Goal: Task Accomplishment & Management: Use online tool/utility

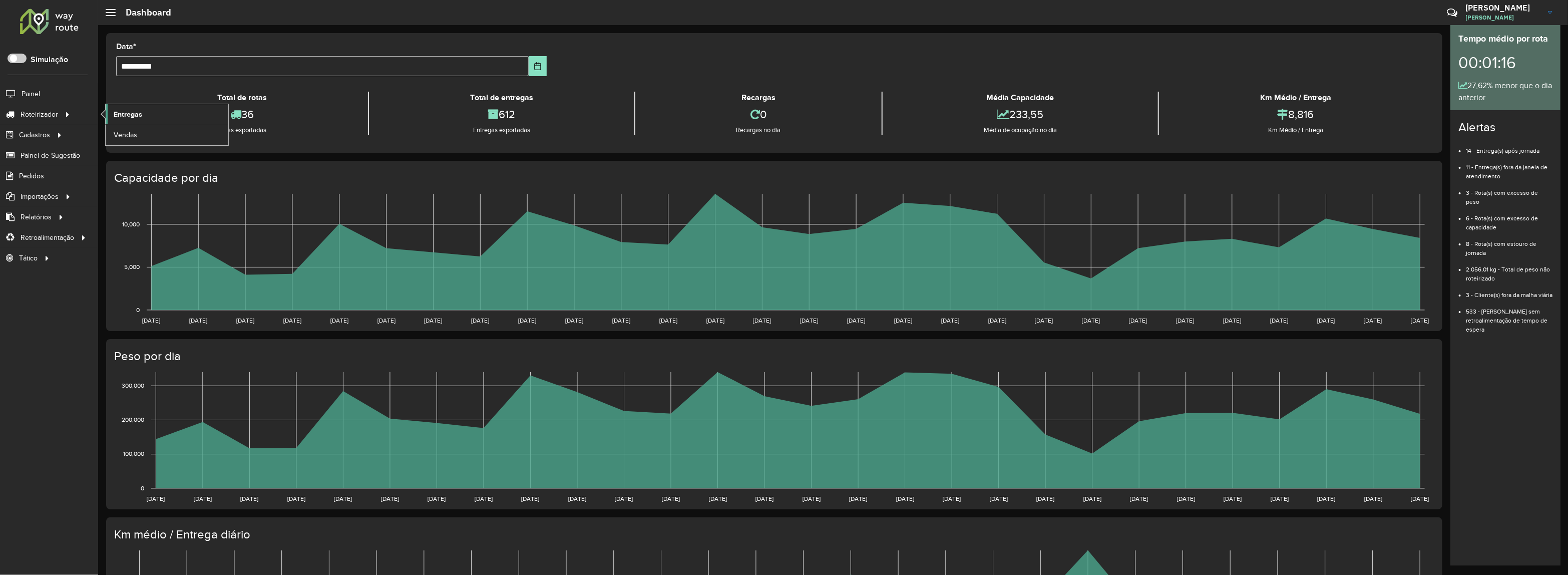
click at [163, 106] on link "Entregas" at bounding box center [167, 114] width 123 height 20
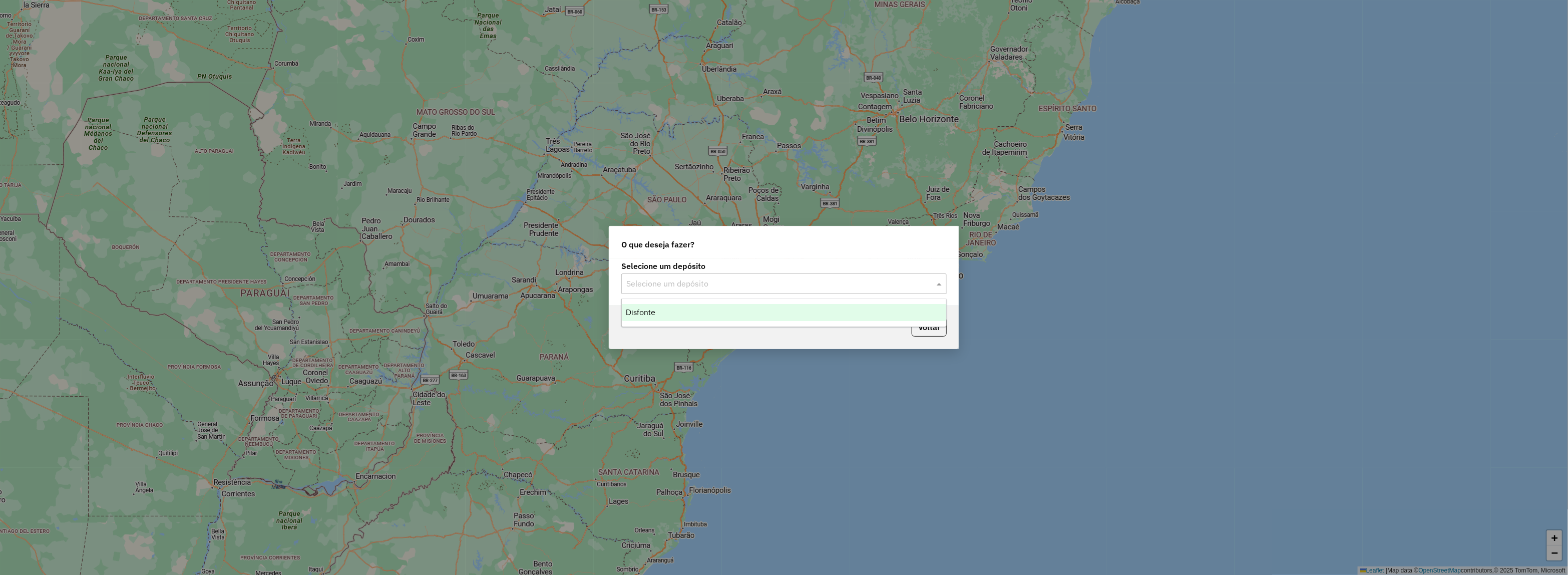
click at [645, 281] on input "text" at bounding box center [774, 284] width 295 height 12
click at [652, 316] on span "Disfonte" at bounding box center [640, 312] width 30 height 9
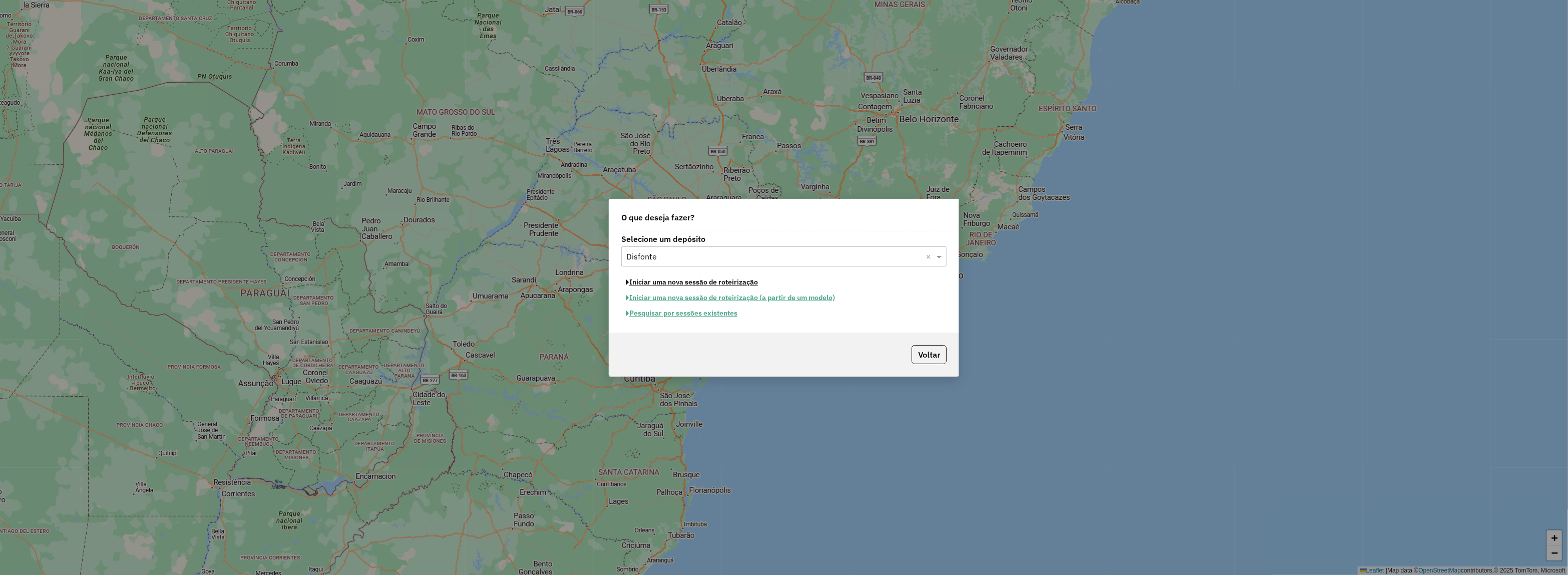
click at [672, 283] on button "Iniciar uma nova sessão de roteirização" at bounding box center [692, 282] width 141 height 15
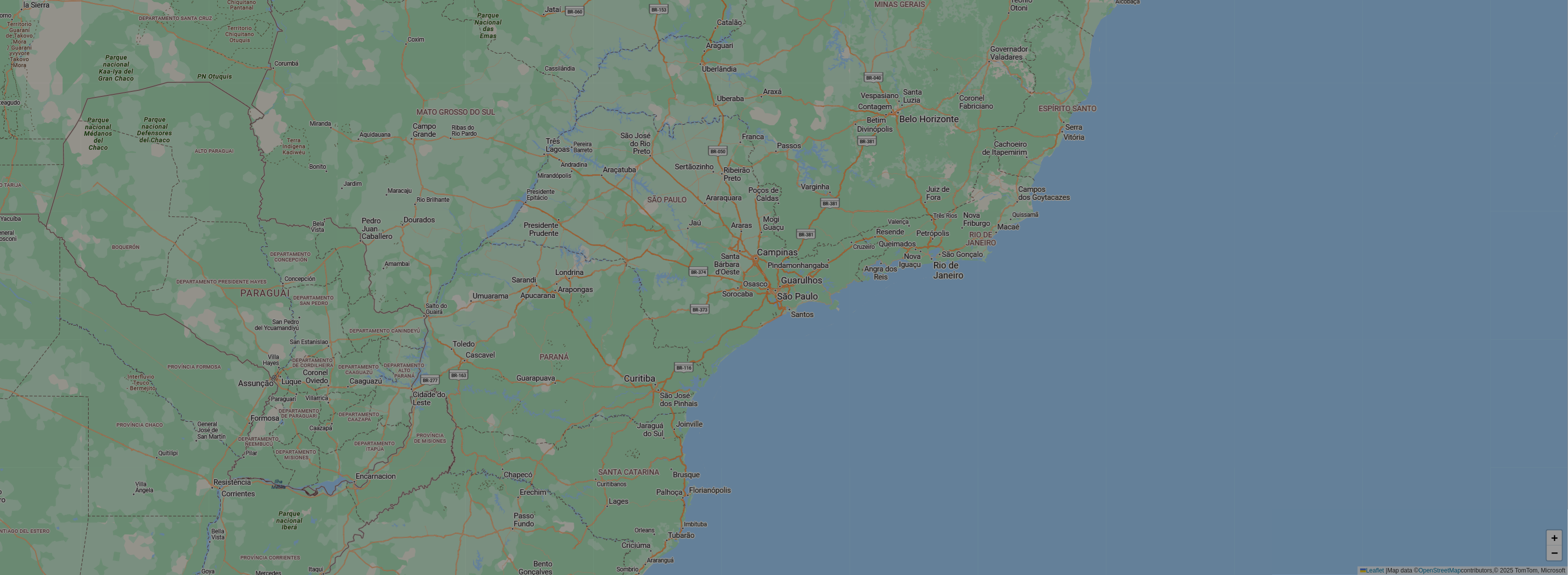
select select "*"
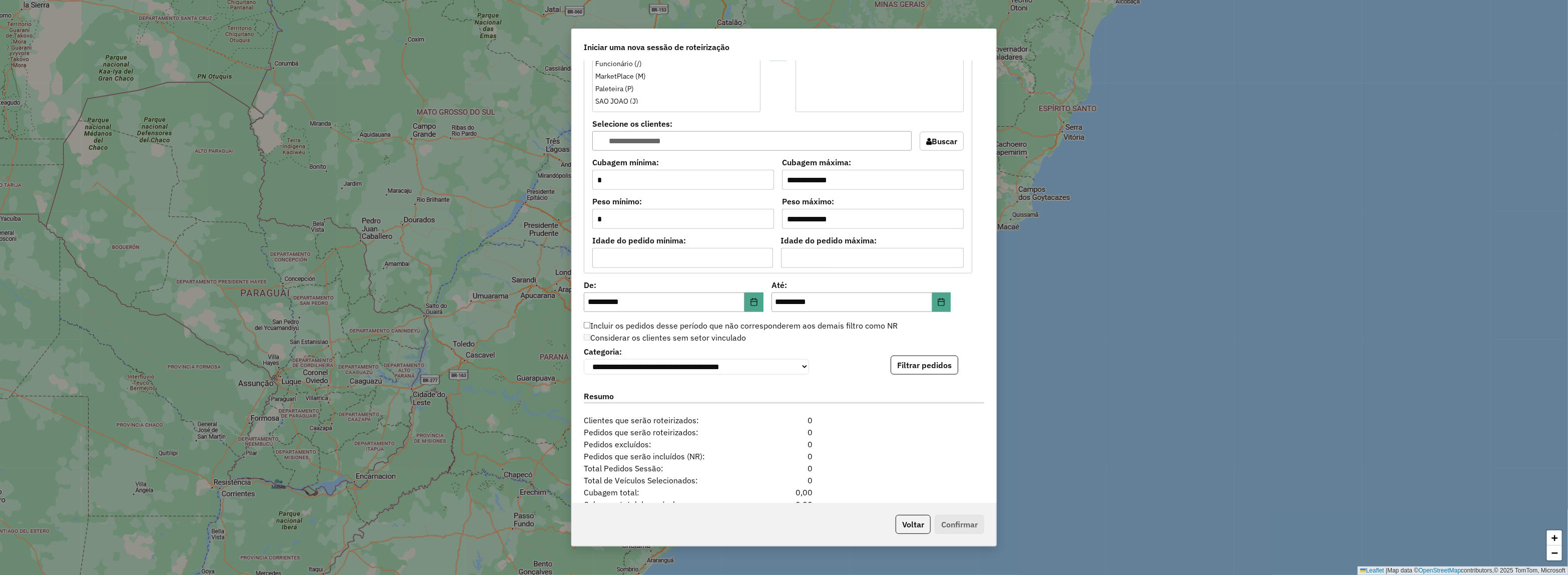
scroll to position [751, 0]
click at [923, 362] on button "Filtrar pedidos" at bounding box center [924, 363] width 68 height 19
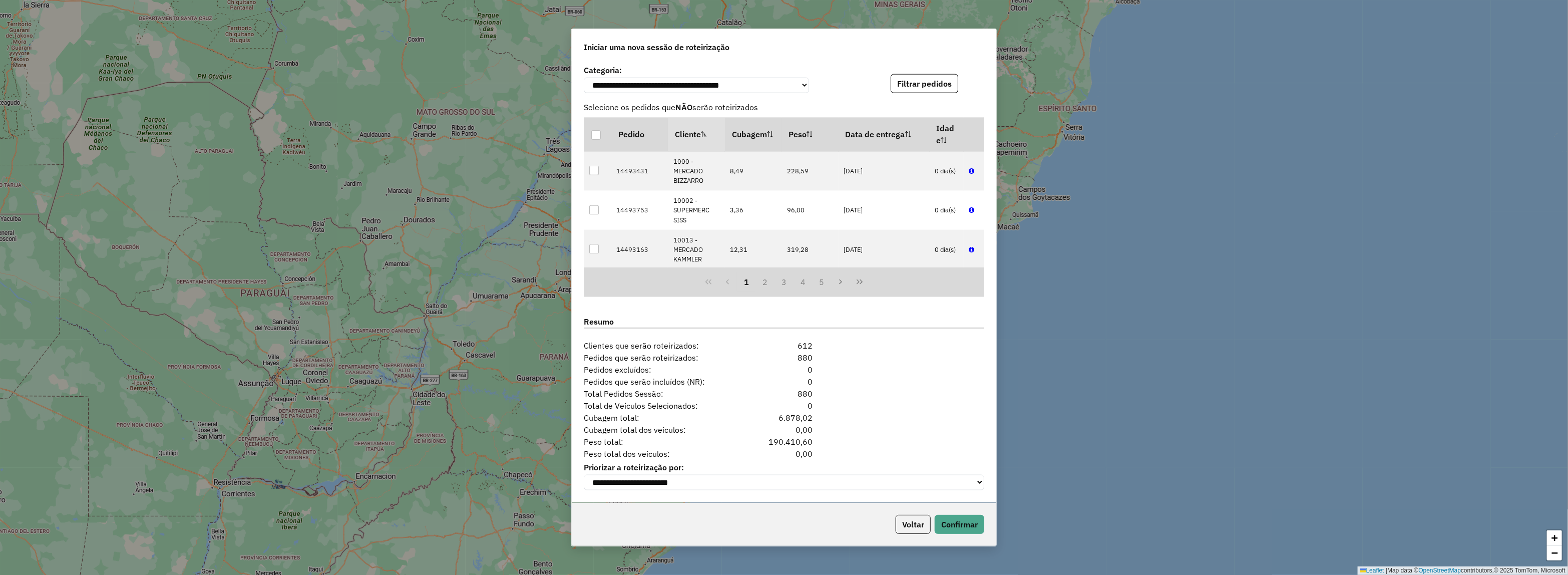
scroll to position [1036, 0]
click at [963, 520] on button "Confirmar" at bounding box center [959, 524] width 49 height 19
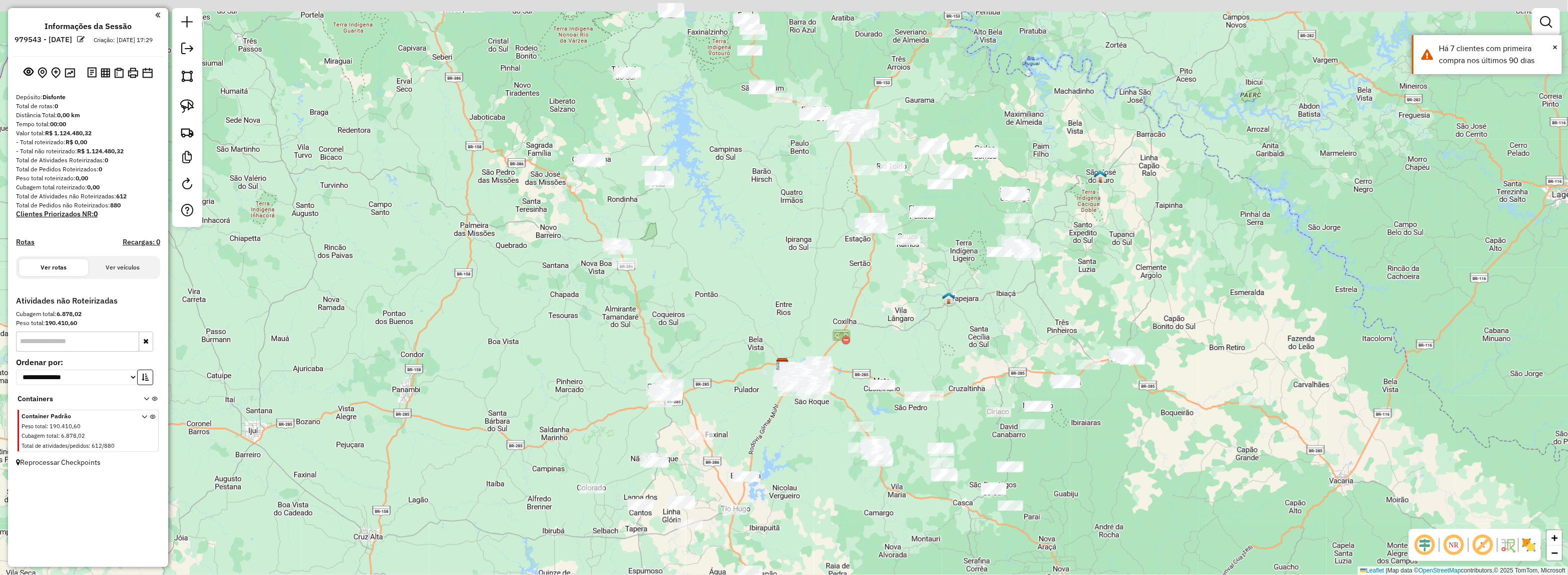
drag, startPoint x: 845, startPoint y: 312, endPoint x: 822, endPoint y: 381, distance: 72.7
click at [822, 381] on div "Janela de atendimento Grade de atendimento Capacidade Transportadoras Veículos …" at bounding box center [784, 288] width 1568 height 575
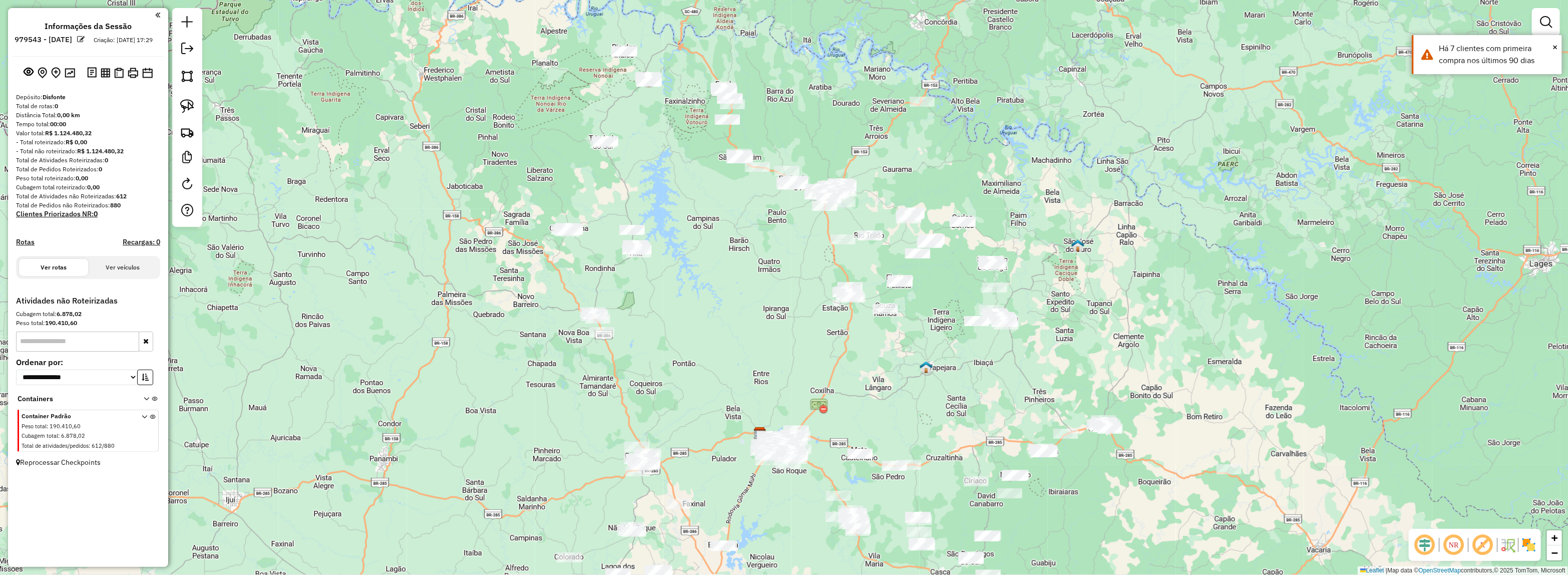
drag, startPoint x: 1524, startPoint y: 551, endPoint x: 1097, endPoint y: 368, distance: 464.6
click at [1524, 551] on img at bounding box center [1529, 544] width 16 height 16
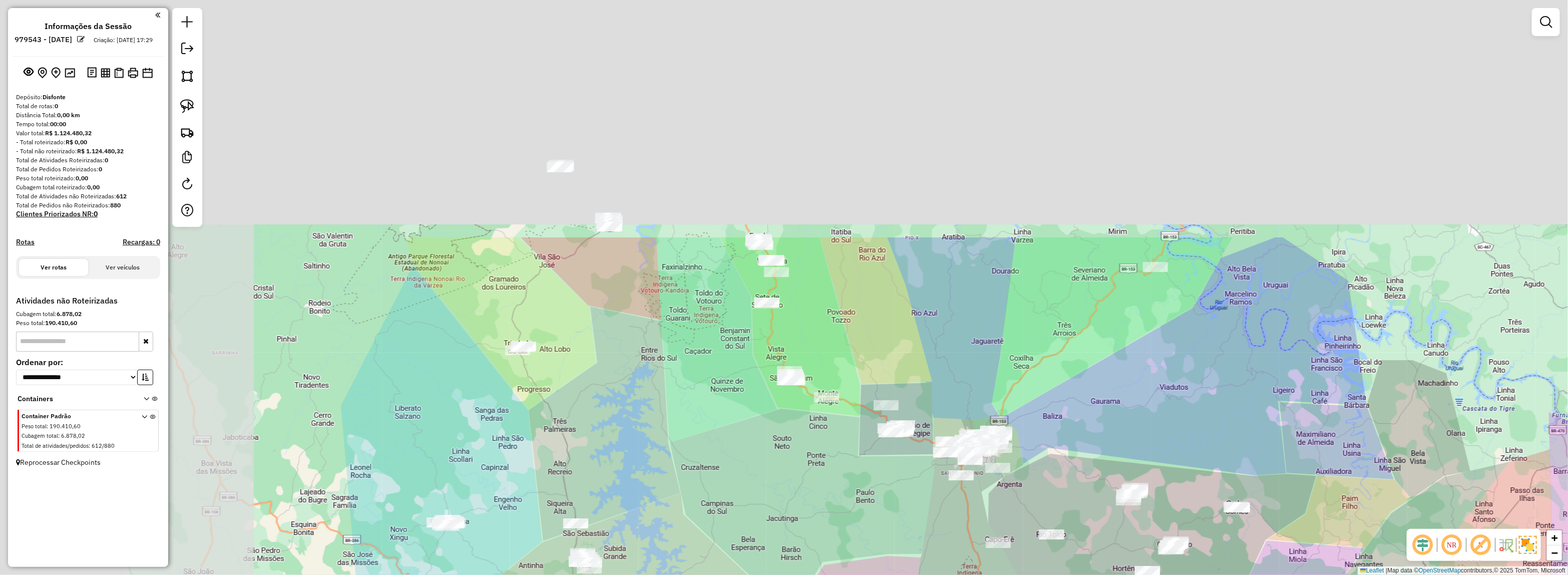
drag, startPoint x: 989, startPoint y: 368, endPoint x: 912, endPoint y: 291, distance: 108.9
click at [990, 369] on div "Janela de atendimento Grade de atendimento Capacidade Transportadoras Veículos …" at bounding box center [784, 288] width 1568 height 575
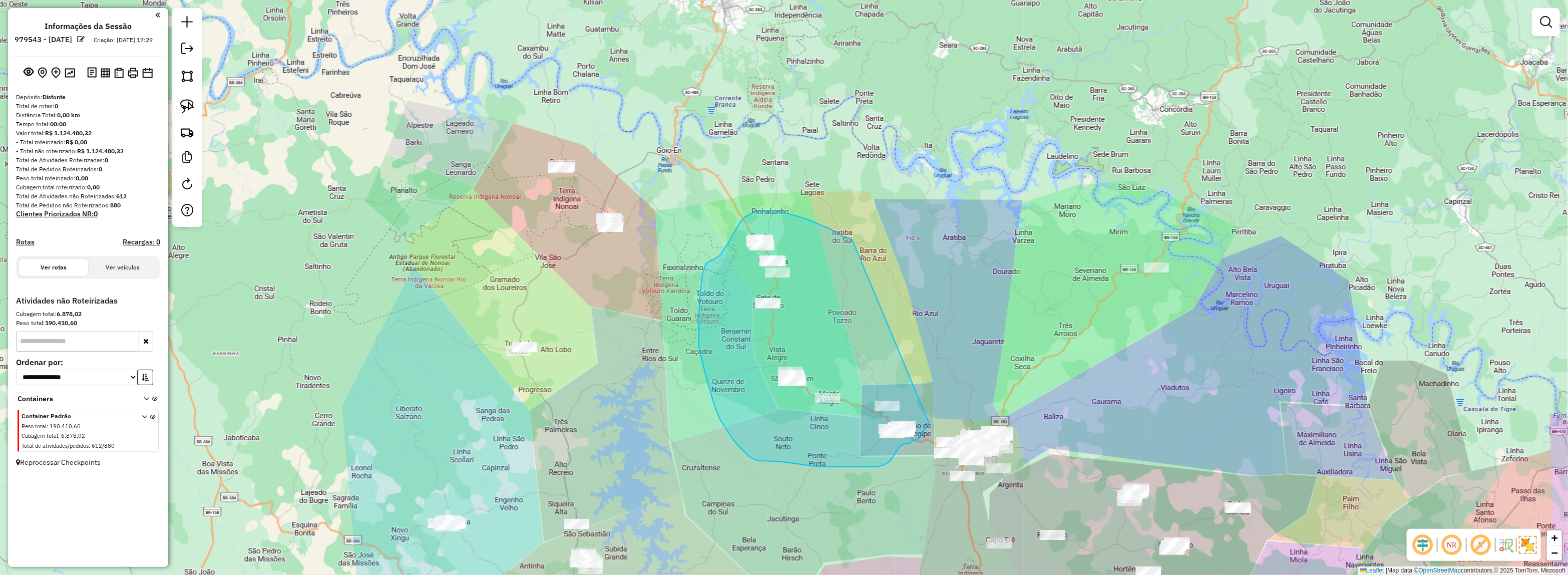
drag, startPoint x: 781, startPoint y: 212, endPoint x: 944, endPoint y: 357, distance: 218.2
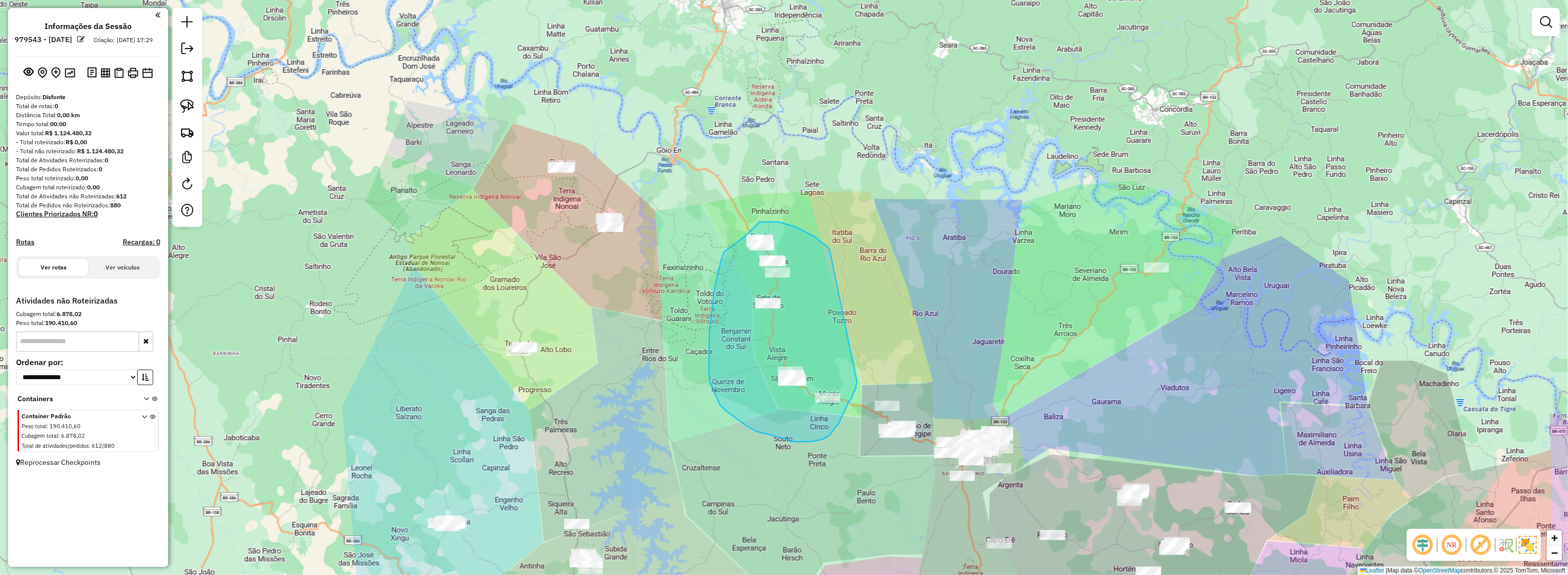
drag, startPoint x: 829, startPoint y: 250, endPoint x: 859, endPoint y: 376, distance: 129.5
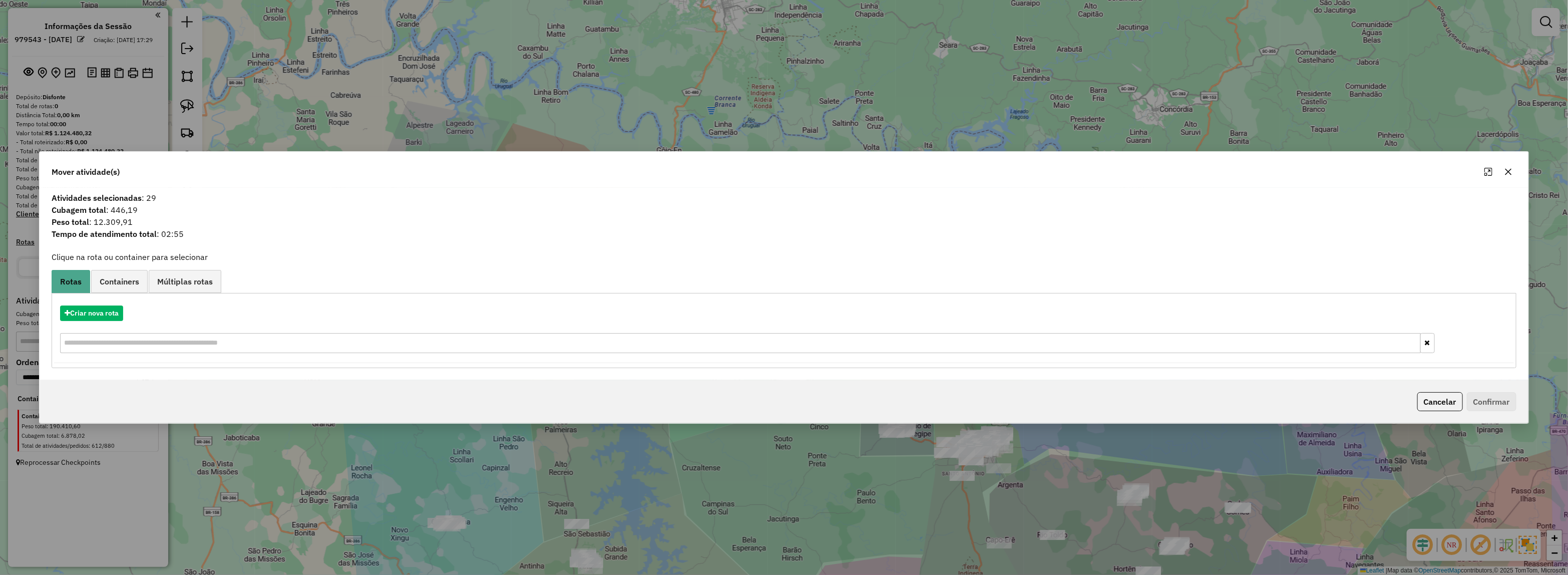
click at [87, 304] on div "Criar nova rota" at bounding box center [783, 330] width 1459 height 65
click at [96, 314] on button "Criar nova rota" at bounding box center [92, 313] width 63 height 15
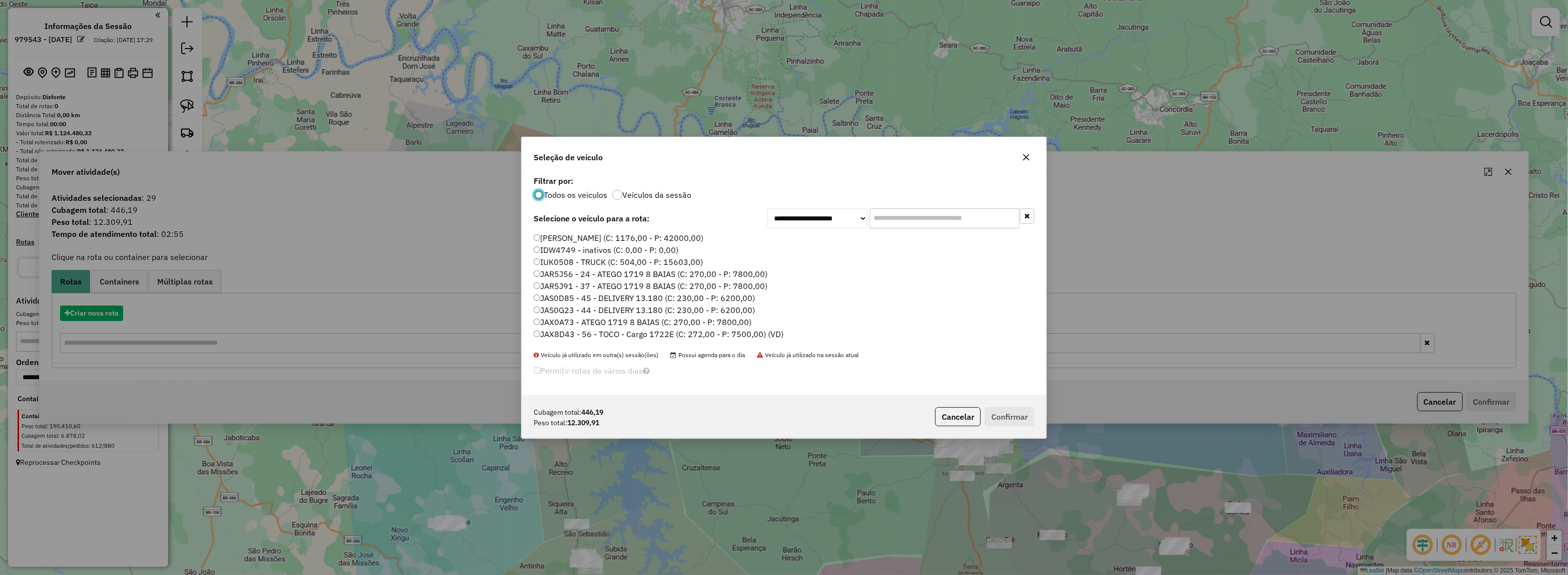
scroll to position [5, 3]
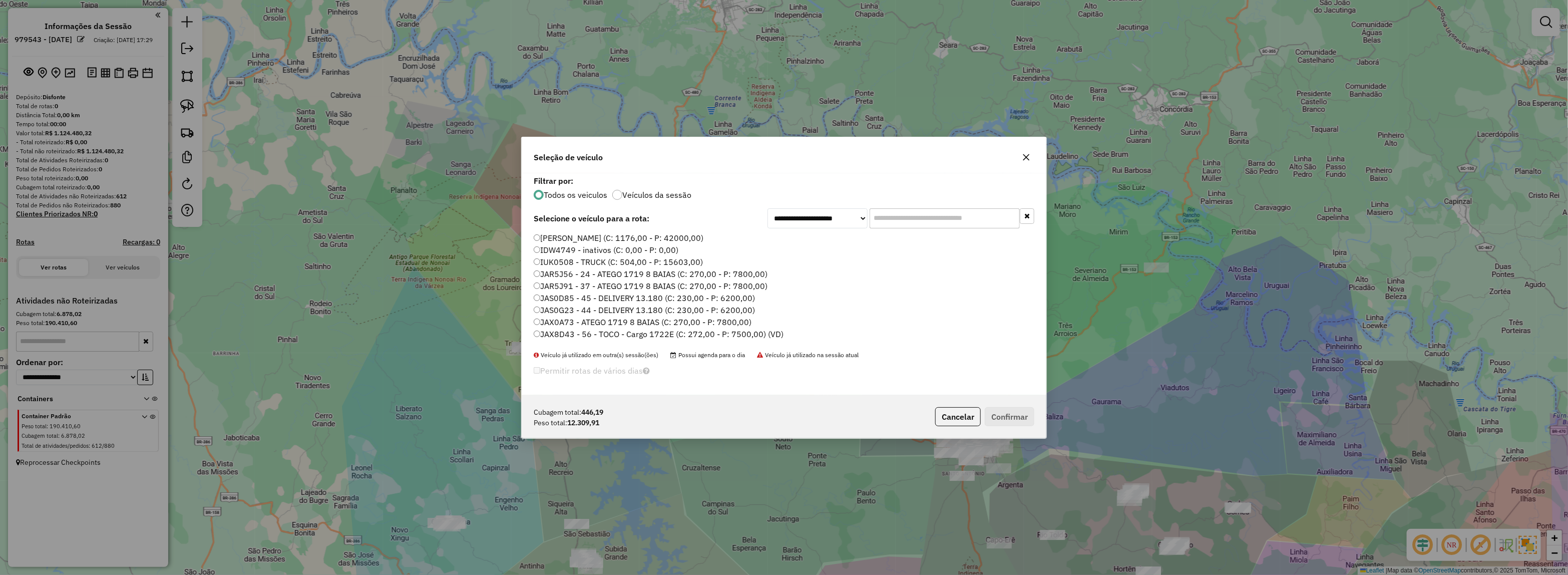
click at [899, 218] on input "text" at bounding box center [944, 218] width 150 height 20
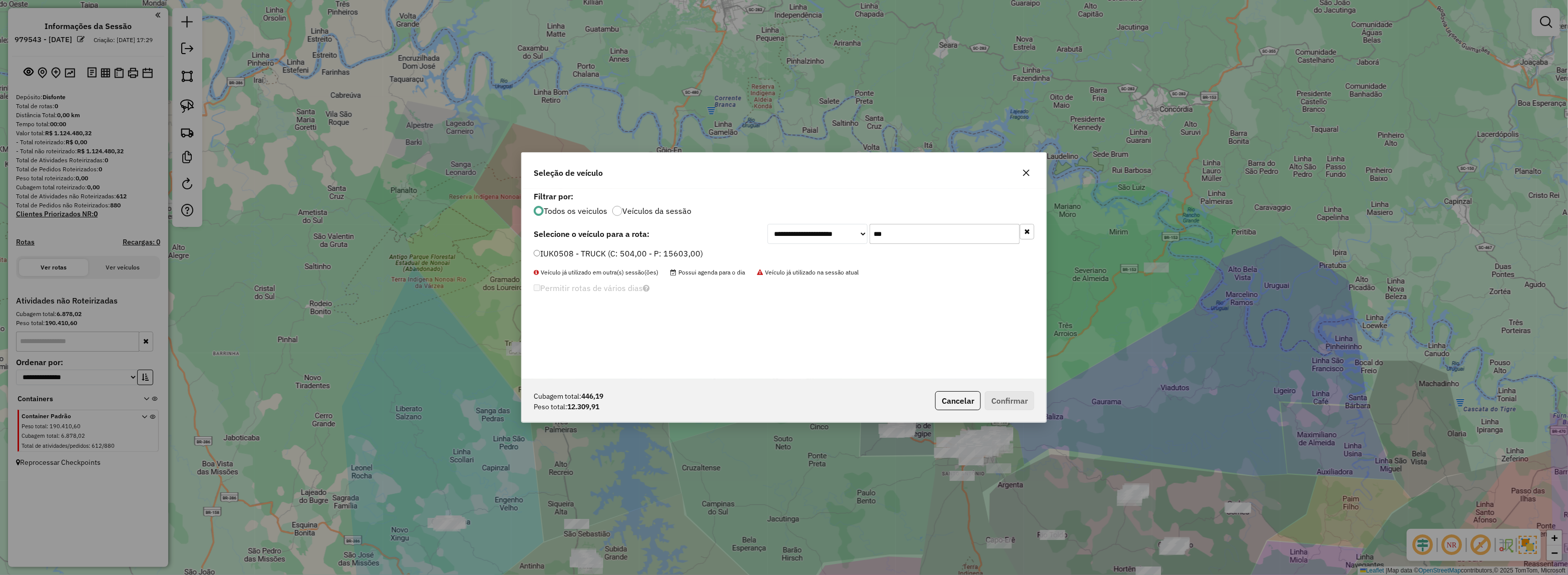
type input "***"
click at [631, 256] on label "IUK0508 - TRUCK (C: 504,00 - P: 15603,00)" at bounding box center [618, 253] width 170 height 12
drag, startPoint x: 998, startPoint y: 399, endPoint x: 902, endPoint y: 349, distance: 108.2
click at [997, 395] on button "Confirmar" at bounding box center [1009, 400] width 49 height 19
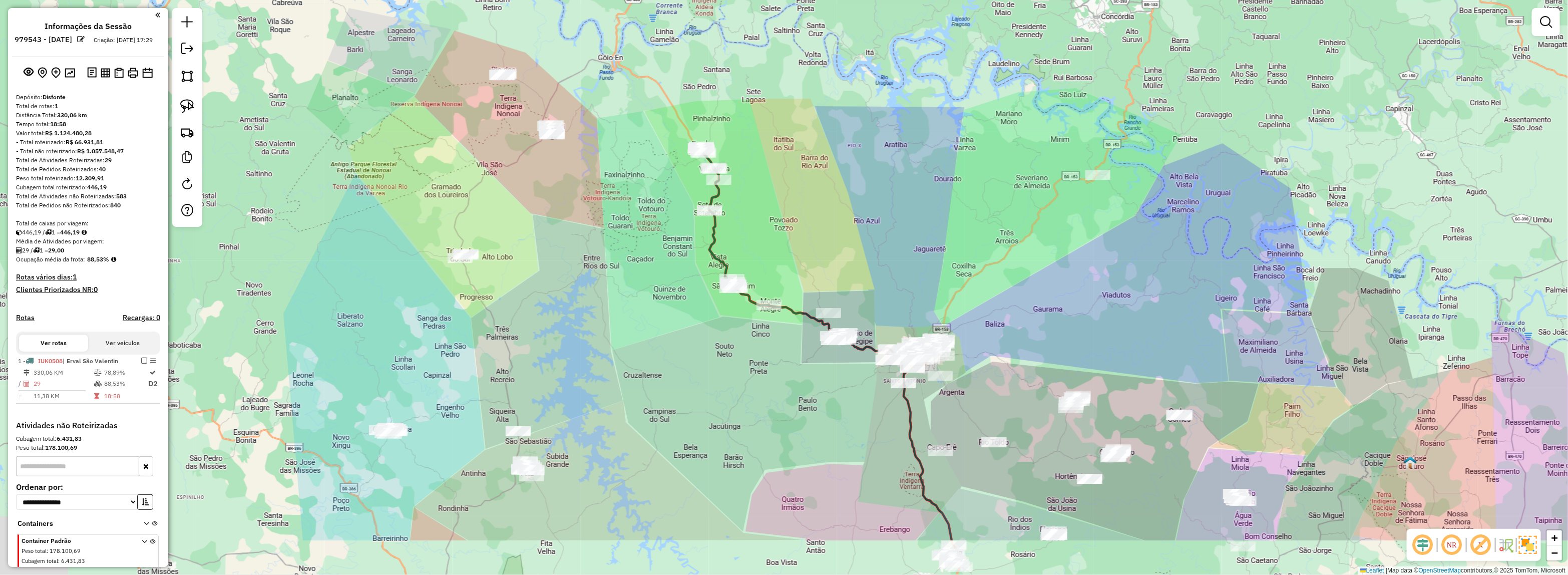
drag, startPoint x: 846, startPoint y: 251, endPoint x: 773, endPoint y: 144, distance: 129.5
click at [773, 144] on div "Janela de atendimento Grade de atendimento Capacidade Transportadoras Veículos …" at bounding box center [784, 288] width 1568 height 575
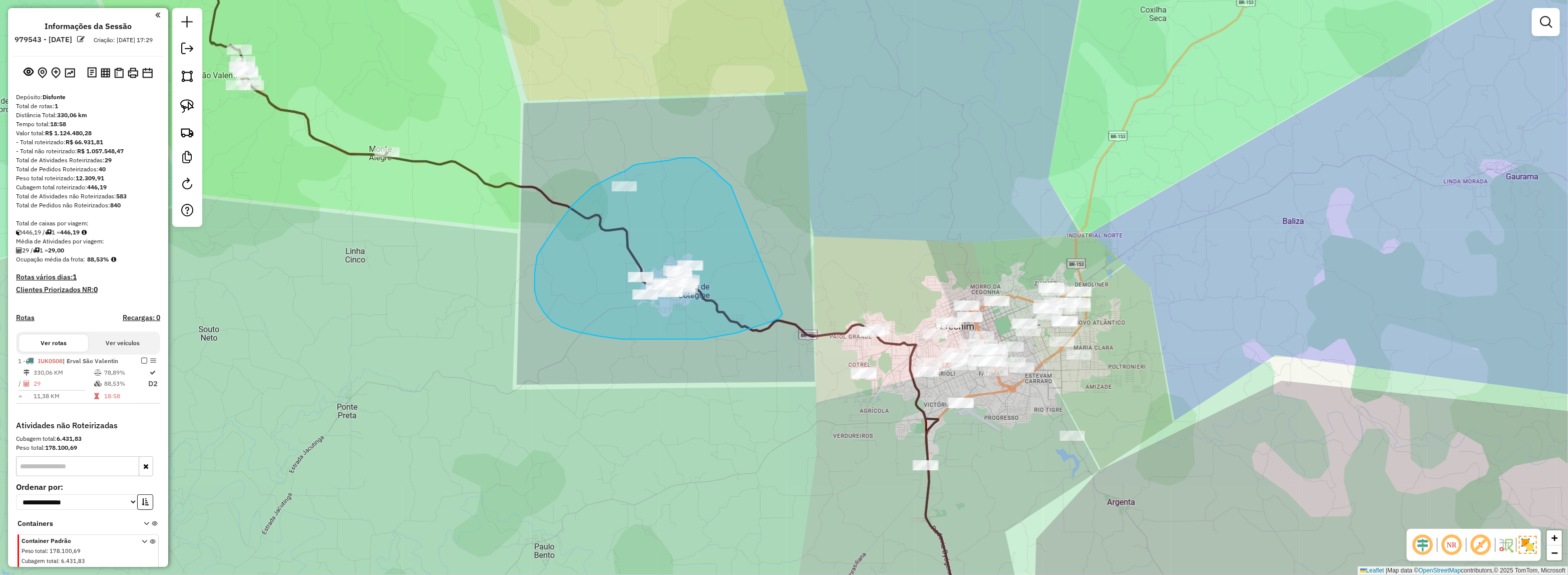
drag, startPoint x: 696, startPoint y: 158, endPoint x: 782, endPoint y: 314, distance: 178.1
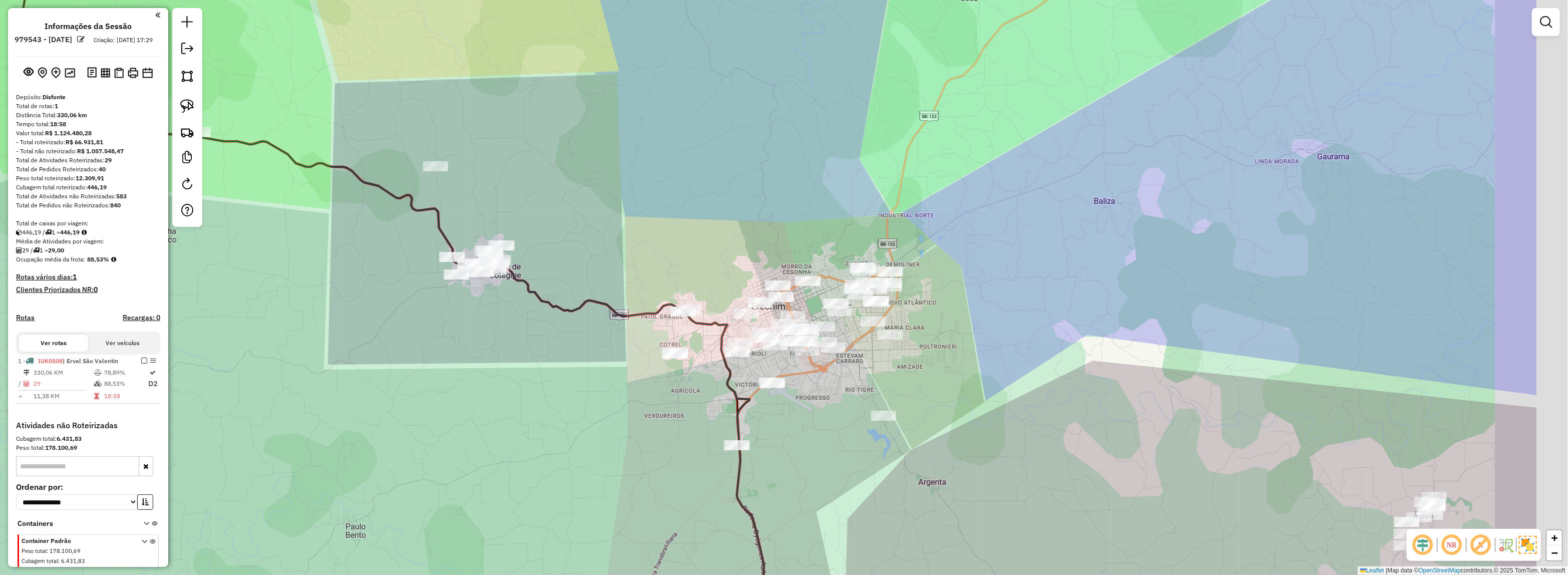
drag, startPoint x: 735, startPoint y: 259, endPoint x: 544, endPoint y: 239, distance: 192.0
click at [544, 239] on div "Janela de atendimento Grade de atendimento Capacidade Transportadoras Veículos …" at bounding box center [784, 288] width 1568 height 575
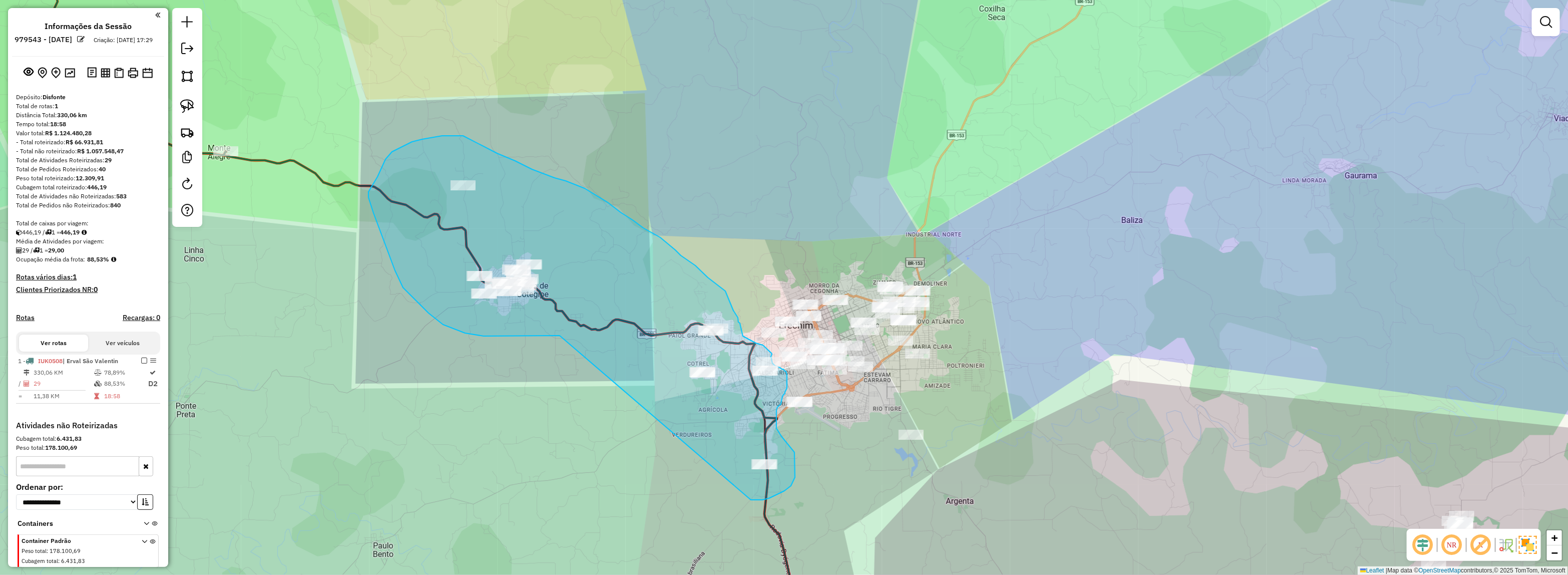
drag, startPoint x: 436, startPoint y: 314, endPoint x: 750, endPoint y: 500, distance: 365.0
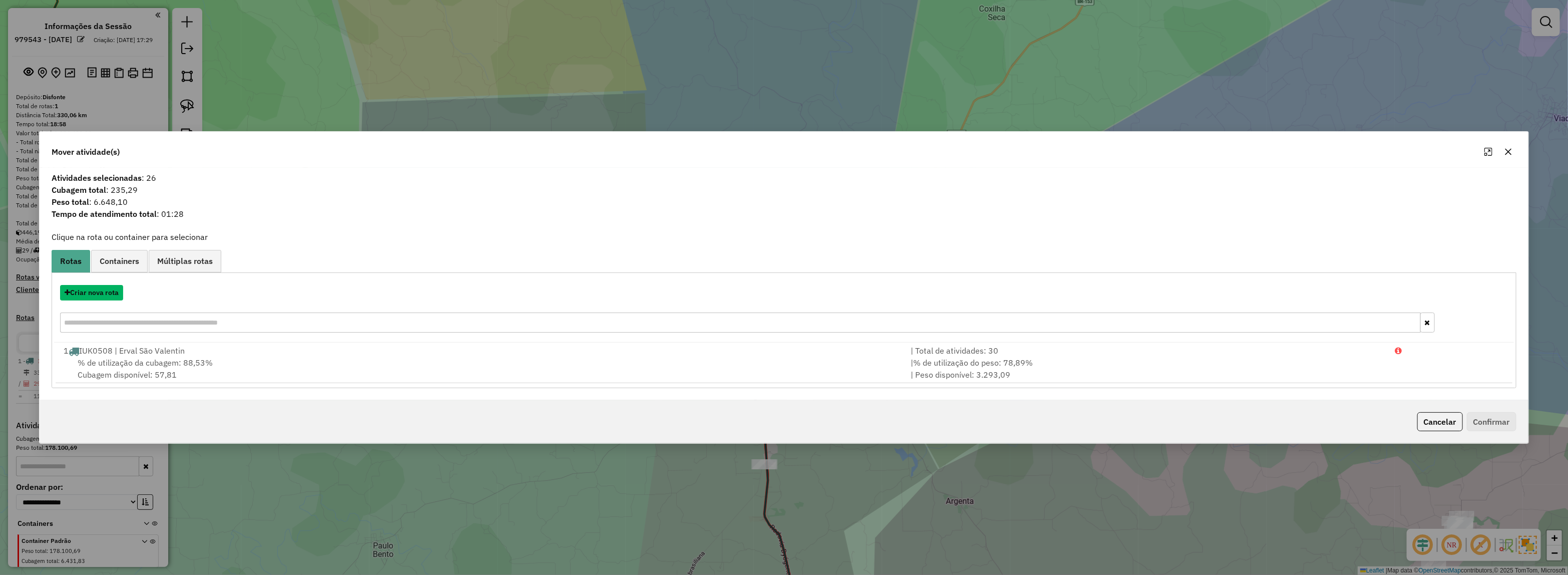
click at [98, 296] on button "Criar nova rota" at bounding box center [92, 292] width 63 height 15
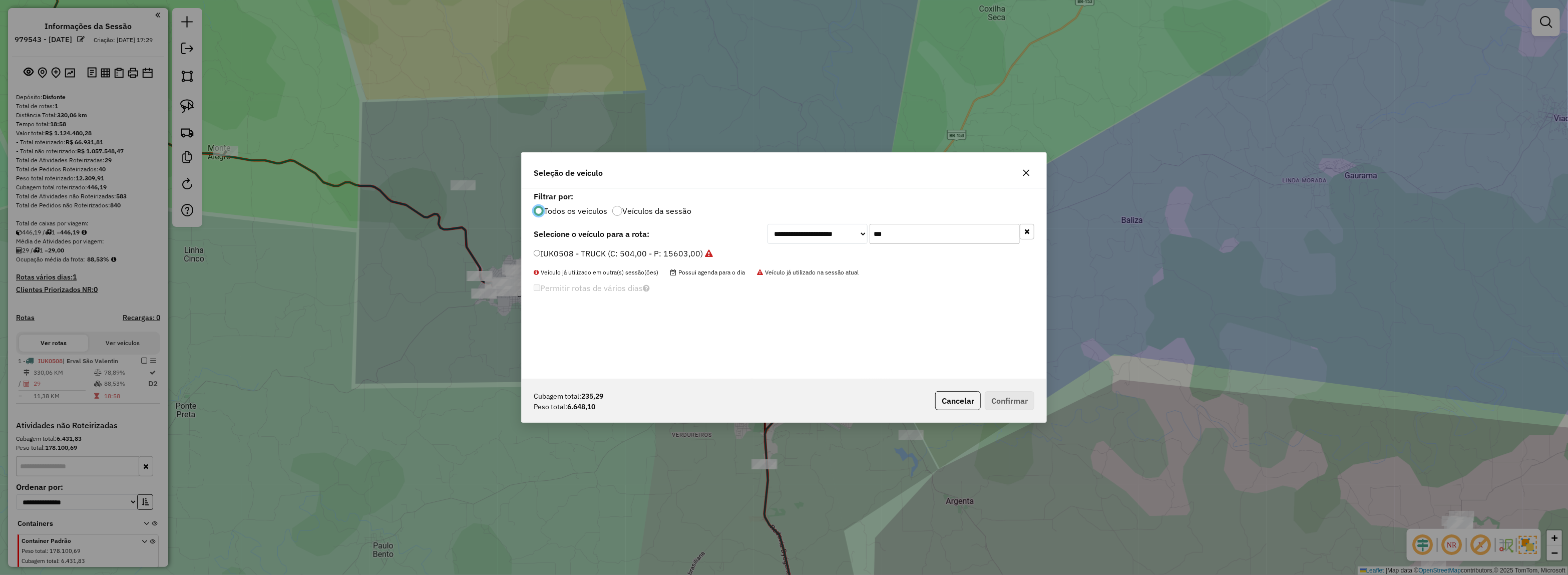
drag, startPoint x: 894, startPoint y: 239, endPoint x: 775, endPoint y: 240, distance: 119.0
click at [775, 240] on div "**********" at bounding box center [901, 234] width 267 height 20
click at [681, 254] on label "JBU4E78 - 82 - 6700 (C: 300,00 - P: 6700,00)" at bounding box center [621, 253] width 177 height 12
click at [820, 226] on div "**********" at bounding box center [901, 234] width 267 height 20
type input "***"
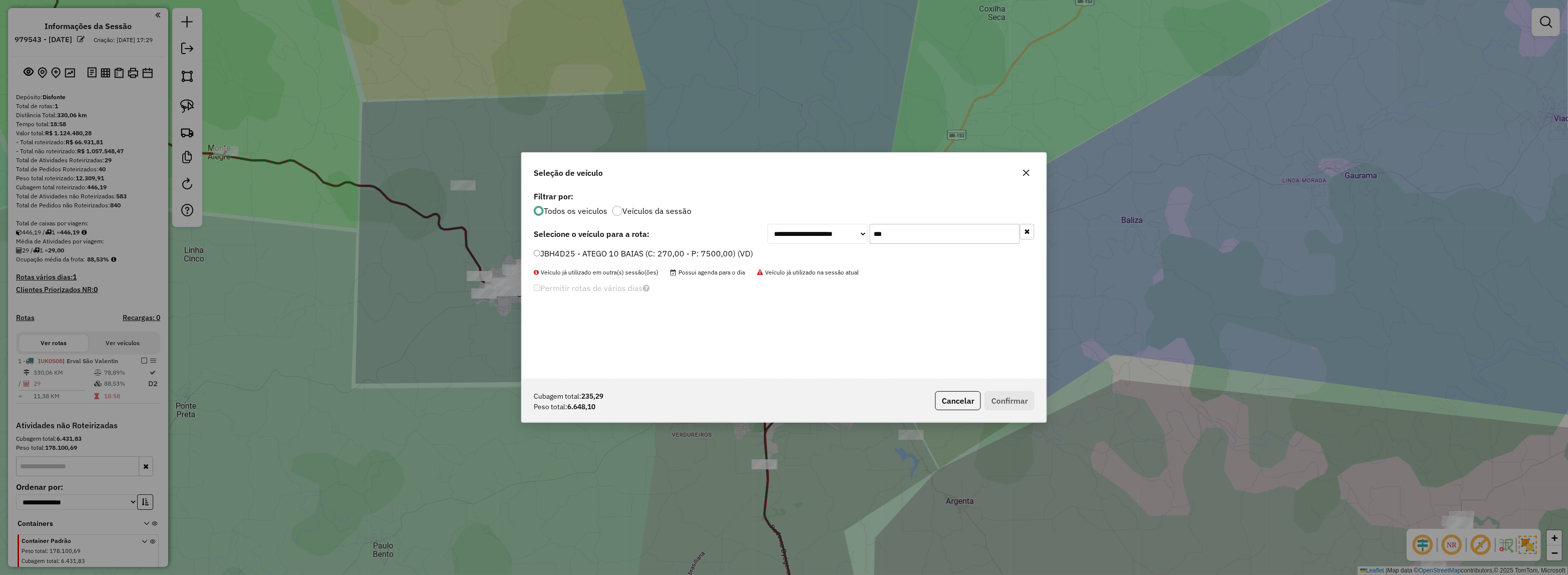
click at [691, 255] on label "JBH4D25 - ATEGO 10 BAIAS (C: 270,00 - P: 7500,00) (VD)" at bounding box center [642, 253] width 219 height 12
click at [1008, 397] on button "Confirmar" at bounding box center [1009, 400] width 49 height 19
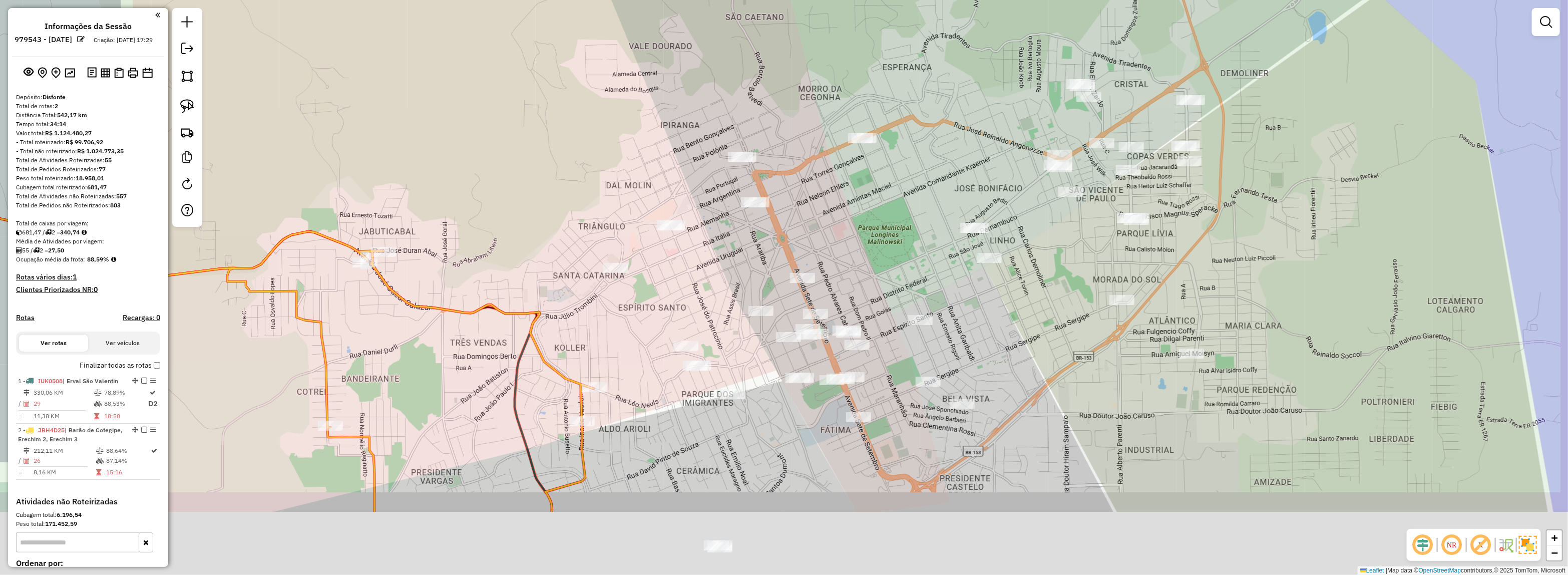
drag, startPoint x: 838, startPoint y: 329, endPoint x: 829, endPoint y: 207, distance: 122.3
click at [829, 207] on div "Janela de atendimento Grade de atendimento Capacidade Transportadoras Veículos …" at bounding box center [784, 288] width 1568 height 575
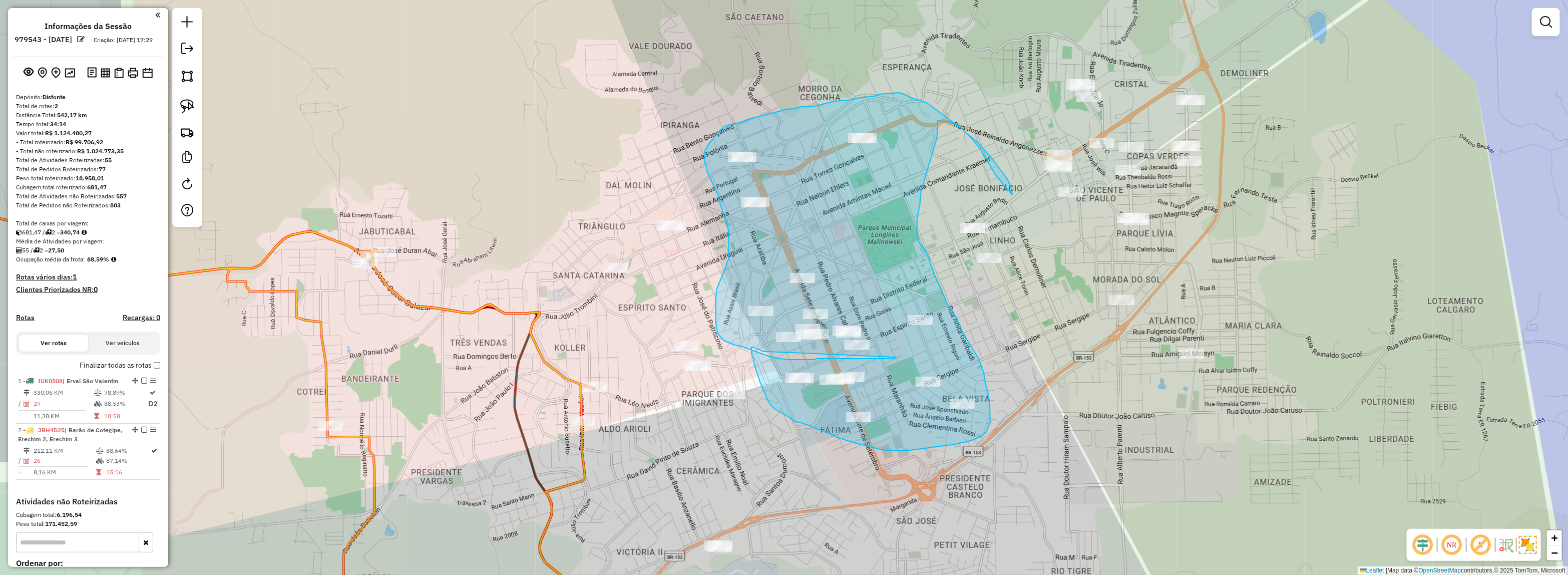
drag, startPoint x: 896, startPoint y: 357, endPoint x: 767, endPoint y: 352, distance: 129.1
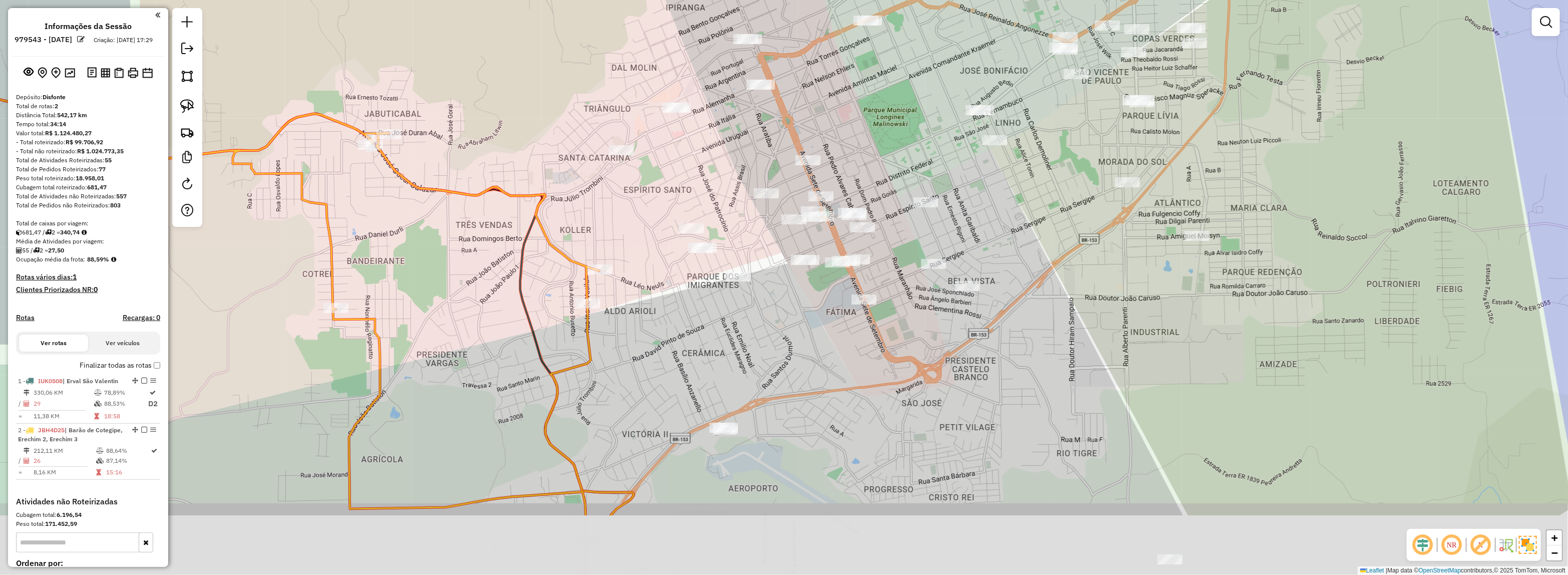
drag, startPoint x: 779, startPoint y: 488, endPoint x: 784, endPoint y: 371, distance: 117.1
click at [784, 371] on div "Janela de atendimento Grade de atendimento Capacidade Transportadoras Veículos …" at bounding box center [784, 288] width 1568 height 575
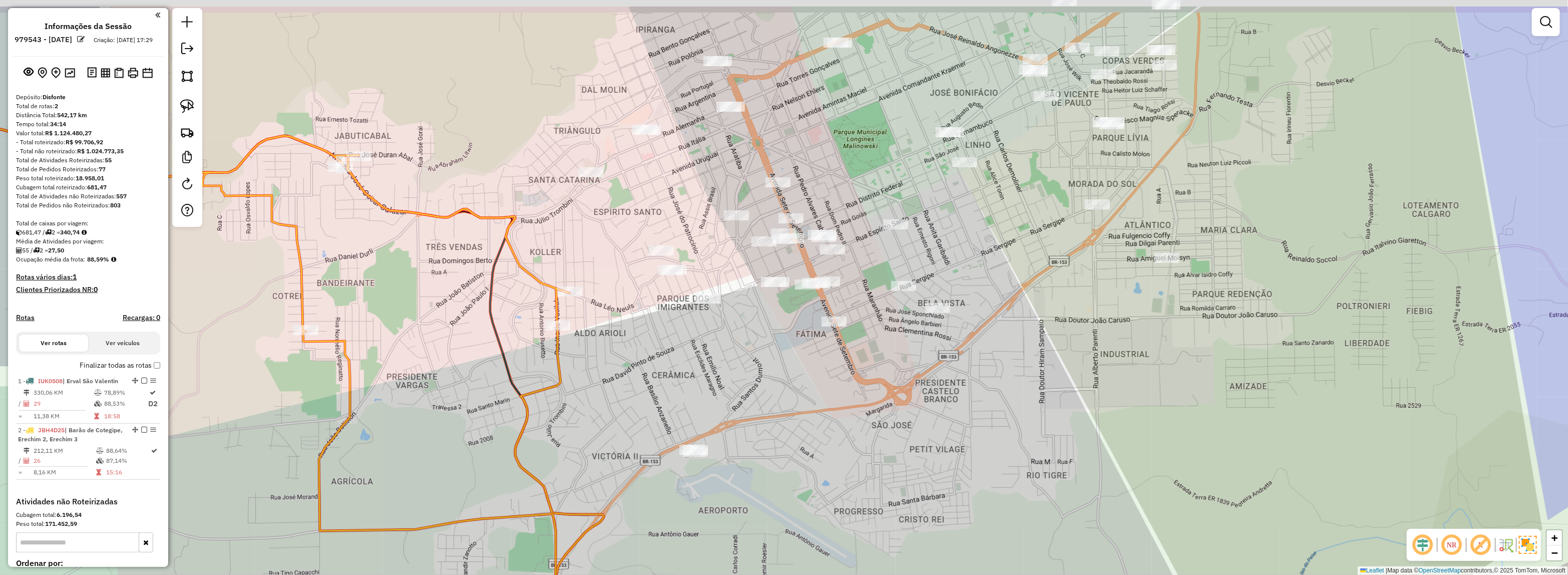
drag, startPoint x: 658, startPoint y: 314, endPoint x: 770, endPoint y: 416, distance: 151.5
click at [756, 391] on div "Janela de atendimento Grade de atendimento Capacidade Transportadoras Veículos …" at bounding box center [784, 288] width 1568 height 575
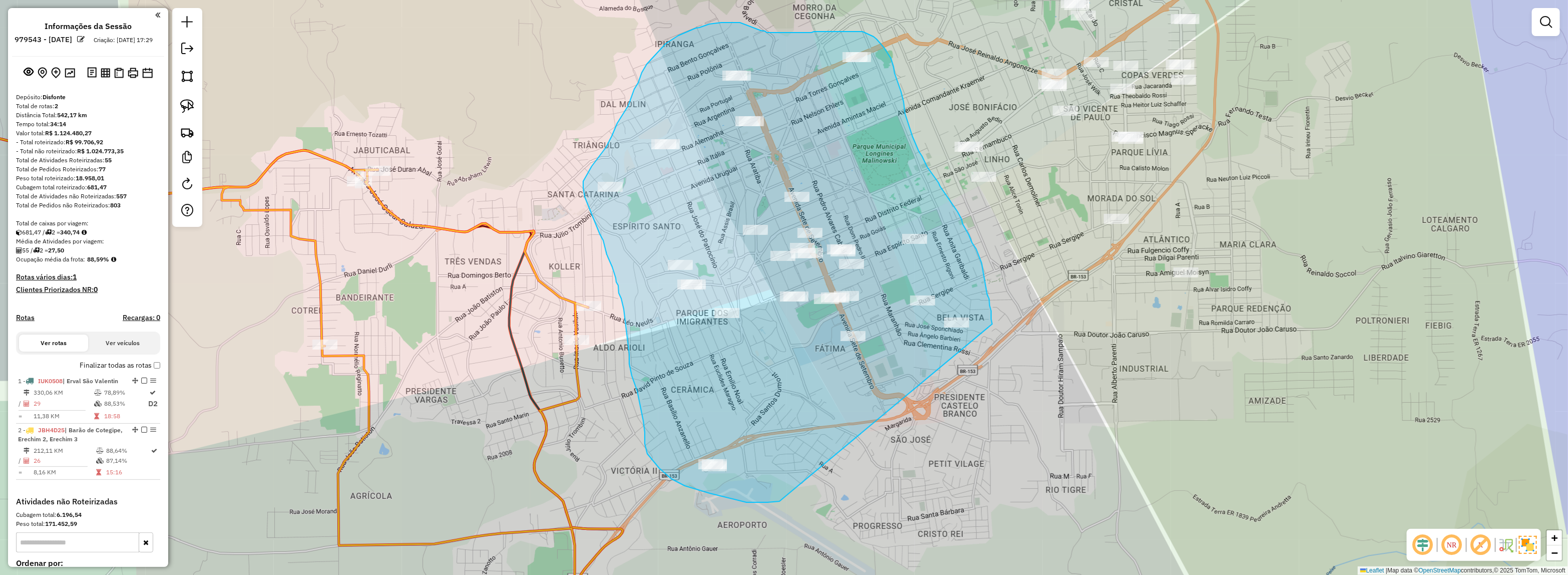
drag, startPoint x: 747, startPoint y: 502, endPoint x: 992, endPoint y: 325, distance: 302.2
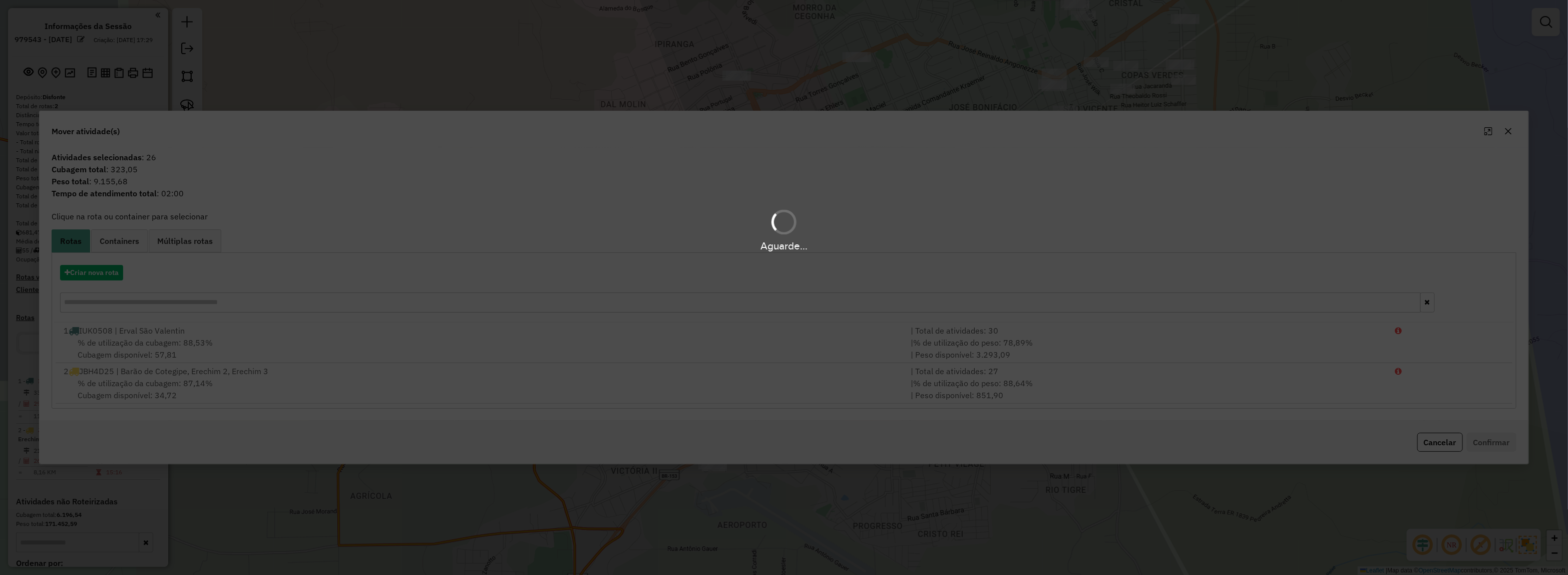
click at [80, 275] on div "Aguarde..." at bounding box center [784, 288] width 1568 height 575
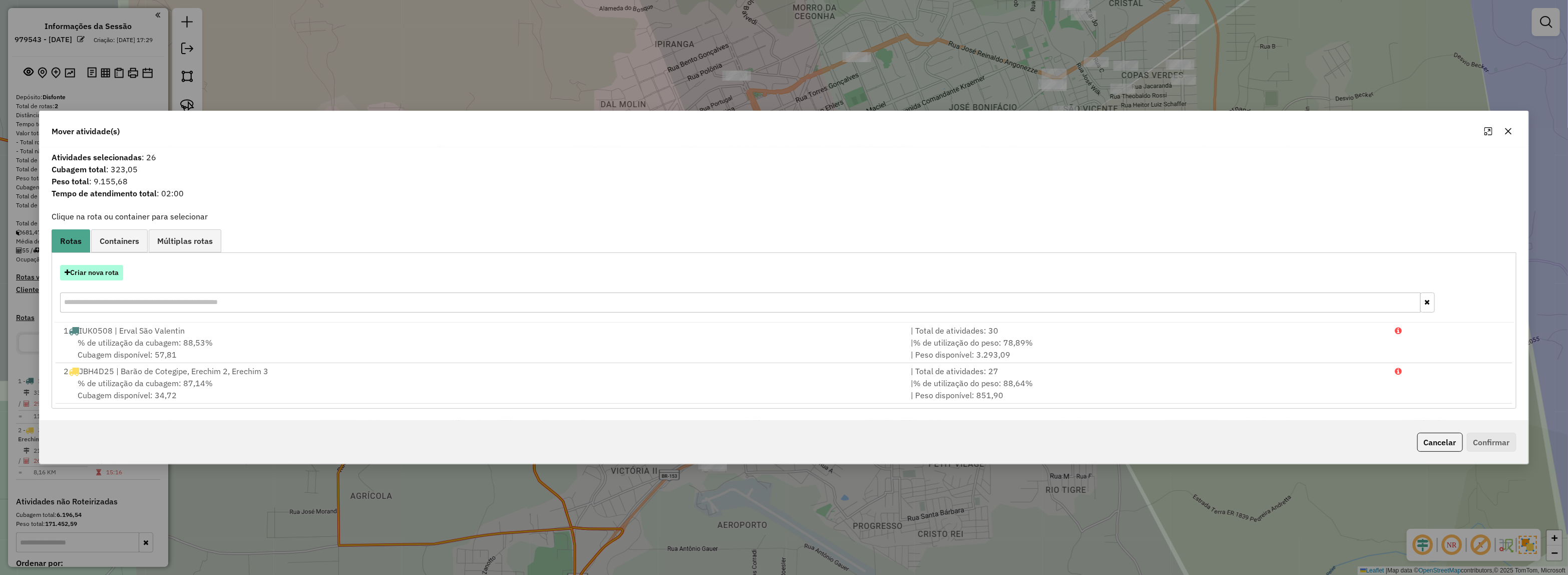
click at [81, 276] on button "Criar nova rota" at bounding box center [92, 272] width 63 height 15
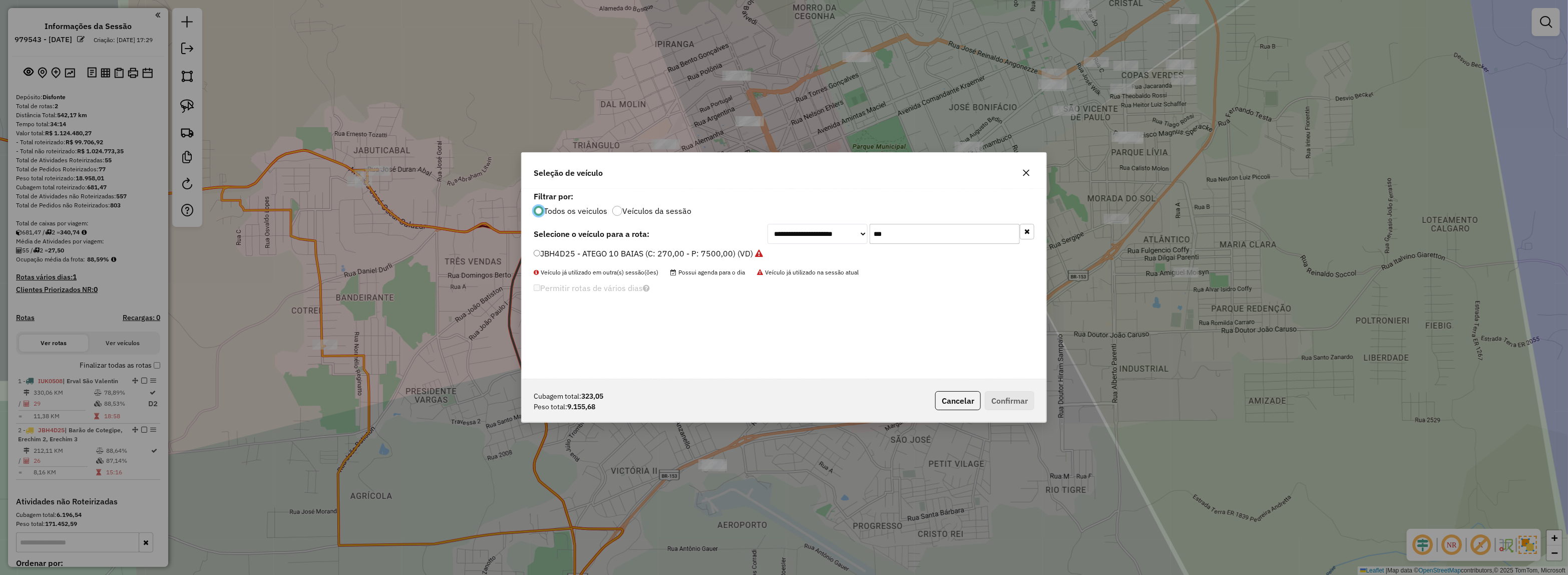
click at [752, 234] on div "**********" at bounding box center [784, 234] width 501 height 20
type input "***"
click at [709, 253] on label "JCF0C79 - 10 - DELIVERY 9.150/13.180 (C: 183,00 - P: 5000,00) (VD)" at bounding box center [665, 253] width 263 height 12
click at [998, 402] on button "Confirmar" at bounding box center [1009, 400] width 49 height 19
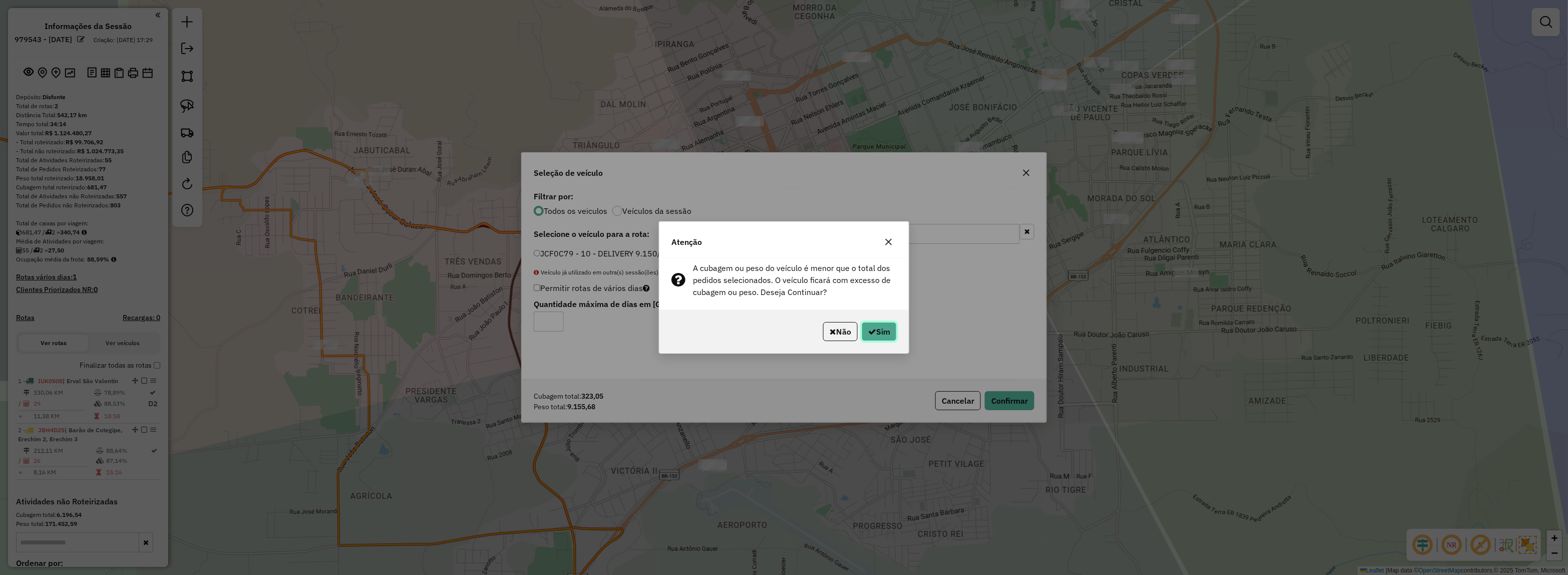
click at [873, 334] on button "Sim" at bounding box center [879, 331] width 35 height 19
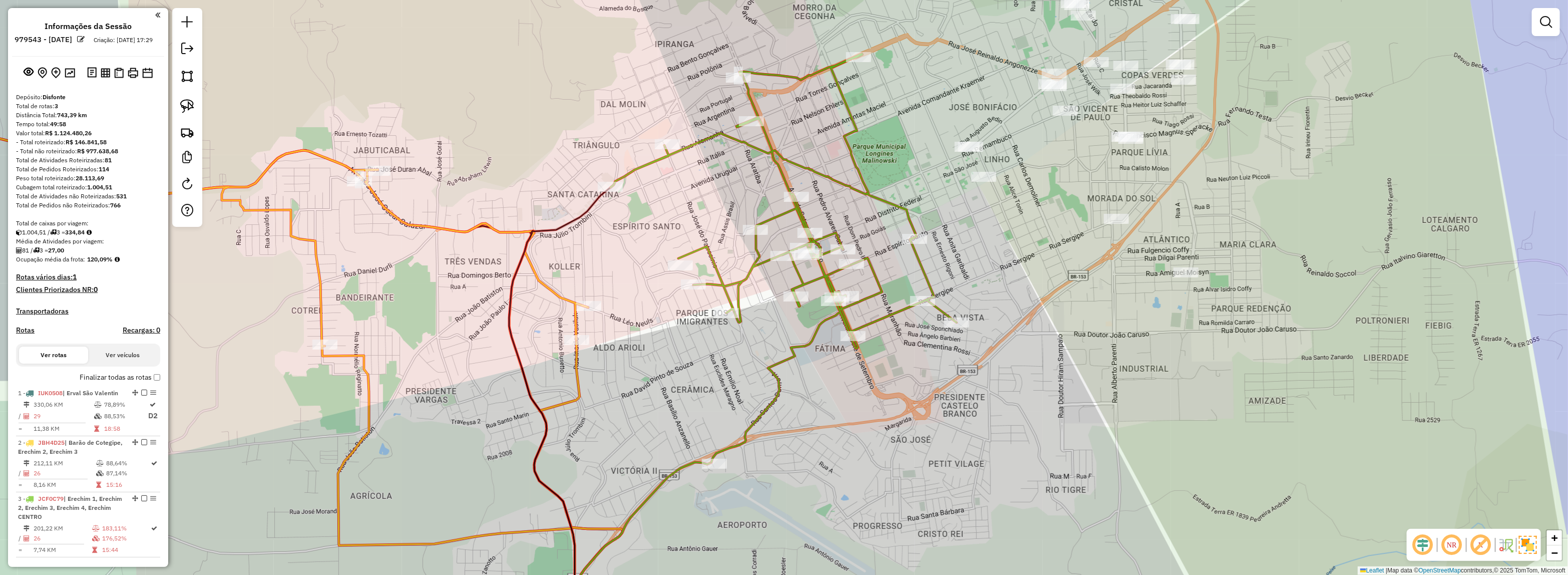
click at [819, 292] on div "Rota 3 - Placa JCF0C79 9838 - RE- COMENDO Rota 3 - Placa JCF0C79 91646 - GARAPA…" at bounding box center [784, 288] width 1568 height 575
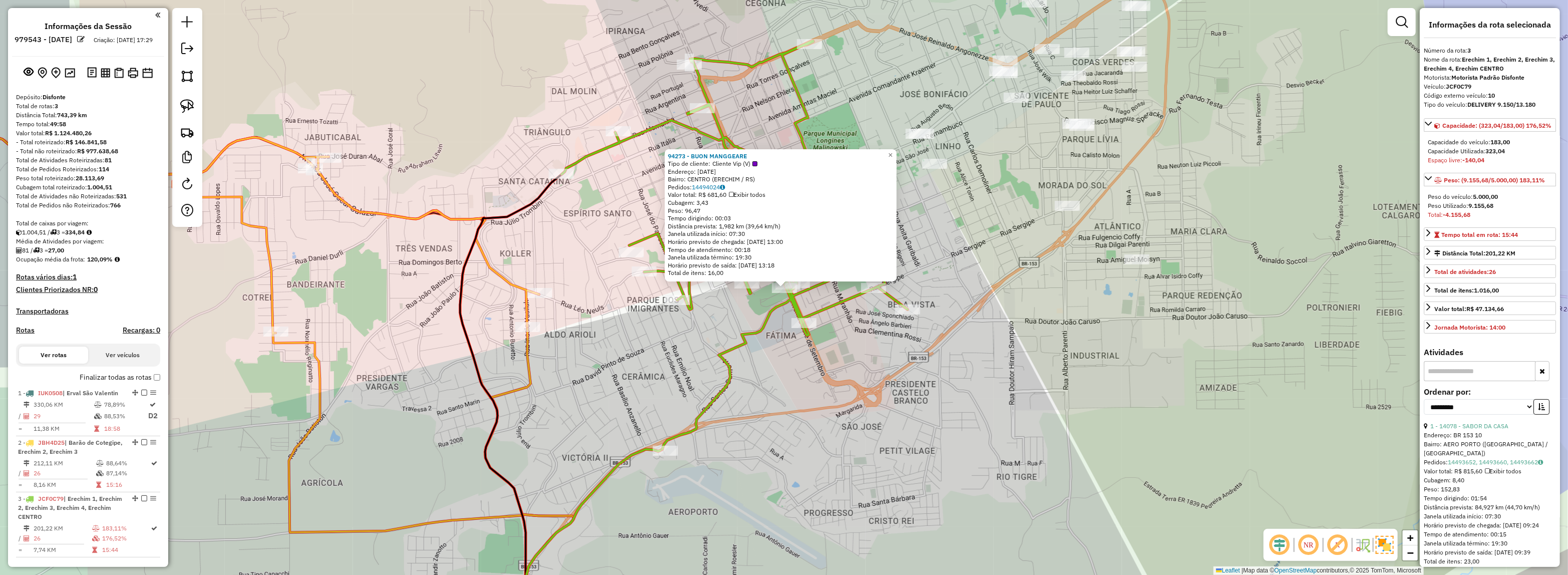
scroll to position [197, 0]
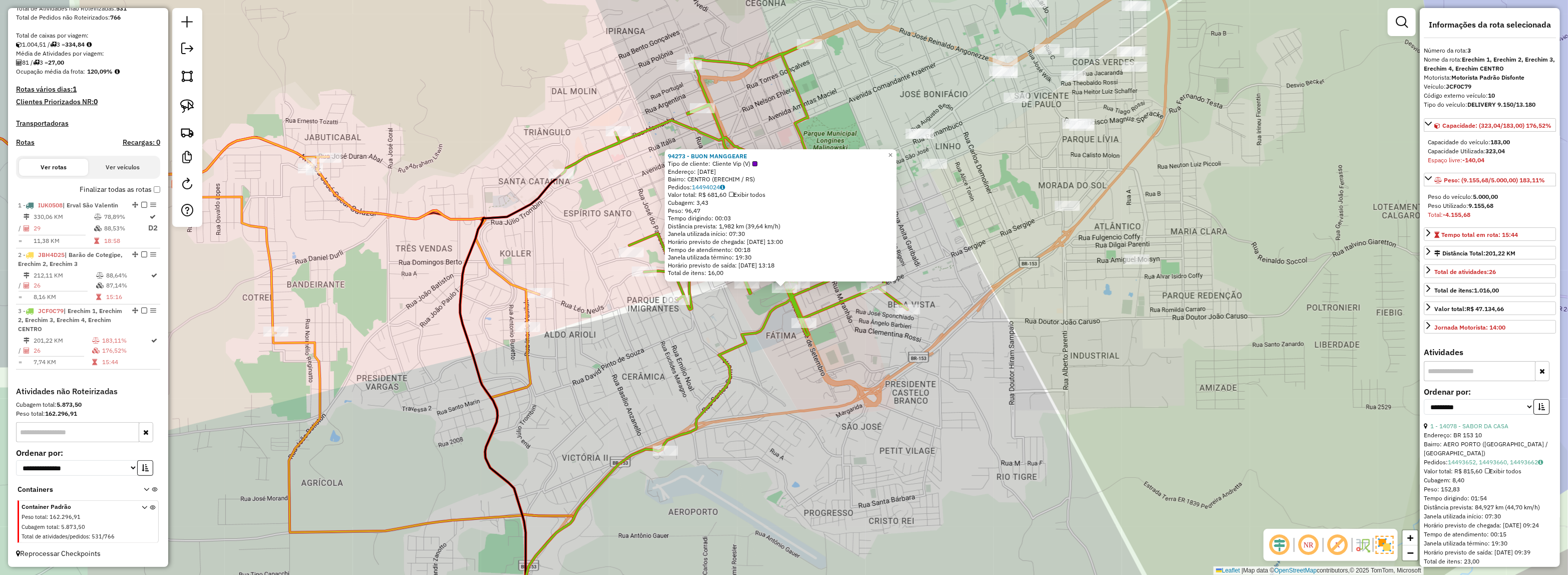
click at [1487, 421] on div "**********" at bounding box center [1489, 405] width 132 height 33
click at [1487, 429] on link "1 - 14078 - SABOR DA CASA" at bounding box center [1468, 426] width 78 height 7
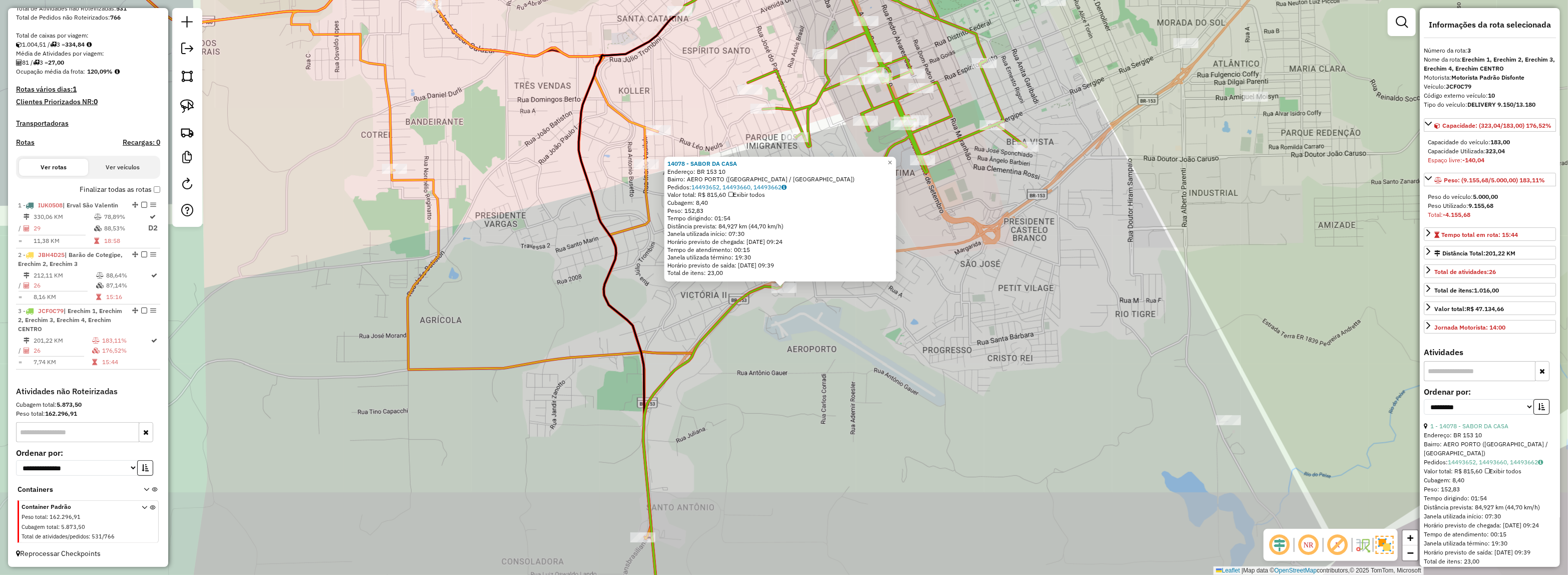
click at [1487, 421] on div "**********" at bounding box center [1489, 405] width 132 height 33
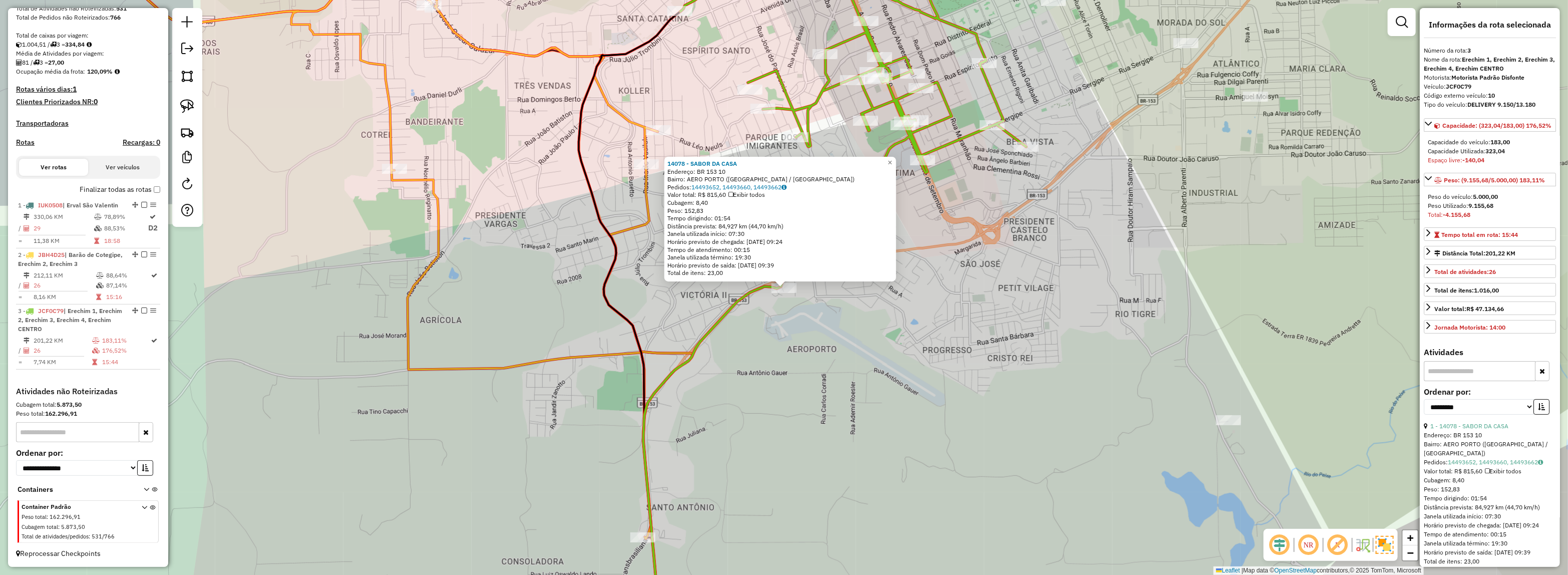
click at [1473, 421] on div "**********" at bounding box center [1489, 405] width 132 height 33
click at [1460, 415] on select "**********" at bounding box center [1478, 406] width 110 height 15
click at [1423, 411] on select "**********" at bounding box center [1478, 406] width 110 height 15
click at [1455, 397] on label "Ordenar por:" at bounding box center [1489, 392] width 132 height 12
click at [1457, 415] on select "**********" at bounding box center [1478, 406] width 110 height 15
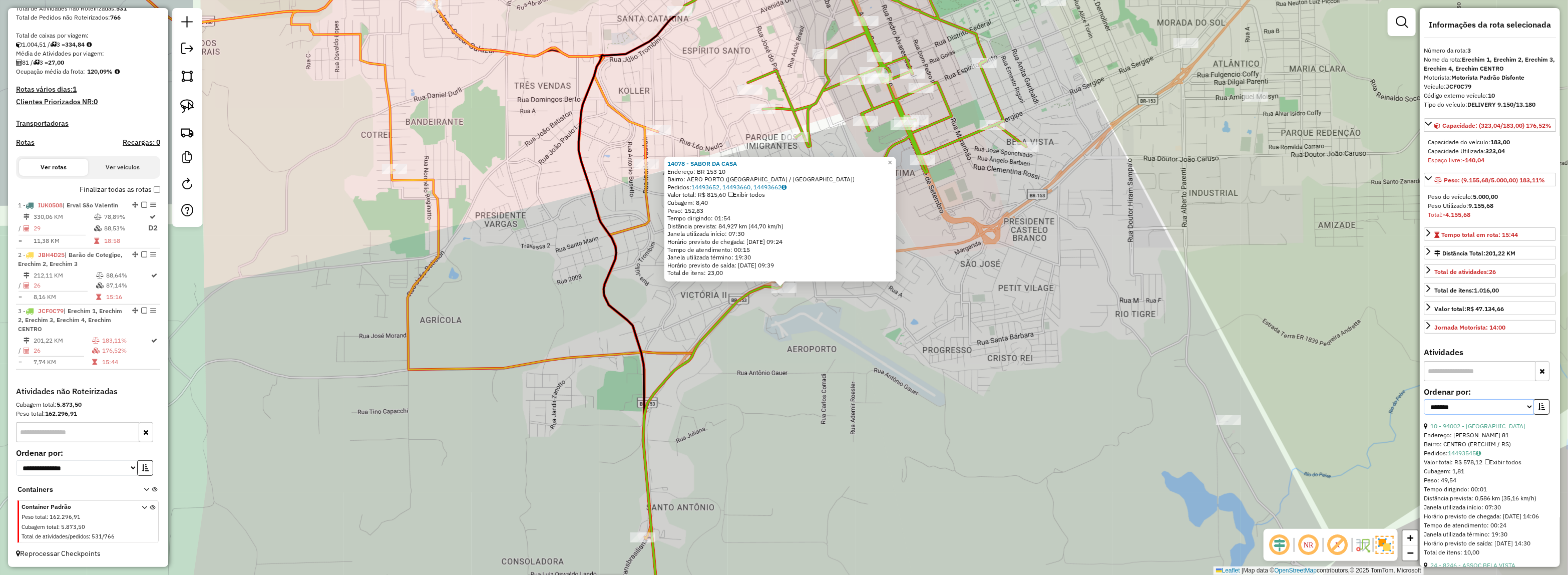
select select "*********"
click at [1423, 411] on select "**********" at bounding box center [1478, 406] width 110 height 15
click at [1545, 415] on button "button" at bounding box center [1541, 406] width 16 height 15
click at [1472, 429] on link "26 - 95891 - BRAHMA EXPRESS EREC" at bounding box center [1481, 426] width 103 height 7
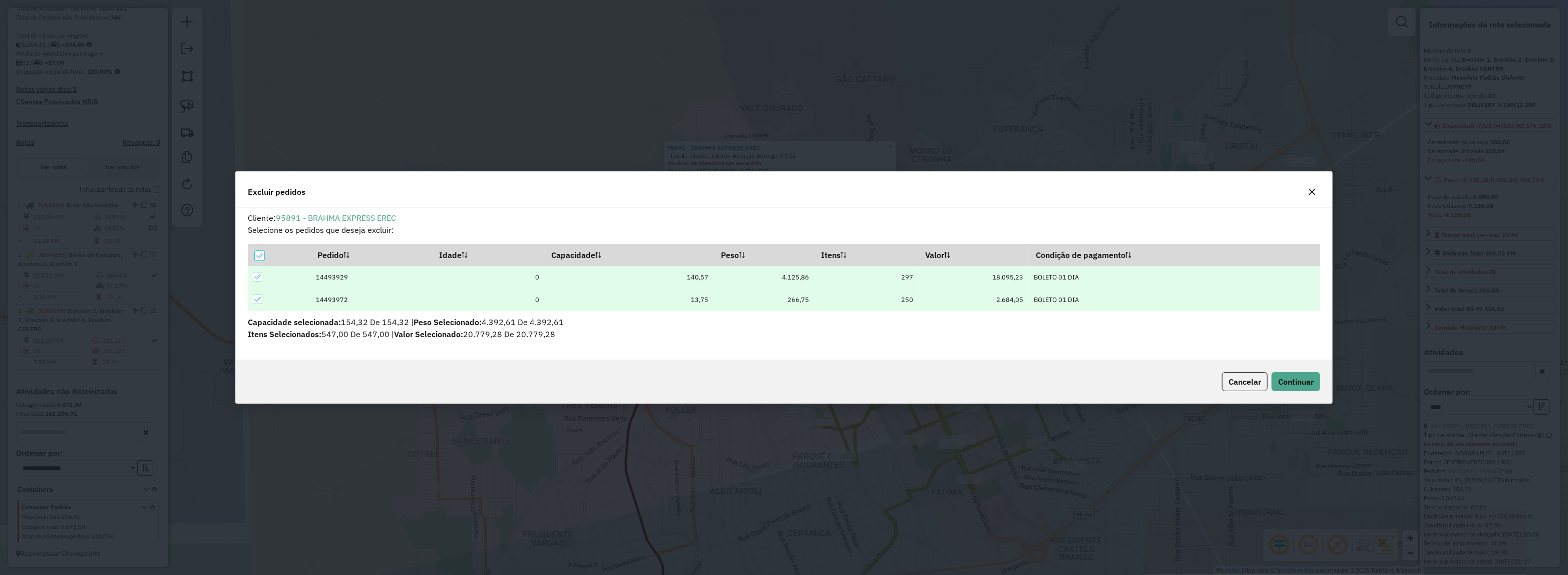
scroll to position [0, 0]
click at [1285, 386] on span "Continuar" at bounding box center [1295, 381] width 36 height 10
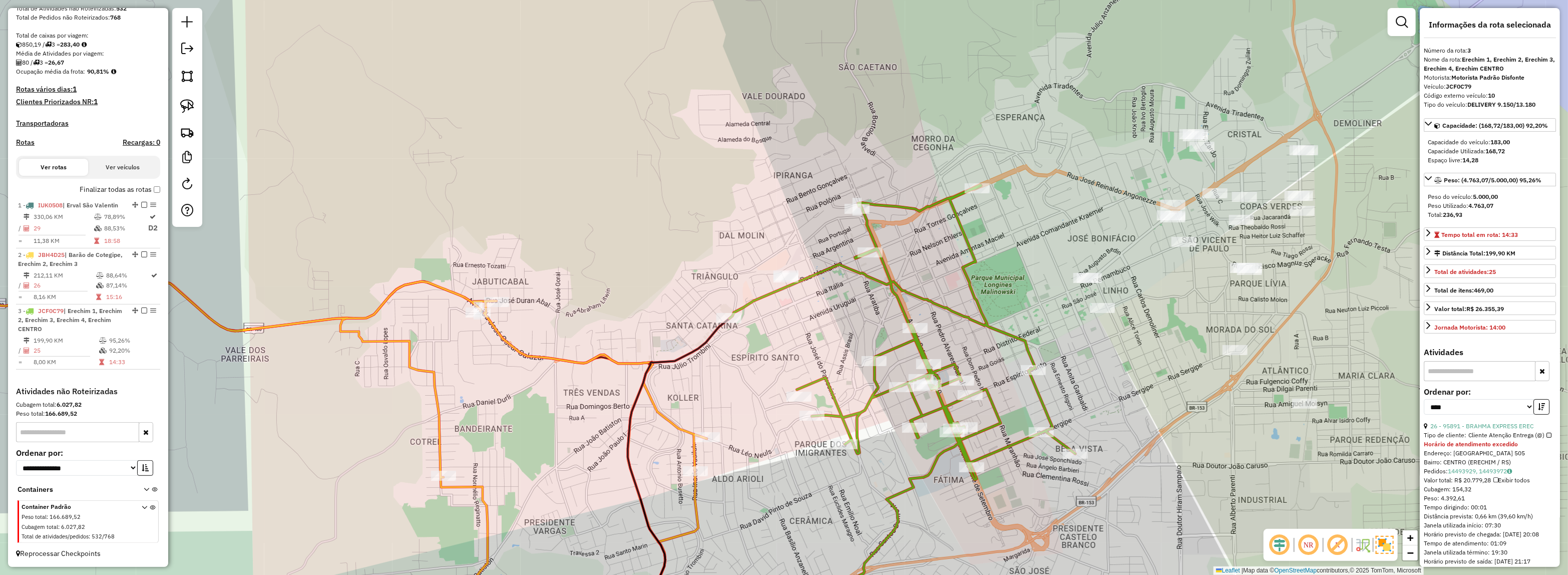
drag, startPoint x: 936, startPoint y: 291, endPoint x: 835, endPoint y: 239, distance: 113.6
click at [832, 238] on div "Janela de atendimento Grade de atendimento Capacidade Transportadoras Veículos …" at bounding box center [784, 288] width 1568 height 575
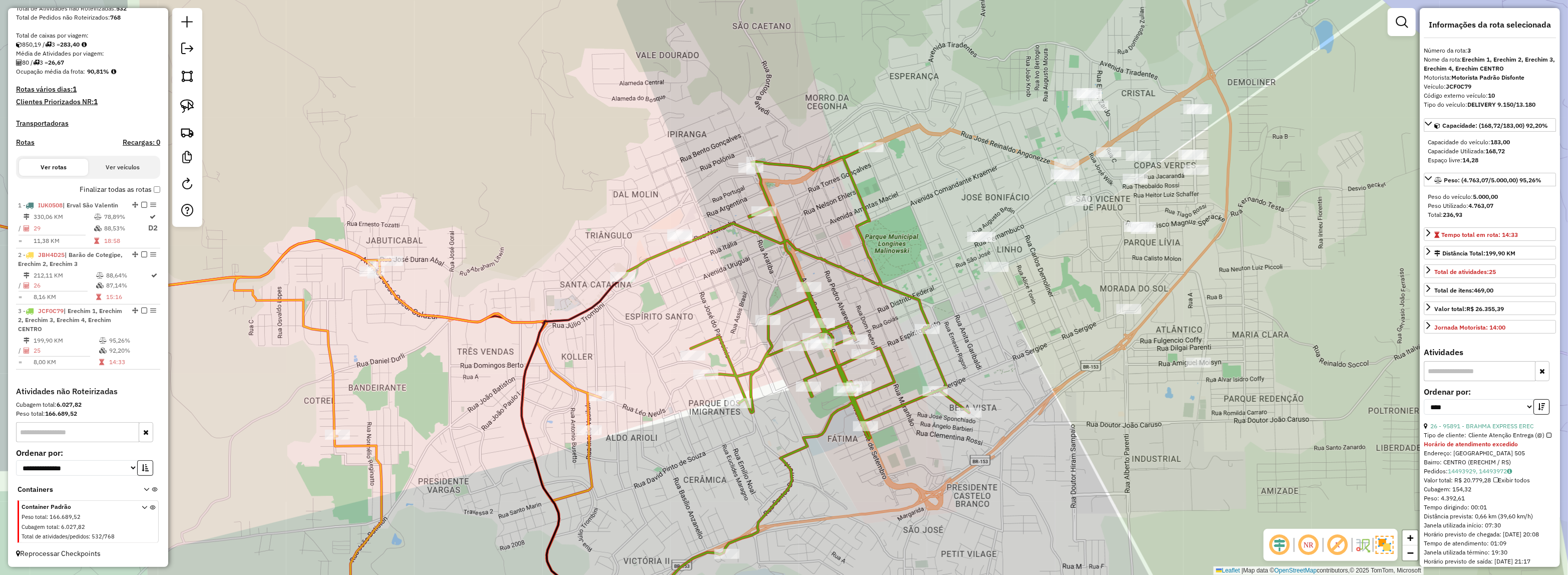
drag, startPoint x: 897, startPoint y: 221, endPoint x: 803, endPoint y: 270, distance: 106.0
click at [792, 257] on div "Janela de atendimento Grade de atendimento Capacidade Transportadoras Veículos …" at bounding box center [784, 288] width 1568 height 575
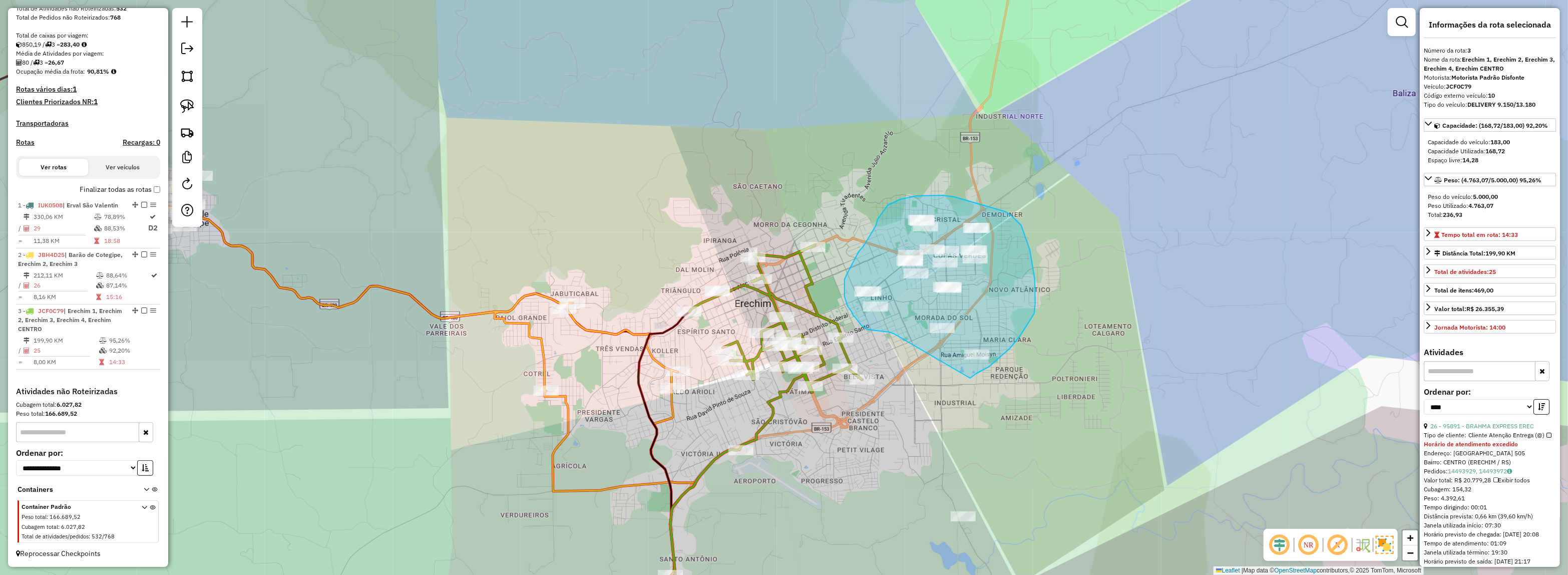
drag, startPoint x: 894, startPoint y: 333, endPoint x: 970, endPoint y: 378, distance: 88.3
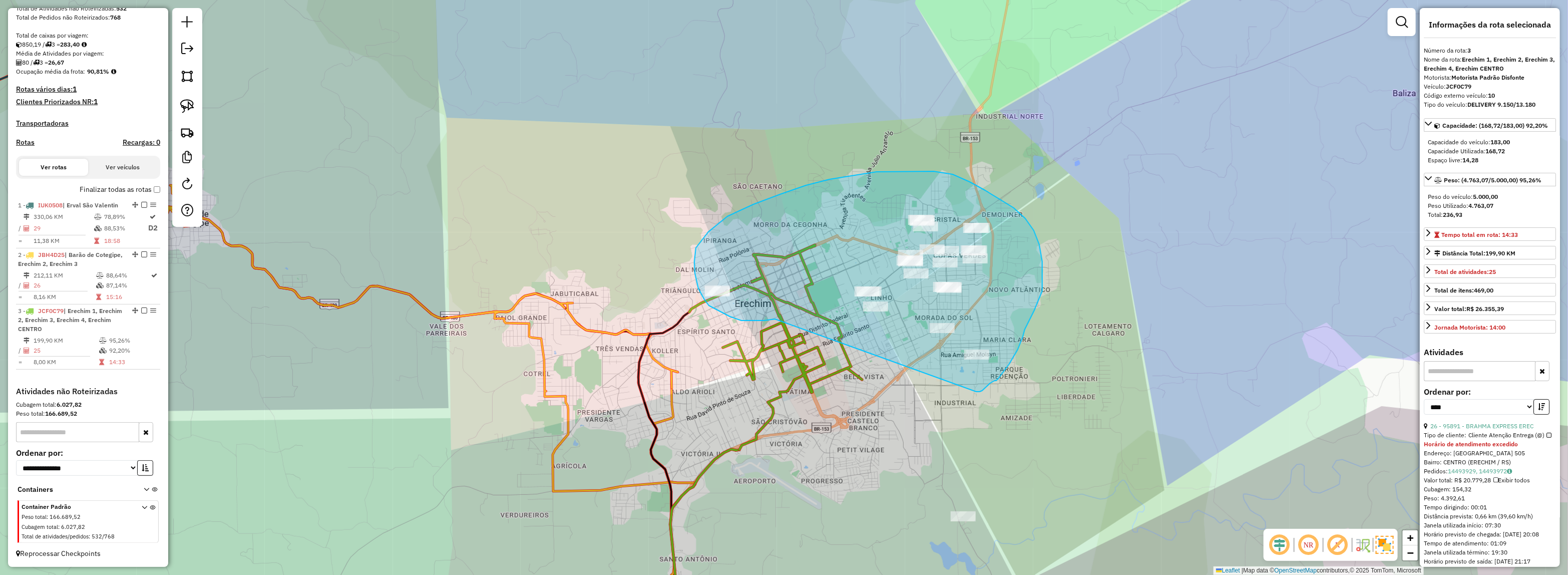
drag, startPoint x: 752, startPoint y: 320, endPoint x: 974, endPoint y: 392, distance: 233.4
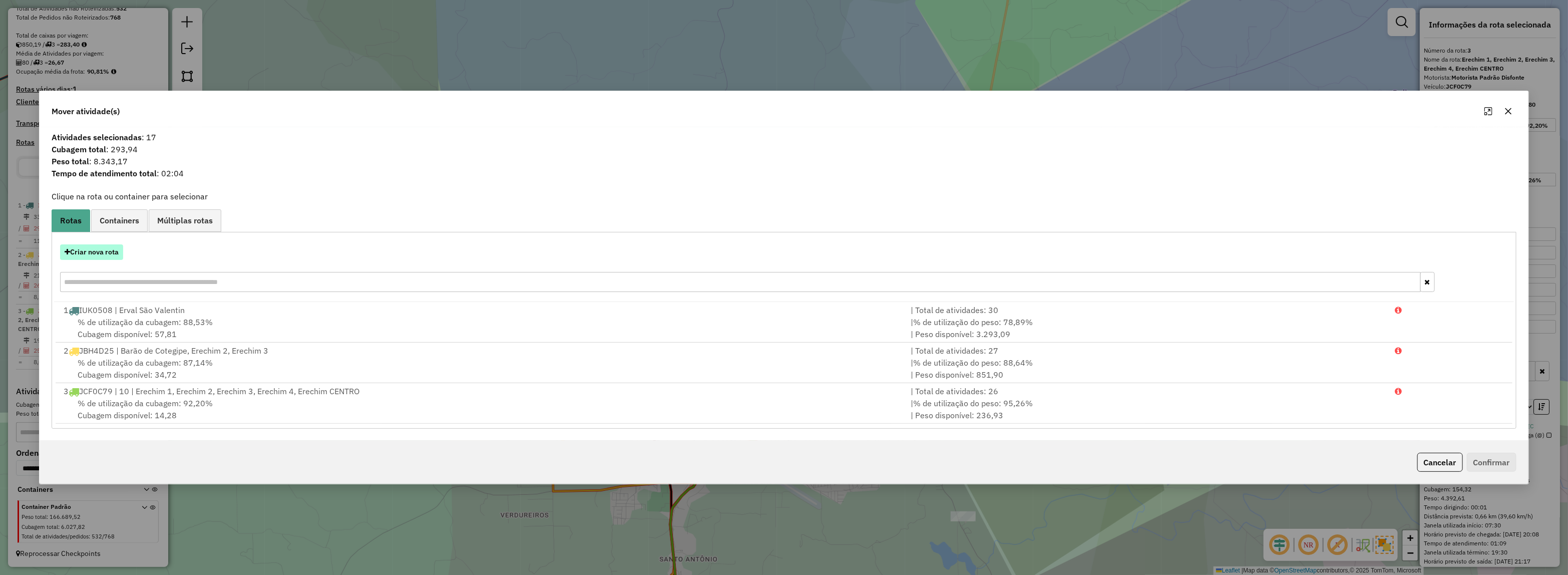
click at [96, 250] on button "Criar nova rota" at bounding box center [92, 252] width 63 height 15
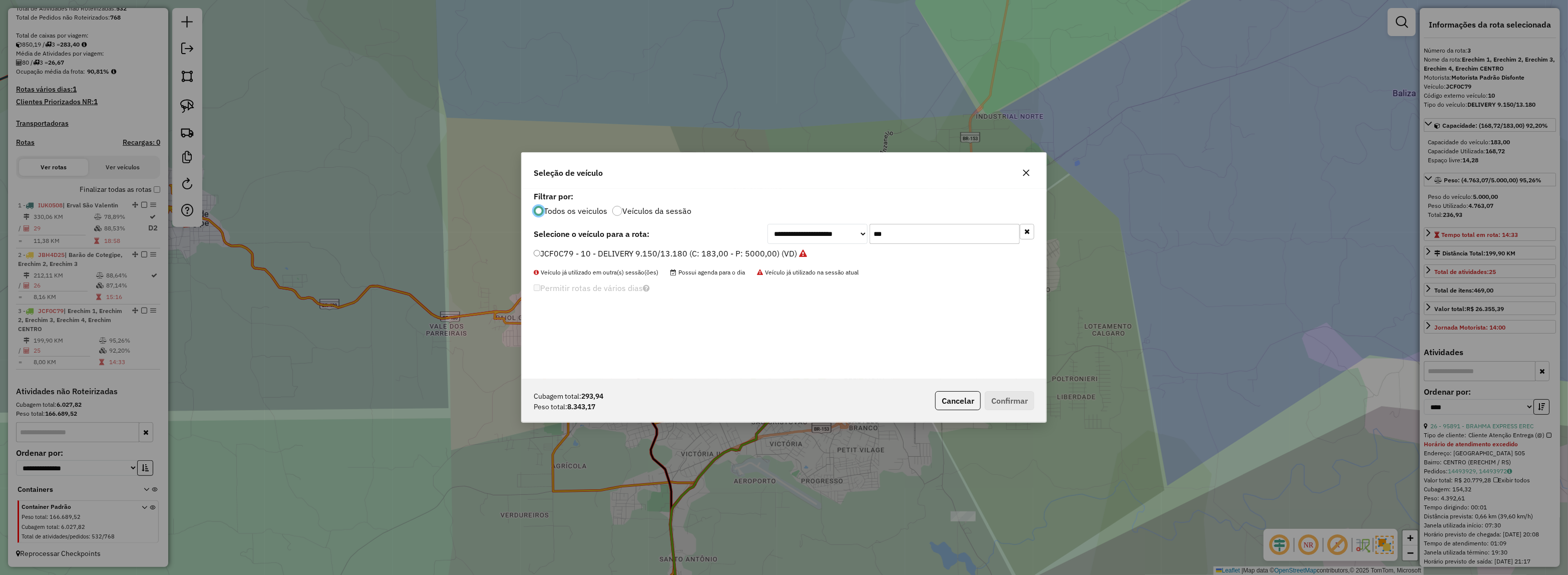
scroll to position [5, 3]
drag, startPoint x: 917, startPoint y: 248, endPoint x: 904, endPoint y: 239, distance: 15.8
click at [904, 239] on div "**********" at bounding box center [784, 283] width 525 height 190
drag, startPoint x: 876, startPoint y: 235, endPoint x: 653, endPoint y: 230, distance: 223.1
click at [744, 235] on div "**********" at bounding box center [784, 234] width 501 height 20
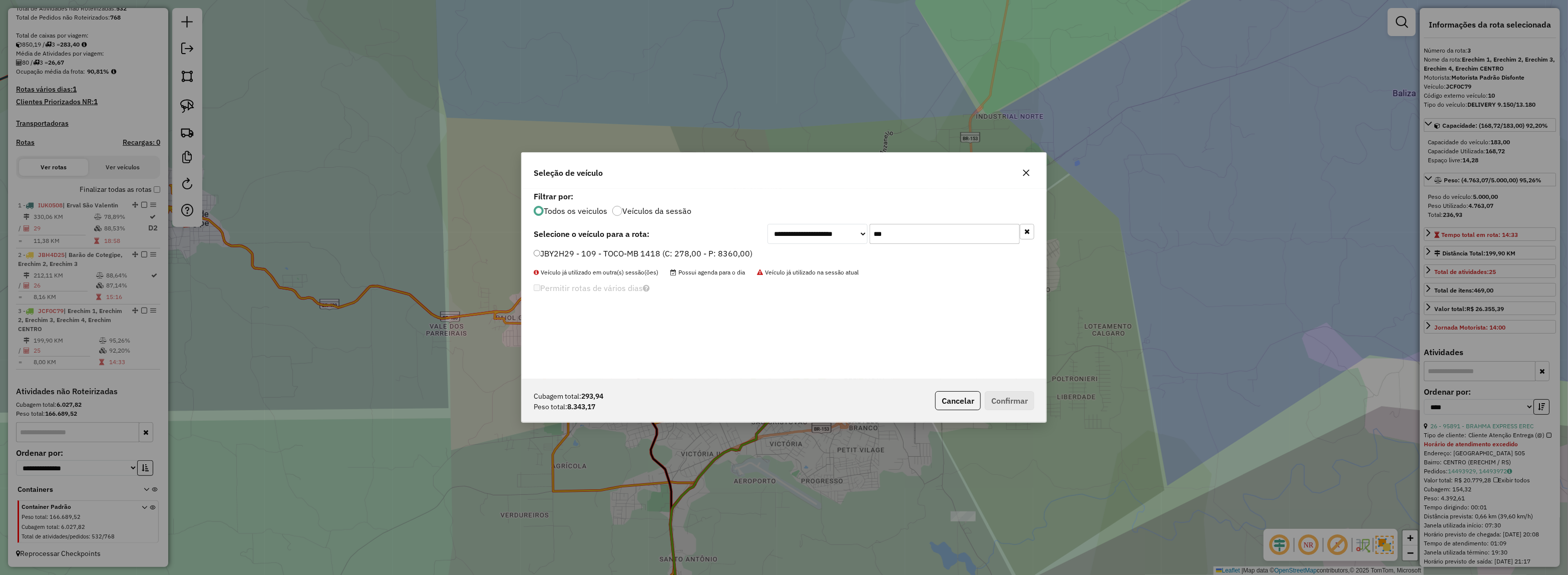
type input "***"
click at [556, 253] on label "JBY2H29 - 109 - TOCO-MB 1418 (C: 278,00 - P: 8360,00)" at bounding box center [642, 253] width 219 height 12
click at [1000, 394] on button "Confirmar" at bounding box center [1009, 400] width 49 height 19
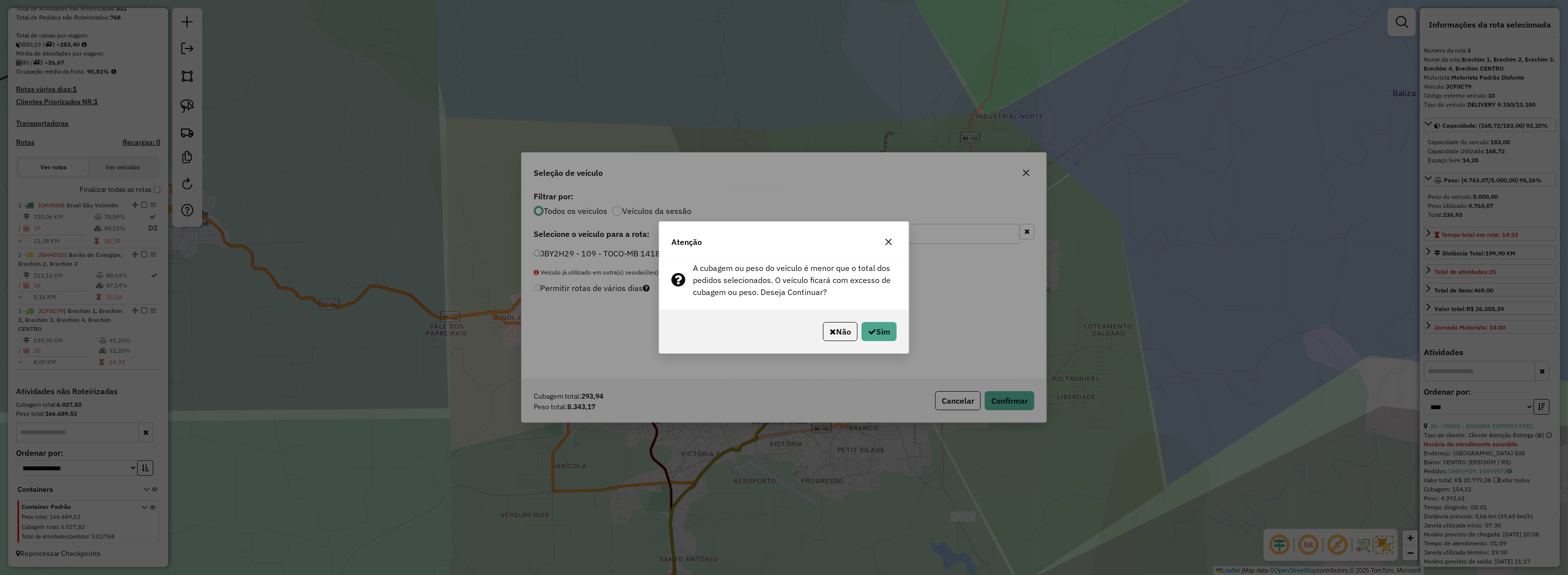
click at [897, 323] on div "Não Sim" at bounding box center [784, 331] width 250 height 43
click at [888, 328] on button "Sim" at bounding box center [879, 331] width 35 height 19
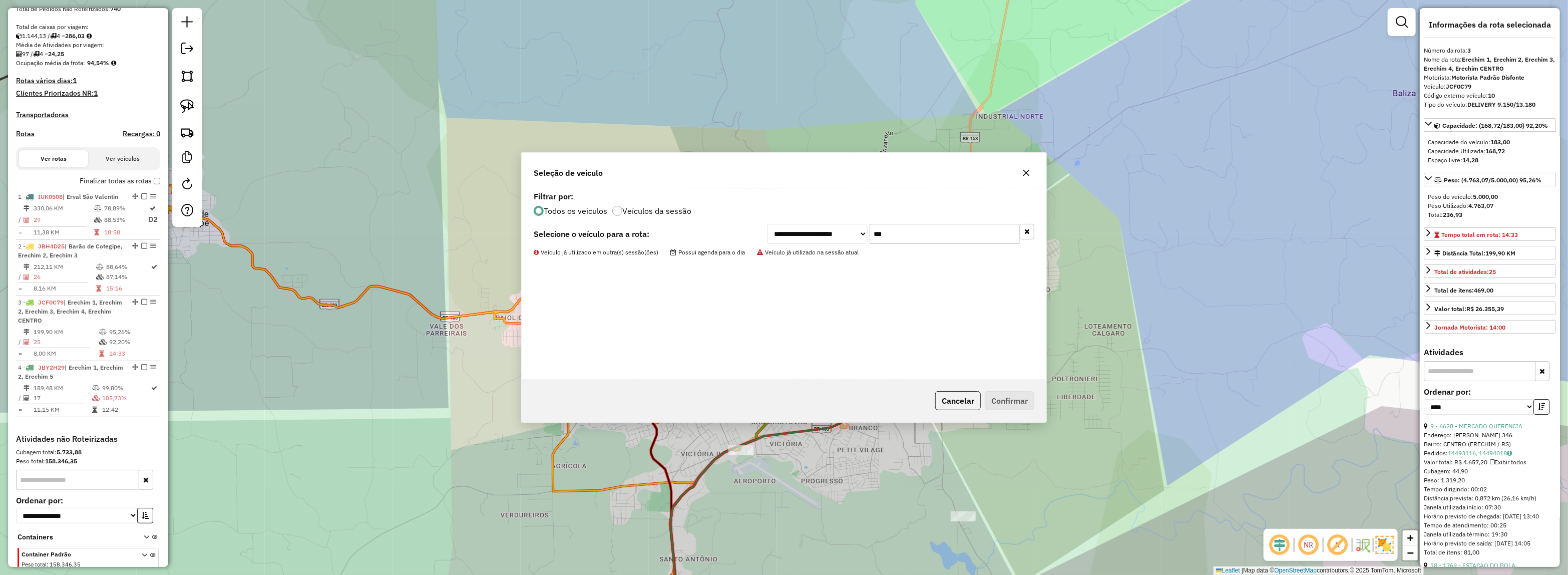
scroll to position [253, 0]
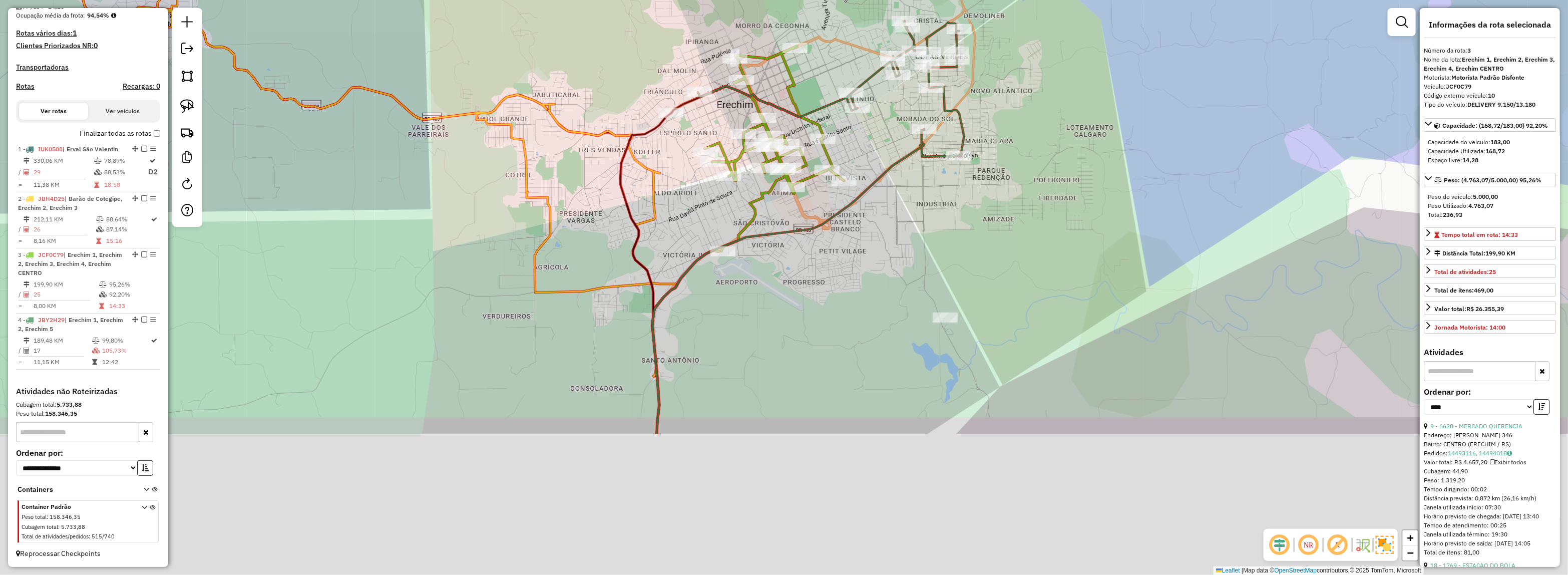
drag, startPoint x: 984, startPoint y: 276, endPoint x: 976, endPoint y: 238, distance: 38.8
click at [976, 238] on div "Janela de atendimento Grade de atendimento Capacidade Transportadoras Veículos …" at bounding box center [784, 288] width 1568 height 575
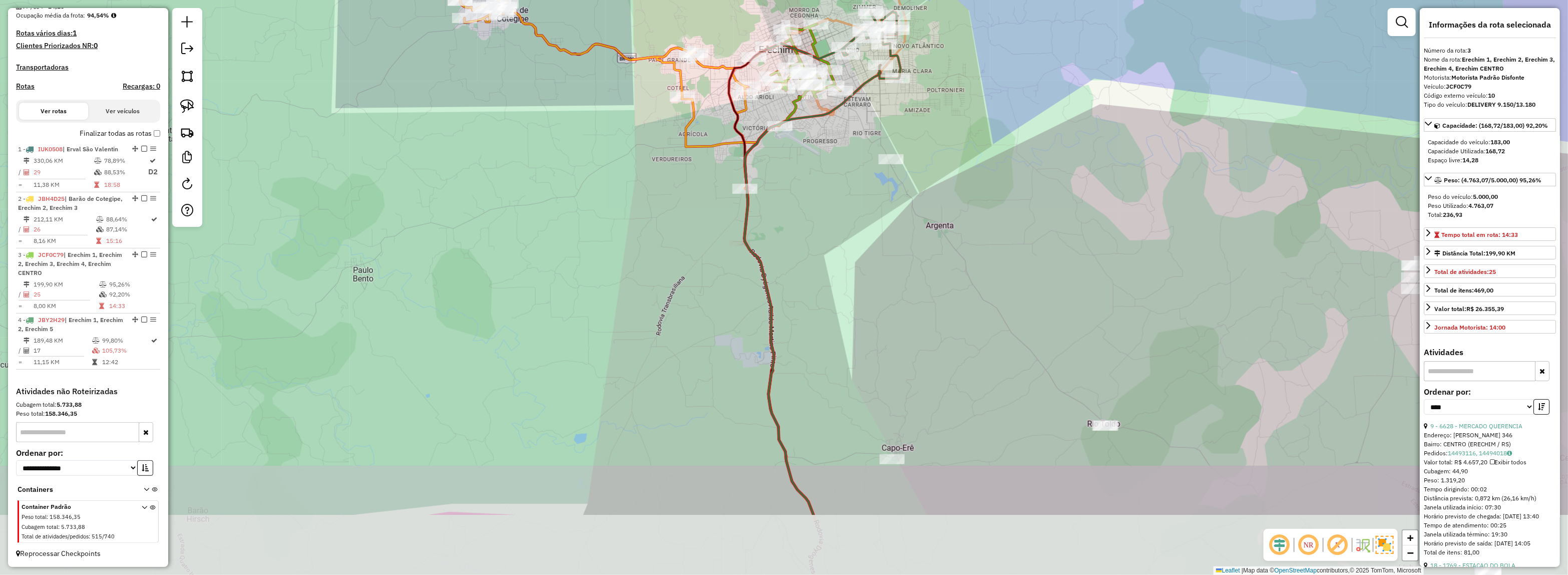
drag, startPoint x: 1027, startPoint y: 349, endPoint x: 957, endPoint y: 227, distance: 140.7
click at [957, 227] on div "Janela de atendimento Grade de atendimento Capacidade Transportadoras Veículos …" at bounding box center [784, 288] width 1568 height 575
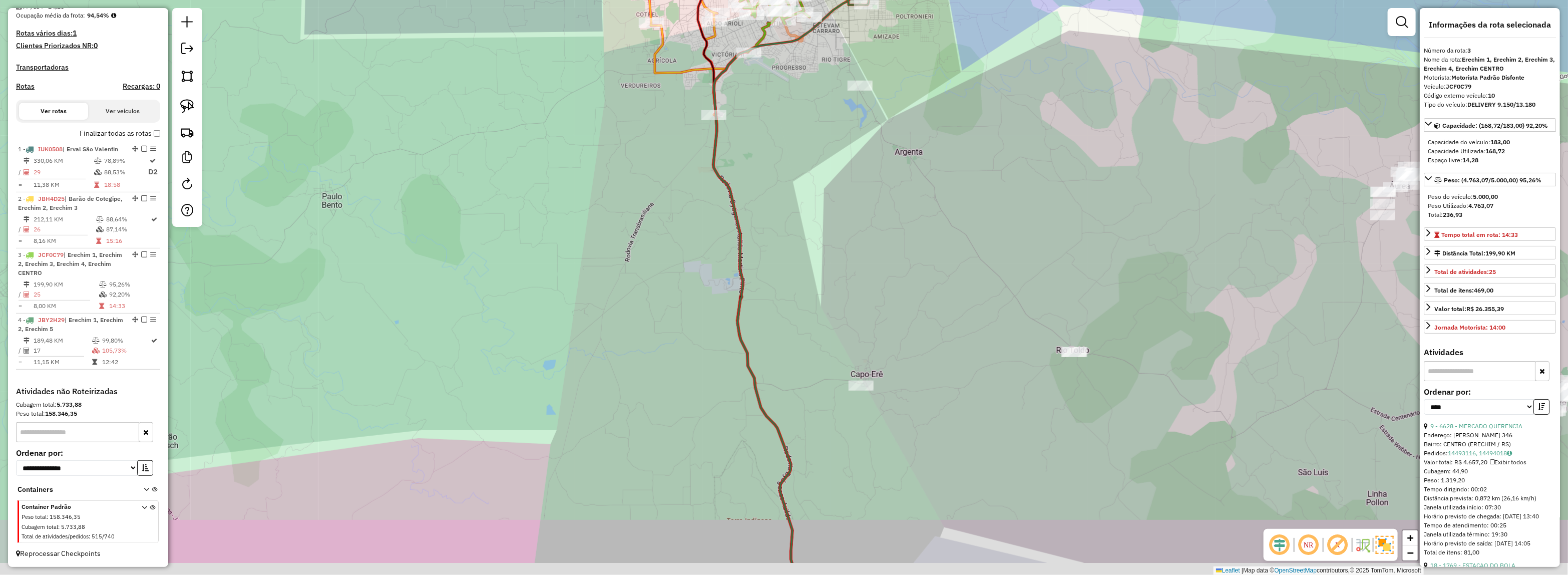
drag, startPoint x: 886, startPoint y: 273, endPoint x: 853, endPoint y: 198, distance: 81.9
click at [853, 198] on div "Janela de atendimento Grade de atendimento Capacidade Transportadoras Veículos …" at bounding box center [784, 288] width 1568 height 575
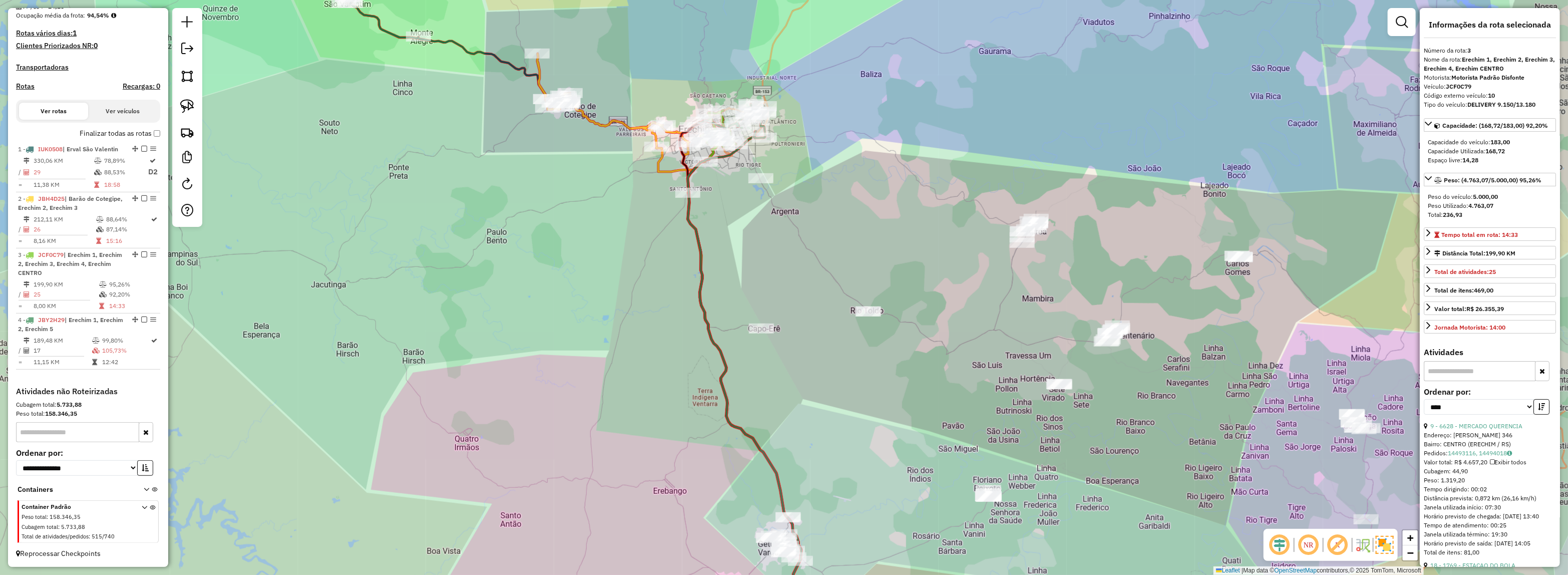
drag, startPoint x: 896, startPoint y: 318, endPoint x: 788, endPoint y: 371, distance: 120.3
click at [786, 301] on div "Janela de atendimento Grade de atendimento Capacidade Transportadoras Veículos …" at bounding box center [784, 288] width 1568 height 575
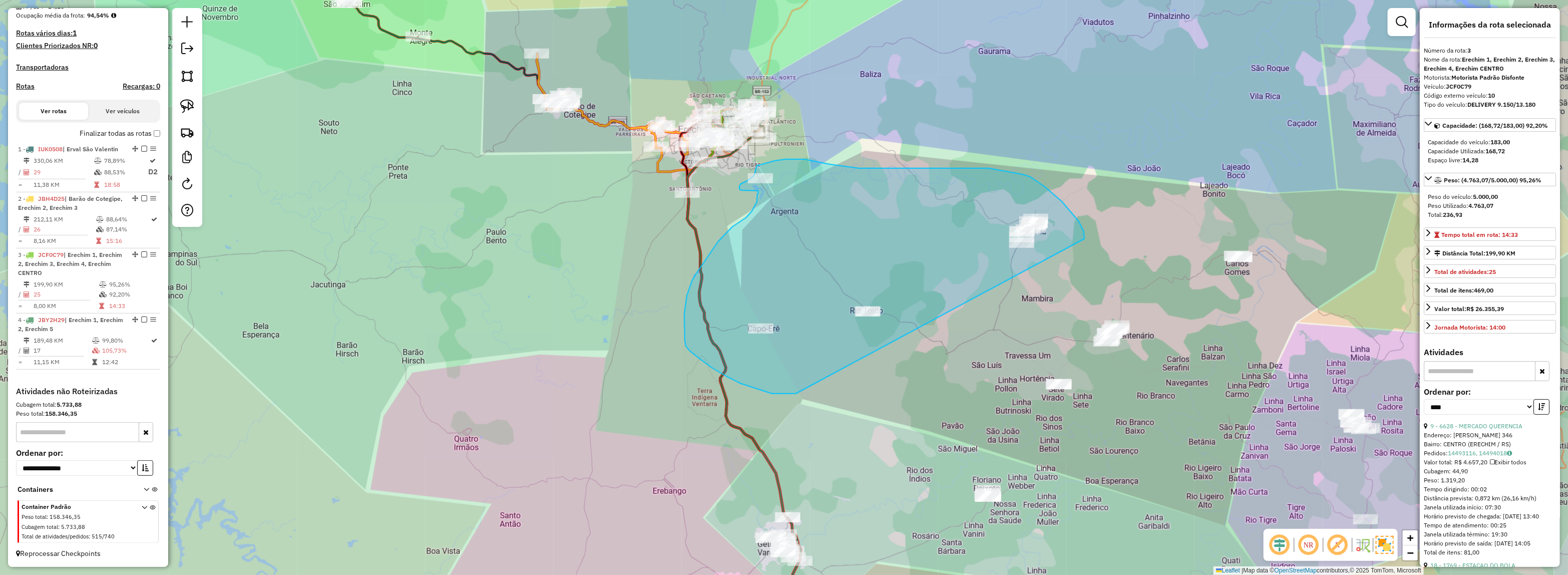
drag, startPoint x: 699, startPoint y: 359, endPoint x: 1082, endPoint y: 278, distance: 391.5
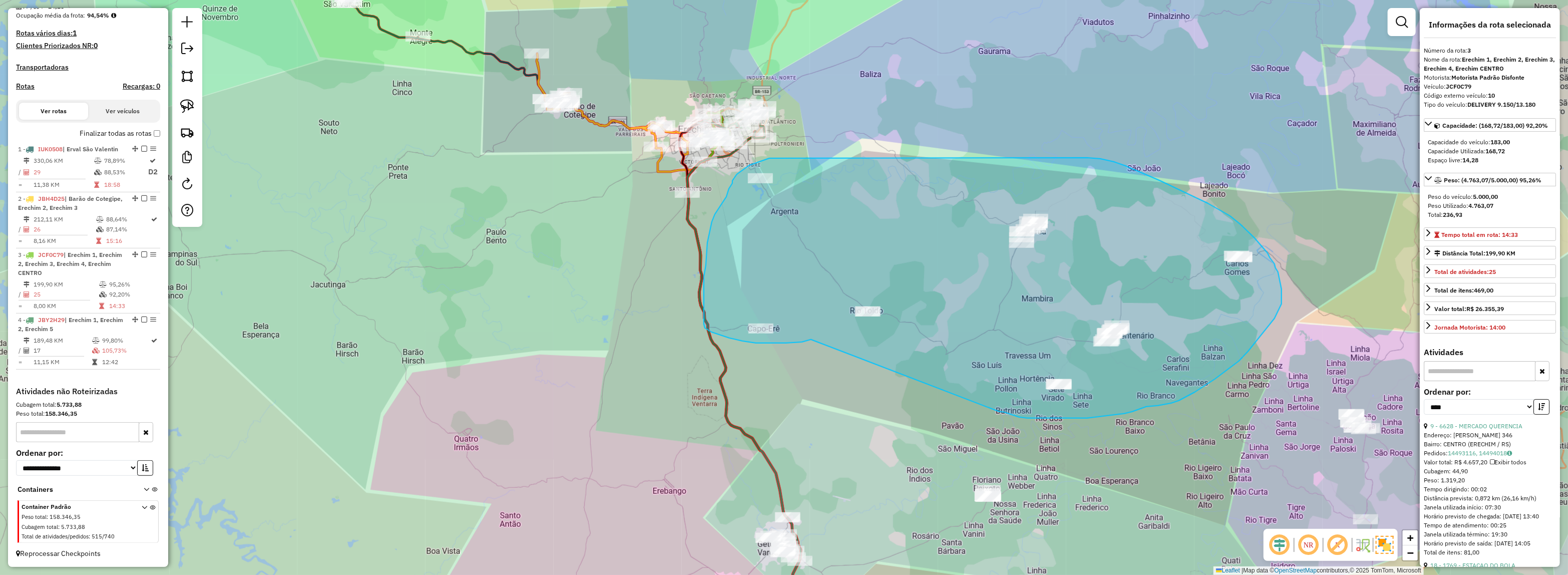
drag, startPoint x: 772, startPoint y: 343, endPoint x: 997, endPoint y: 399, distance: 231.9
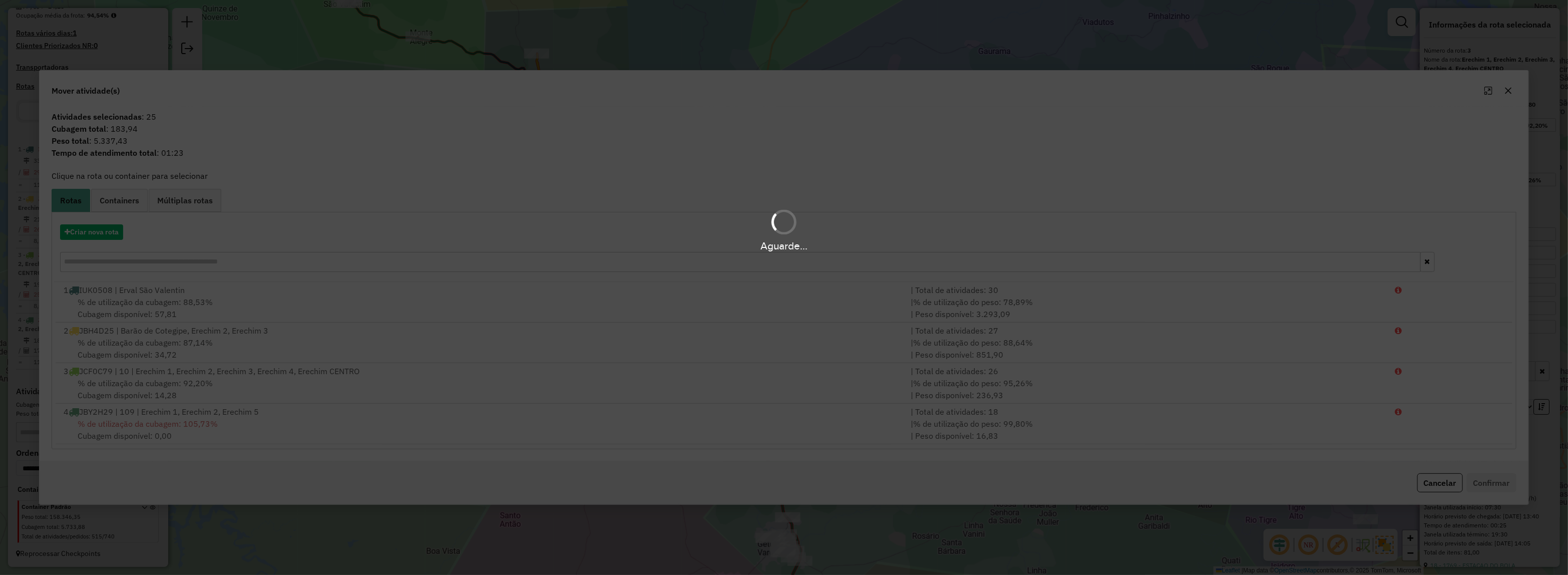
click at [96, 229] on div "Aguarde..." at bounding box center [784, 229] width 1568 height 47
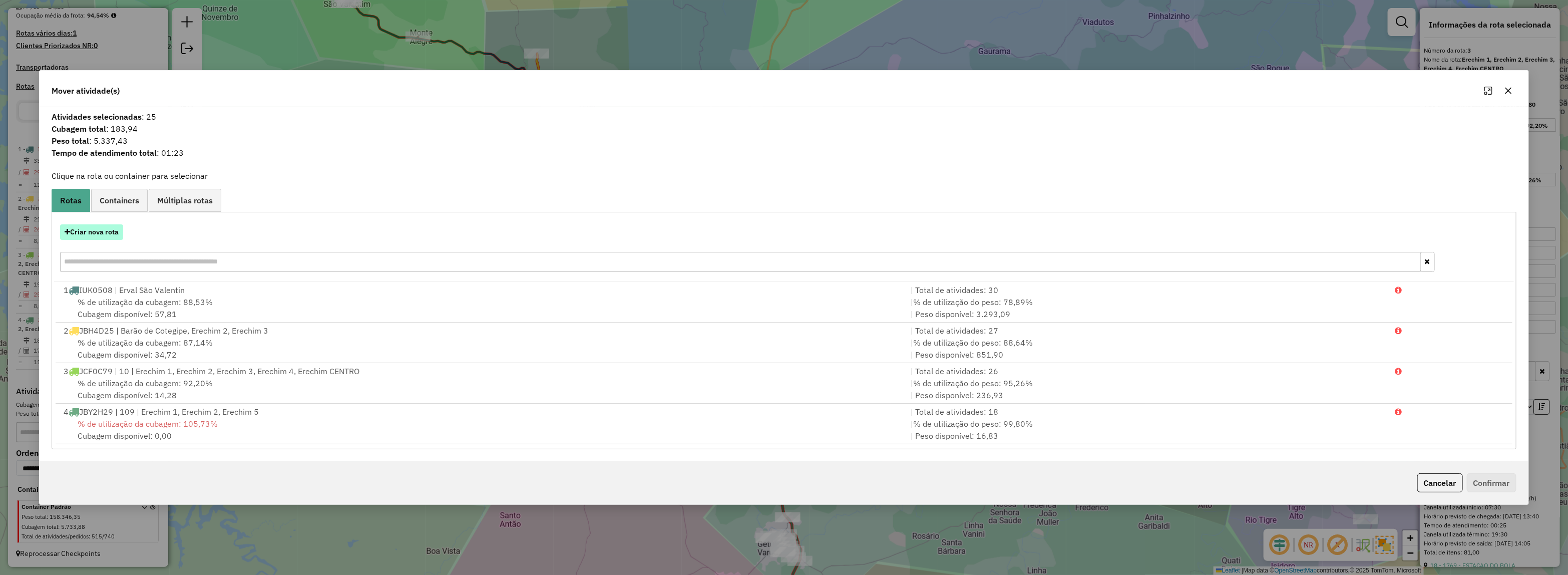
click at [89, 229] on button "Criar nova rota" at bounding box center [92, 231] width 63 height 15
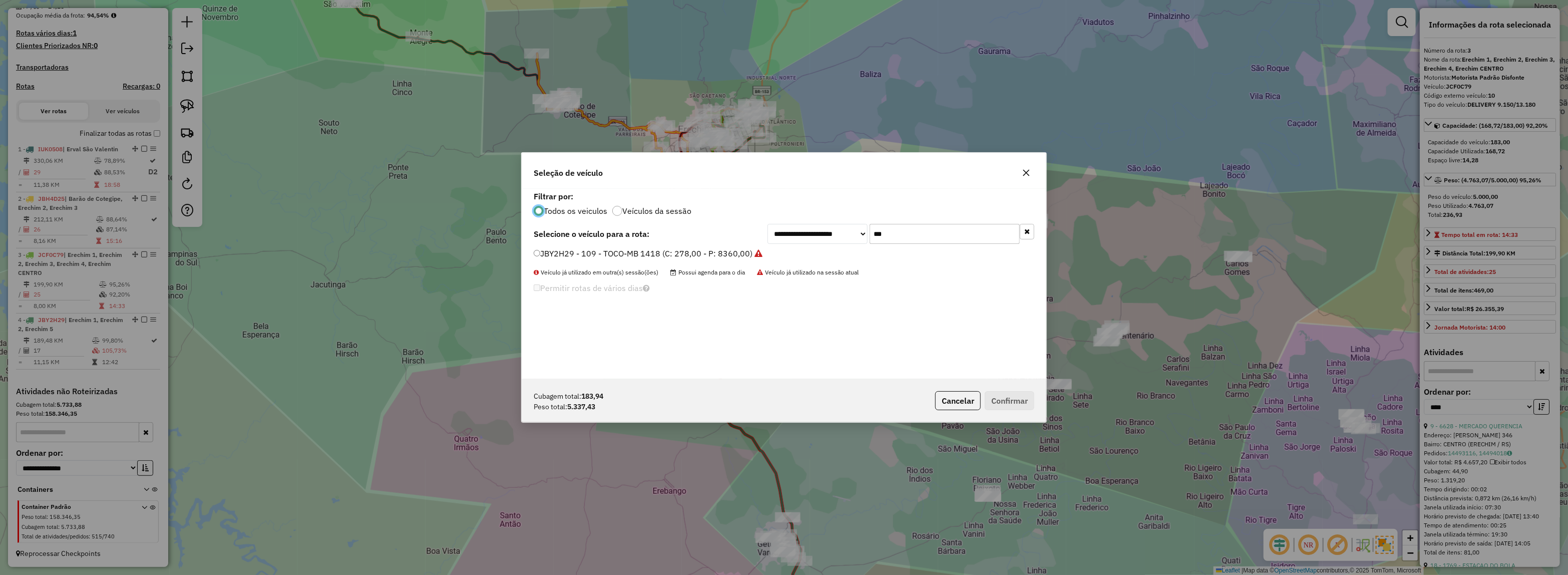
scroll to position [5, 3]
drag, startPoint x: 925, startPoint y: 238, endPoint x: 787, endPoint y: 240, distance: 138.0
click at [798, 237] on div "**********" at bounding box center [901, 234] width 267 height 20
type input "****"
click at [725, 261] on div "JBH3J98 - DELIVERY 13.180 (C: 230,00 - P: 6200,00) (VD)" at bounding box center [784, 258] width 512 height 20
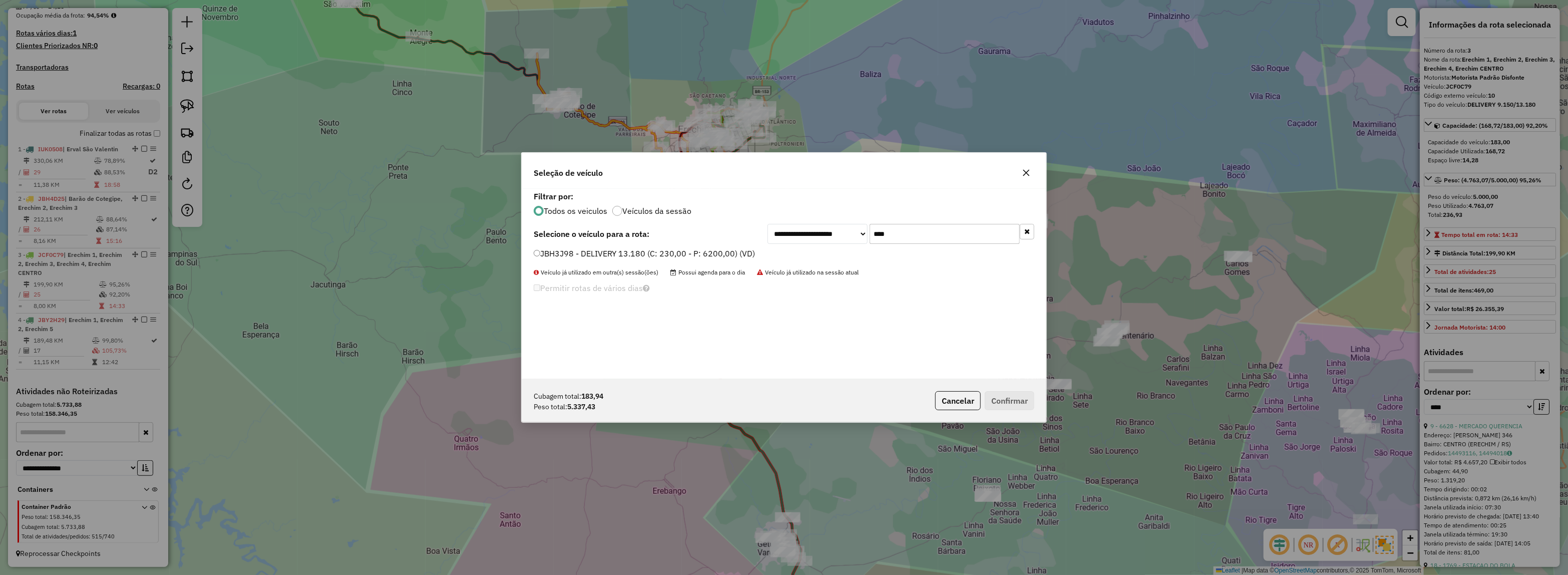
click at [724, 256] on label "JBH3J98 - DELIVERY 13.180 (C: 230,00 - P: 6200,00) (VD)" at bounding box center [644, 253] width 221 height 12
click at [1000, 391] on button "Confirmar" at bounding box center [1009, 400] width 49 height 19
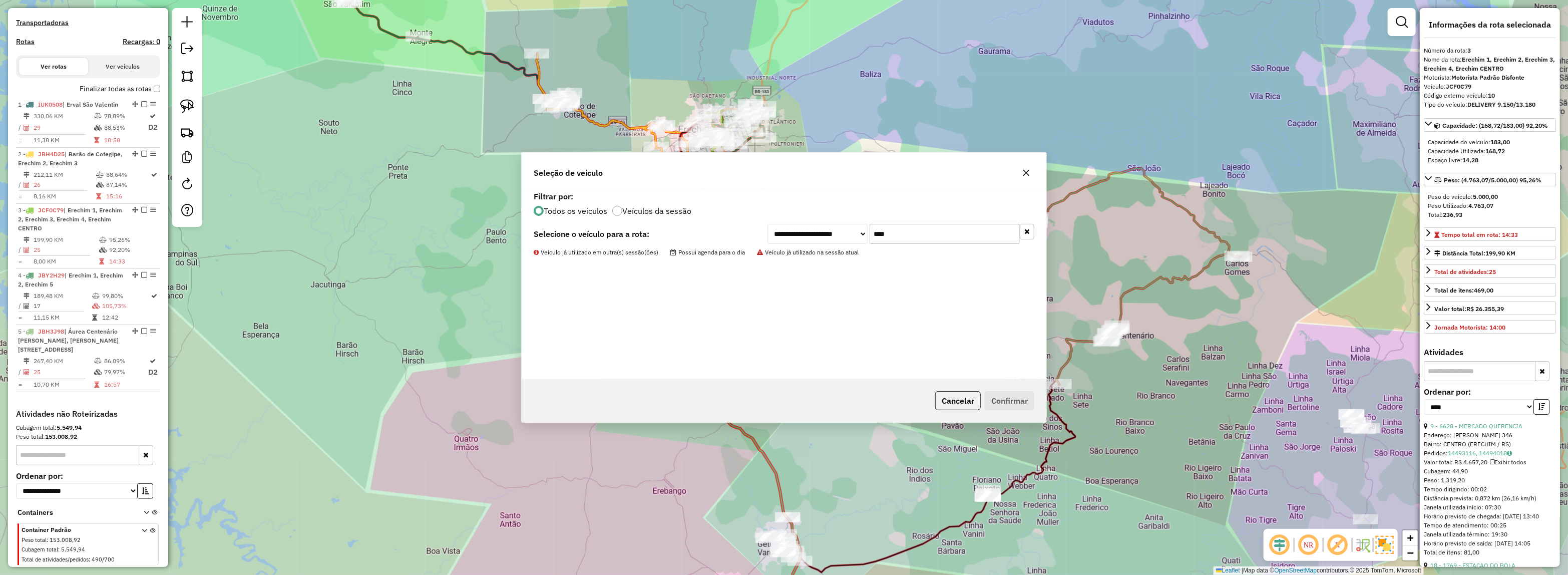
scroll to position [311, 0]
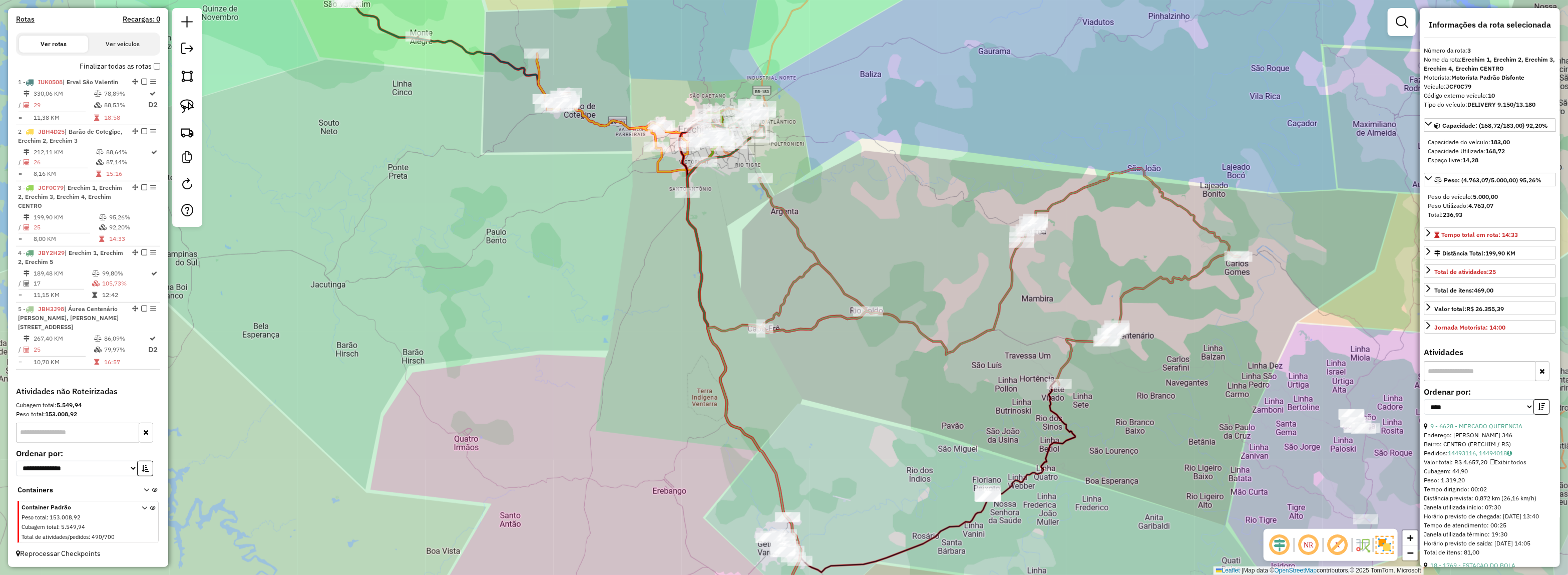
drag, startPoint x: 1059, startPoint y: 427, endPoint x: 1089, endPoint y: 269, distance: 160.8
click at [1101, 256] on div "Janela de atendimento Grade de atendimento Capacidade Transportadoras Veículos …" at bounding box center [784, 288] width 1568 height 575
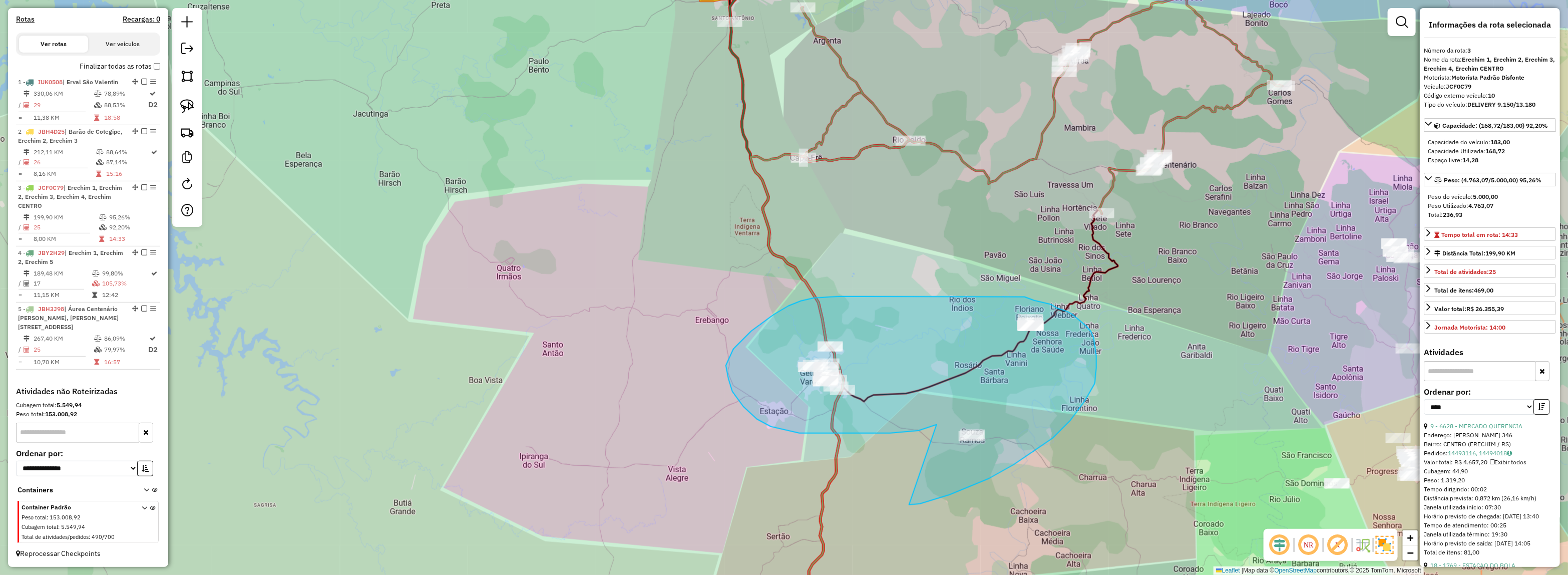
drag, startPoint x: 918, startPoint y: 431, endPoint x: 877, endPoint y: 491, distance: 72.7
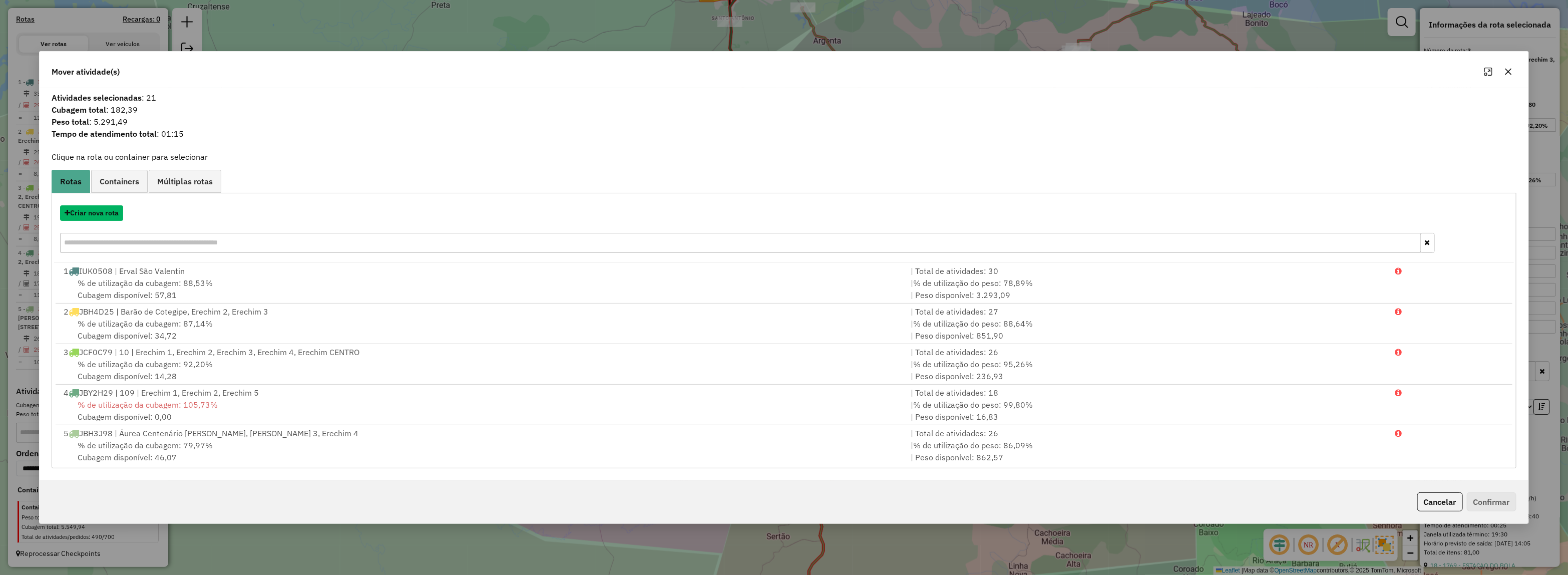
click at [86, 218] on button "Criar nova rota" at bounding box center [92, 213] width 63 height 15
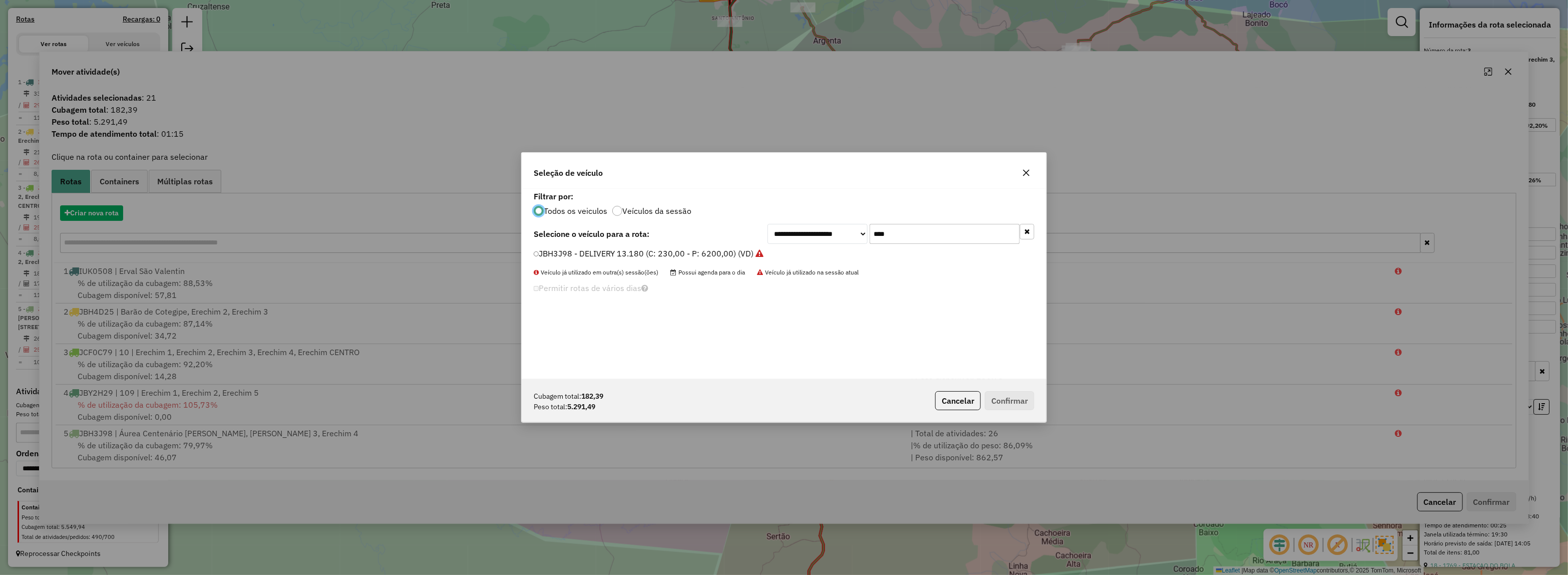
scroll to position [5, 3]
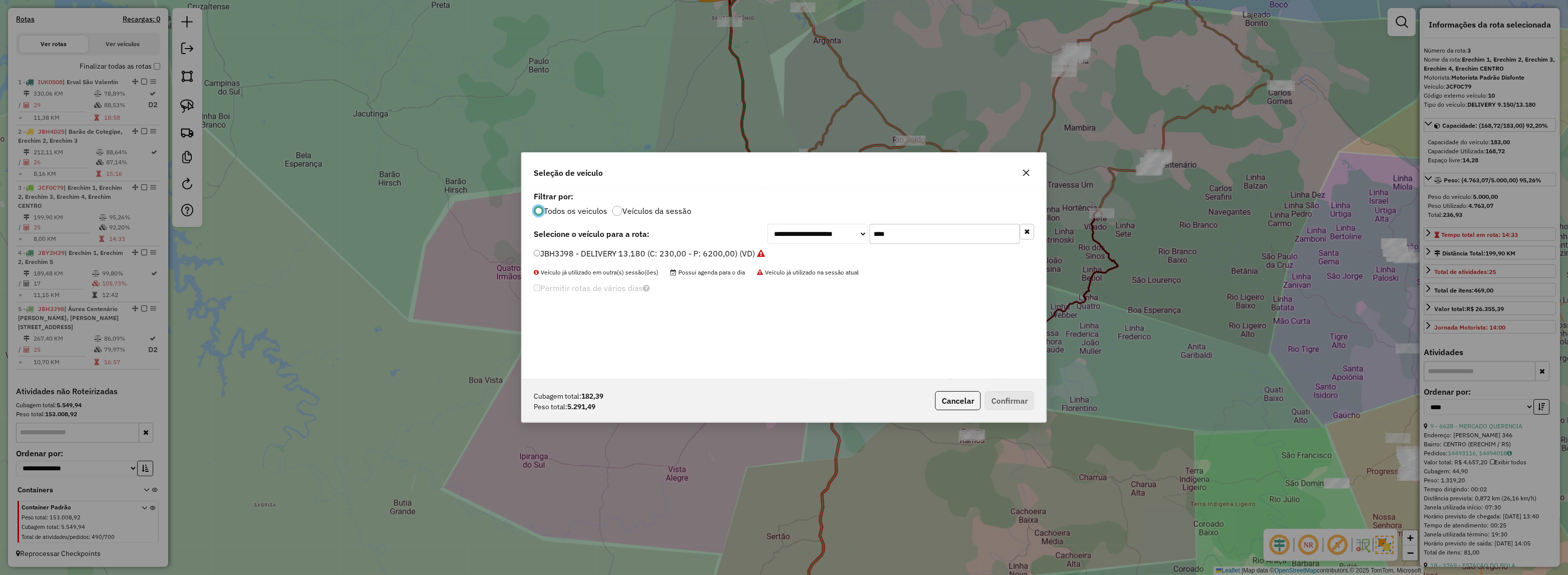
drag, startPoint x: 774, startPoint y: 239, endPoint x: 756, endPoint y: 242, distance: 18.2
click at [764, 240] on div "**********" at bounding box center [784, 234] width 501 height 20
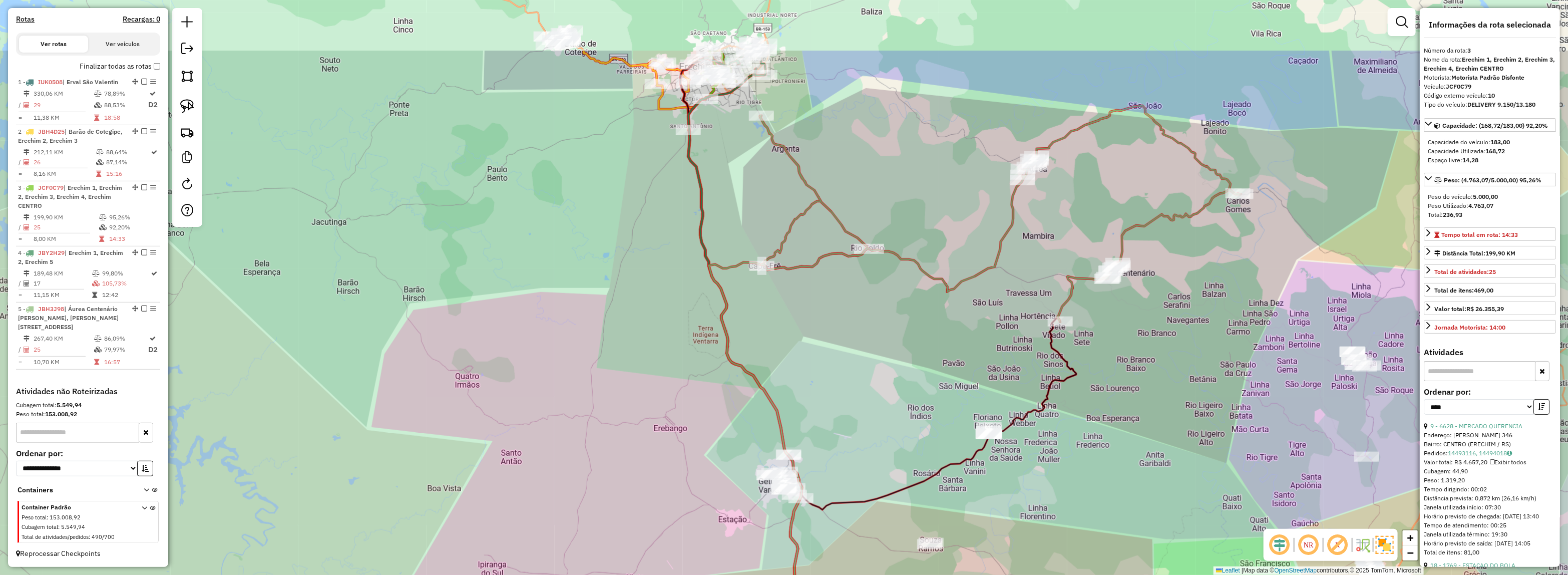
drag, startPoint x: 949, startPoint y: 66, endPoint x: 883, endPoint y: 234, distance: 180.5
click at [883, 234] on div "Janela de atendimento Grade de atendimento Capacidade Transportadoras Veículos …" at bounding box center [784, 288] width 1568 height 575
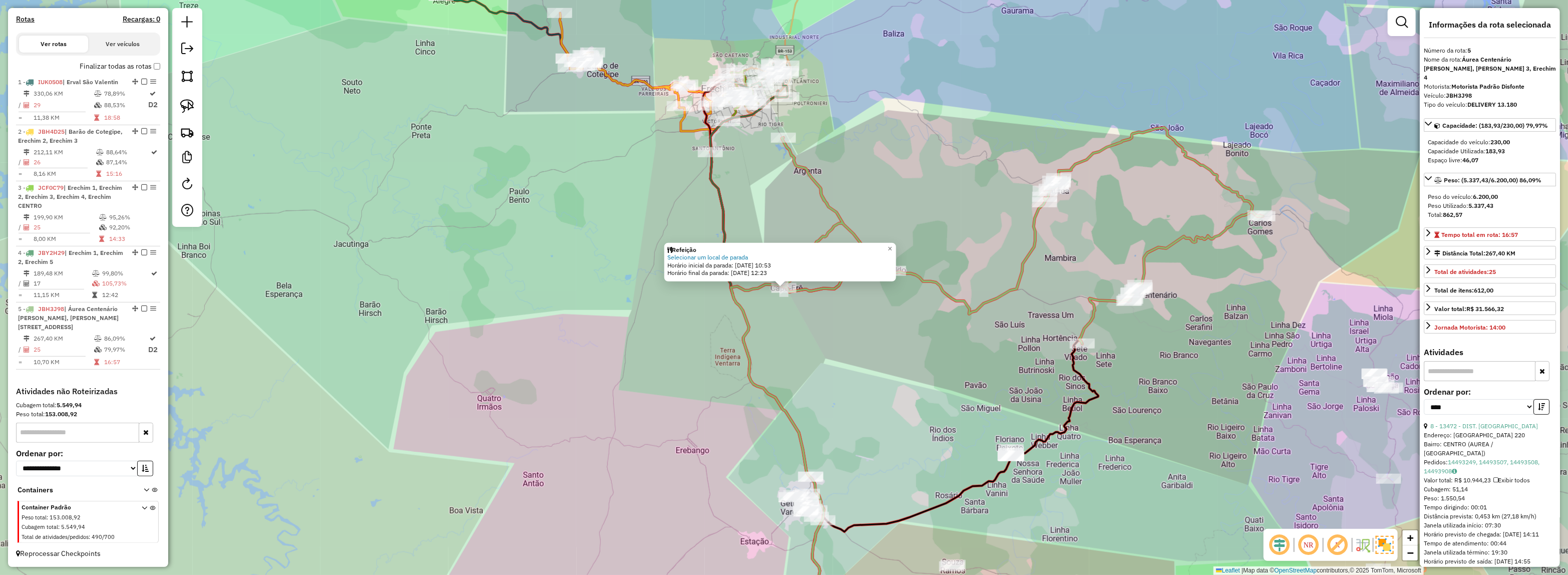
click at [808, 311] on div "Refeição Selecionar um local de parada Horário inicial da parada: 15/08/2025 10…" at bounding box center [784, 288] width 1568 height 575
click at [765, 286] on icon at bounding box center [809, 451] width 160 height 362
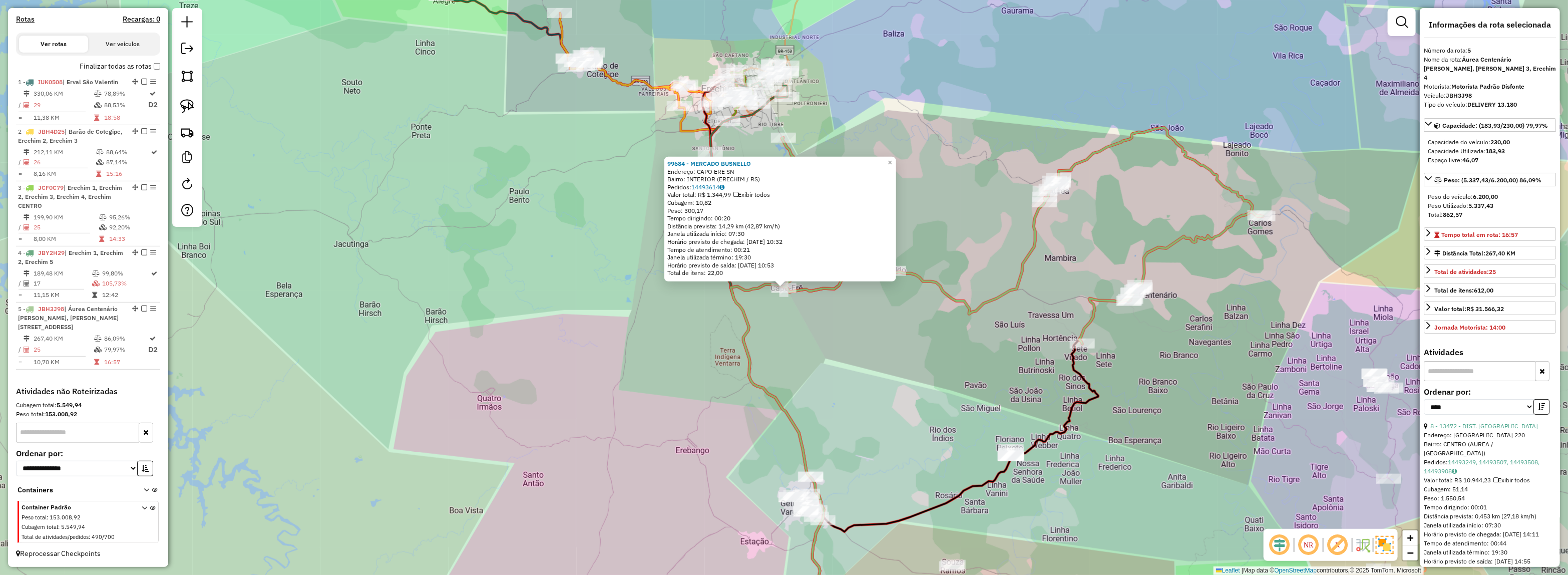
click at [813, 325] on div "99684 - MERCADO BUSNELLO Endereço: CAPO ERE SN Bairro: INTERIOR (ERECHIM / RS) …" at bounding box center [784, 288] width 1568 height 575
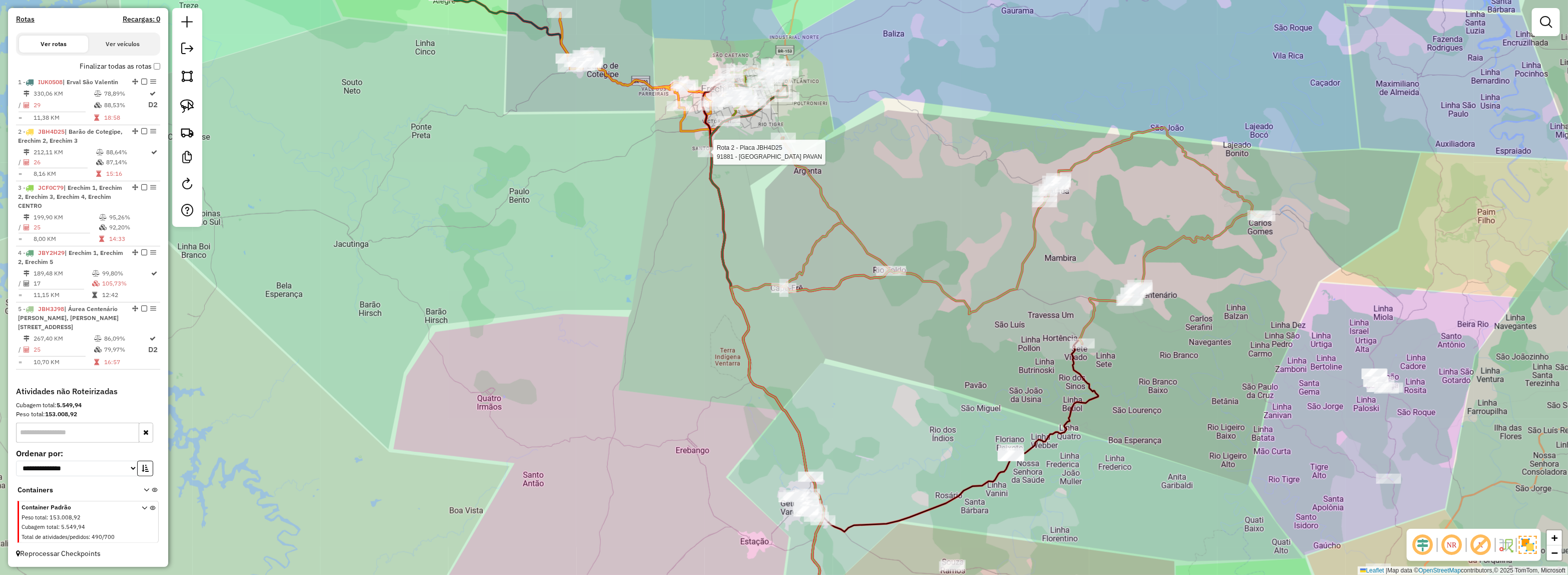
select select "*********"
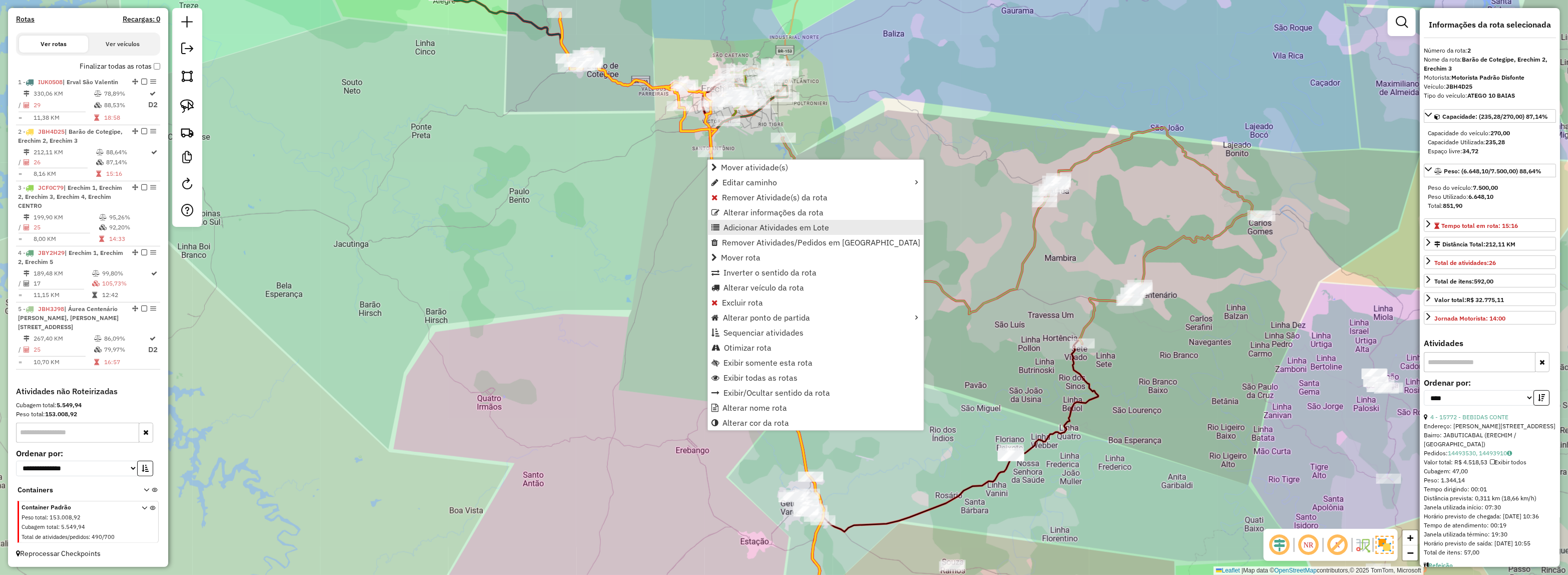
click at [754, 227] on span "Adicionar Atividades em Lote" at bounding box center [776, 227] width 106 height 8
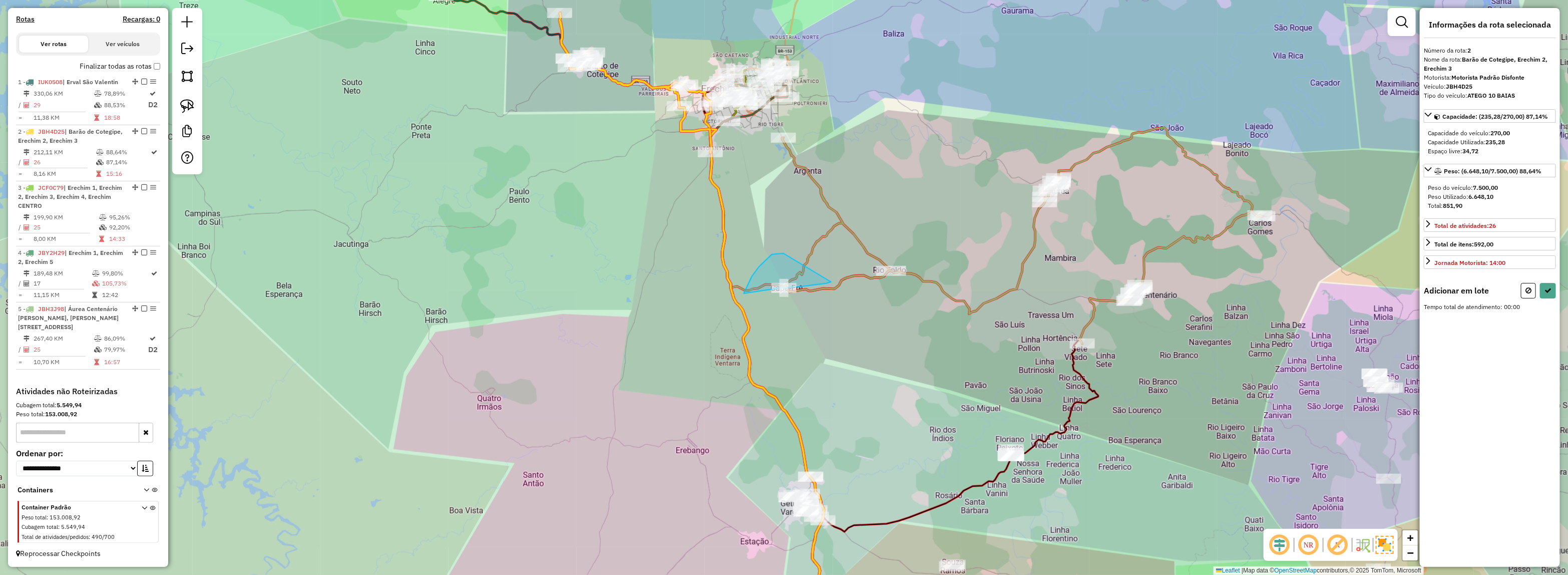
drag, startPoint x: 784, startPoint y: 253, endPoint x: 831, endPoint y: 282, distance: 55.2
click at [1556, 290] on div "Informações da rota selecionada Número da rota: 2 Nome da rota: Barão de Cotegi…" at bounding box center [1489, 288] width 140 height 559
click at [1551, 291] on icon at bounding box center [1548, 290] width 7 height 7
select select "*********"
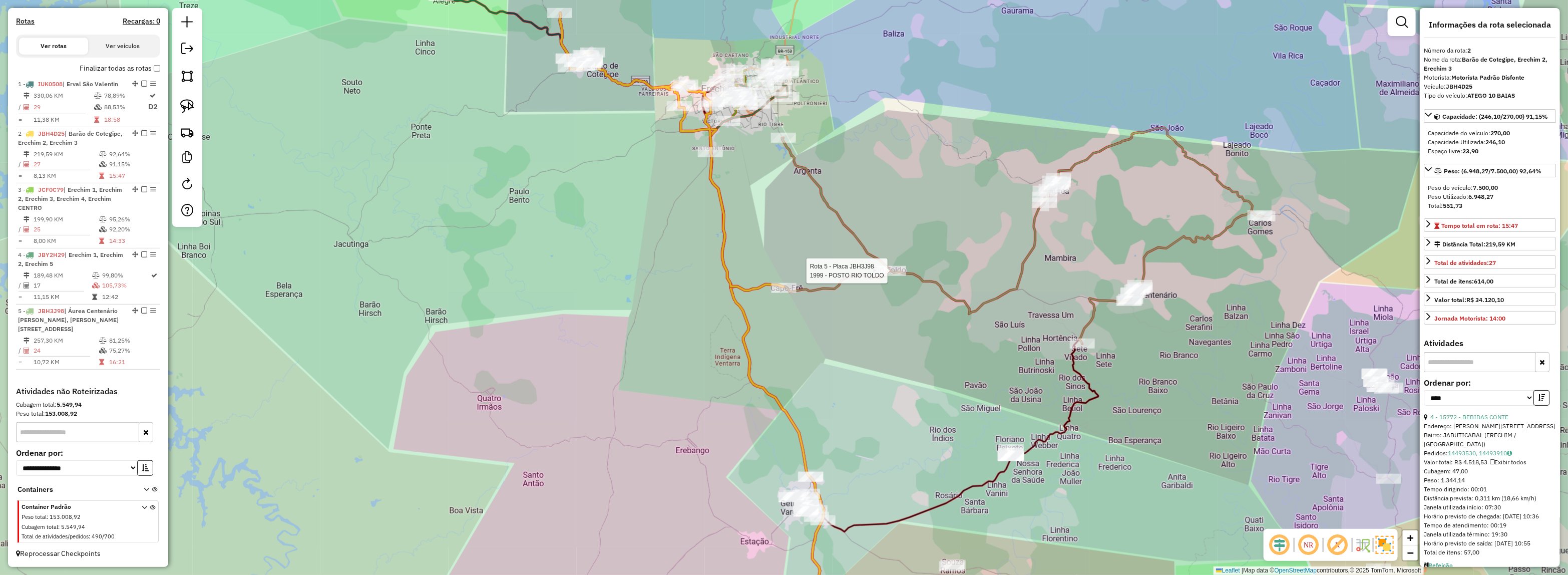
scroll to position [309, 0]
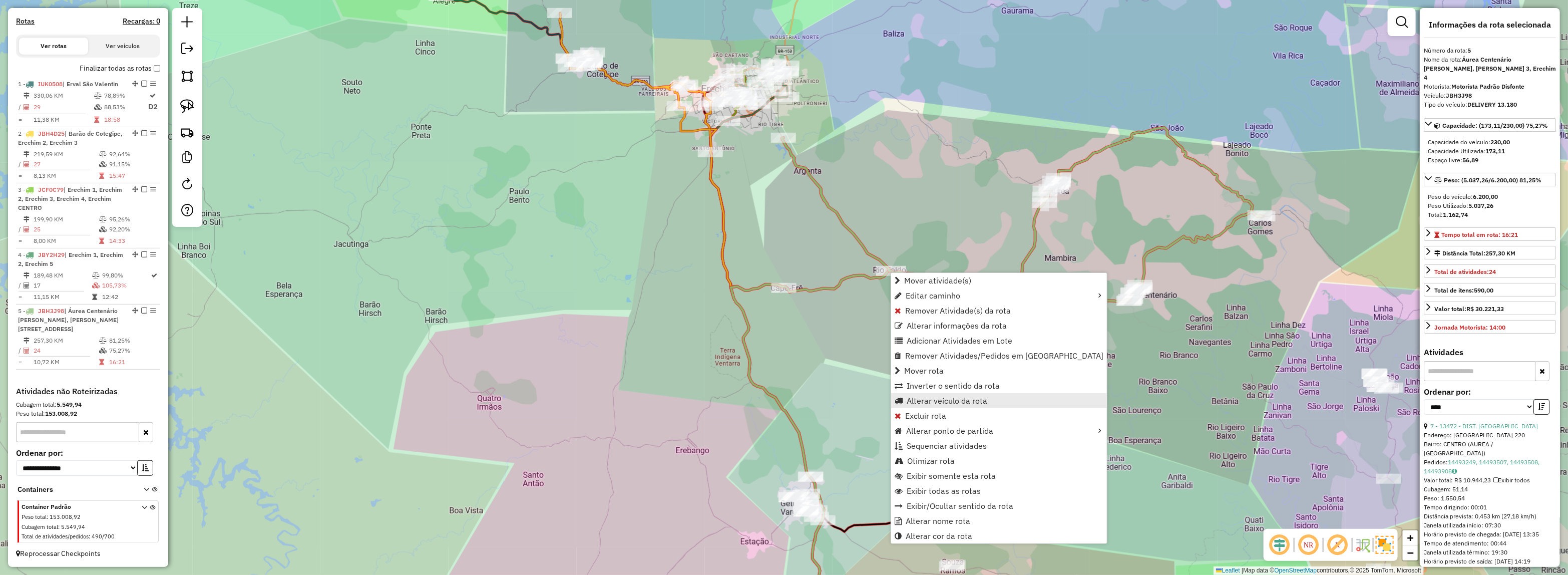
click at [934, 402] on span "Alterar veículo da rota" at bounding box center [947, 400] width 81 height 8
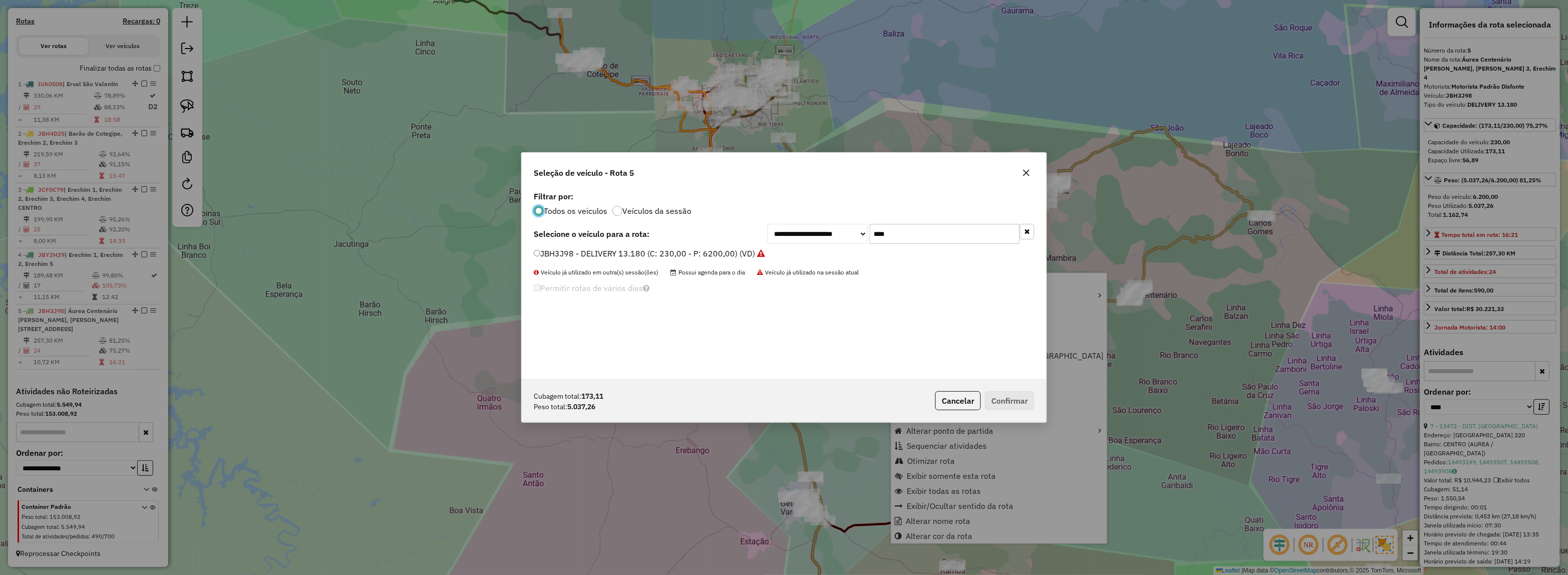
scroll to position [5, 3]
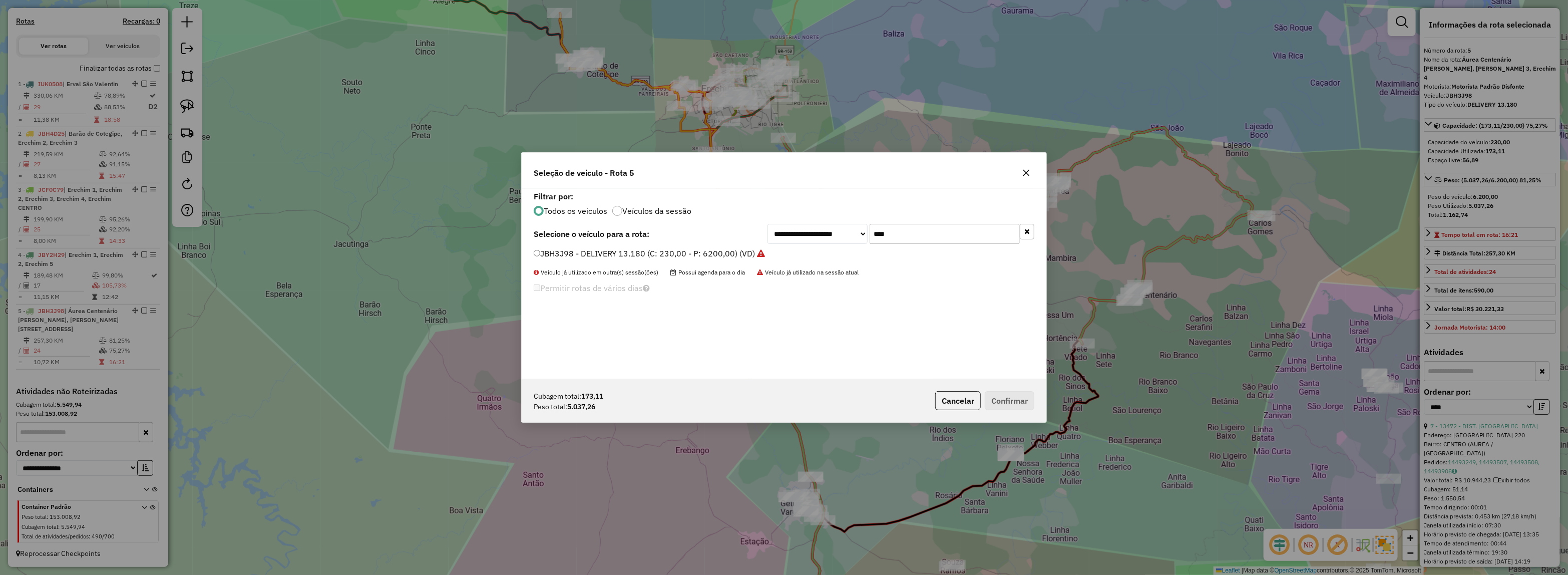
drag, startPoint x: 864, startPoint y: 240, endPoint x: 742, endPoint y: 229, distance: 122.5
click at [744, 229] on div "**********" at bounding box center [784, 234] width 501 height 20
type input "***"
click at [725, 257] on label "JCE2H19 - 7 - DELIVERY 9.150/13.180 (C: 183,00 - P: 5000,00)" at bounding box center [654, 253] width 242 height 12
click at [1008, 401] on button "Confirmar" at bounding box center [1009, 400] width 49 height 19
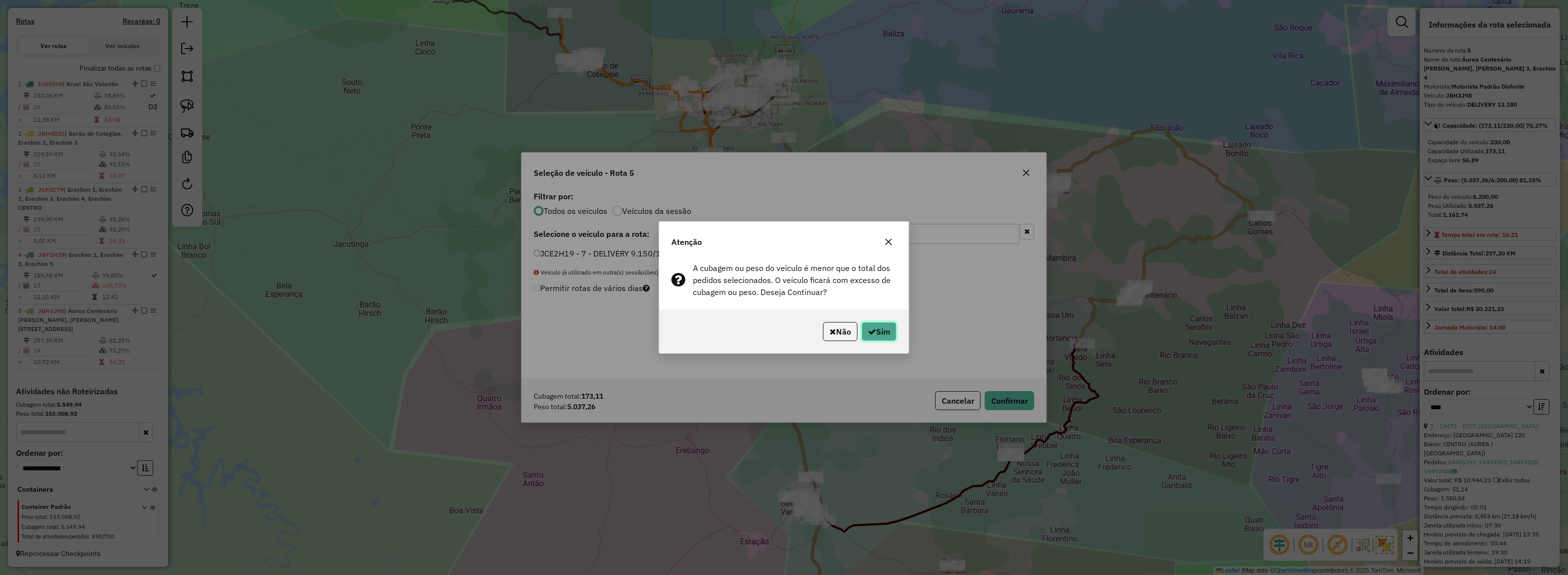
click at [883, 334] on button "Sim" at bounding box center [879, 331] width 35 height 19
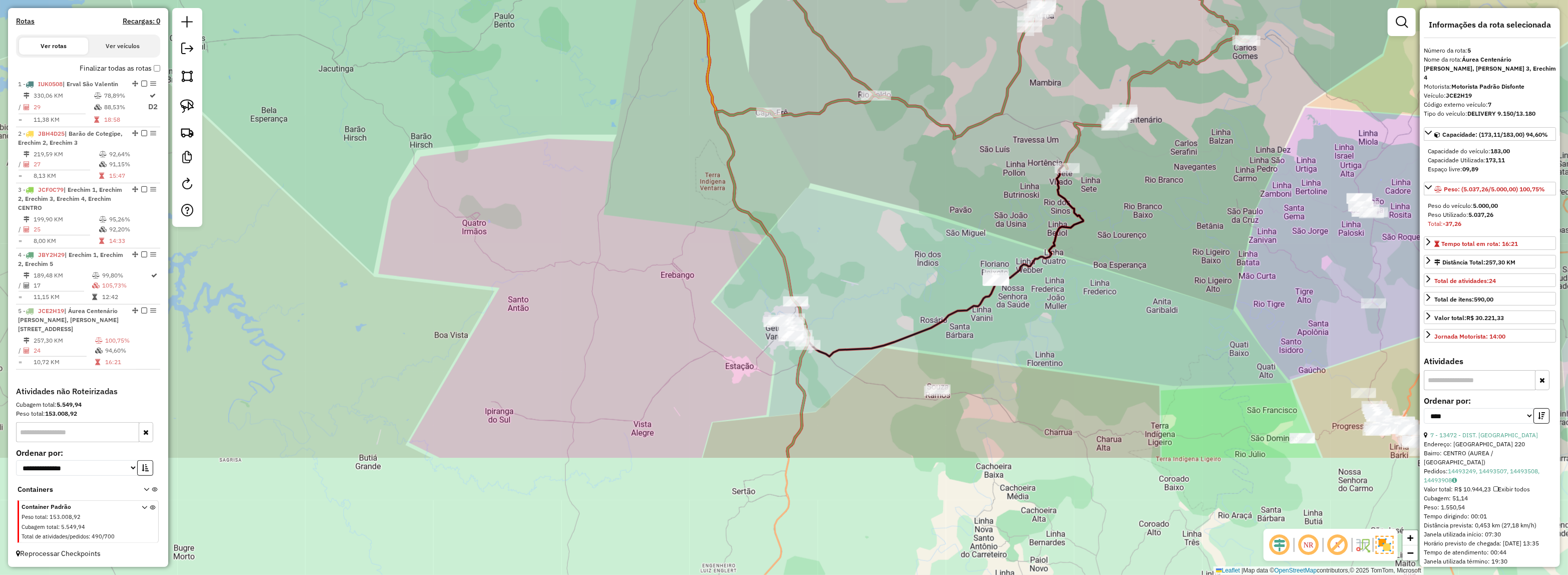
drag, startPoint x: 867, startPoint y: 201, endPoint x: 840, endPoint y: 277, distance: 80.7
click at [867, 201] on div "Janela de atendimento Grade de atendimento Capacidade Transportadoras Veículos …" at bounding box center [784, 288] width 1568 height 575
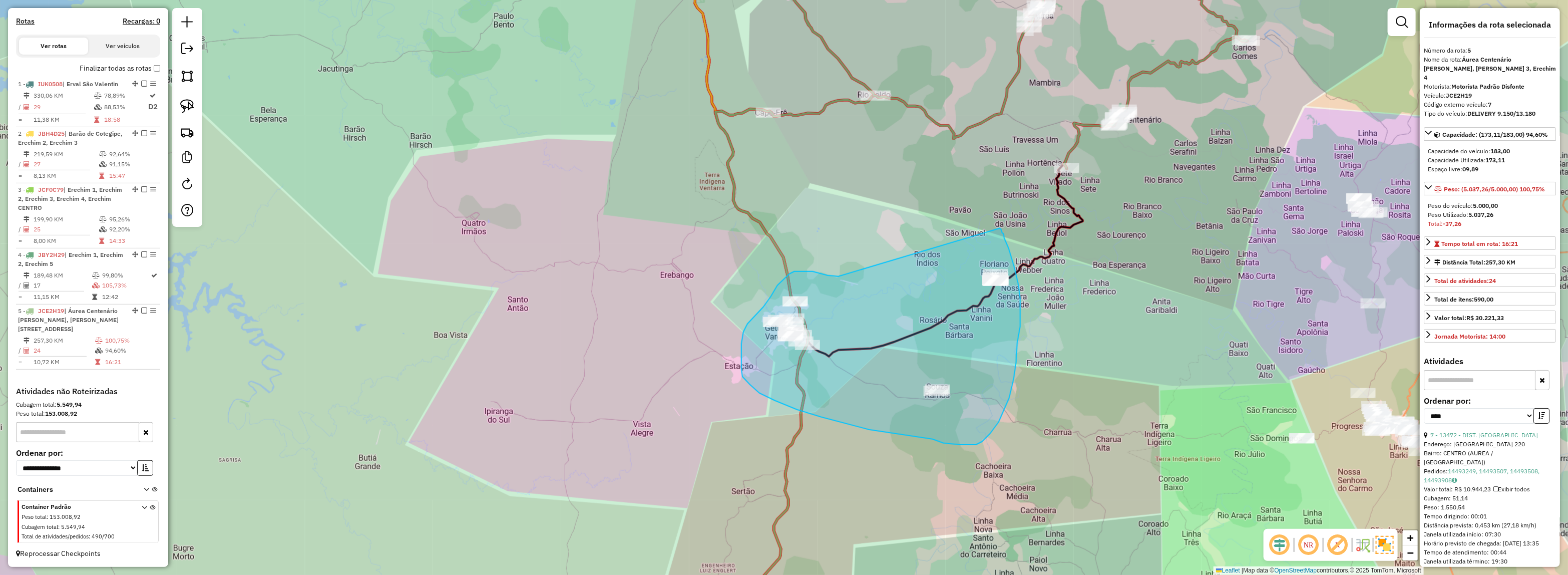
drag, startPoint x: 784, startPoint y: 279, endPoint x: 989, endPoint y: 226, distance: 211.7
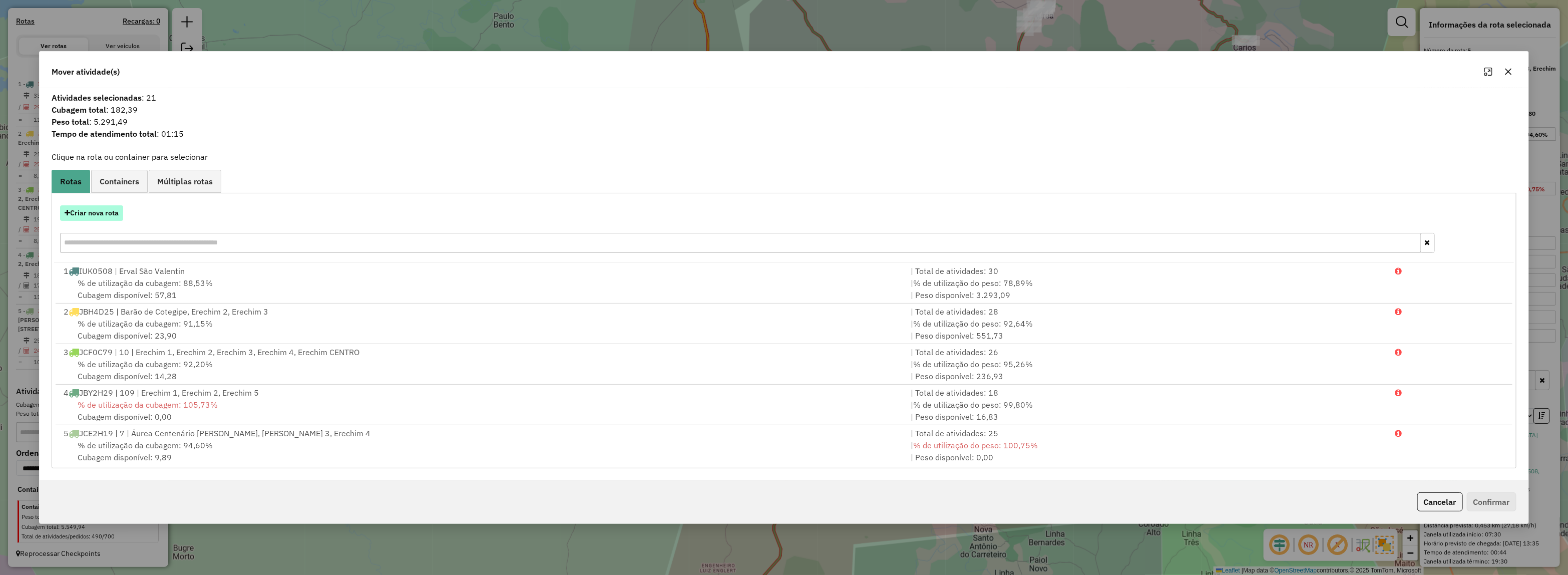
click at [92, 214] on button "Criar nova rota" at bounding box center [92, 213] width 63 height 15
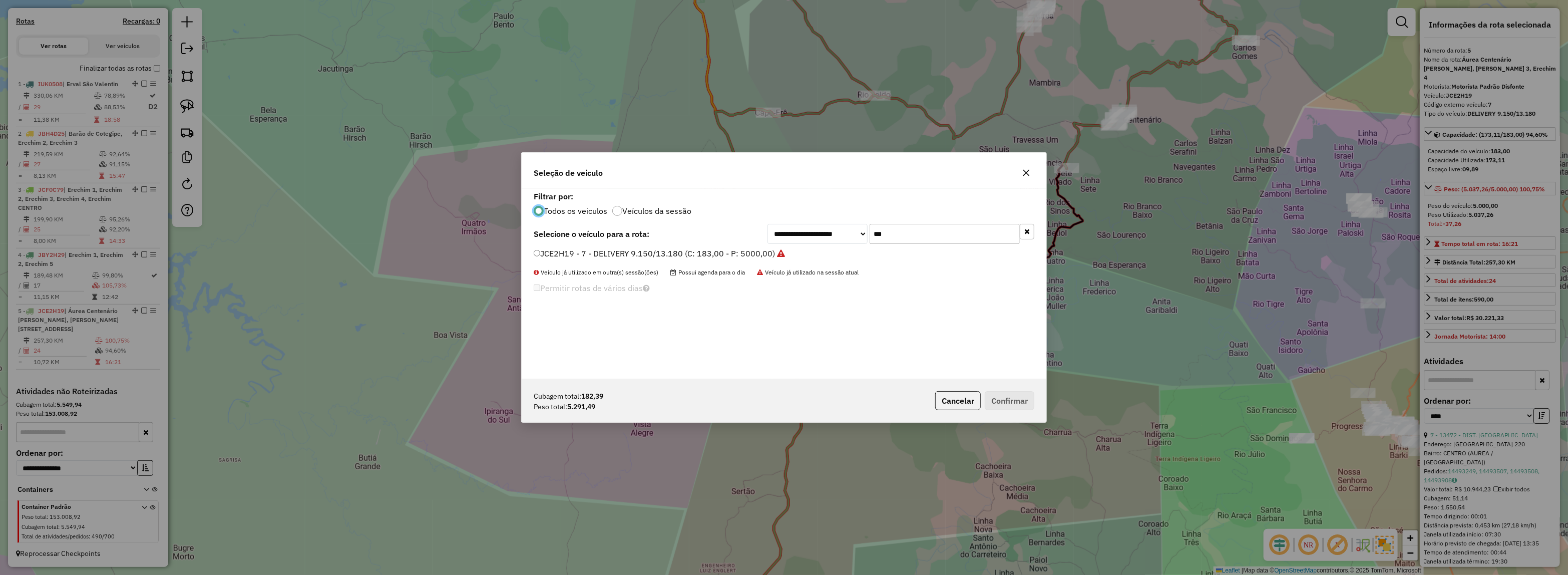
drag, startPoint x: 920, startPoint y: 234, endPoint x: 813, endPoint y: 234, distance: 107.0
click at [820, 234] on div "**********" at bounding box center [901, 234] width 267 height 20
type input "*"
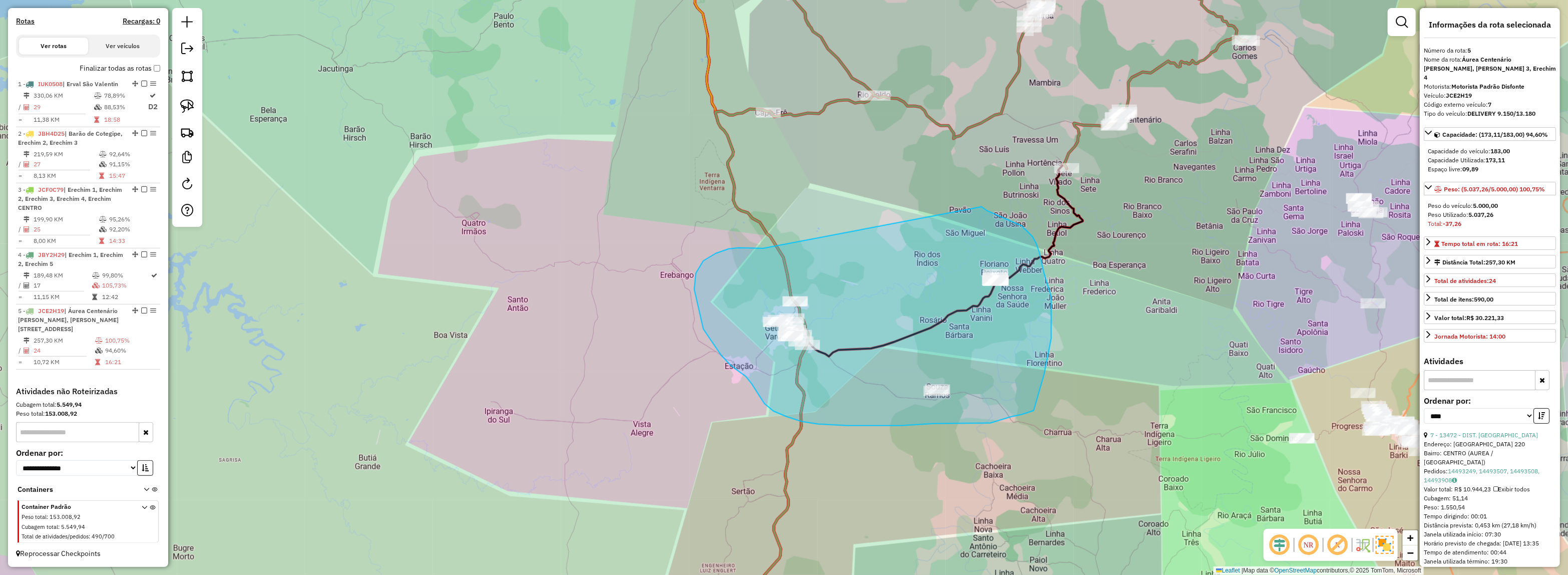
drag, startPoint x: 716, startPoint y: 253, endPoint x: 974, endPoint y: 203, distance: 262.8
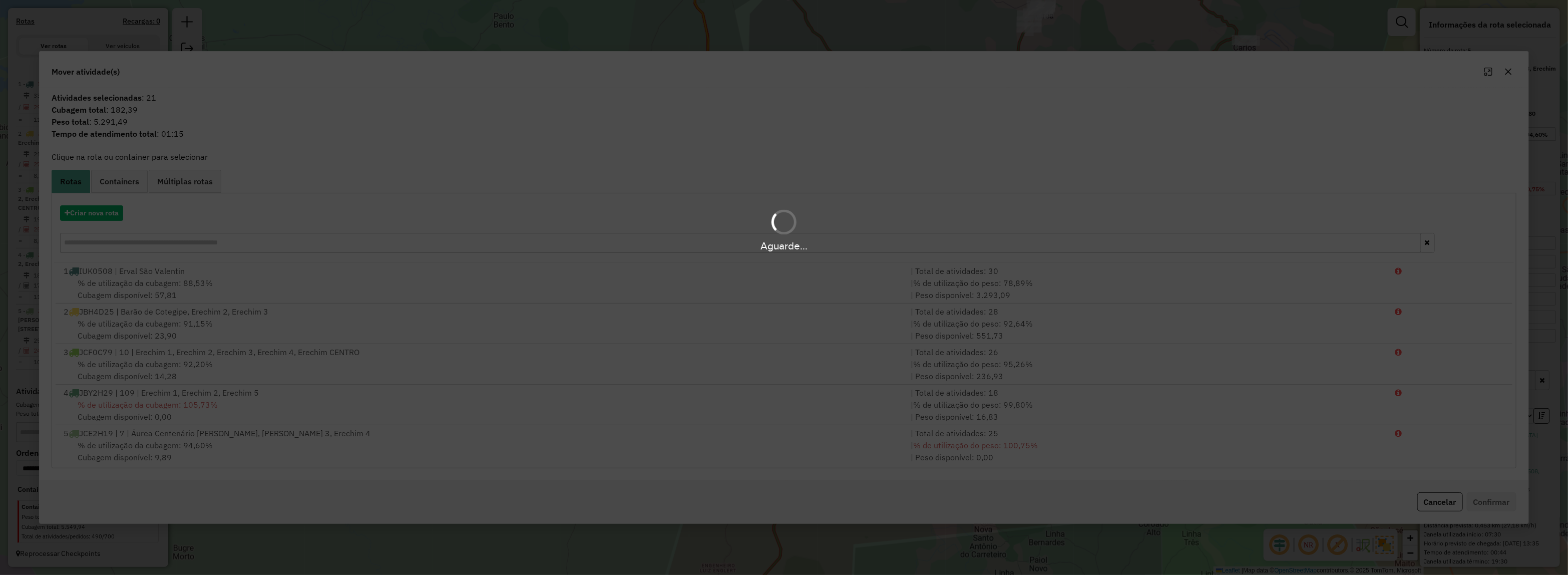
click at [100, 214] on div "Aguarde..." at bounding box center [784, 229] width 1568 height 47
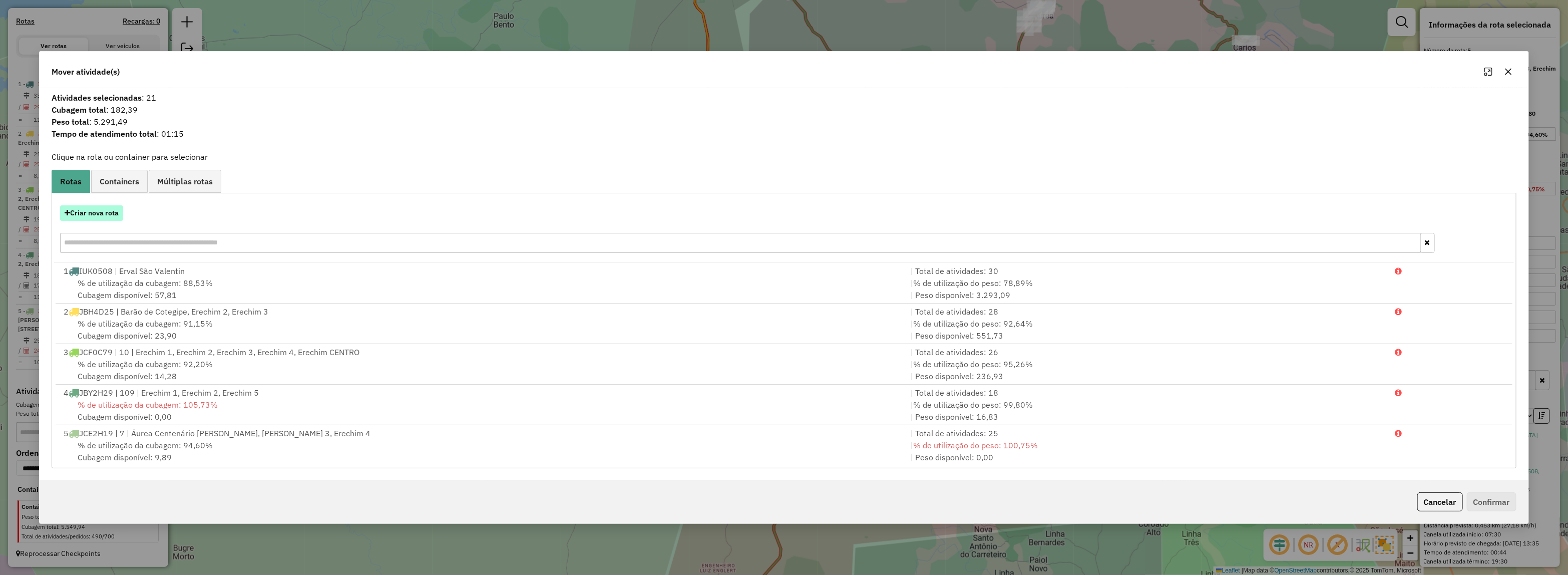
click at [99, 214] on button "Criar nova rota" at bounding box center [92, 213] width 63 height 15
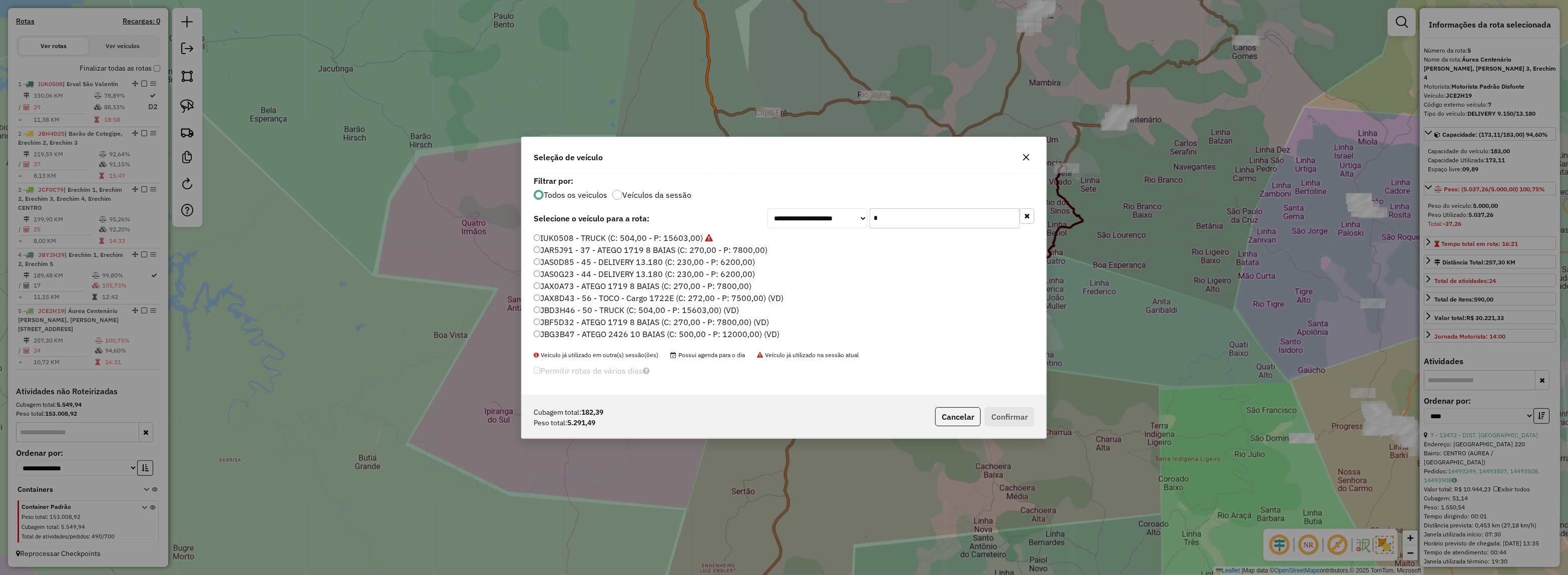
drag, startPoint x: 892, startPoint y: 218, endPoint x: 789, endPoint y: 218, distance: 103.0
click at [787, 218] on div "**********" at bounding box center [901, 218] width 267 height 20
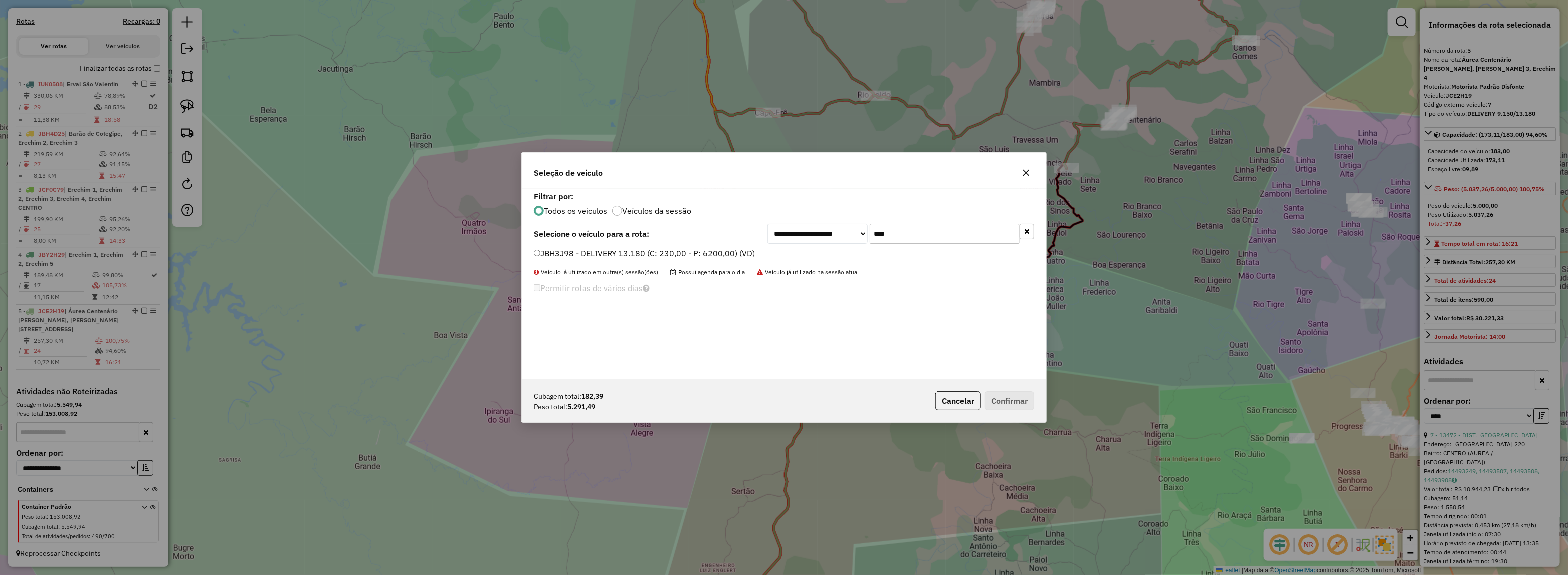
type input "****"
click at [732, 248] on label "JBH3J98 - DELIVERY 13.180 (C: 230,00 - P: 6200,00) (VD)" at bounding box center [644, 253] width 221 height 12
click at [1005, 392] on button "Confirmar" at bounding box center [1009, 400] width 49 height 19
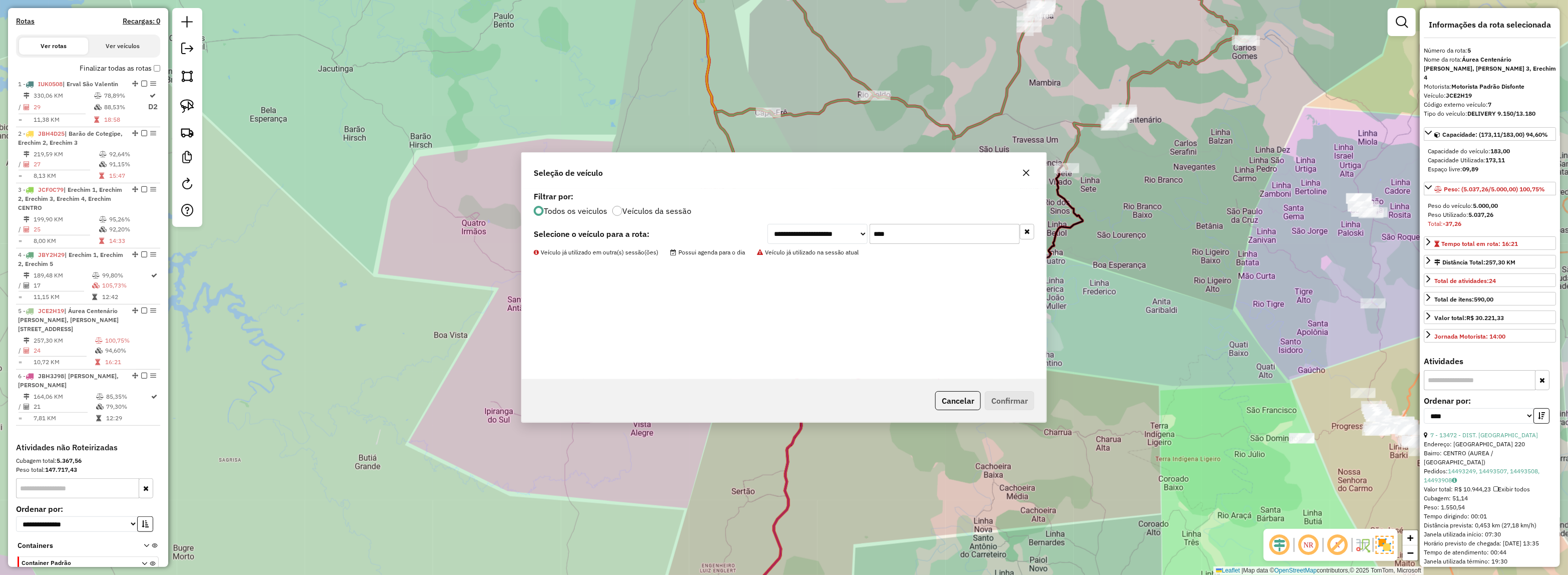
scroll to position [365, 0]
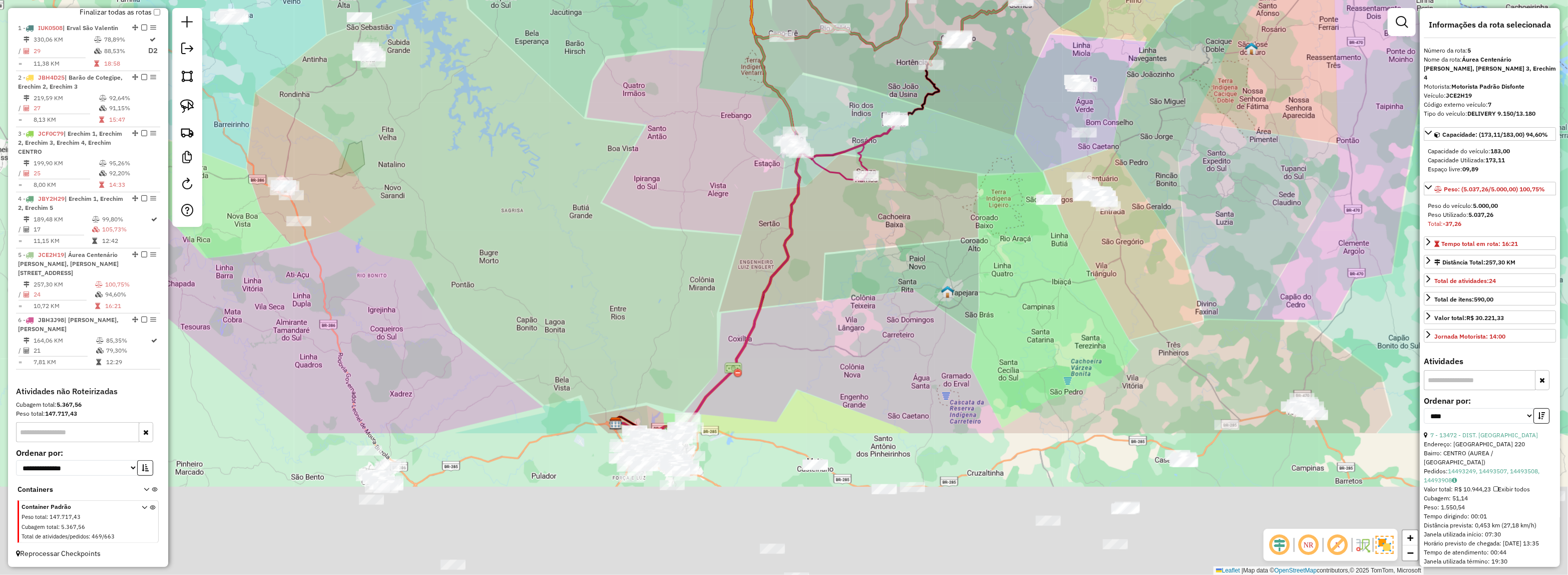
drag, startPoint x: 889, startPoint y: 394, endPoint x: 899, endPoint y: 198, distance: 196.3
click at [899, 193] on div "Janela de atendimento Grade de atendimento Capacidade Transportadoras Veículos …" at bounding box center [784, 288] width 1568 height 575
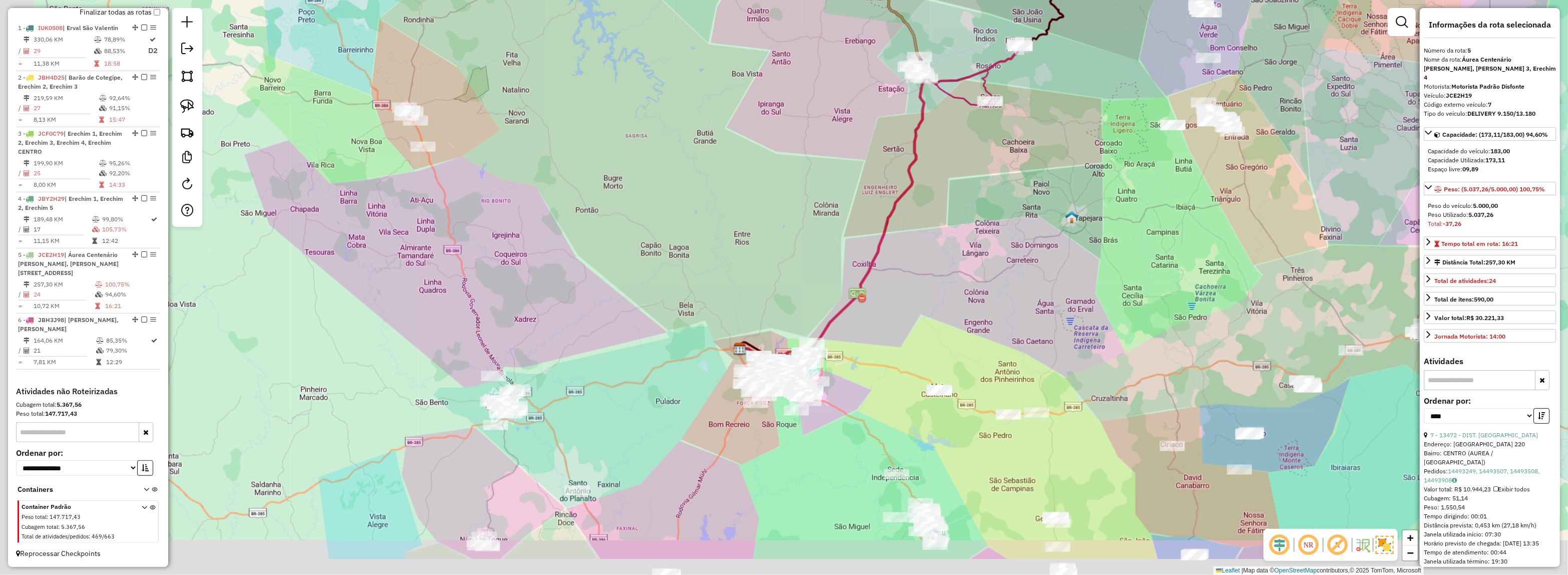
click at [934, 288] on div "Janela de atendimento Grade de atendimento Capacidade Transportadoras Veículos …" at bounding box center [784, 288] width 1568 height 575
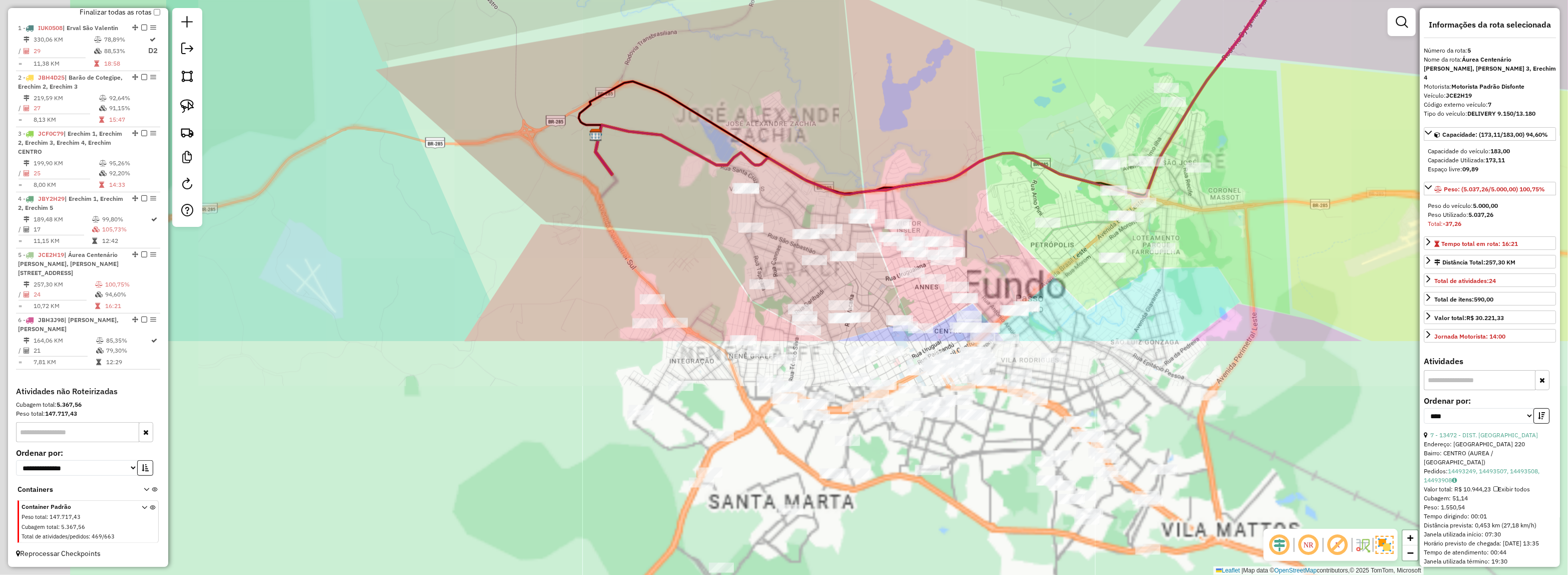
drag, startPoint x: 714, startPoint y: 381, endPoint x: 1037, endPoint y: 90, distance: 434.8
click at [1037, 90] on div "Janela de atendimento Grade de atendimento Capacidade Transportadoras Veículos …" at bounding box center [784, 288] width 1568 height 575
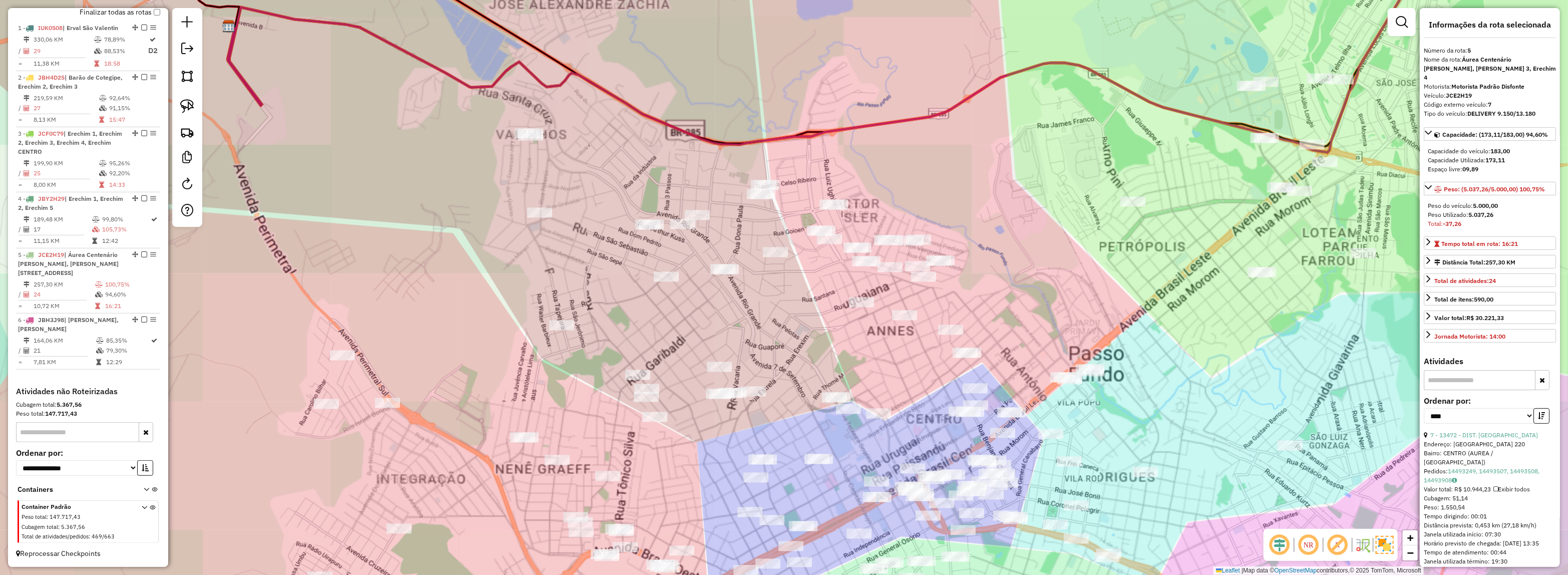
drag, startPoint x: 935, startPoint y: 166, endPoint x: 926, endPoint y: 193, distance: 28.5
click at [937, 164] on div "Janela de atendimento Grade de atendimento Capacidade Transportadoras Veículos …" at bounding box center [784, 288] width 1568 height 575
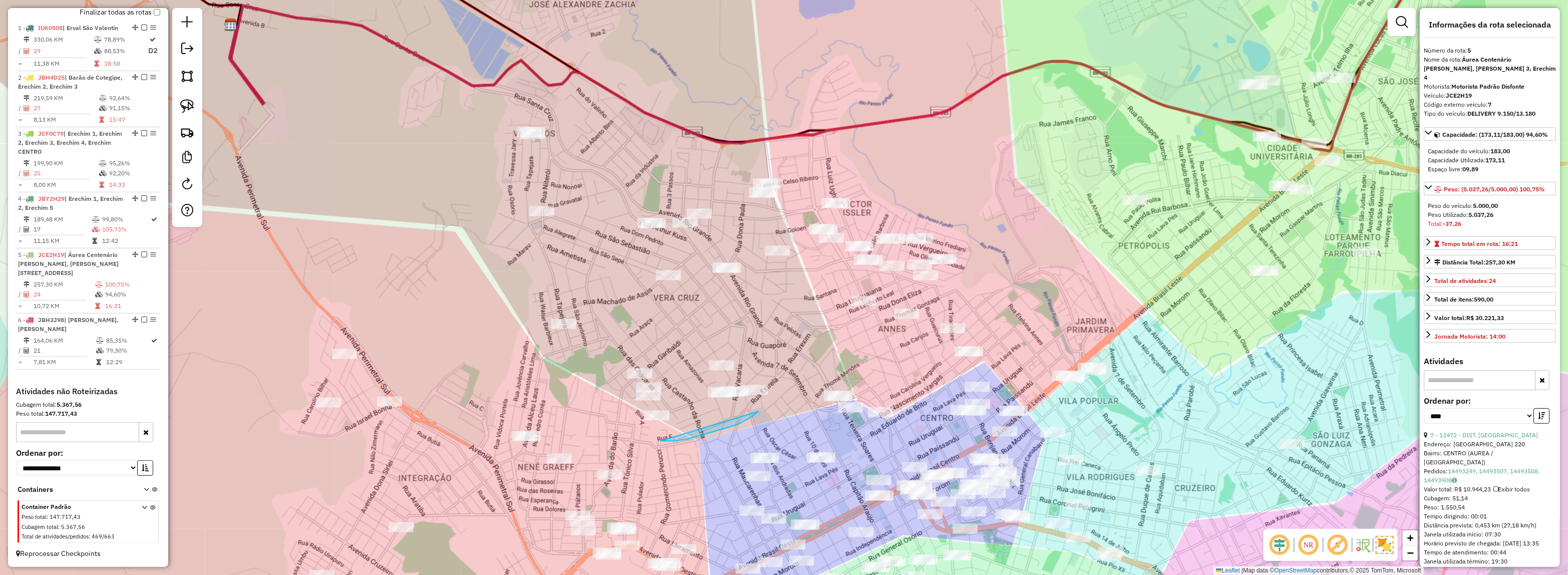
drag, startPoint x: 755, startPoint y: 414, endPoint x: 658, endPoint y: 440, distance: 100.4
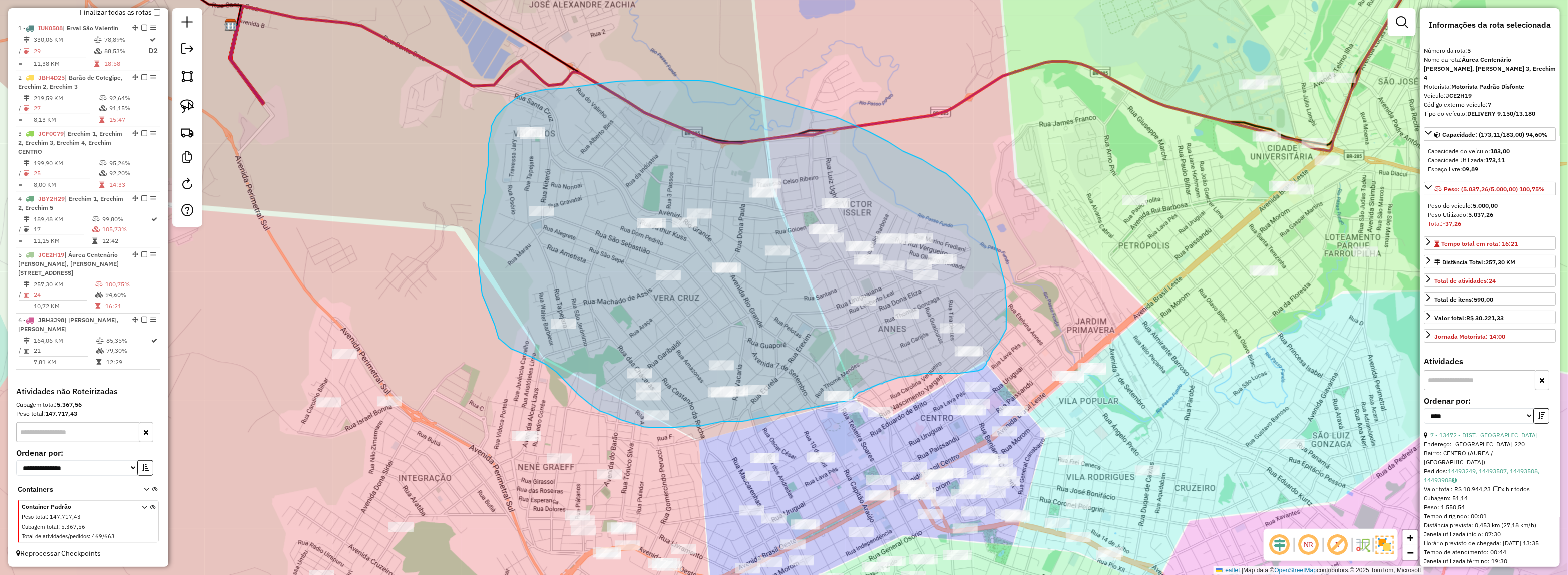
click at [839, 402] on div "Janela de atendimento Grade de atendimento Capacidade Transportadoras Veículos …" at bounding box center [784, 288] width 1568 height 575
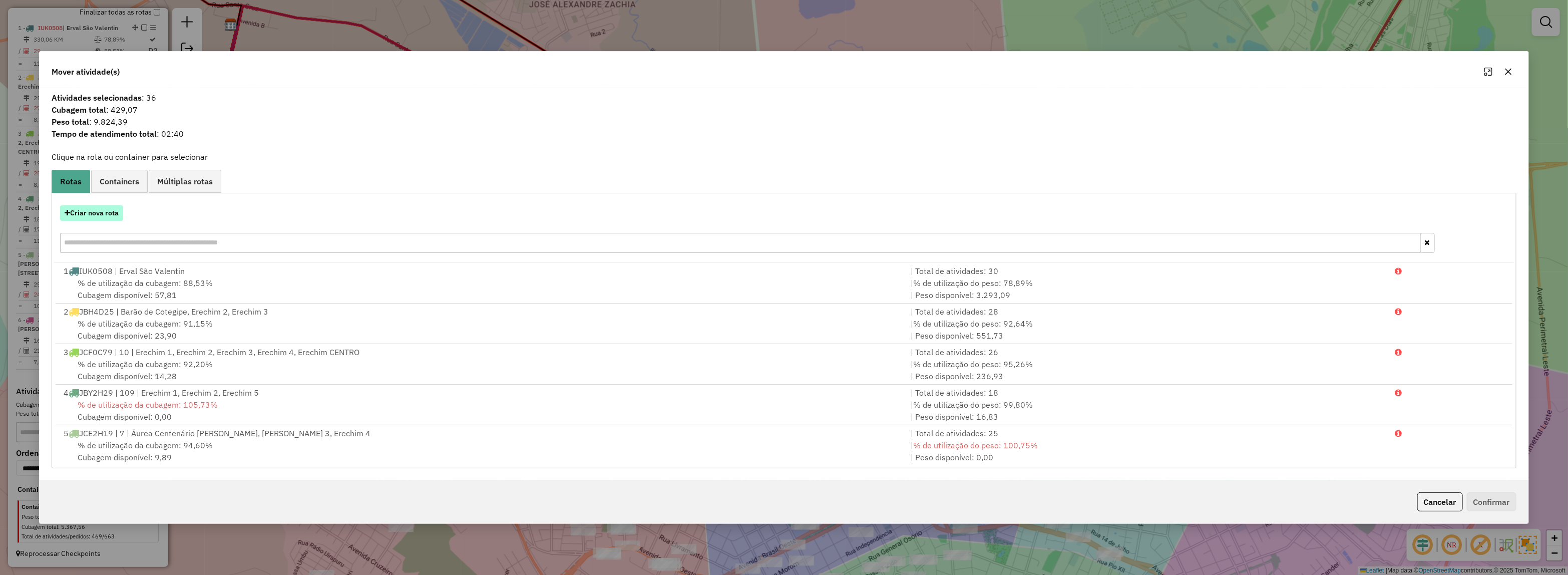
click at [84, 218] on button "Criar nova rota" at bounding box center [92, 213] width 63 height 15
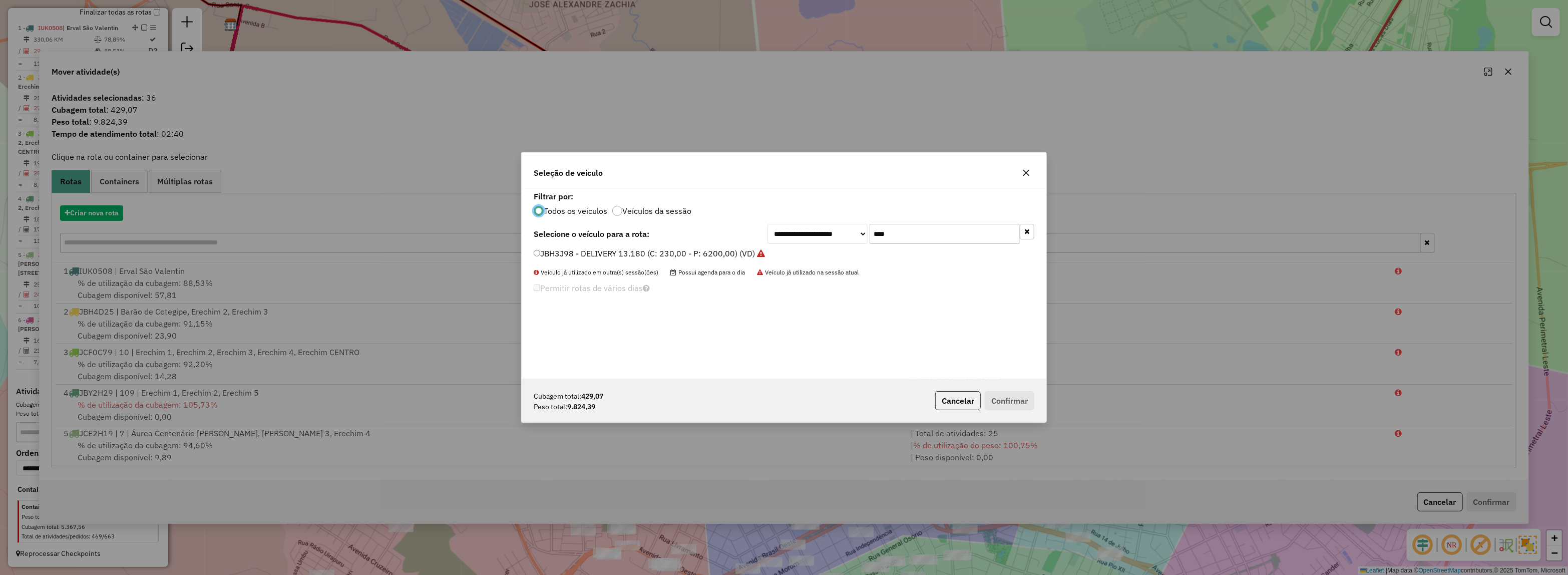
scroll to position [5, 3]
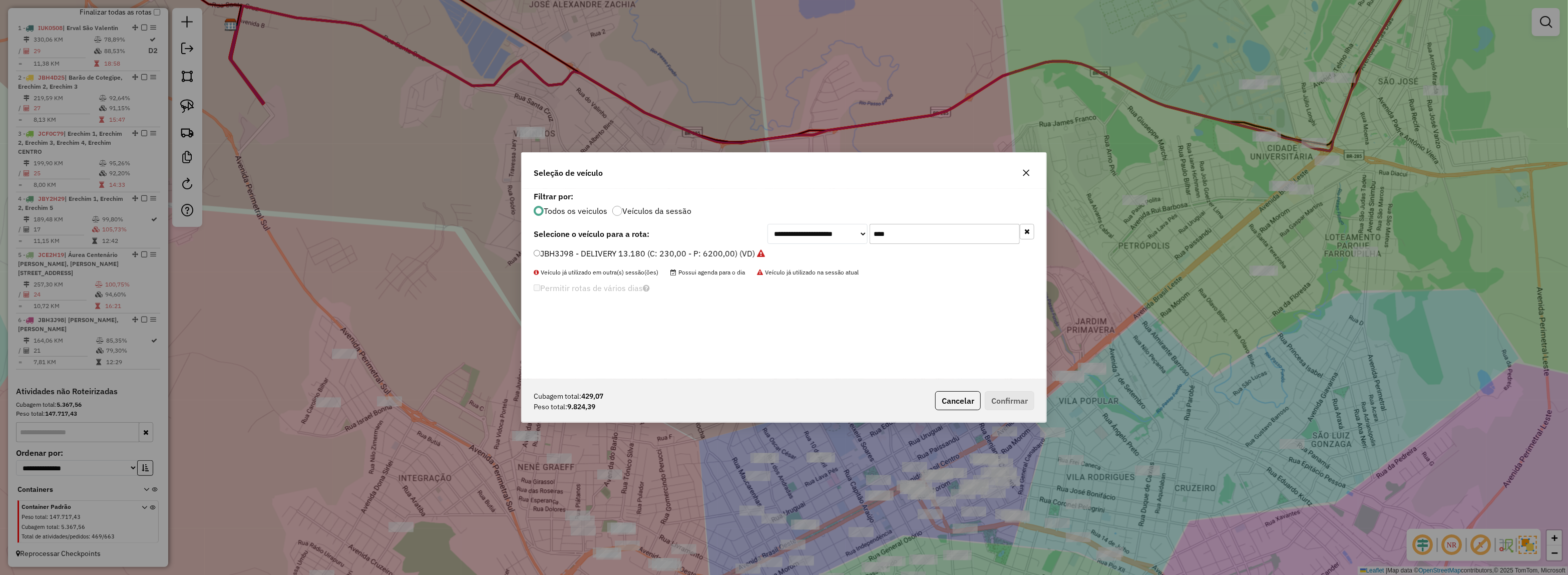
click at [759, 253] on div "**********" at bounding box center [784, 283] width 525 height 190
type input "****"
click at [760, 252] on label "JBF1A29 - ATEGO 1719 8 BAIAS (C: 270,00 - P: 7800,00) (VD)" at bounding box center [650, 253] width 235 height 12
click at [1009, 389] on div "Cubagem total: 429,07 Peso total: 9.824,39 Cancelar Confirmar" at bounding box center [784, 400] width 525 height 43
click at [1010, 398] on button "Confirmar" at bounding box center [1009, 400] width 49 height 19
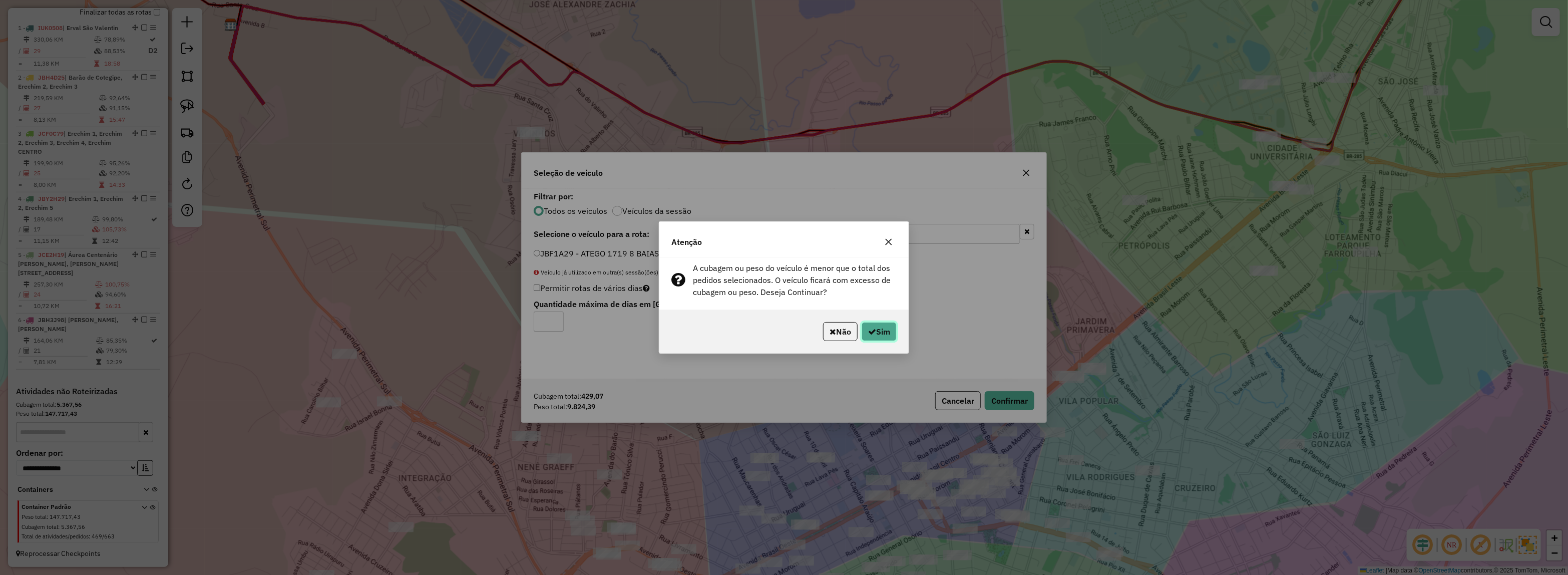
click at [879, 331] on button "Sim" at bounding box center [879, 331] width 35 height 19
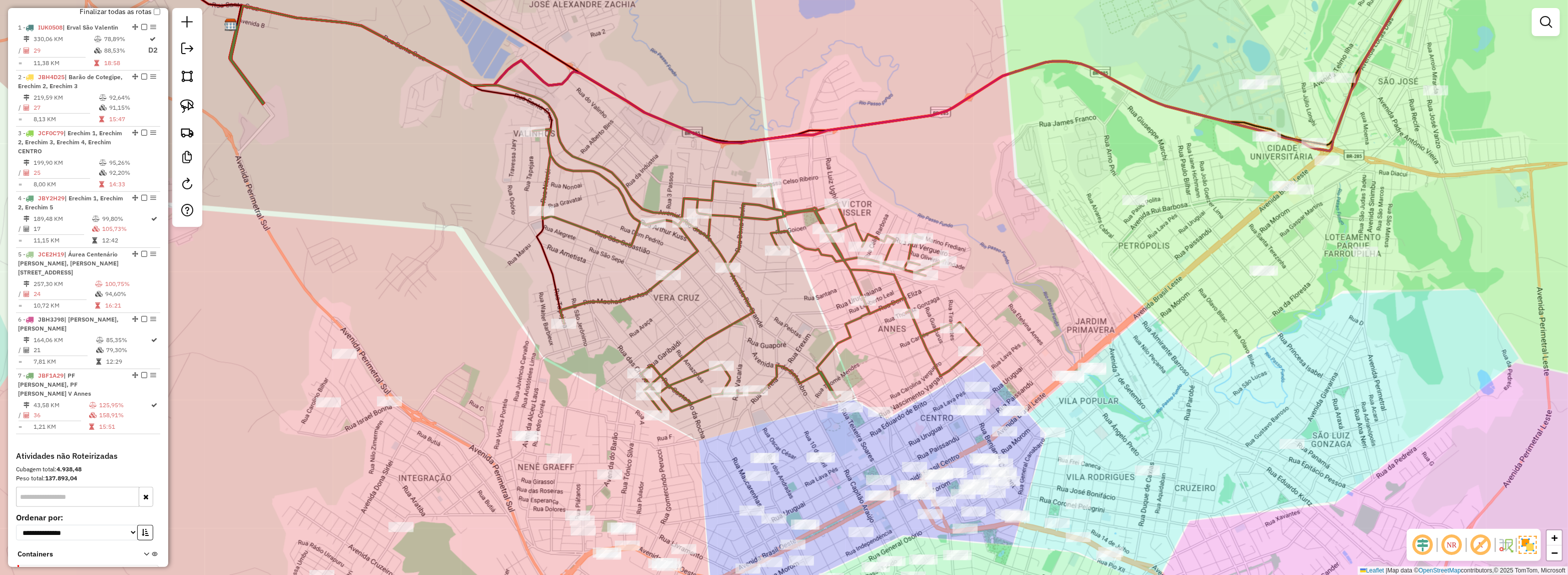
select select "*********"
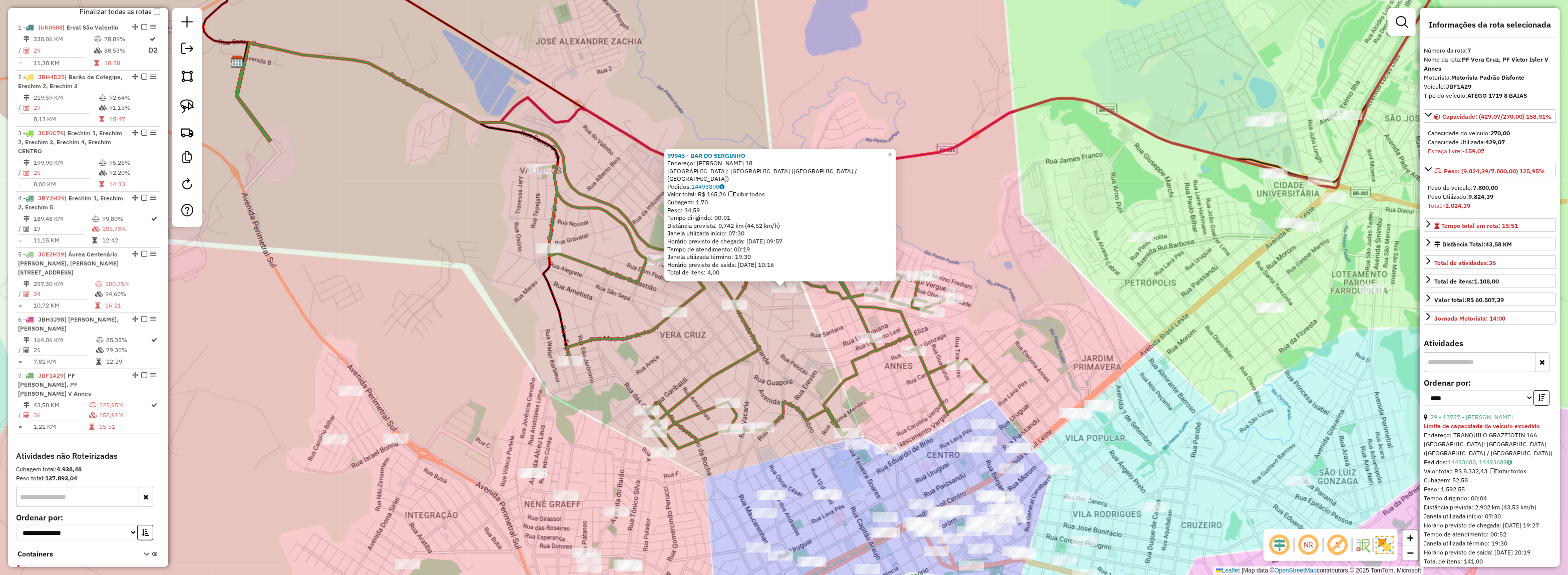
scroll to position [421, 0]
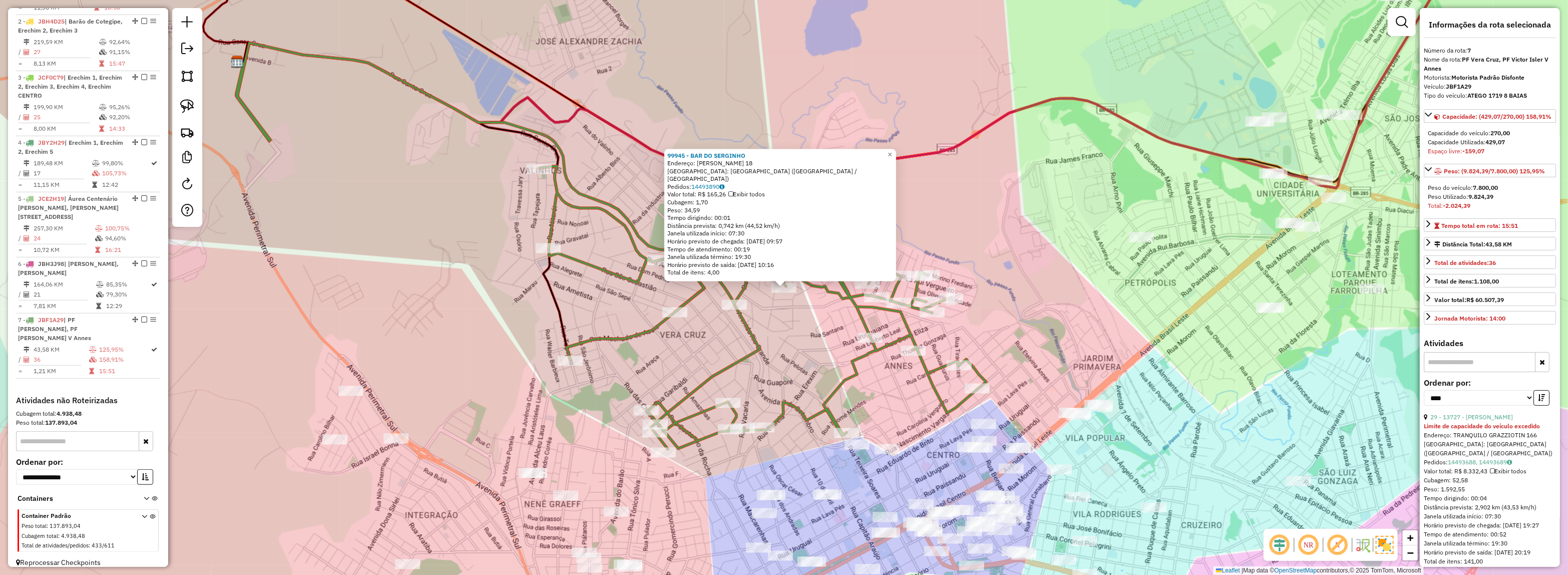
click at [1484, 413] on div "**********" at bounding box center [1489, 396] width 132 height 33
click at [1487, 429] on strong "Limite de capacidade do veículo excedido" at bounding box center [1481, 426] width 116 height 7
click at [1484, 421] on link "29 - 13727 - CASSIANO TRAVO LOURE" at bounding box center [1471, 417] width 83 height 7
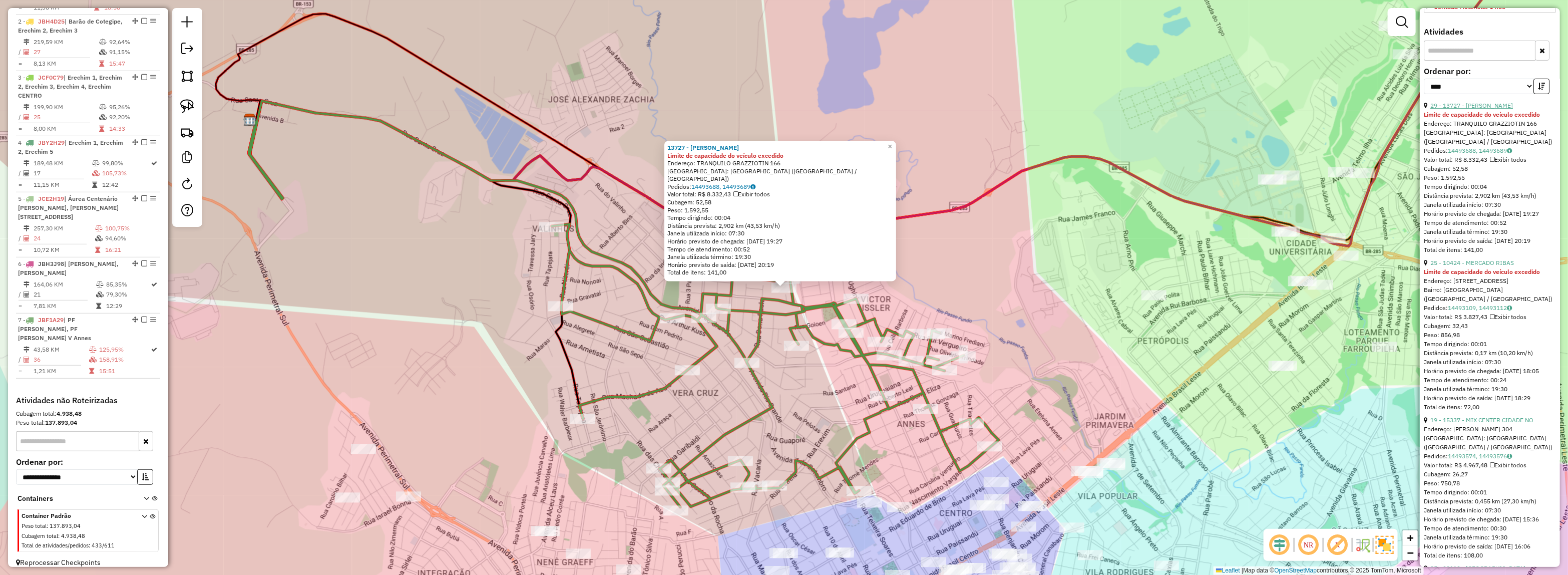
scroll to position [313, 0]
click at [1497, 108] on link "29 - 13727 - CASSIANO TRAVO LOURE" at bounding box center [1471, 104] width 83 height 7
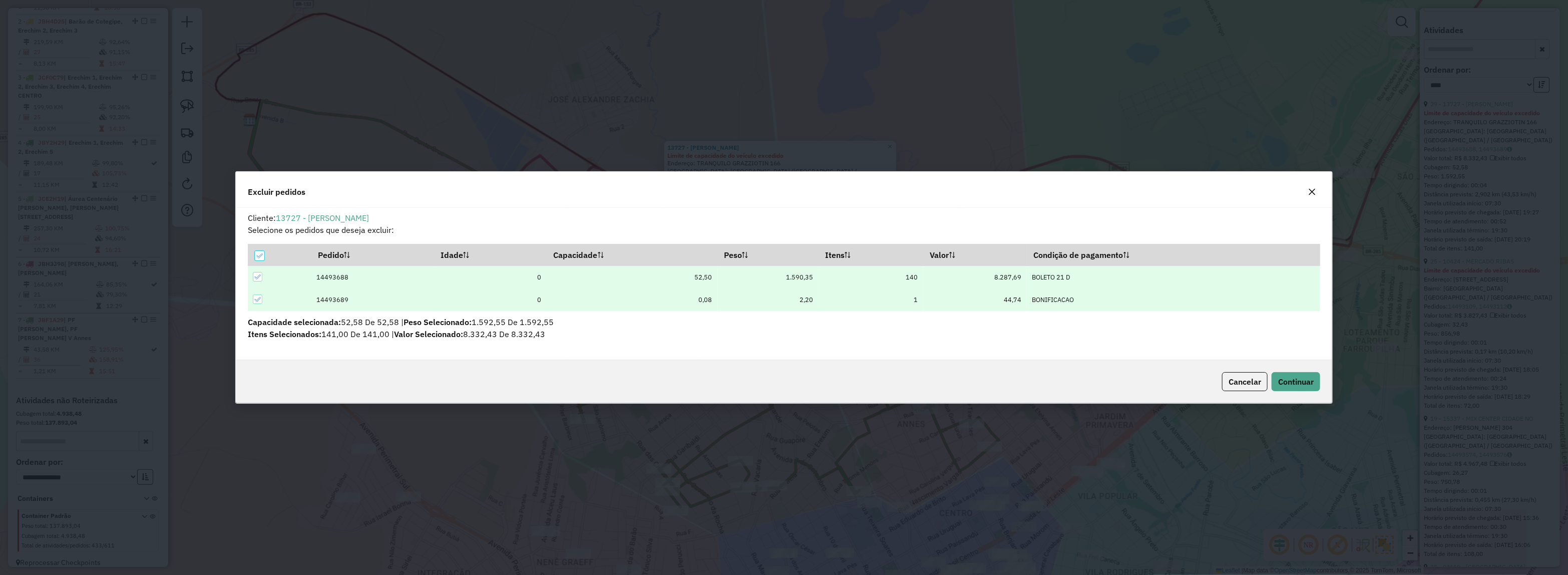
scroll to position [5, 3]
click at [1314, 386] on button "Continuar" at bounding box center [1295, 381] width 49 height 19
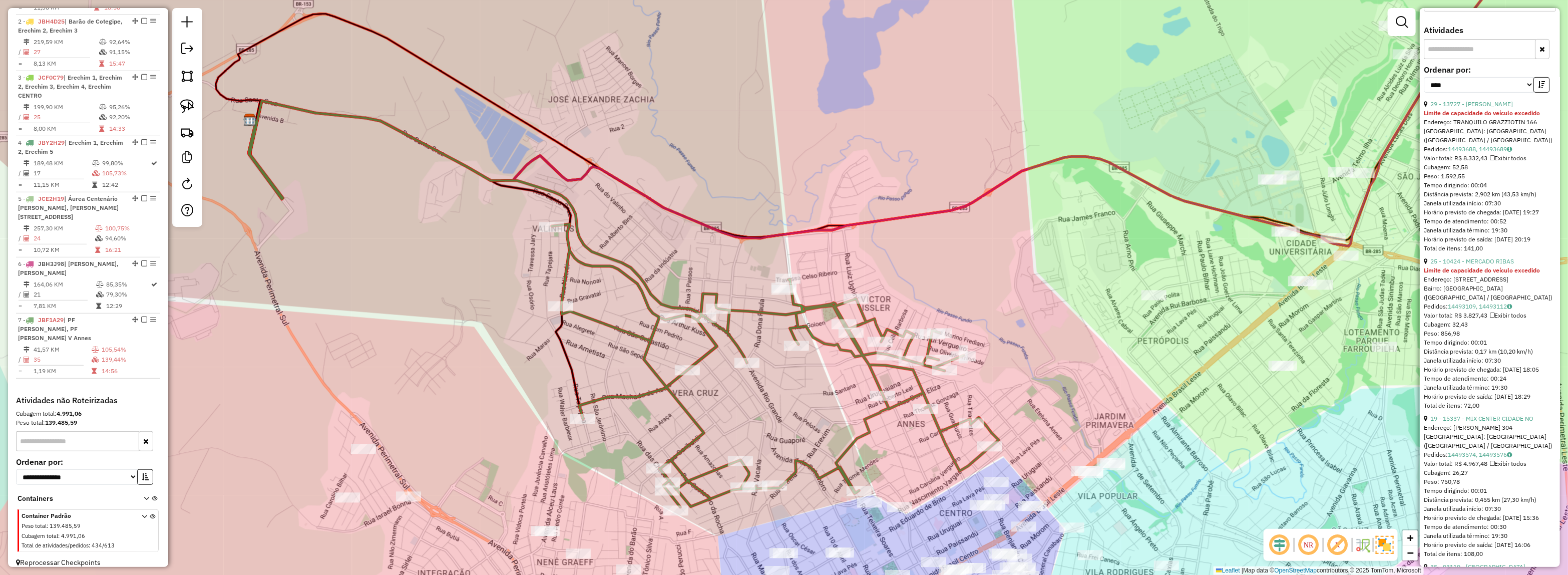
scroll to position [0, 0]
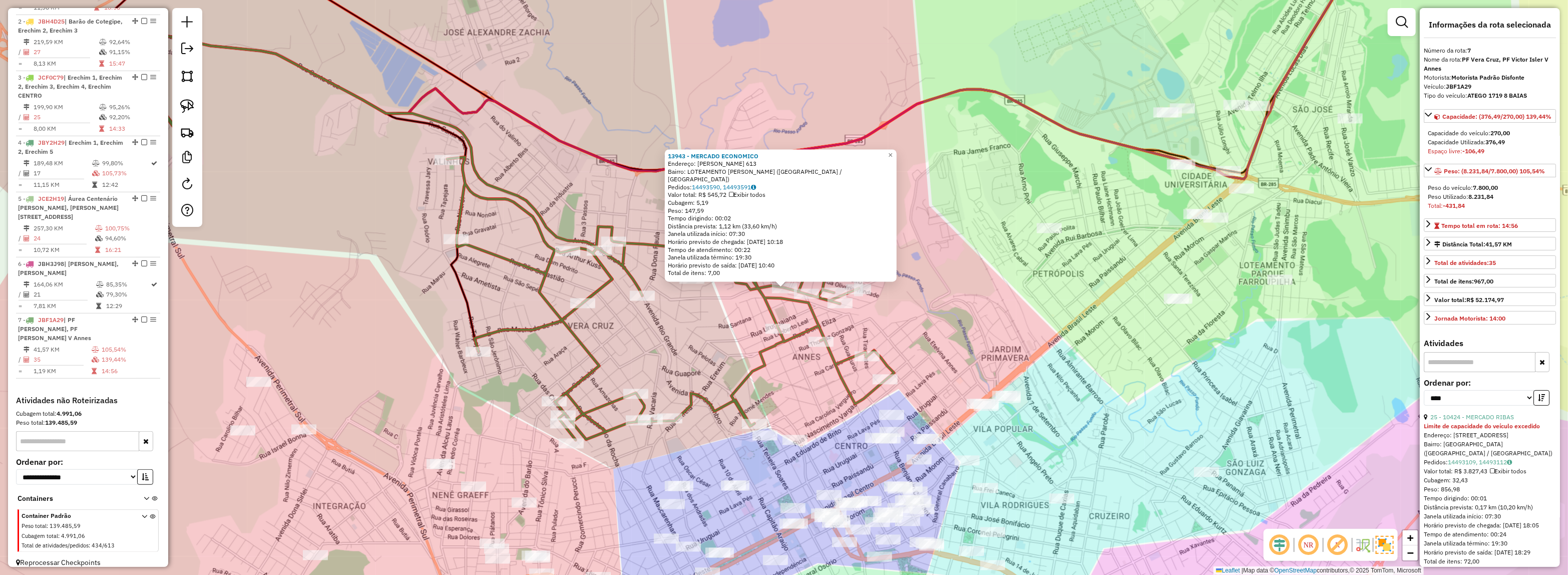
click at [1048, 226] on div "13943 - MERCADO ECONOMICO Endereço: TIMOTEO RODRIGUES 613 Bairro: LOTEAMENTO VI…" at bounding box center [784, 288] width 1568 height 575
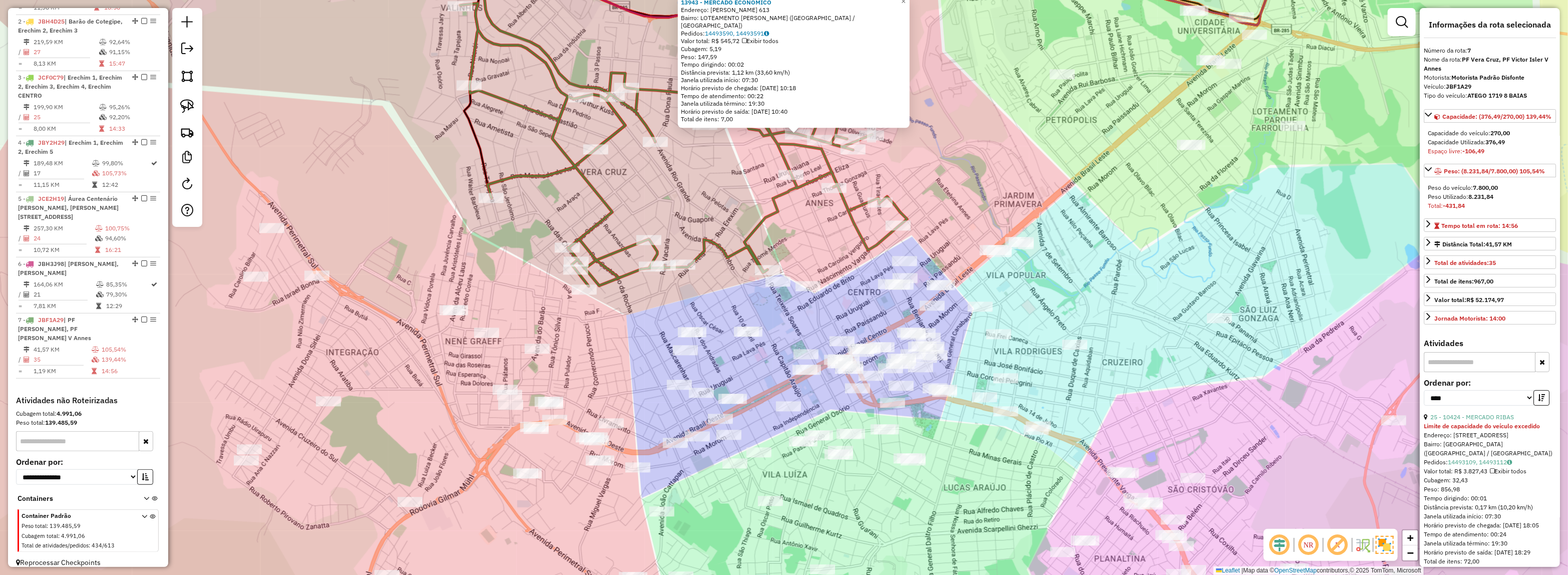
click at [1058, 291] on div "13943 - MERCADO ECONOMICO Endereço: TIMOTEO RODRIGUES 613 Bairro: LOTEAMENTO VI…" at bounding box center [784, 288] width 1568 height 575
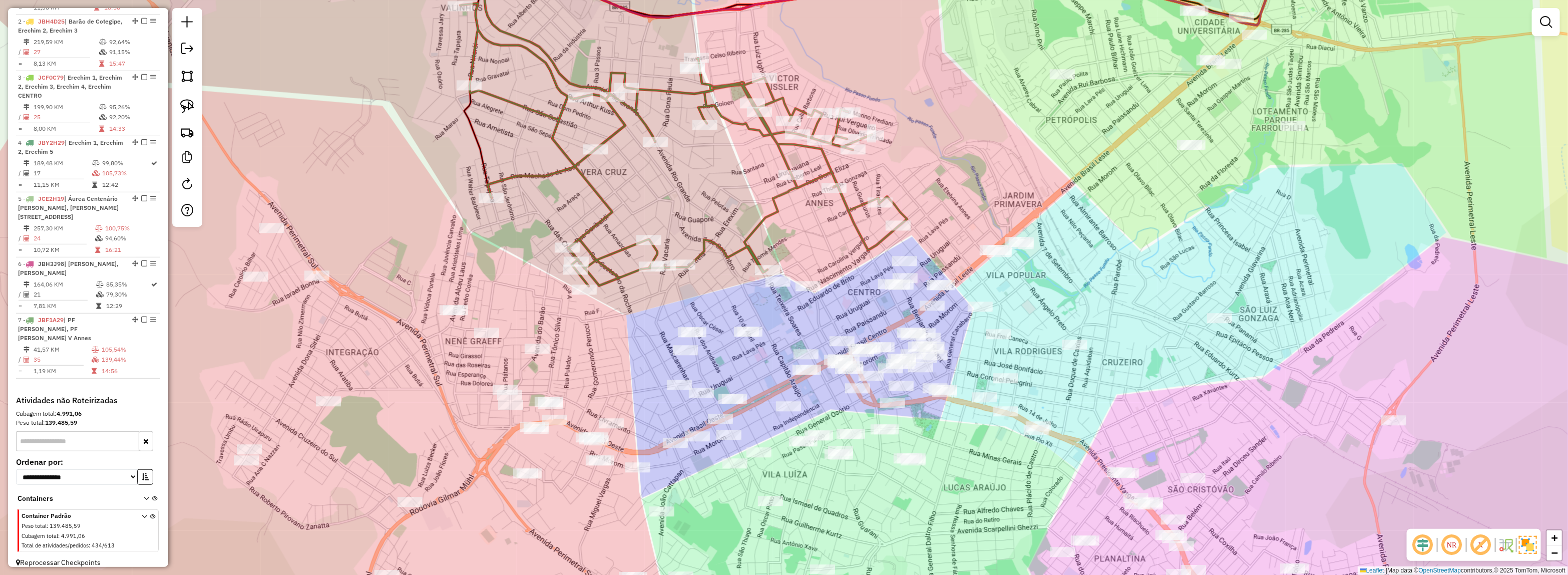
drag, startPoint x: 1055, startPoint y: 278, endPoint x: 1129, endPoint y: 277, distance: 74.0
click at [1129, 277] on div "Janela de atendimento Grade de atendimento Capacidade Transportadoras Veículos …" at bounding box center [784, 288] width 1568 height 575
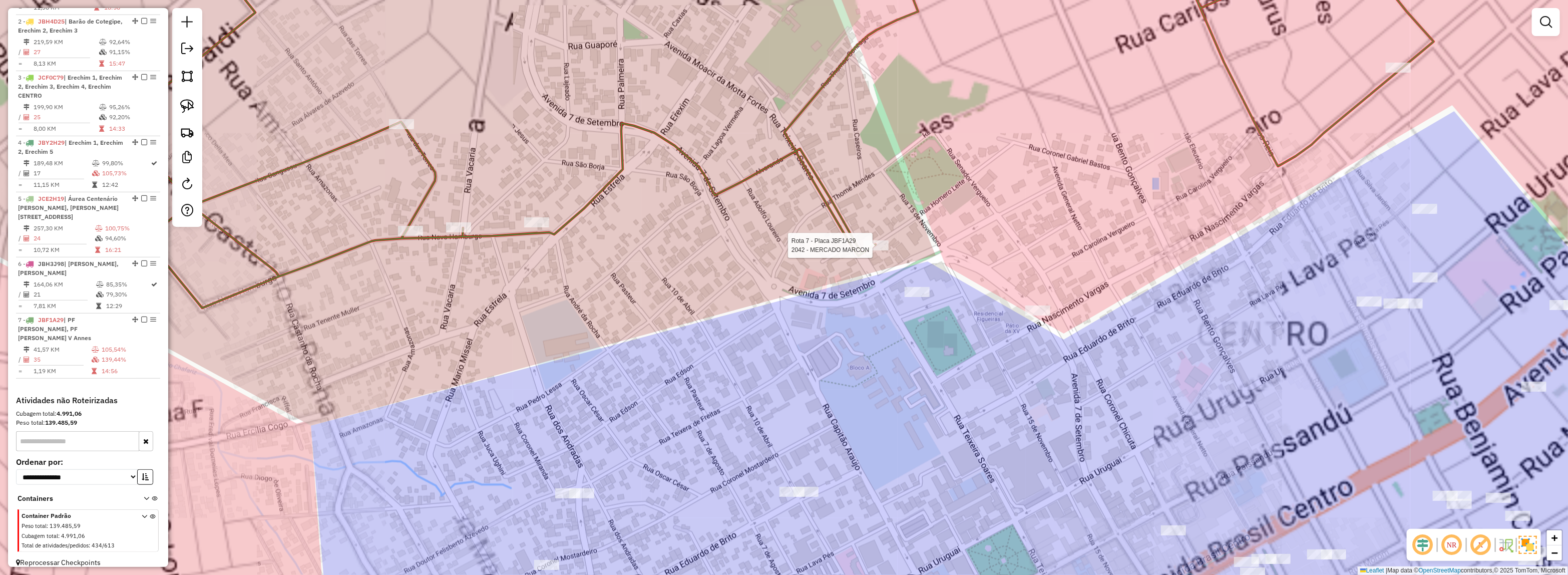
select select "*********"
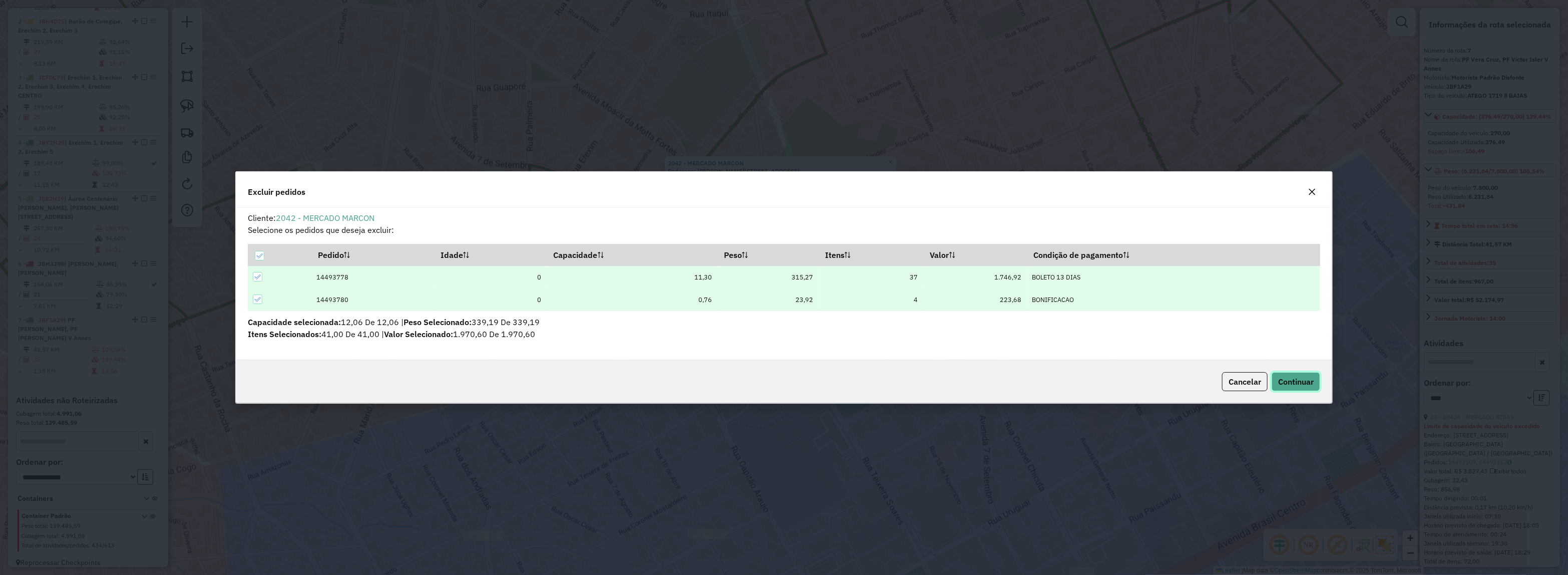
click at [1292, 376] on span "Continuar" at bounding box center [1295, 381] width 36 height 10
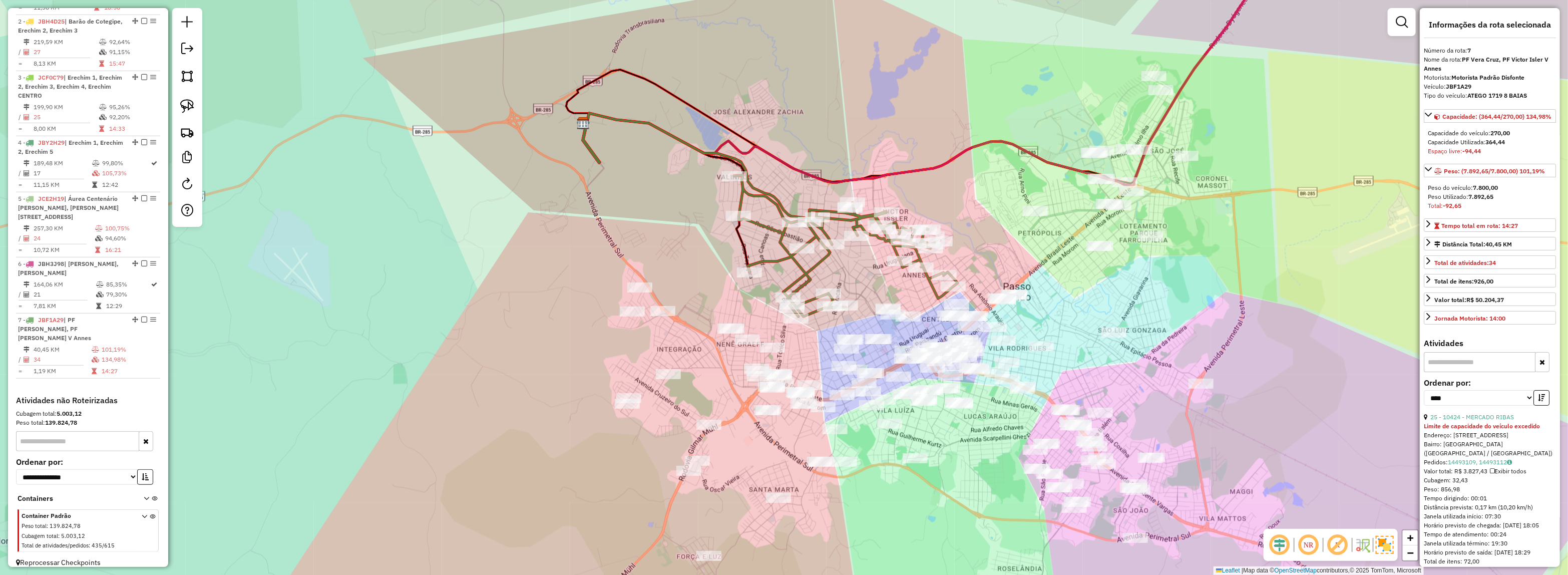
drag, startPoint x: 792, startPoint y: 352, endPoint x: 824, endPoint y: 307, distance: 55.2
click at [824, 307] on div "Janela de atendimento Grade de atendimento Capacidade Transportadoras Veículos …" at bounding box center [784, 288] width 1568 height 575
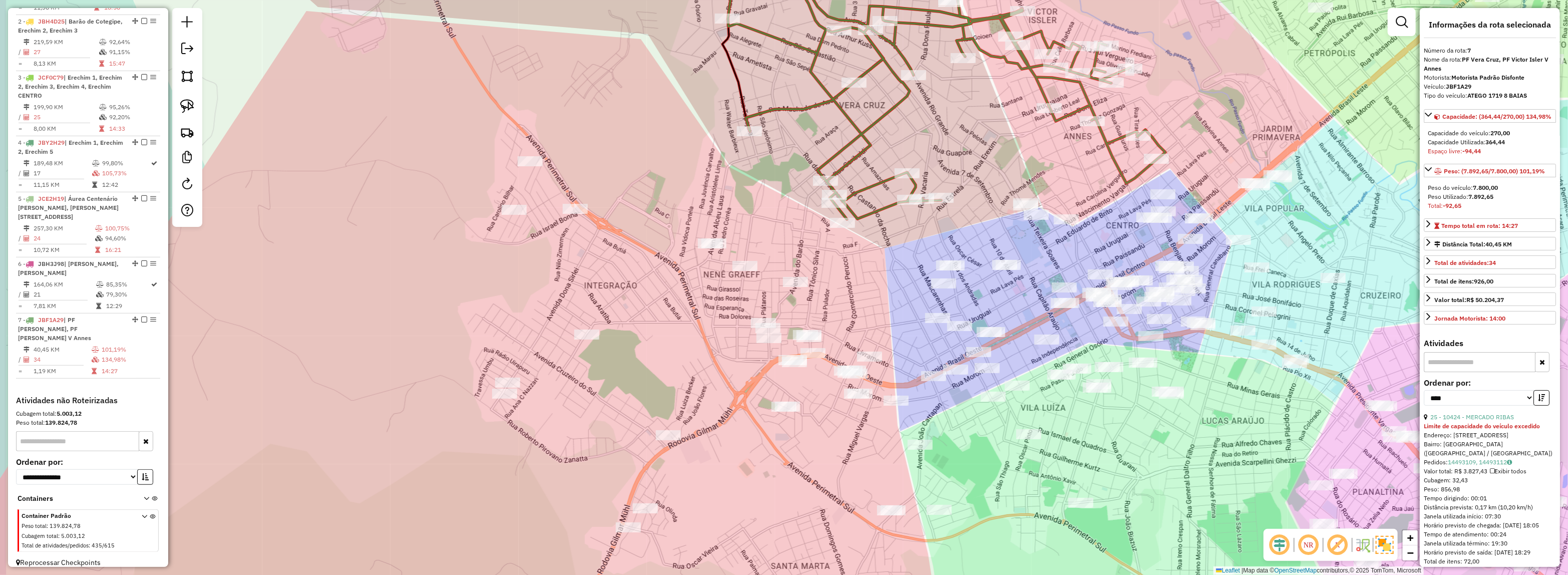
drag, startPoint x: 835, startPoint y: 302, endPoint x: 849, endPoint y: 273, distance: 32.2
click at [849, 273] on div "Janela de atendimento Grade de atendimento Capacidade Transportadoras Veículos …" at bounding box center [784, 288] width 1568 height 575
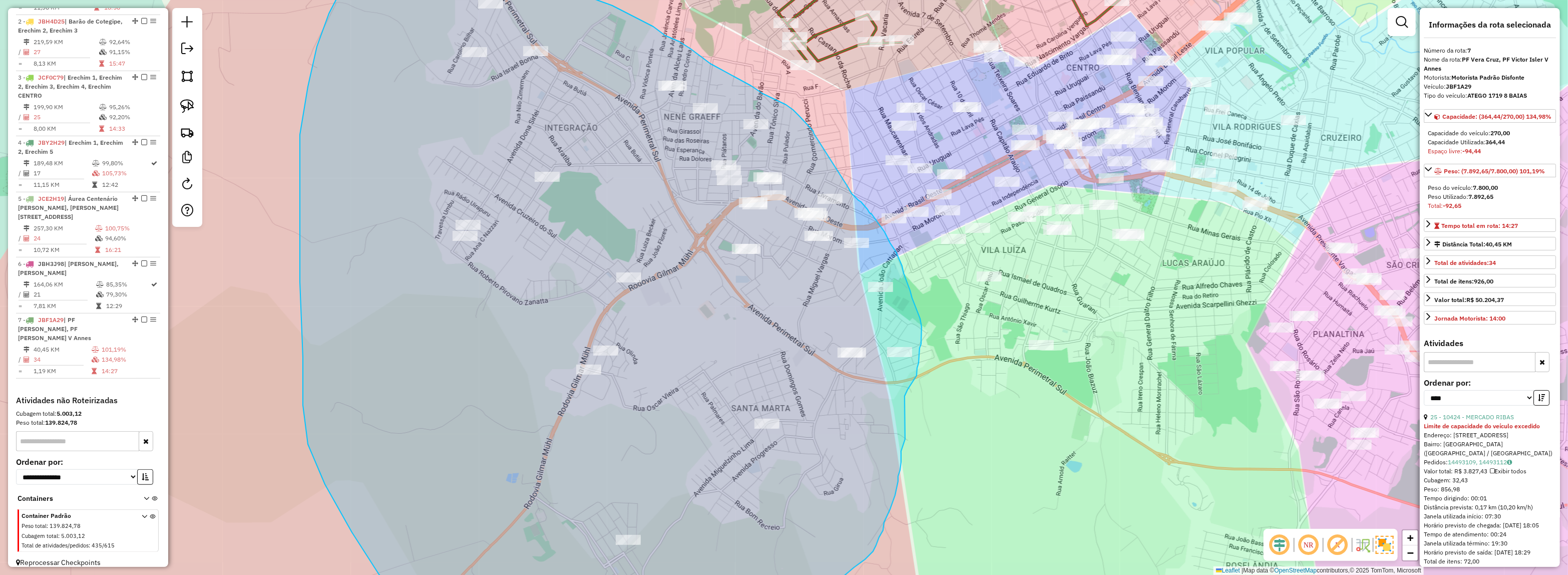
drag, startPoint x: 845, startPoint y: 253, endPoint x: 848, endPoint y: 186, distance: 67.1
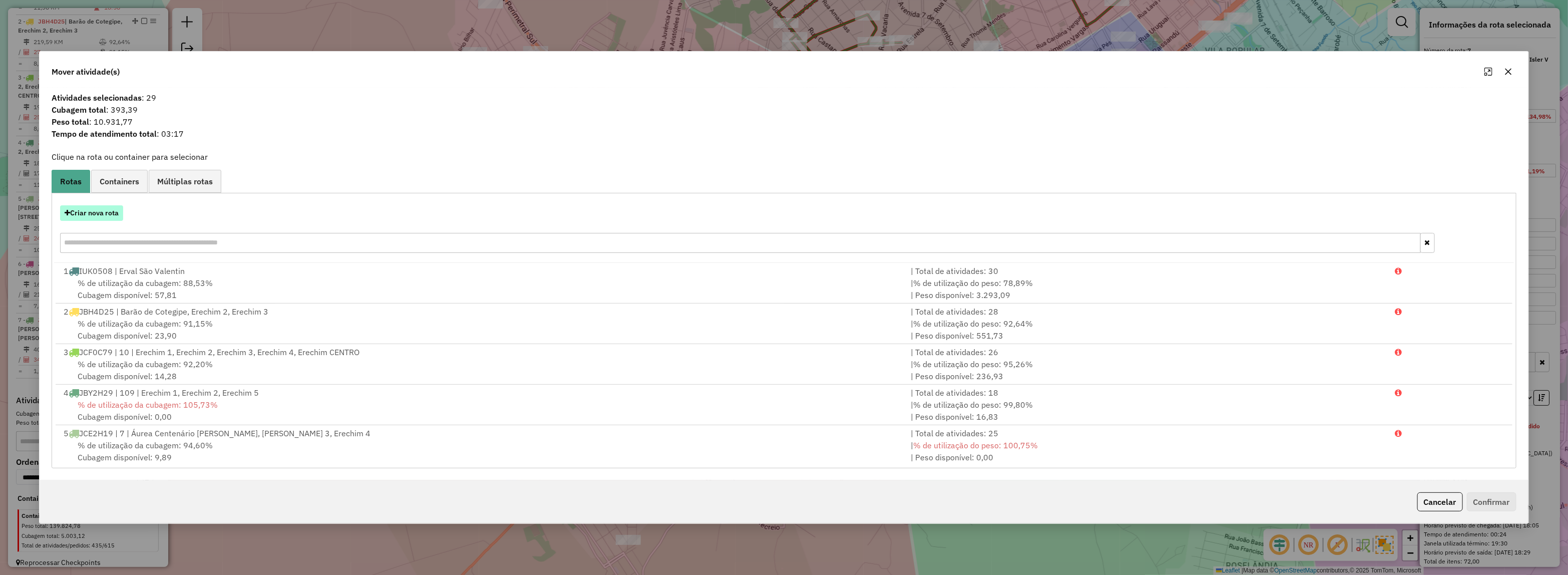
click at [92, 212] on button "Criar nova rota" at bounding box center [92, 213] width 63 height 15
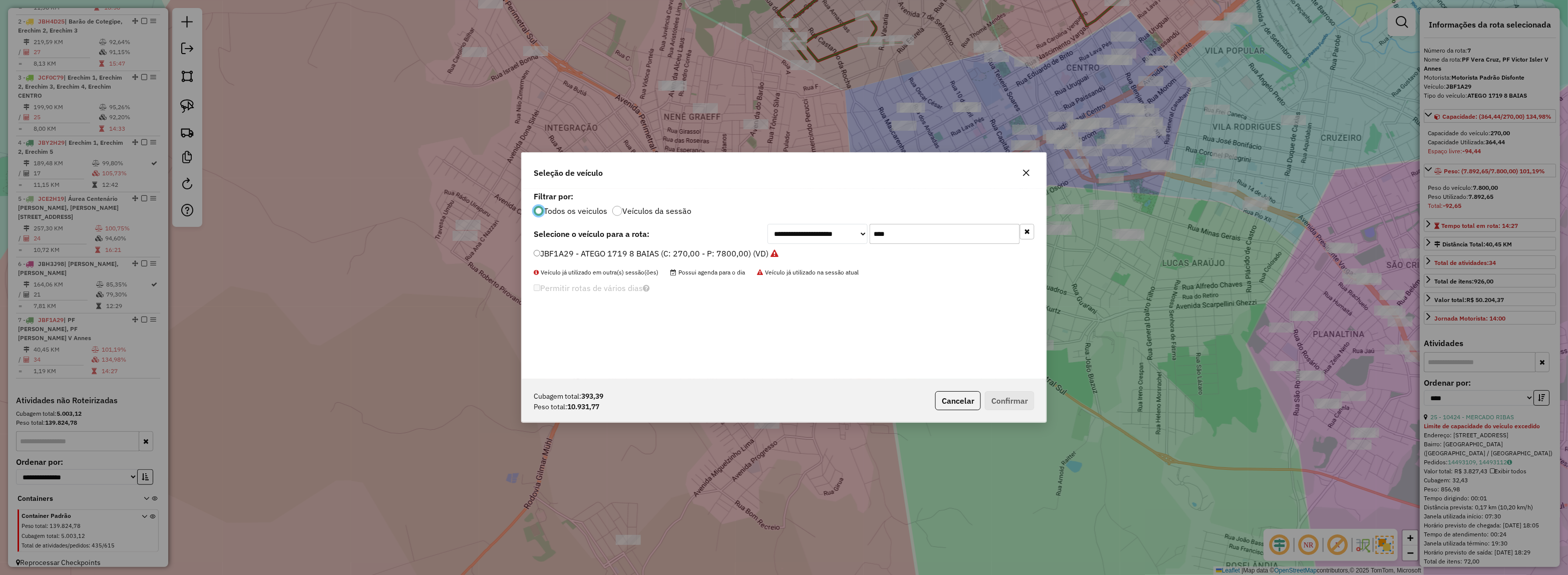
scroll to position [5, 3]
drag, startPoint x: 826, startPoint y: 219, endPoint x: 618, endPoint y: 219, distance: 208.0
click at [650, 219] on div "**********" at bounding box center [784, 283] width 525 height 190
type input "***"
click at [617, 253] on label "JBT8C52 - 79 - DELIVERY 13.180 (C: 230,00 - P: 6200,00)" at bounding box center [643, 253] width 220 height 12
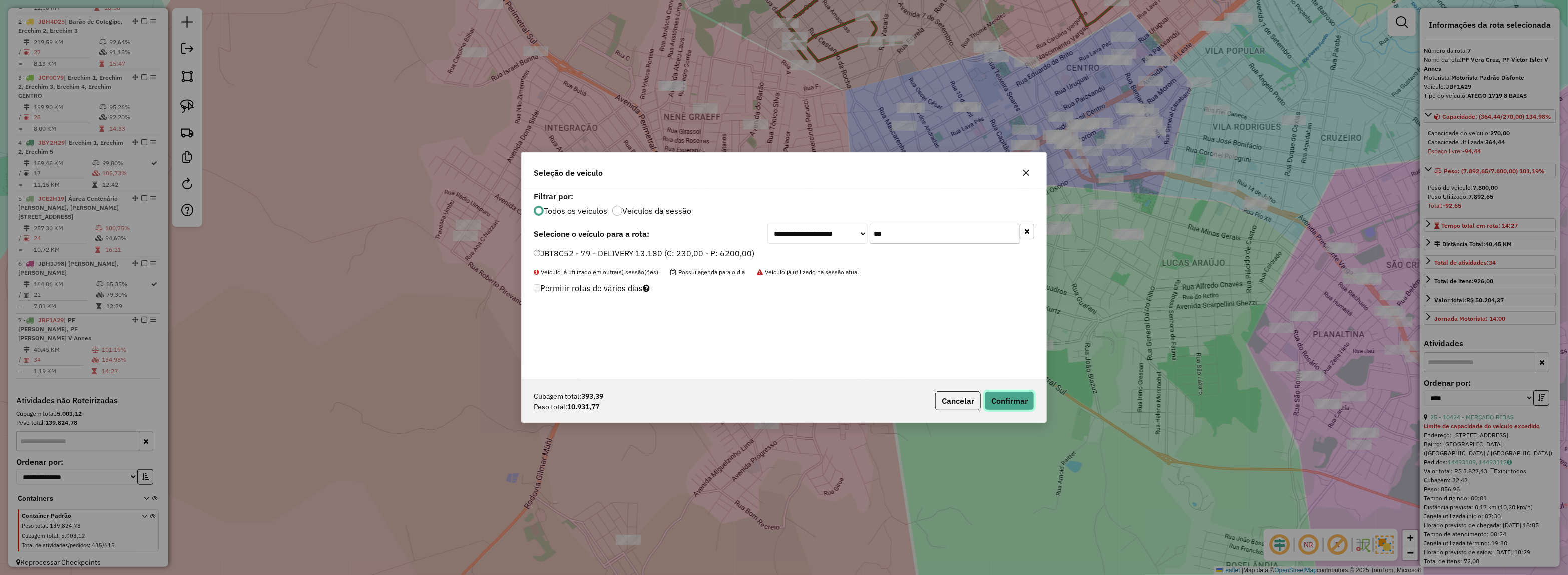
click at [1002, 410] on button "Confirmar" at bounding box center [1009, 400] width 49 height 19
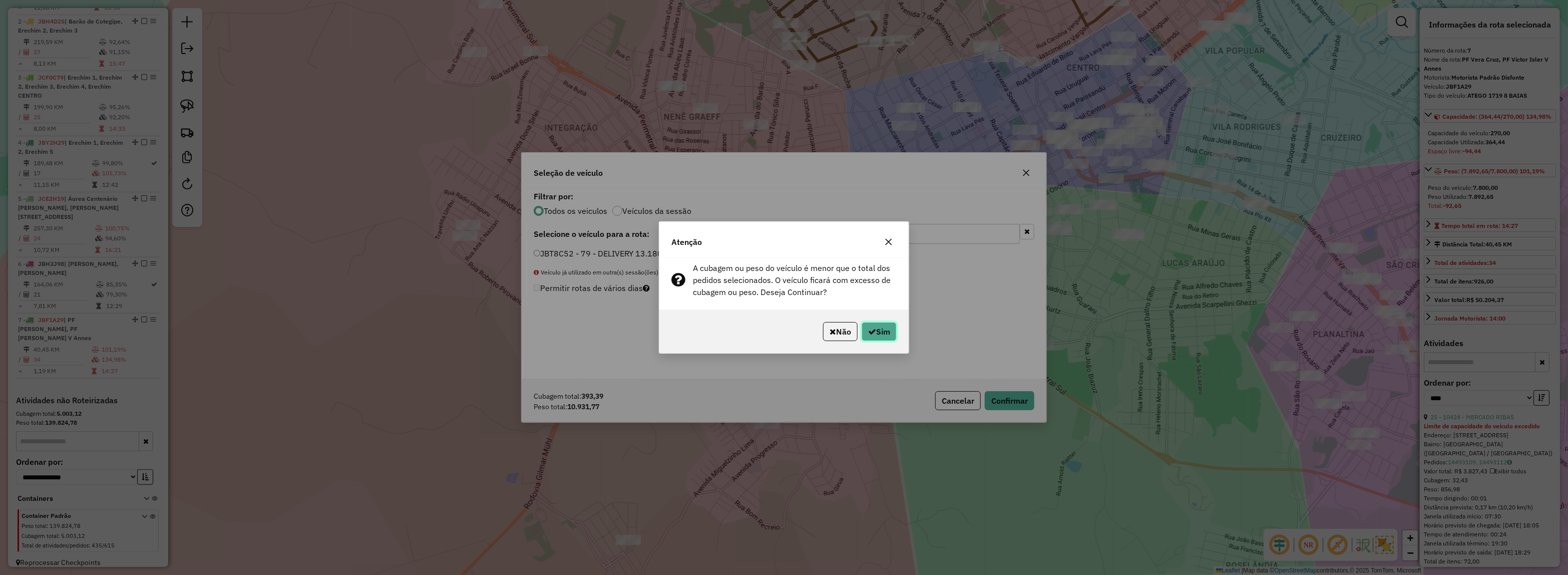
click at [869, 329] on icon "button" at bounding box center [872, 331] width 8 height 8
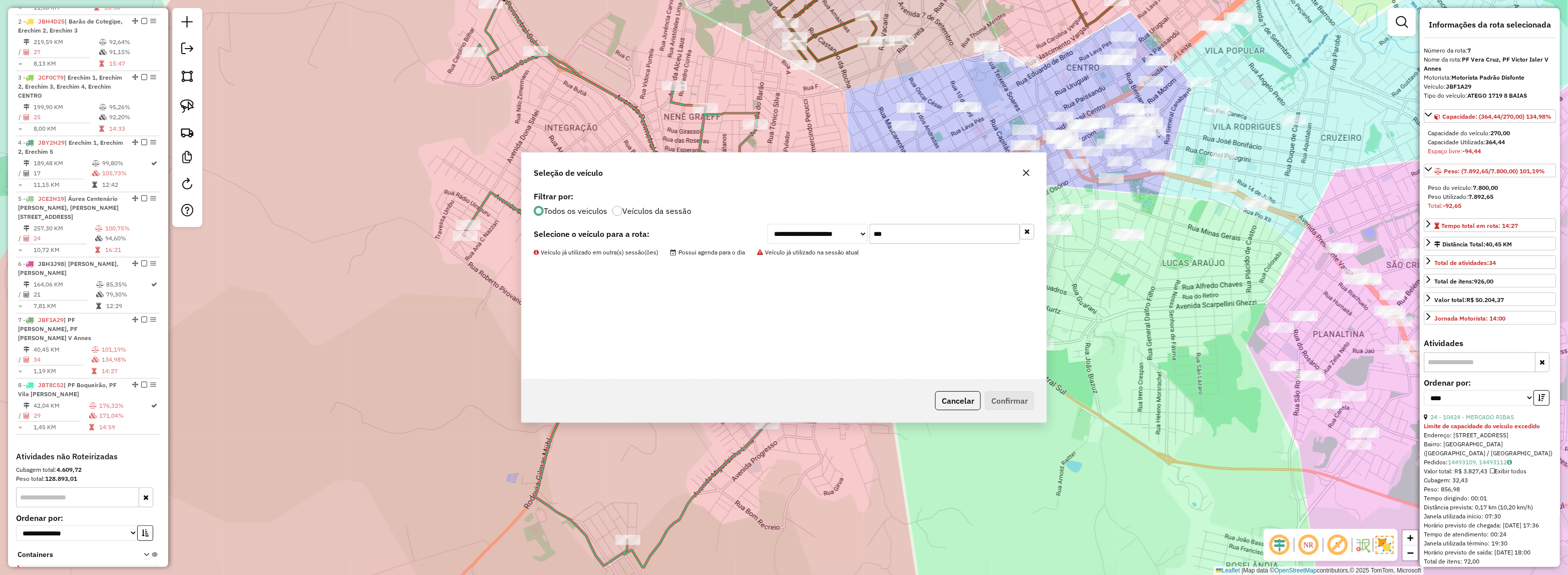
scroll to position [477, 0]
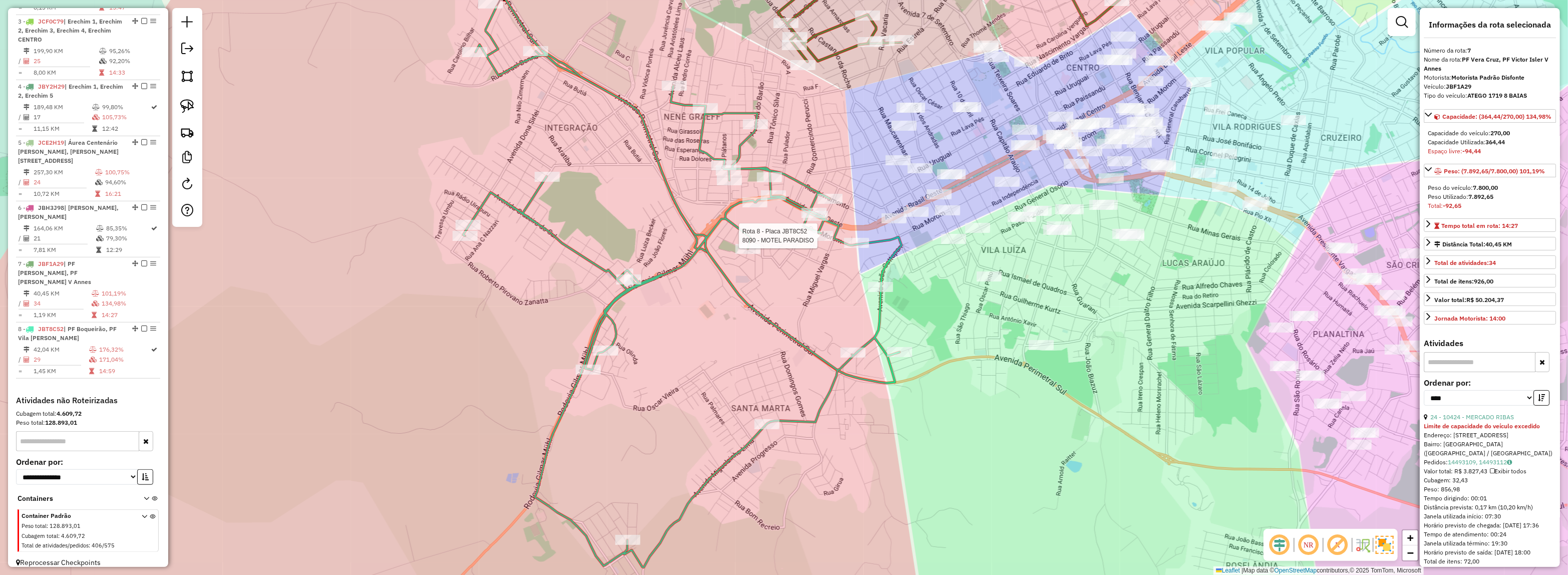
click at [826, 241] on div at bounding box center [820, 236] width 25 height 10
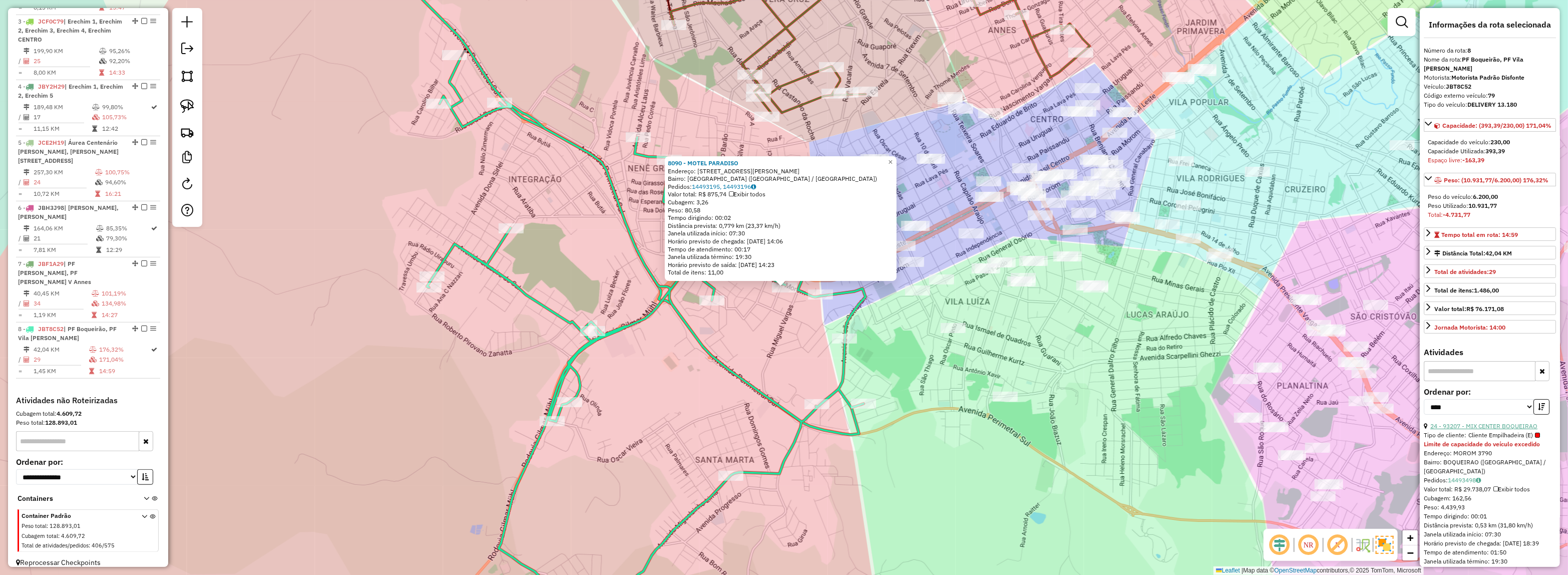
click at [1480, 429] on link "24 - 93207 - MIX CENTER BOQUEIRAO" at bounding box center [1483, 426] width 107 height 7
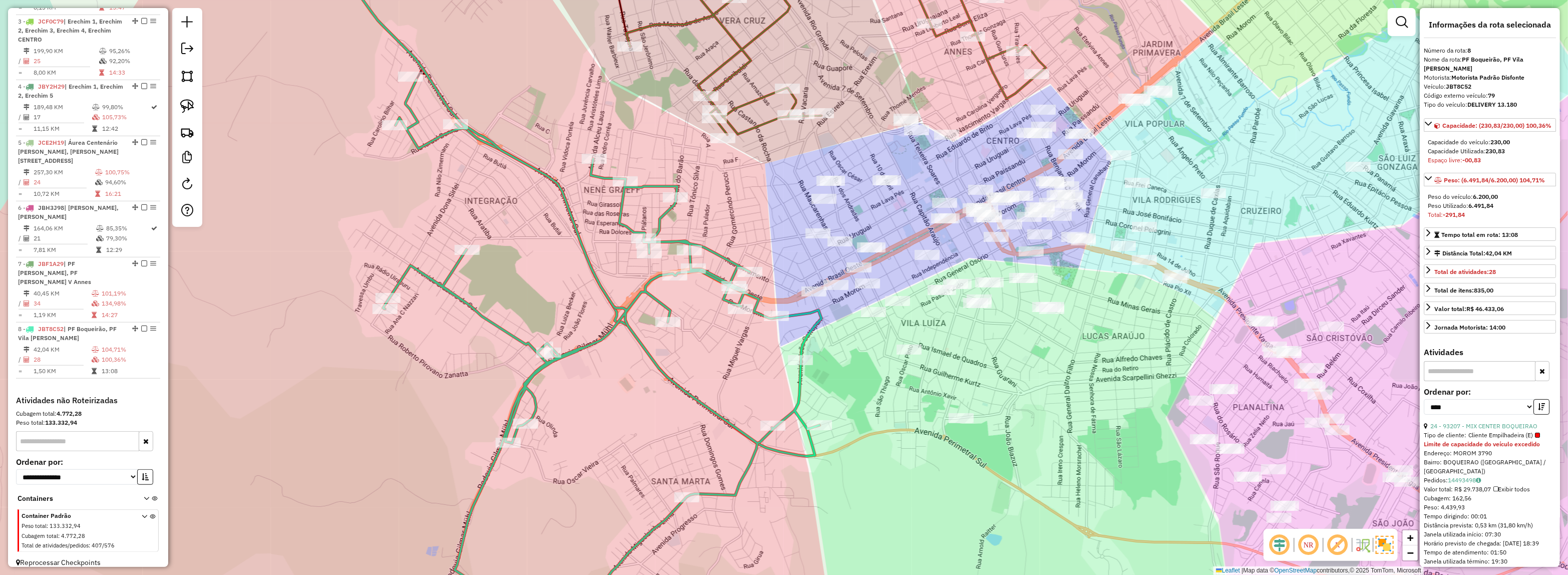
drag, startPoint x: 861, startPoint y: 369, endPoint x: 842, endPoint y: 421, distance: 55.4
click at [842, 421] on div "Janela de atendimento Grade de atendimento Capacidade Transportadoras Veículos …" at bounding box center [784, 288] width 1568 height 575
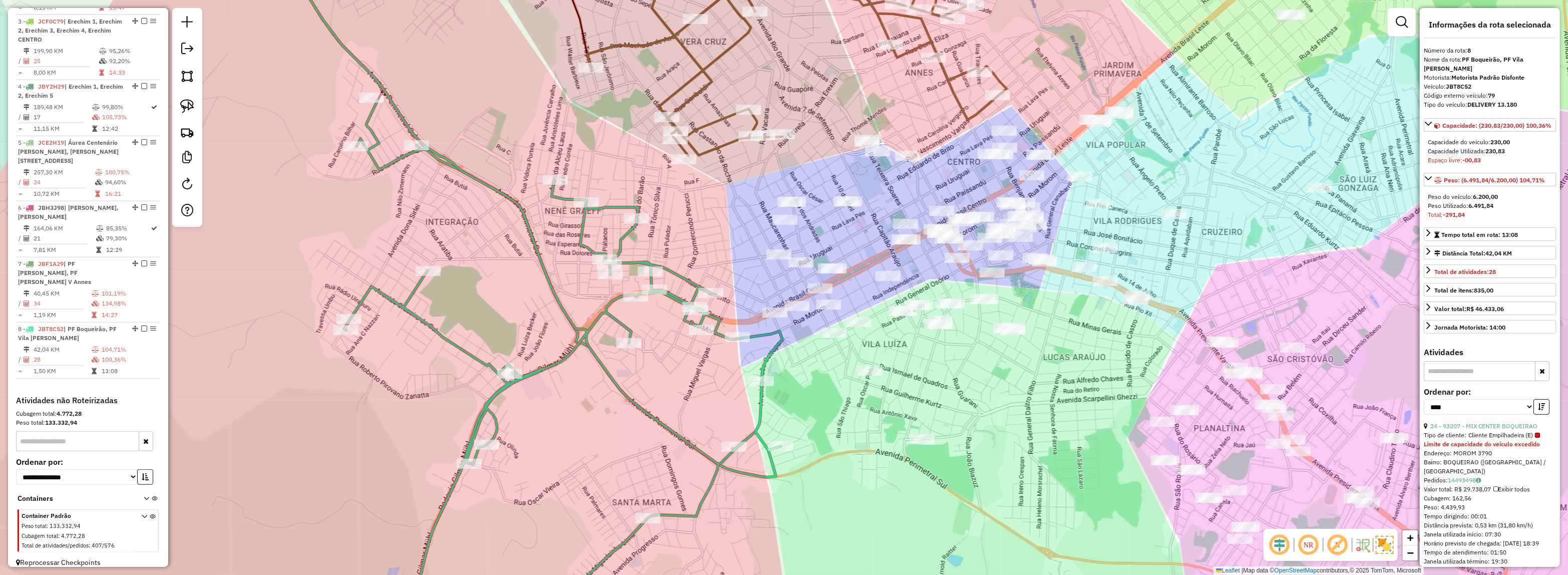
drag, startPoint x: 829, startPoint y: 394, endPoint x: 755, endPoint y: 324, distance: 101.9
click at [755, 324] on div "Janela de atendimento Grade de atendimento Capacidade Transportadoras Veículos …" at bounding box center [784, 288] width 1568 height 575
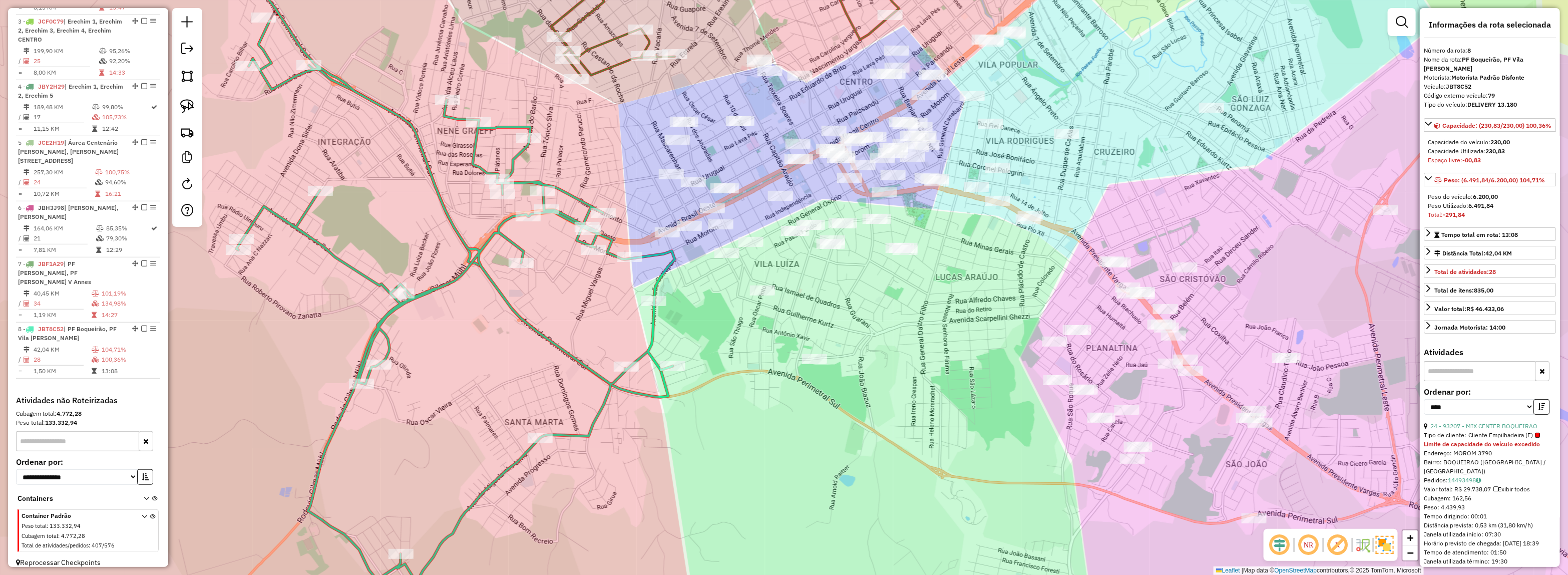
drag, startPoint x: 765, startPoint y: 357, endPoint x: 696, endPoint y: 329, distance: 74.5
click at [696, 329] on div "Janela de atendimento Grade de atendimento Capacidade Transportadoras Veículos …" at bounding box center [784, 288] width 1568 height 575
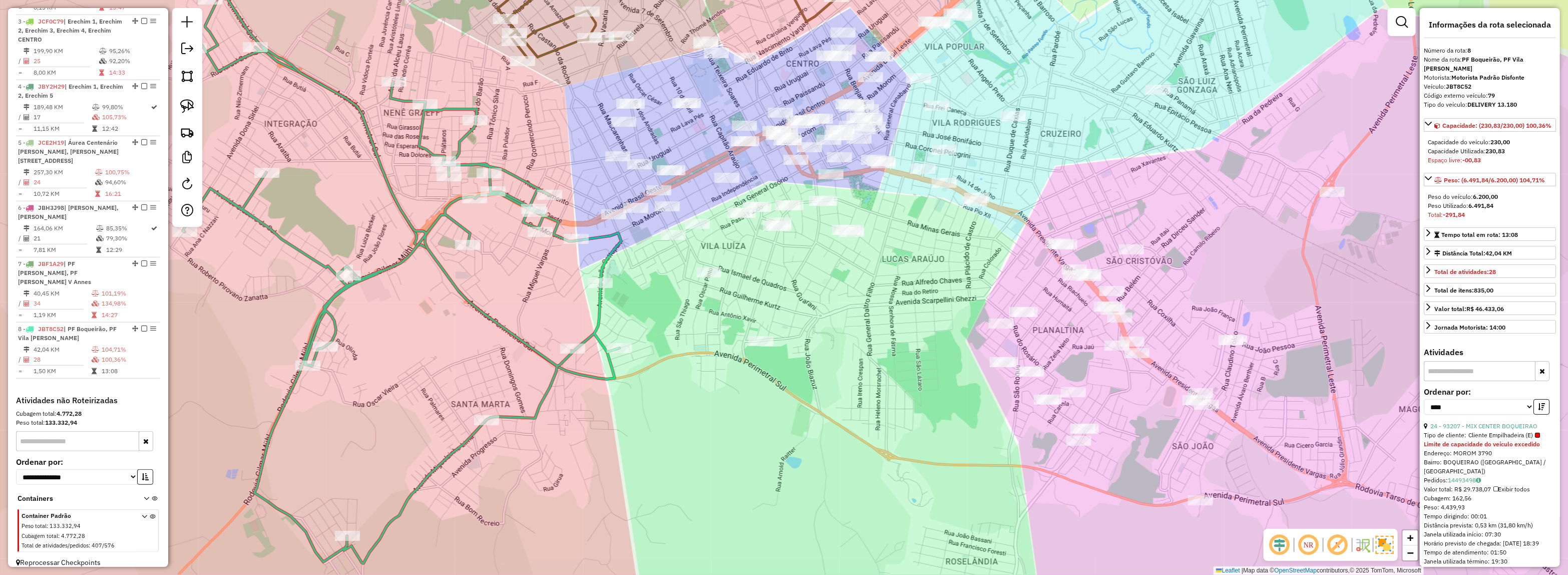
drag, startPoint x: 832, startPoint y: 327, endPoint x: 677, endPoint y: 348, distance: 156.4
click at [677, 348] on div "Janela de atendimento Grade de atendimento Capacidade Transportadoras Veículos …" at bounding box center [784, 288] width 1568 height 575
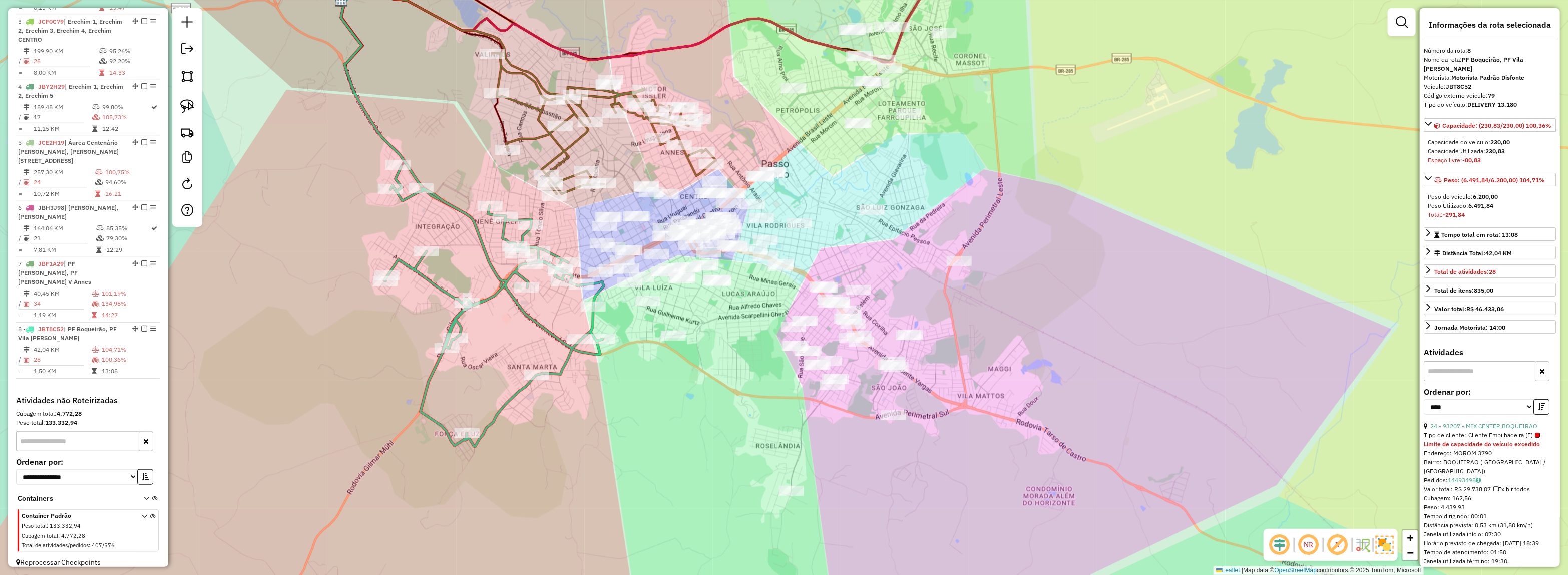
drag, startPoint x: 746, startPoint y: 356, endPoint x: 714, endPoint y: 333, distance: 39.4
click at [718, 334] on div "Janela de atendimento Grade de atendimento Capacidade Transportadoras Veículos …" at bounding box center [784, 288] width 1568 height 575
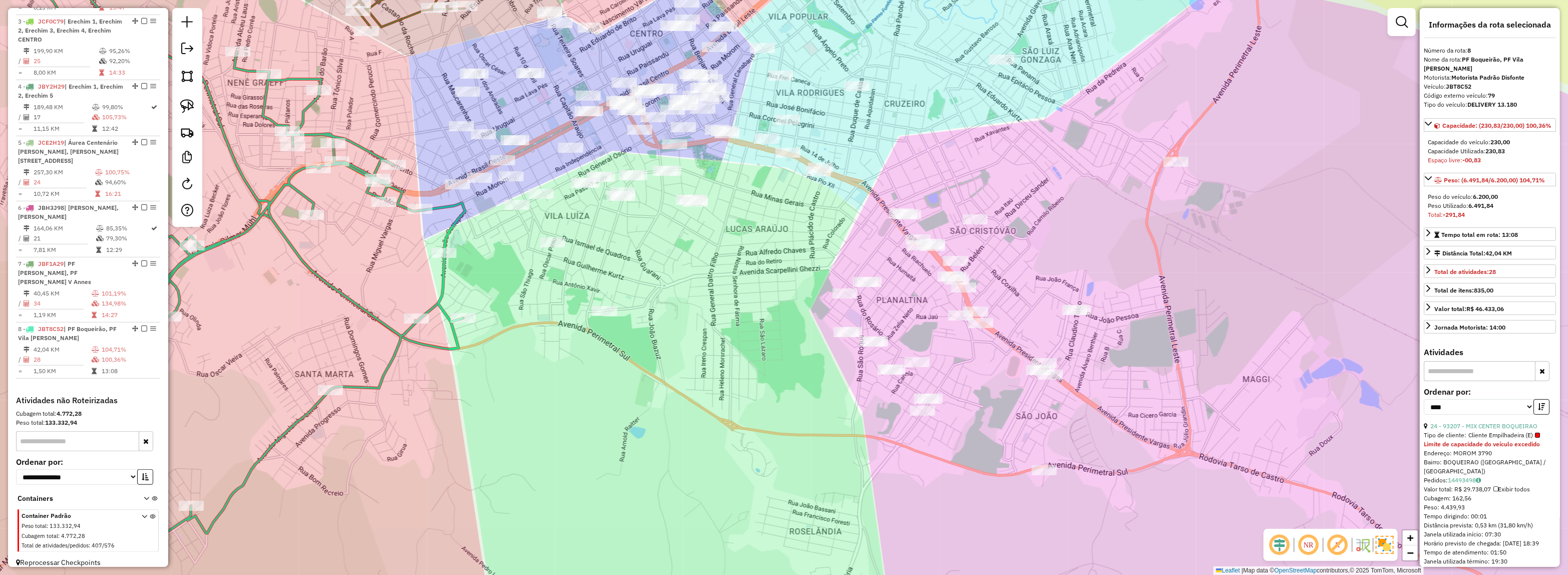
drag, startPoint x: 749, startPoint y: 362, endPoint x: 734, endPoint y: 344, distance: 23.4
click at [734, 344] on div "Janela de atendimento Grade de atendimento Capacidade Transportadoras Veículos …" at bounding box center [784, 288] width 1568 height 575
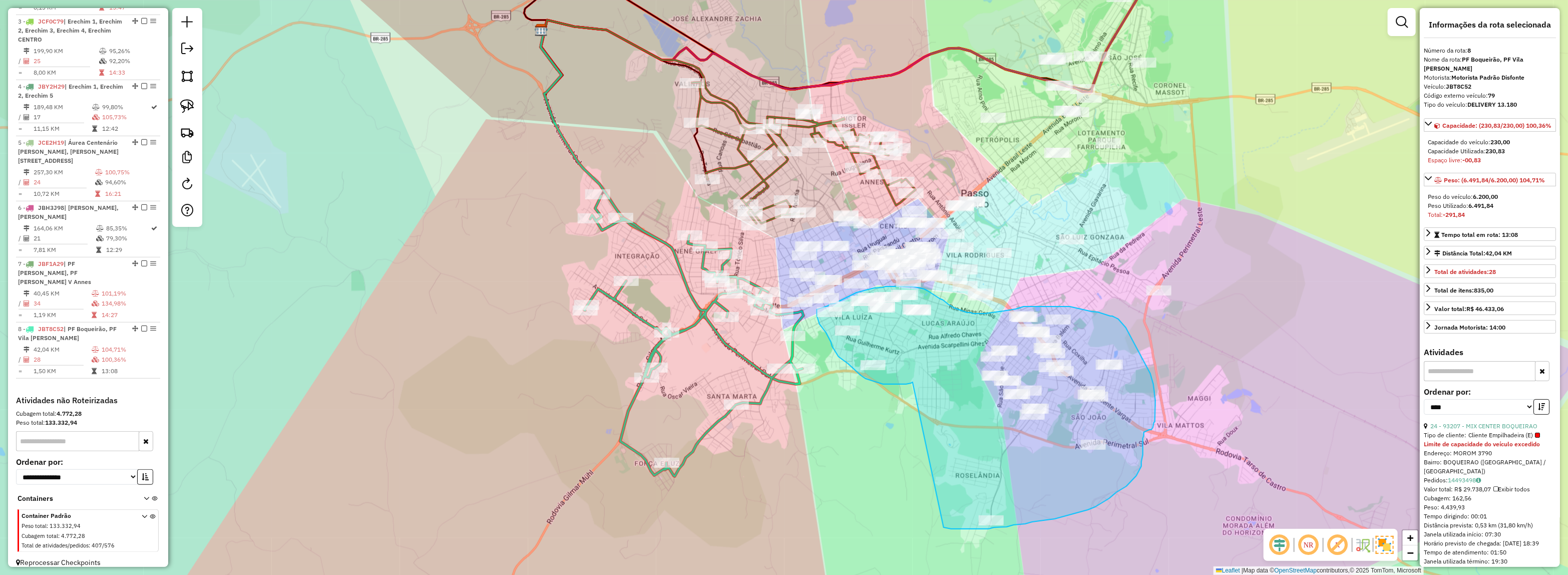
drag, startPoint x: 659, startPoint y: 339, endPoint x: 941, endPoint y: 526, distance: 338.4
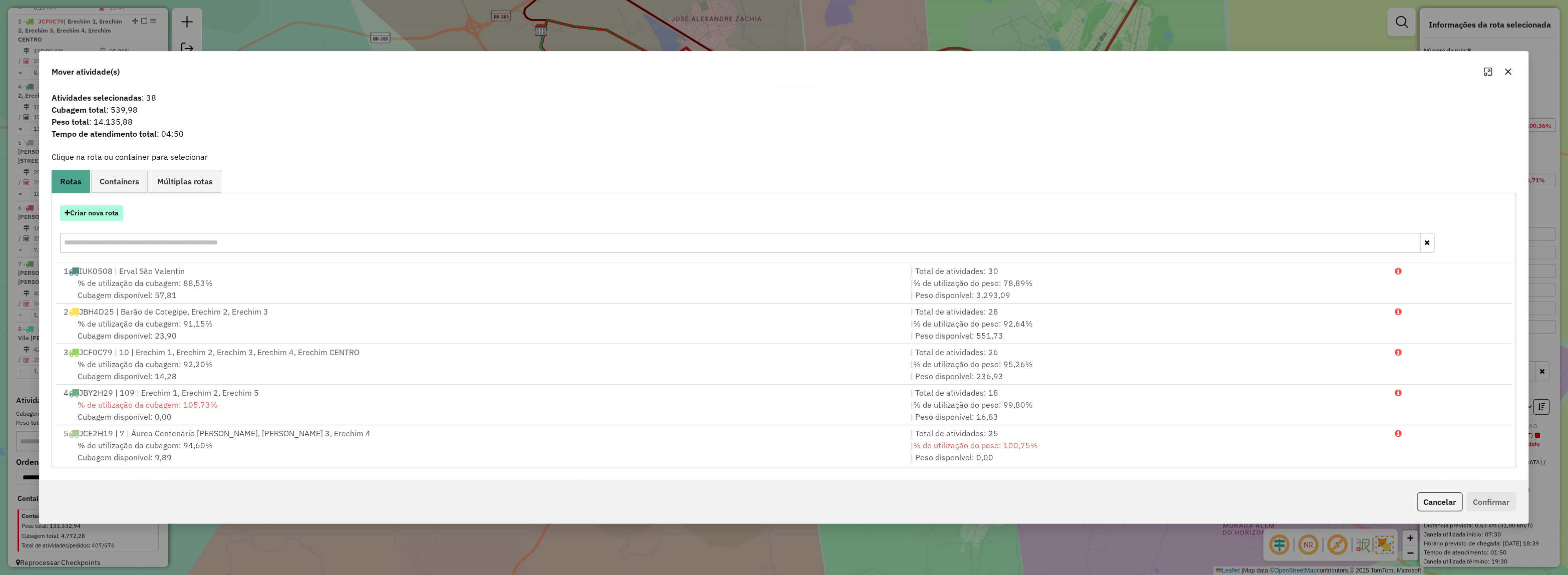
click at [86, 205] on button "Criar nova rota" at bounding box center [92, 213] width 63 height 15
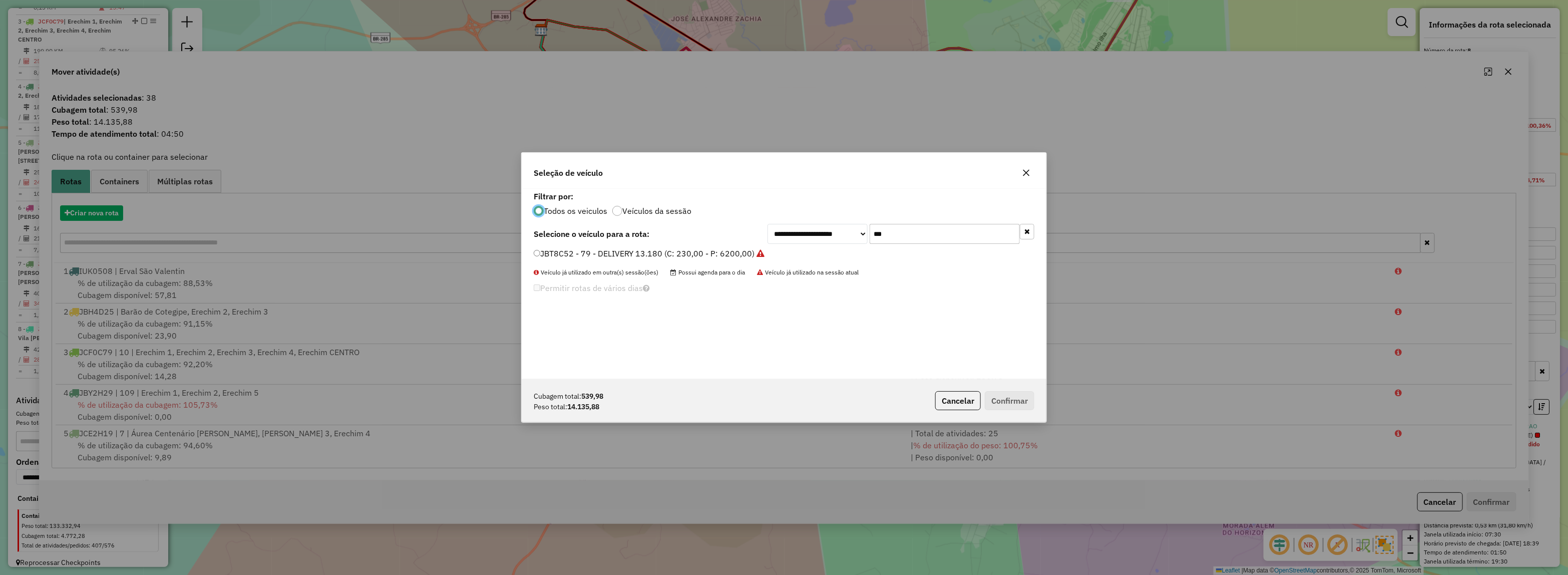
scroll to position [5, 3]
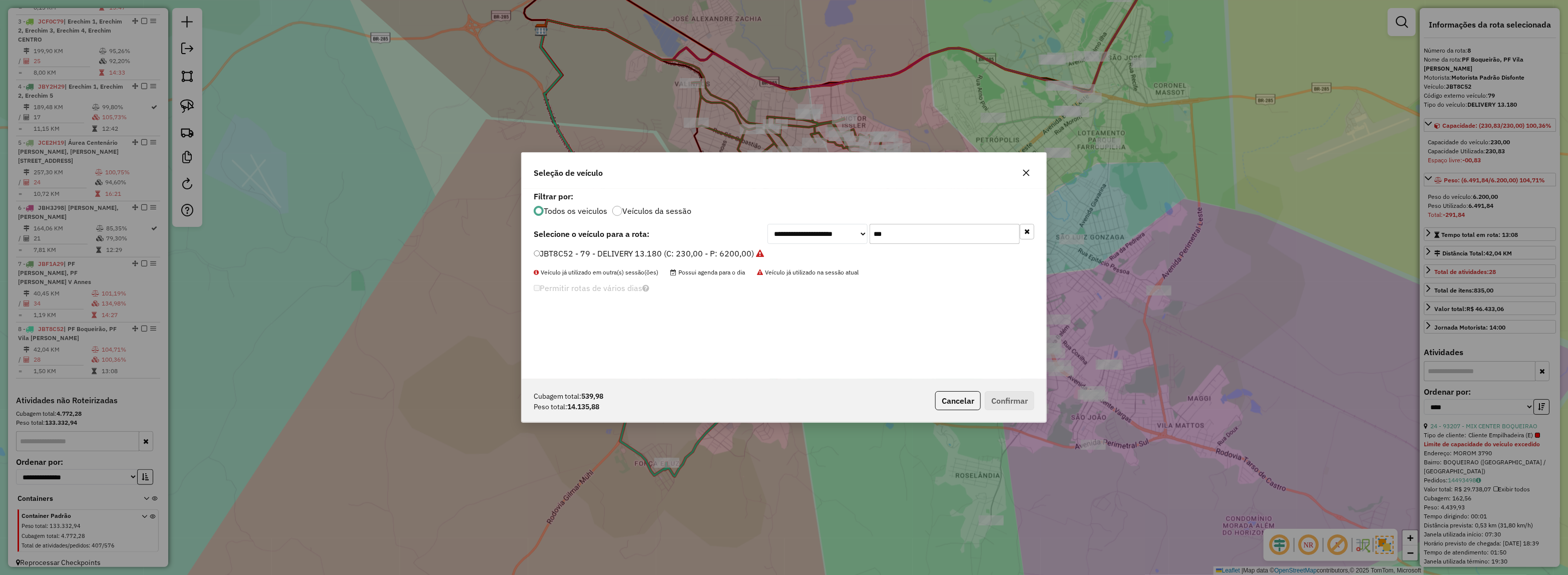
drag, startPoint x: 901, startPoint y: 238, endPoint x: 753, endPoint y: 239, distance: 148.0
click at [753, 239] on div "**********" at bounding box center [784, 234] width 501 height 20
type input "***"
click at [736, 256] on label "JAS0D85 - 45 - DELIVERY 13.180 (C: 230,00 - P: 6200,00)" at bounding box center [644, 253] width 221 height 12
click at [1010, 402] on button "Confirmar" at bounding box center [1009, 400] width 49 height 19
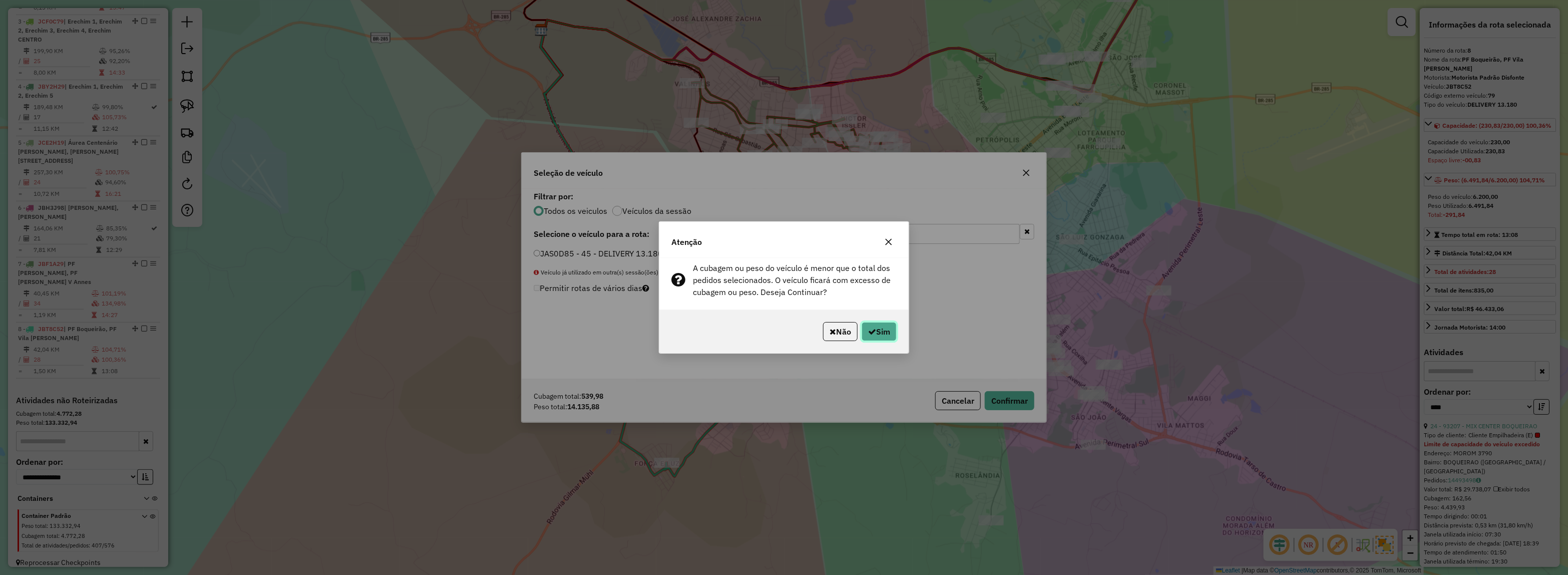
click at [881, 326] on button "Sim" at bounding box center [879, 331] width 35 height 19
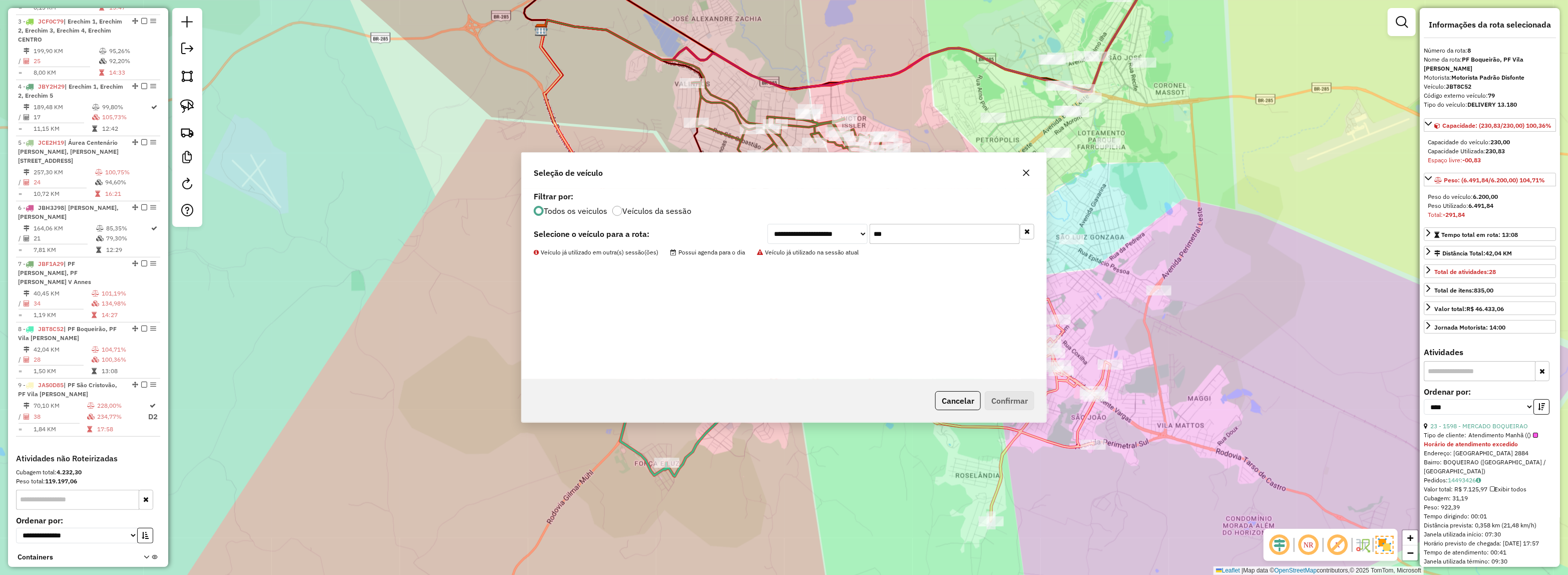
scroll to position [536, 0]
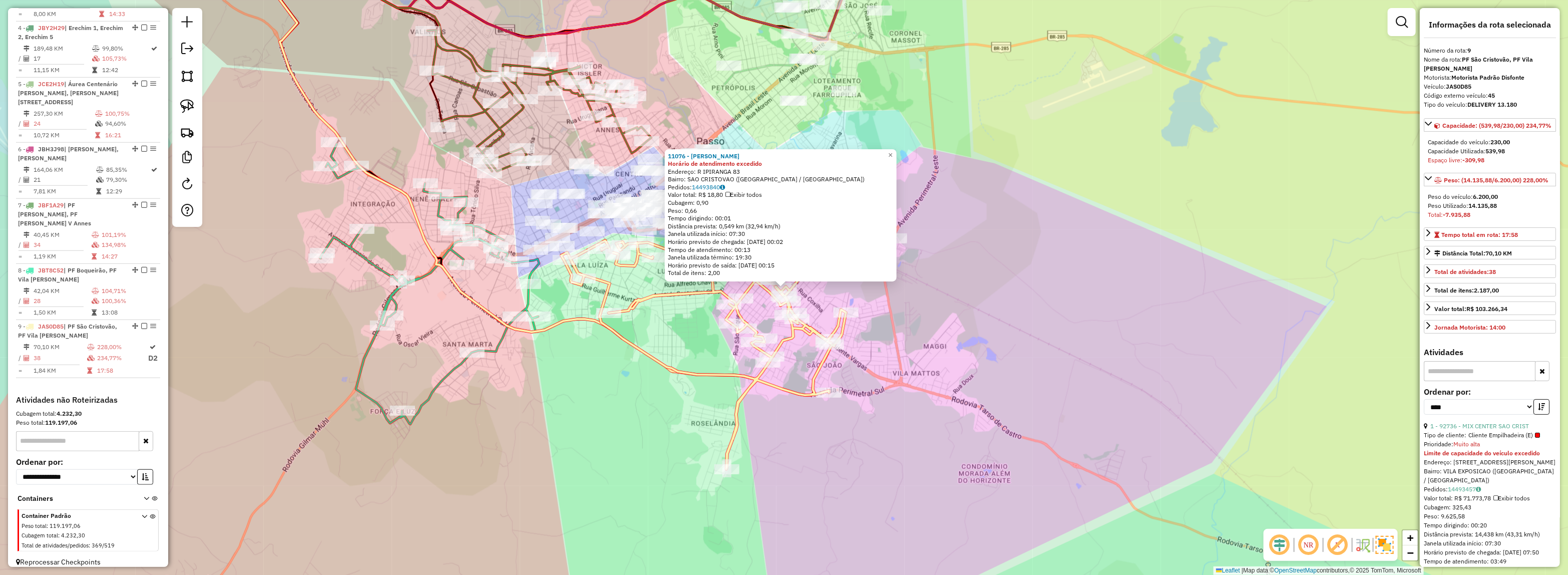
click at [1503, 440] on span "Cliente Empilhadeira (E)" at bounding box center [1504, 435] width 71 height 9
click at [1503, 431] on div "1 - 92736 - MIX CENTER SAO CRIST" at bounding box center [1489, 426] width 132 height 9
click at [1499, 429] on link "1 - 92736 - MIX CENTER SAO CRIST" at bounding box center [1479, 426] width 99 height 7
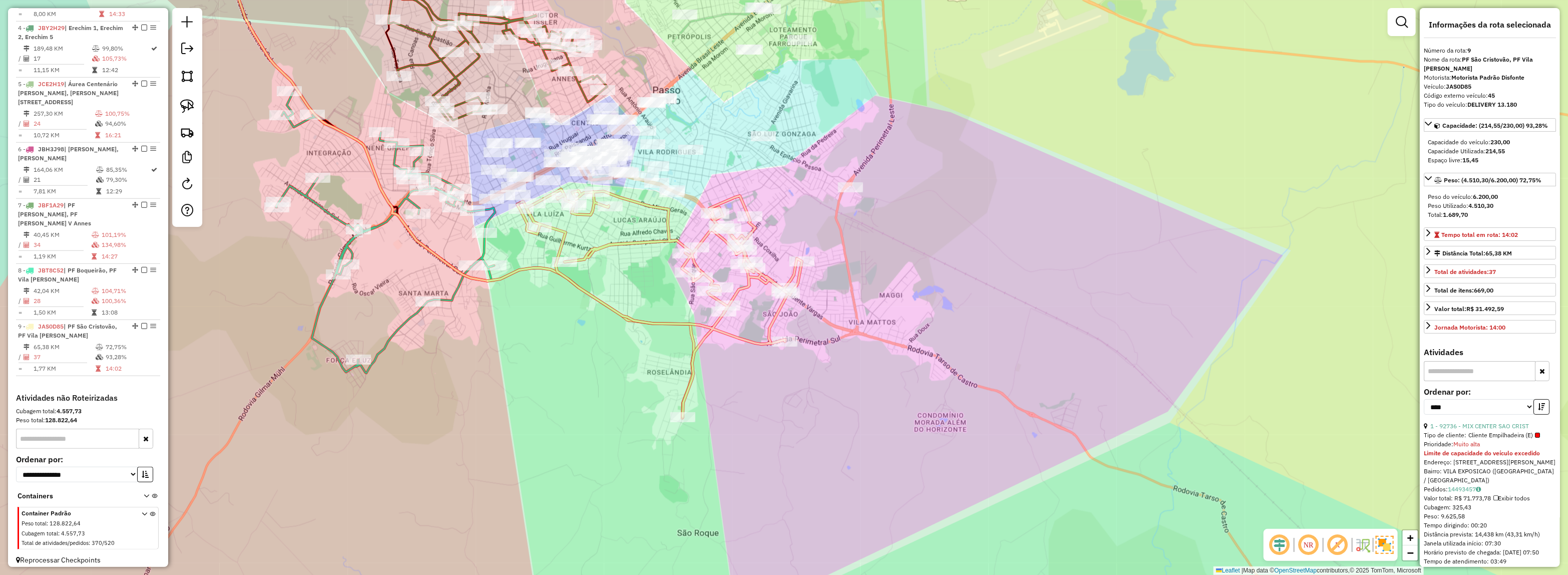
scroll to position [534, 0]
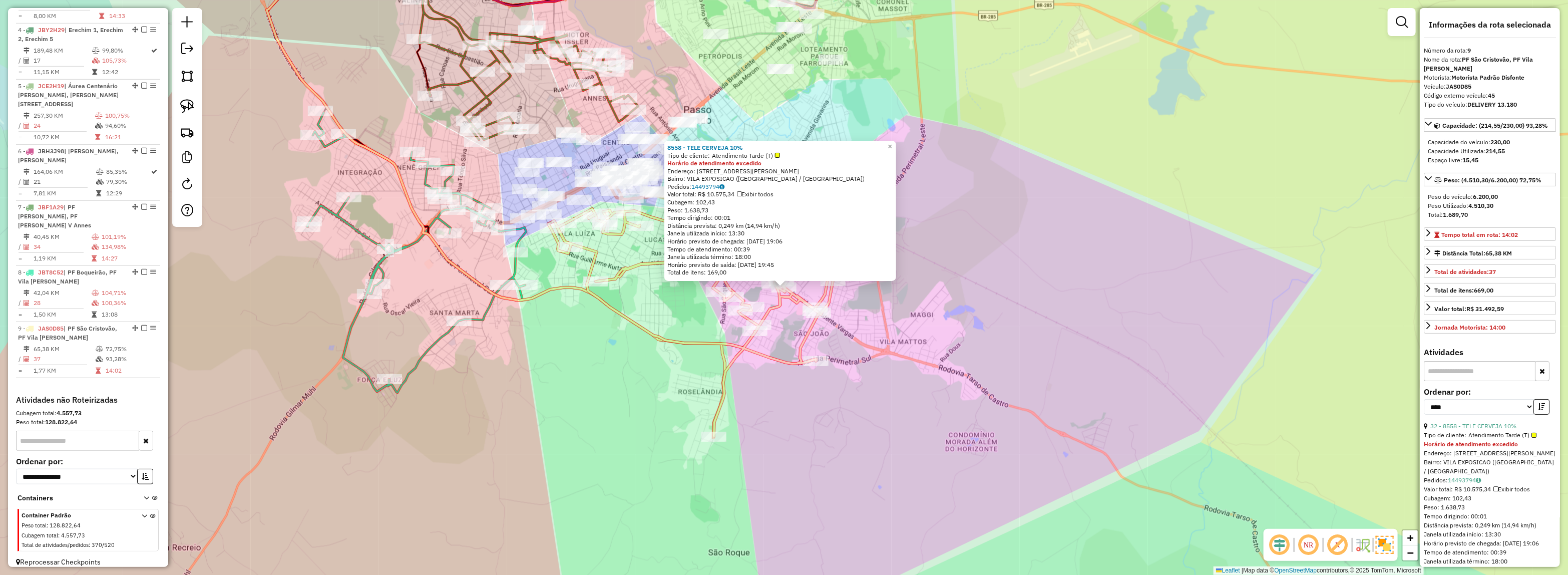
click at [1040, 421] on div "8558 - TELE CERVEJA 10% Tipo de cliente: Atendimento Tarde (T) Horário de atend…" at bounding box center [784, 288] width 1568 height 575
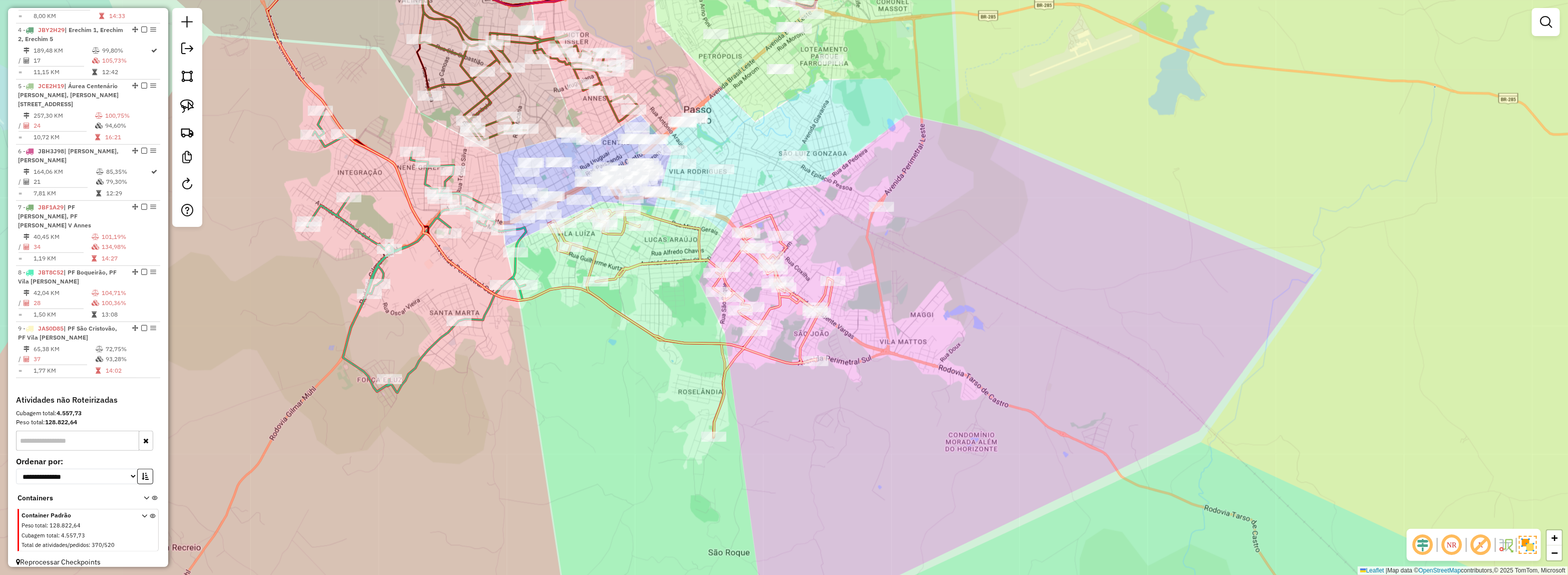
drag, startPoint x: 1160, startPoint y: 411, endPoint x: 1167, endPoint y: 416, distance: 8.6
click at [1167, 416] on div "Janela de atendimento Grade de atendimento Capacidade Transportadoras Veículos …" at bounding box center [784, 288] width 1568 height 575
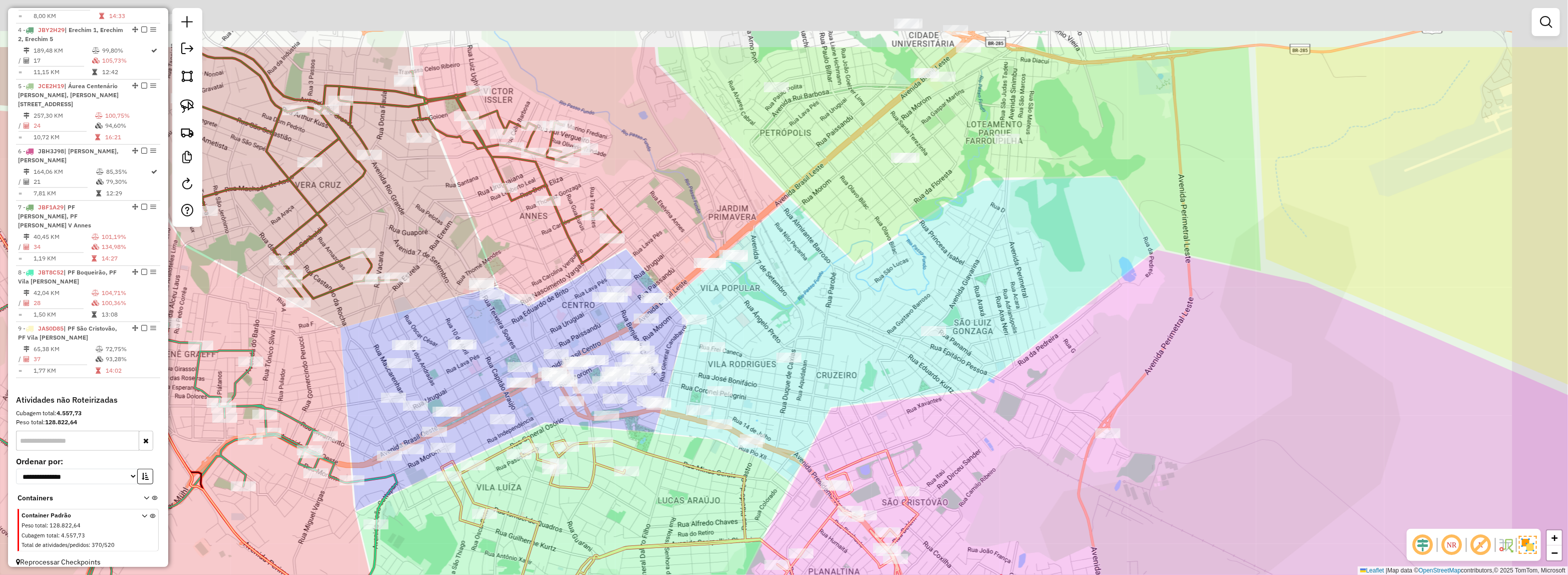
drag, startPoint x: 853, startPoint y: 381, endPoint x: 842, endPoint y: 391, distance: 14.9
click at [842, 391] on div "Janela de atendimento Grade de atendimento Capacidade Transportadoras Veículos …" at bounding box center [784, 288] width 1568 height 575
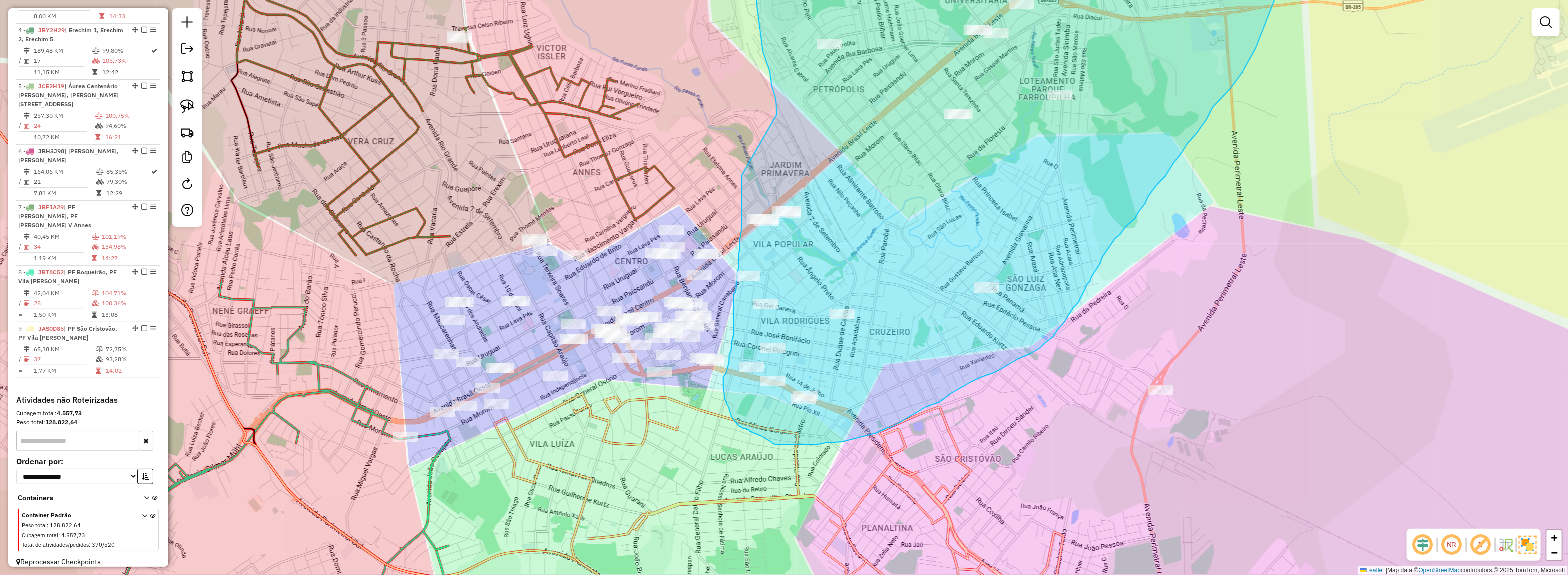
drag, startPoint x: 770, startPoint y: 248, endPoint x: 742, endPoint y: 174, distance: 79.1
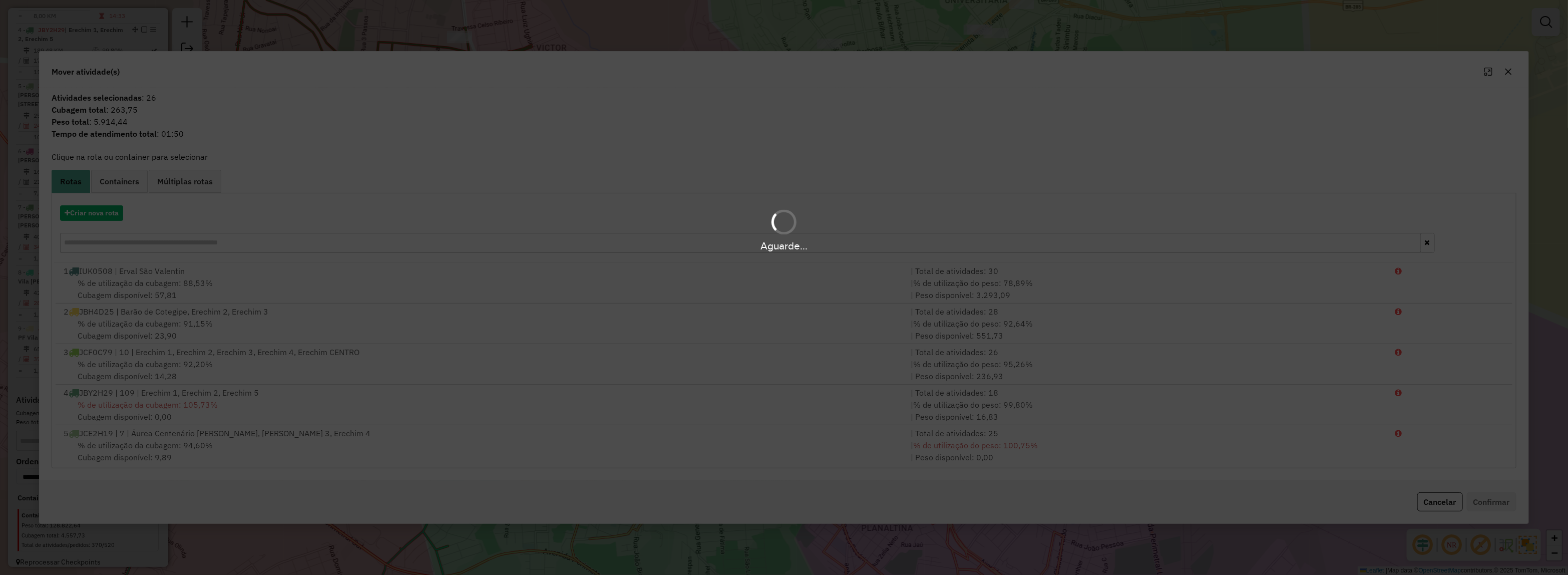
click at [79, 211] on div "Aguarde..." at bounding box center [784, 229] width 1568 height 47
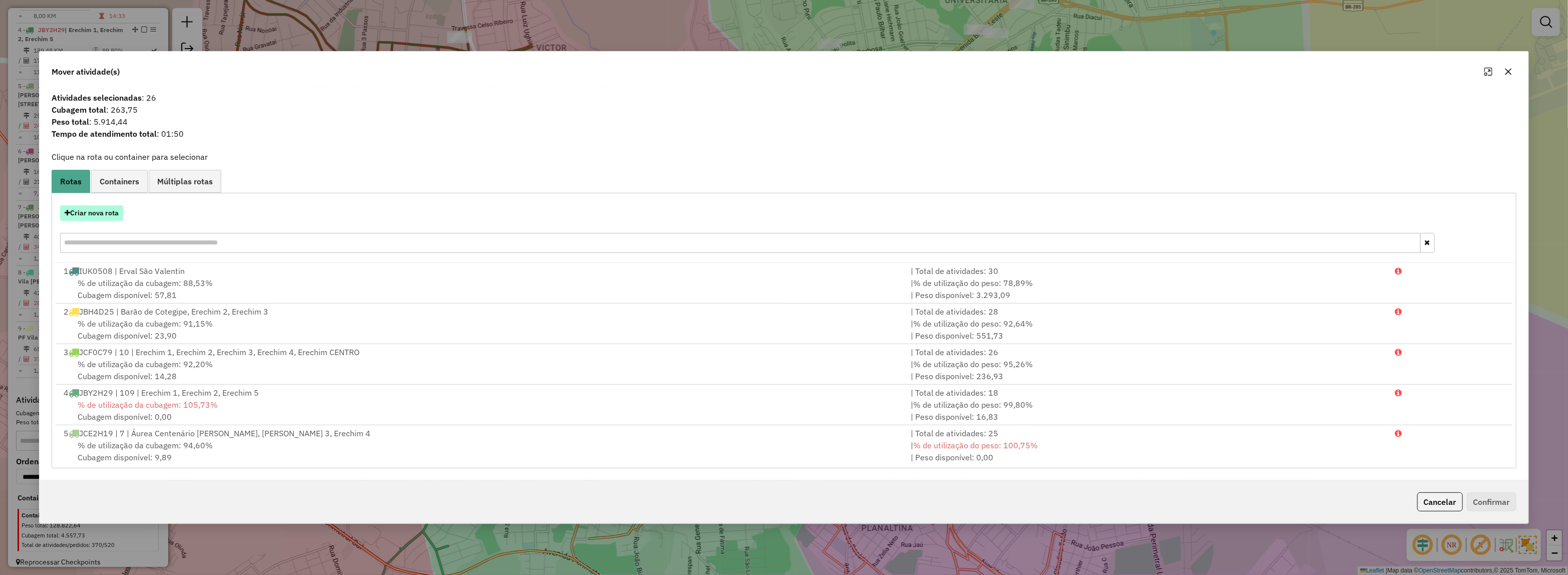
click at [89, 215] on button "Criar nova rota" at bounding box center [92, 213] width 63 height 15
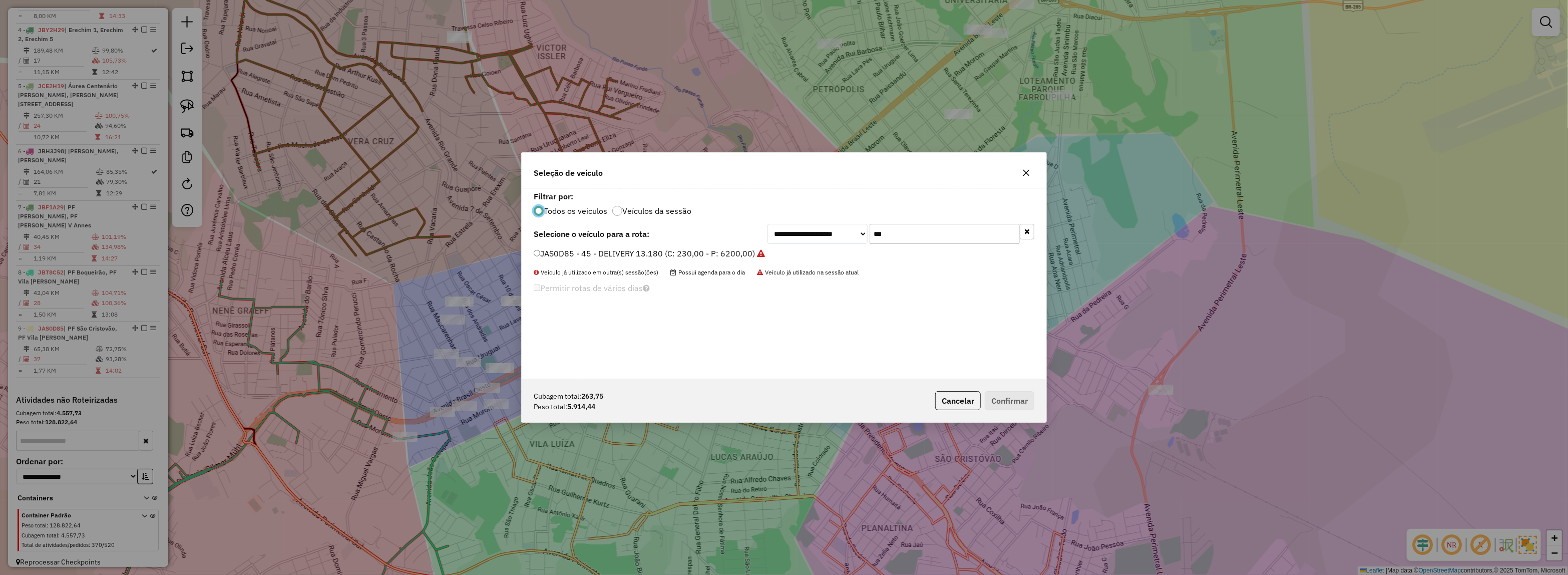
scroll to position [5, 3]
click at [717, 233] on div "**********" at bounding box center [784, 234] width 501 height 20
type input "****"
click at [645, 253] on label "JDH7E45 - 16 - DELIVERY 13.180 (C: 230,00 - P: 6200,00)" at bounding box center [644, 253] width 222 height 12
click at [1003, 403] on button "Confirmar" at bounding box center [1009, 400] width 49 height 19
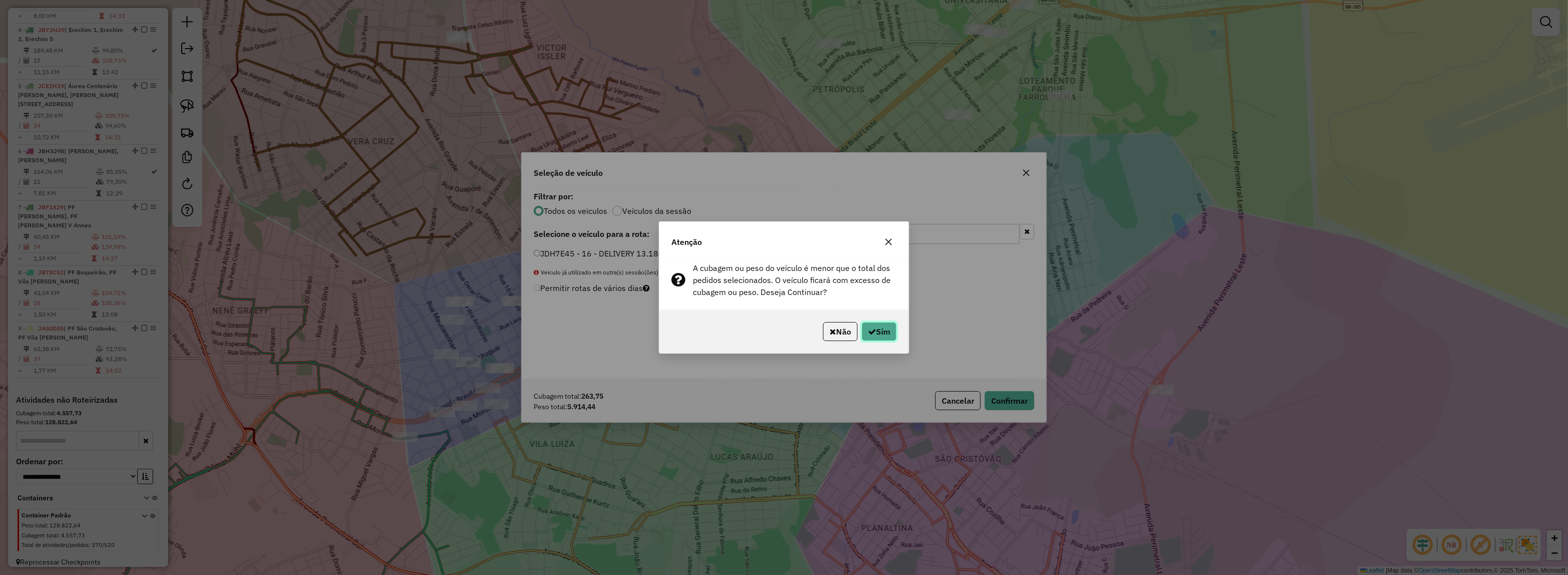
click at [888, 333] on button "Sim" at bounding box center [879, 331] width 35 height 19
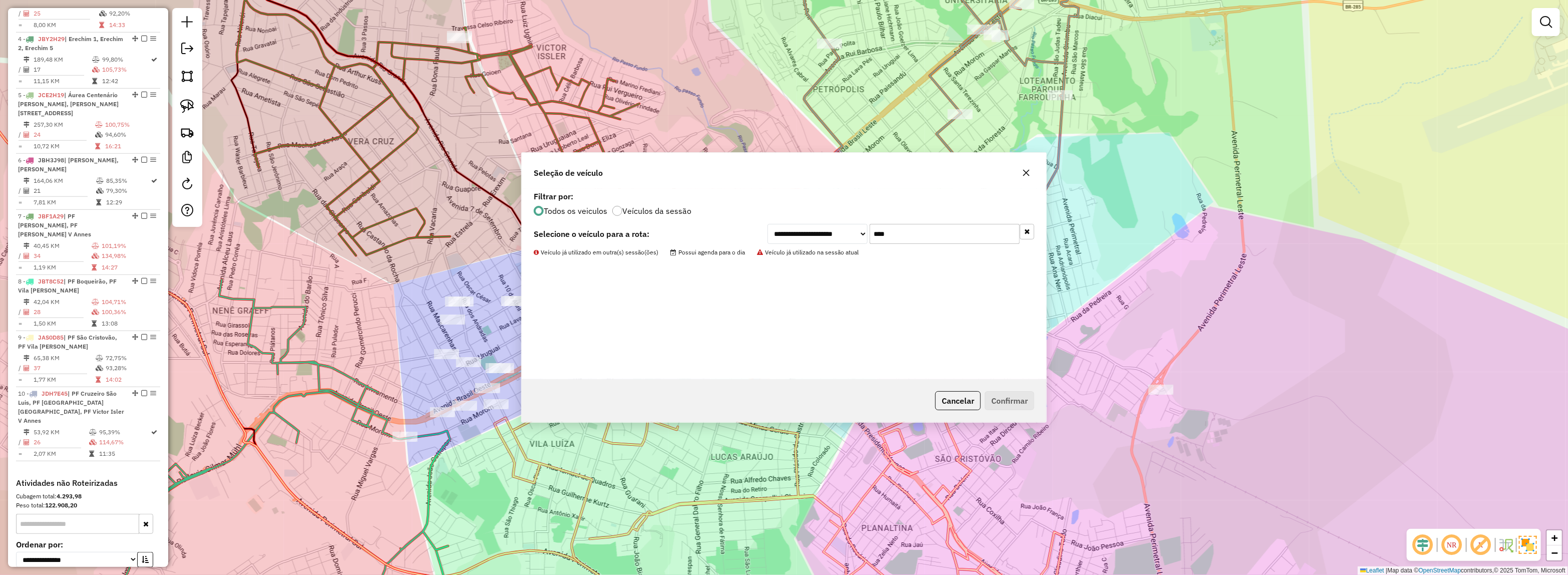
scroll to position [544, 0]
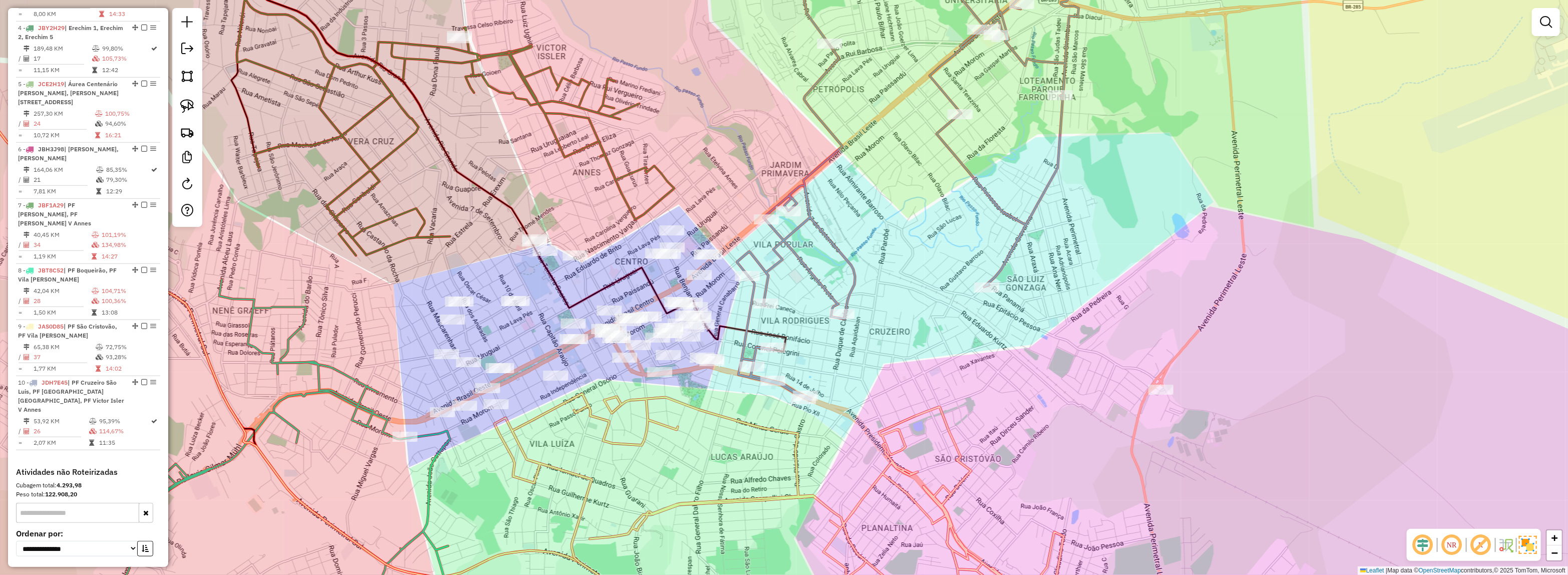
click at [862, 328] on div "Janela de atendimento Grade de atendimento Capacidade Transportadoras Veículos …" at bounding box center [784, 288] width 1568 height 575
select select "*********"
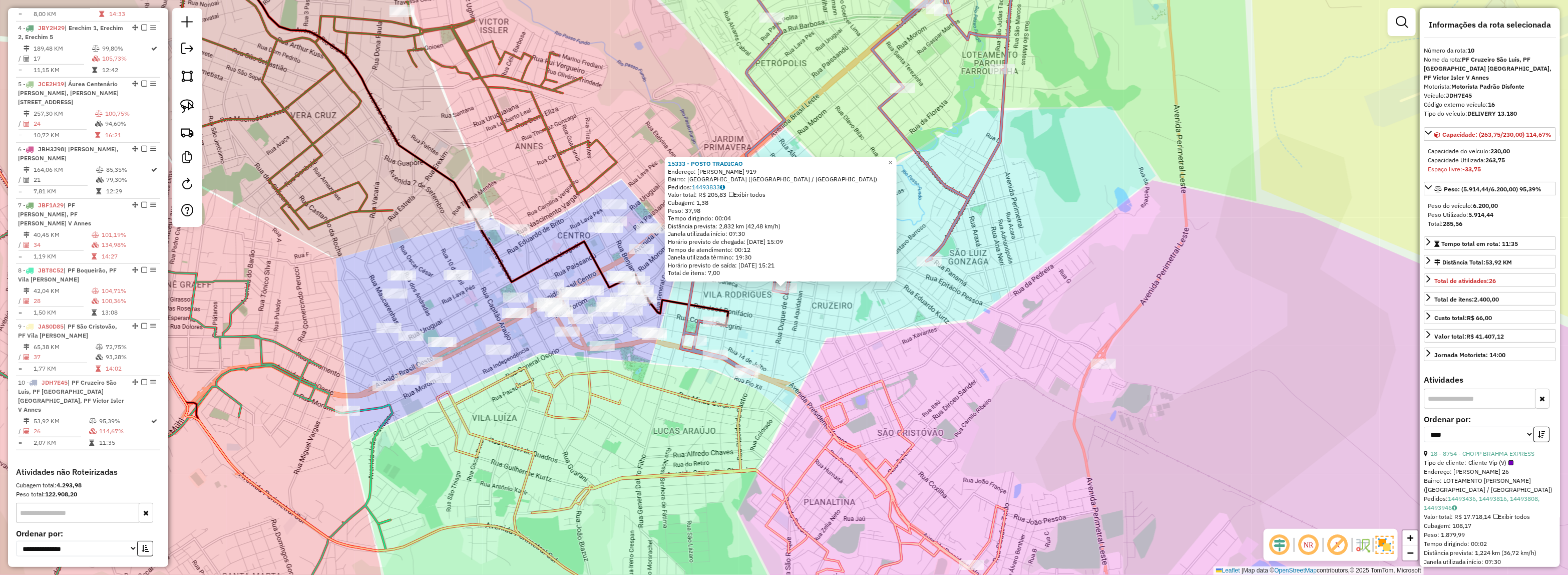
scroll to position [607, 0]
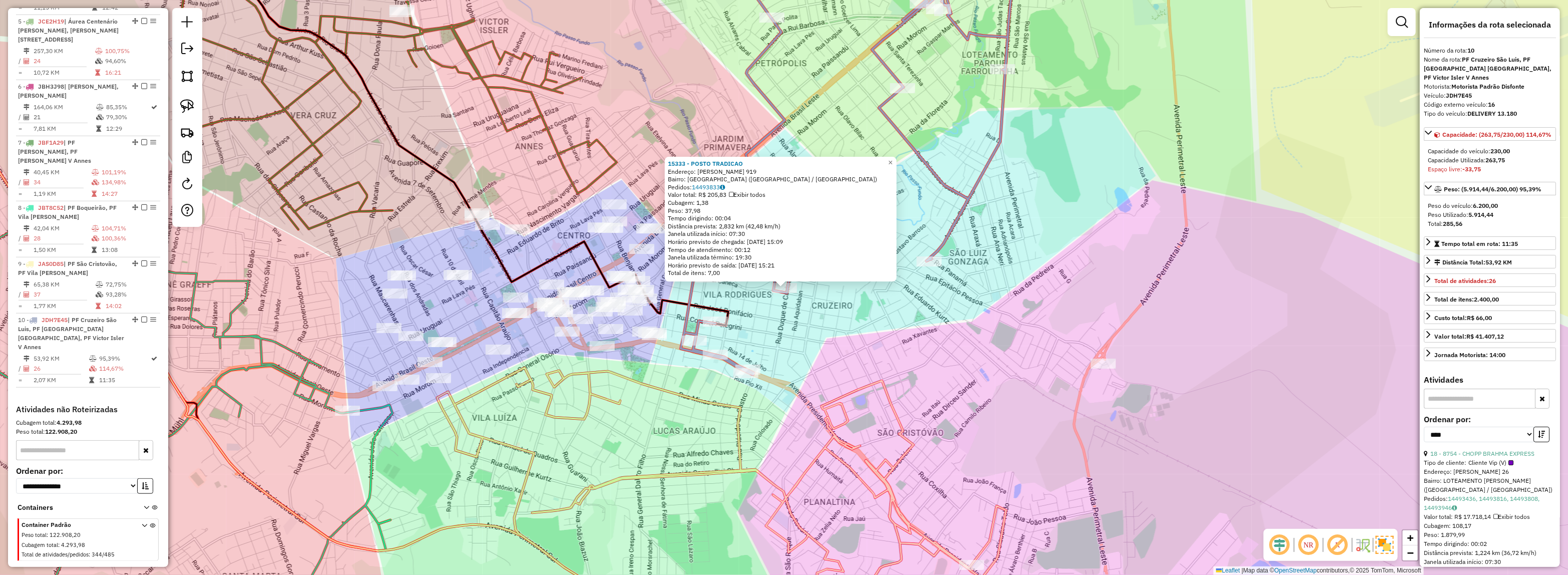
click at [884, 336] on div "15333 - POSTO TRADICAO Endereço: FREI CANECA 919 Bairro: VILA RODRIGUES (PASSO …" at bounding box center [784, 288] width 1568 height 575
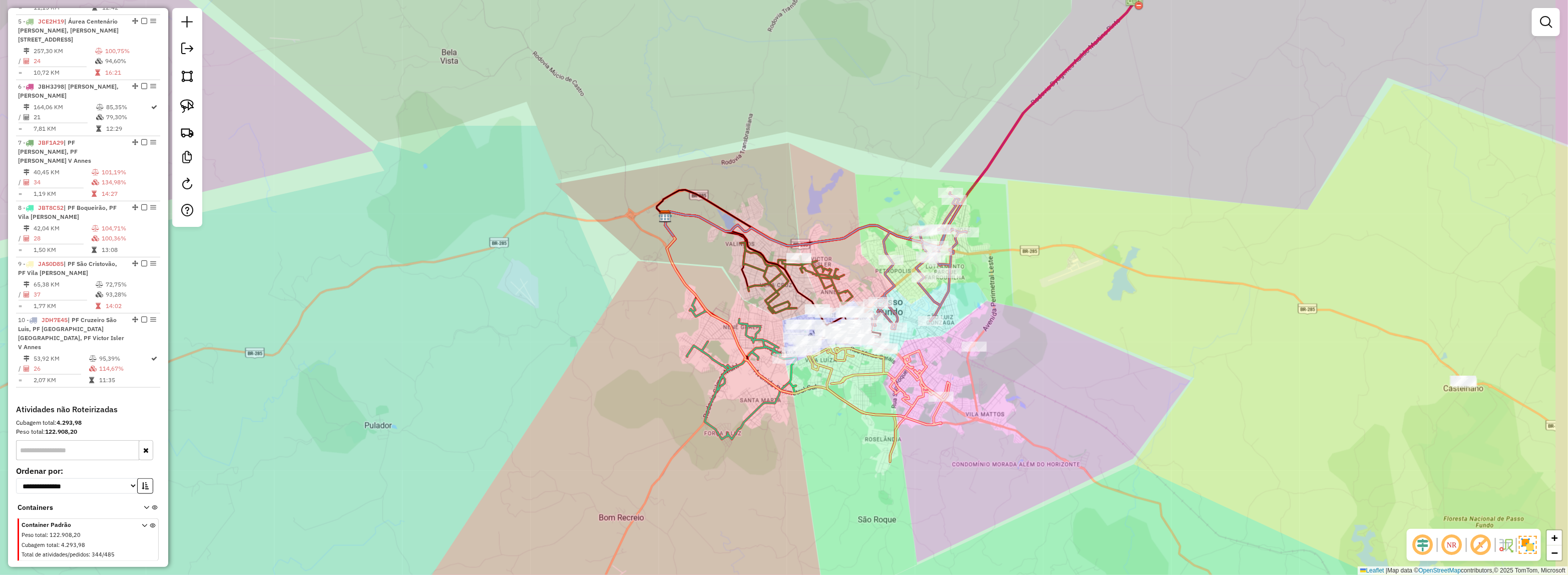
click at [1002, 314] on div "Janela de atendimento Grade de atendimento Capacidade Transportadoras Veículos …" at bounding box center [784, 288] width 1568 height 575
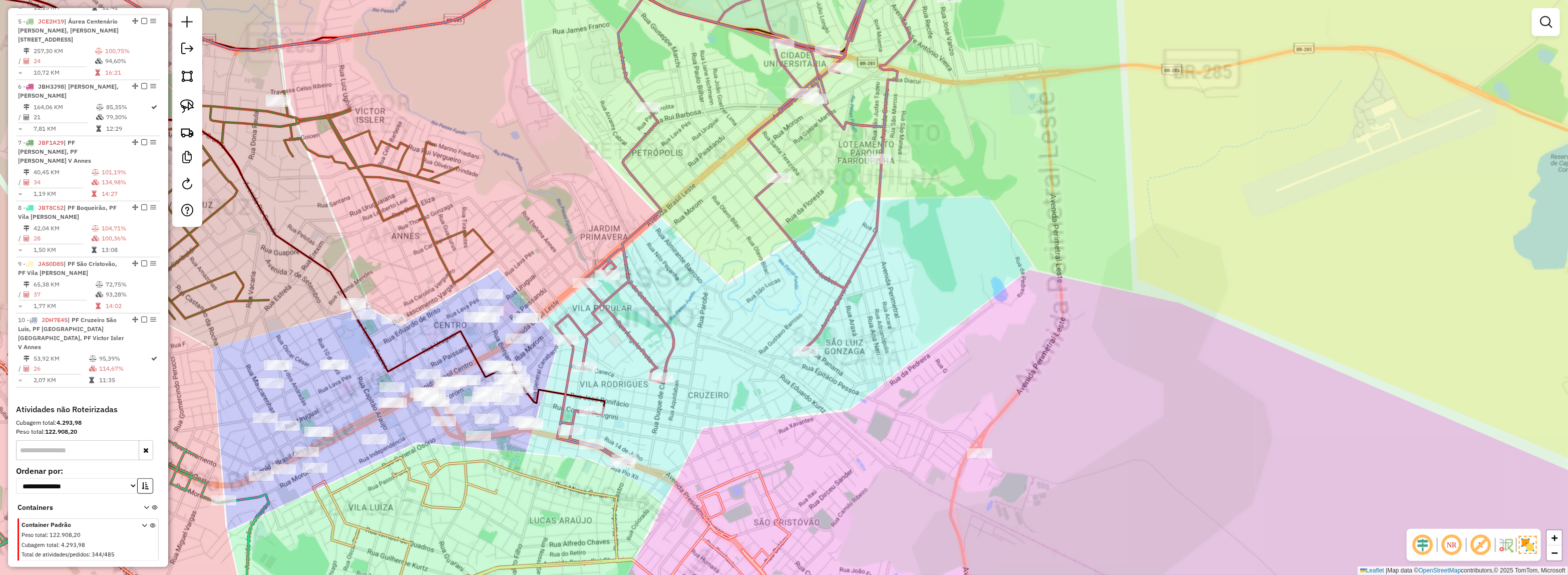
drag, startPoint x: 970, startPoint y: 311, endPoint x: 1174, endPoint y: 282, distance: 206.1
click at [1173, 282] on div "Janela de atendimento Grade de atendimento Capacidade Transportadoras Veículos …" at bounding box center [784, 288] width 1568 height 575
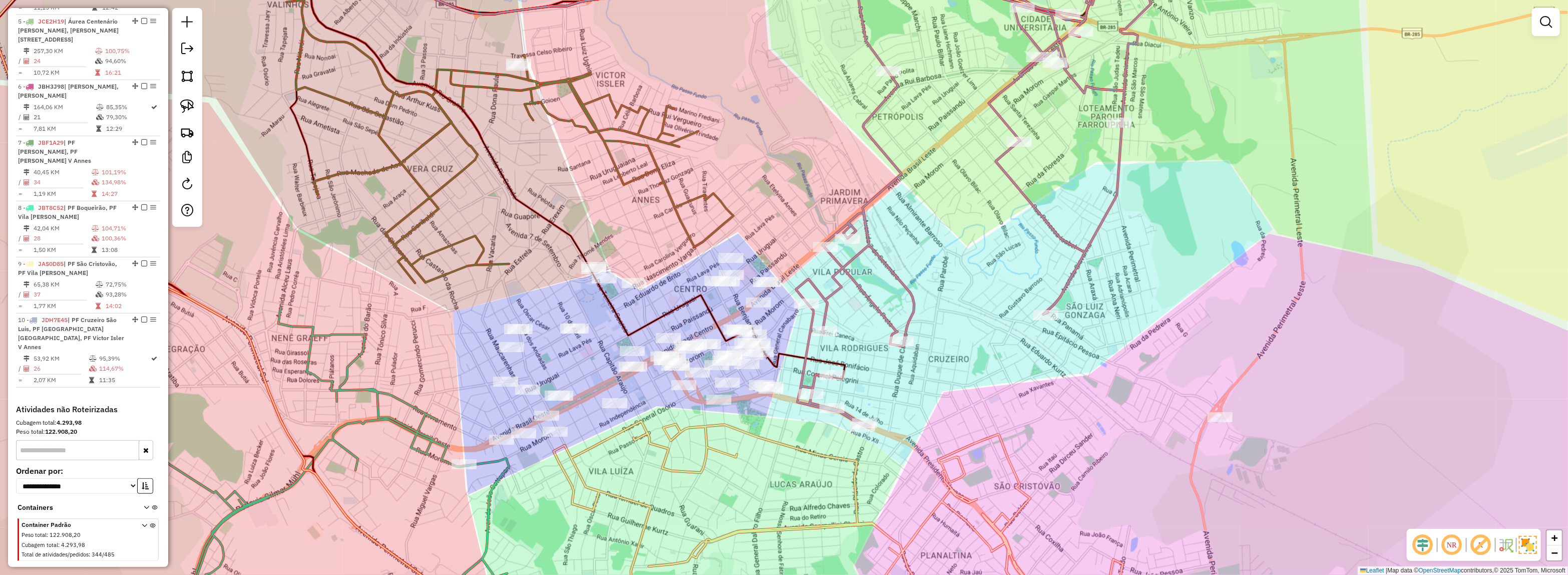
click at [1050, 325] on div "Janela de atendimento Grade de atendimento Capacidade Transportadoras Veículos …" at bounding box center [784, 288] width 1568 height 575
select select "*********"
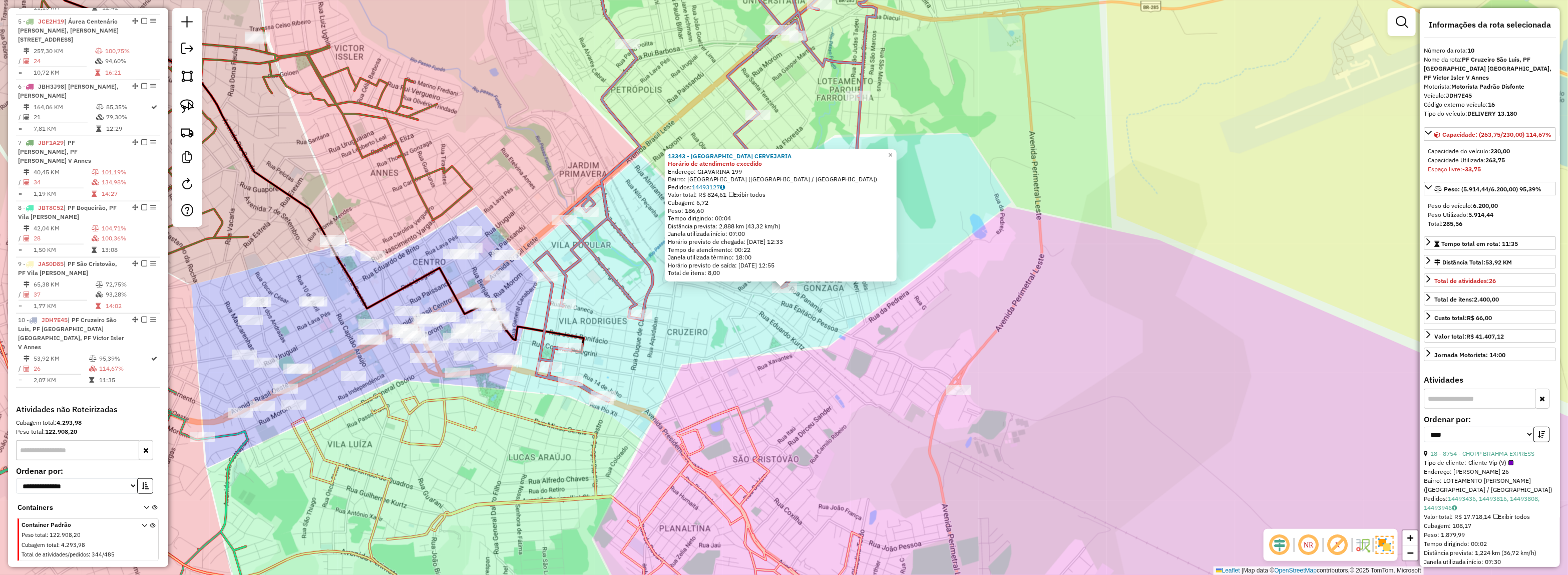
click at [952, 446] on div "13343 - SAO LUIZ CERVEJARIA Horário de atendimento excedido Endereço: GIAVARINA…" at bounding box center [784, 288] width 1568 height 575
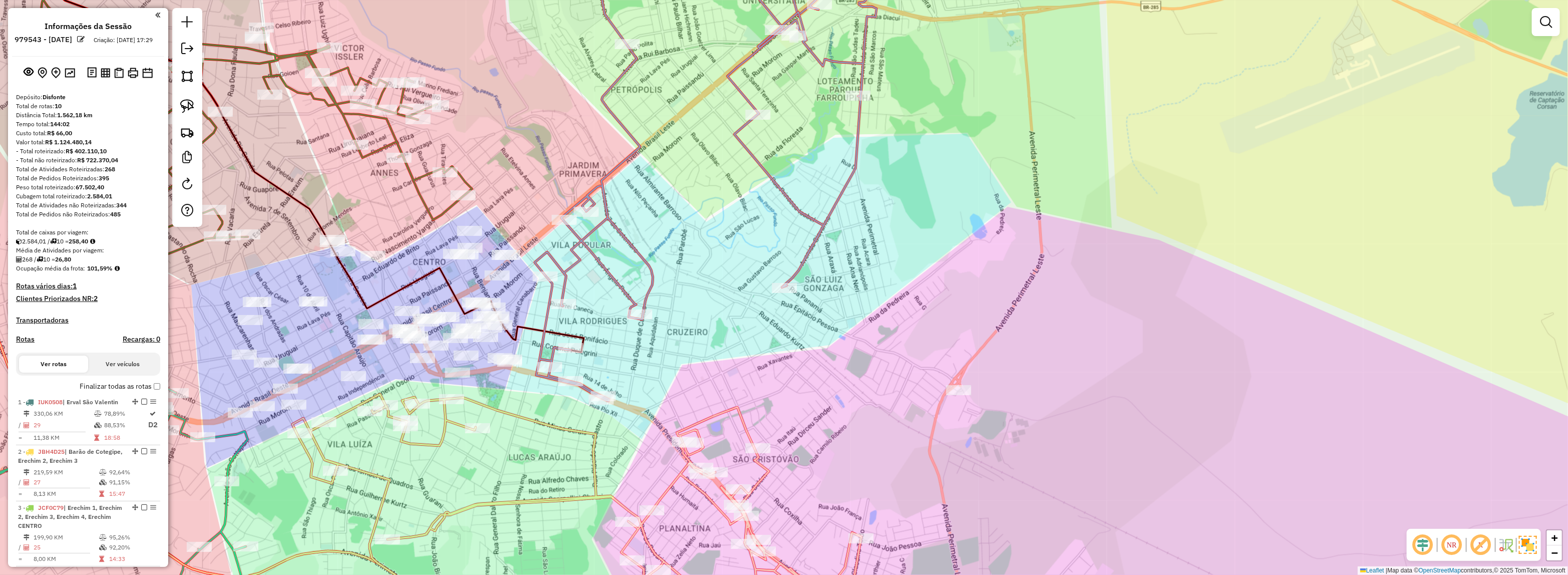
scroll to position [607, 0]
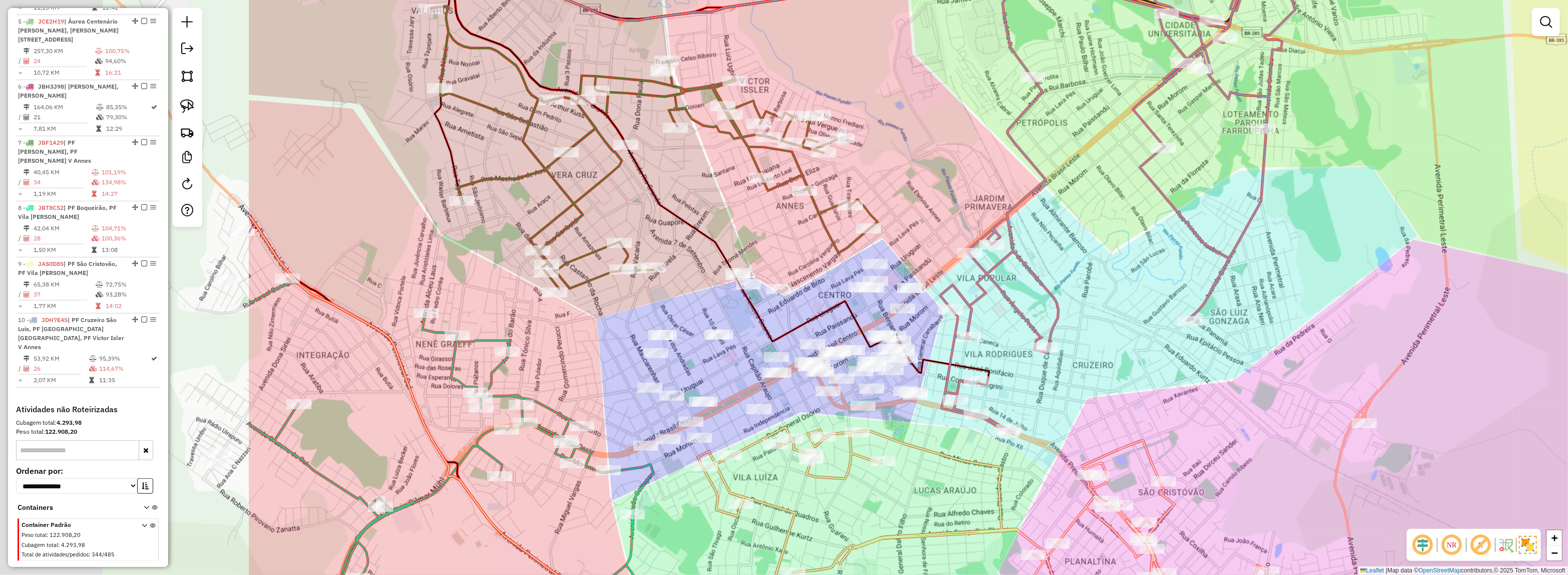
drag, startPoint x: 795, startPoint y: 378, endPoint x: 1110, endPoint y: 395, distance: 315.5
click at [1121, 401] on div "Janela de atendimento Grade de atendimento Capacidade Transportadoras Veículos …" at bounding box center [784, 288] width 1568 height 575
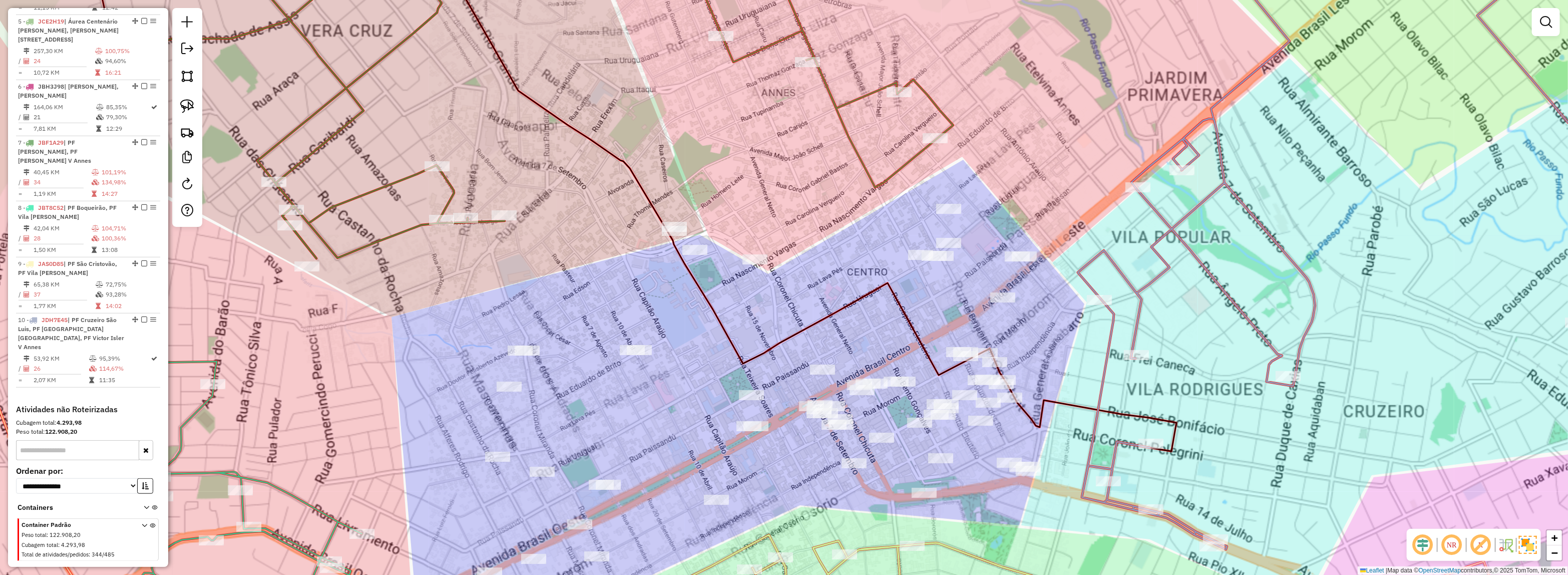
click at [849, 264] on div "Janela de atendimento Grade de atendimento Capacidade Transportadoras Veículos …" at bounding box center [784, 288] width 1568 height 575
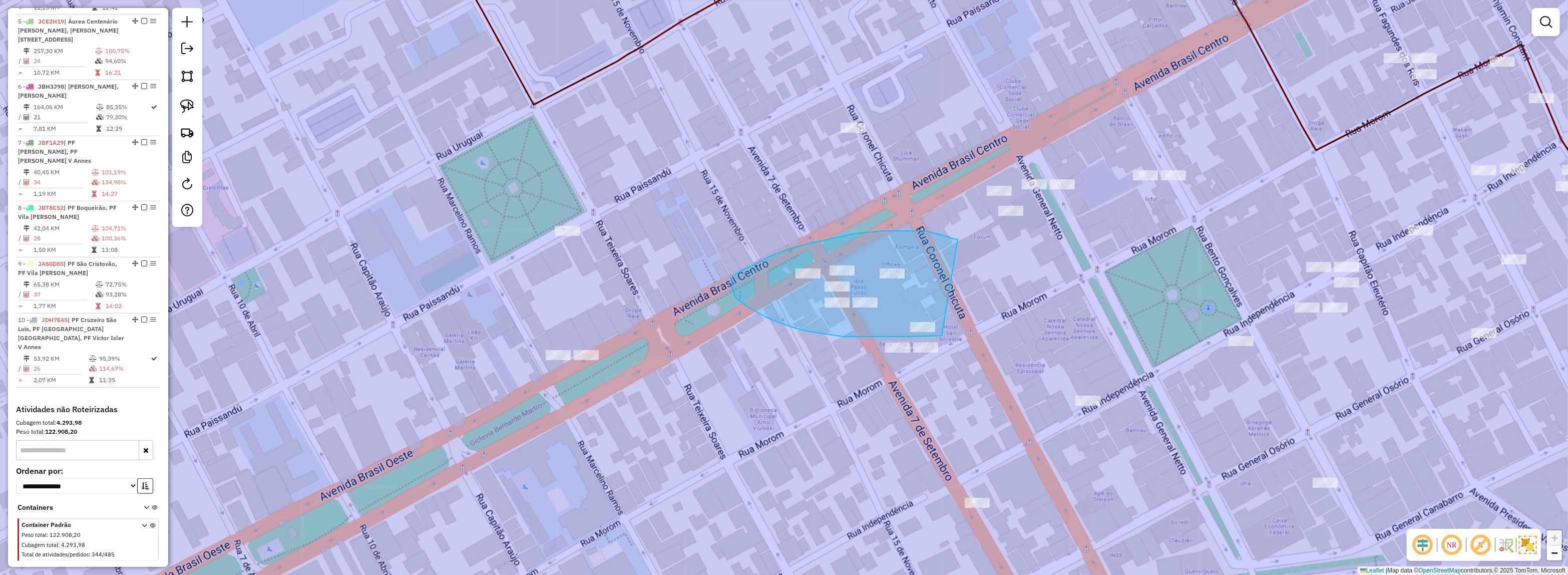
drag, startPoint x: 937, startPoint y: 336, endPoint x: 958, endPoint y: 239, distance: 99.2
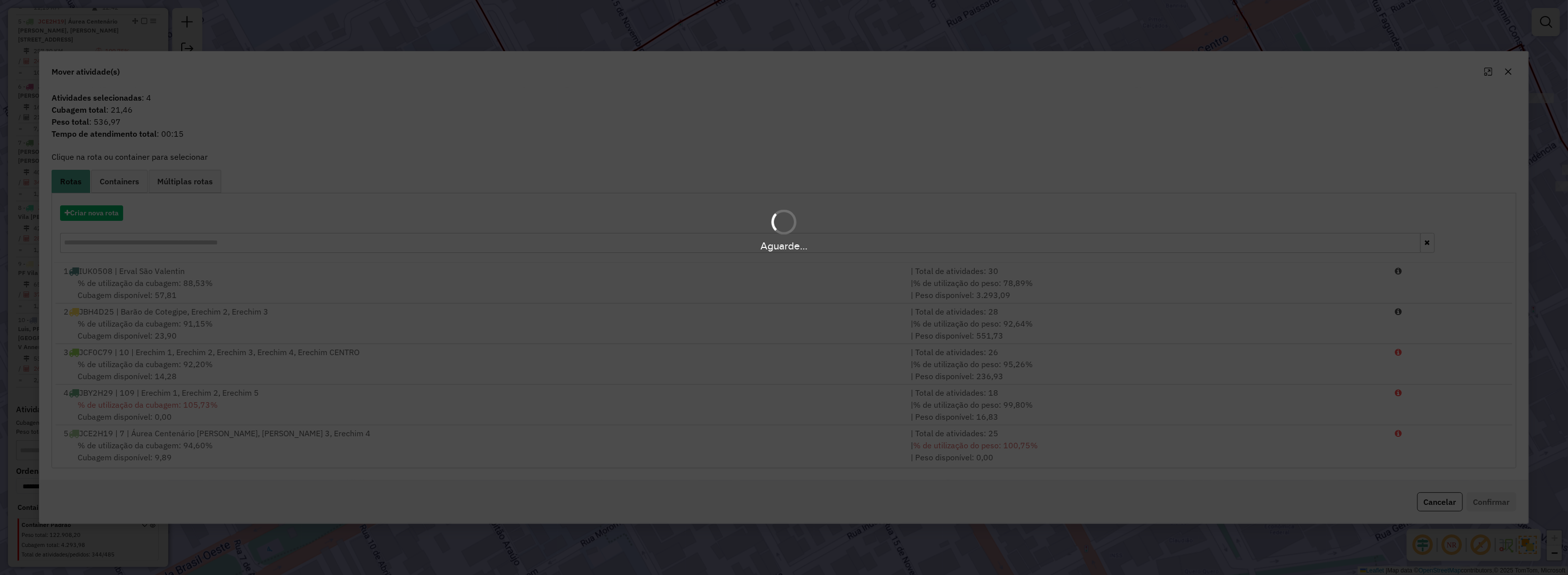
click at [87, 215] on hb-app "Aguarde... Pop-up bloqueado! Seu navegador bloqueou automáticamente a abertura …" at bounding box center [784, 288] width 1568 height 575
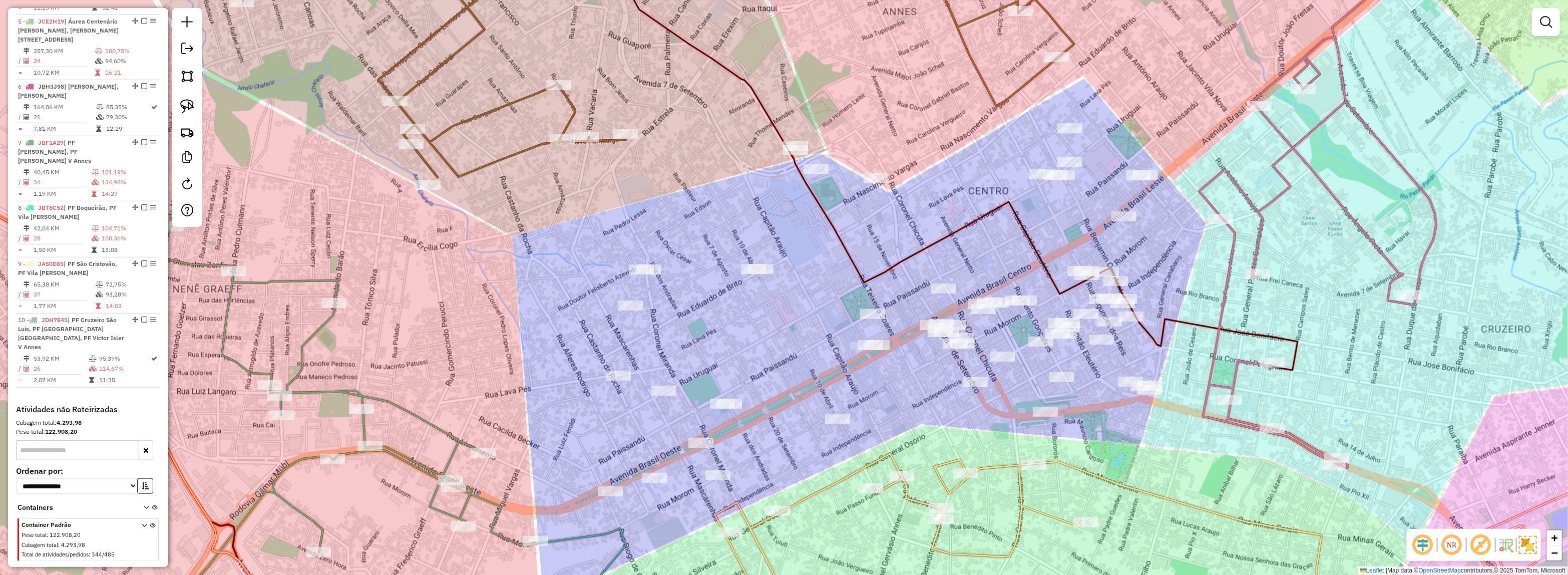
drag, startPoint x: 1052, startPoint y: 334, endPoint x: 914, endPoint y: 332, distance: 138.0
click at [915, 332] on div "Janela de atendimento Grade de atendimento Capacidade Transportadoras Veículos …" at bounding box center [784, 288] width 1568 height 575
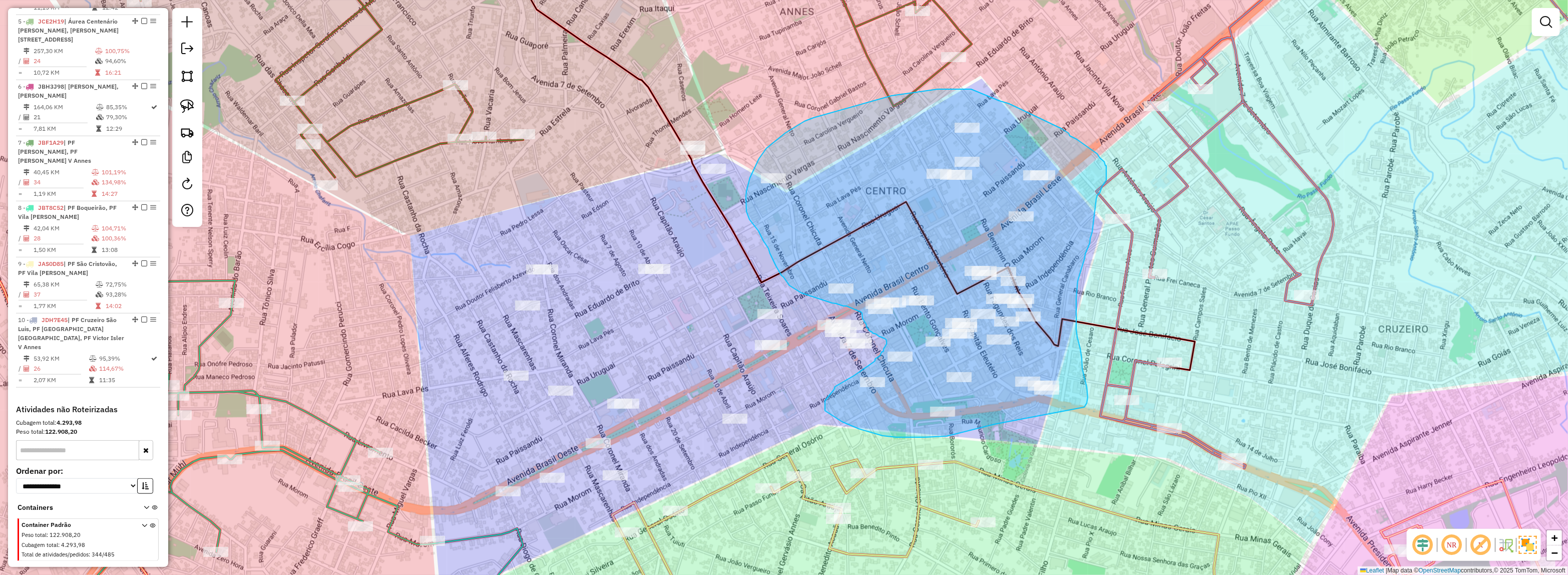
drag, startPoint x: 947, startPoint y: 436, endPoint x: 1084, endPoint y: 407, distance: 140.0
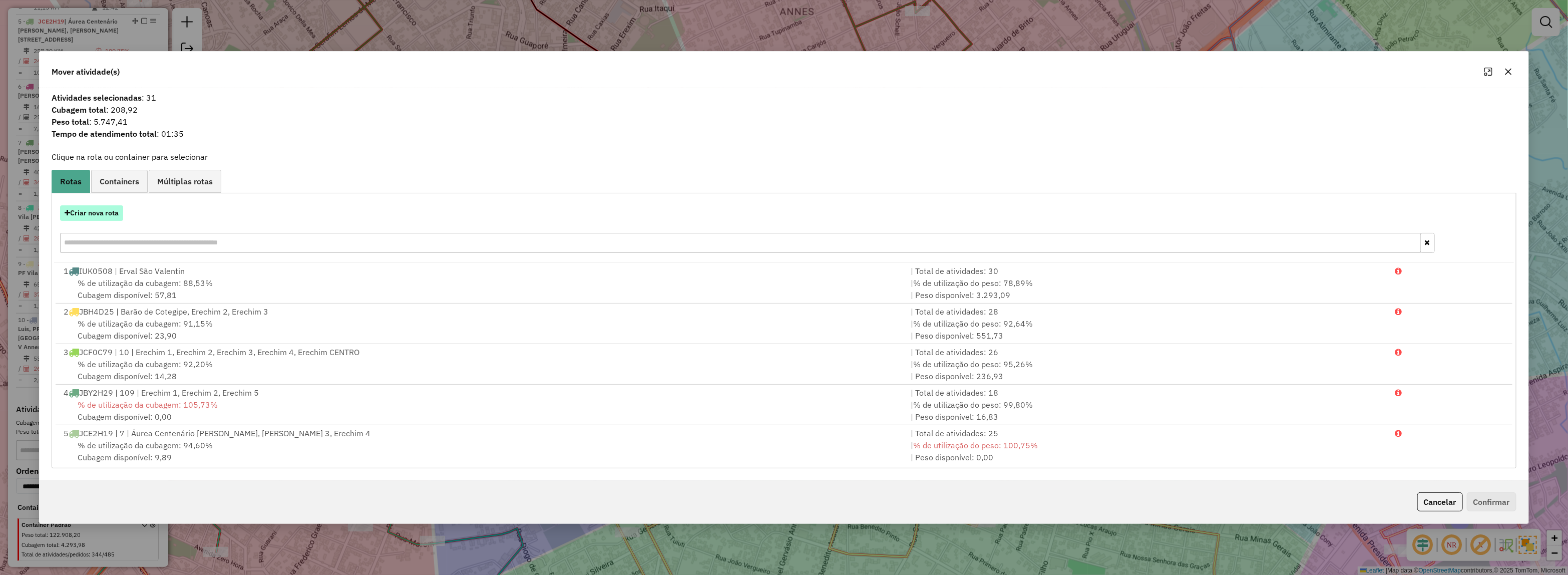
click at [81, 216] on button "Criar nova rota" at bounding box center [92, 213] width 63 height 15
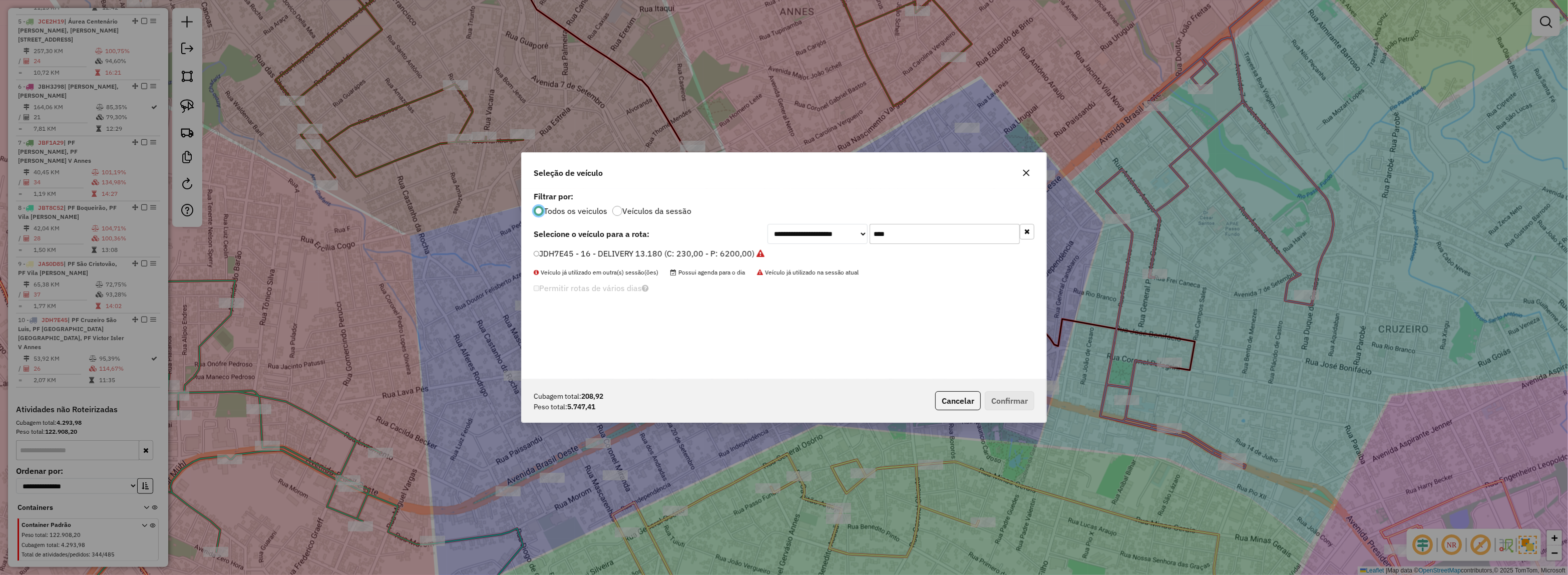
scroll to position [5, 3]
drag, startPoint x: 859, startPoint y: 231, endPoint x: 827, endPoint y: 237, distance: 32.6
click at [827, 237] on div "**********" at bounding box center [901, 234] width 267 height 20
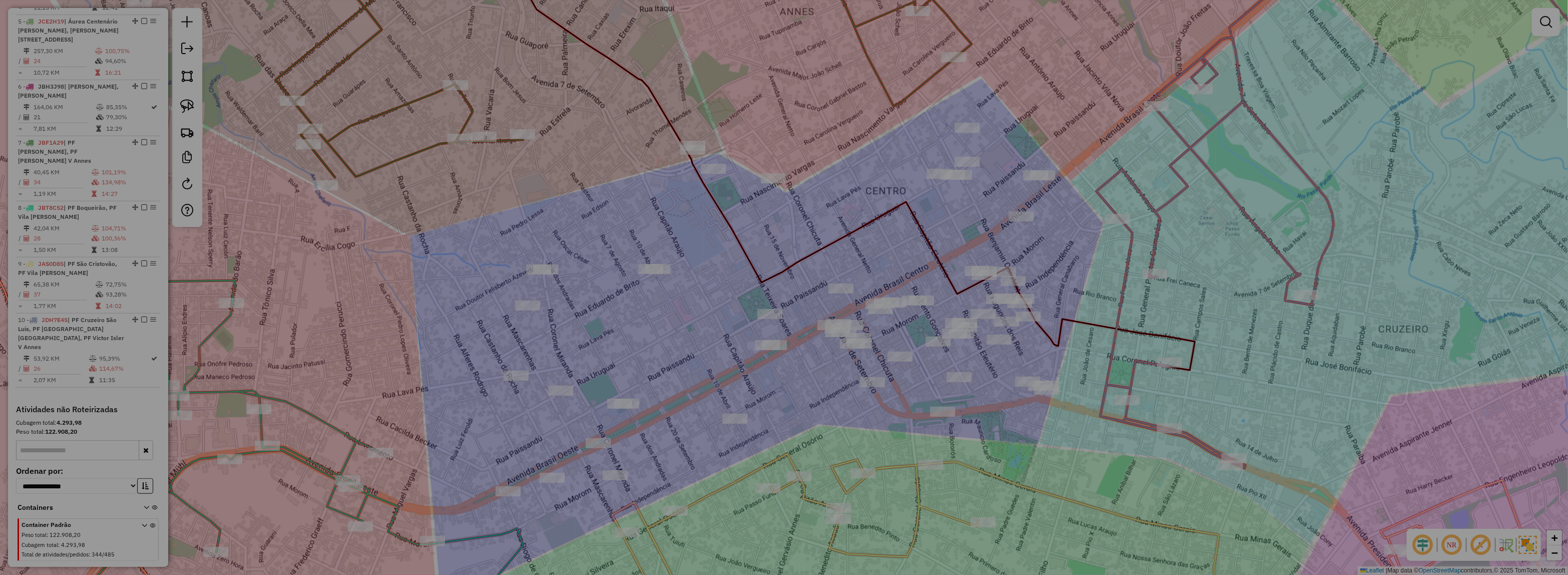
type input "***"
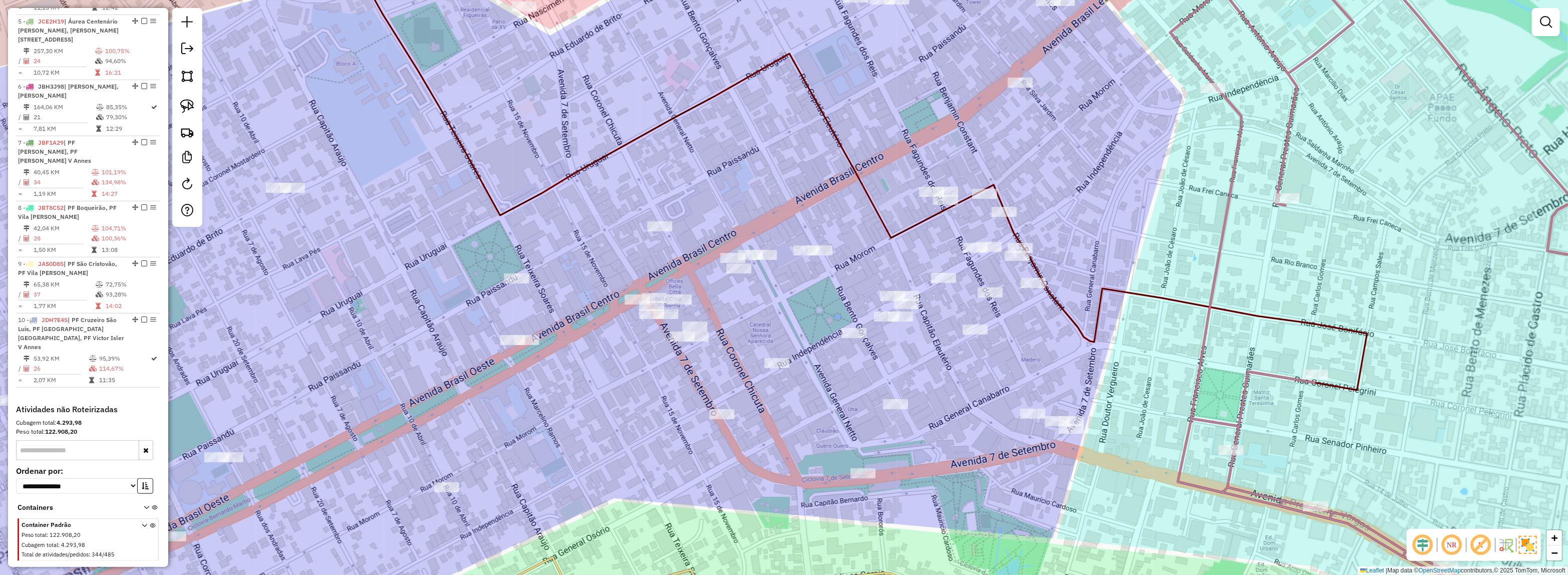
drag, startPoint x: 820, startPoint y: 304, endPoint x: 713, endPoint y: 320, distance: 108.2
click at [713, 304] on div "Janela de atendimento Grade de atendimento Capacidade Transportadoras Veículos …" at bounding box center [784, 288] width 1568 height 575
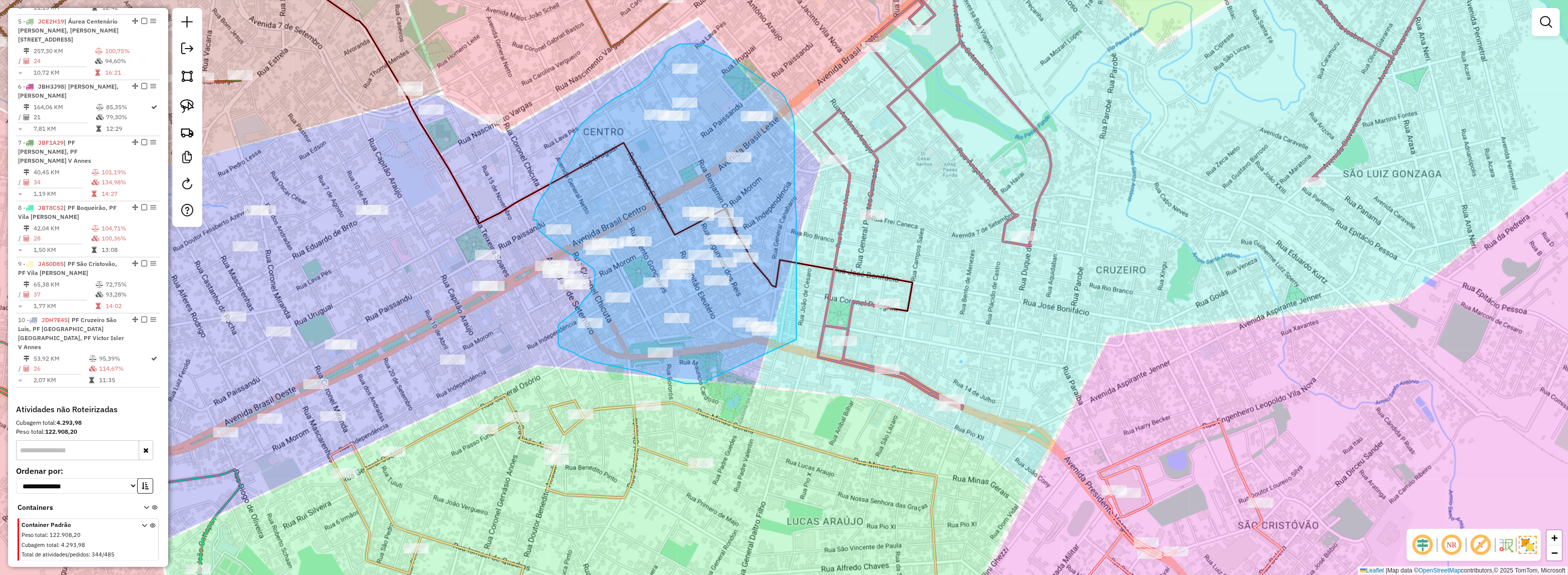
drag, startPoint x: 672, startPoint y: 507, endPoint x: 796, endPoint y: 339, distance: 208.8
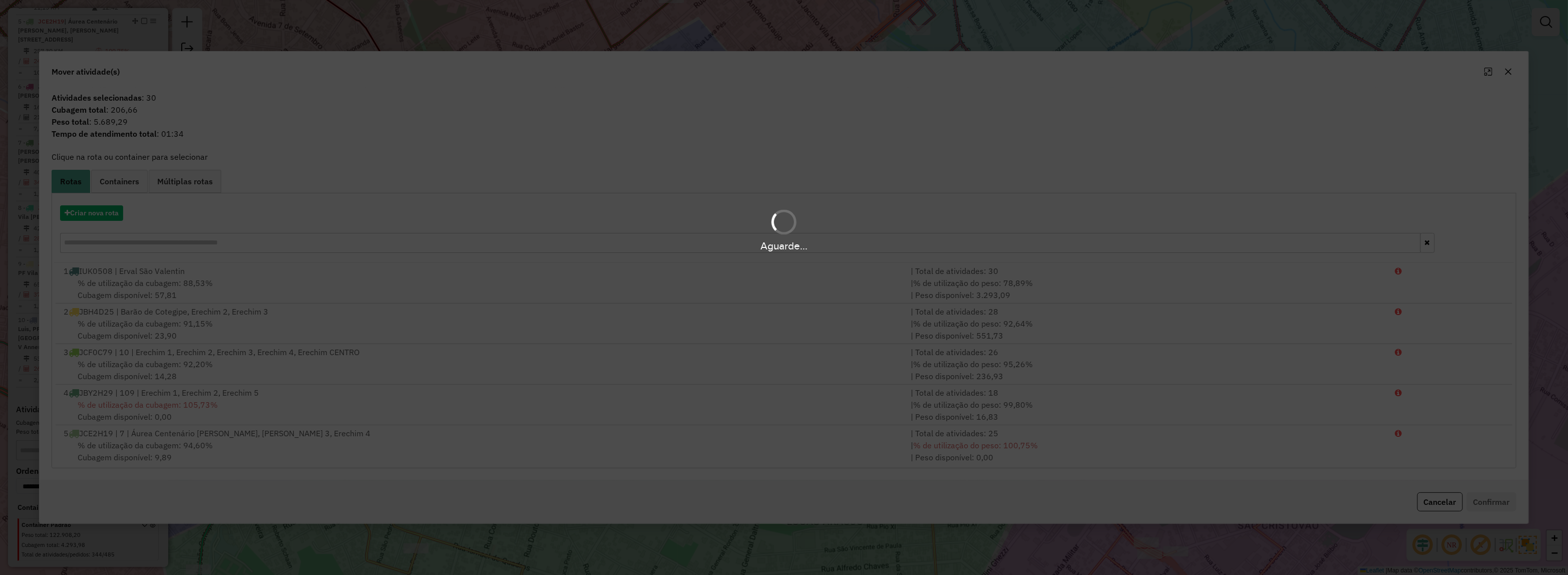
click at [97, 221] on hb-app "Aguarde... Pop-up bloqueado! Seu navegador bloqueou automáticamente a abertura …" at bounding box center [784, 288] width 1568 height 575
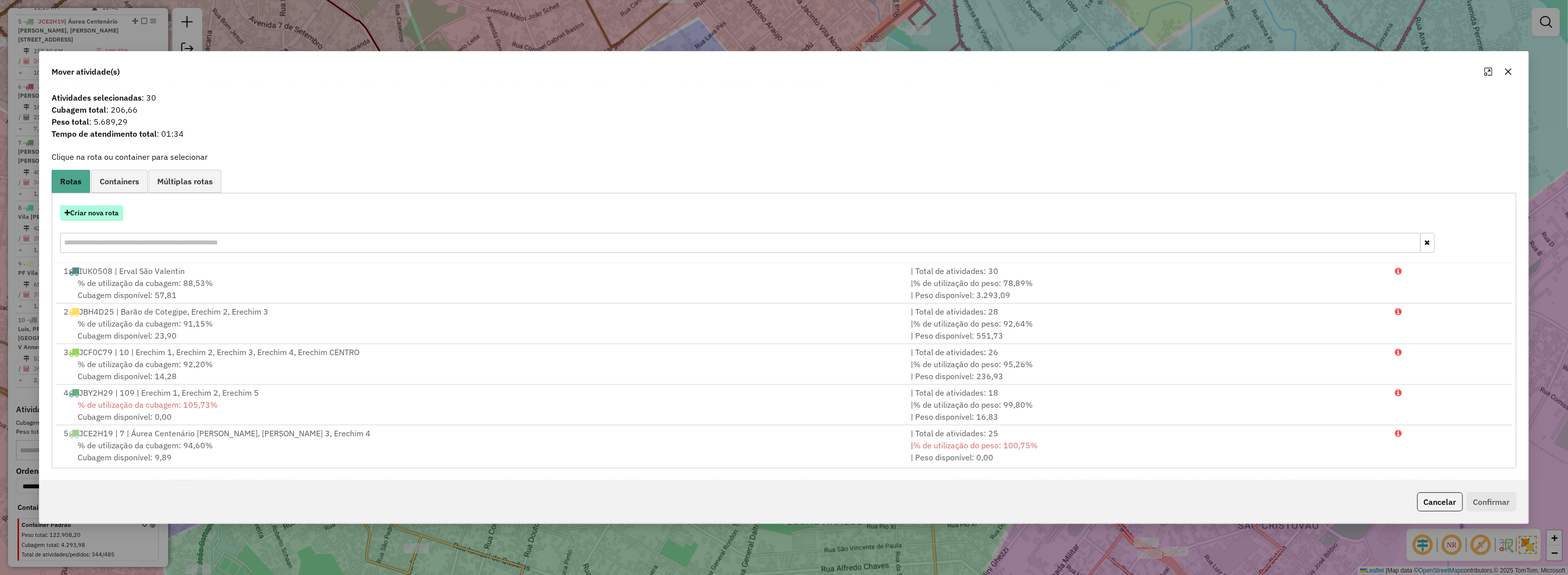
click at [87, 221] on button "Criar nova rota" at bounding box center [92, 213] width 63 height 15
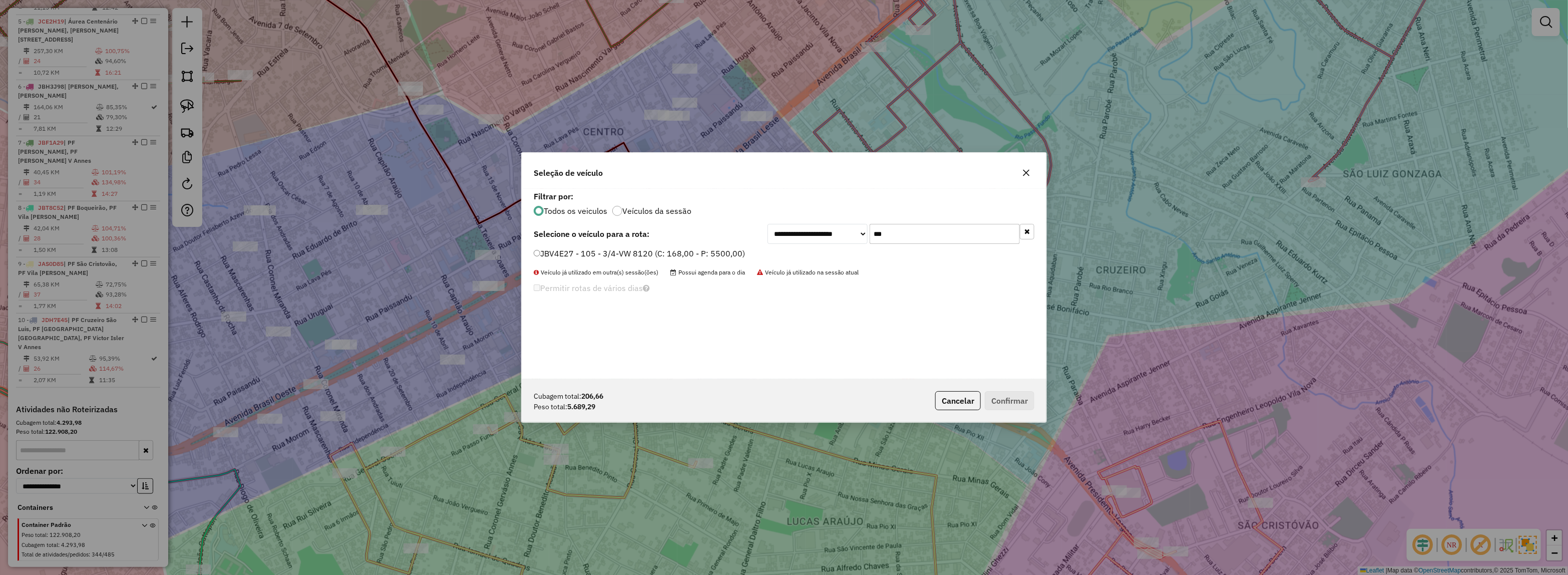
drag, startPoint x: 915, startPoint y: 234, endPoint x: 792, endPoint y: 234, distance: 123.0
click at [816, 234] on div "**********" at bounding box center [901, 234] width 267 height 20
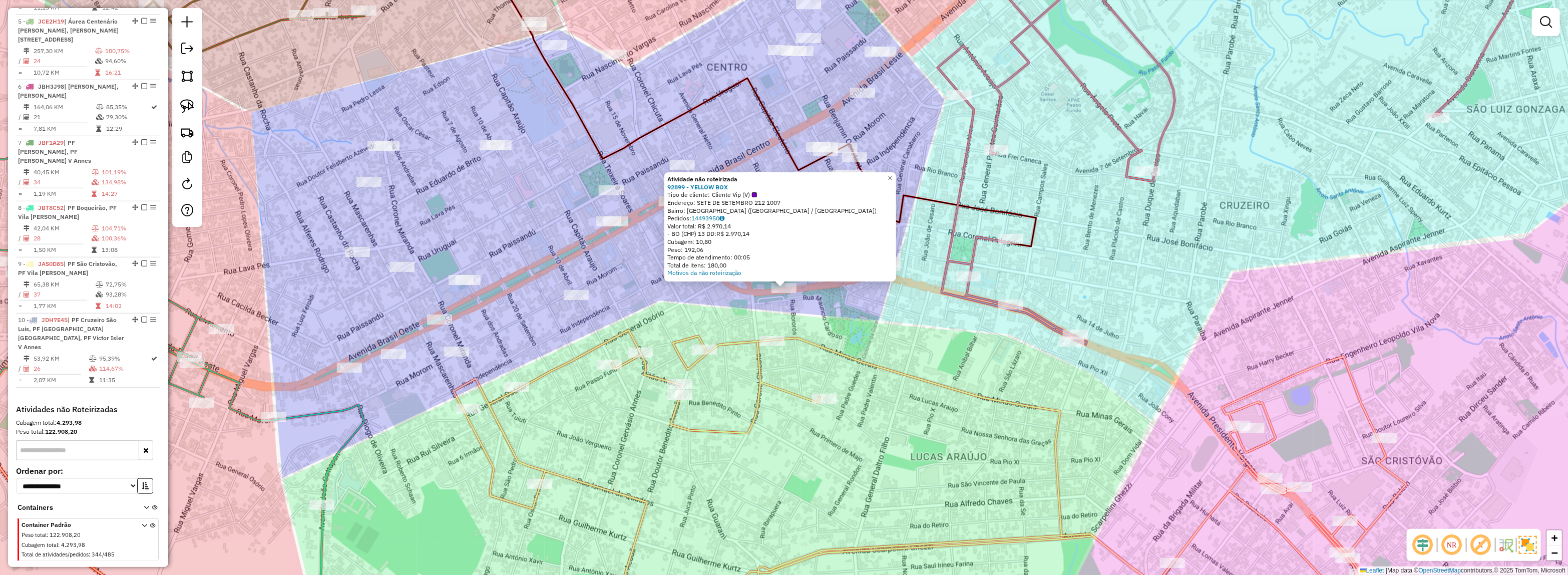
click at [847, 298] on div "Atividade não roteirizada 92899 - YELLOW BOX Tipo de cliente: Cliente Vip (V) E…" at bounding box center [784, 288] width 1568 height 575
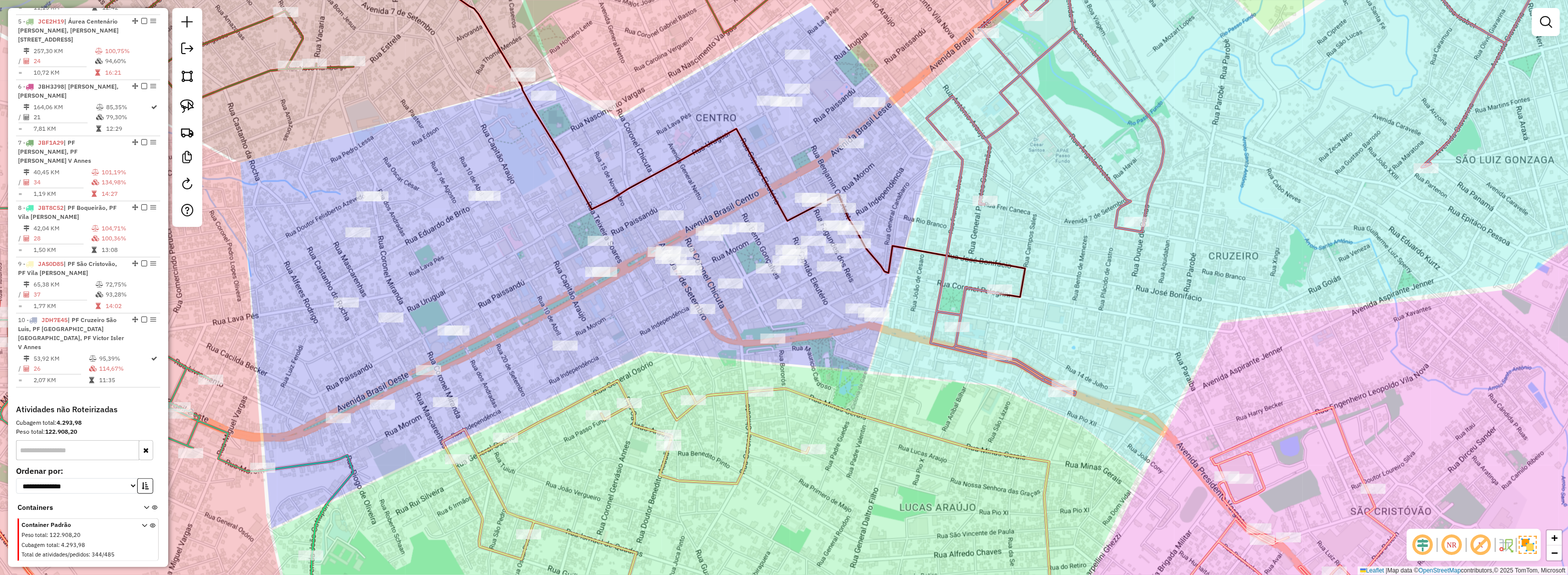
drag, startPoint x: 833, startPoint y: 283, endPoint x: 822, endPoint y: 331, distance: 49.2
click at [822, 331] on div "Janela de atendimento Grade de atendimento Capacidade Transportadoras Veículos …" at bounding box center [784, 288] width 1568 height 575
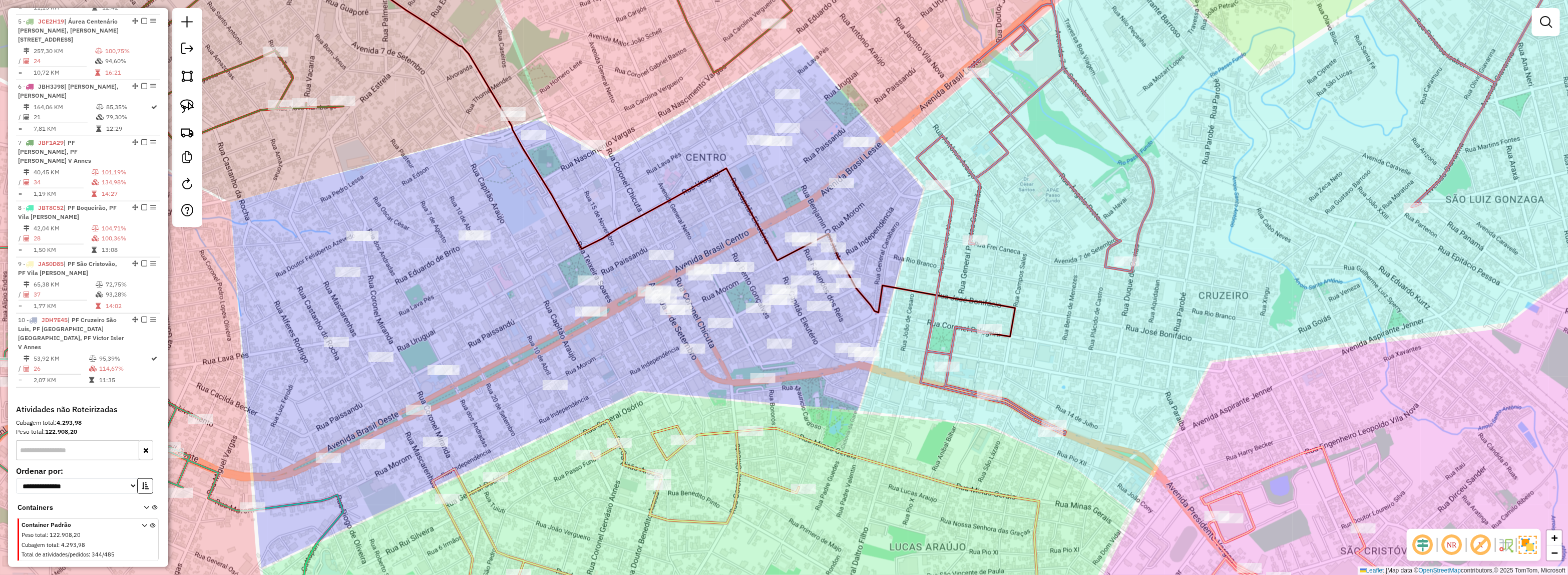
drag, startPoint x: 811, startPoint y: 330, endPoint x: 817, endPoint y: 379, distance: 49.4
click at [807, 351] on div "Janela de atendimento Grade de atendimento Capacidade Transportadoras Veículos …" at bounding box center [784, 288] width 1568 height 575
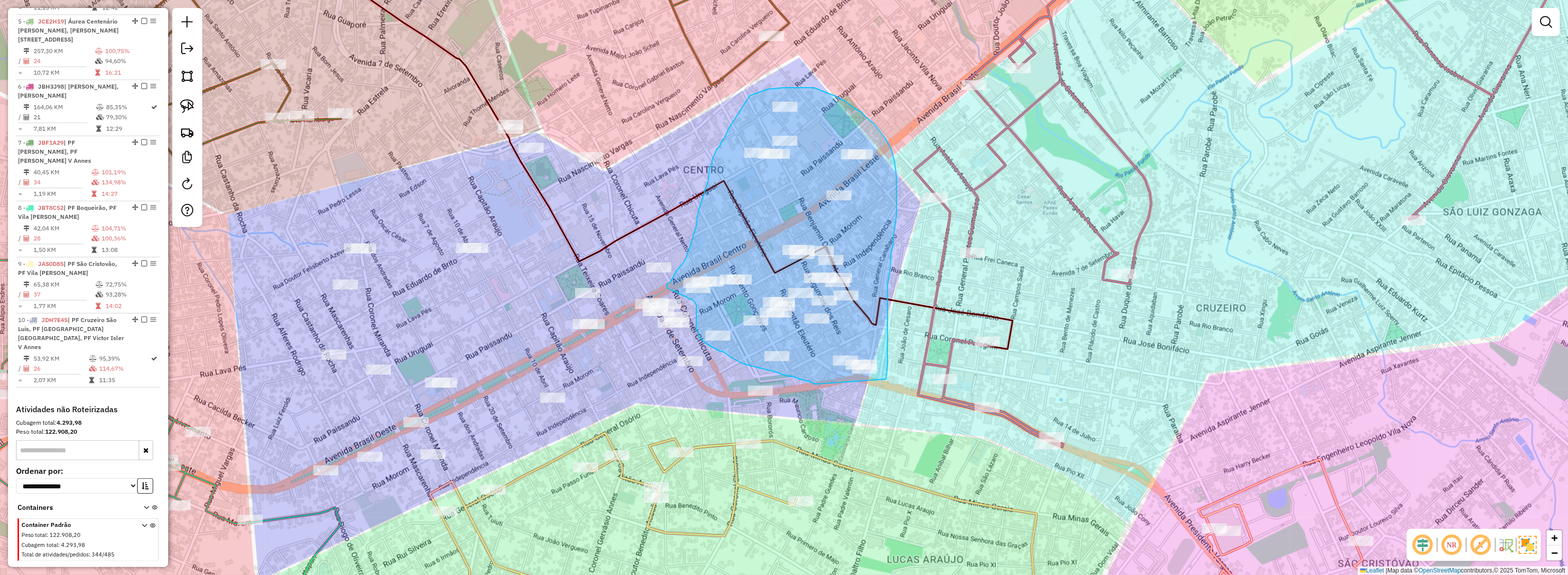
drag, startPoint x: 813, startPoint y: 383, endPoint x: 886, endPoint y: 379, distance: 73.1
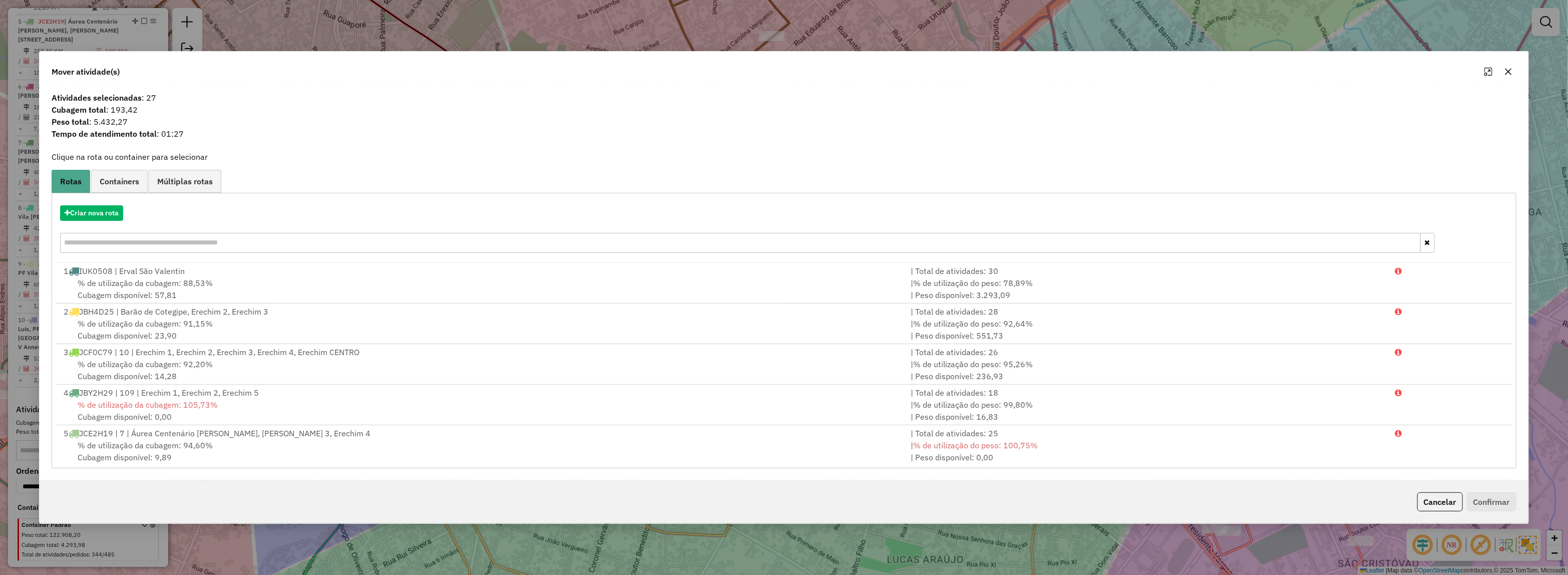
click at [94, 227] on div "Criar nova rota" at bounding box center [783, 230] width 1459 height 65
click at [80, 214] on button "Criar nova rota" at bounding box center [92, 213] width 63 height 15
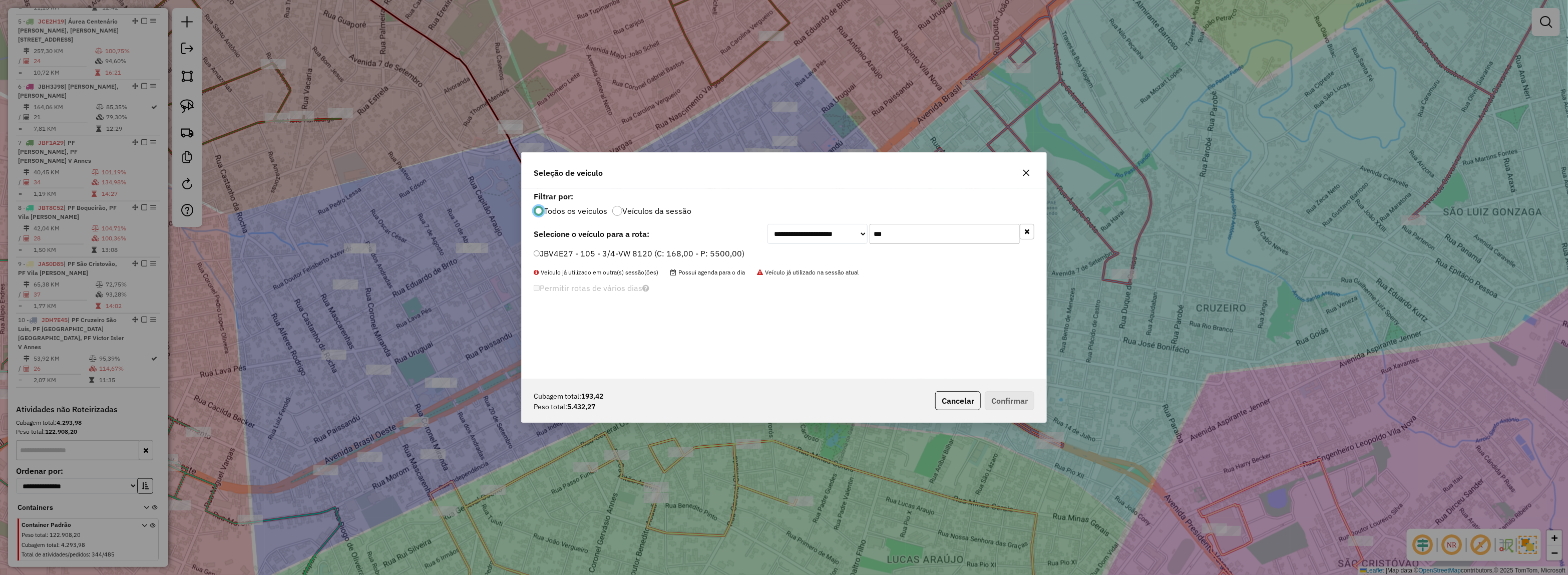
click at [880, 240] on input "***" at bounding box center [944, 234] width 150 height 20
click at [680, 253] on label "JBV4E27 - 105 - 3/4-VW 8120 (C: 168,00 - P: 5500,00)" at bounding box center [639, 253] width 211 height 12
click at [1003, 403] on button "Confirmar" at bounding box center [1009, 400] width 49 height 19
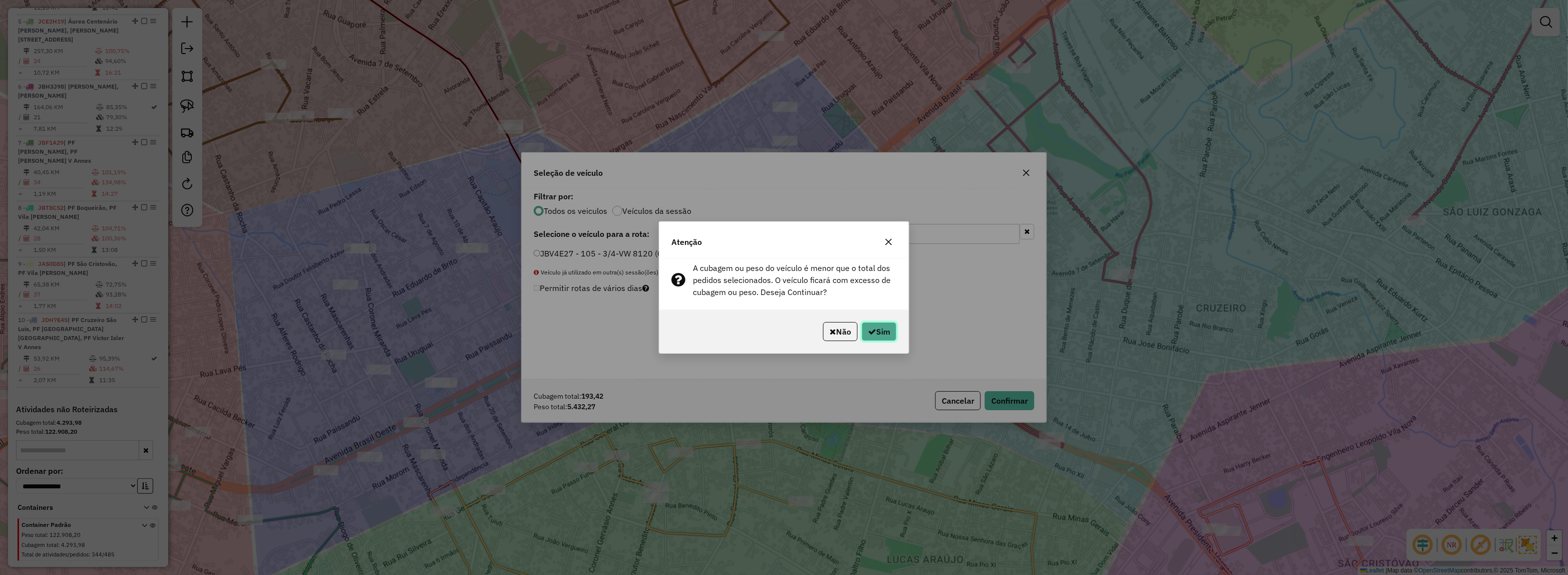
click at [883, 328] on button "Sim" at bounding box center [879, 331] width 35 height 19
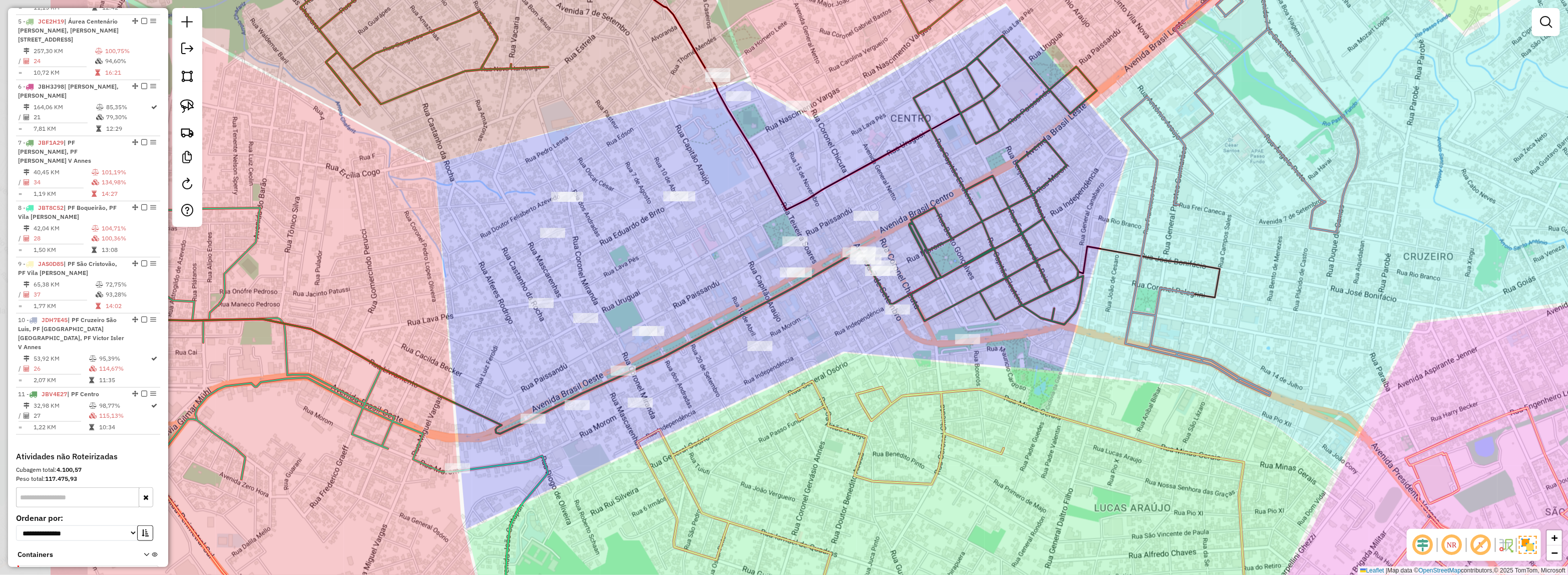
drag, startPoint x: 901, startPoint y: 298, endPoint x: 944, endPoint y: 271, distance: 50.8
click at [944, 271] on icon at bounding box center [1003, 180] width 188 height 289
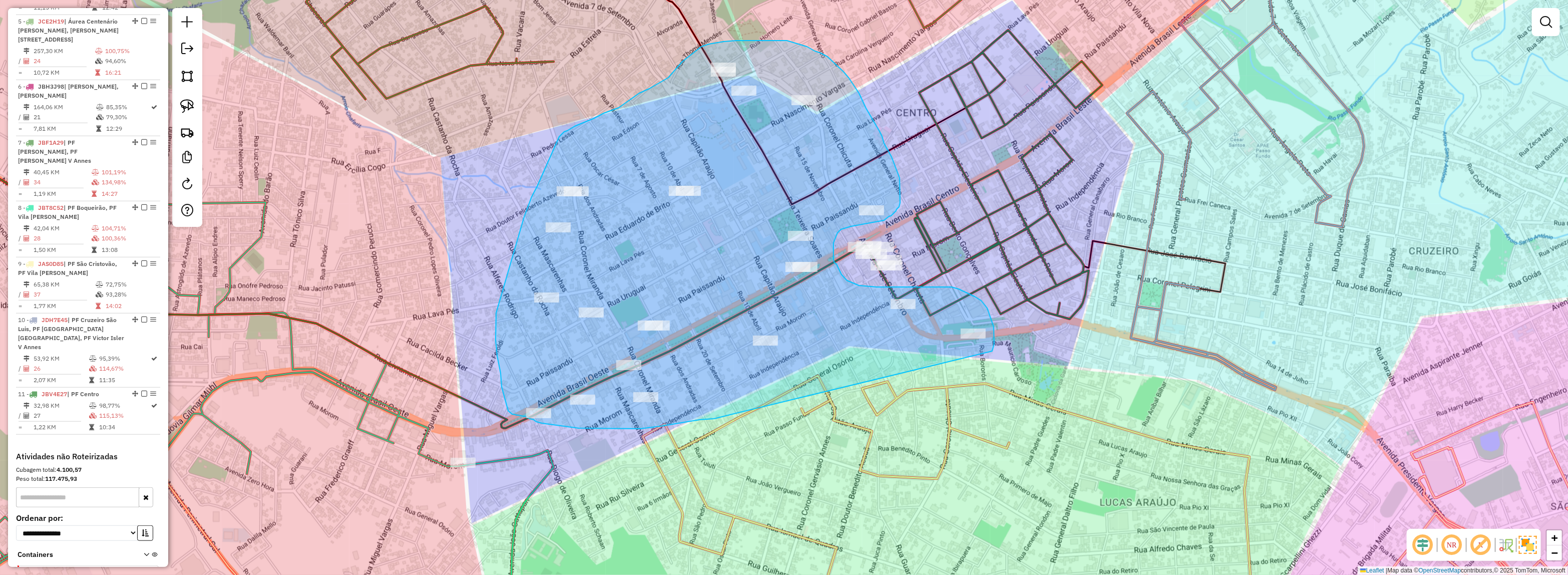
drag, startPoint x: 685, startPoint y: 422, endPoint x: 990, endPoint y: 355, distance: 312.3
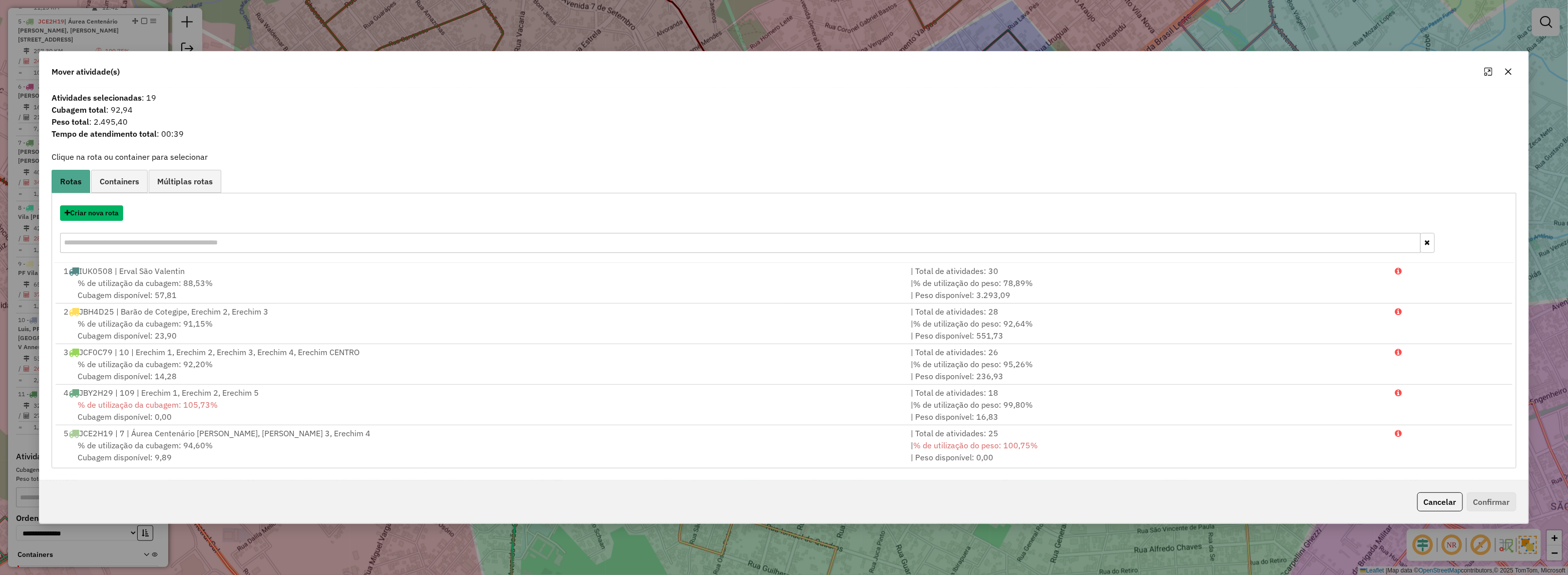
click at [85, 217] on button "Criar nova rota" at bounding box center [92, 213] width 63 height 15
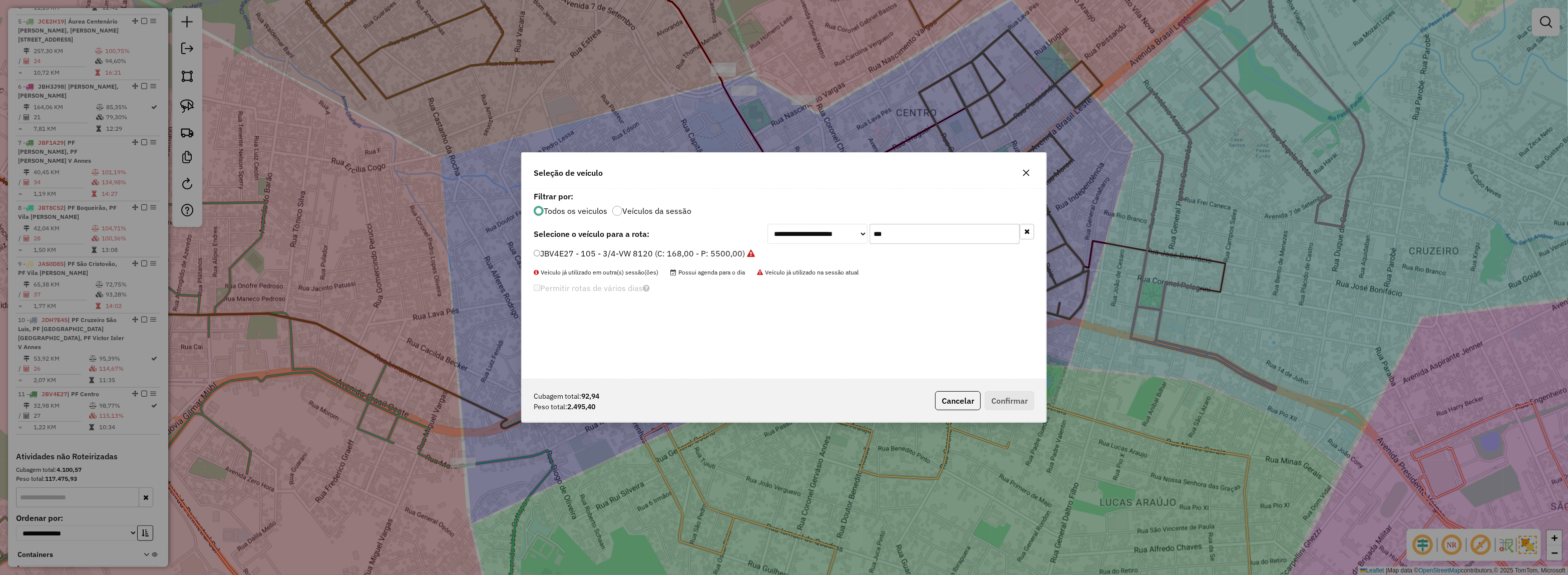
drag, startPoint x: 899, startPoint y: 224, endPoint x: 852, endPoint y: 237, distance: 48.8
click at [814, 239] on div "**********" at bounding box center [901, 234] width 267 height 20
drag, startPoint x: 893, startPoint y: 232, endPoint x: 755, endPoint y: 243, distance: 138.4
click at [771, 243] on div "**********" at bounding box center [901, 234] width 267 height 20
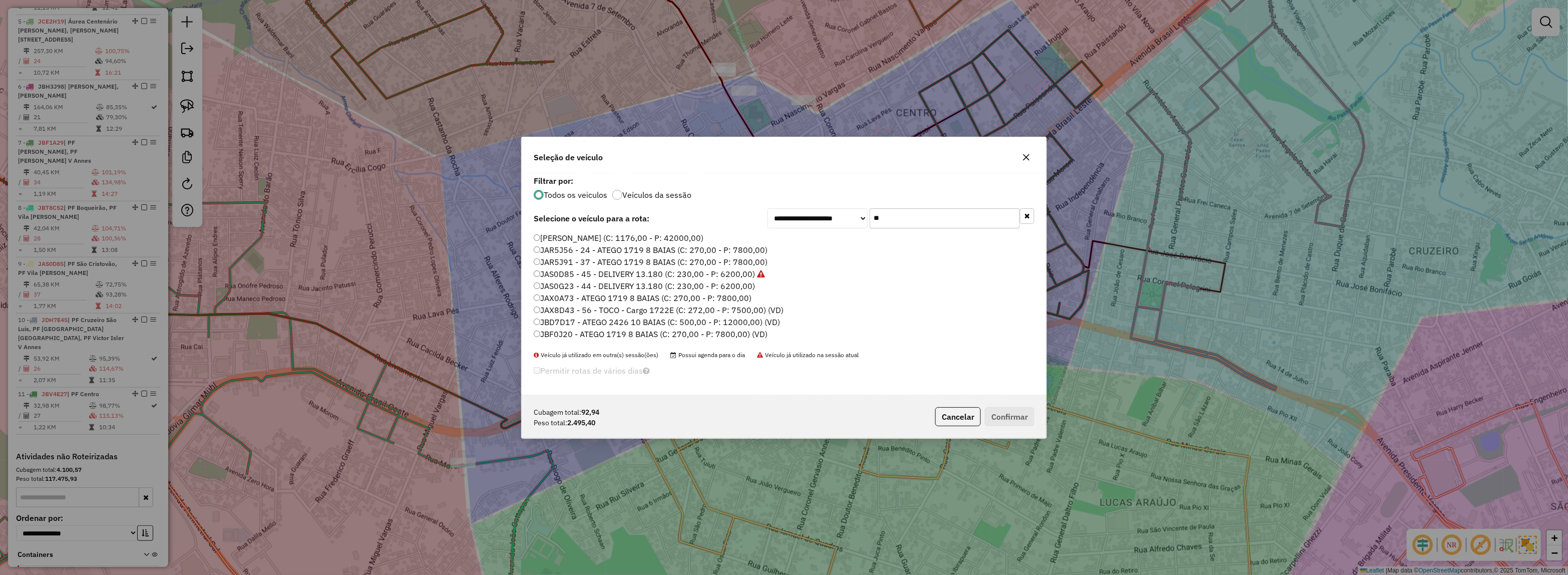
type input "***"
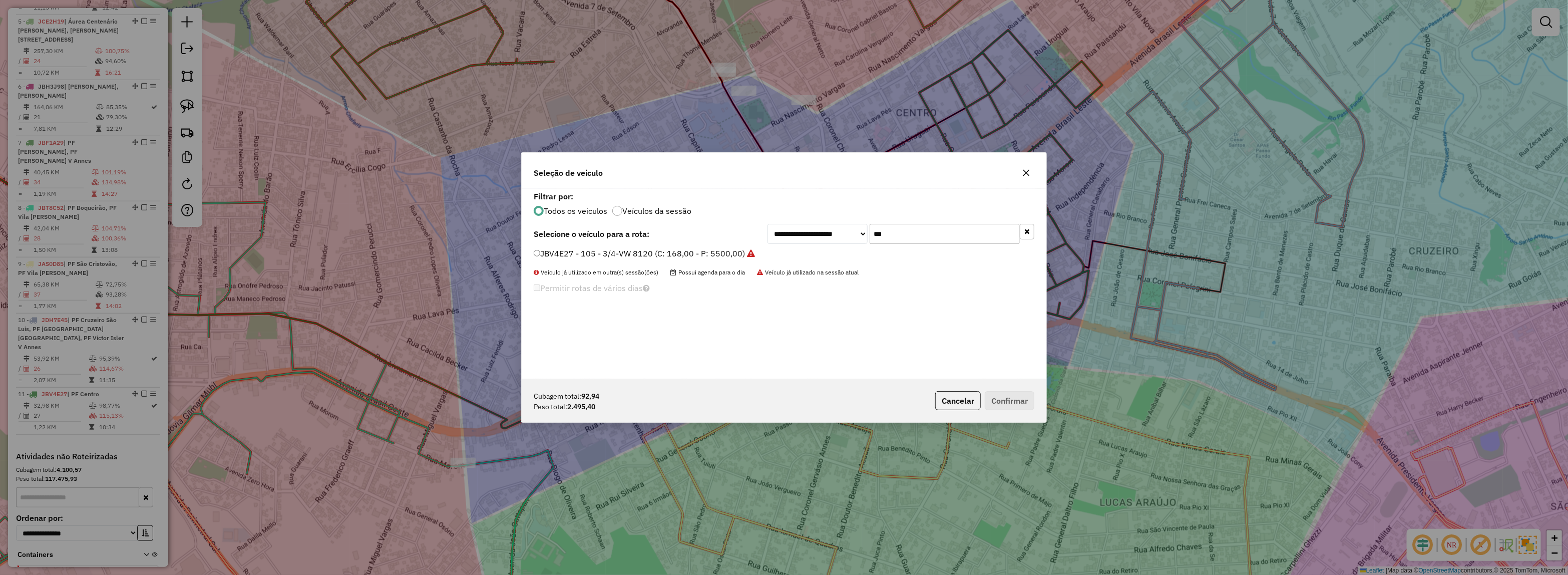
click at [720, 258] on label "JBV4E27 - 105 - 3/4-VW 8120 (C: 168,00 - P: 5500,00)" at bounding box center [644, 253] width 221 height 12
click at [1017, 409] on button "Confirmar" at bounding box center [1009, 400] width 49 height 19
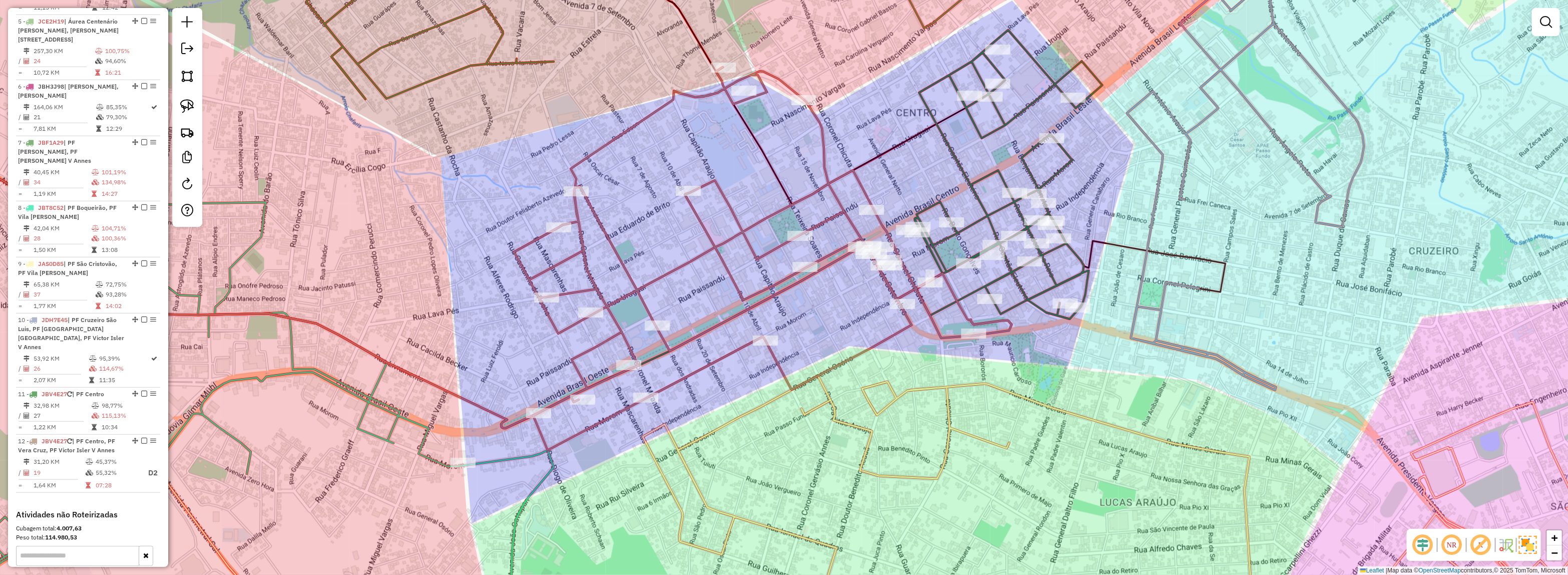
click at [971, 116] on icon at bounding box center [1008, 174] width 188 height 289
select select "*********"
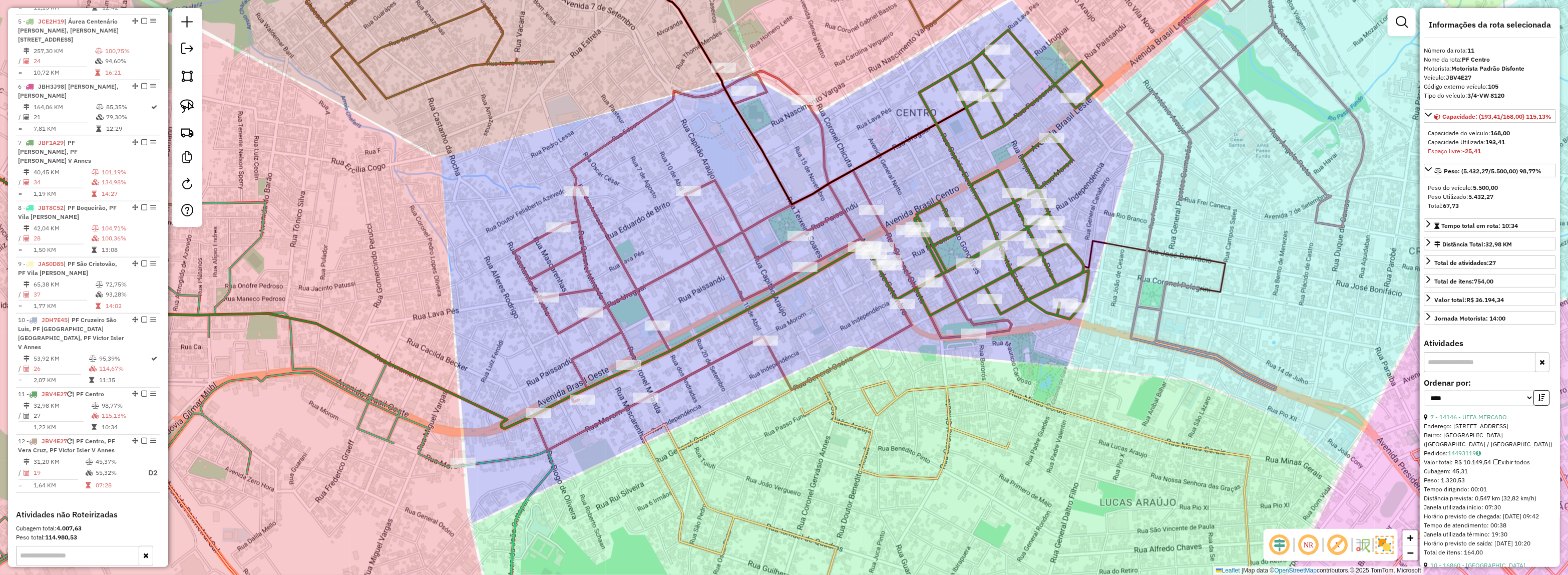
scroll to position [713, 0]
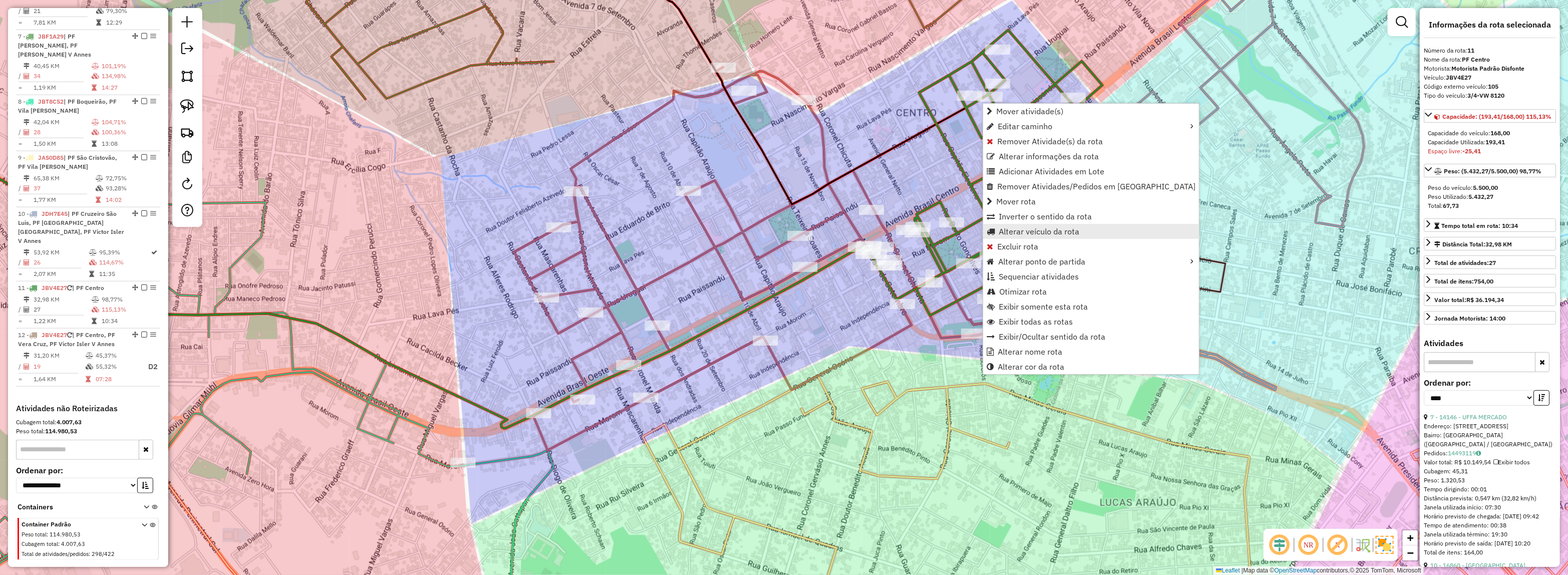
click at [1027, 233] on span "Alterar veículo da rota" at bounding box center [1038, 231] width 81 height 8
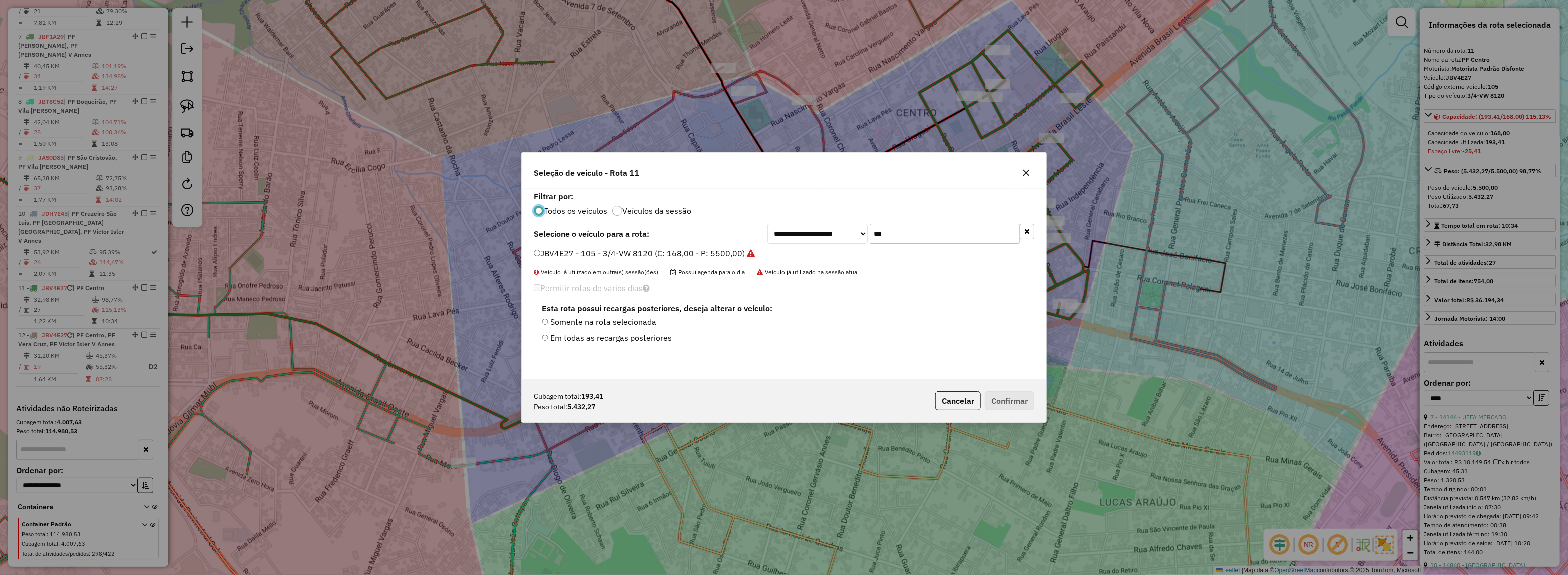
scroll to position [5, 3]
drag, startPoint x: 927, startPoint y: 231, endPoint x: 824, endPoint y: 238, distance: 103.2
click at [826, 238] on div "**********" at bounding box center [901, 234] width 267 height 20
type input "***"
click at [744, 253] on label "JBH0D14 - DELIVERY 13.180 (C: 230,00 - P: 6200,00) (VD)" at bounding box center [645, 253] width 223 height 12
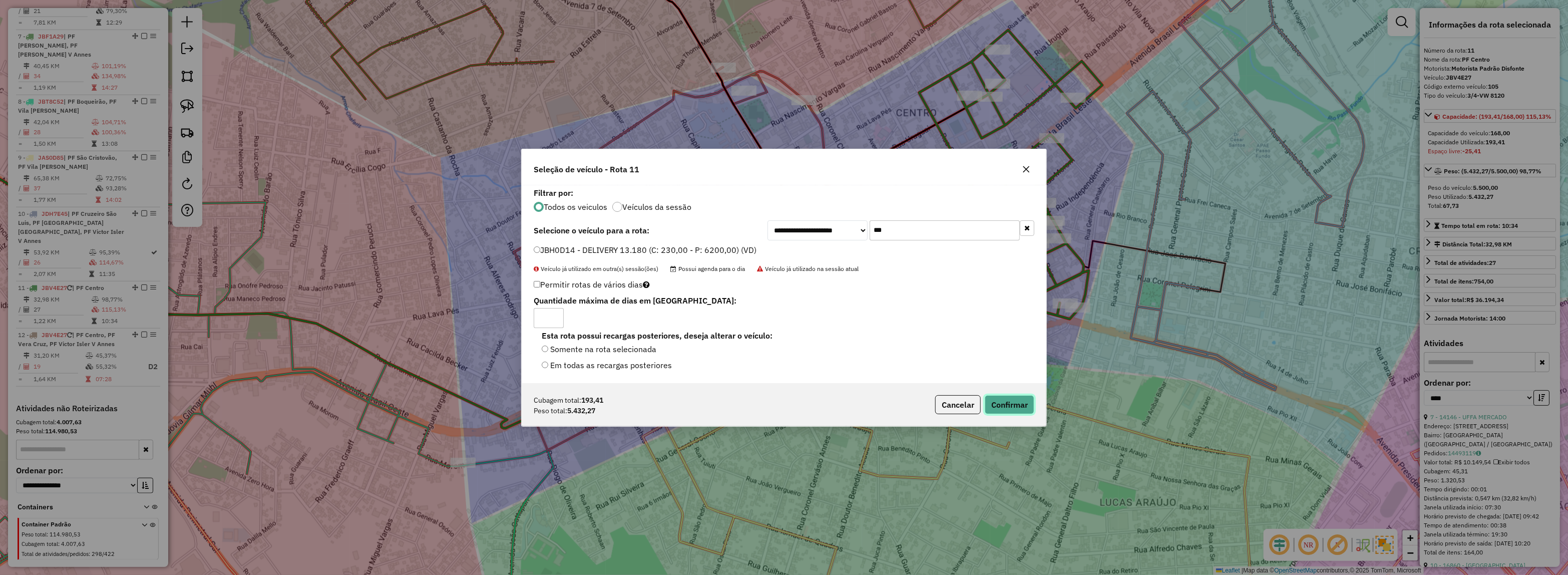
click at [1018, 406] on button "Confirmar" at bounding box center [1009, 405] width 49 height 19
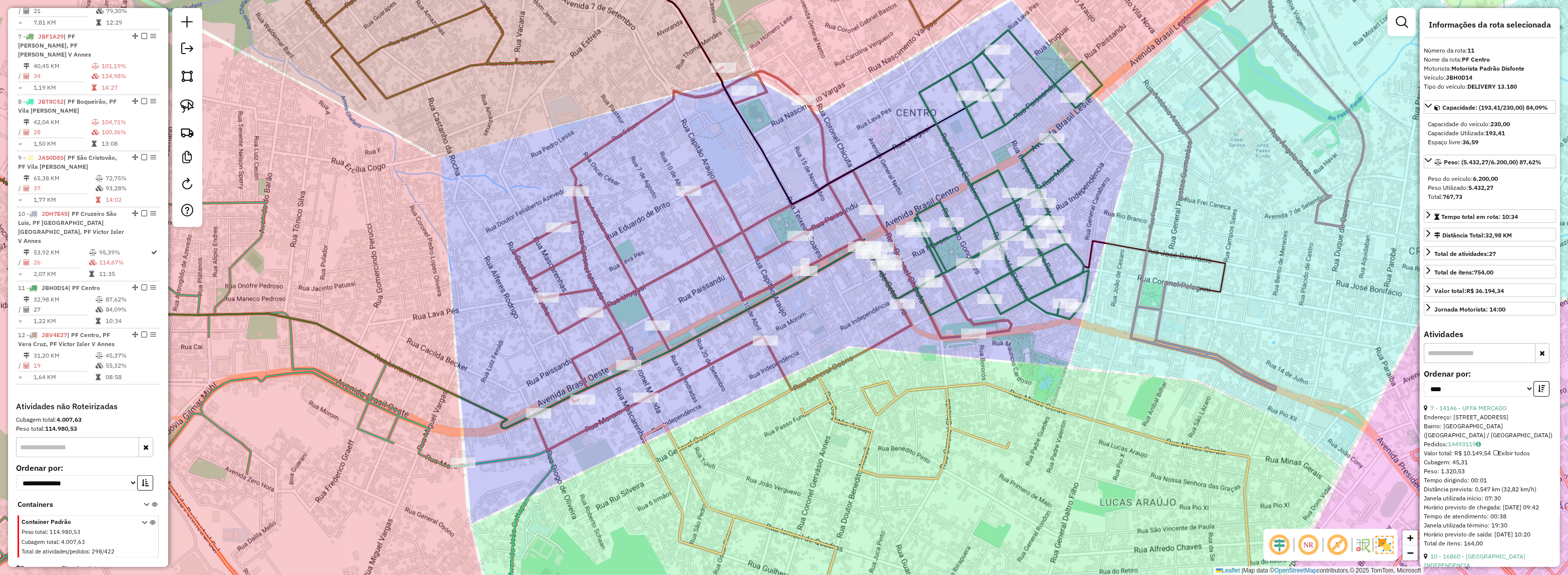
scroll to position [711, 0]
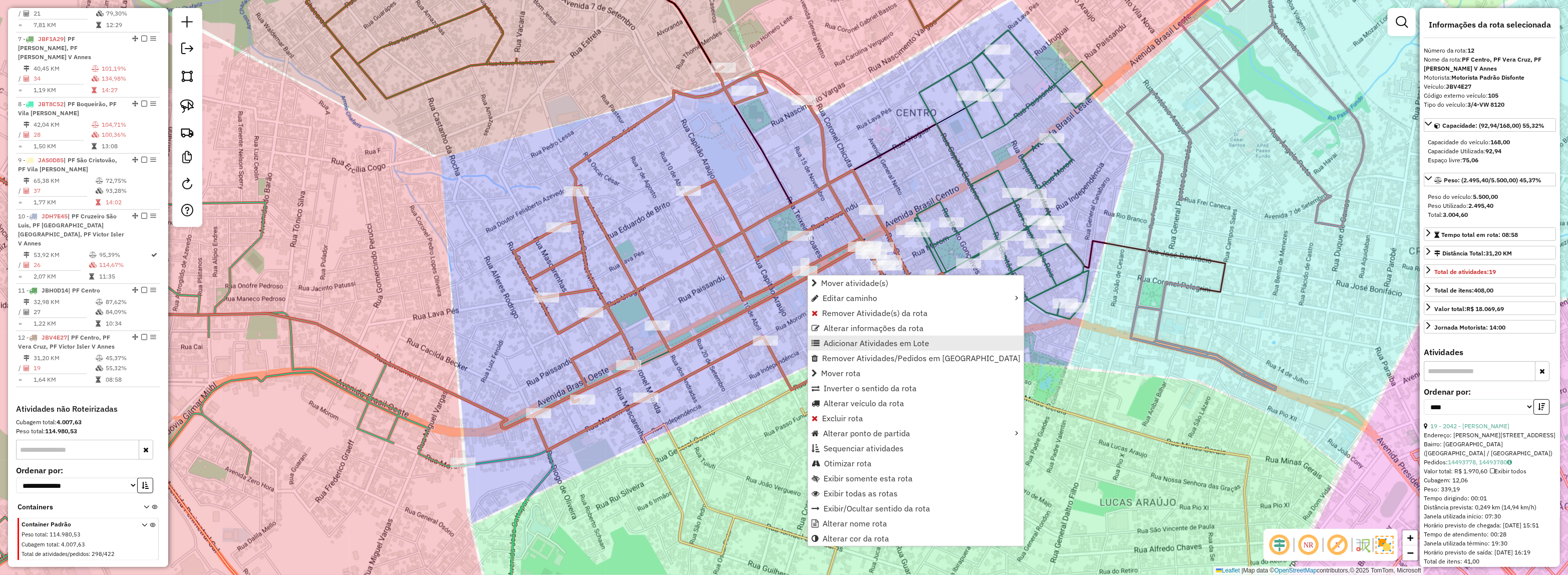
click at [845, 339] on span "Adicionar Atividades em Lote" at bounding box center [876, 343] width 106 height 8
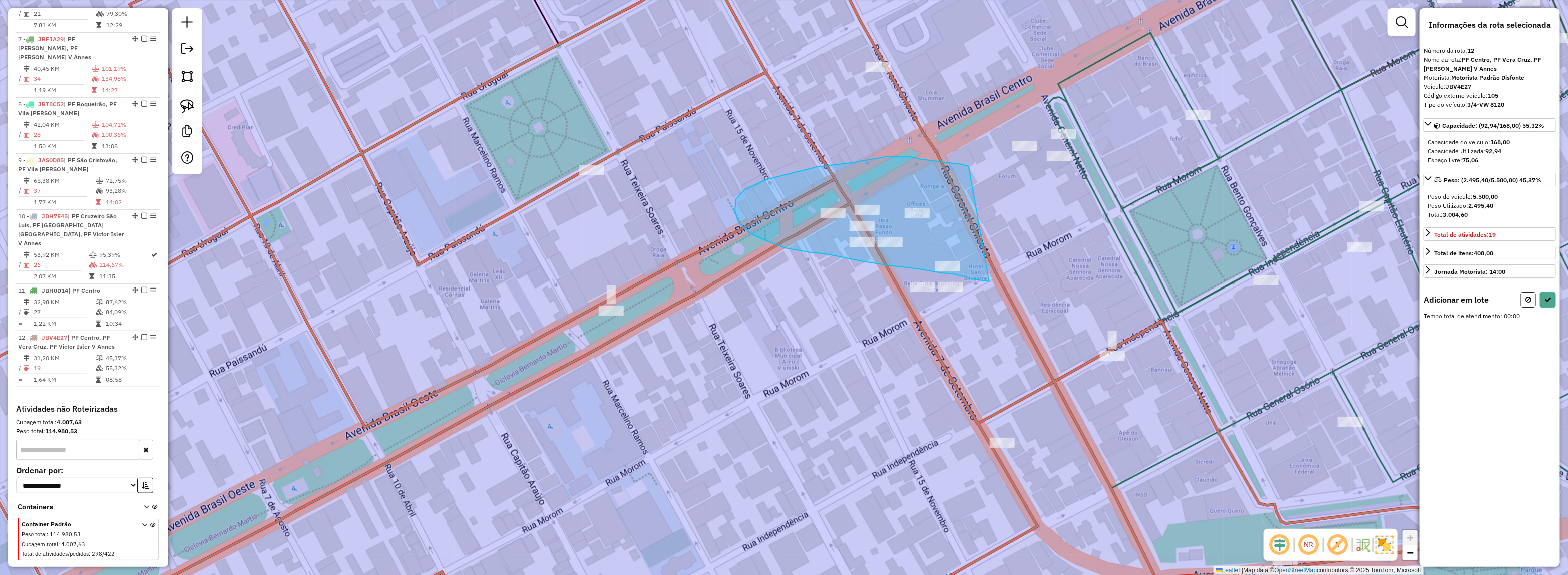
drag, startPoint x: 967, startPoint y: 278, endPoint x: 968, endPoint y: 166, distance: 112.0
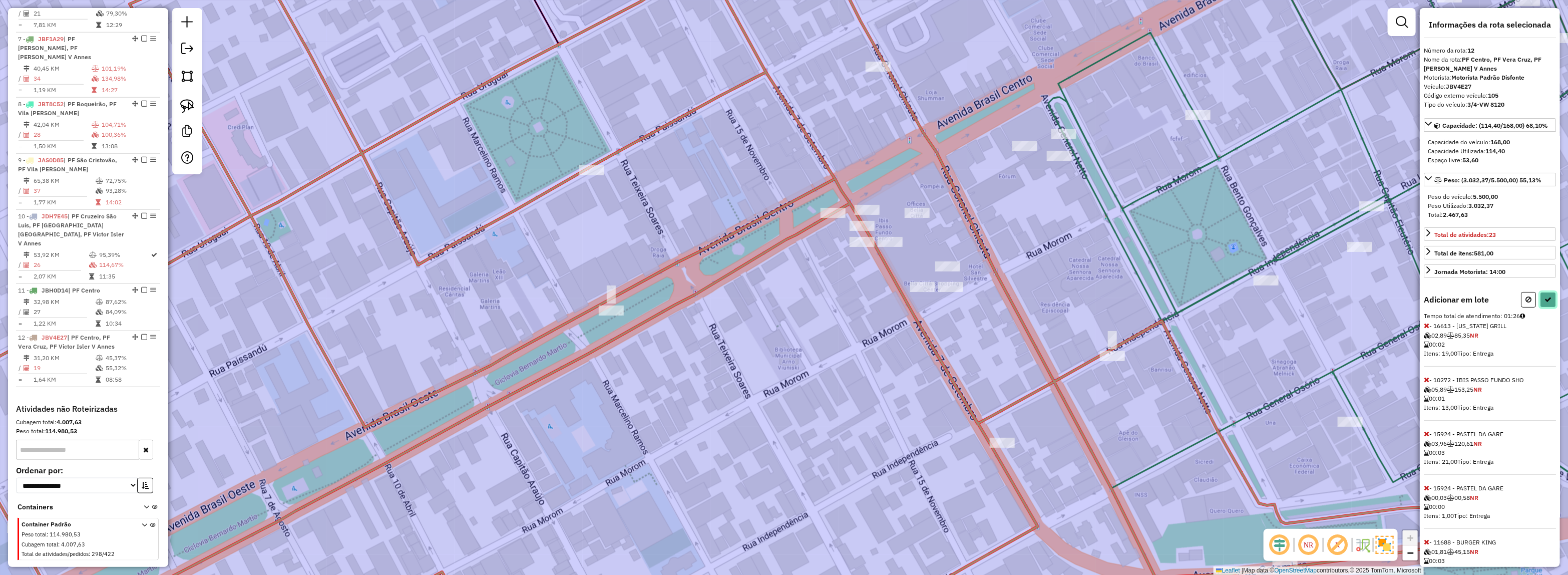
click at [1551, 299] on button at bounding box center [1548, 299] width 16 height 15
select select "*********"
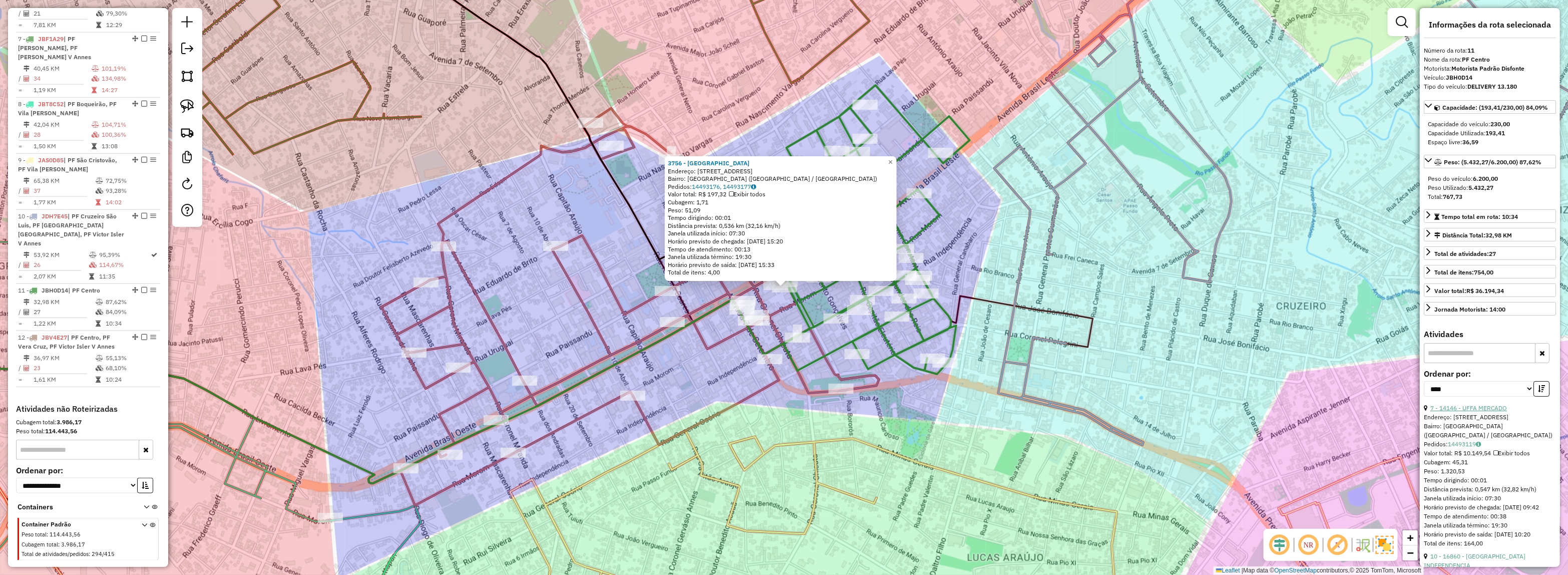
click at [1477, 411] on link "7 - 14146 - UFFA MERCADO" at bounding box center [1468, 408] width 76 height 7
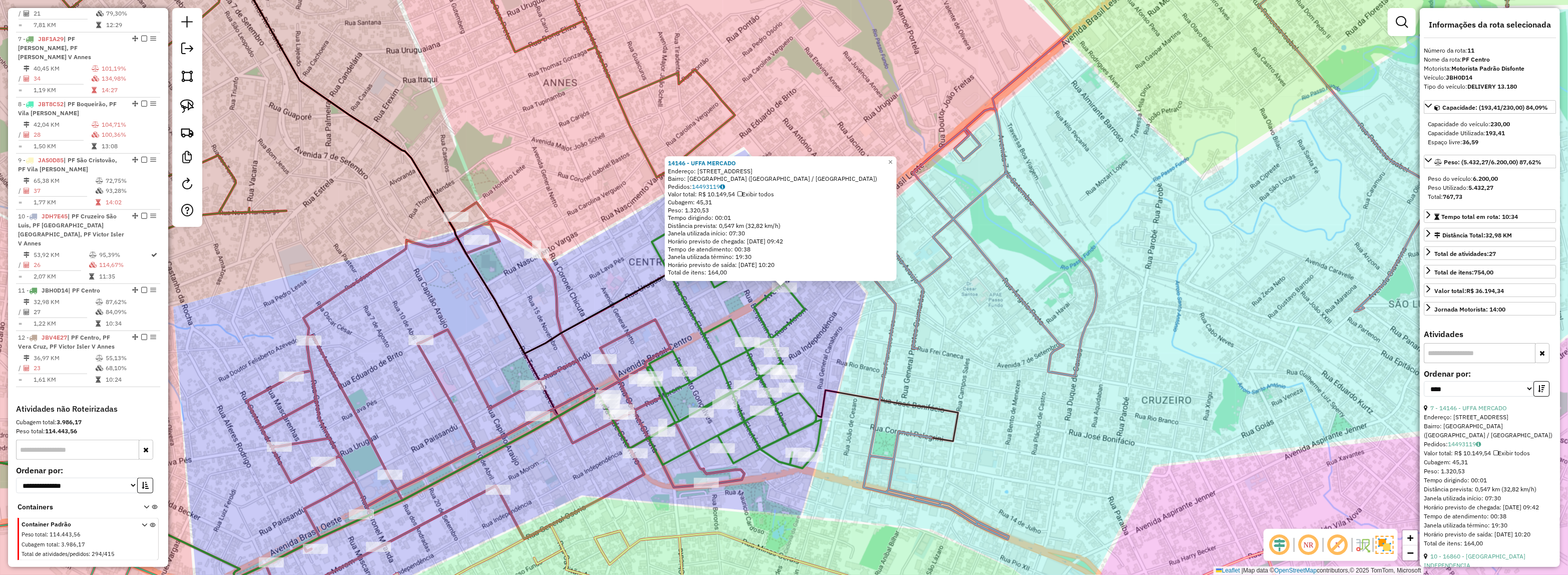
click at [904, 328] on div "14146 - UFFA MERCADO Endereço: AV BRASIL 159 Bairro: CENTRO (PASSO FUNDO / RS) …" at bounding box center [784, 288] width 1568 height 575
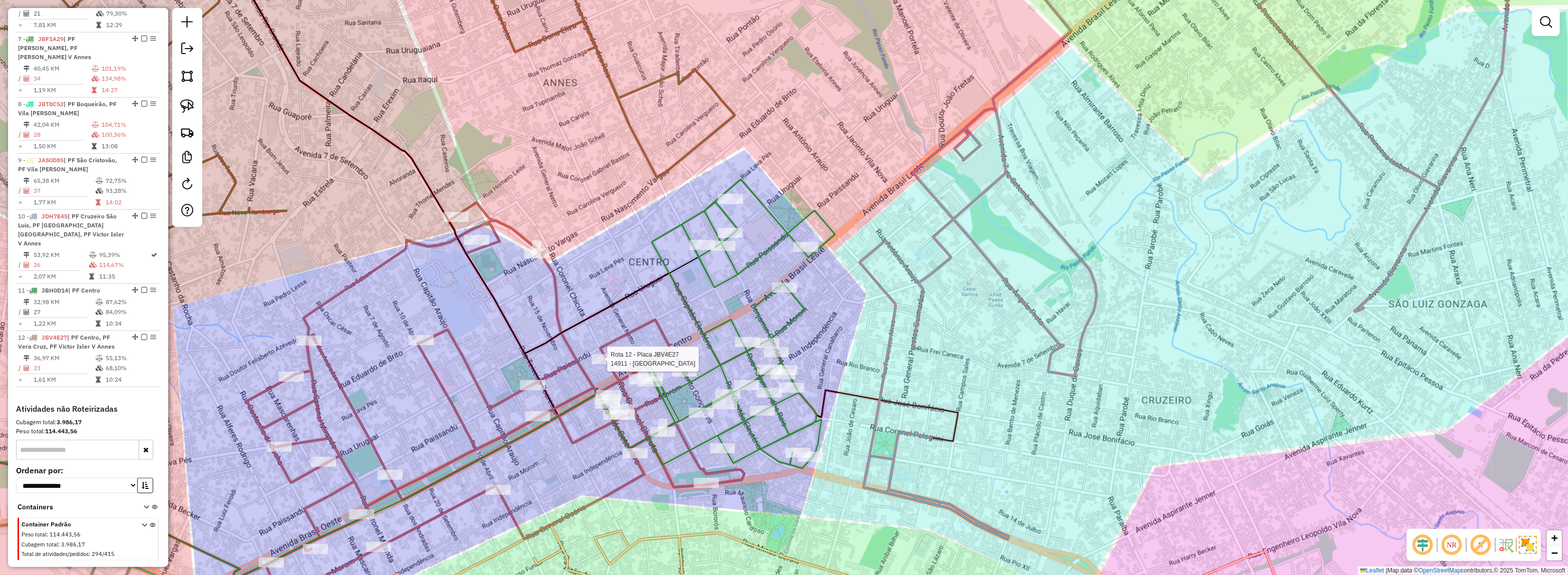
select select "*********"
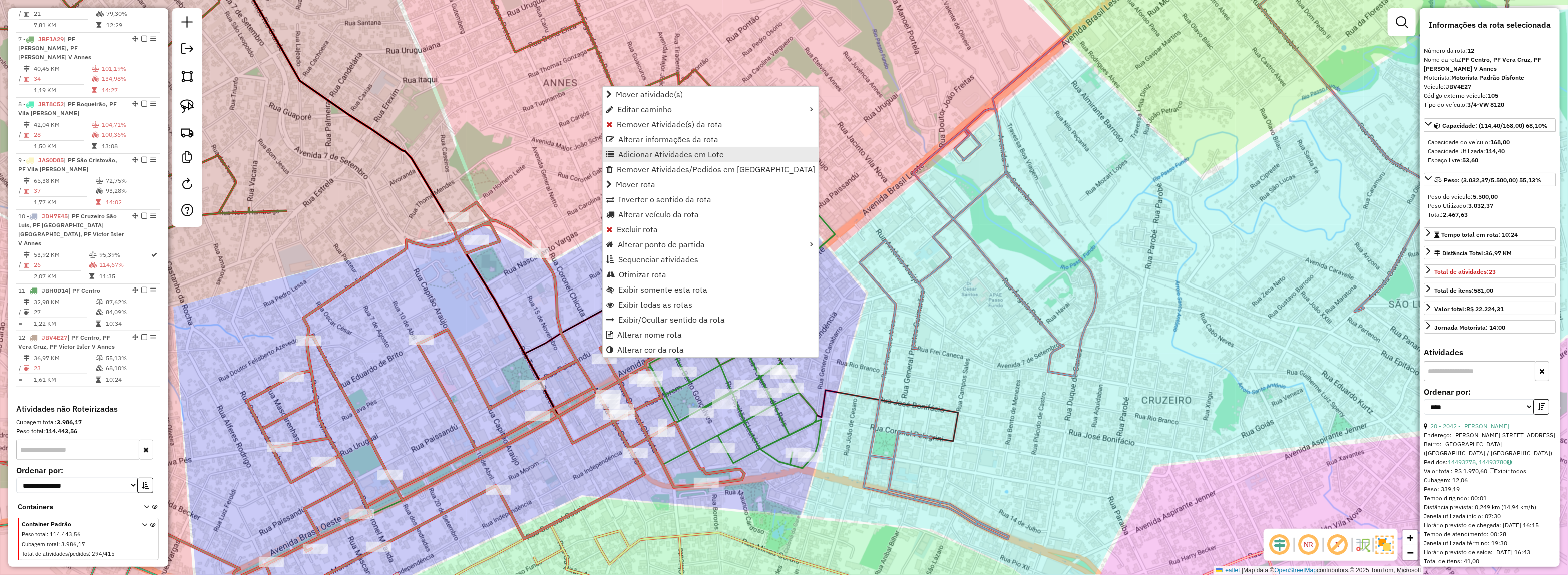
click at [647, 151] on span "Adicionar Atividades em Lote" at bounding box center [671, 154] width 106 height 8
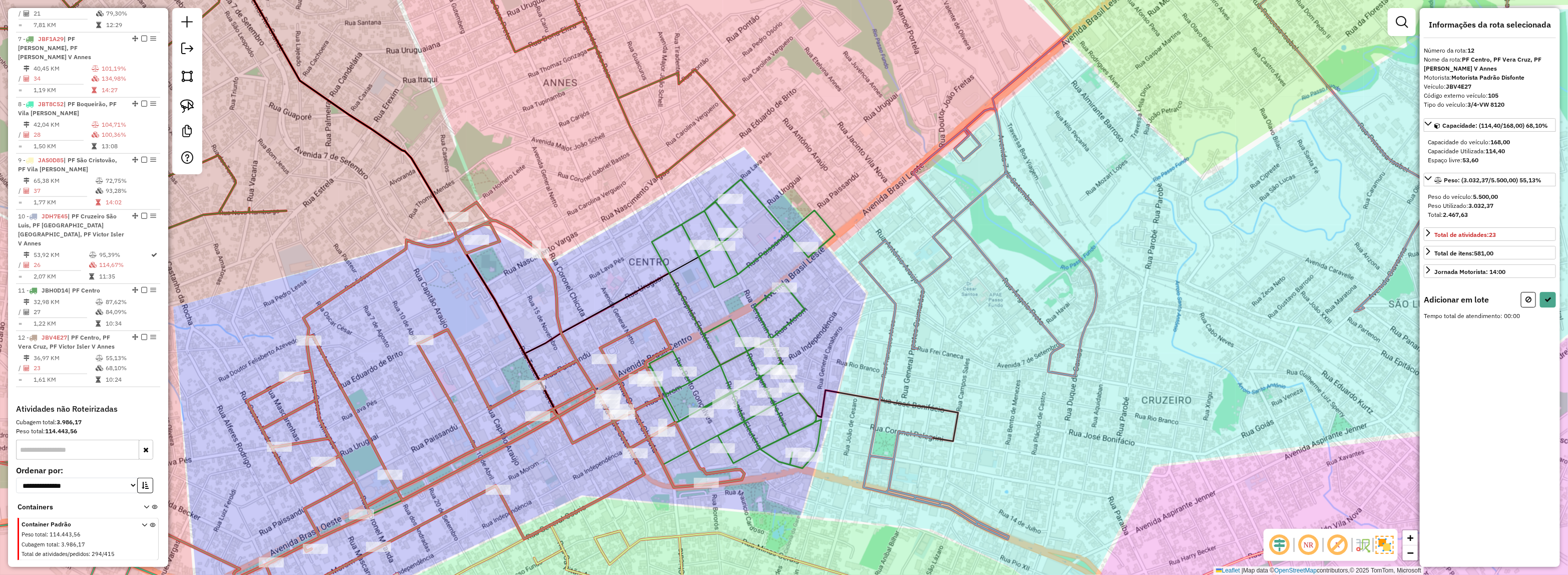
select select "*********"
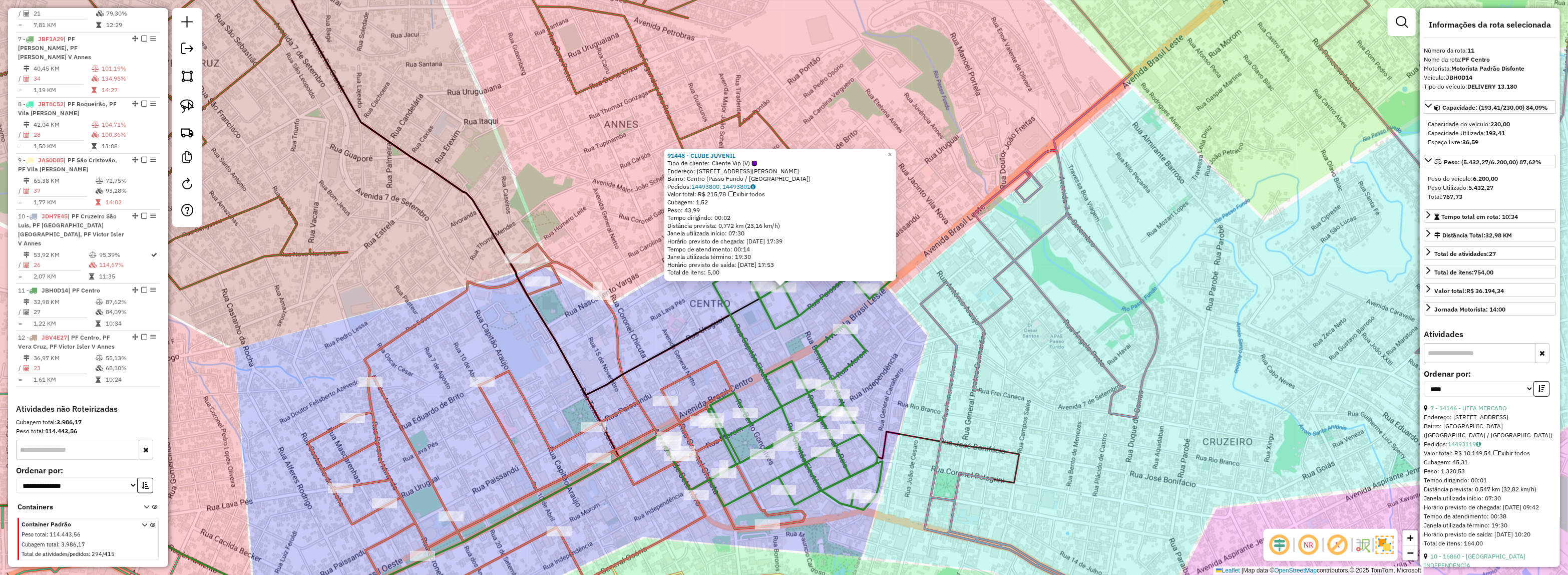
scroll to position [125, 0]
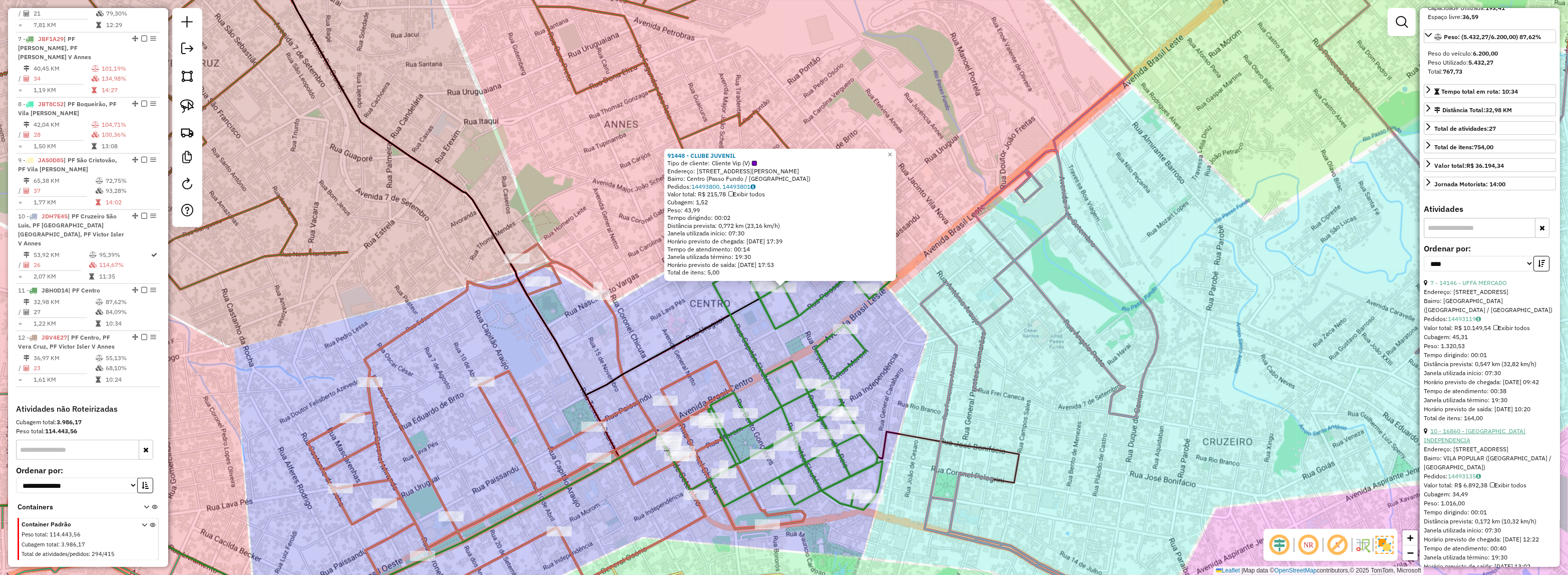
click at [1473, 437] on link "10 - 16860 - UFFA INDEPENDENCIA" at bounding box center [1474, 435] width 102 height 17
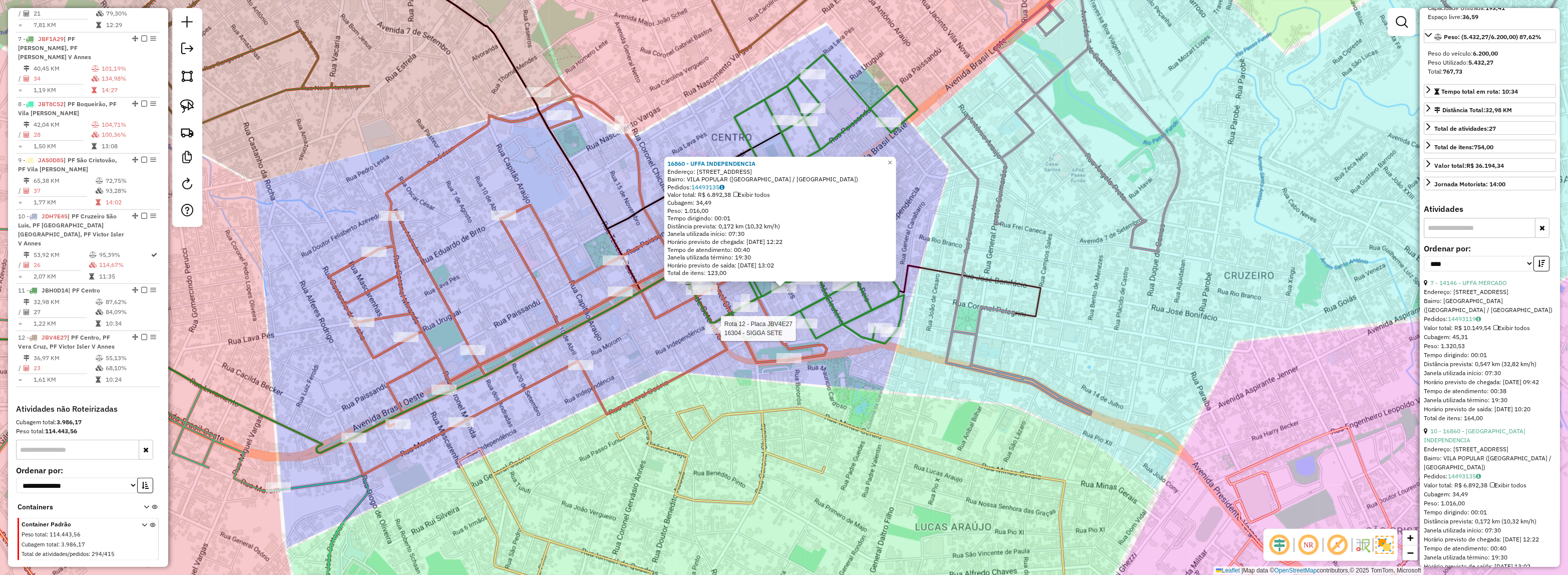
scroll to position [143, 0]
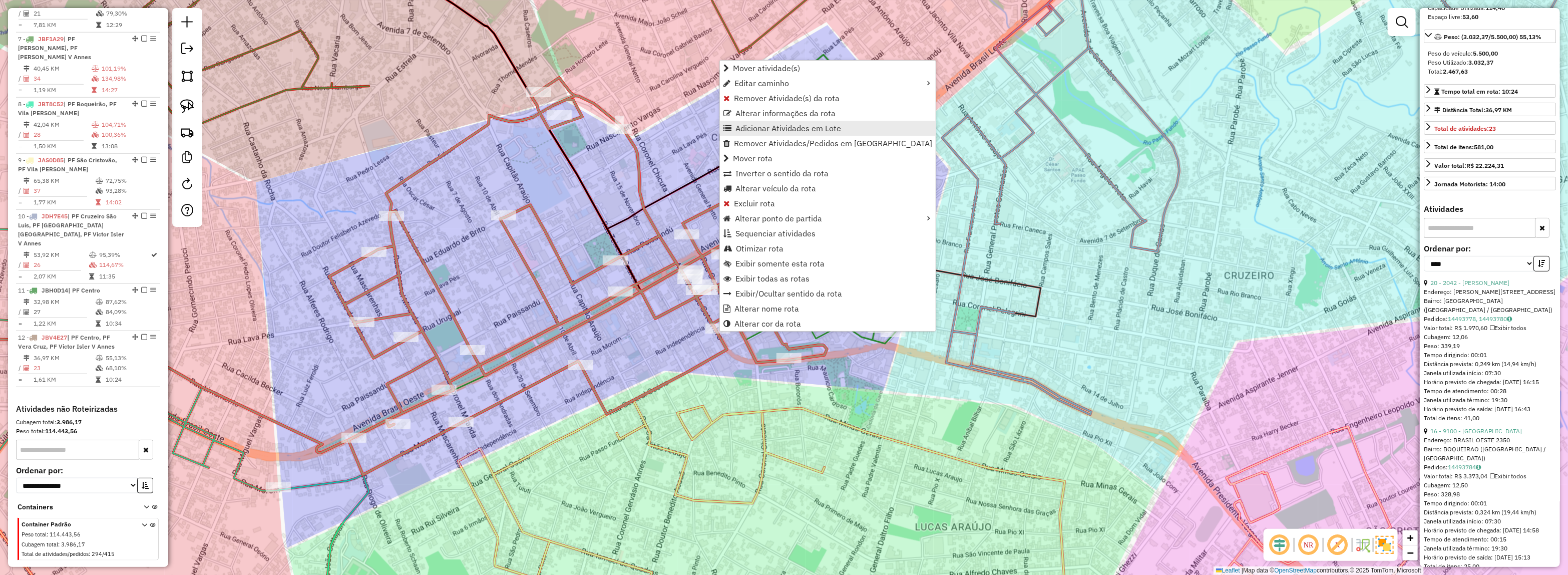
click at [777, 125] on span "Adicionar Atividades em Lote" at bounding box center [788, 128] width 106 height 8
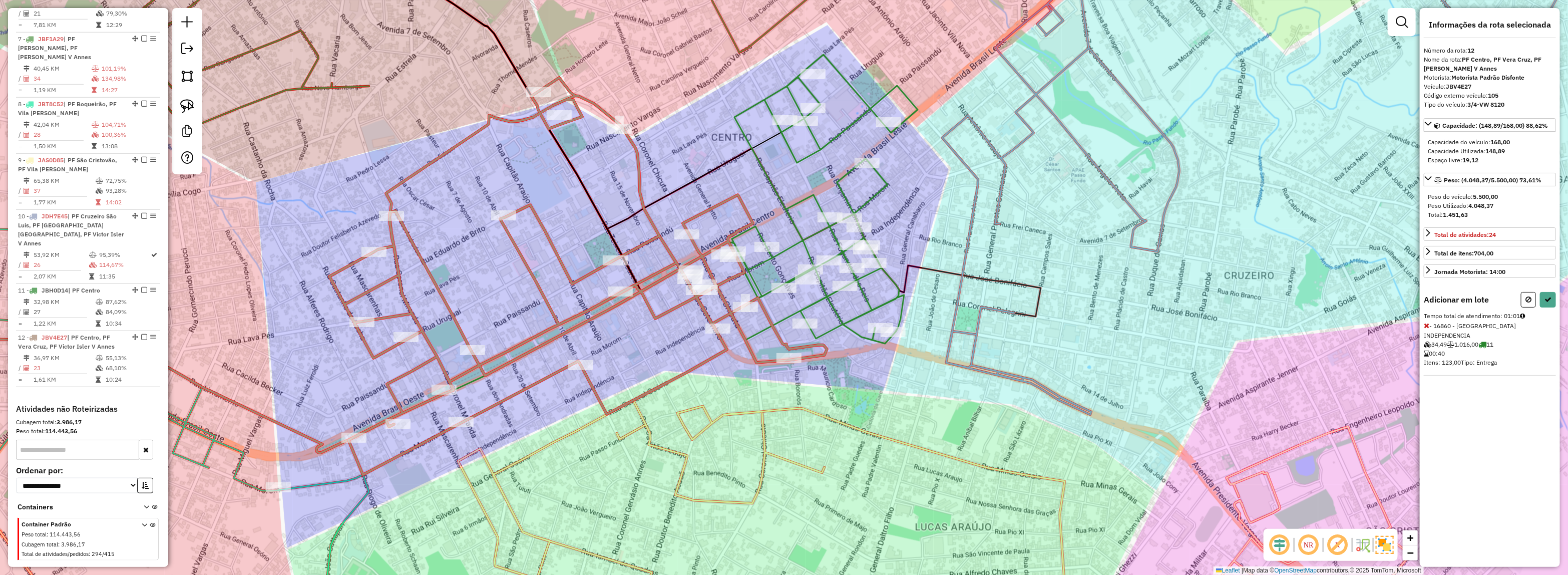
click at [1559, 301] on div "Informações da rota selecionada Número da rota: 12 Nome da rota: PF Centro, PF …" at bounding box center [1489, 288] width 140 height 559
click at [1552, 304] on button at bounding box center [1548, 299] width 16 height 15
select select "*********"
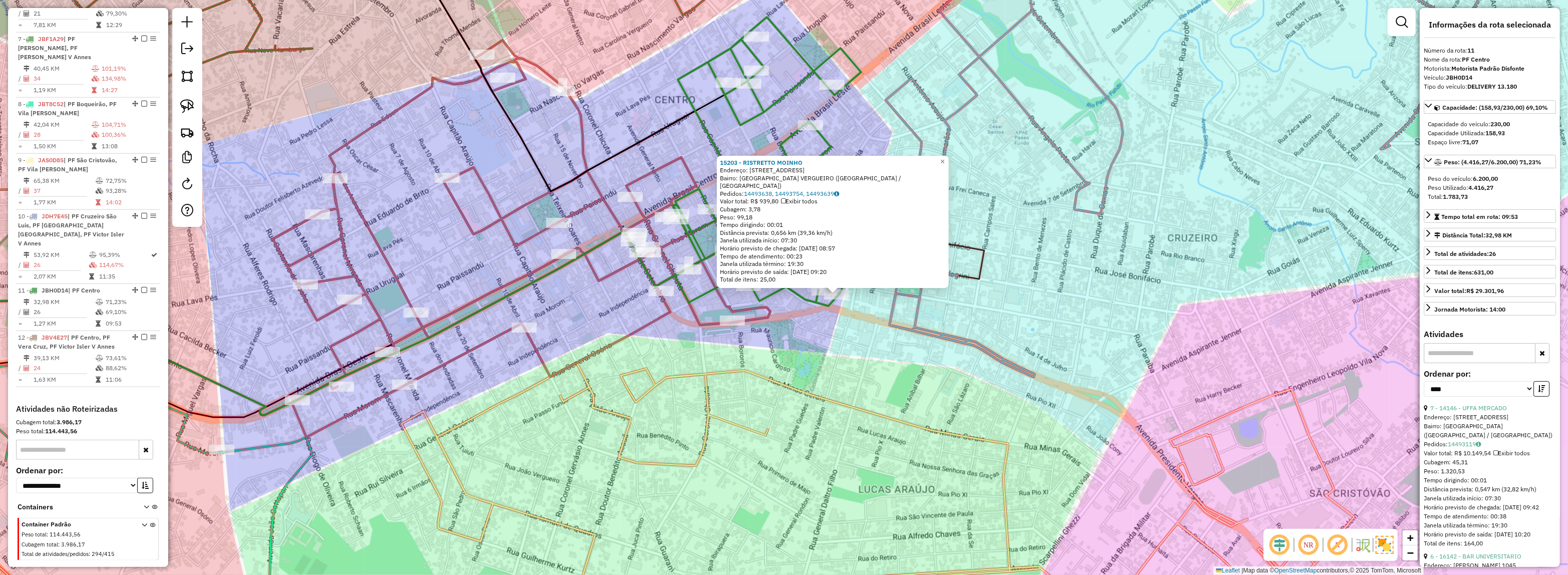
drag, startPoint x: 729, startPoint y: 382, endPoint x: 954, endPoint y: 397, distance: 225.5
click at [954, 397] on div "15203 - RISTRETTO MOINHO Endereço: AV SETE DE SETEMBRO 496 Bairro: VILA NICOLAU…" at bounding box center [784, 288] width 1568 height 575
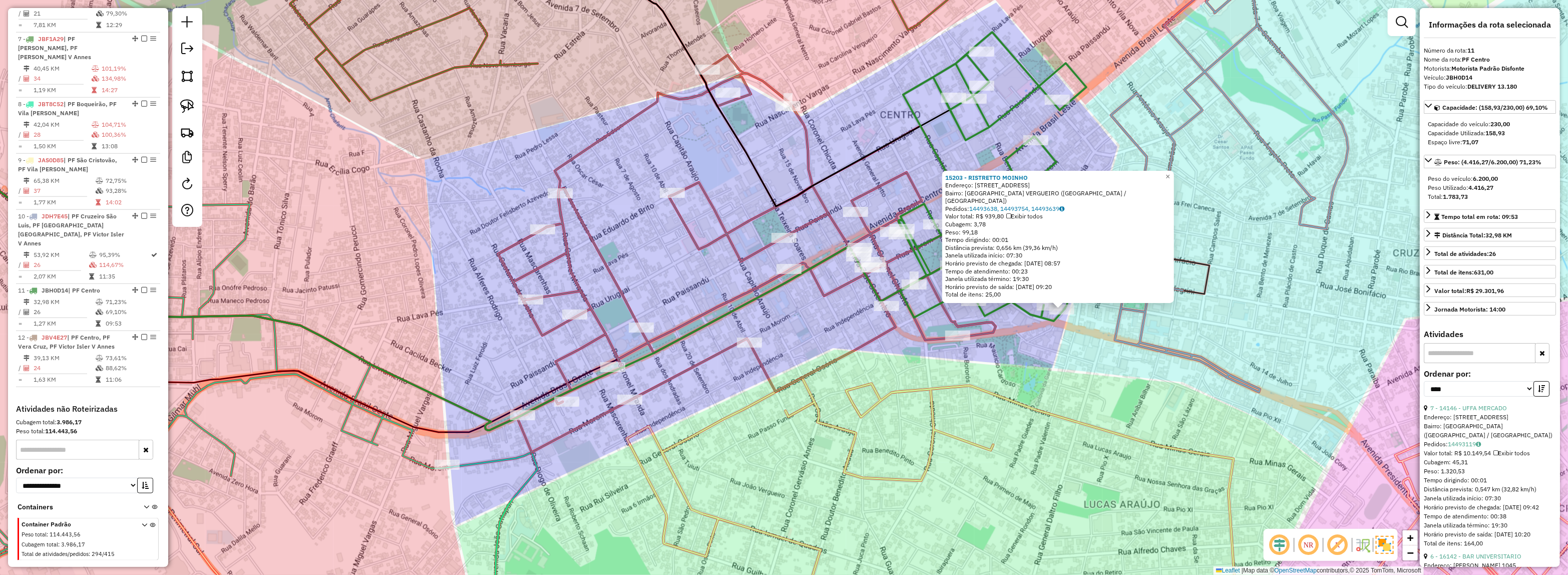
click at [861, 354] on div "15203 - RISTRETTO MOINHO Endereço: AV SETE DE SETEMBRO 496 Bairro: VILA NICOLAU…" at bounding box center [784, 288] width 1568 height 575
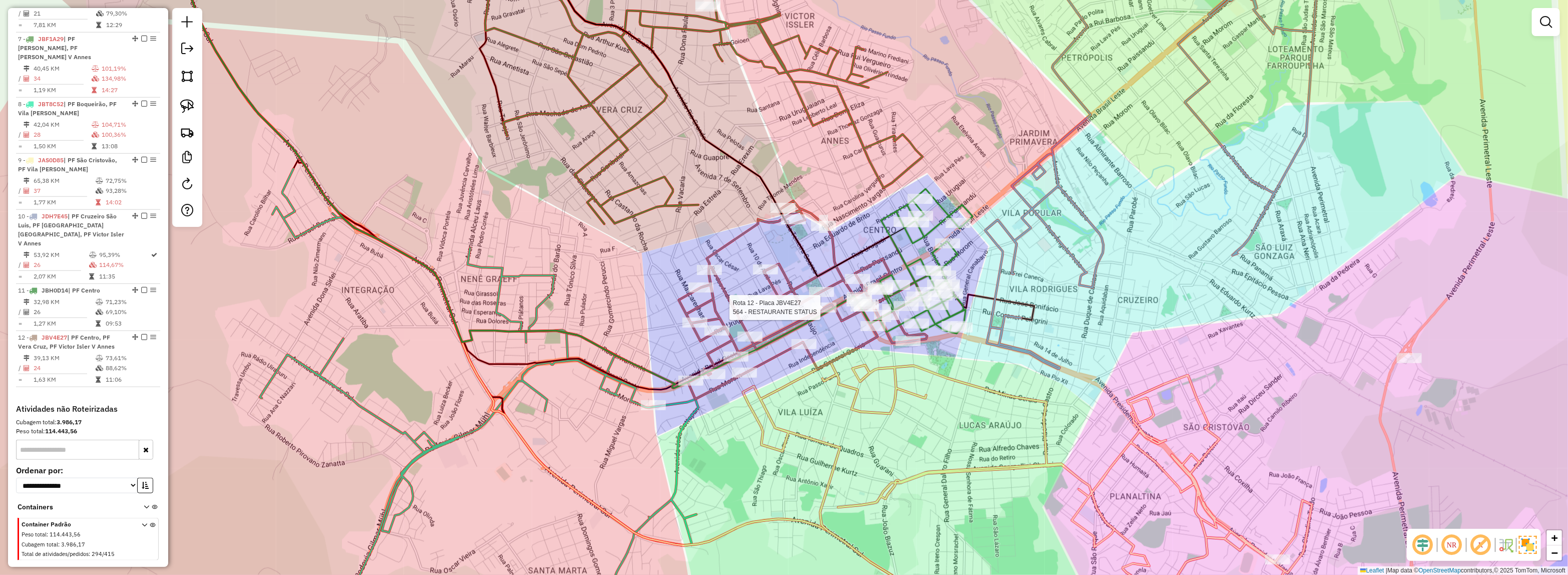
select select "*********"
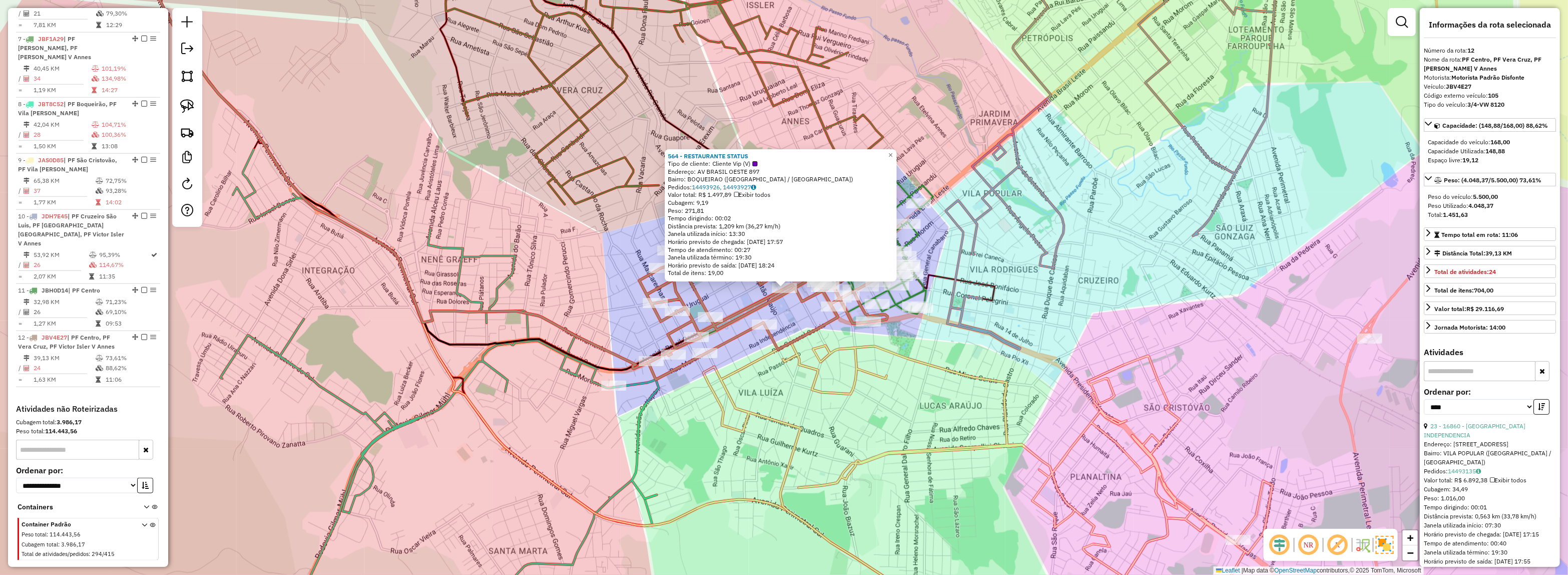
click at [870, 368] on icon at bounding box center [988, 488] width 569 height 290
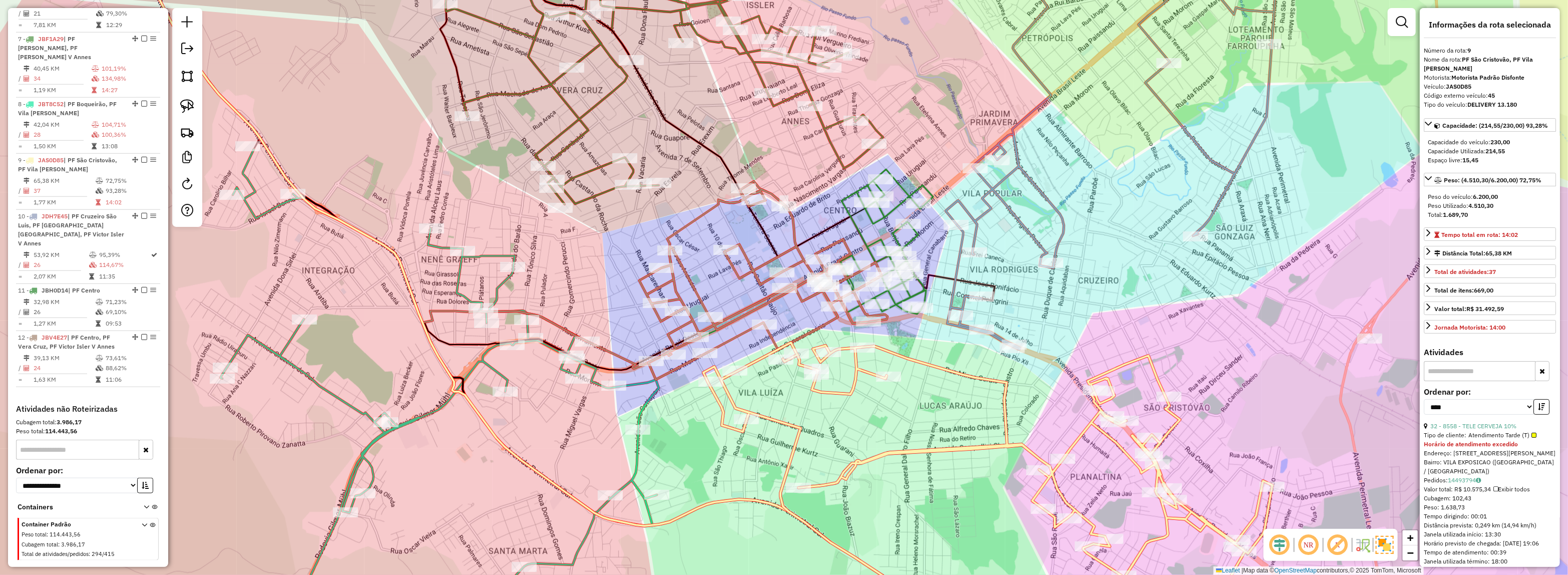
click at [985, 309] on div "Janela de atendimento Grade de atendimento Capacidade Transportadoras Veículos …" at bounding box center [784, 288] width 1568 height 575
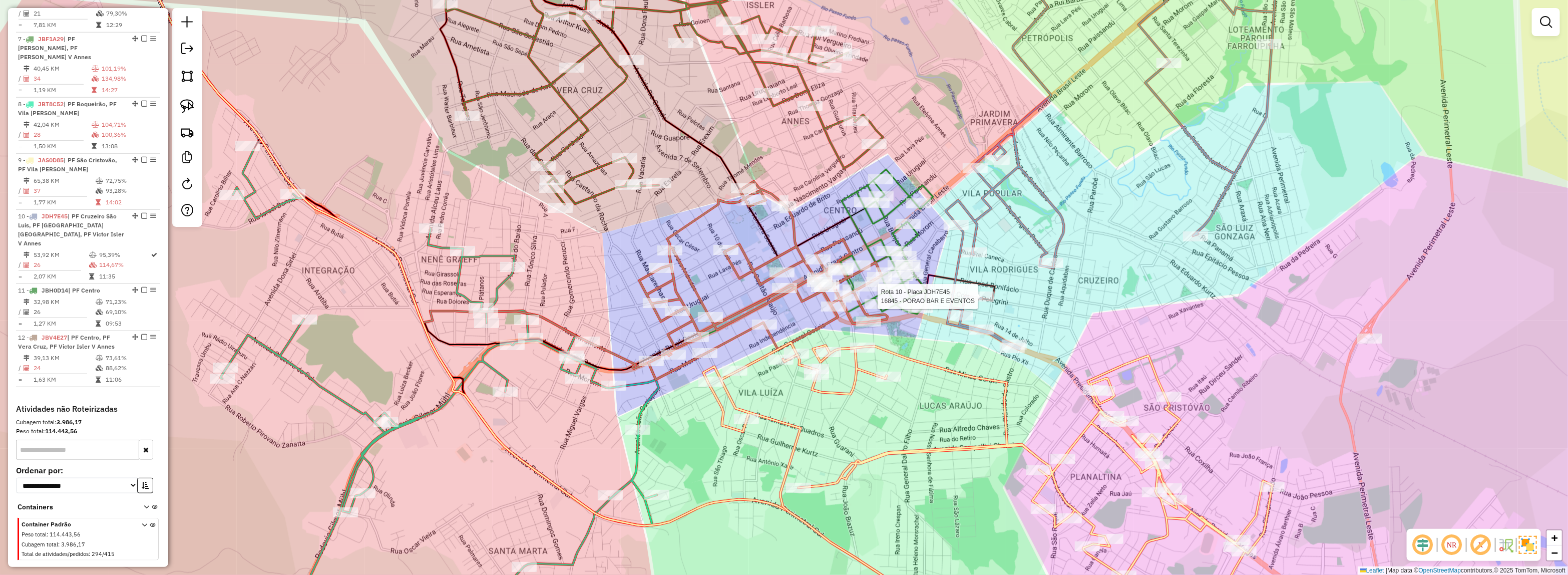
click at [981, 301] on div at bounding box center [982, 296] width 25 height 10
select select "*********"
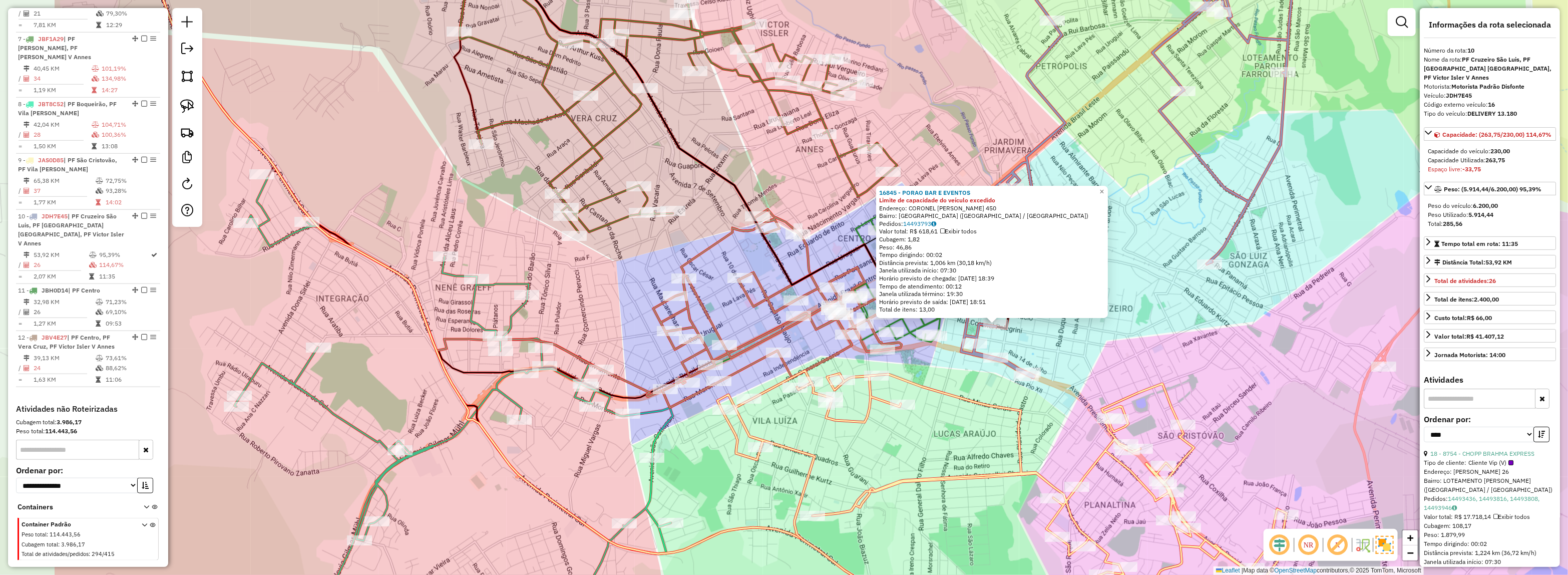
drag, startPoint x: 997, startPoint y: 319, endPoint x: 1118, endPoint y: 332, distance: 121.7
click at [1207, 355] on div "16845 - PORAO BAR E EVENTOS Limite de capacidade do veículo excedido Endereço: …" at bounding box center [784, 288] width 1568 height 575
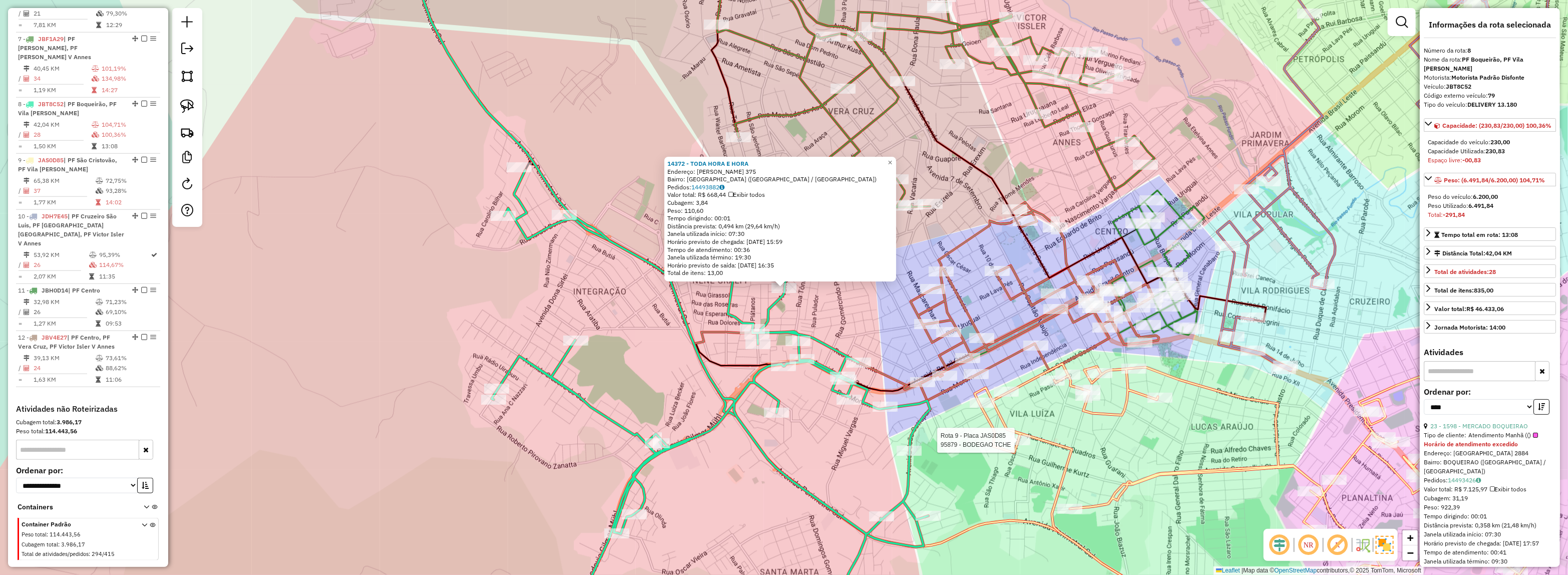
click at [1014, 445] on div at bounding box center [1017, 440] width 25 height 10
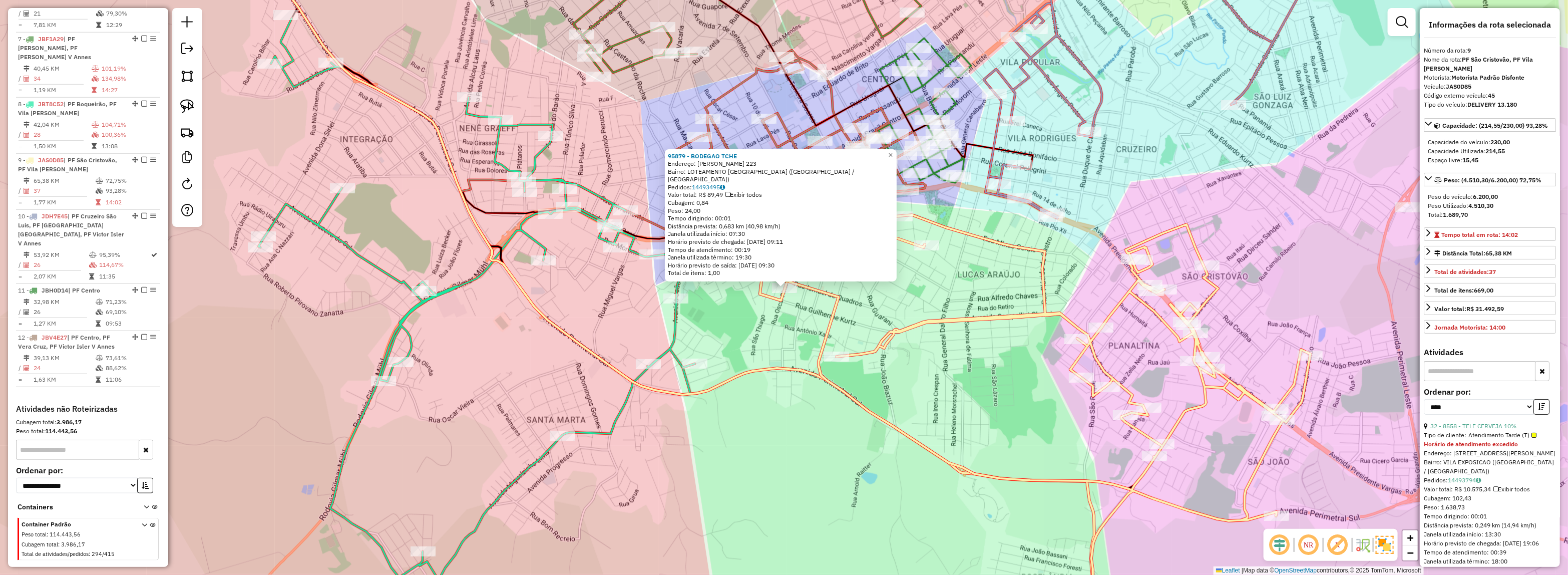
click at [757, 336] on div "95879 - BODEGAO TCHE Endereço: OSCAR PINTO 223 Bairro: LOTEAMENTO BOA VISTA (PA…" at bounding box center [784, 288] width 1568 height 575
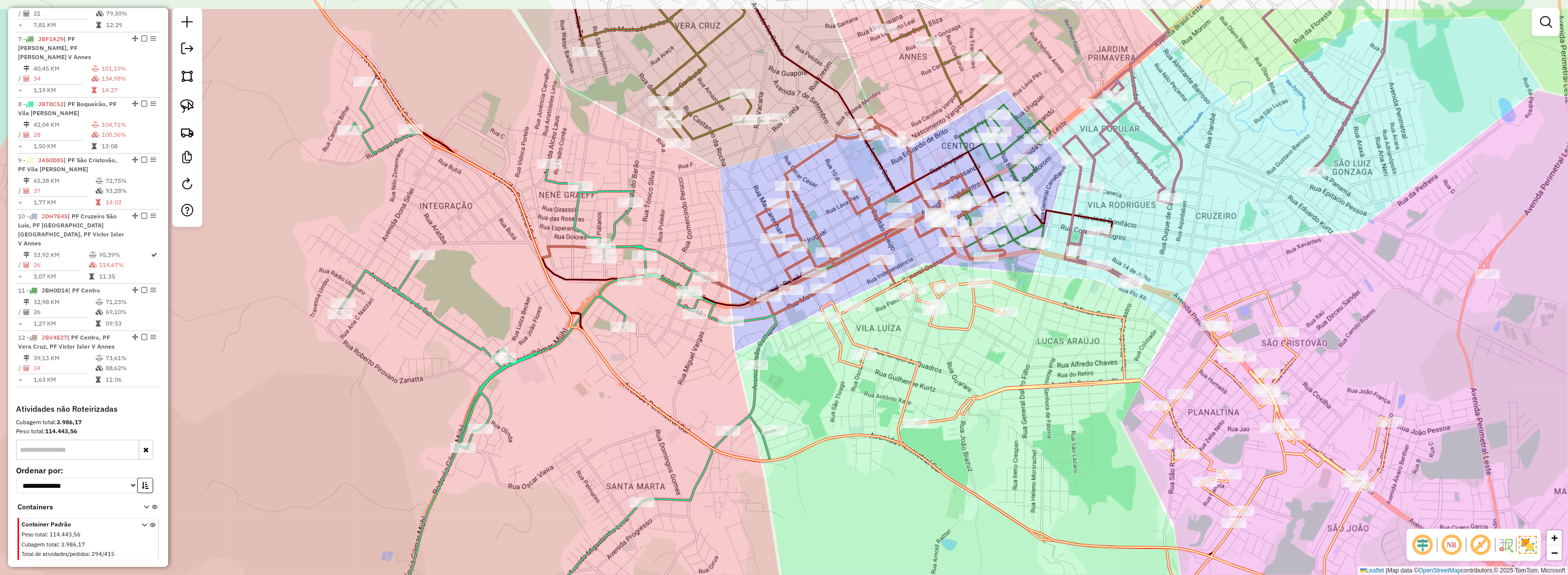
drag, startPoint x: 834, startPoint y: 399, endPoint x: 897, endPoint y: 458, distance: 86.3
click at [897, 459] on div "Janela de atendimento Grade de atendimento Capacidade Transportadoras Veículos …" at bounding box center [784, 288] width 1568 height 575
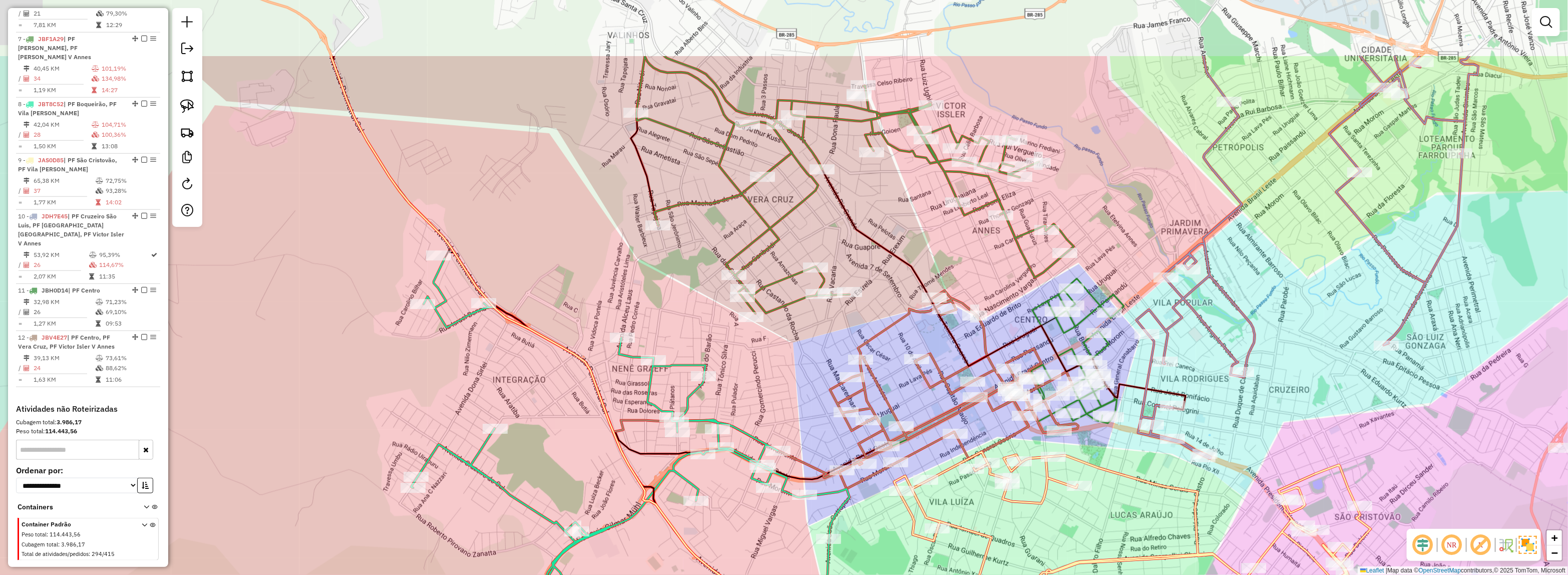
click at [715, 324] on div "Janela de atendimento Grade de atendimento Capacidade Transportadoras Veículos …" at bounding box center [784, 288] width 1568 height 575
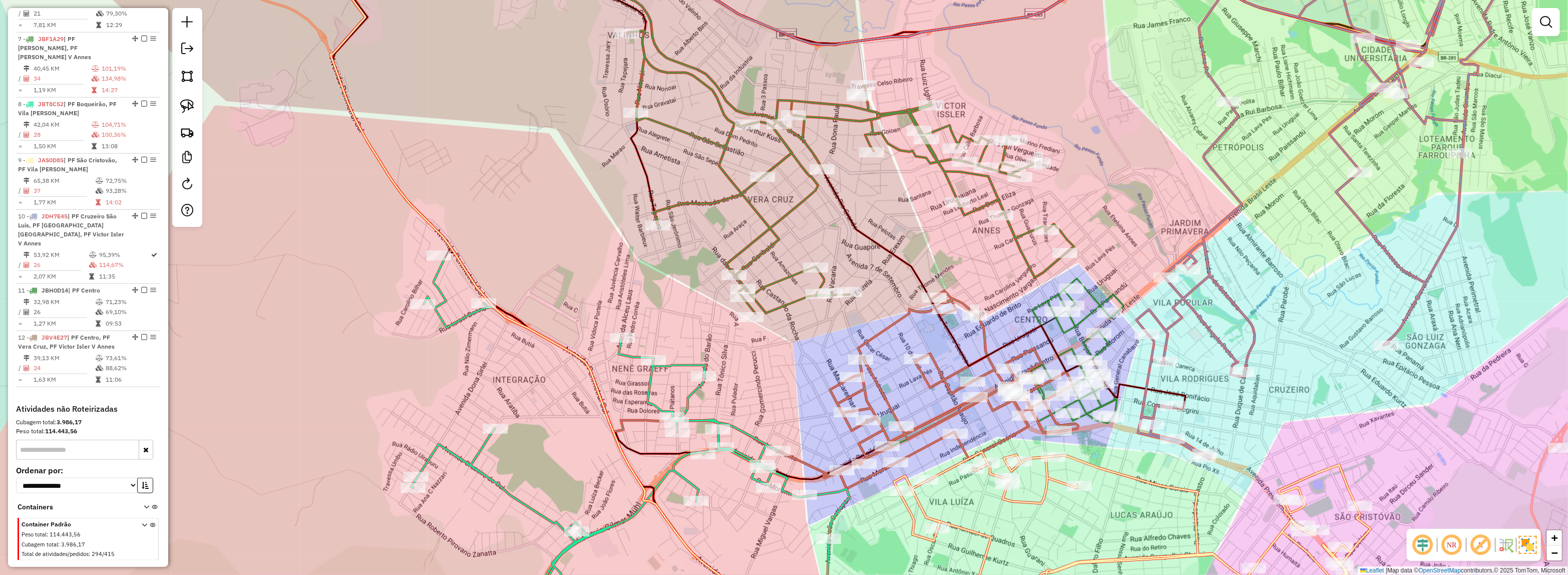
drag, startPoint x: 814, startPoint y: 215, endPoint x: 795, endPoint y: 264, distance: 52.6
click at [795, 264] on div "Janela de atendimento Grade de atendimento Capacidade Transportadoras Veículos …" at bounding box center [784, 288] width 1568 height 575
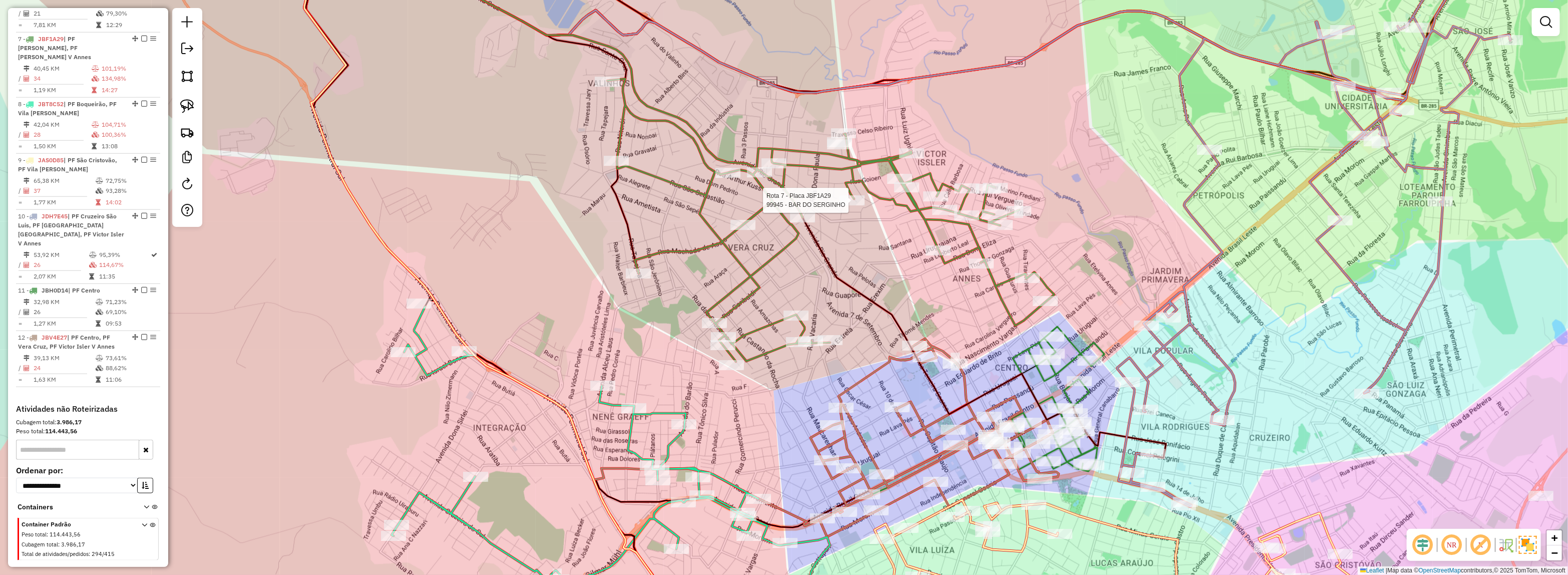
click at [849, 205] on div at bounding box center [852, 200] width 25 height 10
select select "*********"
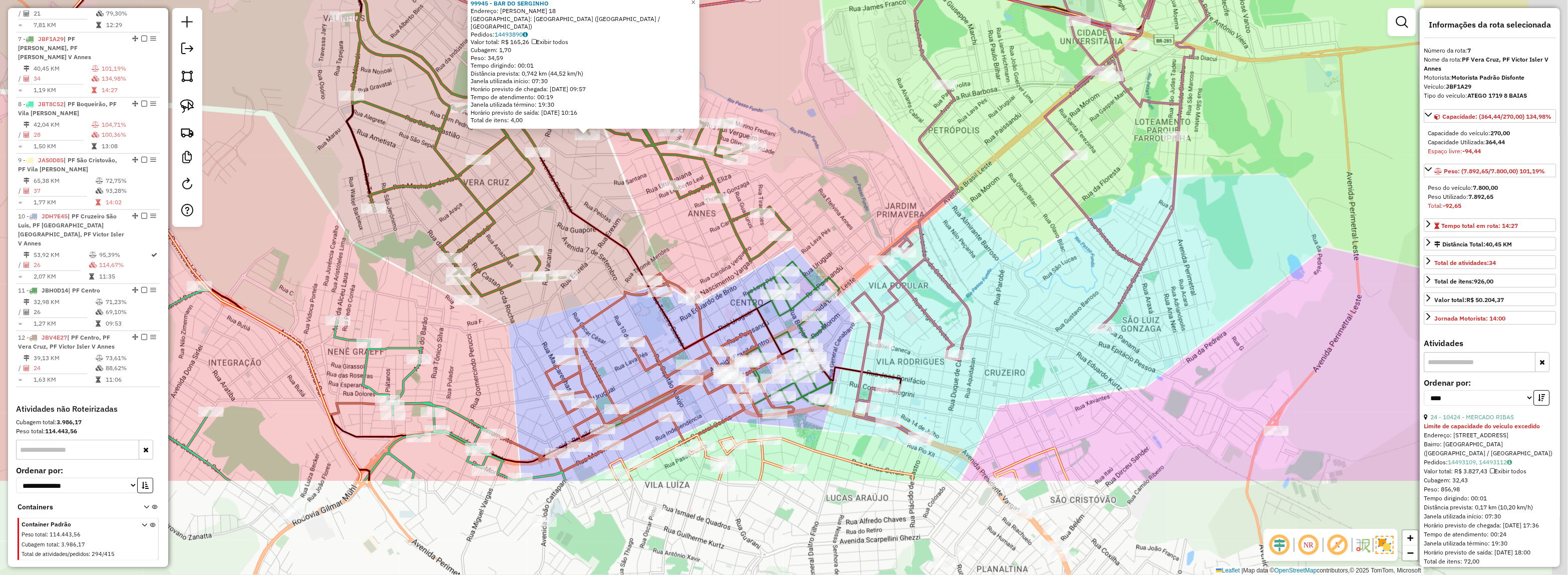
drag, startPoint x: 844, startPoint y: 318, endPoint x: 634, endPoint y: 132, distance: 280.5
click at [518, 92] on div "99945 - BAR DO SERGINHO Endereço: CELSO RIBEIRO 18 Bairro: CIDADE NOVA (PASSO F…" at bounding box center [784, 288] width 1568 height 575
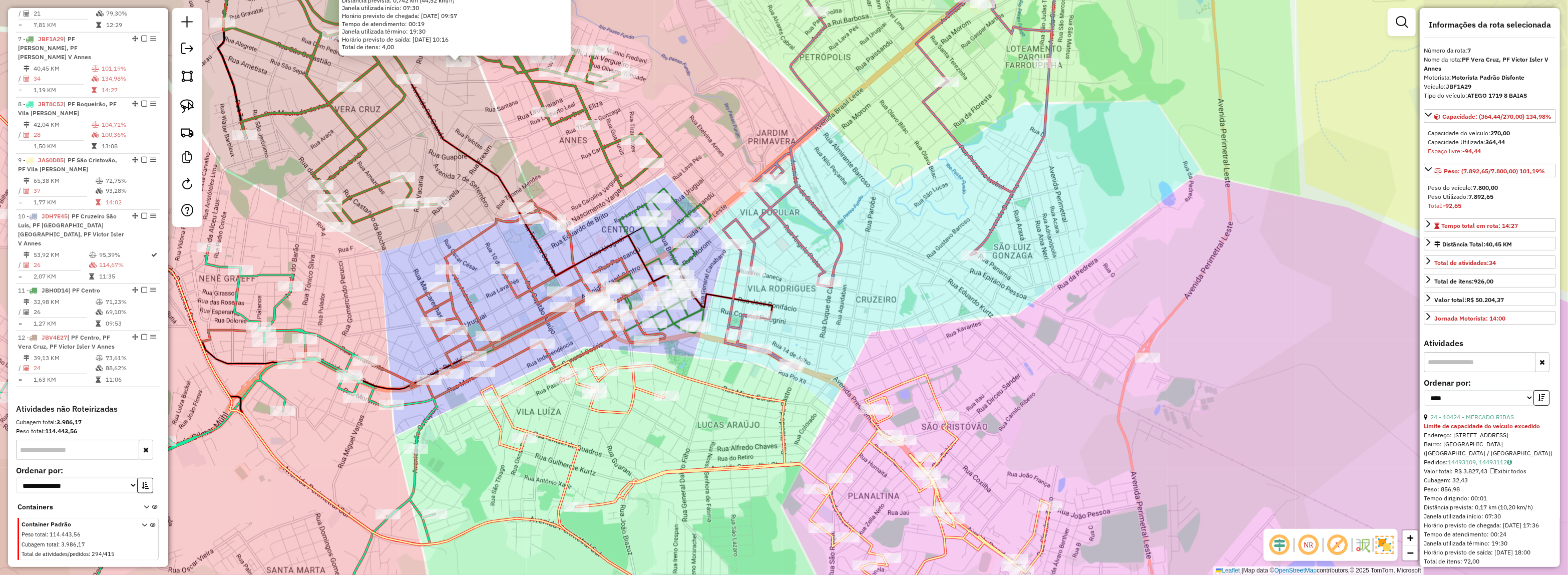
click at [925, 143] on div "Rota 7 - Placa JBF1A29 95269 - MOKAI EXPRESS 99945 - BAR DO SERGINHO Endereço: …" at bounding box center [784, 288] width 1568 height 575
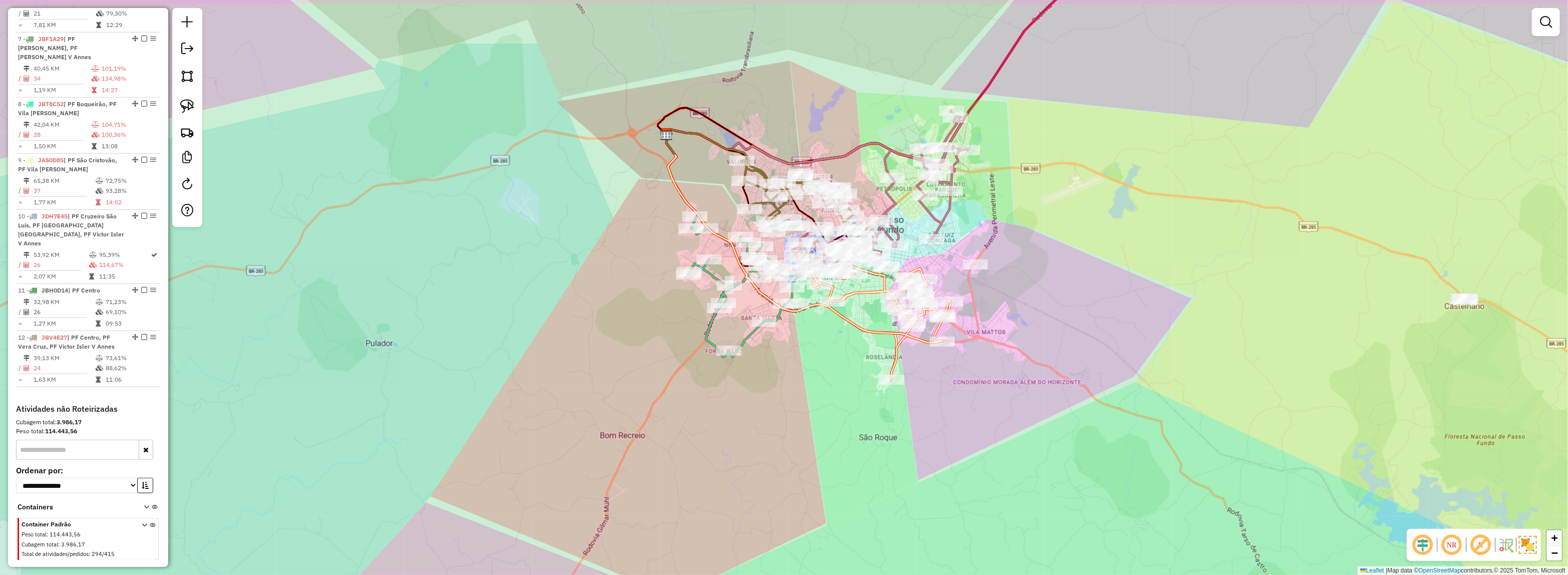
drag, startPoint x: 907, startPoint y: 166, endPoint x: 907, endPoint y: 204, distance: 38.0
click at [907, 204] on div "Janela de atendimento Grade de atendimento Capacidade Transportadoras Veículos …" at bounding box center [784, 288] width 1568 height 575
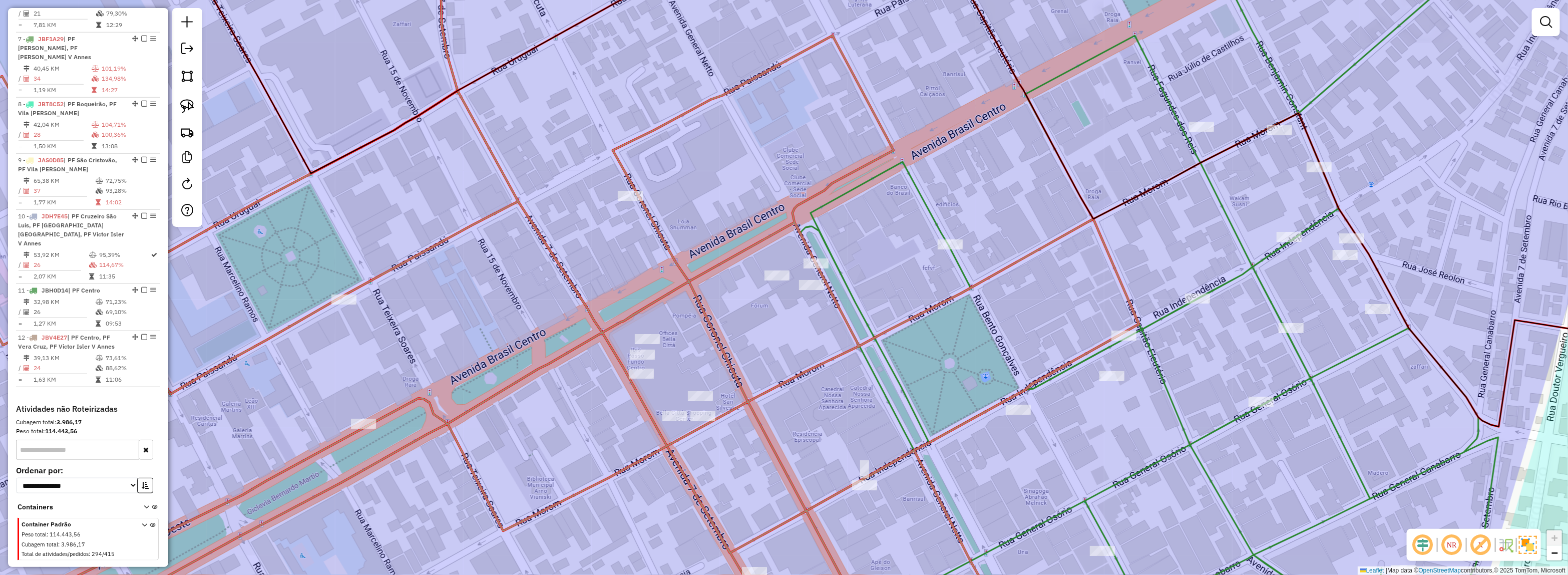
drag, startPoint x: 664, startPoint y: 365, endPoint x: 709, endPoint y: 354, distance: 46.3
click at [709, 354] on div "Janela de atendimento Grade de atendimento Capacidade Transportadoras Veículos …" at bounding box center [784, 288] width 1568 height 575
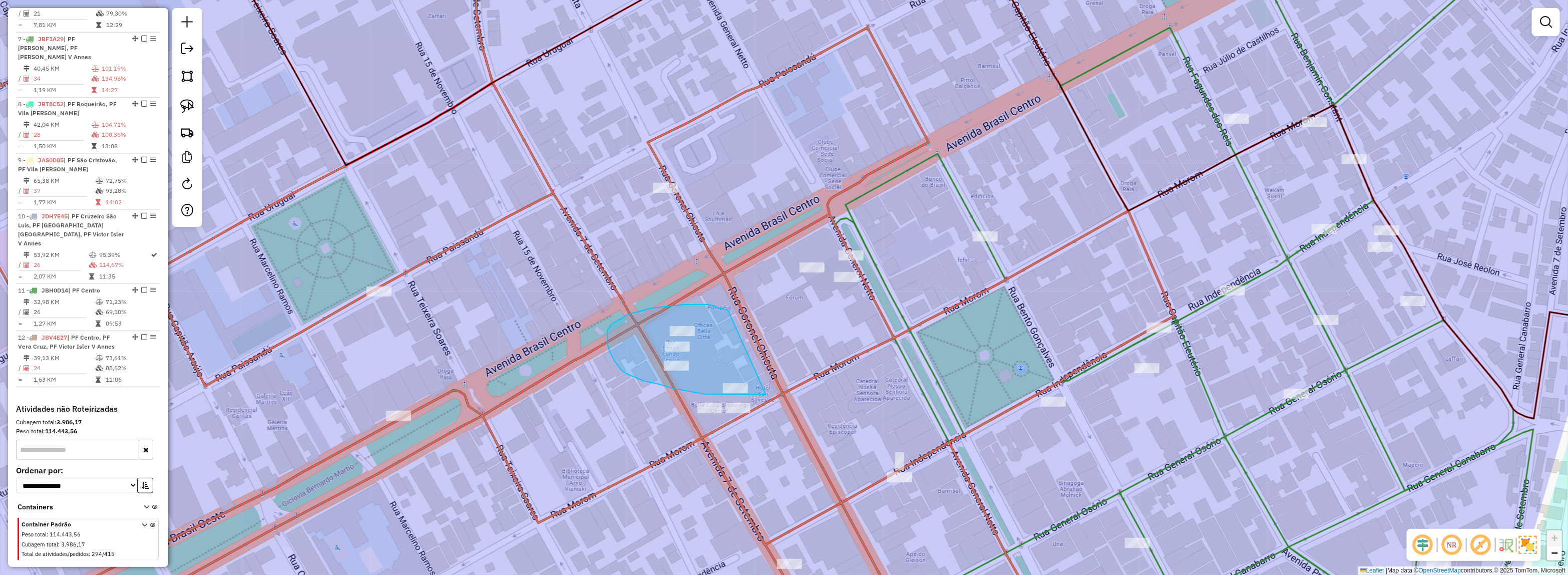
drag, startPoint x: 766, startPoint y: 394, endPoint x: 728, endPoint y: 311, distance: 91.3
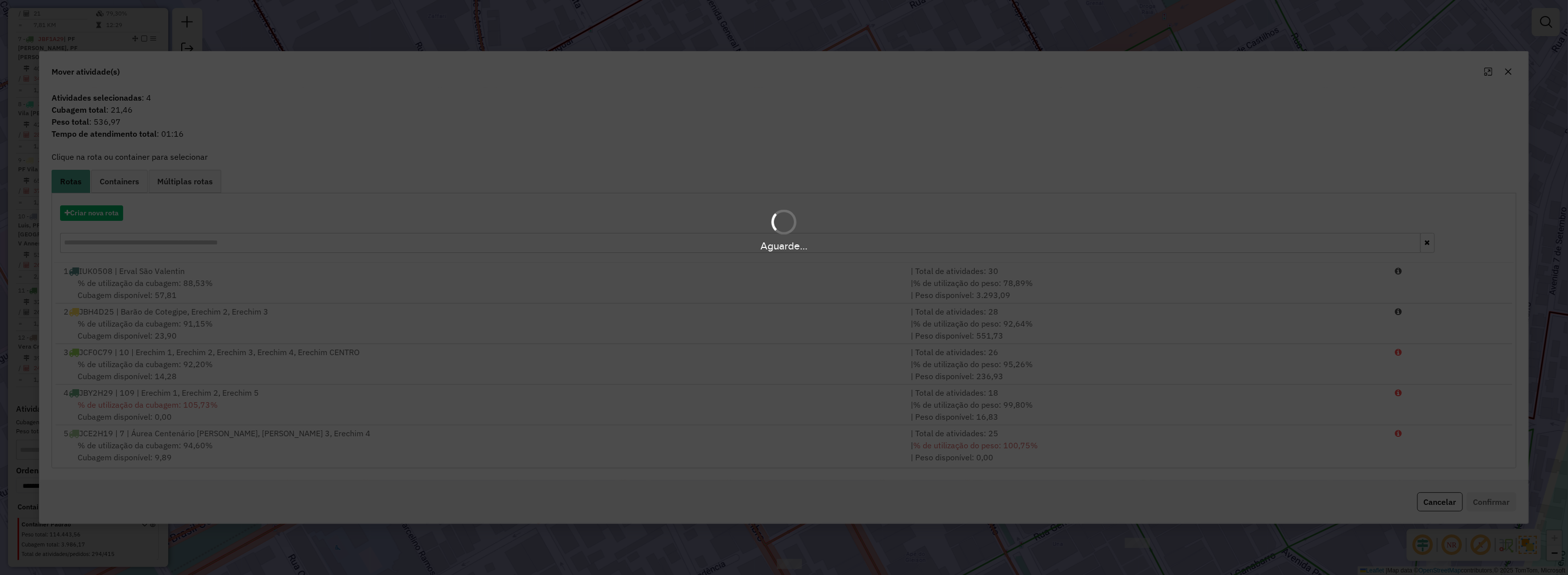
click at [94, 215] on hb-app "Aguarde... Pop-up bloqueado! Seu navegador bloqueou automáticamente a abertura …" at bounding box center [784, 288] width 1568 height 575
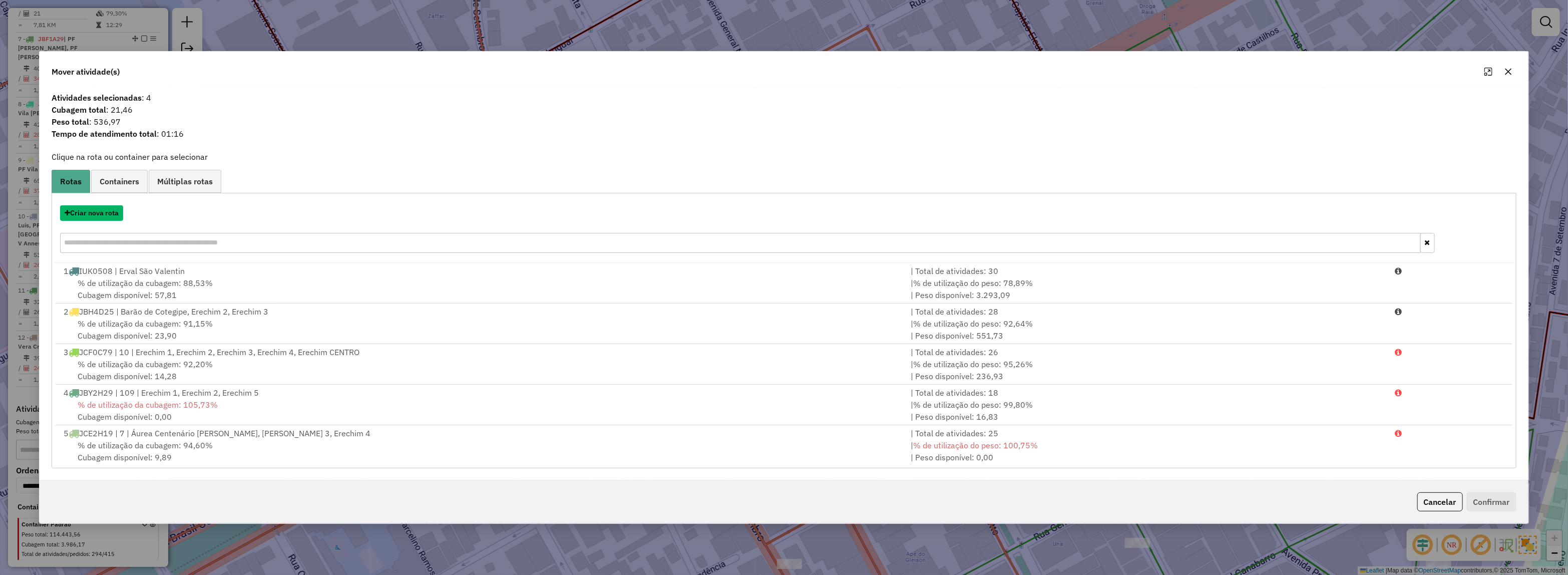
click at [94, 215] on button "Criar nova rota" at bounding box center [92, 213] width 63 height 15
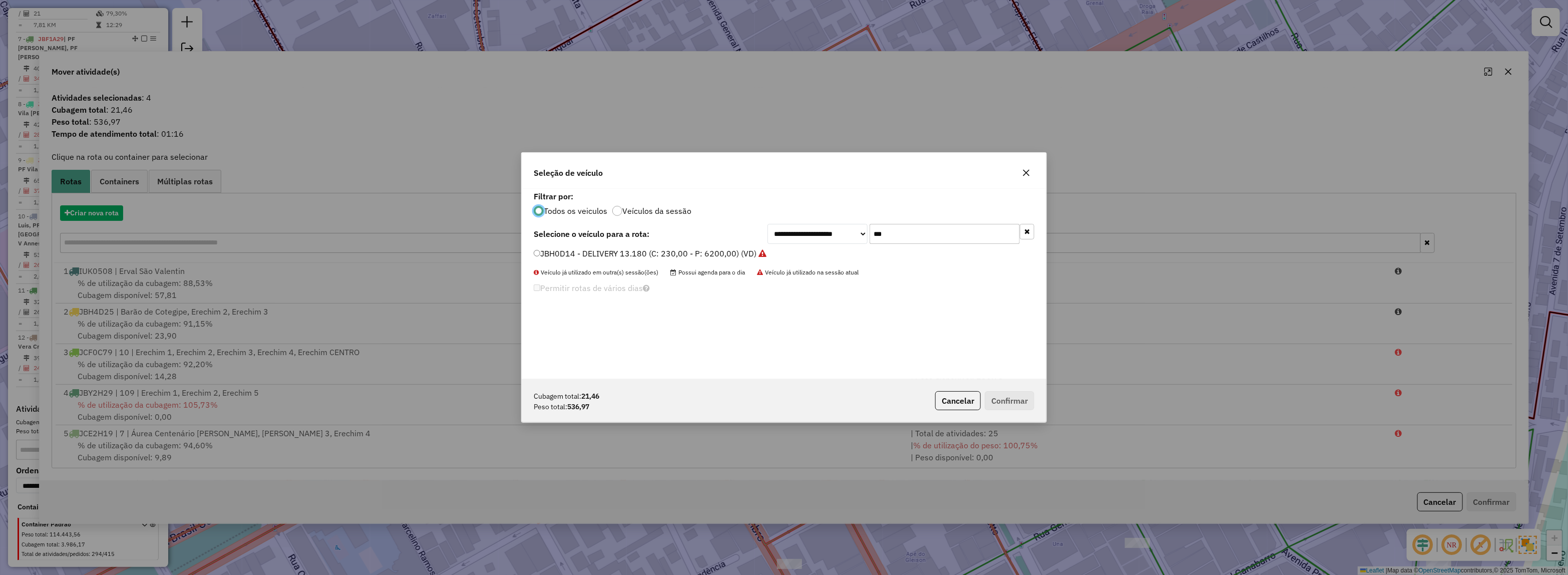
scroll to position [5, 3]
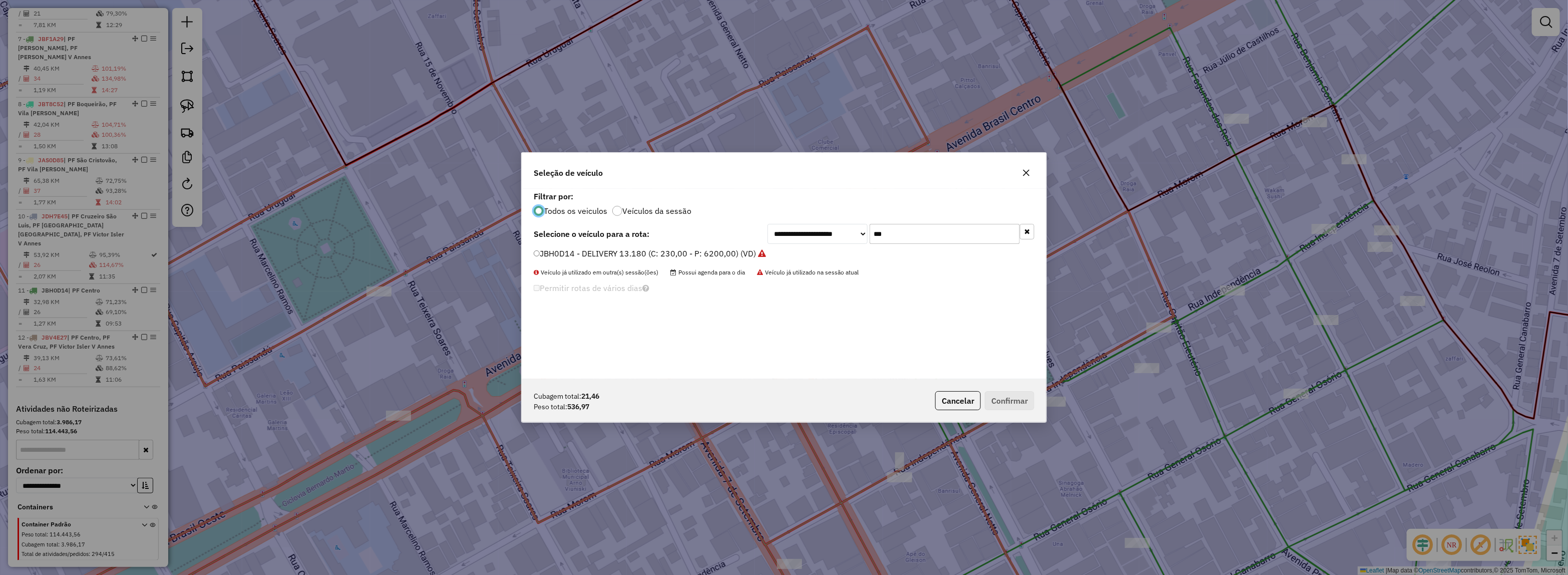
click at [699, 241] on div "**********" at bounding box center [784, 234] width 501 height 20
type input "***"
click at [686, 261] on div "JCT0F67 - Master/Van (C: 70,00 - P: 2000,00)" at bounding box center [784, 258] width 512 height 20
click at [691, 253] on label "JCT0F67 - Master/Van (C: 70,00 - P: 2000,00)" at bounding box center [621, 253] width 176 height 12
click at [1007, 393] on button "Confirmar" at bounding box center [1009, 400] width 49 height 19
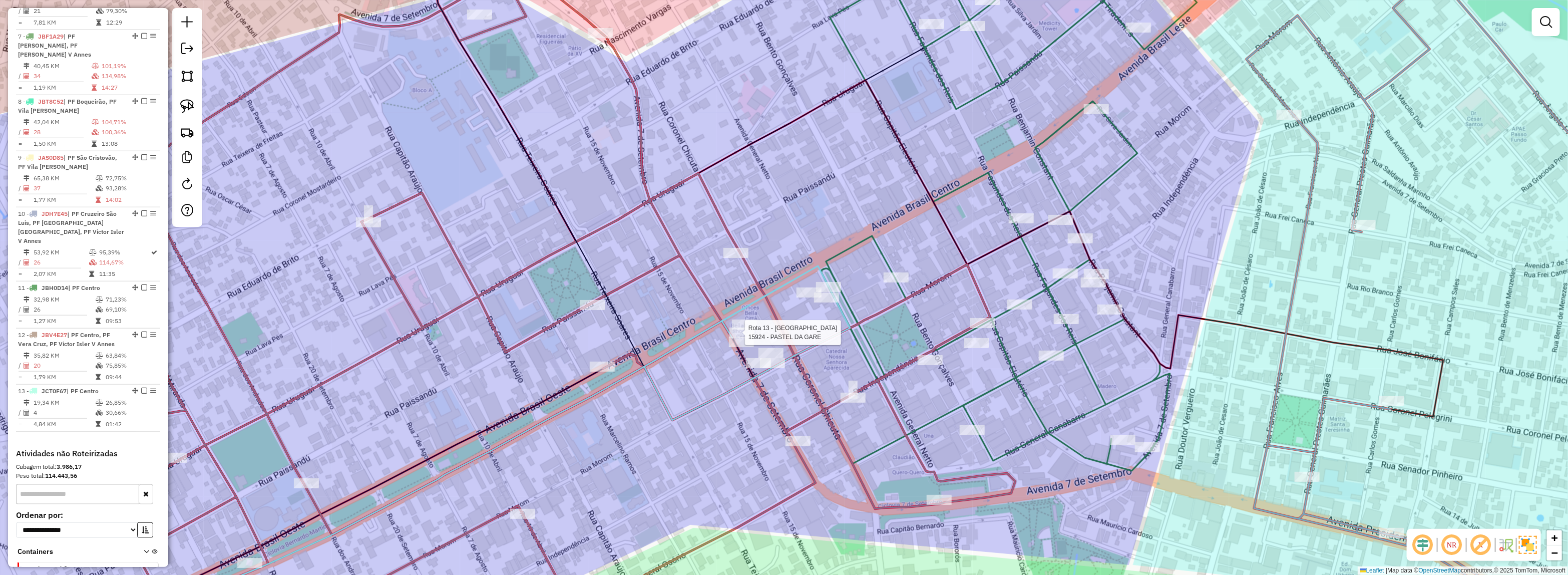
scroll to position [770, 0]
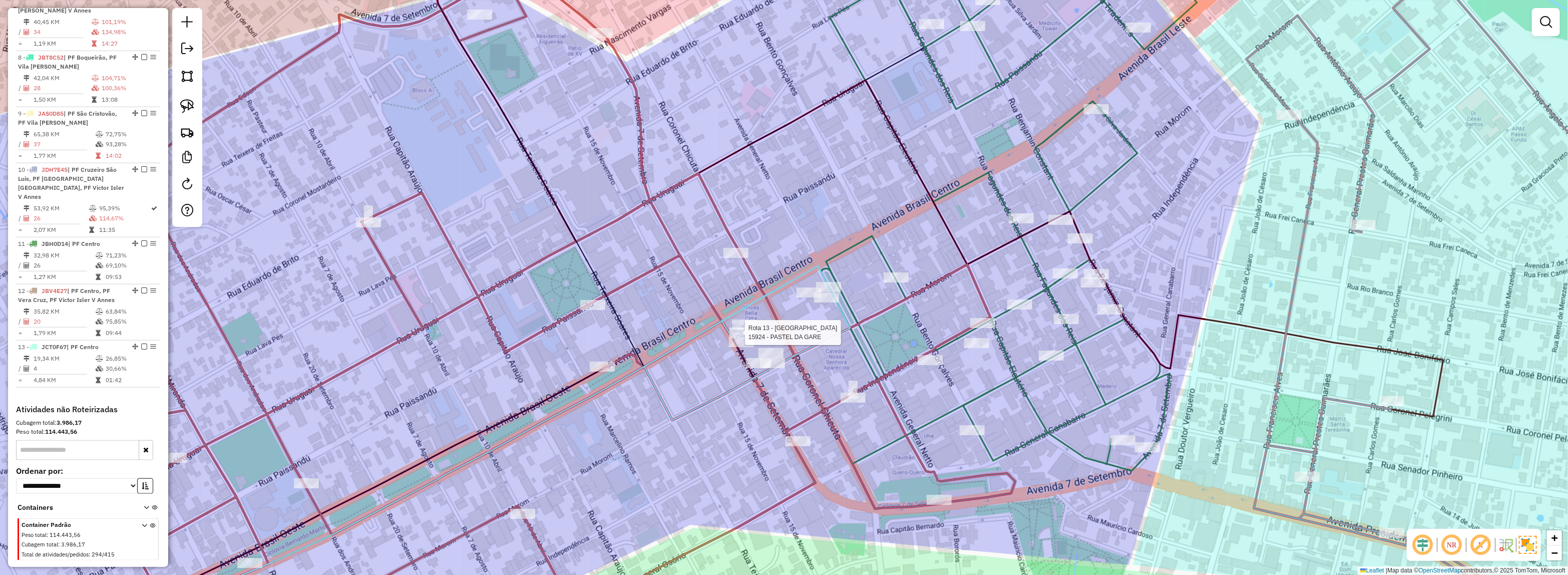
select select "*********"
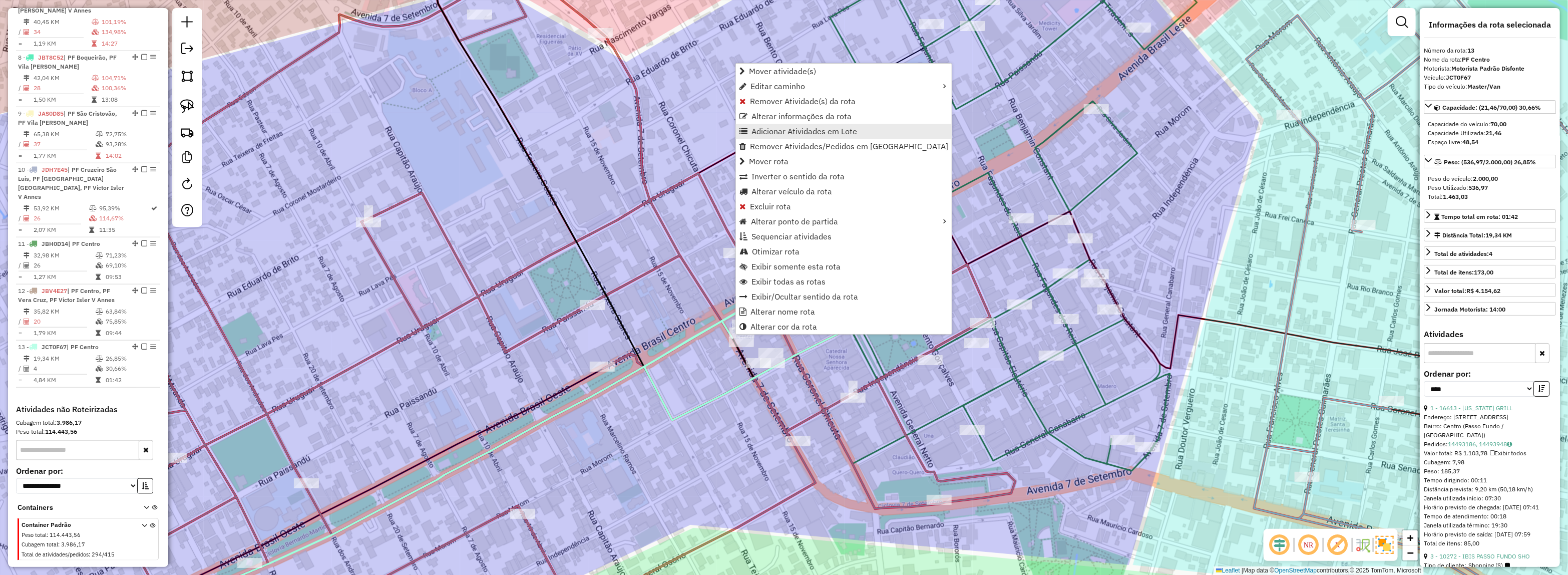
click at [787, 132] on span "Adicionar Atividades em Lote" at bounding box center [804, 131] width 106 height 8
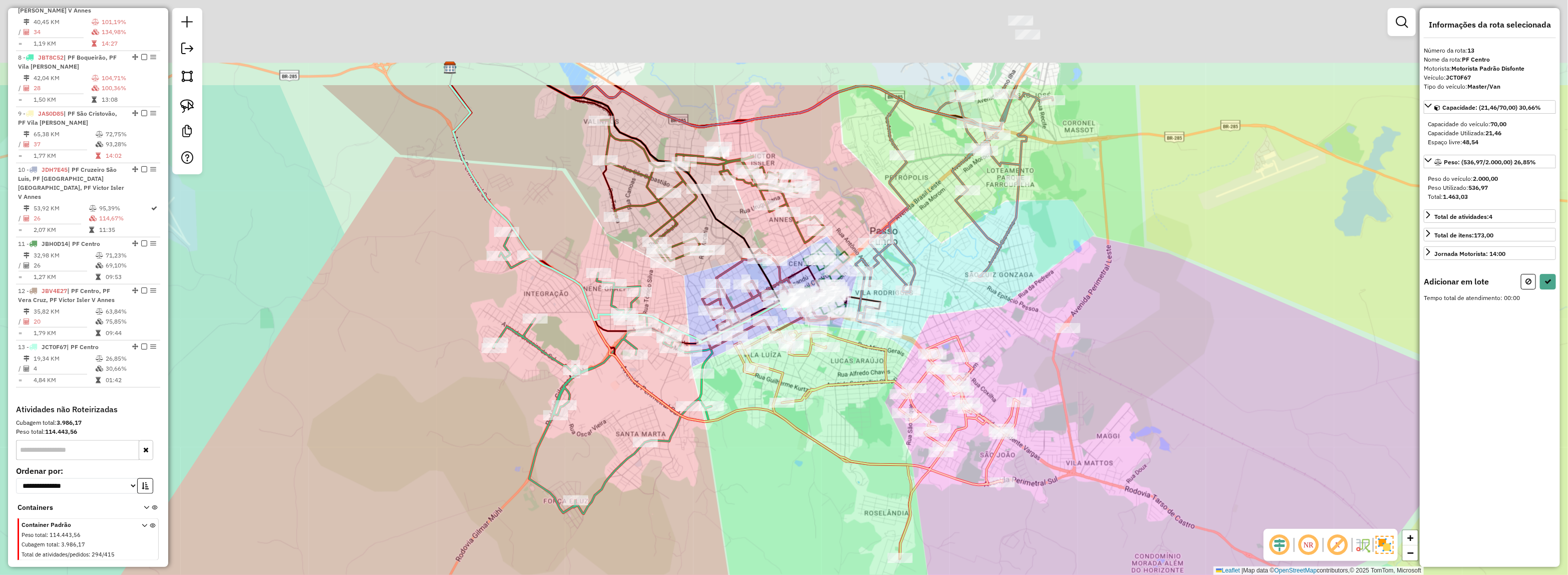
drag, startPoint x: 841, startPoint y: 49, endPoint x: 836, endPoint y: 198, distance: 149.1
click at [853, 198] on div "Janela de atendimento Grade de atendimento Capacidade Transportadoras Veículos …" at bounding box center [784, 288] width 1568 height 575
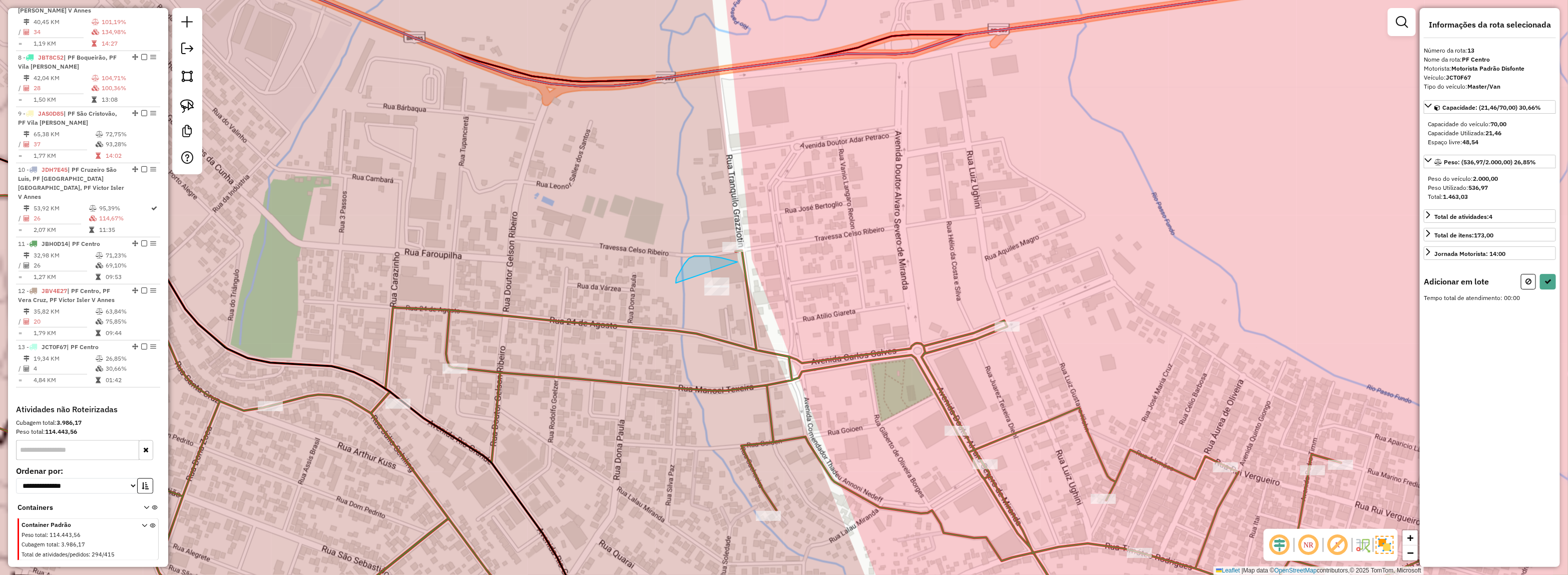
drag, startPoint x: 735, startPoint y: 261, endPoint x: 849, endPoint y: 319, distance: 127.9
click at [1428, 311] on icon at bounding box center [1426, 308] width 6 height 7
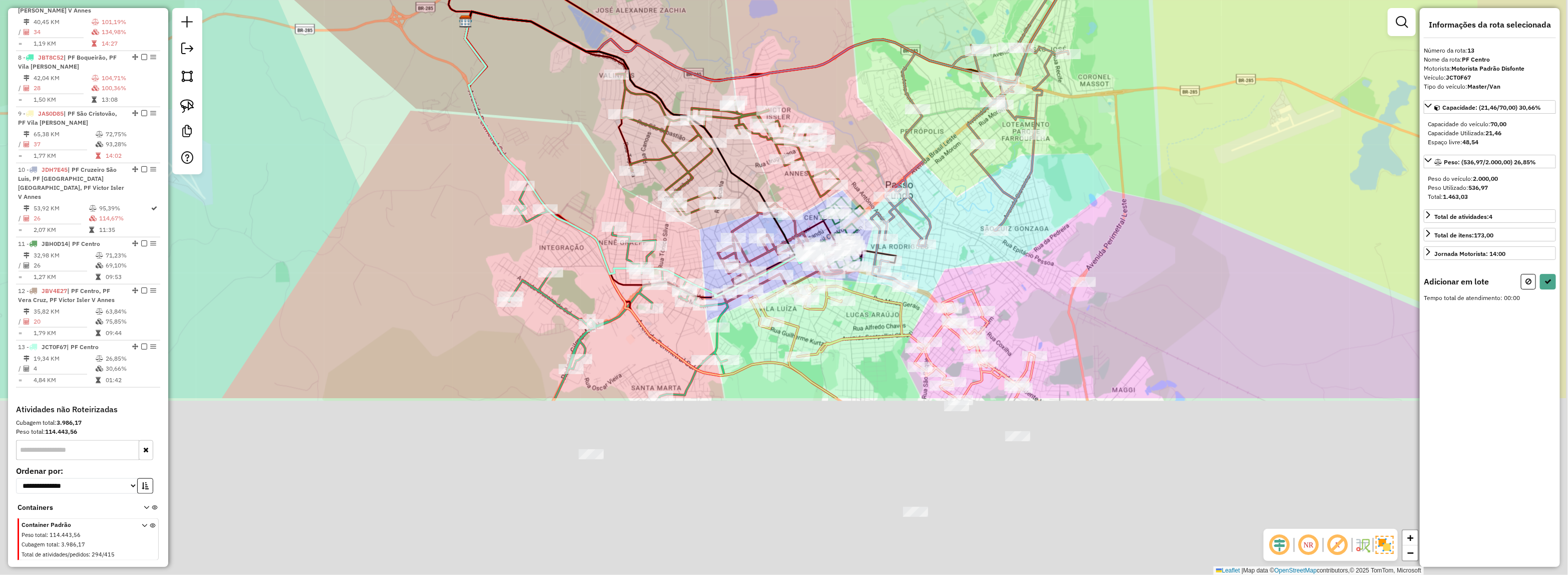
drag, startPoint x: 1051, startPoint y: 329, endPoint x: 893, endPoint y: 94, distance: 283.2
click at [893, 94] on div "Janela de atendimento Grade de atendimento Capacidade Transportadoras Veículos …" at bounding box center [784, 288] width 1568 height 575
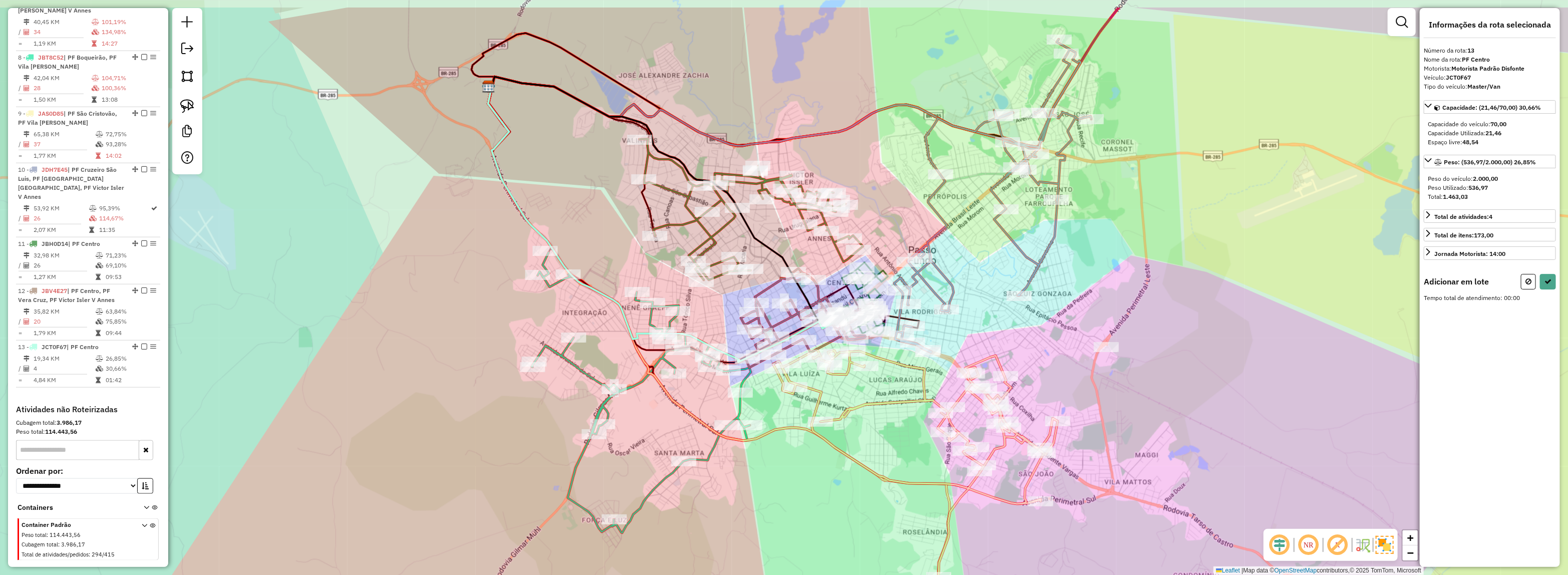
drag, startPoint x: 982, startPoint y: 277, endPoint x: 1005, endPoint y: 342, distance: 68.9
click at [1005, 342] on div "Janela de atendimento Grade de atendimento Capacidade Transportadoras Veículos …" at bounding box center [784, 288] width 1568 height 575
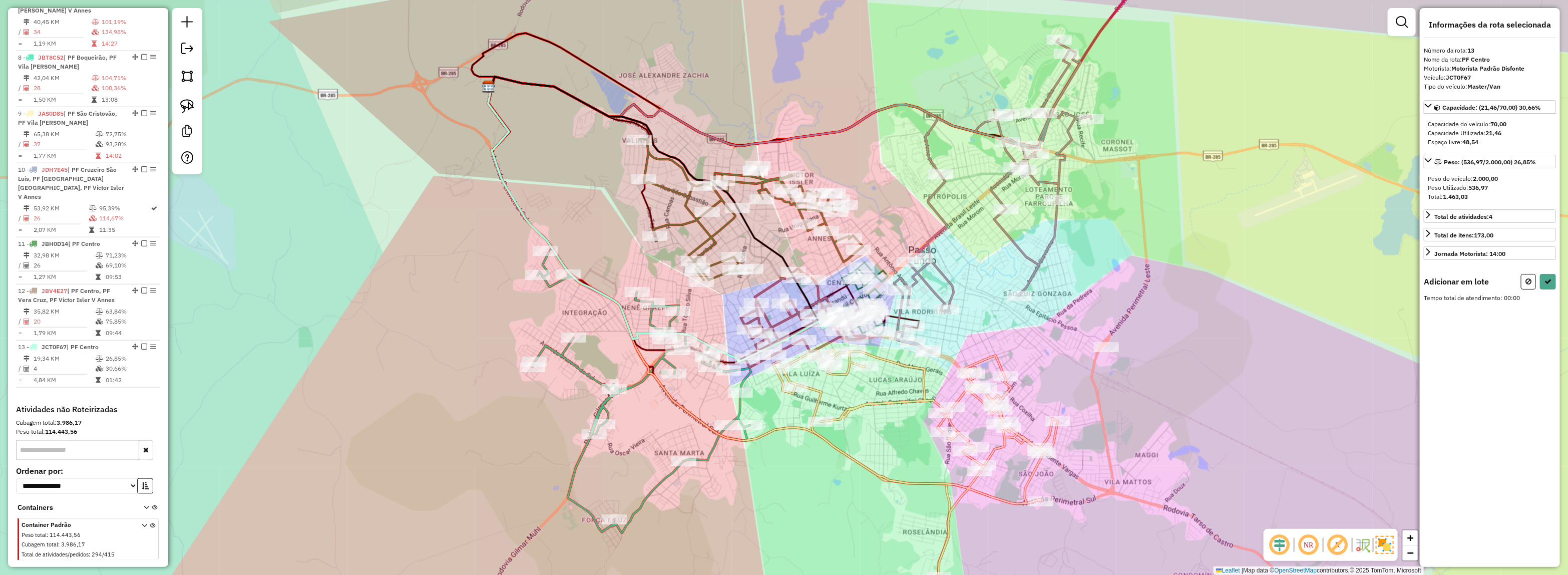
select select "*********"
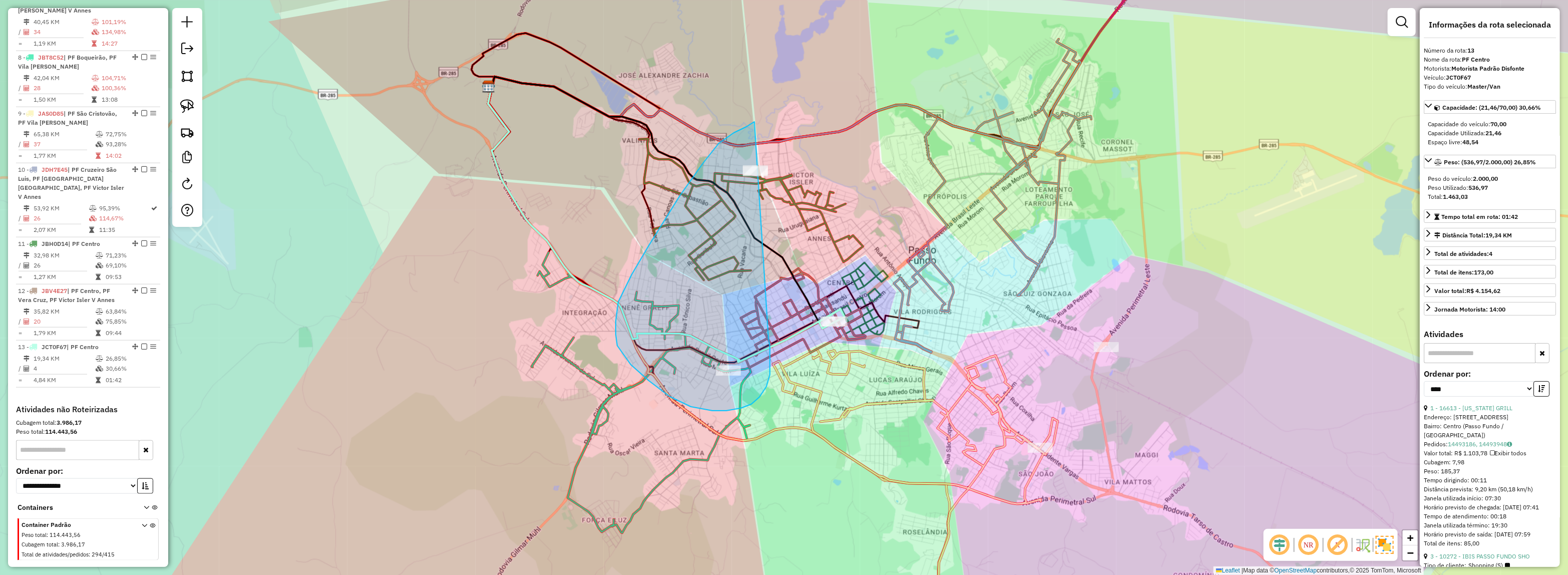
drag, startPoint x: 768, startPoint y: 336, endPoint x: 820, endPoint y: 116, distance: 226.1
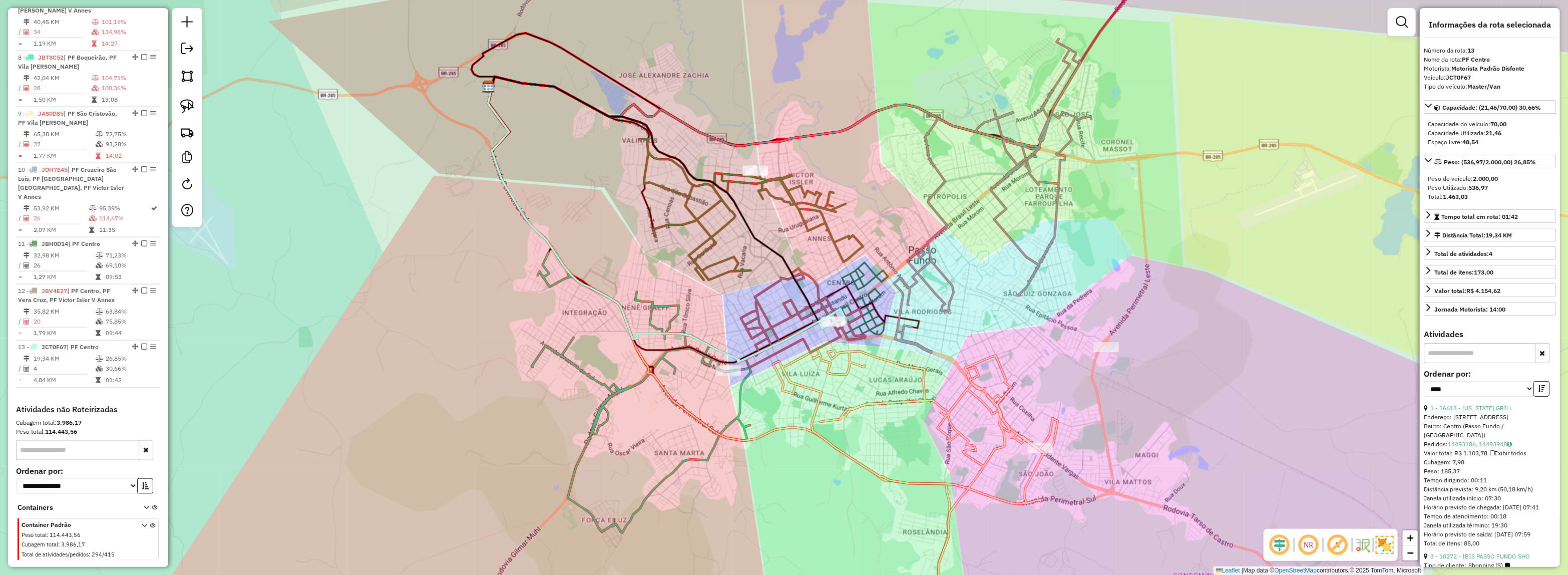
click at [717, 242] on icon at bounding box center [751, 210] width 224 height 141
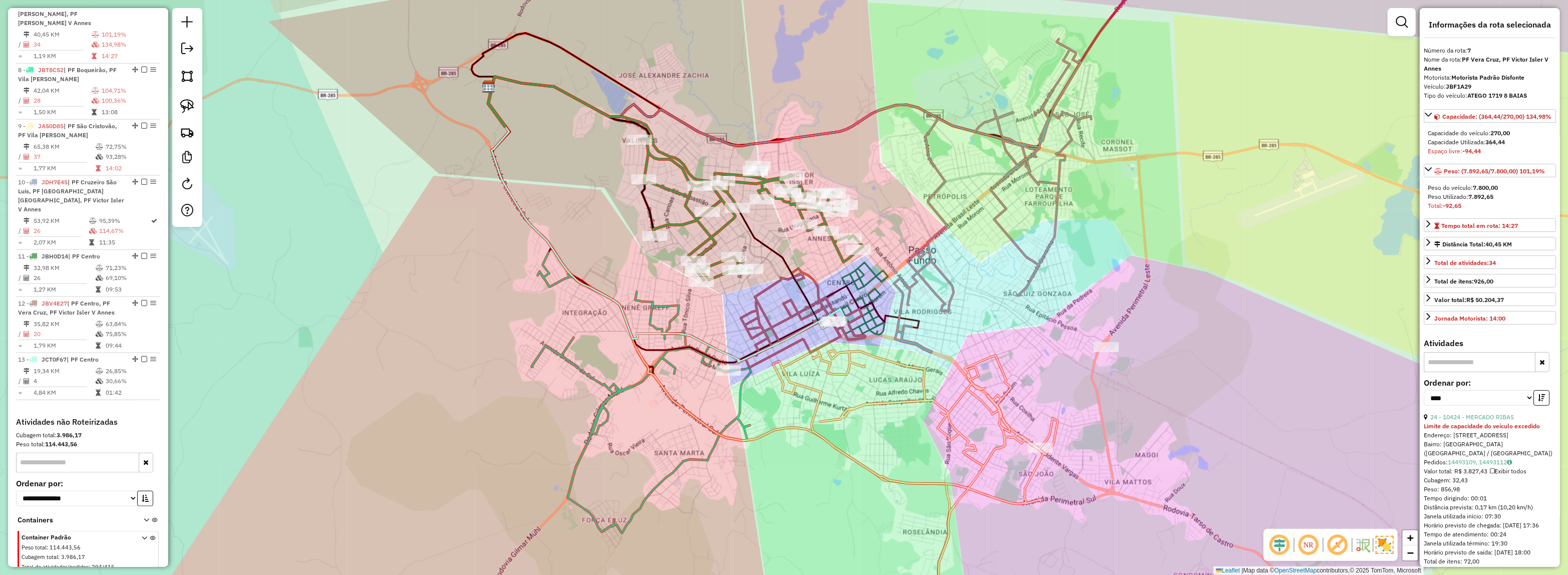
scroll to position [748, 0]
click at [1497, 421] on link "24 - 10424 - MERCADO RIBAS" at bounding box center [1471, 417] width 84 height 7
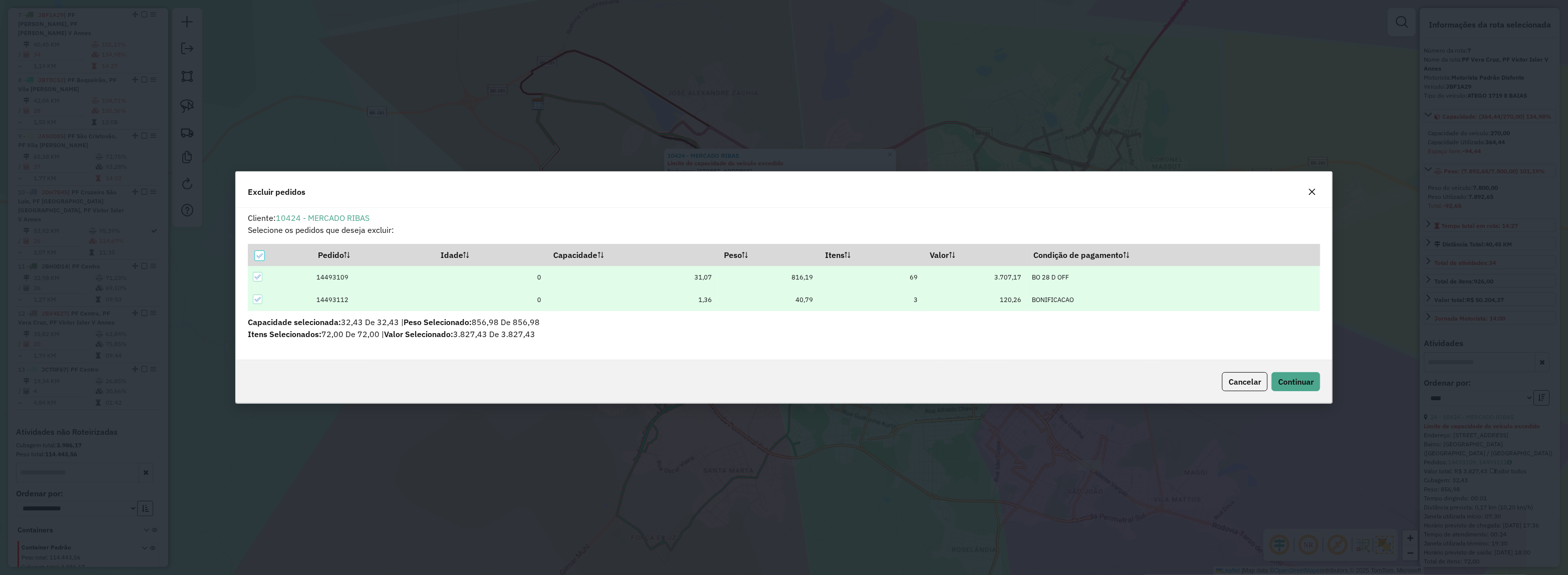
scroll to position [0, 0]
click at [1325, 376] on div "Cancelar Continuar" at bounding box center [784, 381] width 1097 height 43
click at [1313, 381] on span "Continuar" at bounding box center [1295, 381] width 36 height 10
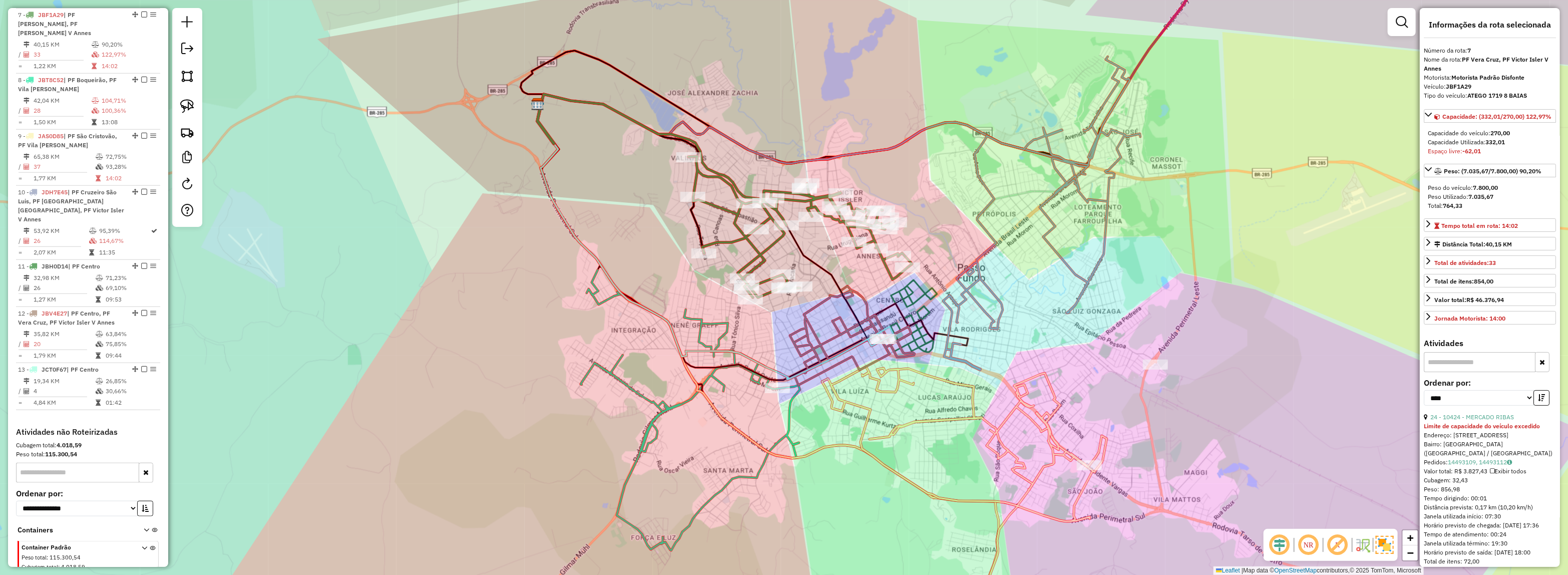
click at [704, 324] on icon at bounding box center [690, 410] width 219 height 280
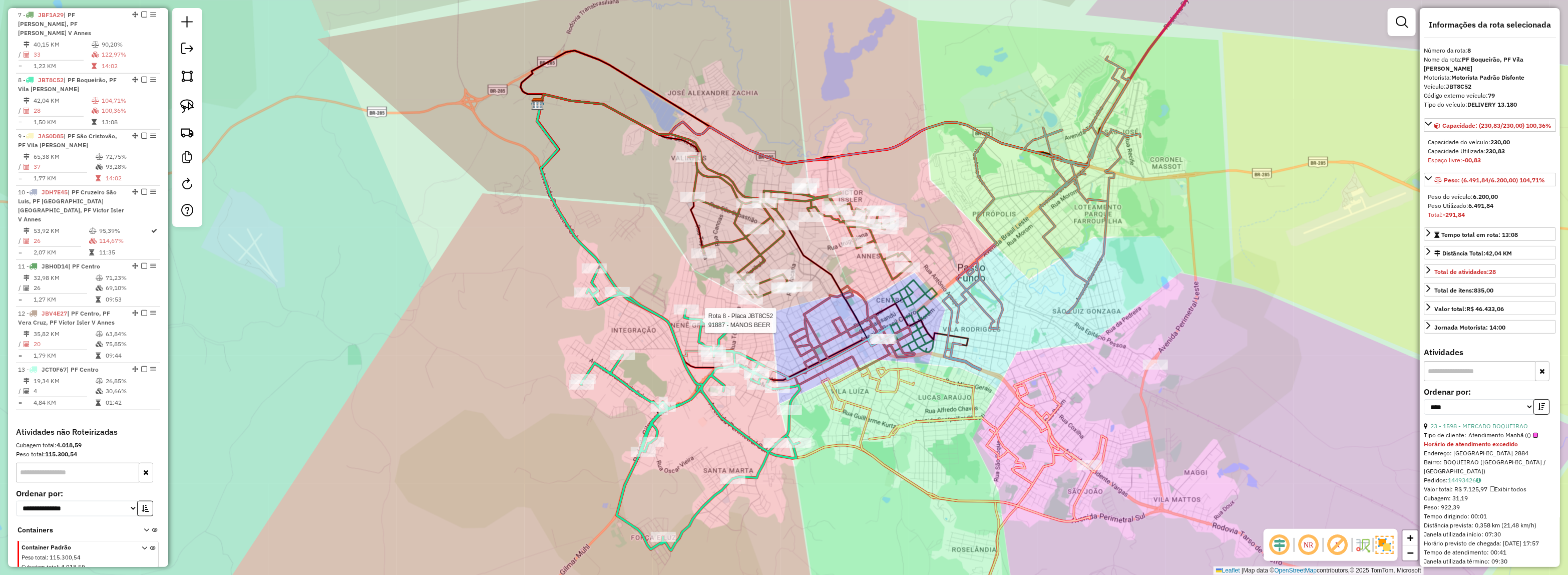
scroll to position [770, 0]
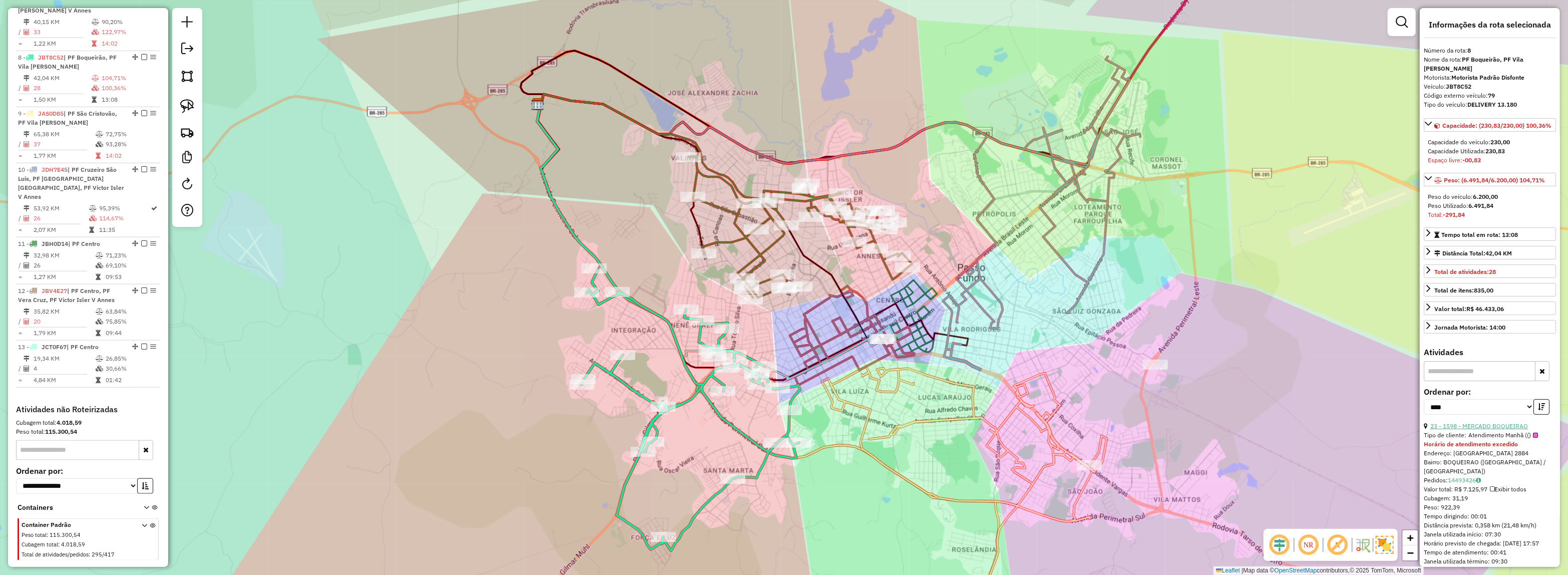
click at [1486, 429] on link "23 - 1598 - MERCADO BOQUEIRAO" at bounding box center [1479, 426] width 97 height 7
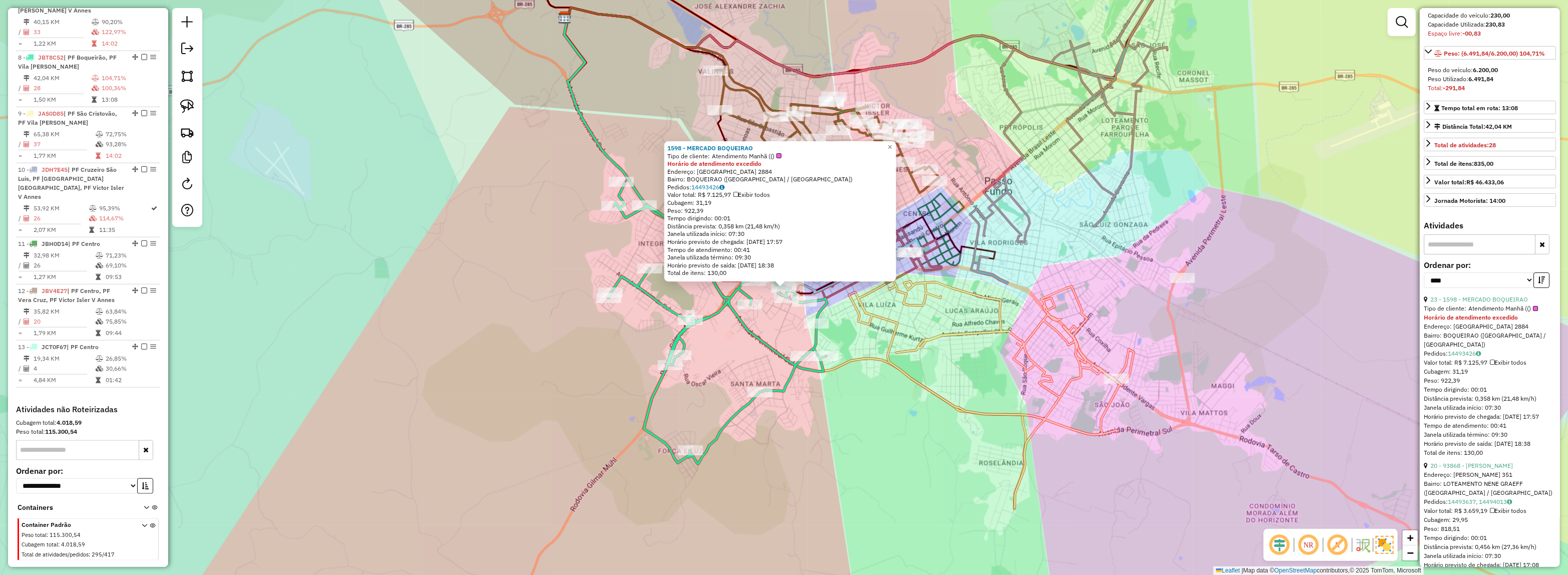
scroll to position [188, 0]
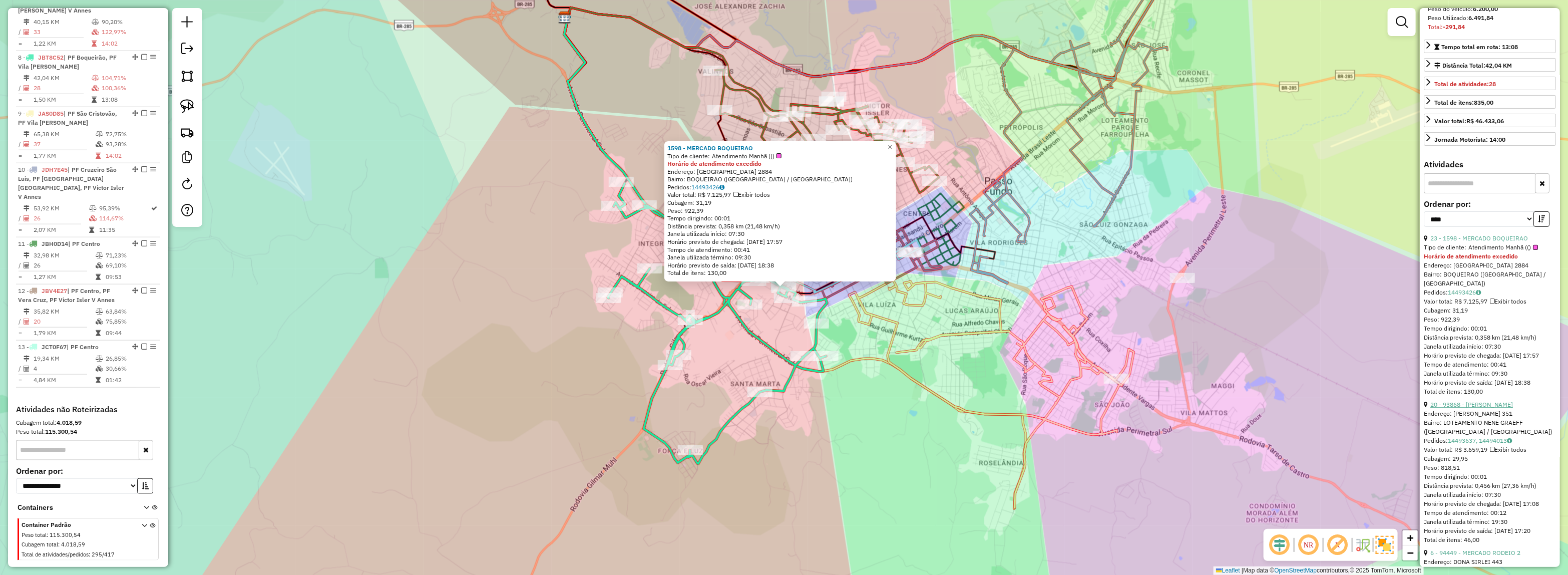
click at [1458, 408] on link "20 - 93868 - MERCADO PERES" at bounding box center [1471, 404] width 83 height 7
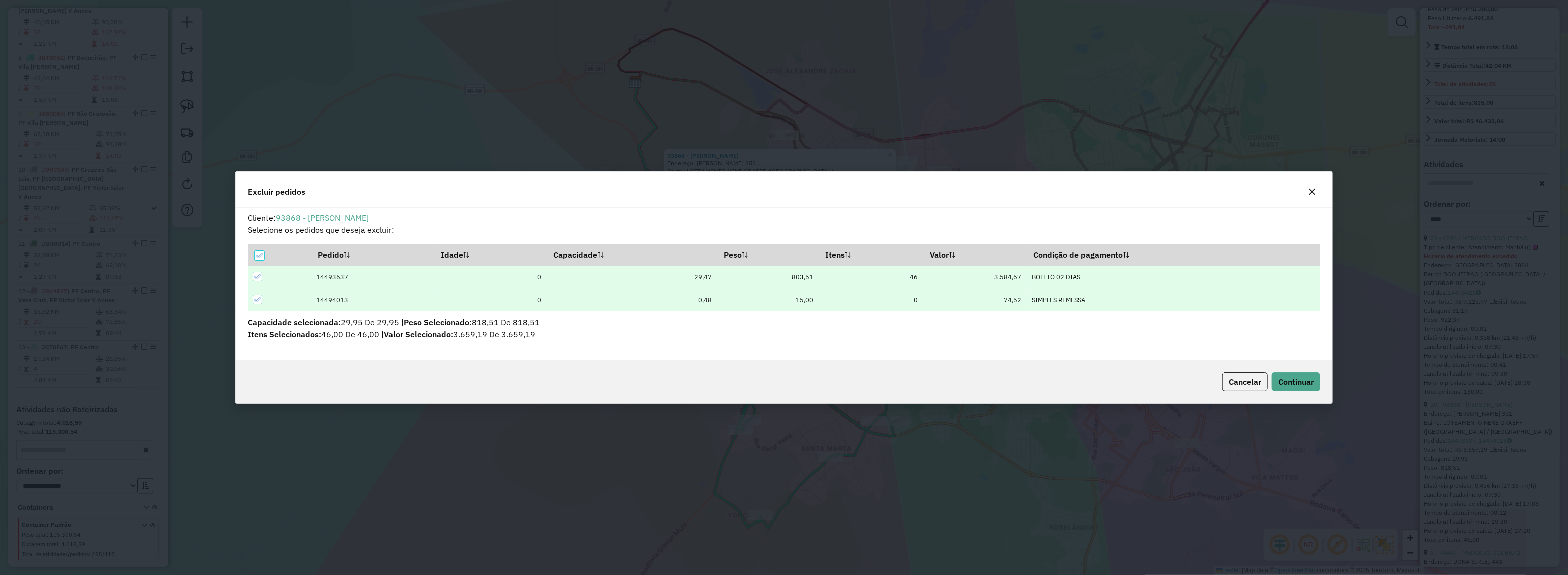
scroll to position [0, 0]
click at [1289, 382] on span "Continuar" at bounding box center [1295, 381] width 36 height 10
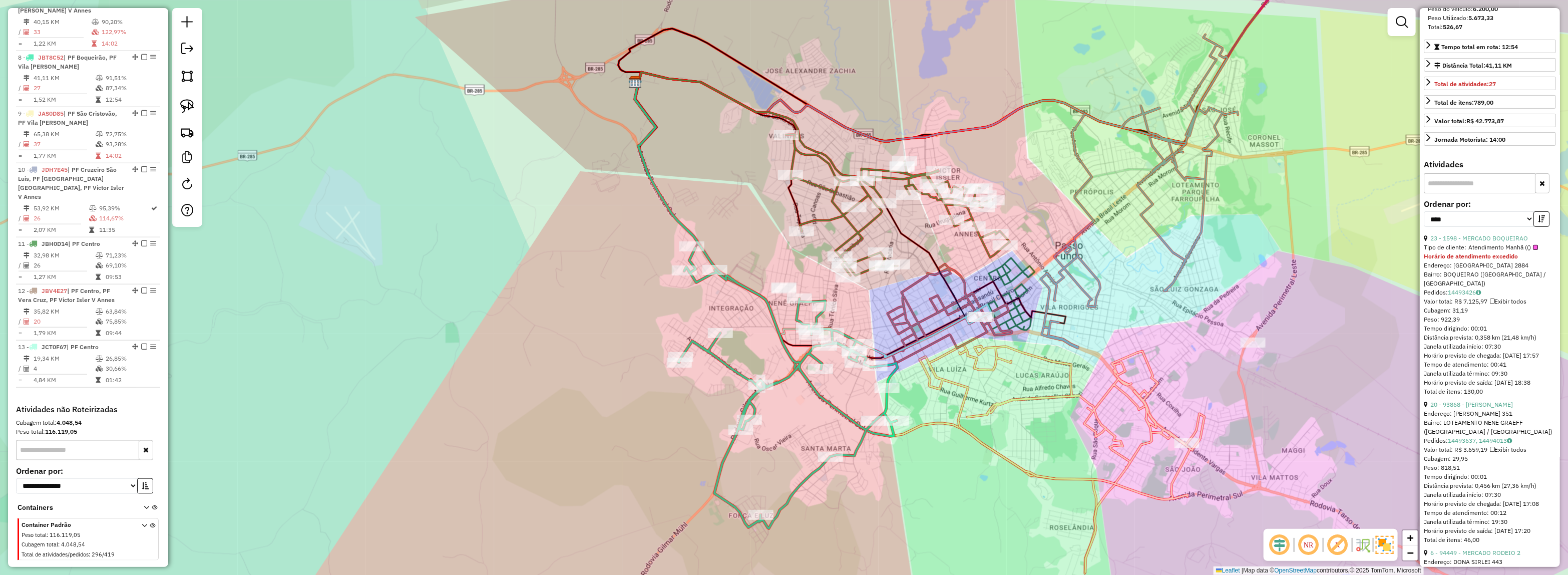
scroll to position [178, 0]
drag, startPoint x: 1135, startPoint y: 331, endPoint x: 1127, endPoint y: 357, distance: 27.2
click at [1127, 357] on div "Janela de atendimento Grade de atendimento Capacidade Transportadoras Veículos …" at bounding box center [784, 288] width 1568 height 575
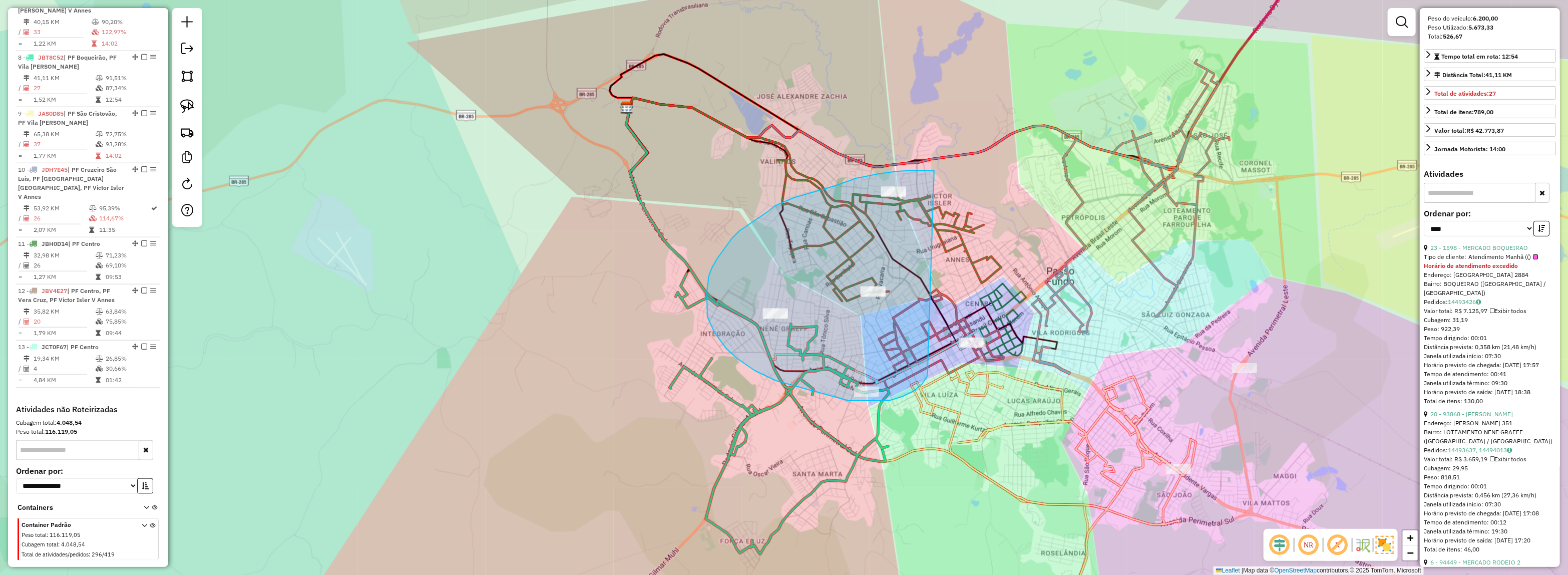
drag, startPoint x: 928, startPoint y: 372, endPoint x: 934, endPoint y: 171, distance: 201.1
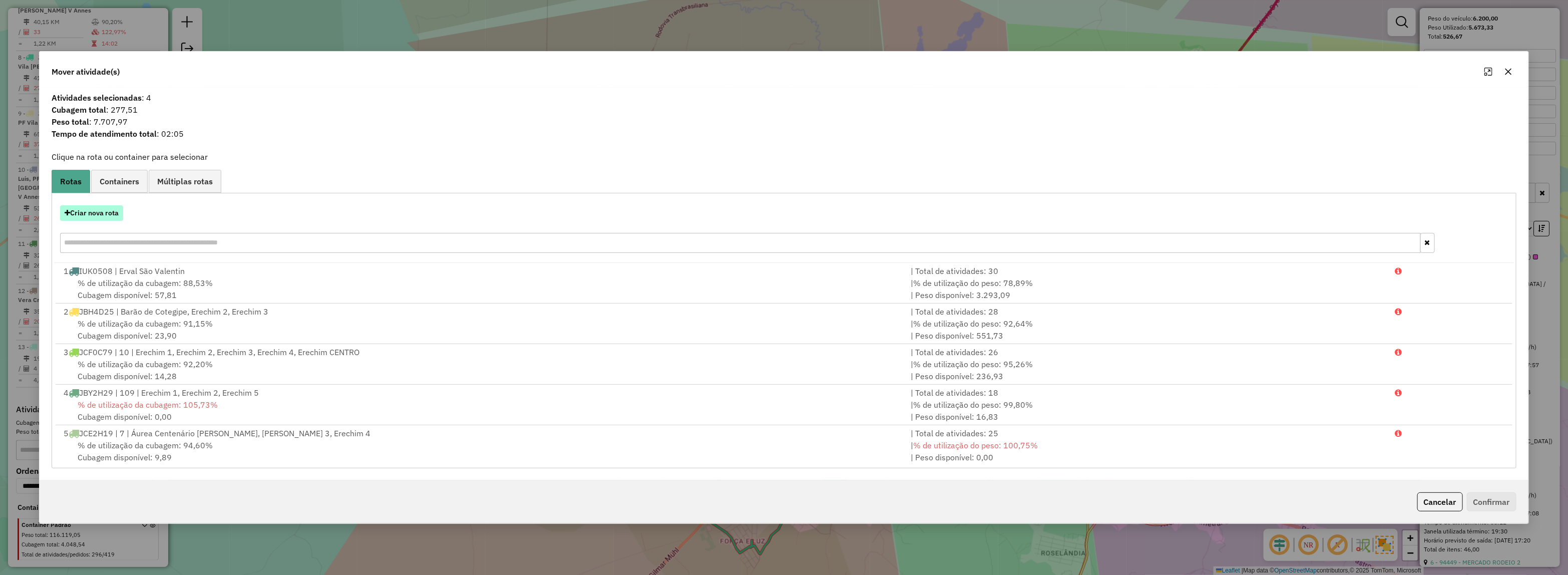
click at [86, 213] on button "Criar nova rota" at bounding box center [92, 213] width 63 height 15
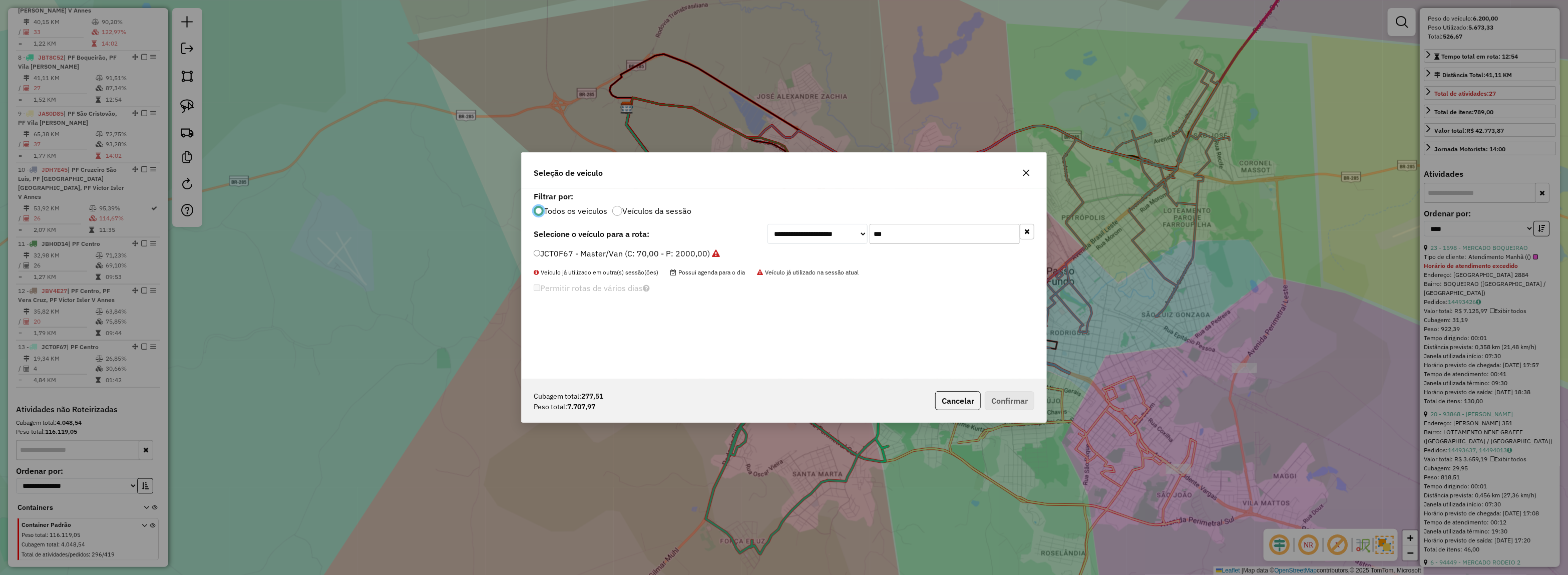
scroll to position [5, 3]
drag, startPoint x: 897, startPoint y: 234, endPoint x: 709, endPoint y: 246, distance: 188.4
click at [712, 245] on div "**********" at bounding box center [784, 283] width 525 height 190
type input "***"
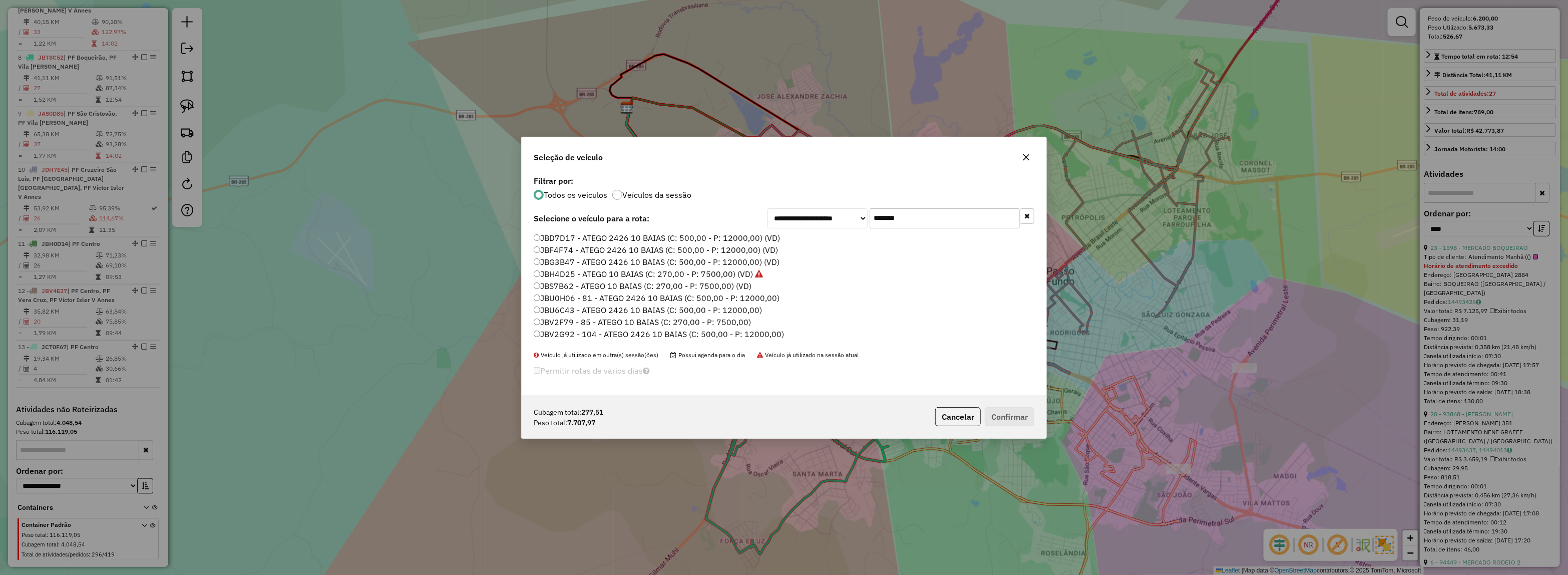
type input "********"
drag, startPoint x: 684, startPoint y: 237, endPoint x: 690, endPoint y: 250, distance: 14.3
click at [684, 237] on label "JBD7D17 - ATEGO 2426 10 BAIAS (C: 500,00 - P: 12000,00) (VD)" at bounding box center [656, 238] width 246 height 12
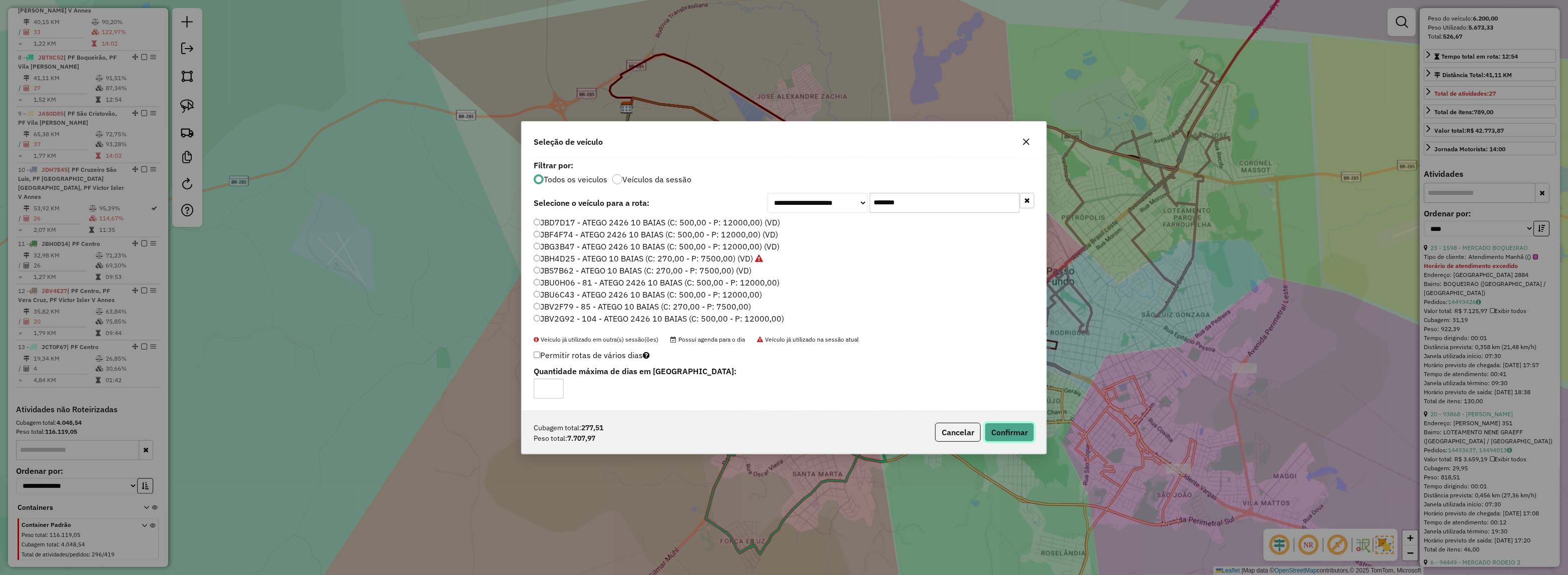
click at [994, 429] on button "Confirmar" at bounding box center [1009, 432] width 49 height 19
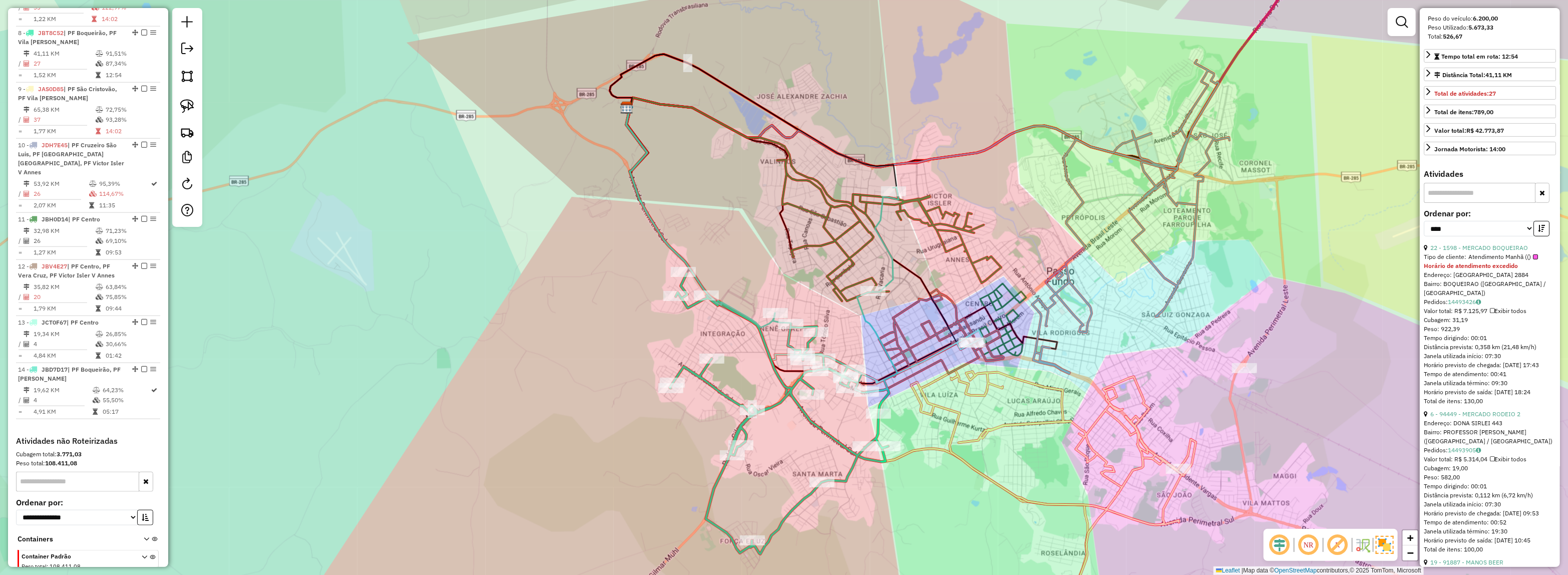
scroll to position [804, 0]
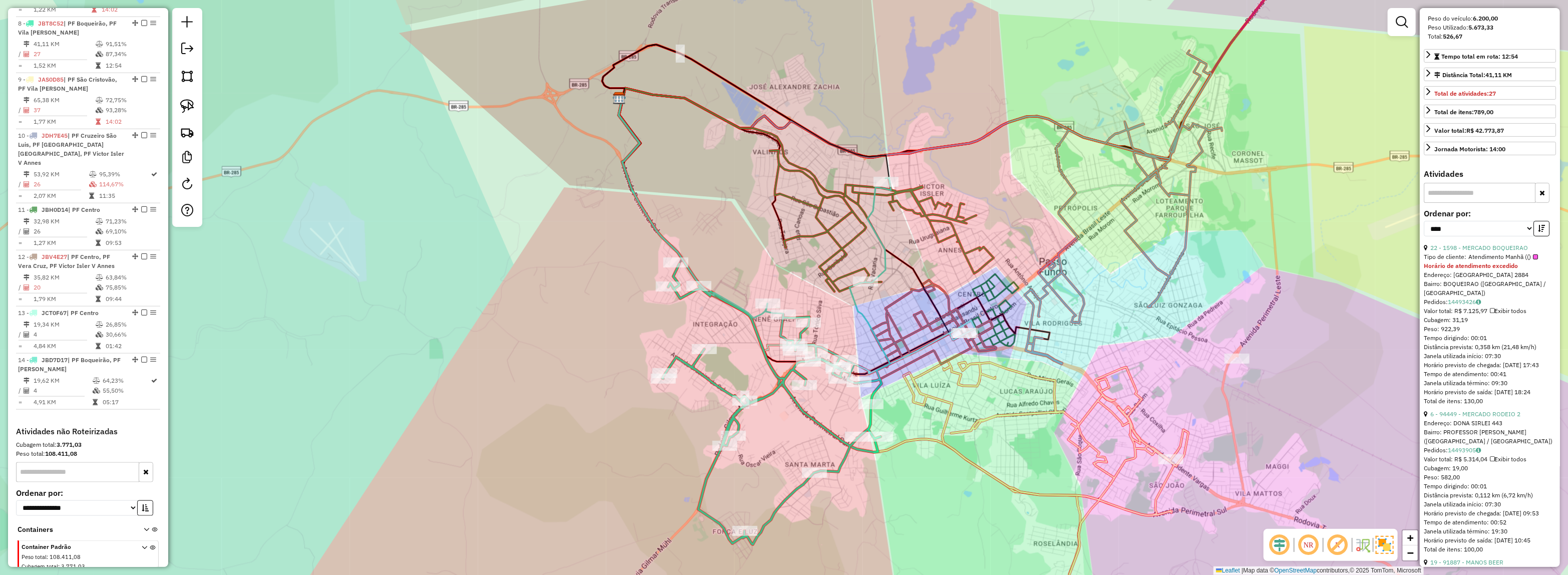
drag, startPoint x: 1202, startPoint y: 407, endPoint x: 1107, endPoint y: 362, distance: 105.1
click at [1107, 362] on div "Janela de atendimento Grade de atendimento Capacidade Transportadoras Veículos …" at bounding box center [784, 288] width 1568 height 575
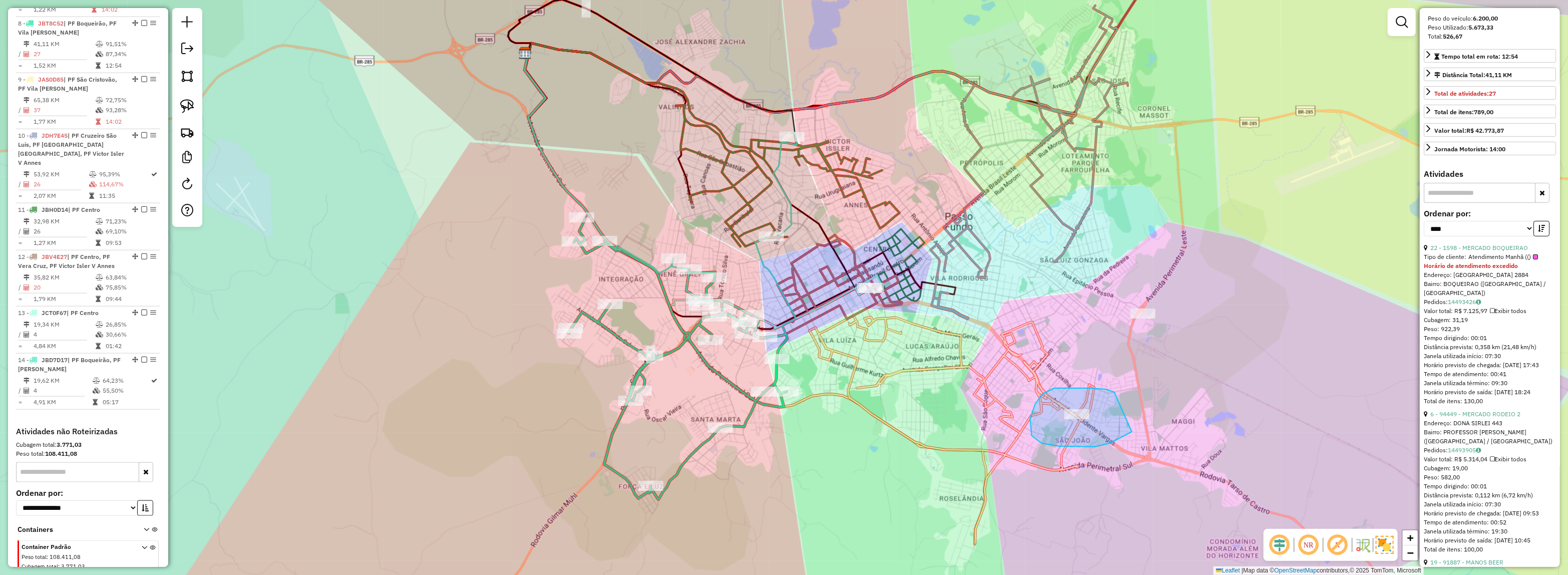
drag, startPoint x: 1042, startPoint y: 443, endPoint x: 1138, endPoint y: 427, distance: 97.3
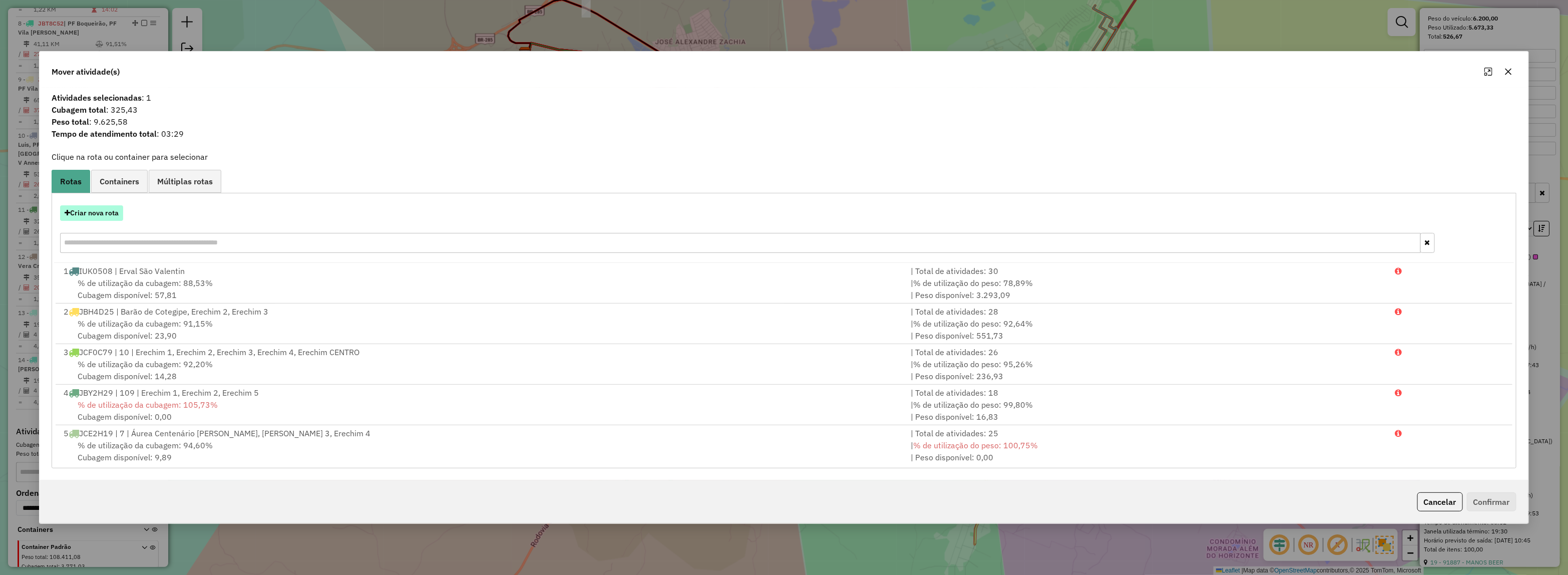
click at [81, 219] on button "Criar nova rota" at bounding box center [92, 213] width 63 height 15
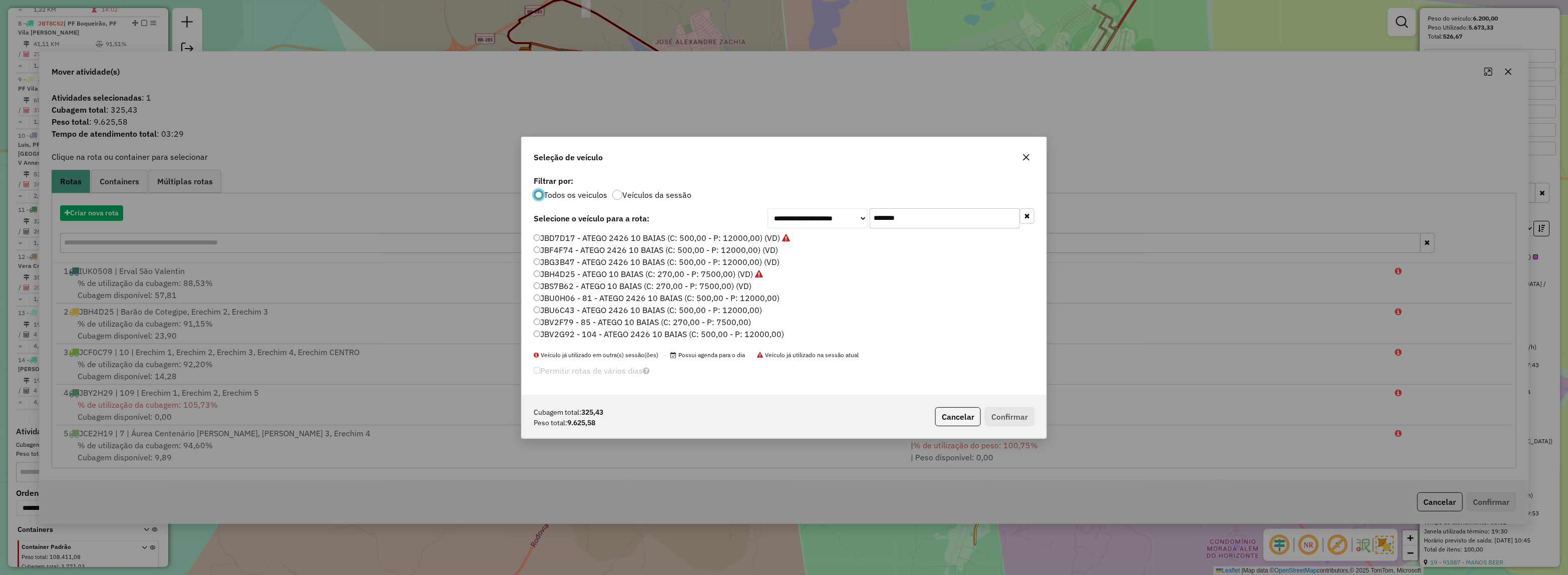
scroll to position [5, 3]
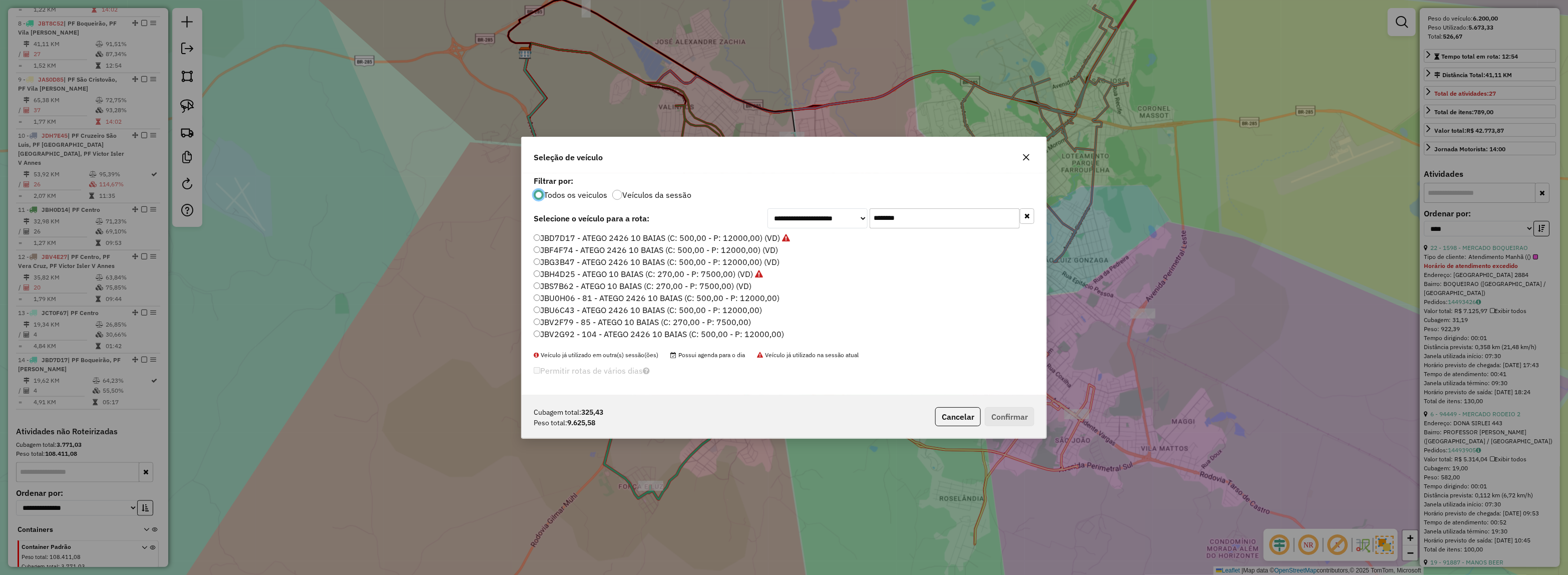
drag, startPoint x: 765, startPoint y: 221, endPoint x: 732, endPoint y: 219, distance: 33.1
click at [734, 221] on div "**********" at bounding box center [784, 218] width 501 height 20
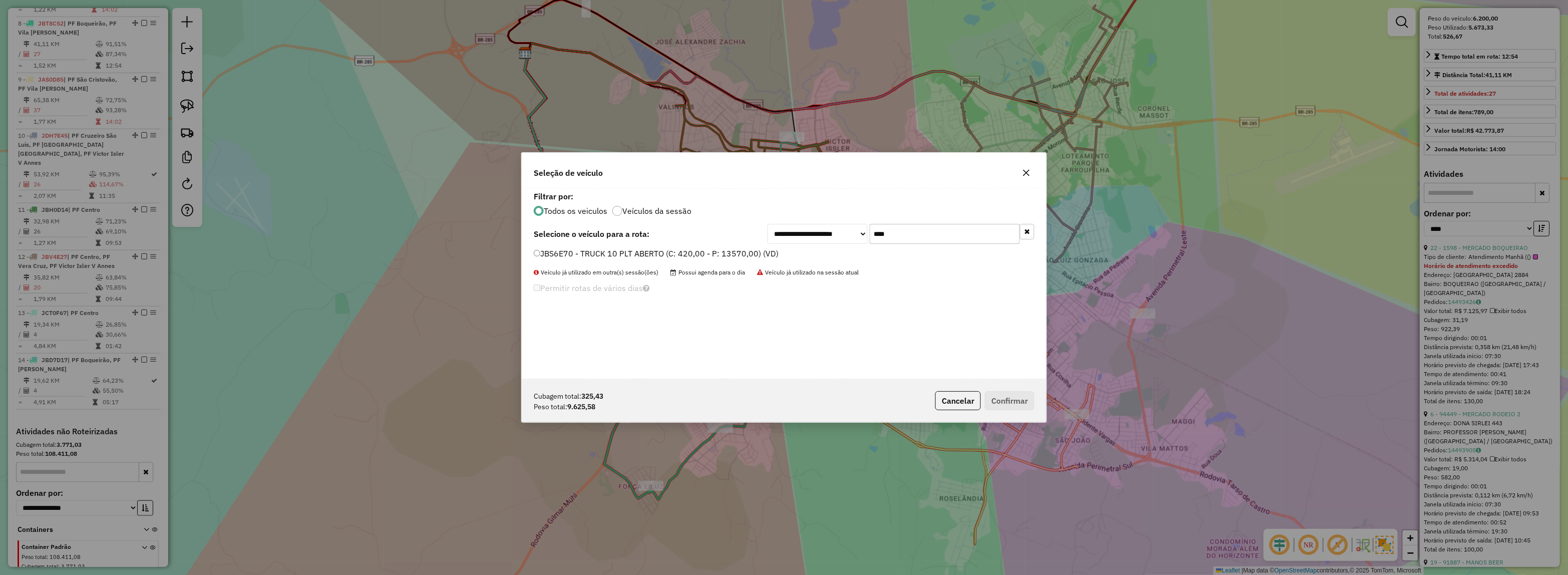
click at [728, 257] on label "JBS6E70 - TRUCK 10 PLT ABERTO (C: 420,00 - P: 13570,00) (VD)" at bounding box center [656, 253] width 244 height 12
drag, startPoint x: 912, startPoint y: 227, endPoint x: 808, endPoint y: 231, distance: 104.1
click at [832, 231] on div "**********" at bounding box center [901, 234] width 267 height 20
click at [904, 234] on input "****" at bounding box center [944, 234] width 150 height 20
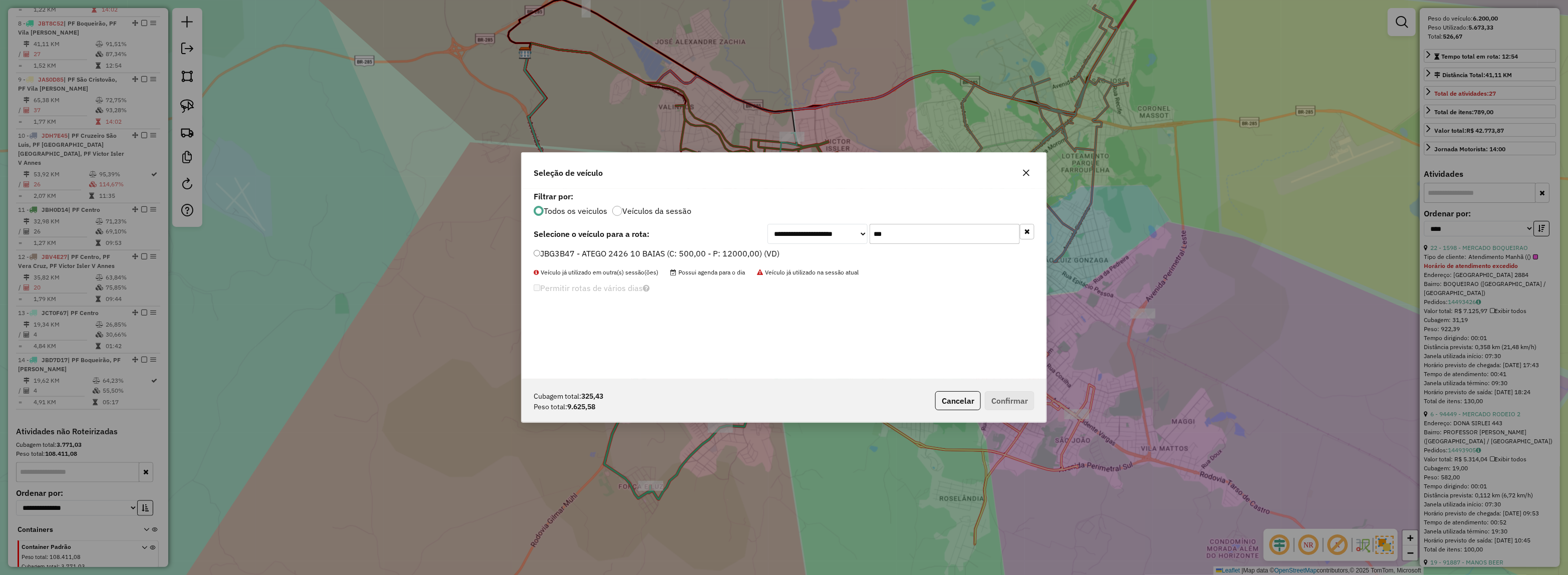
type input "***"
click at [757, 251] on label "JBG3B47 - ATEGO 2426 10 BAIAS (C: 500,00 - P: 12000,00) (VD)" at bounding box center [656, 253] width 246 height 12
drag, startPoint x: 1027, startPoint y: 411, endPoint x: 1008, endPoint y: 402, distance: 21.0
click at [1009, 402] on div "Cubagem total: 325,43 Peso total: 9.625,58 Cancelar Confirmar" at bounding box center [784, 400] width 525 height 43
click at [1002, 394] on button "Confirmar" at bounding box center [1009, 400] width 49 height 19
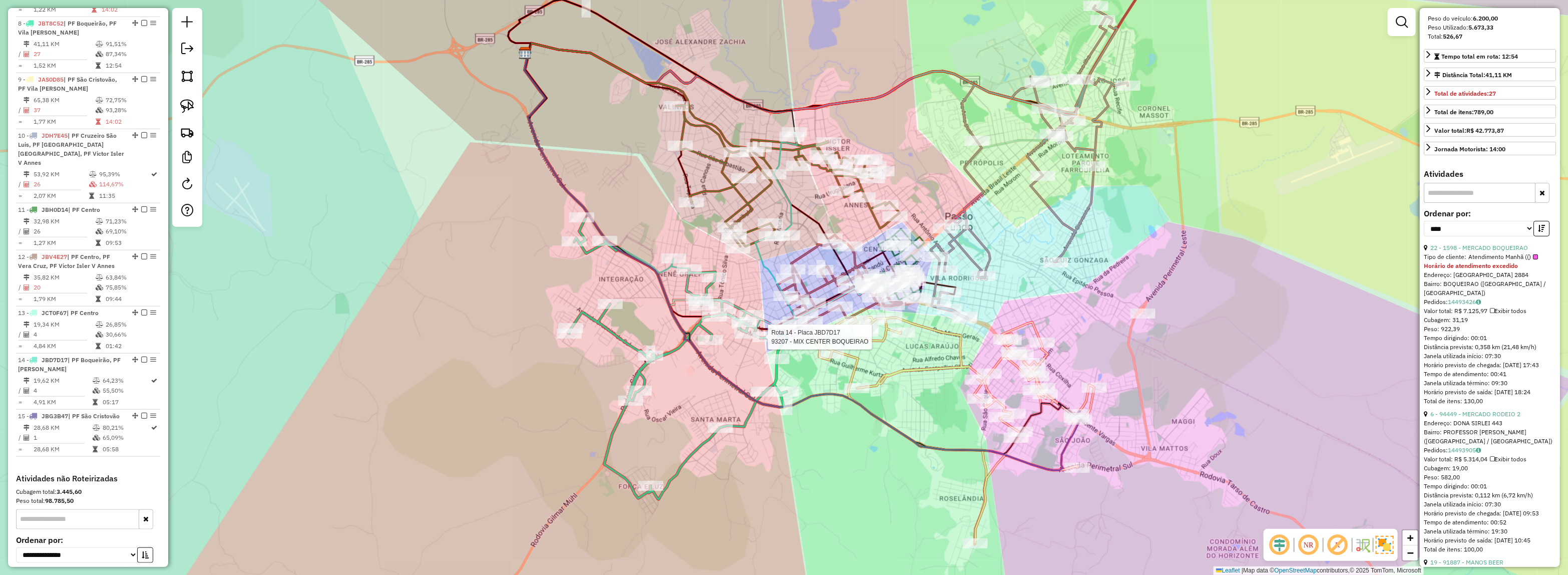
scroll to position [873, 0]
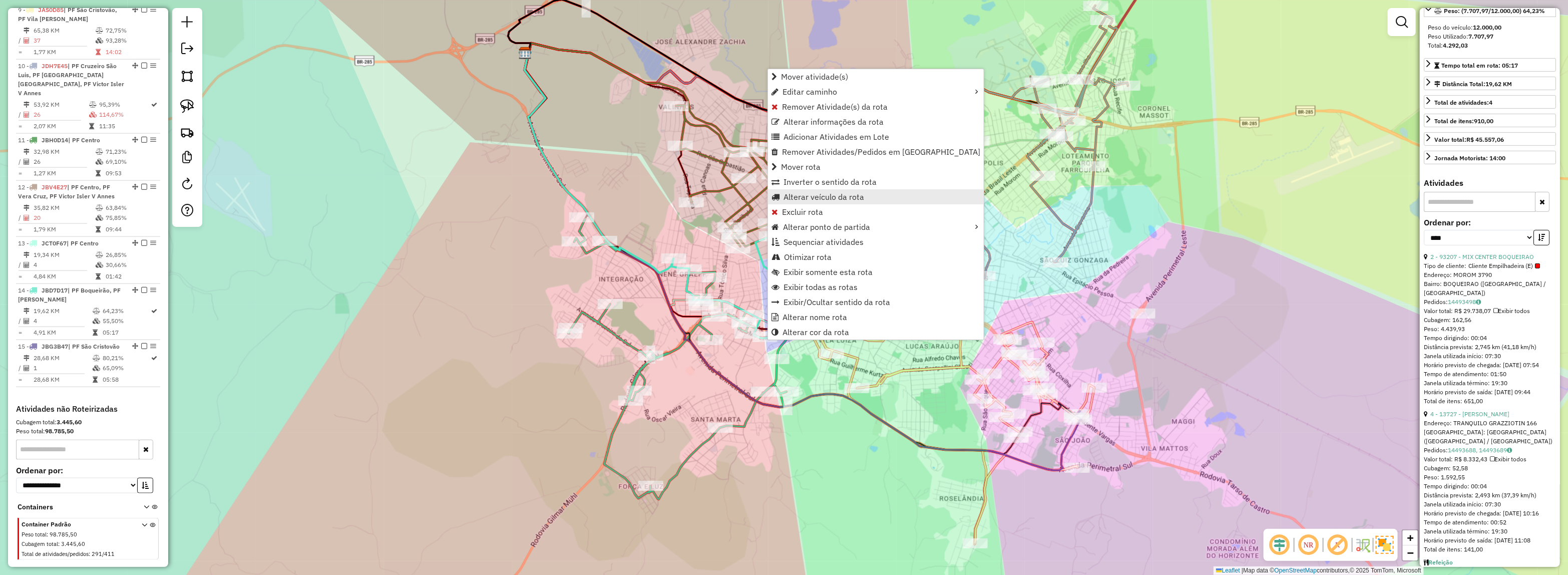
click at [804, 197] on span "Alterar veículo da rota" at bounding box center [824, 197] width 81 height 8
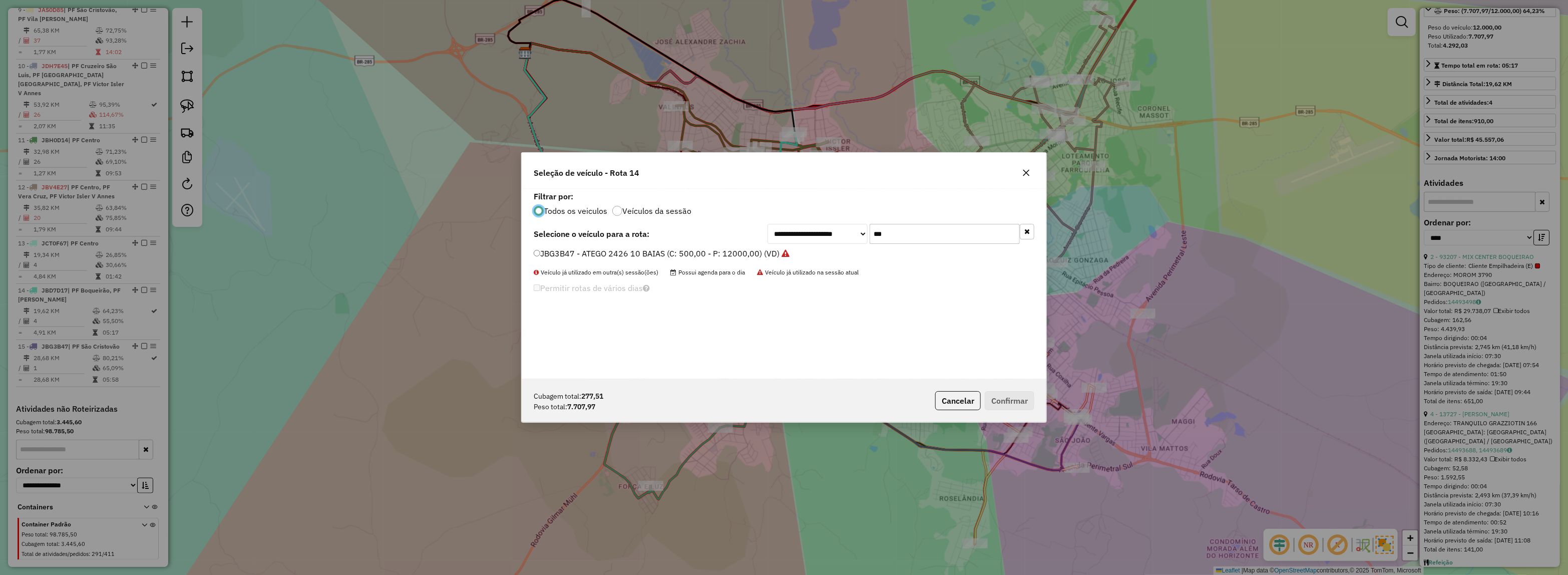
scroll to position [5, 3]
click at [755, 234] on div "**********" at bounding box center [784, 234] width 501 height 20
type input "****"
click at [747, 248] on label "JBS6E70 - TRUCK 10 PLT ABERTO (C: 420,00 - P: 13570,00) (VD)" at bounding box center [656, 253] width 244 height 12
click at [989, 397] on button "Confirmar" at bounding box center [1009, 400] width 49 height 19
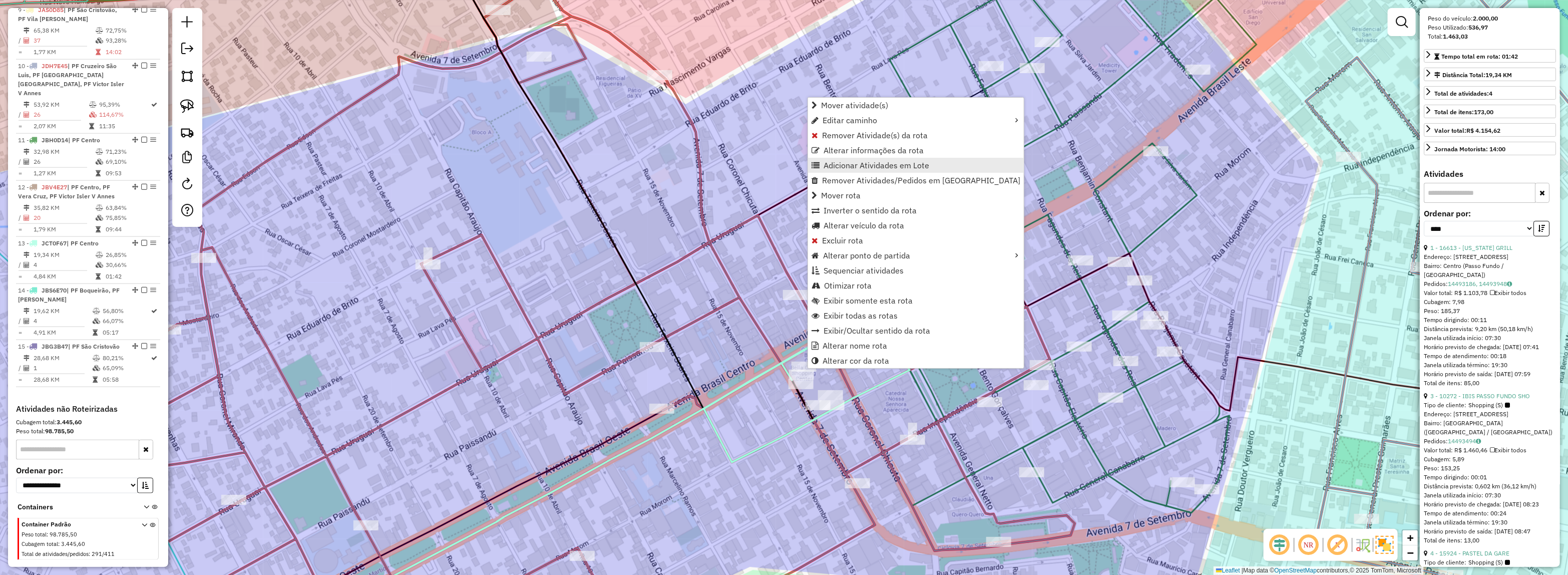
click at [872, 162] on span "Adicionar Atividades em Lote" at bounding box center [876, 165] width 106 height 8
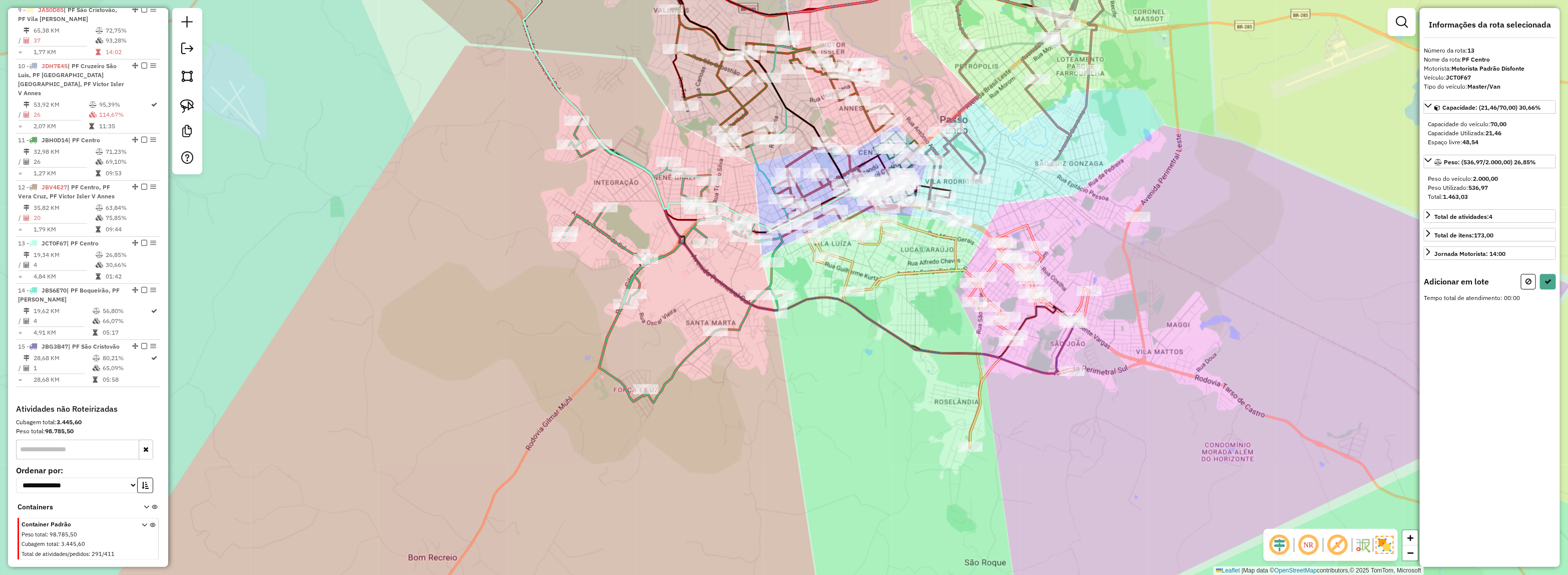
select select "*********"
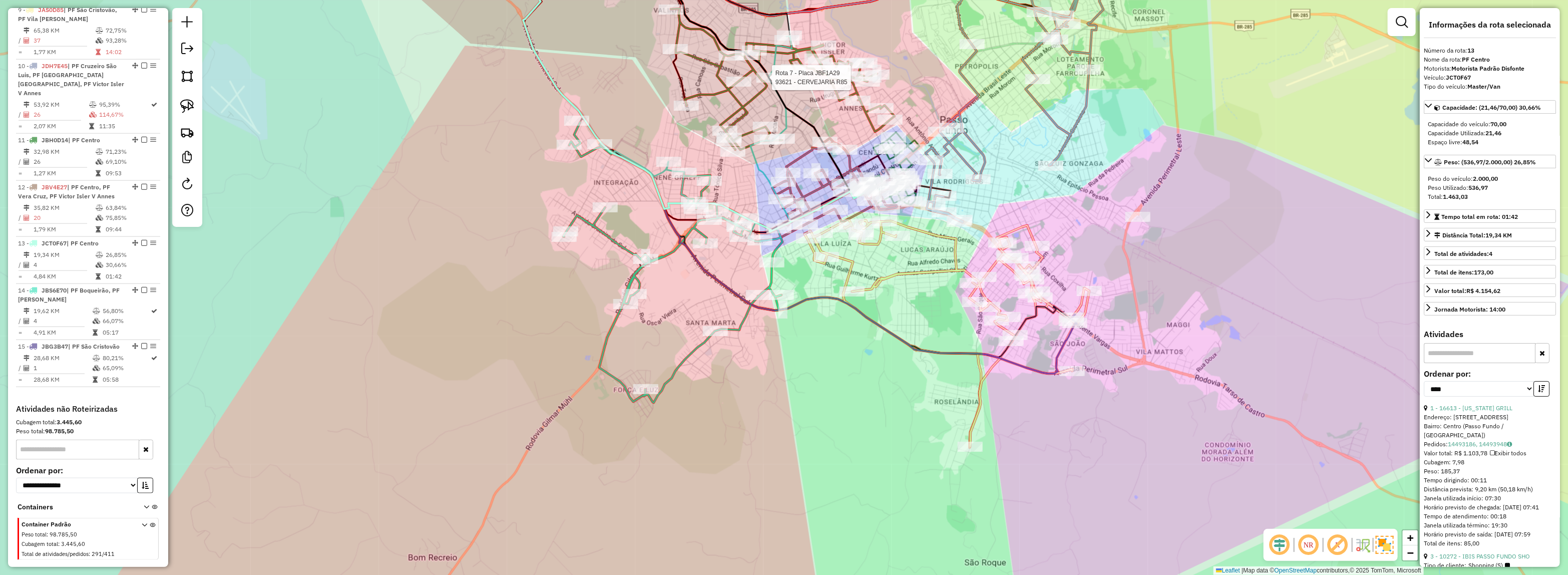
click at [772, 83] on div at bounding box center [768, 78] width 25 height 10
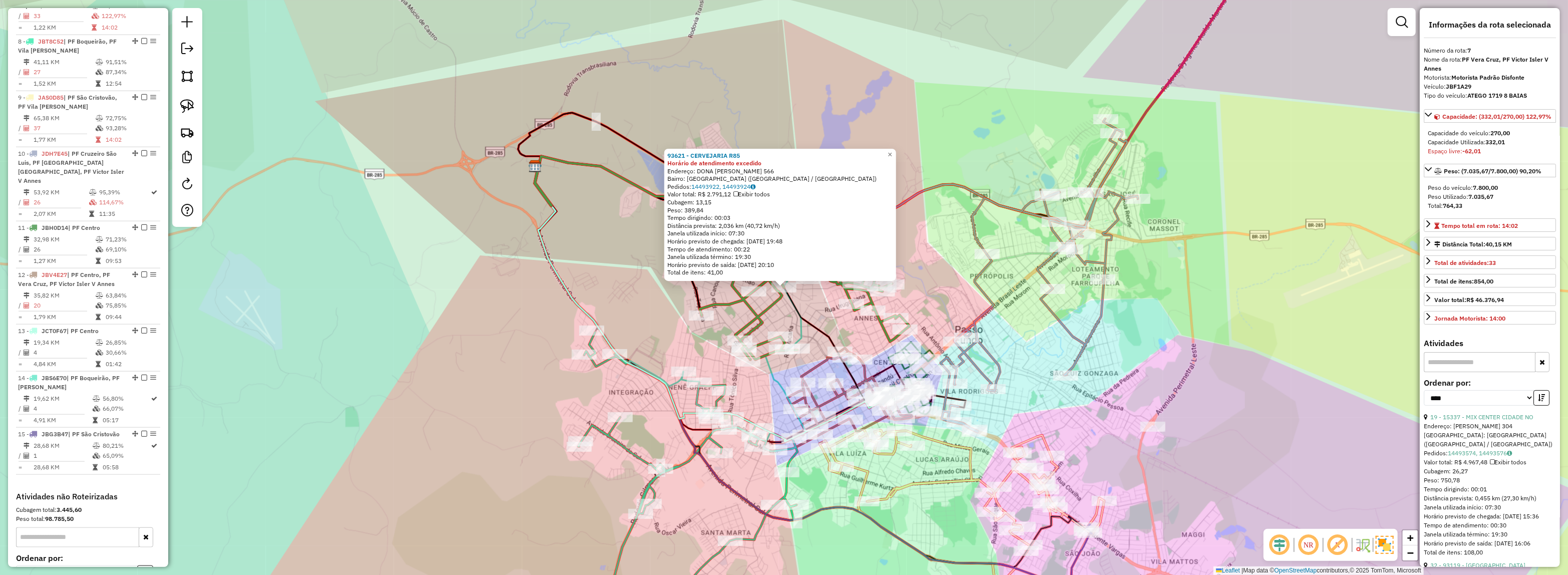
scroll to position [748, 0]
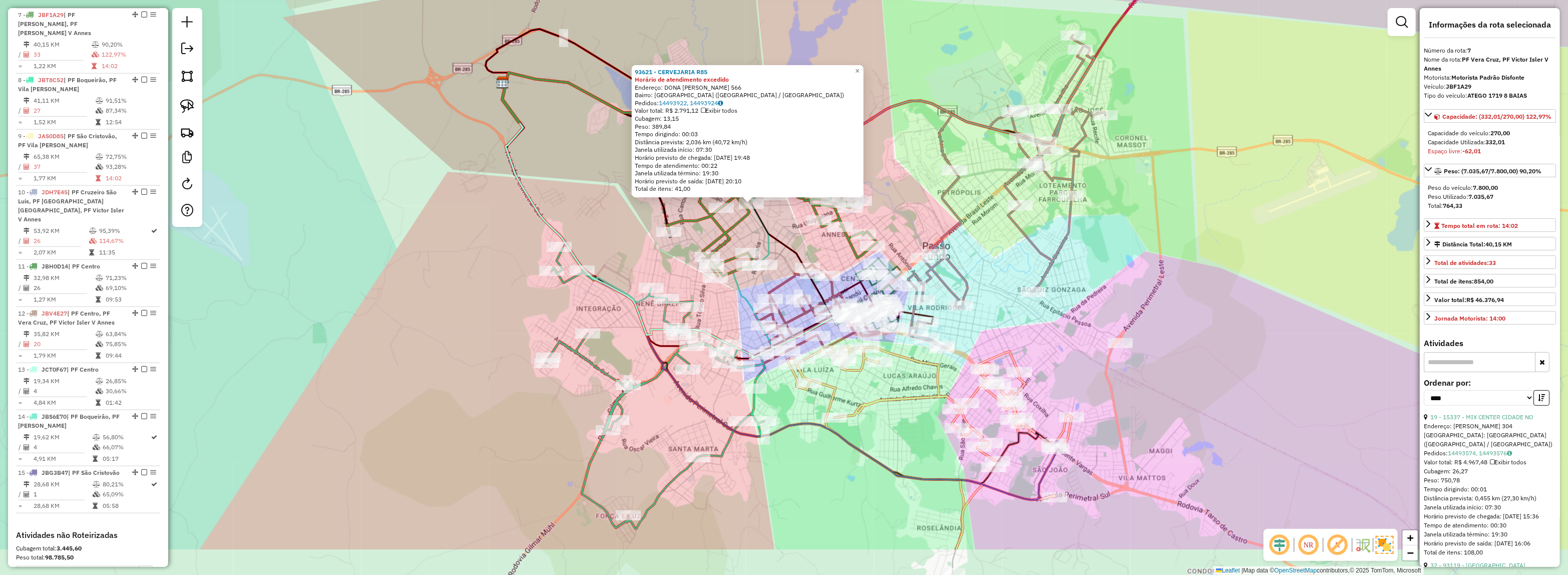
drag, startPoint x: 857, startPoint y: 330, endPoint x: 824, endPoint y: 247, distance: 89.3
click at [824, 247] on div "93621 - CERVEJARIA R85 Horário de atendimento excedido Endereço: DONA PAULA 566…" at bounding box center [784, 288] width 1568 height 575
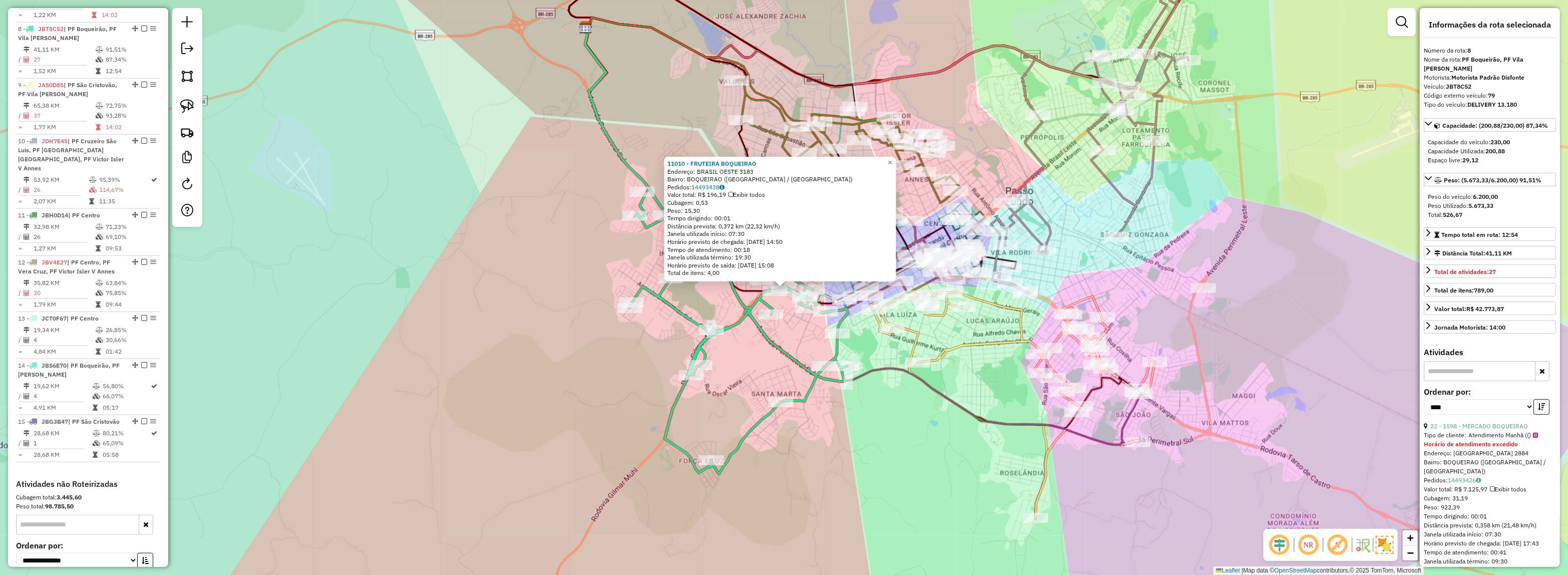
scroll to position [804, 0]
click at [928, 456] on div "11010 - FRUTEIRA BOQUEIRAO Endereço: BRASIL OESTE 3183 Bairro: BOQUEIRAO (PASSO…" at bounding box center [784, 288] width 1568 height 575
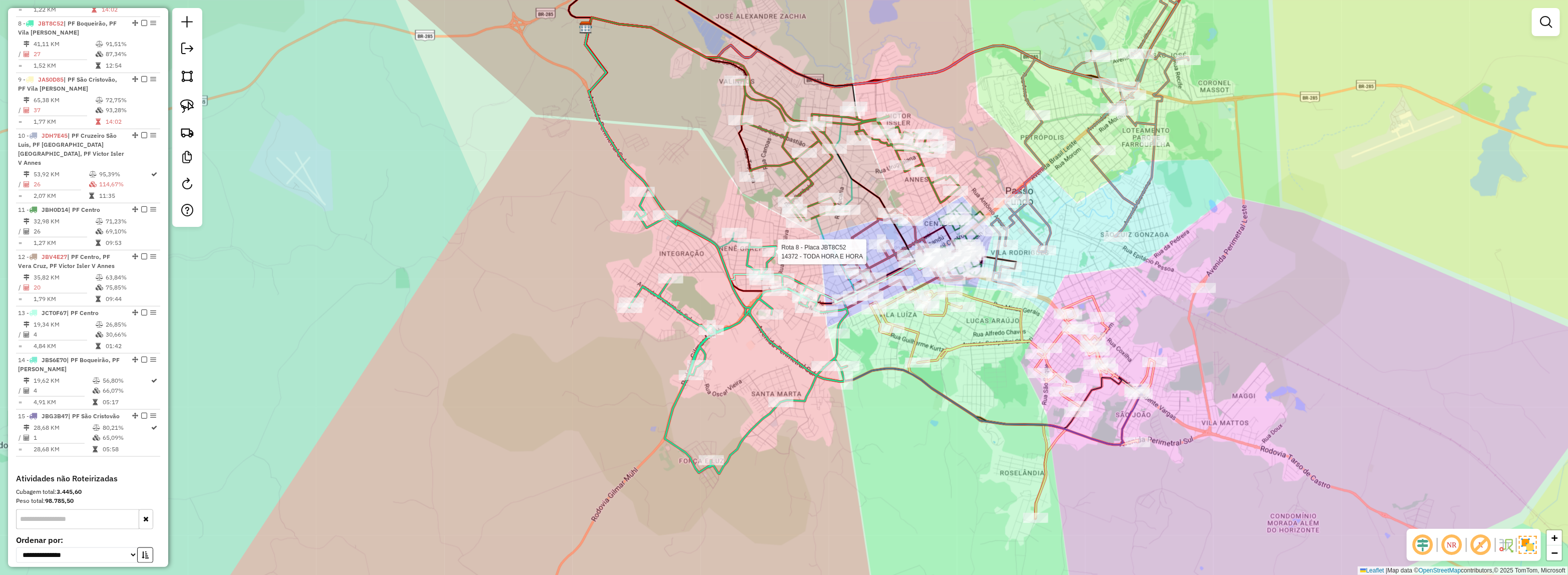
select select "*********"
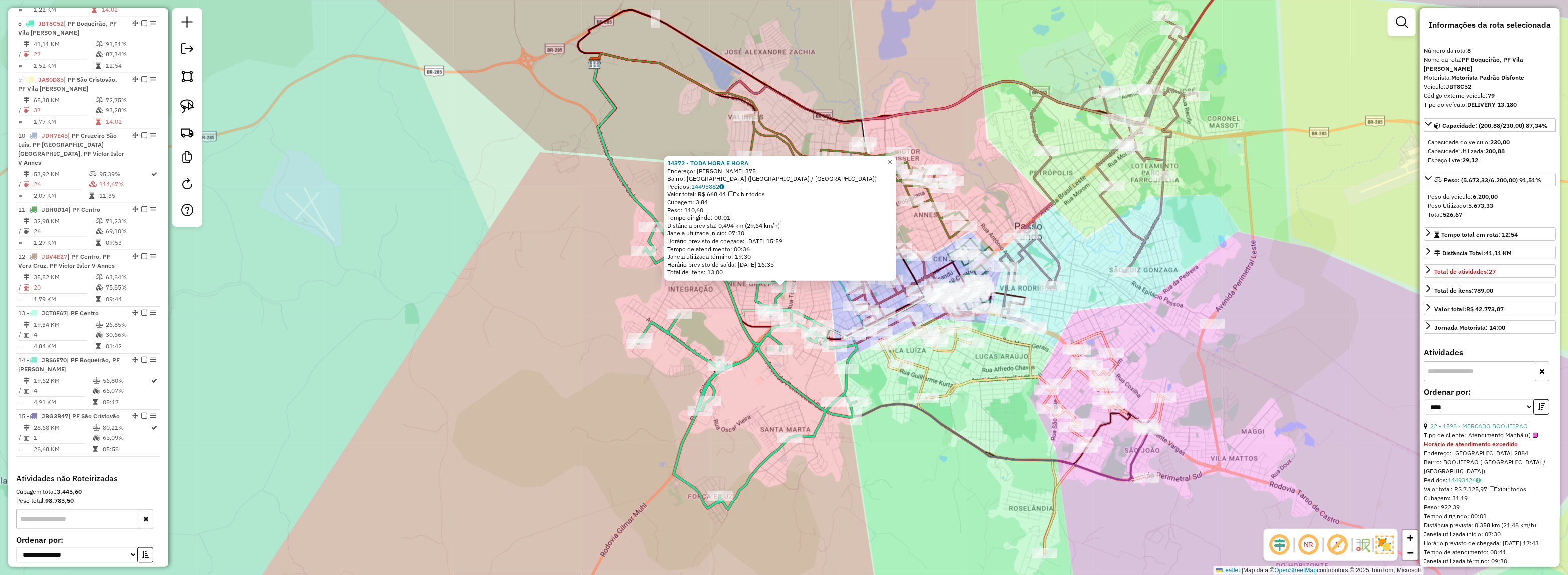
click at [920, 432] on div "14372 - TODA HORA E HORA Endereço: LUIZ LANGARO 375 Bairro: VILA SAO MIGUEL (PA…" at bounding box center [784, 288] width 1568 height 575
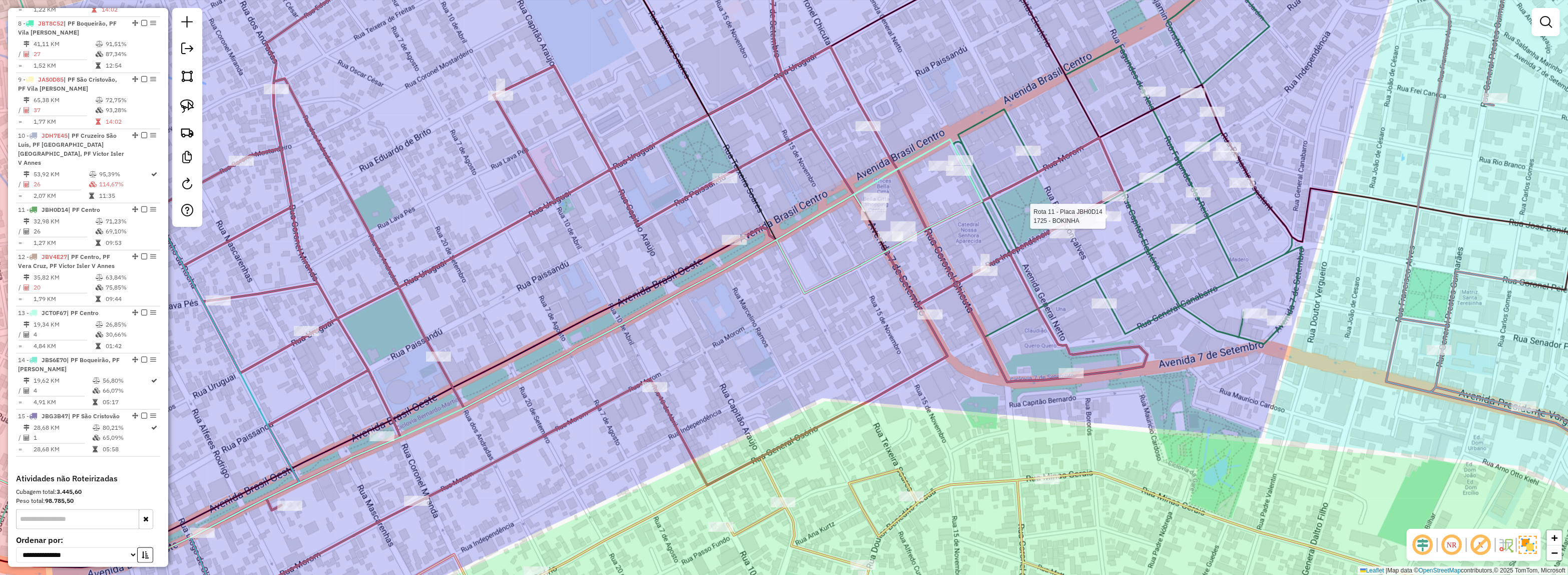
select select "*********"
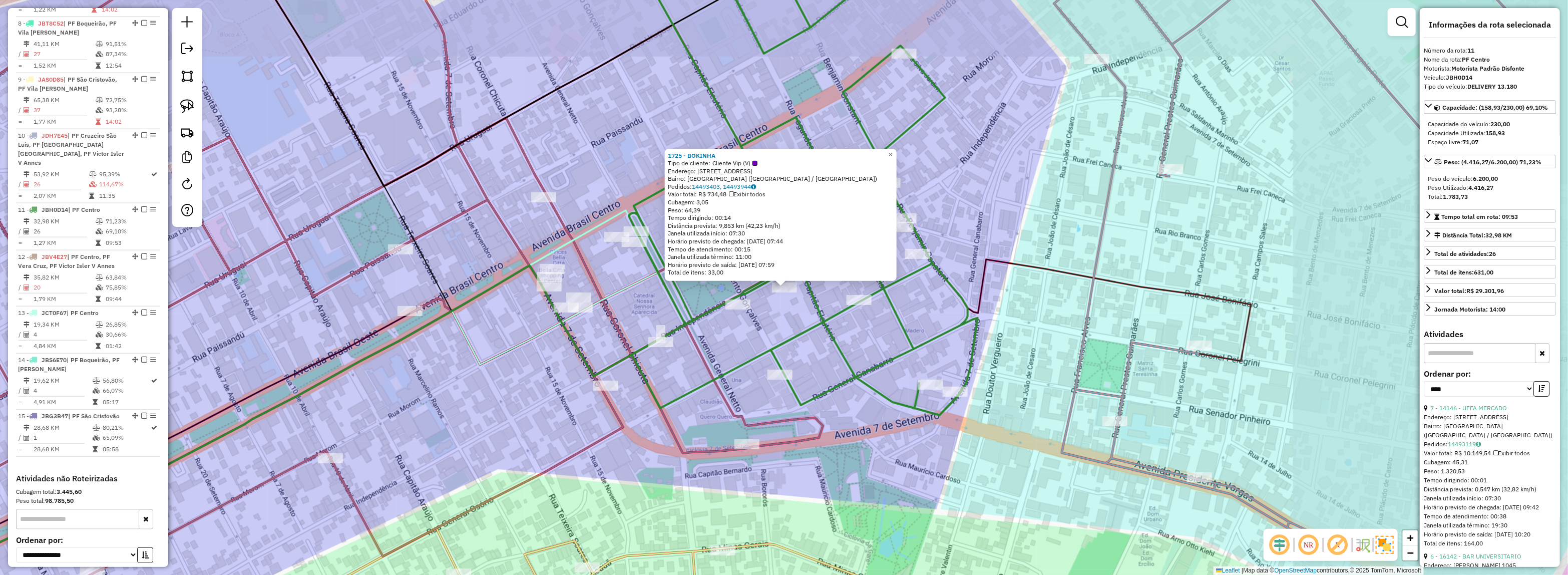
scroll to position [873, 0]
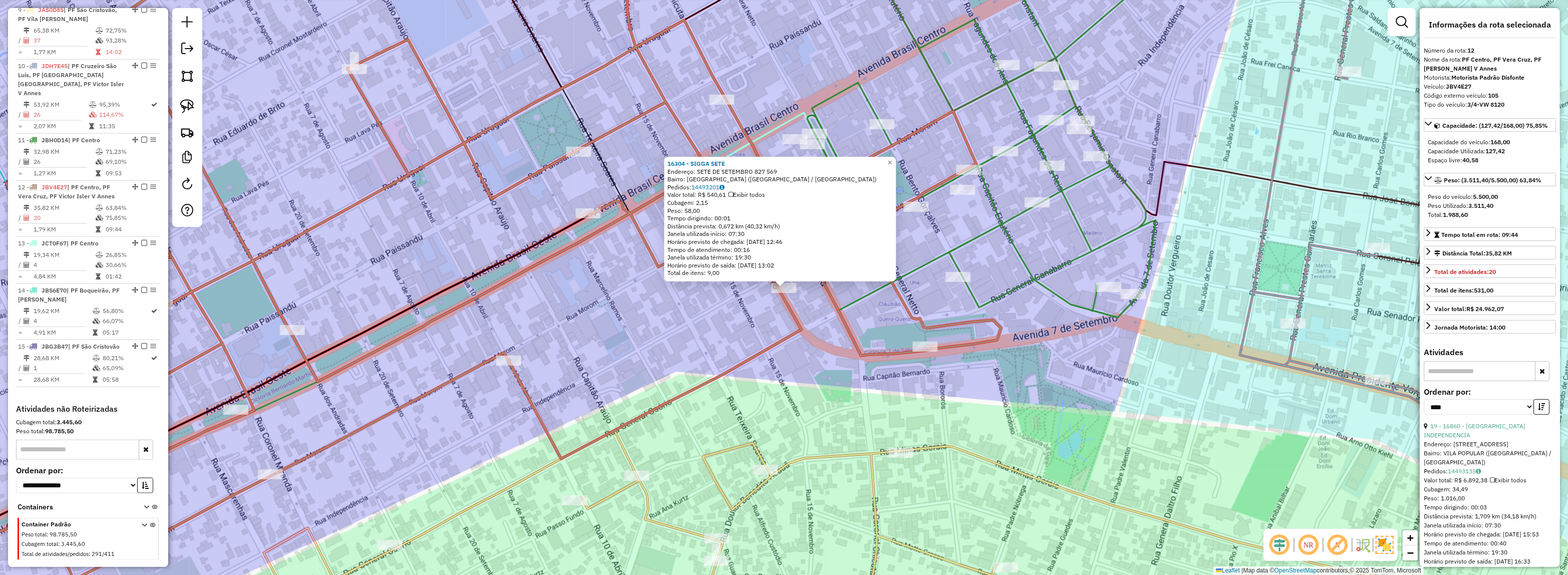
click at [610, 309] on div "16304 - SIGGA SETE Endereço: SETE DE SETEMBRO 827 569 Bairro: VILA RODRIGUES (P…" at bounding box center [784, 288] width 1568 height 575
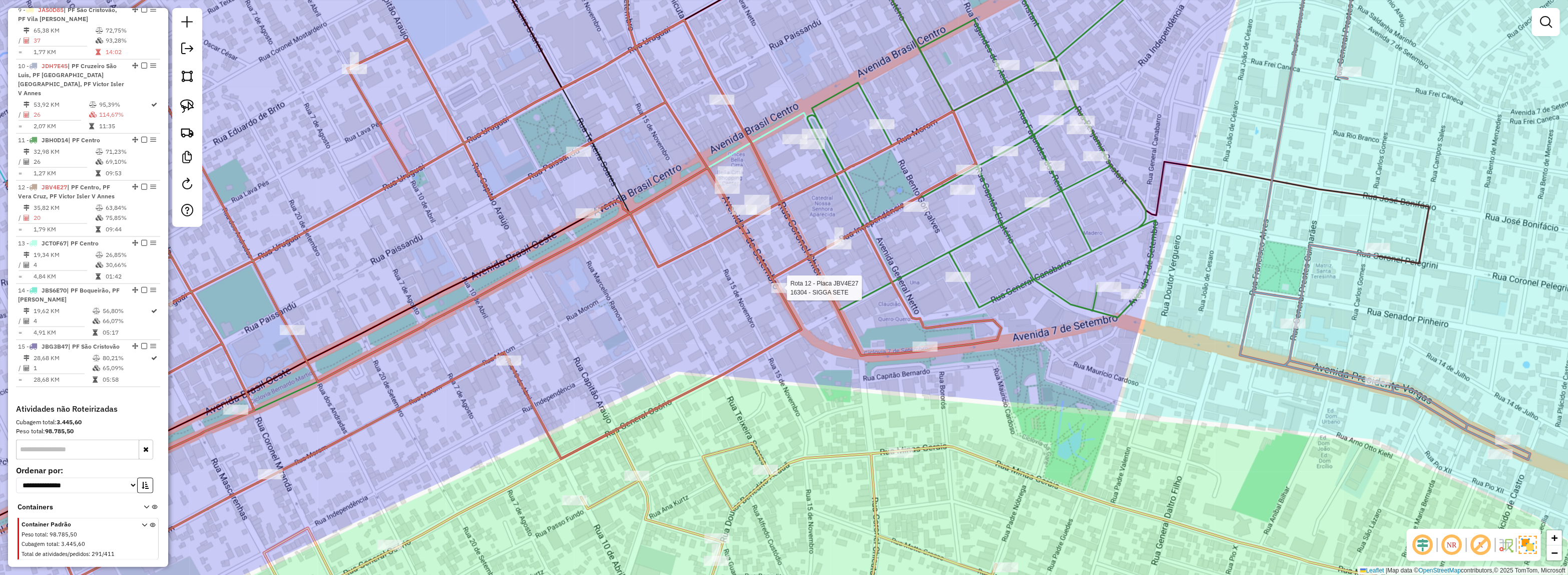
select select "*********"
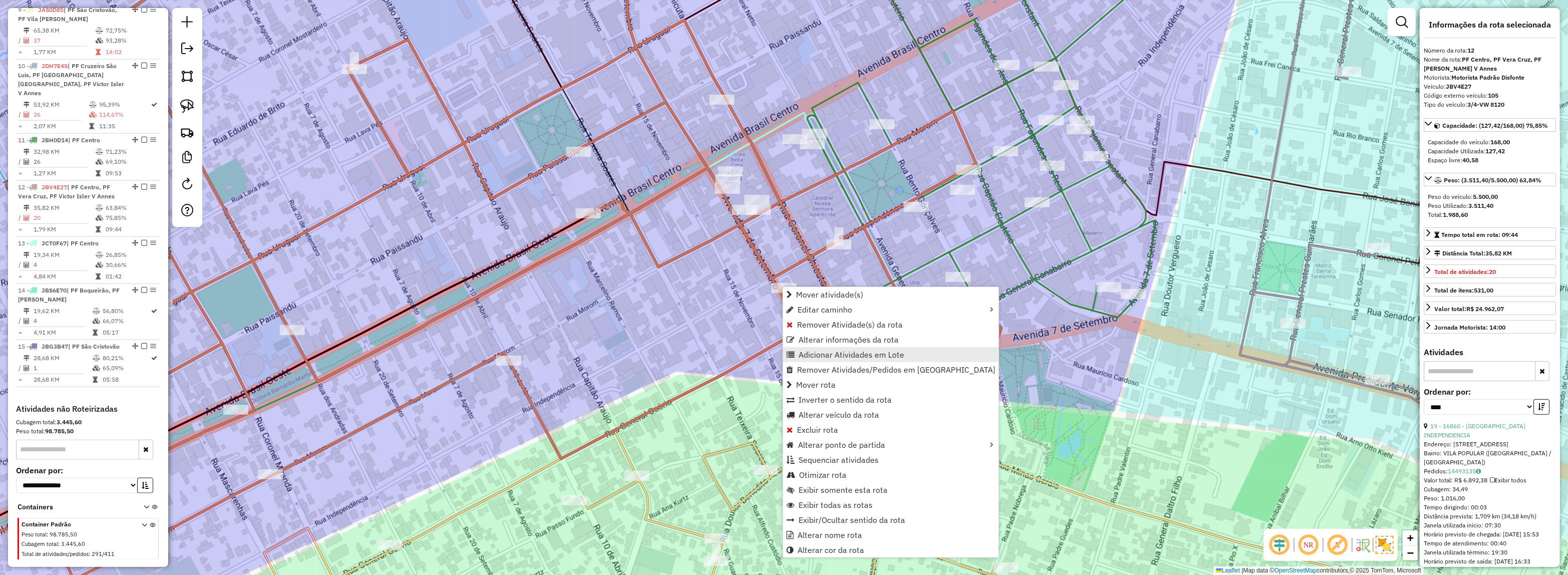
drag, startPoint x: 829, startPoint y: 352, endPoint x: 744, endPoint y: 224, distance: 153.7
click at [827, 352] on span "Adicionar Atividades em Lote" at bounding box center [851, 354] width 106 height 8
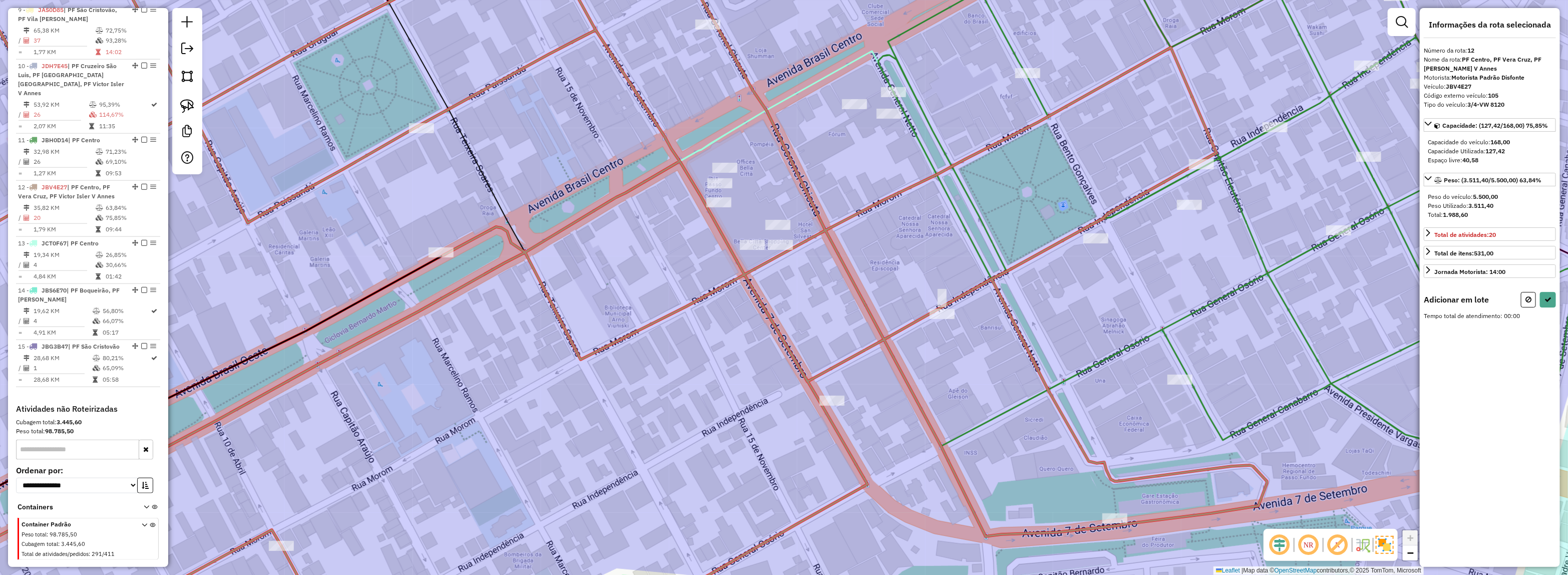
drag, startPoint x: 856, startPoint y: 186, endPoint x: 831, endPoint y: 203, distance: 30.2
click at [857, 194] on div "Janela de atendimento Grade de atendimento Capacidade Transportadoras Veículos …" at bounding box center [784, 288] width 1568 height 575
drag, startPoint x: 784, startPoint y: 232, endPoint x: 784, endPoint y: 163, distance: 69.0
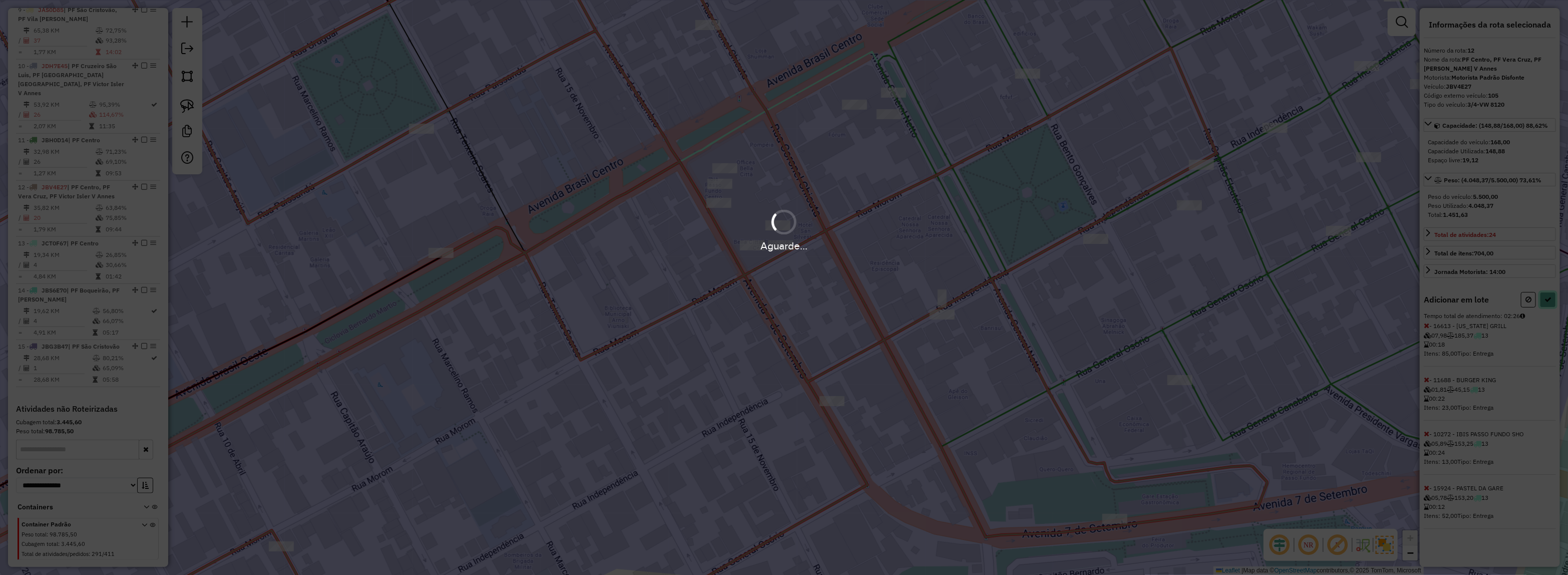
click at [1548, 303] on icon at bounding box center [1548, 300] width 7 height 7
select select "*********"
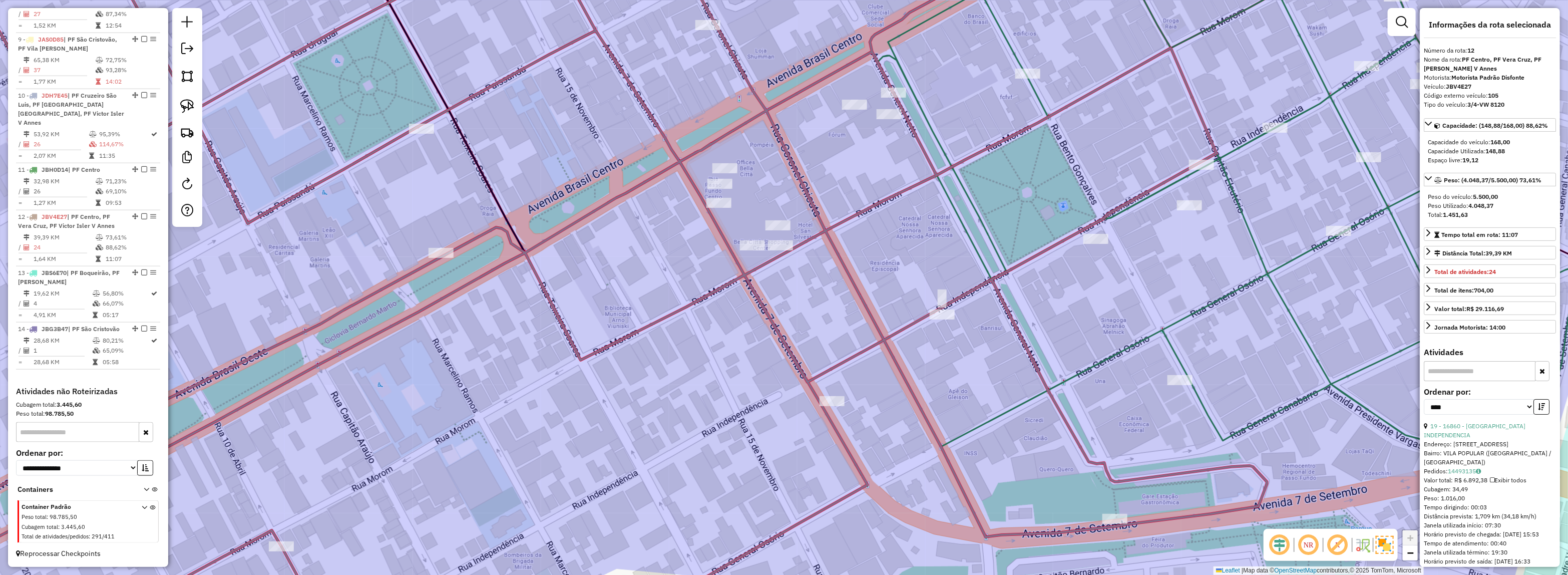
scroll to position [814, 0]
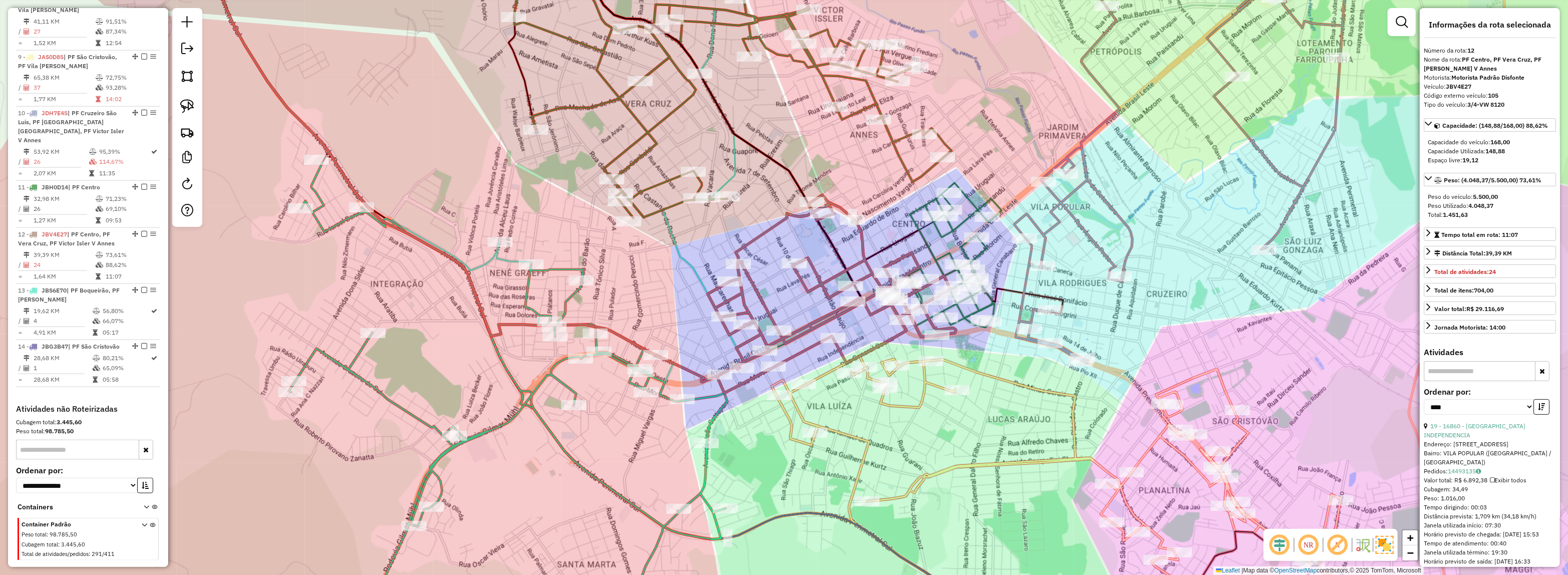
click at [942, 274] on icon at bounding box center [832, 294] width 248 height 198
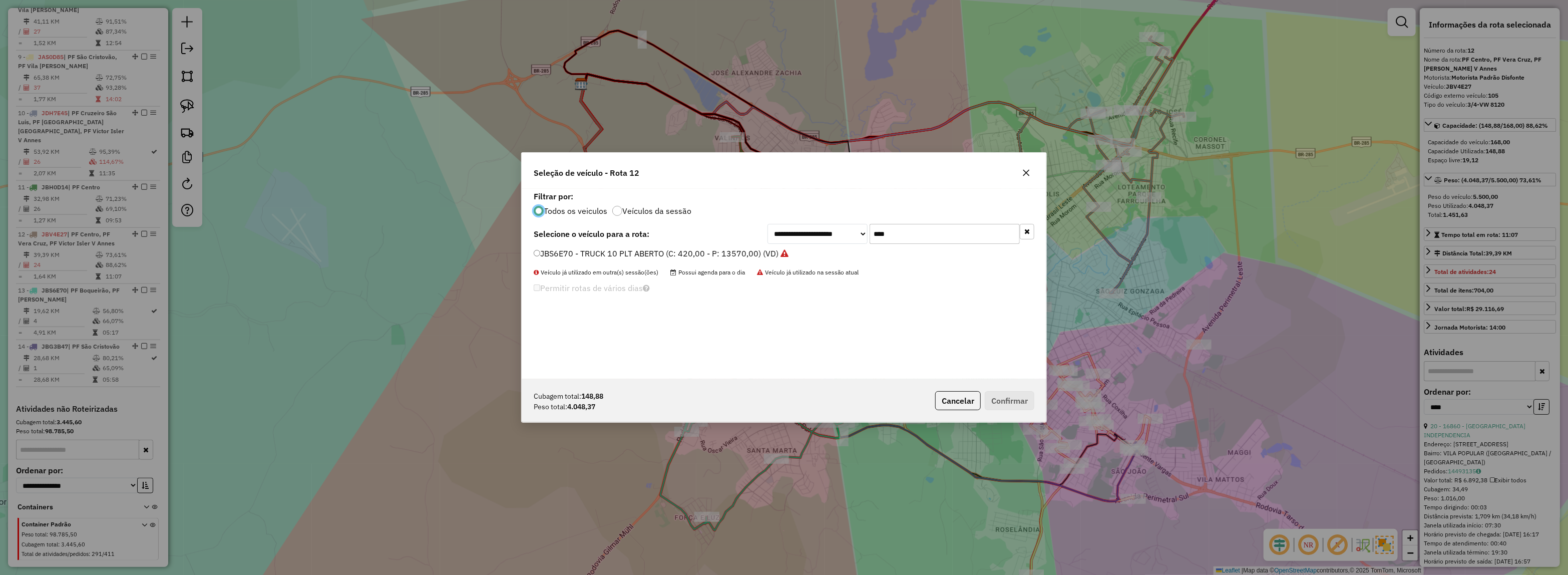
scroll to position [5, 3]
click at [723, 226] on div "**********" at bounding box center [784, 234] width 501 height 20
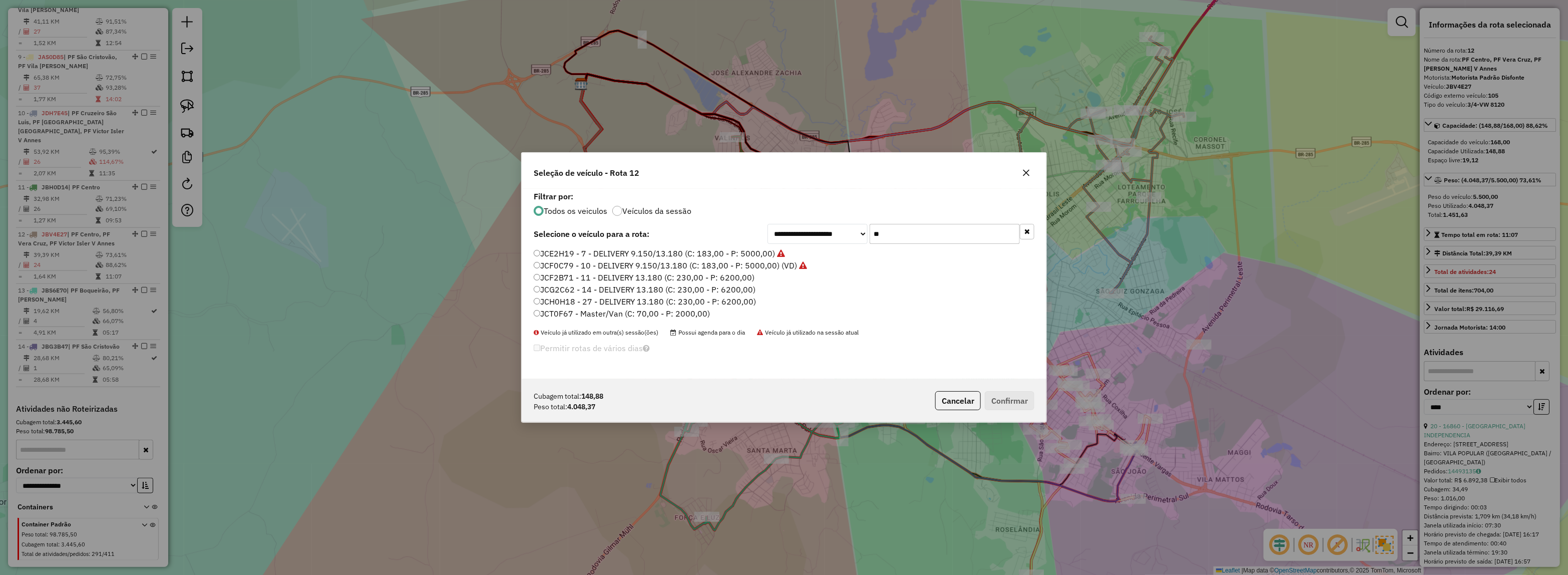
type input "***"
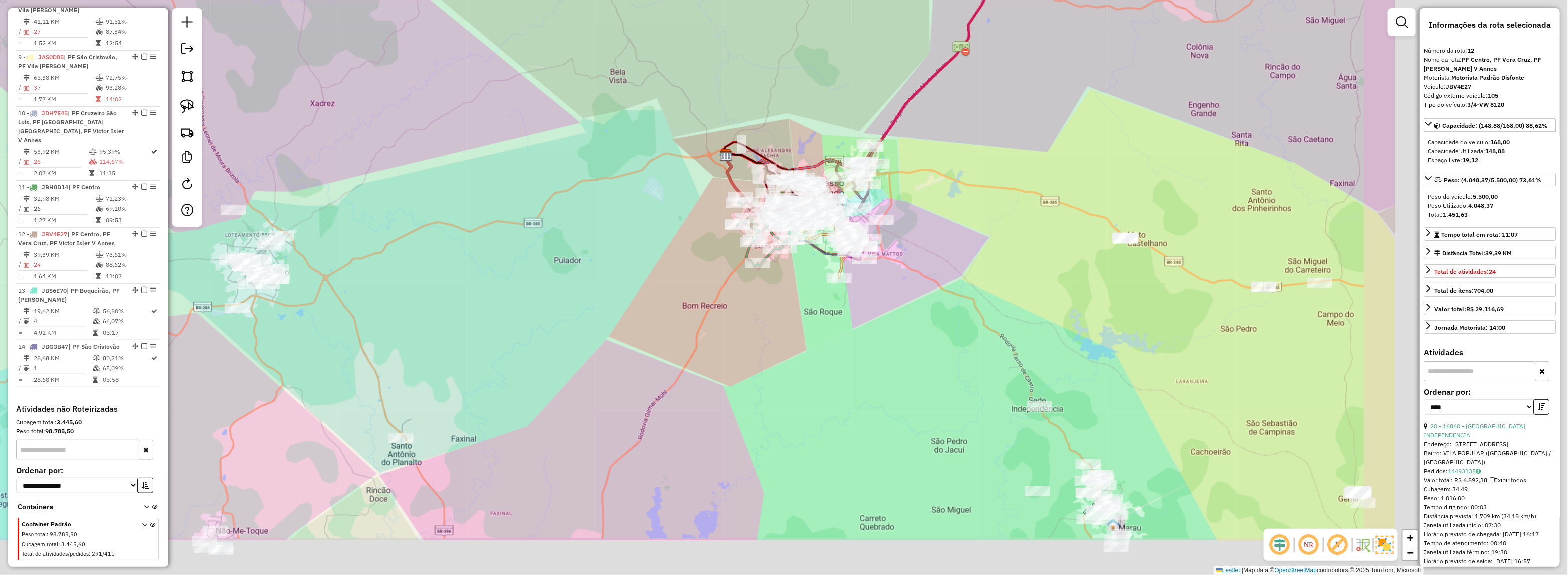
drag, startPoint x: 1274, startPoint y: 365, endPoint x: 816, endPoint y: 242, distance: 474.2
click at [811, 240] on div "Janela de atendimento Grade de atendimento Capacidade Transportadoras Veículos …" at bounding box center [784, 288] width 1568 height 575
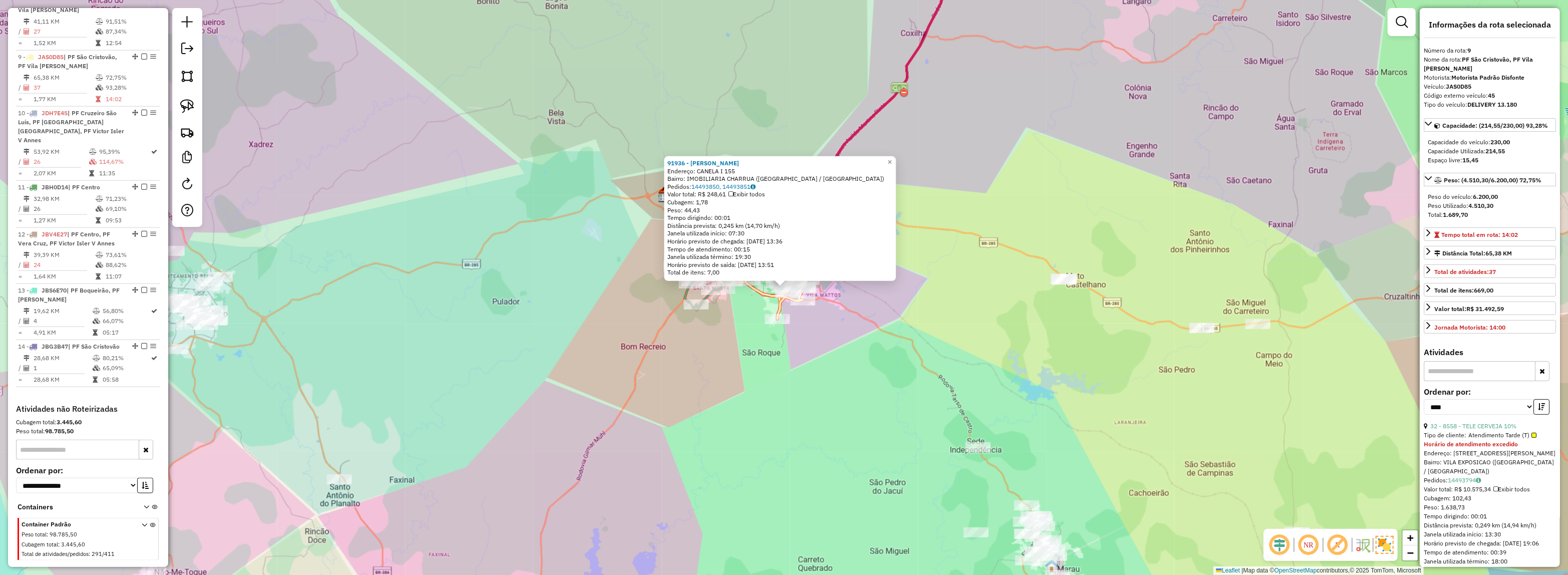
click at [1125, 373] on div "Rota 8 - Placa JBT8C52 94149 - B.N. CERVEJARIA Rota 8 - Placa JBT8C52 91545 - C…" at bounding box center [784, 288] width 1568 height 575
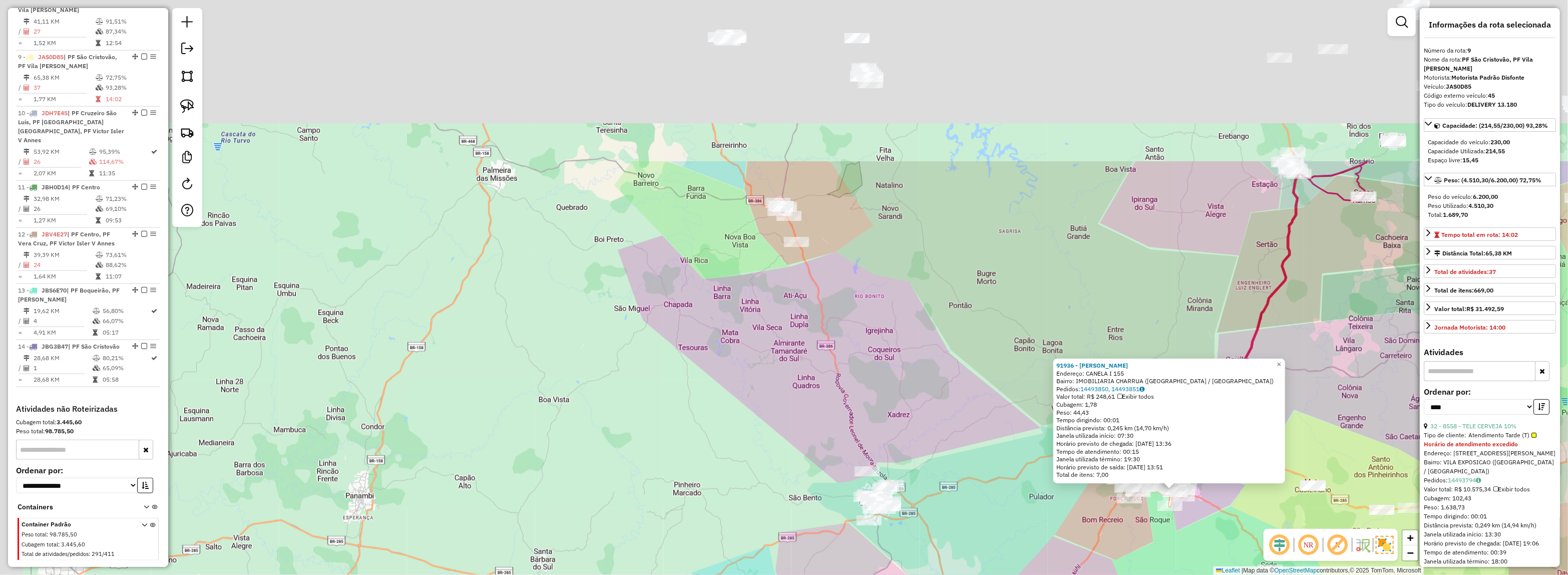
drag, startPoint x: 970, startPoint y: 402, endPoint x: 1004, endPoint y: 463, distance: 69.8
click at [1011, 479] on div "91936 - MINIMERCADO MORAES Endereço: CANELA I 155 Bairro: IMOBILIARIA CHARRUA (…" at bounding box center [784, 288] width 1568 height 575
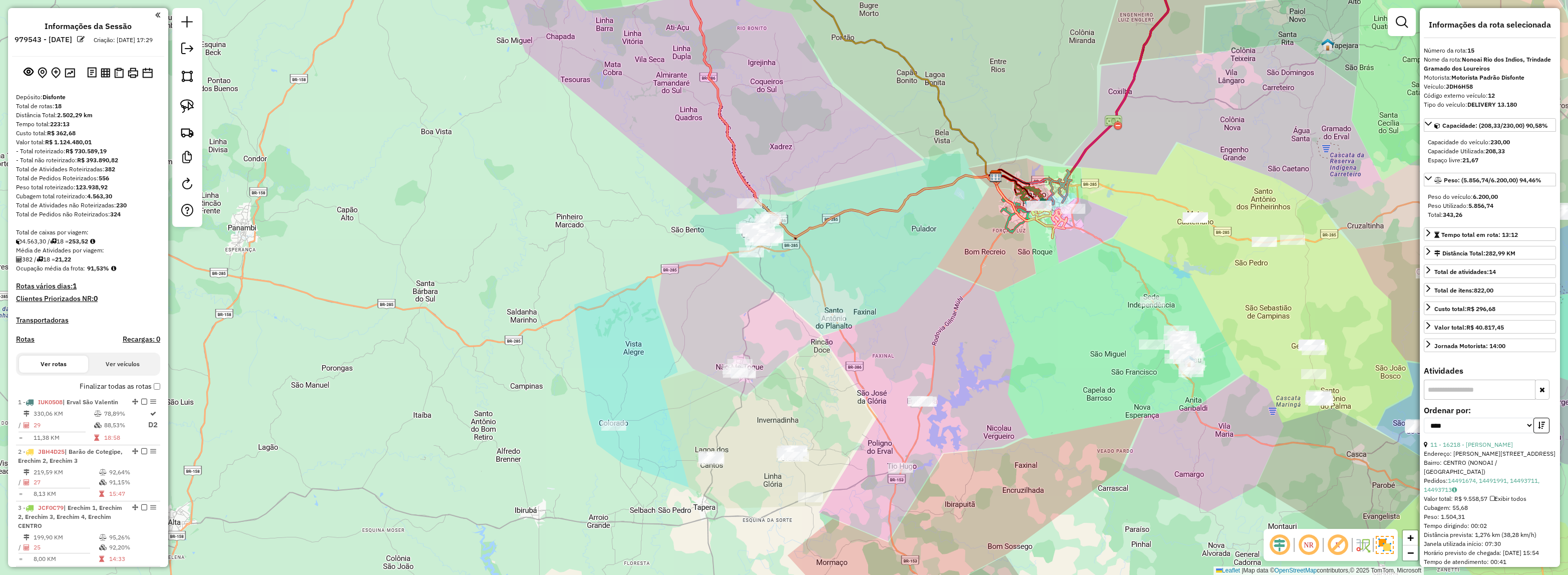
select select "*********"
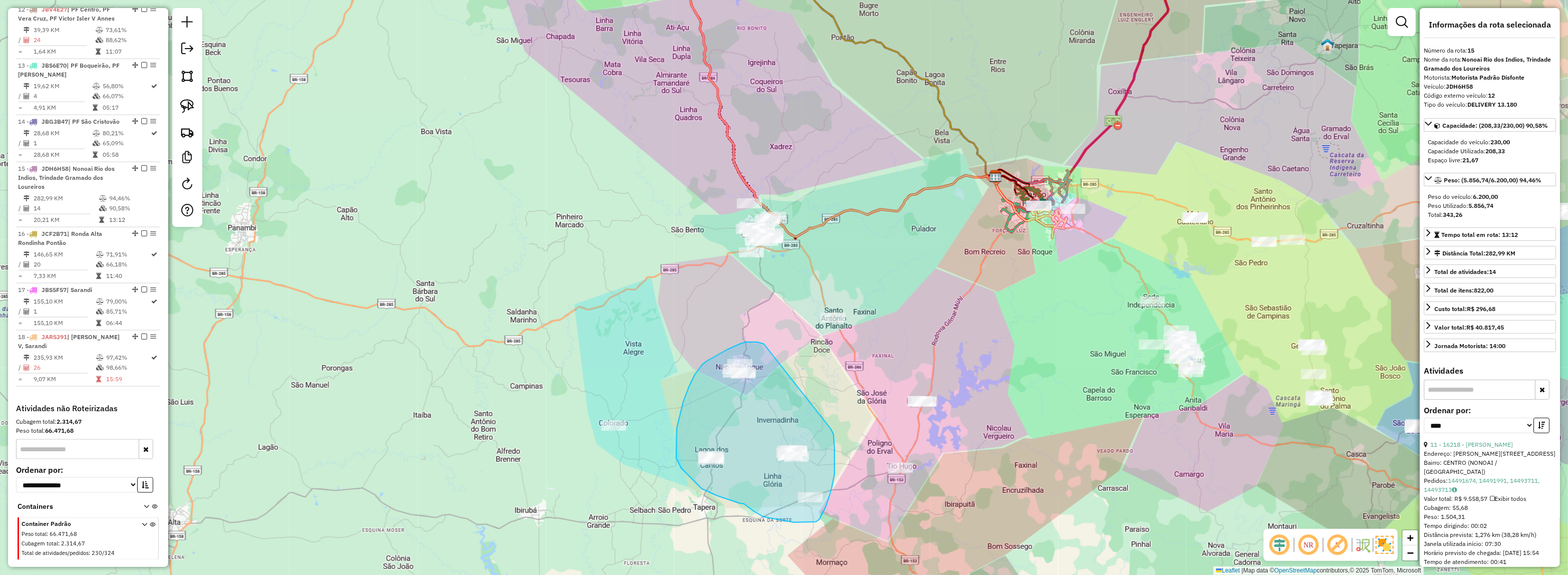
drag, startPoint x: 762, startPoint y: 343, endPoint x: 829, endPoint y: 424, distance: 105.1
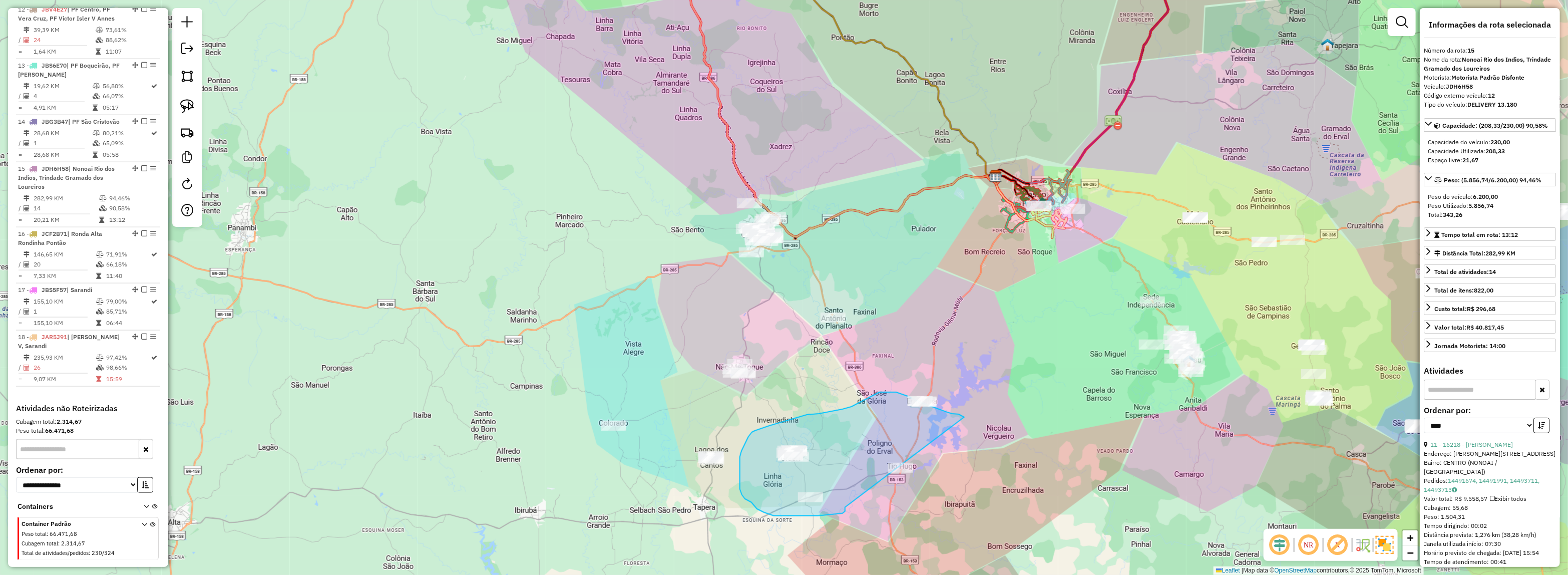
drag, startPoint x: 839, startPoint y: 514, endPoint x: 987, endPoint y: 466, distance: 155.6
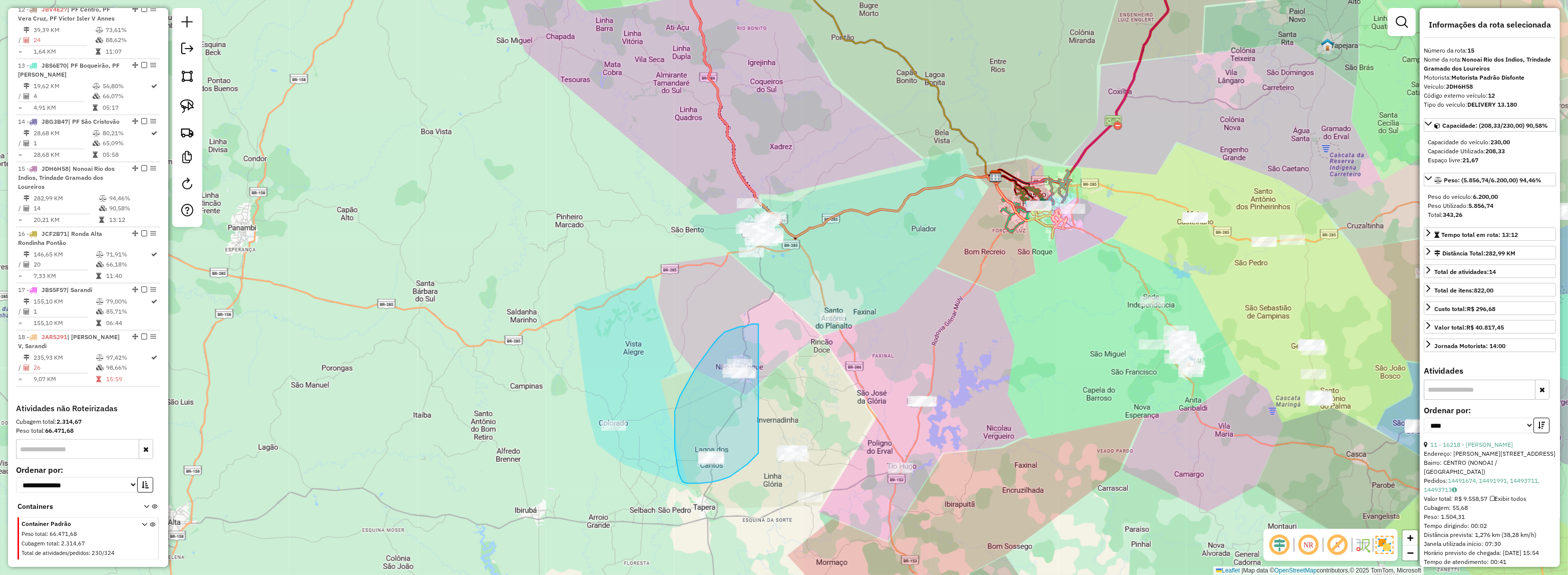
drag, startPoint x: 686, startPoint y: 483, endPoint x: 767, endPoint y: 324, distance: 178.4
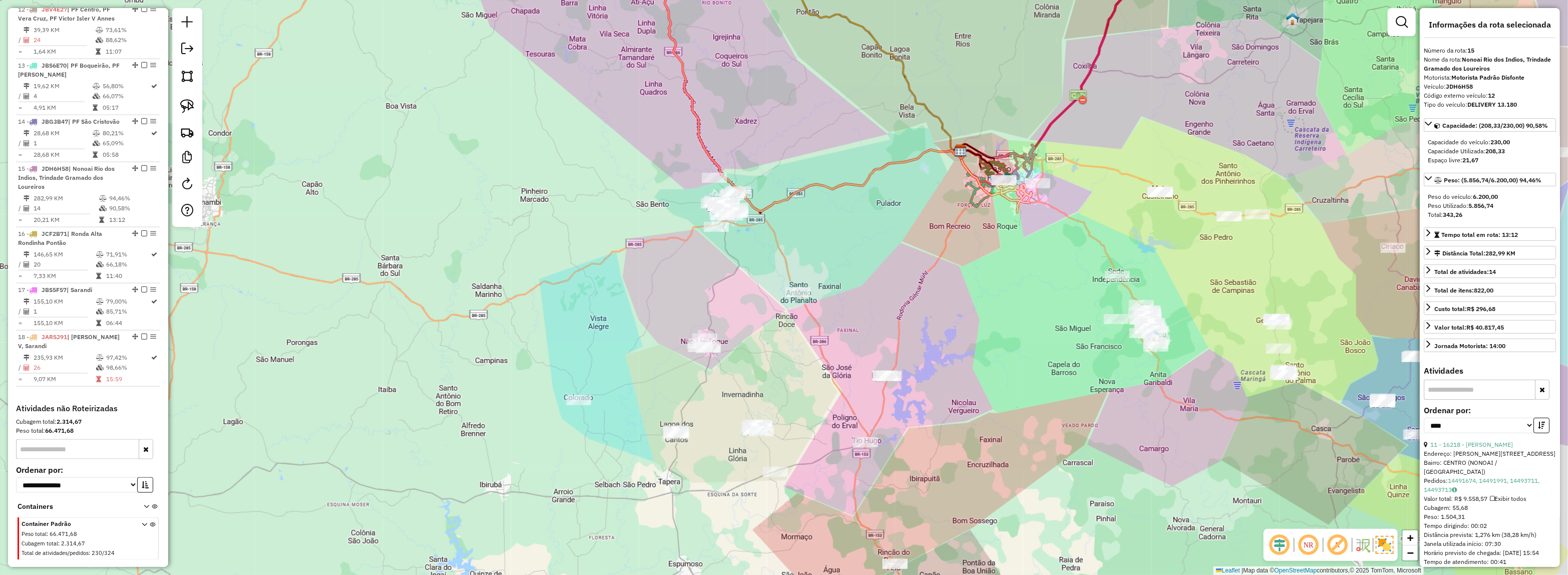
drag, startPoint x: 805, startPoint y: 395, endPoint x: 782, endPoint y: 384, distance: 25.5
click at [782, 384] on div "Janela de atendimento Grade de atendimento Capacidade Transportadoras Veículos …" at bounding box center [784, 288] width 1568 height 575
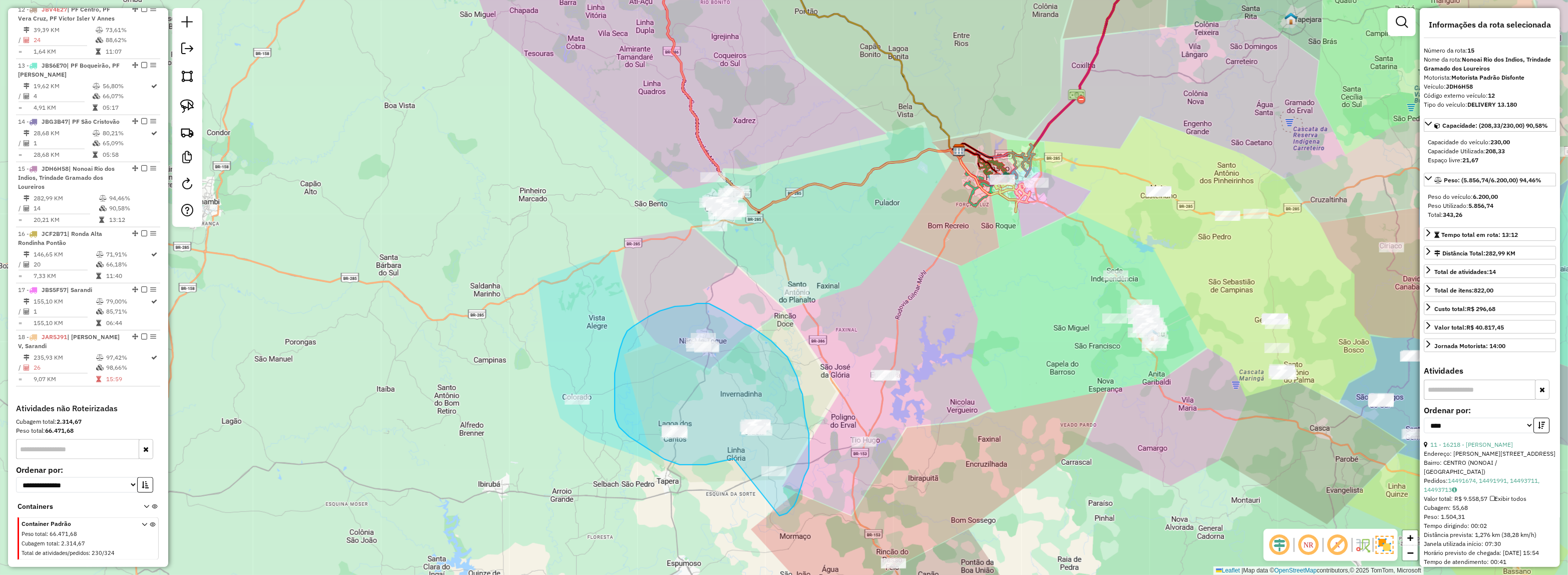
drag, startPoint x: 680, startPoint y: 464, endPoint x: 777, endPoint y: 516, distance: 110.1
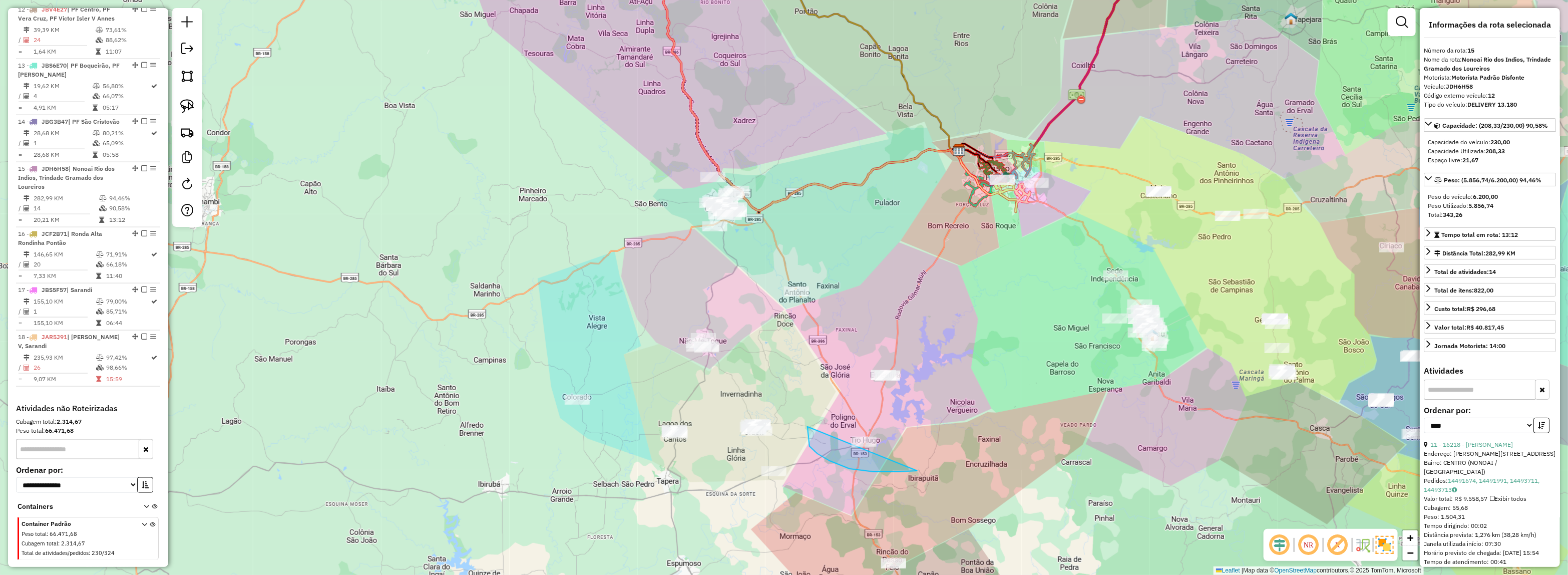
drag, startPoint x: 849, startPoint y: 469, endPoint x: 946, endPoint y: 332, distance: 167.9
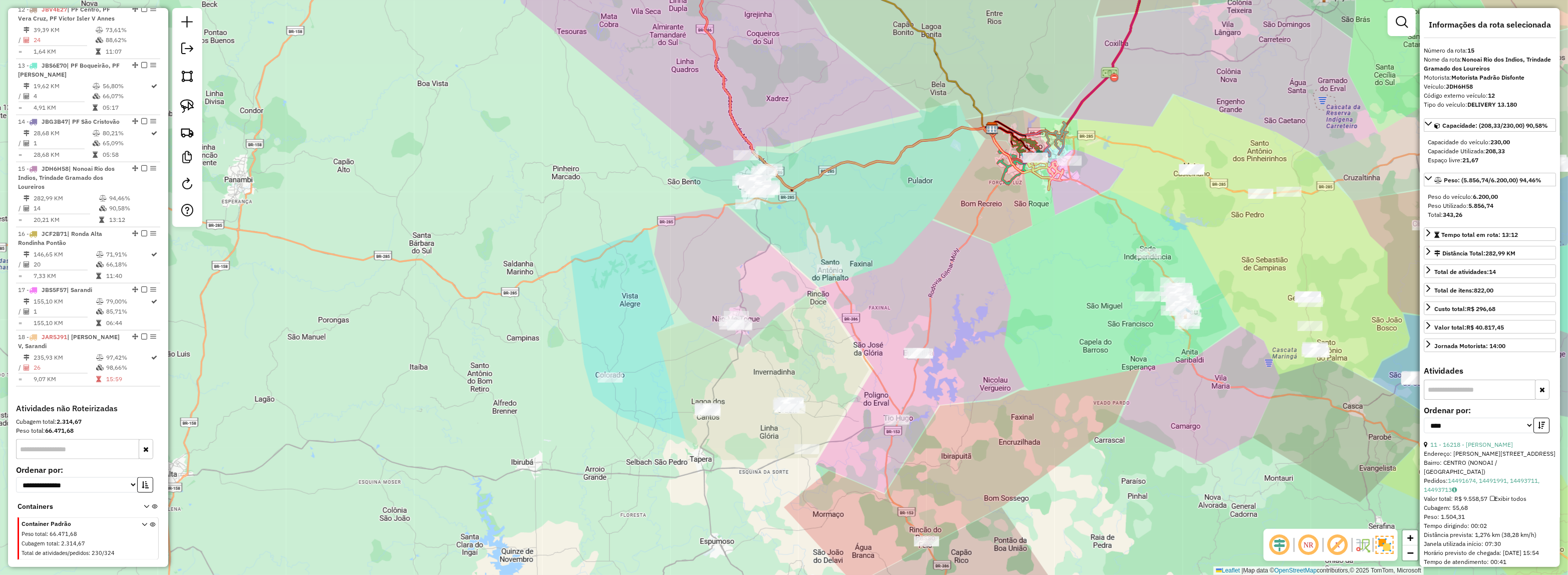
drag, startPoint x: 791, startPoint y: 234, endPoint x: 817, endPoint y: 221, distance: 29.1
click at [825, 221] on div "Janela de atendimento Grade de atendimento Capacidade Transportadoras Veículos …" at bounding box center [784, 288] width 1568 height 575
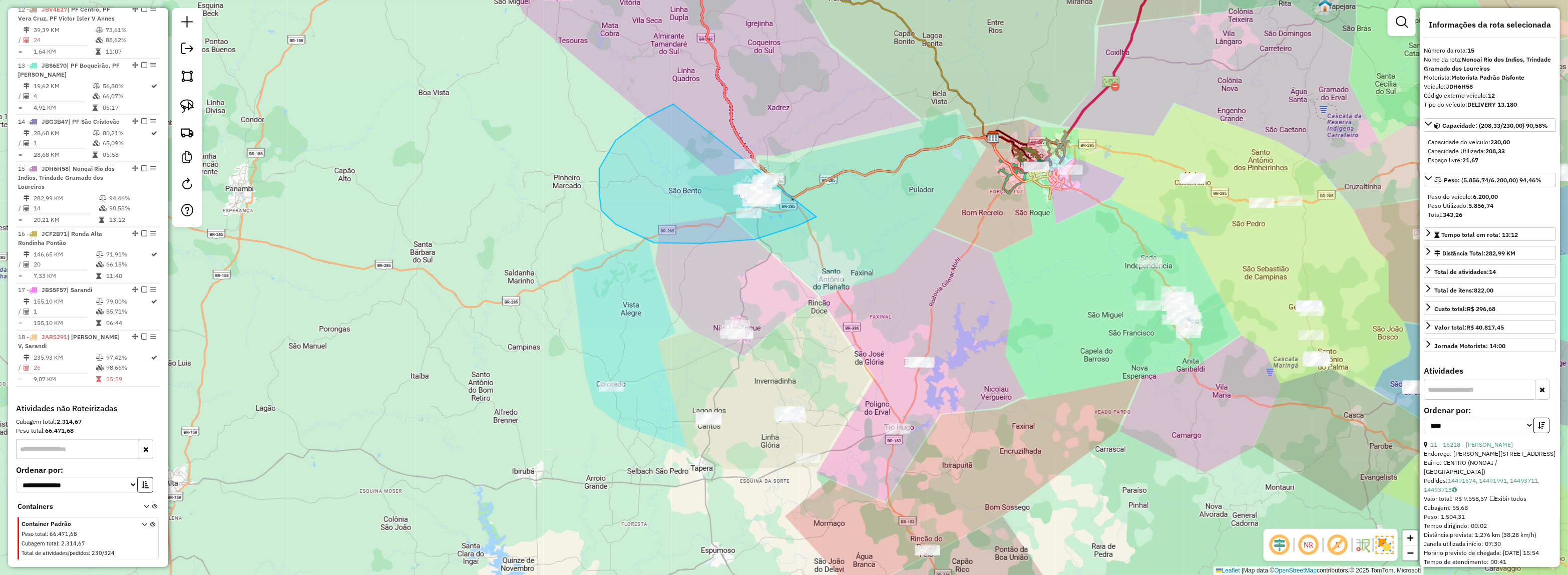
drag, startPoint x: 755, startPoint y: 239, endPoint x: 766, endPoint y: 128, distance: 111.5
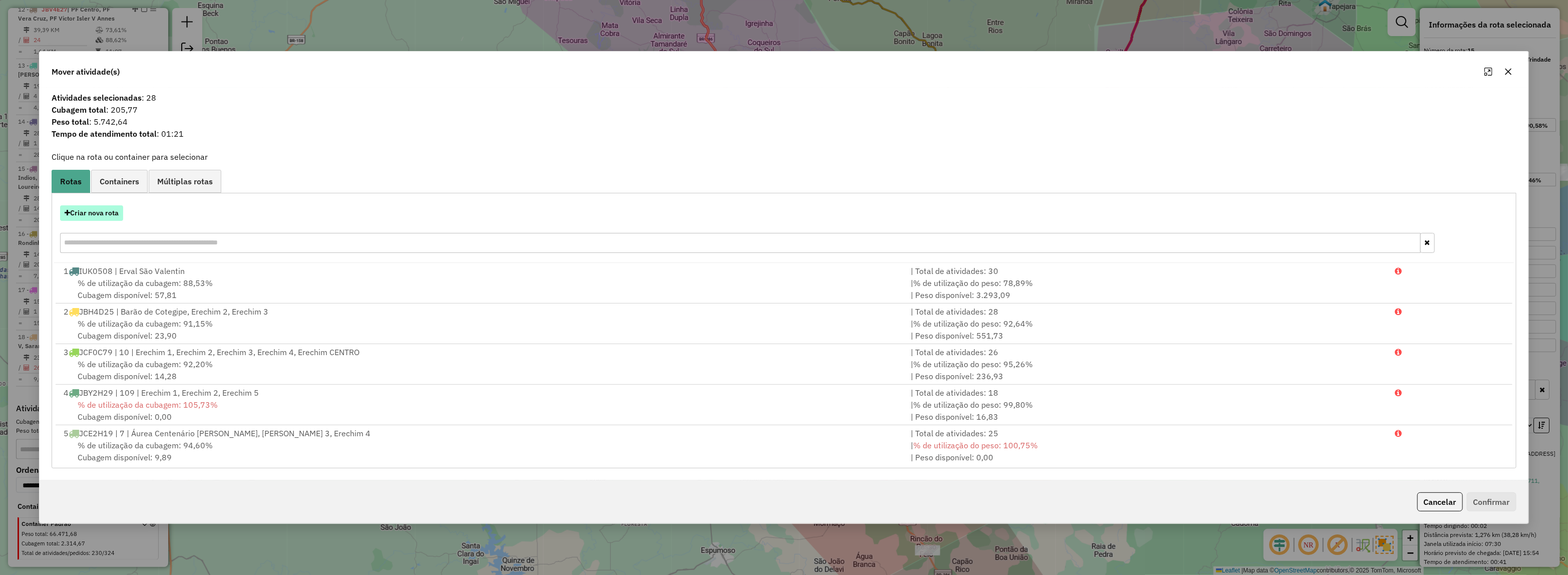
click at [84, 211] on button "Criar nova rota" at bounding box center [92, 213] width 63 height 15
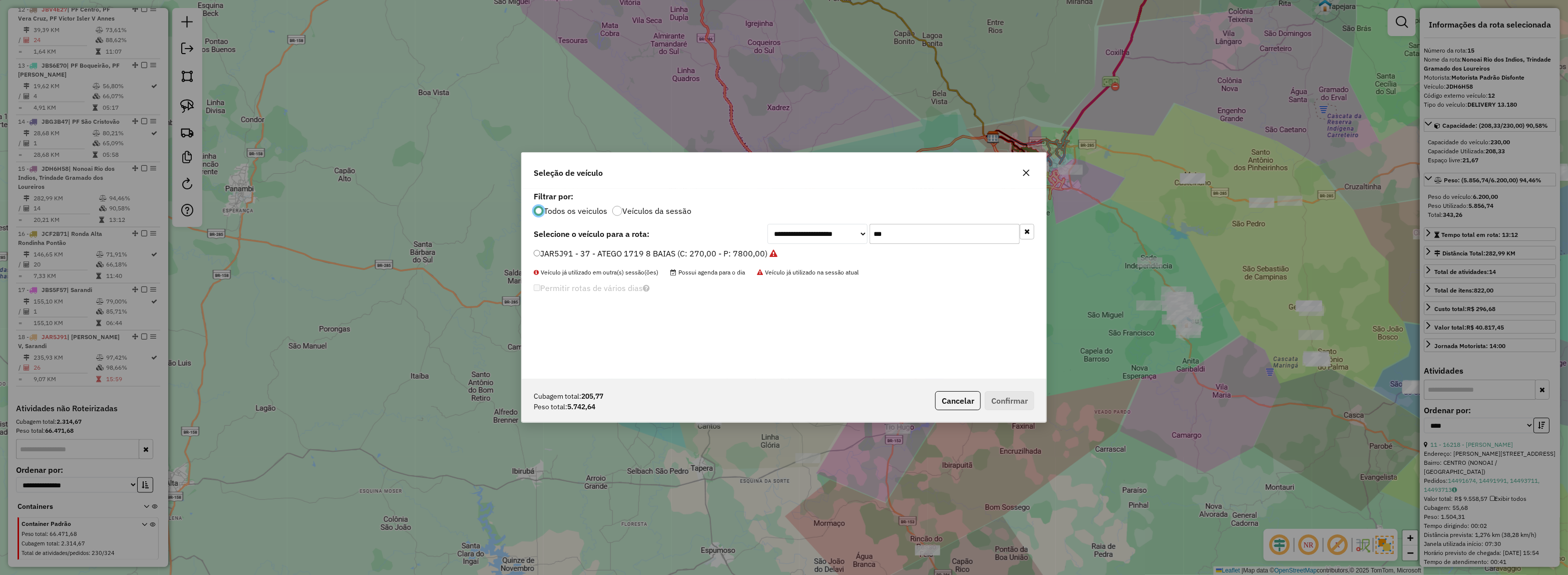
scroll to position [5, 3]
click at [693, 229] on div "**********" at bounding box center [784, 234] width 501 height 20
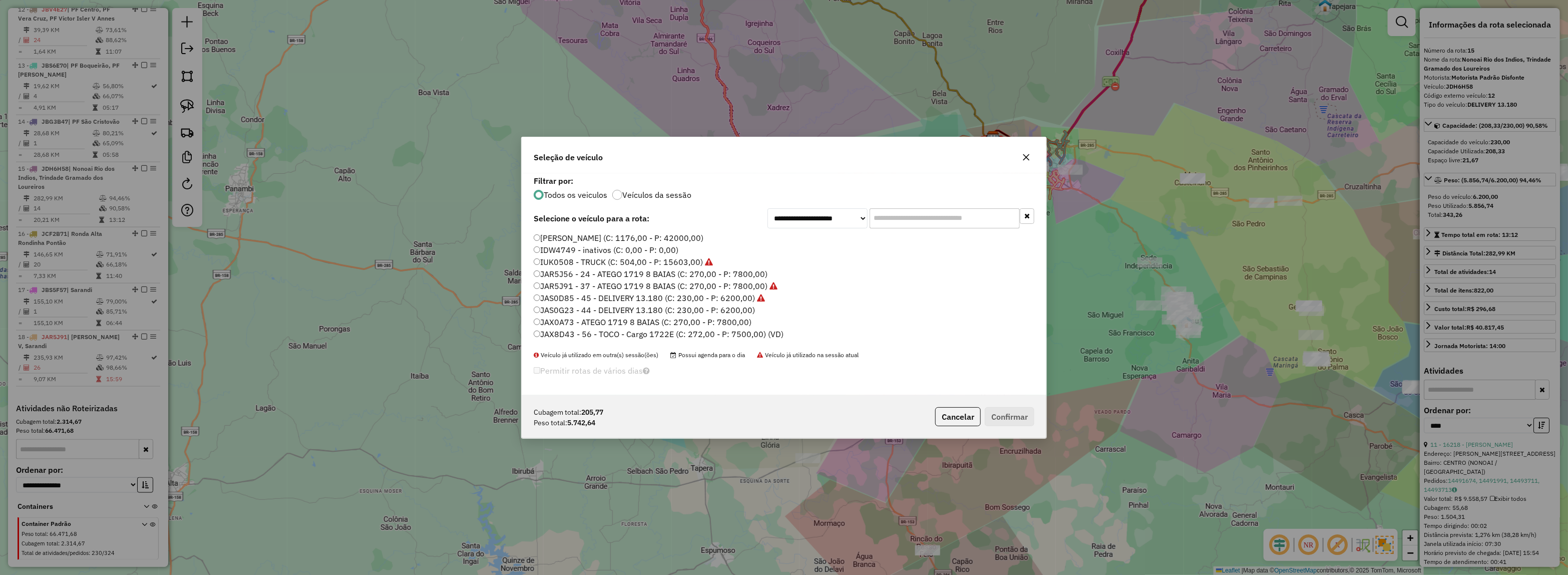
type input "*"
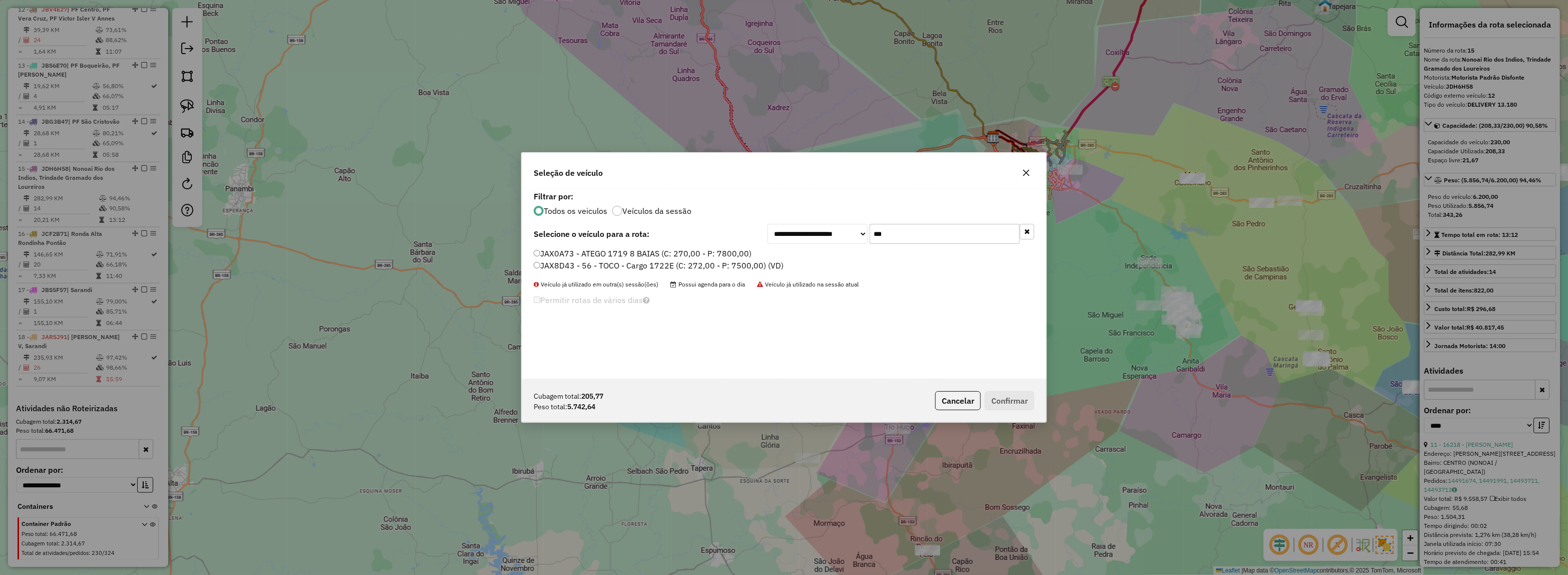
type input "***"
click at [671, 261] on label "JAX8D43 - 56 - TOCO - Cargo 1722E (C: 272,00 - P: 7500,00) (VD)" at bounding box center [658, 265] width 250 height 12
click at [1003, 392] on button "Confirmar" at bounding box center [1009, 400] width 49 height 19
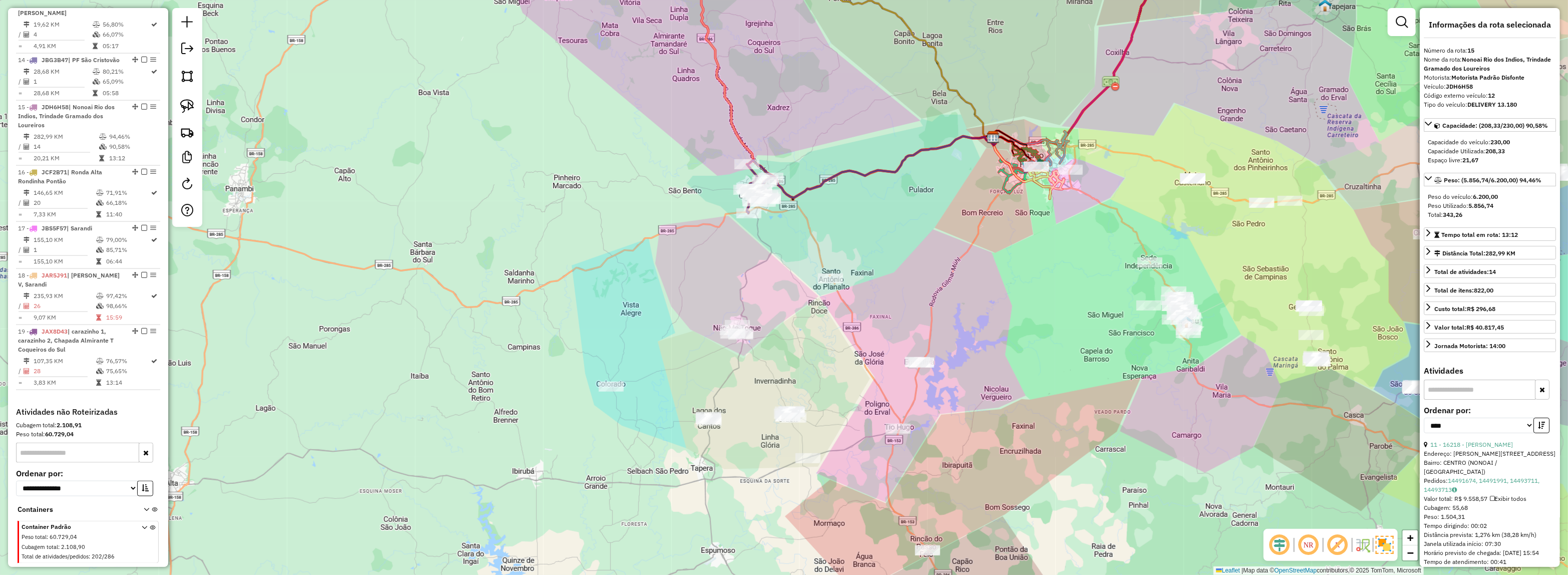
scroll to position [1104, 0]
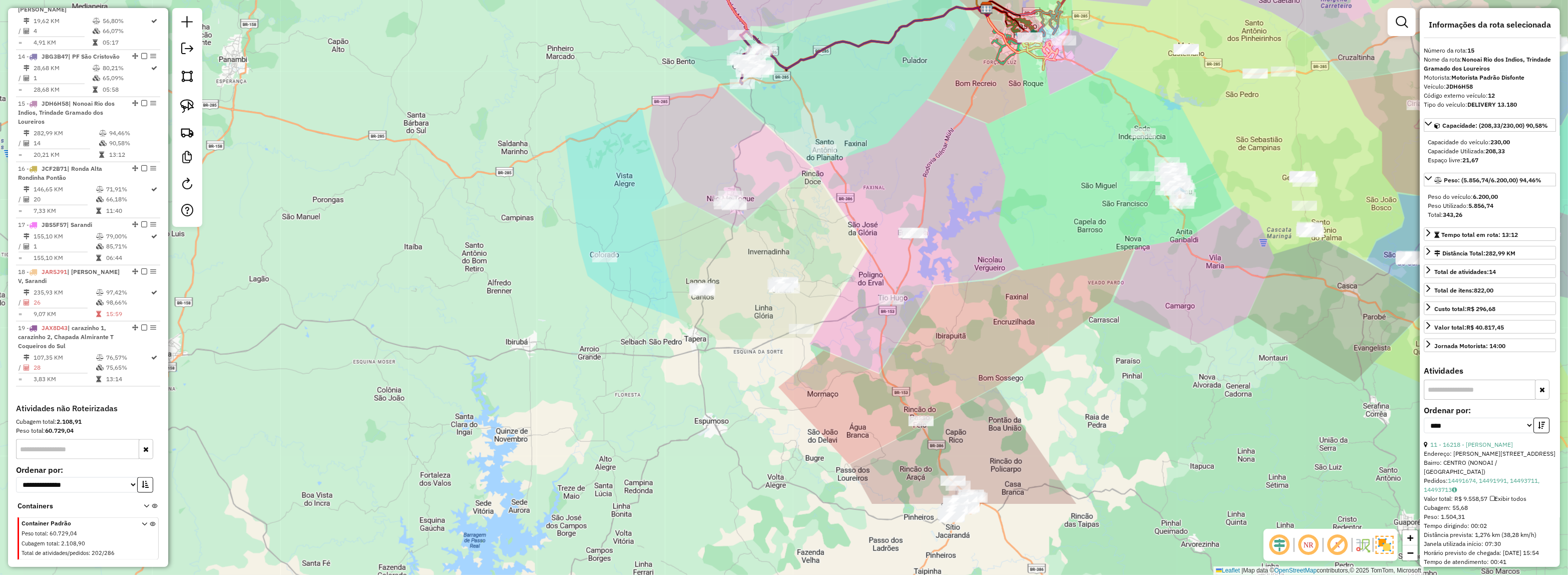
drag, startPoint x: 809, startPoint y: 389, endPoint x: 803, endPoint y: 259, distance: 130.1
click at [803, 259] on div "Janela de atendimento Grade de atendimento Capacidade Transportadoras Veículos …" at bounding box center [784, 288] width 1568 height 575
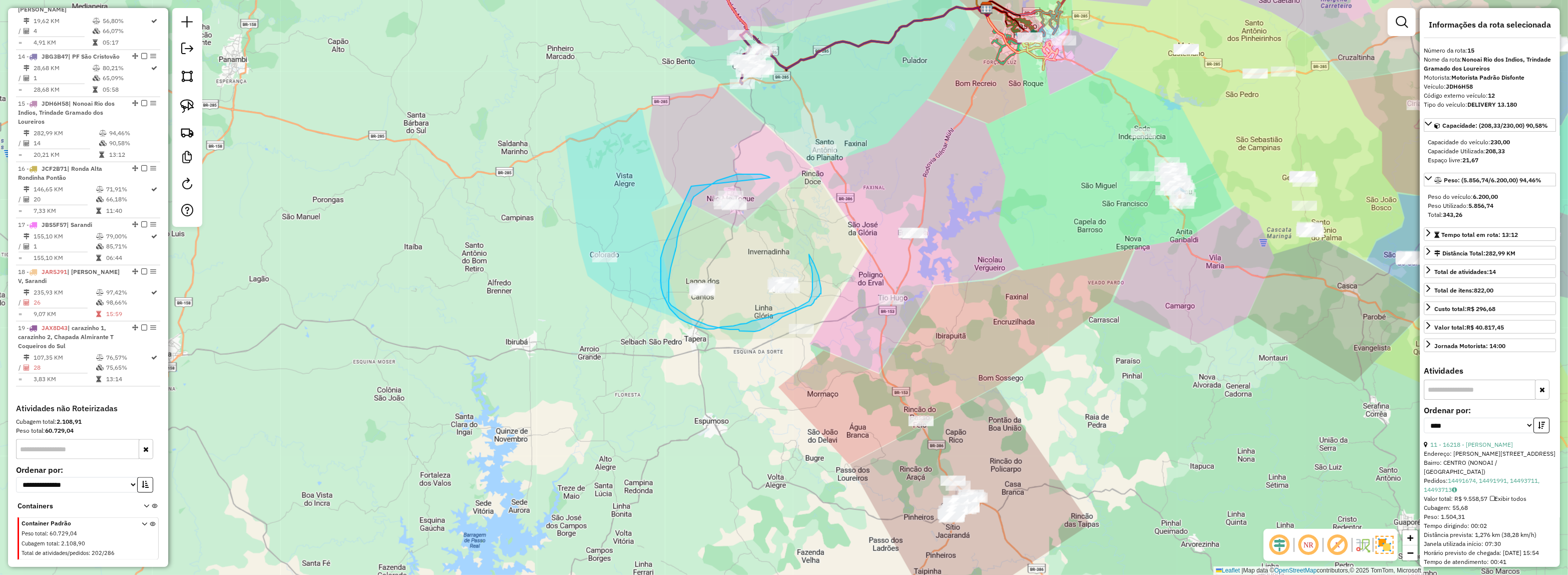
drag, startPoint x: 765, startPoint y: 175, endPoint x: 733, endPoint y: 154, distance: 38.3
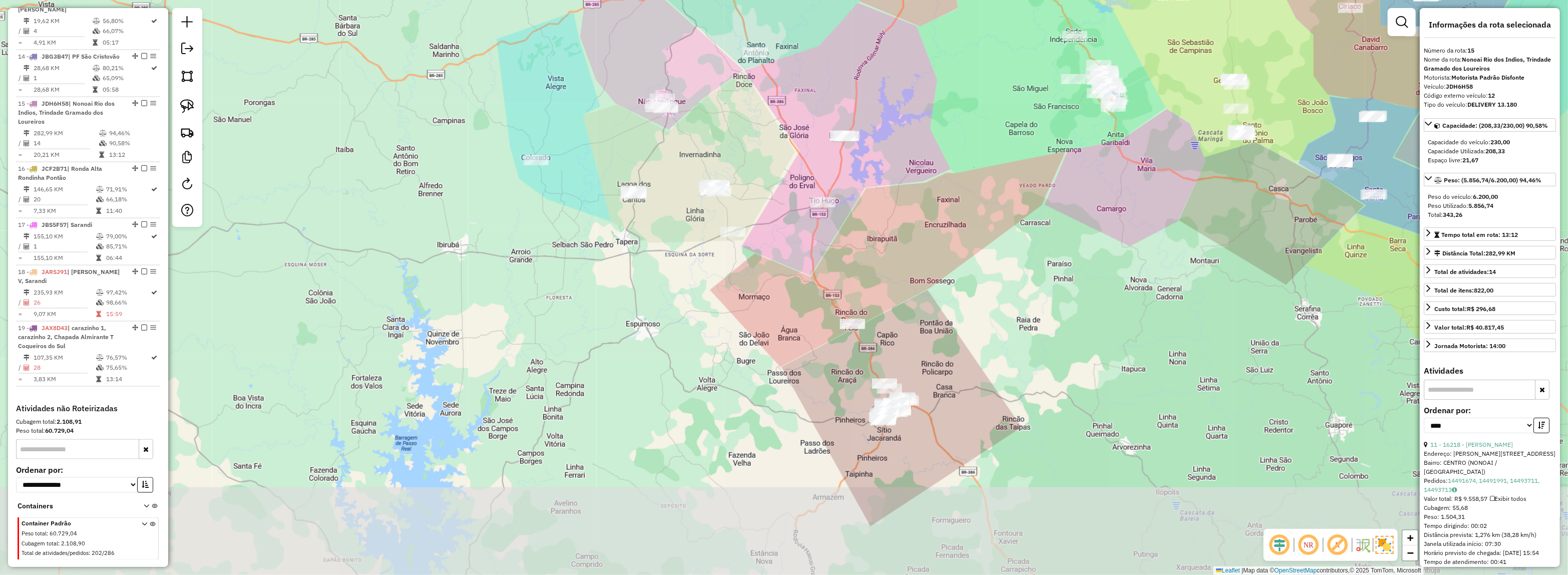
drag, startPoint x: 942, startPoint y: 331, endPoint x: 913, endPoint y: 298, distance: 43.9
click at [913, 298] on div "Janela de atendimento Grade de atendimento Capacidade Transportadoras Veículos …" at bounding box center [784, 288] width 1568 height 575
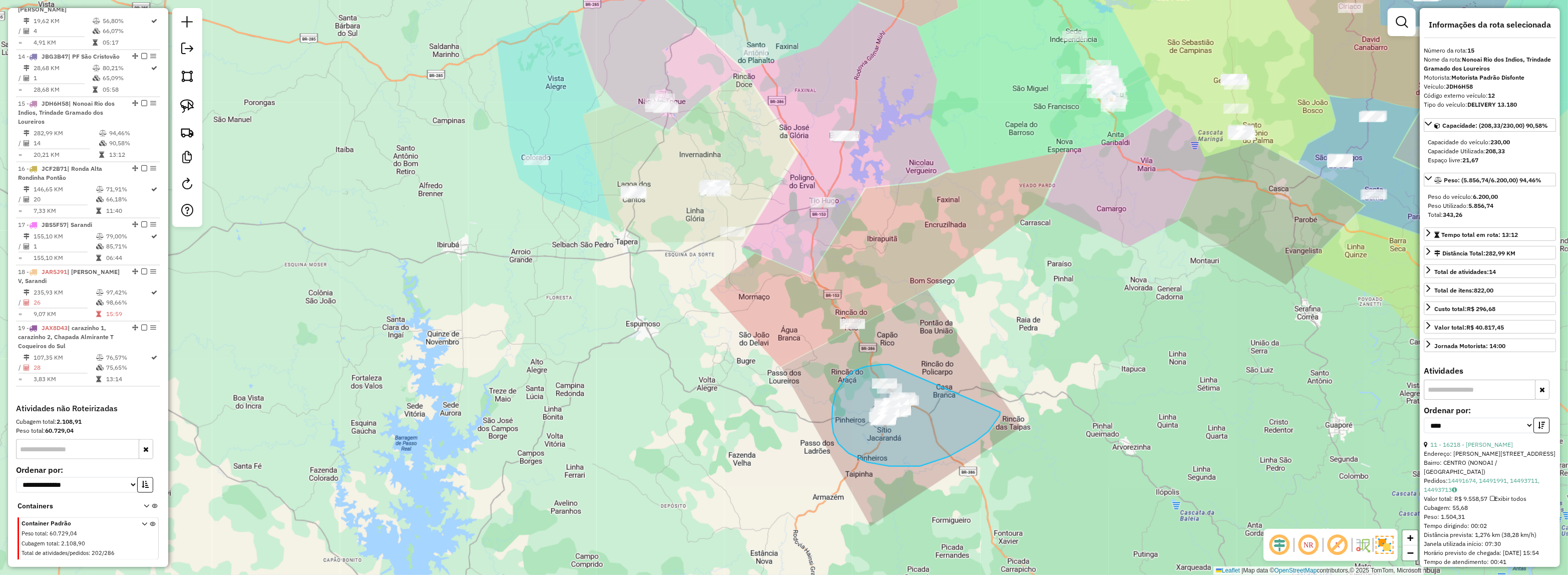
drag, startPoint x: 875, startPoint y: 365, endPoint x: 1002, endPoint y: 410, distance: 134.7
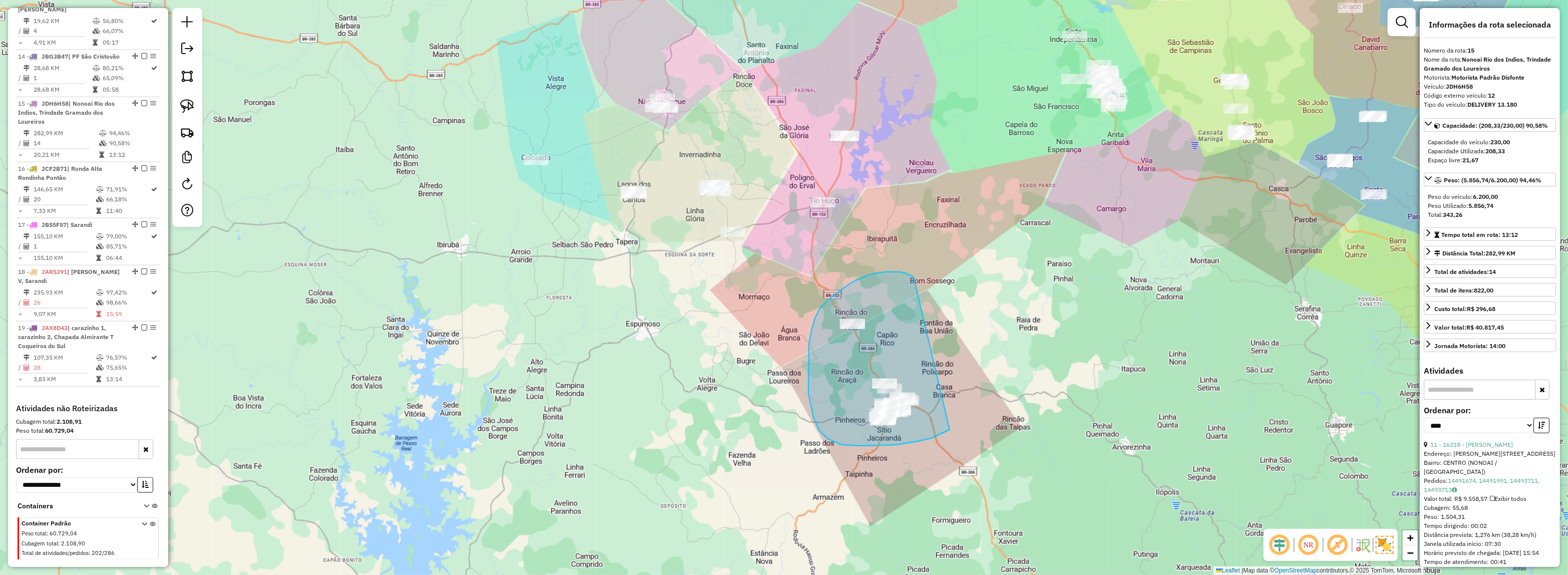
drag, startPoint x: 916, startPoint y: 442, endPoint x: 933, endPoint y: 285, distance: 157.9
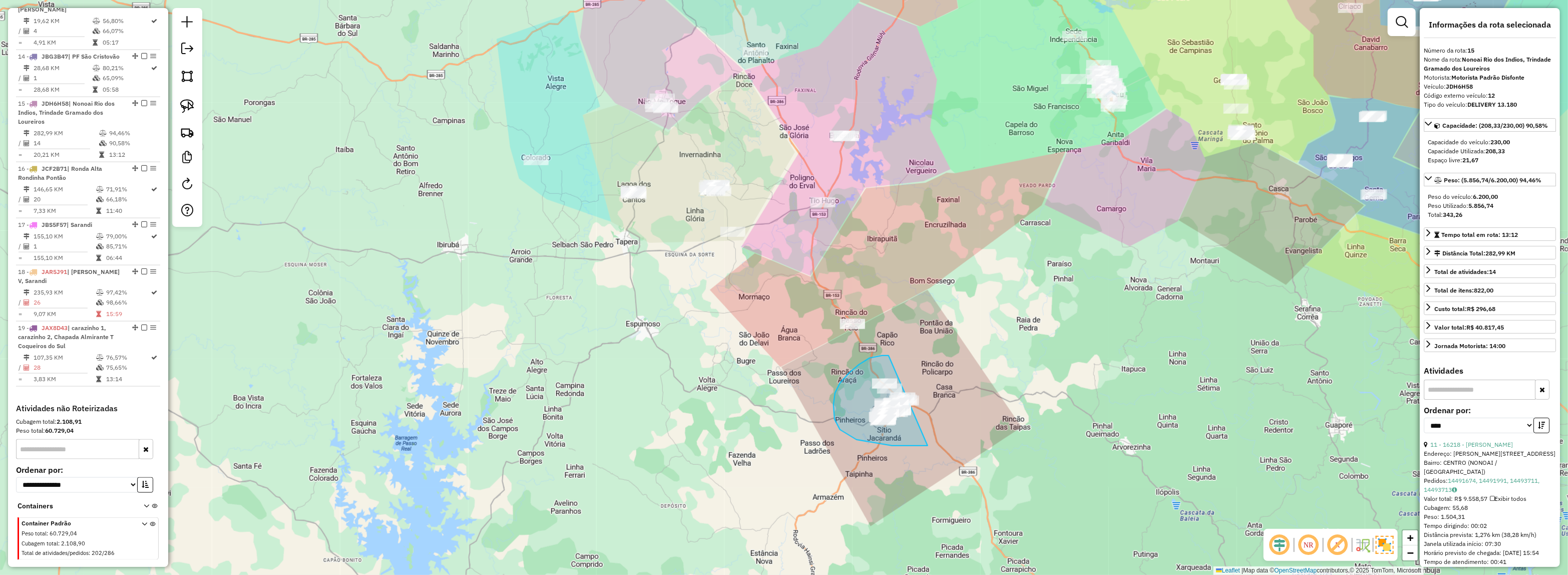
drag, startPoint x: 833, startPoint y: 405, endPoint x: 1056, endPoint y: 395, distance: 223.2
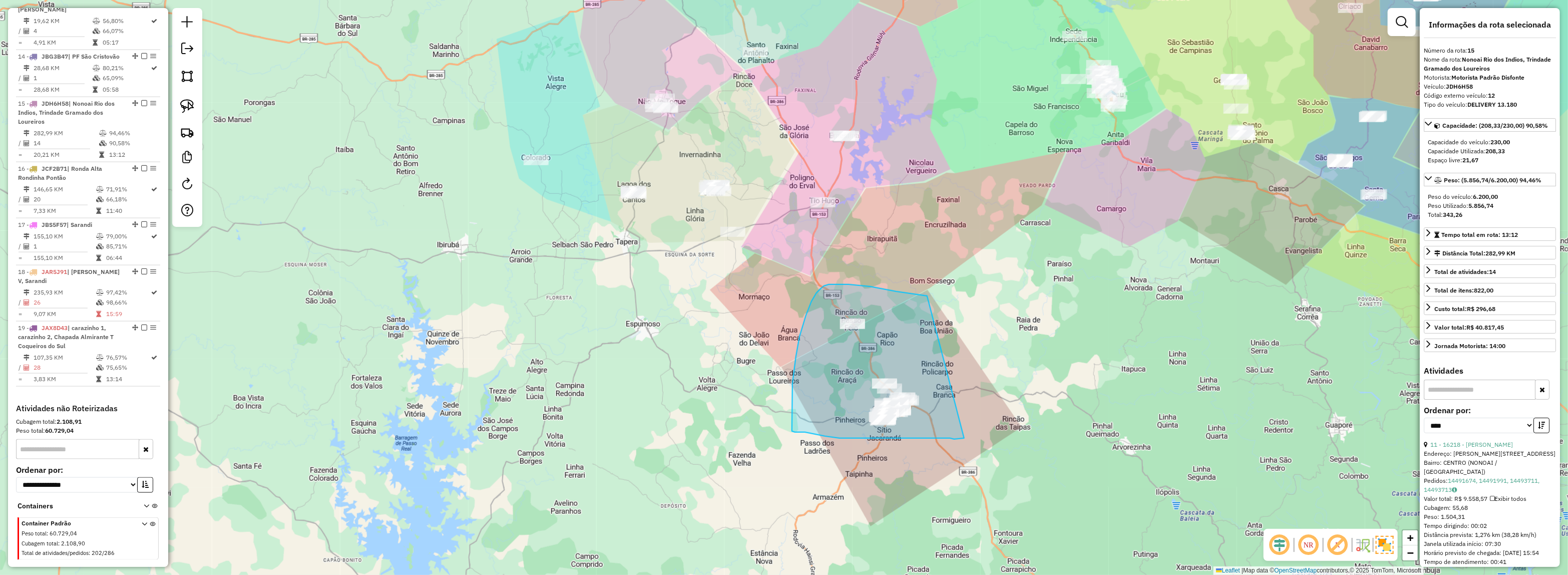
drag, startPoint x: 909, startPoint y: 293, endPoint x: 995, endPoint y: 424, distance: 156.7
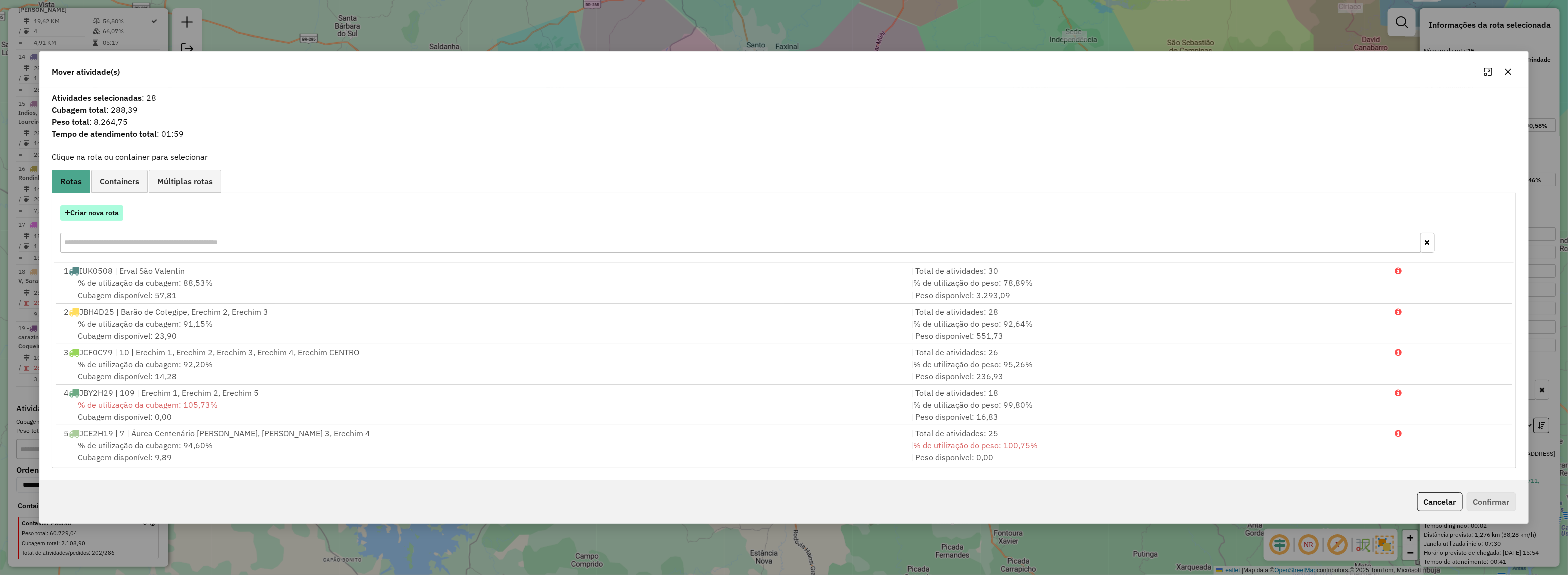
click at [97, 210] on button "Criar nova rota" at bounding box center [92, 213] width 63 height 15
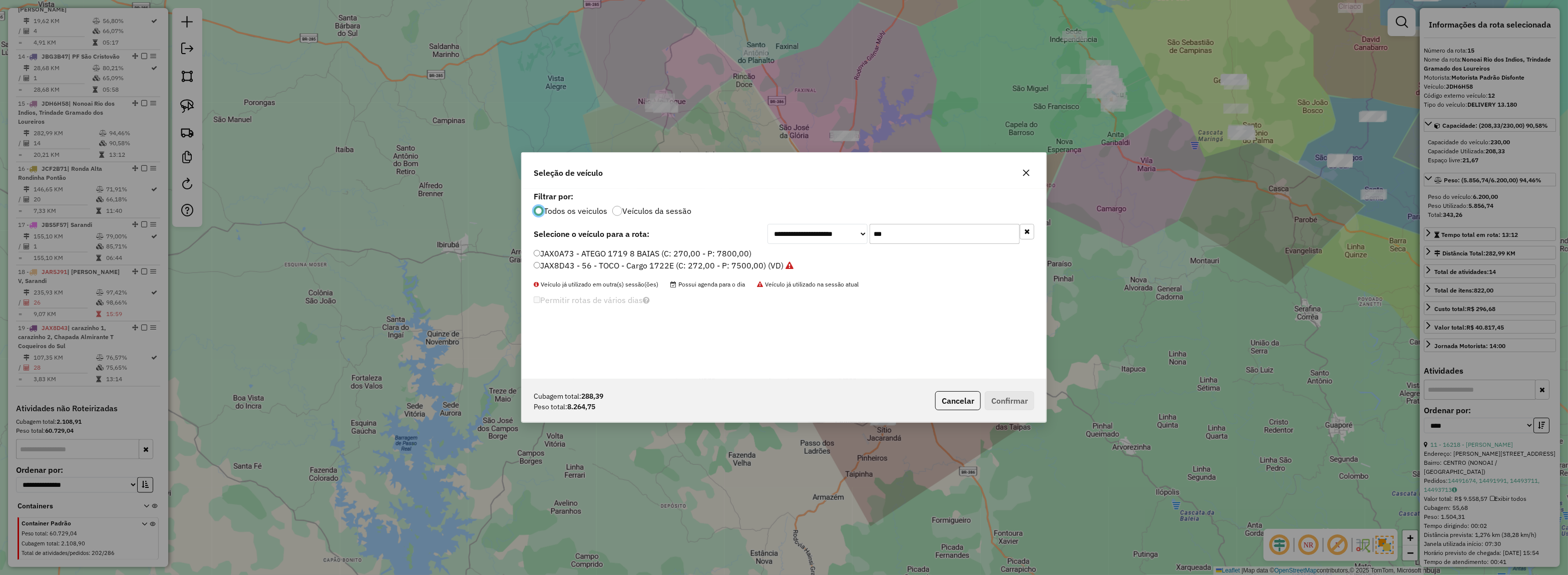
scroll to position [5, 3]
drag, startPoint x: 899, startPoint y: 234, endPoint x: 664, endPoint y: 266, distance: 237.2
click at [748, 256] on div "**********" at bounding box center [784, 283] width 525 height 190
type input "****"
click at [646, 256] on label "JBF5D27 - ATEGO 1719 8 BAIAS (C: 270,00 - P: 7800,00) (VD)" at bounding box center [650, 253] width 235 height 12
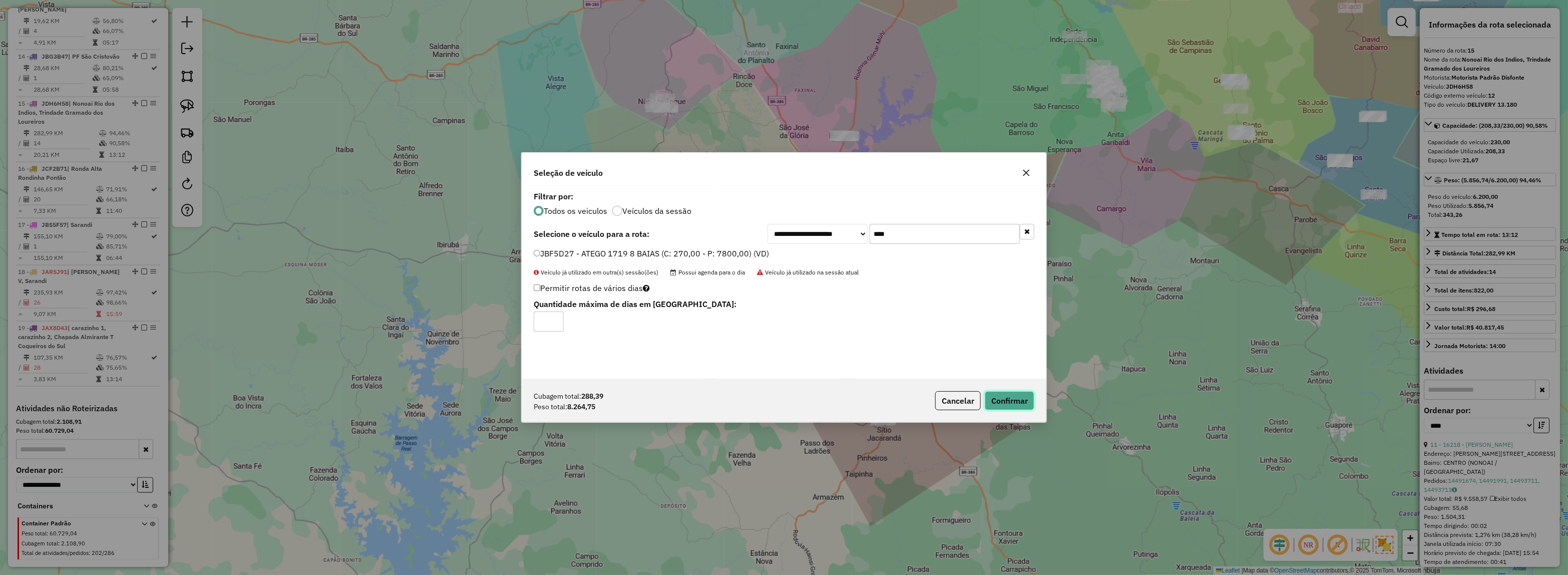
click at [1027, 395] on button "Confirmar" at bounding box center [1009, 400] width 49 height 19
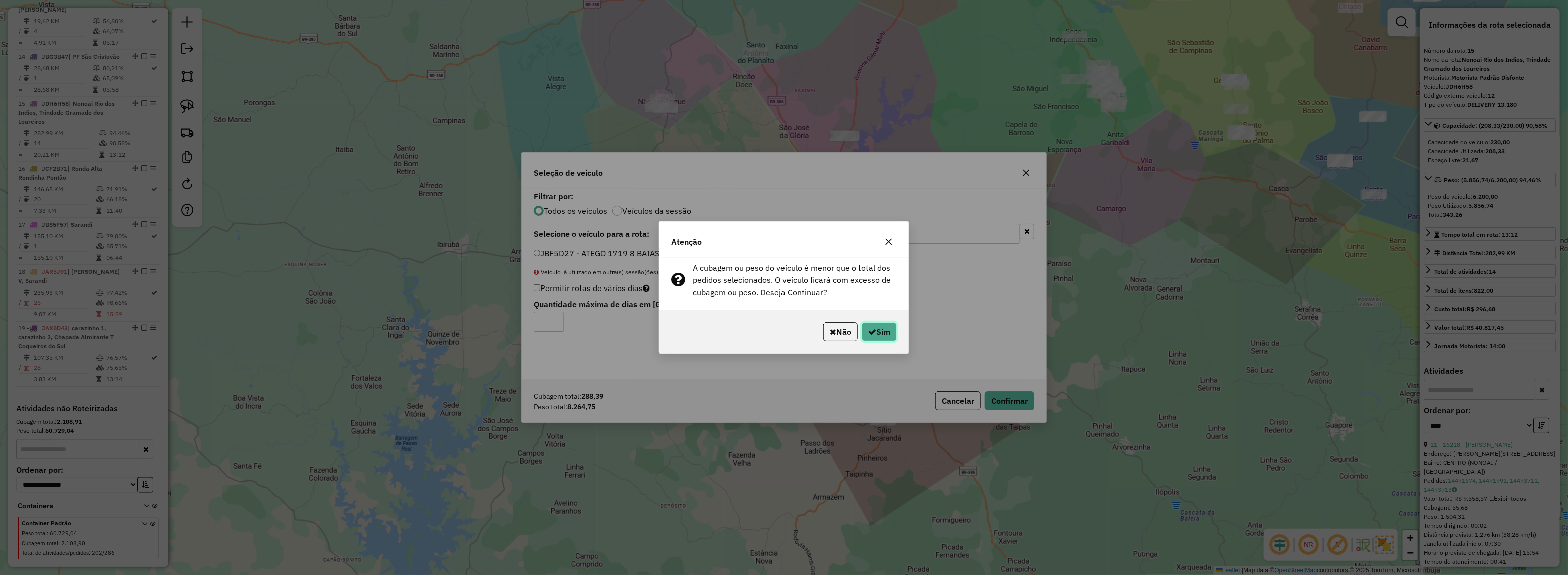
click at [880, 332] on button "Sim" at bounding box center [879, 331] width 35 height 19
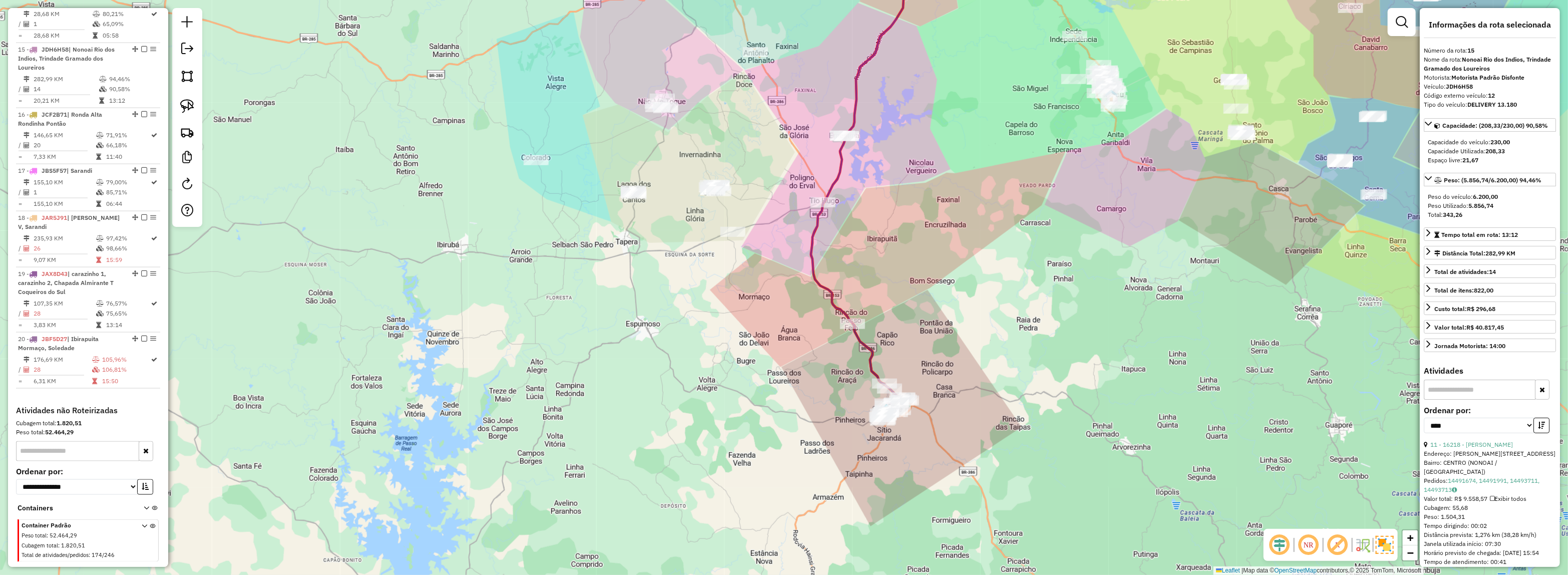
scroll to position [1160, 0]
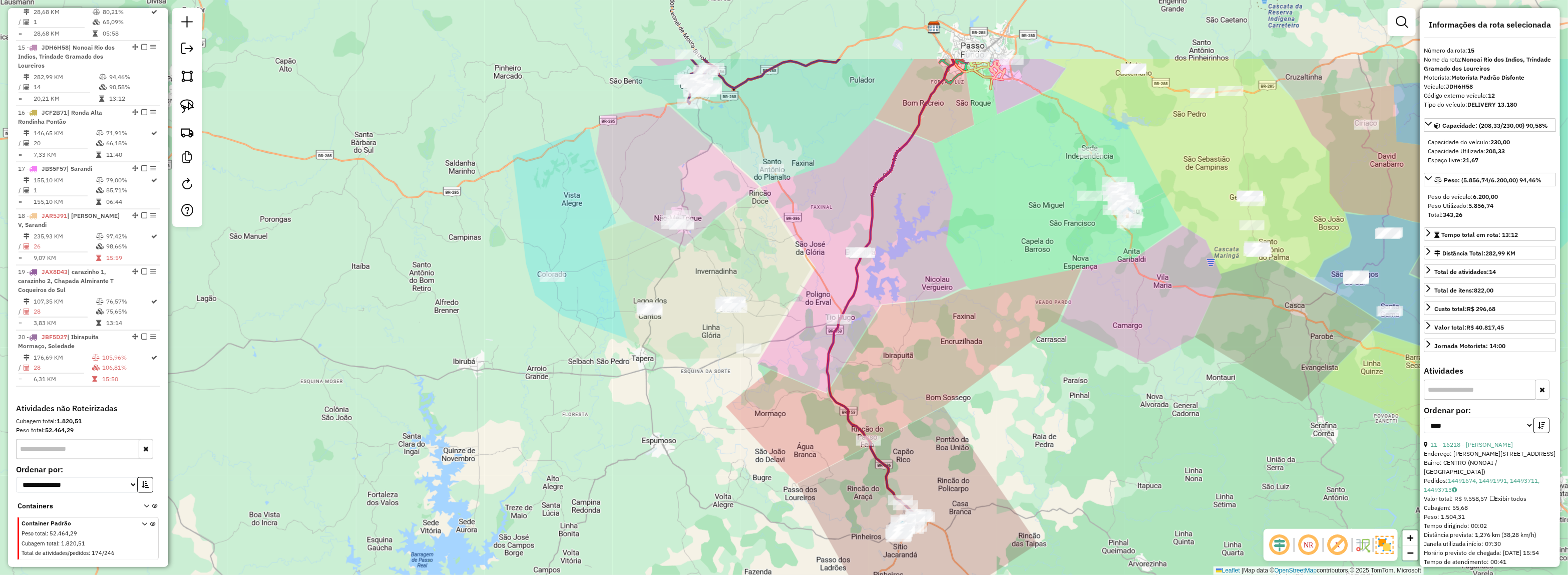
drag, startPoint x: 942, startPoint y: 103, endPoint x: 987, endPoint y: 298, distance: 200.1
click at [987, 298] on div "Janela de atendimento Grade de atendimento Capacidade Transportadoras Veículos …" at bounding box center [784, 288] width 1568 height 575
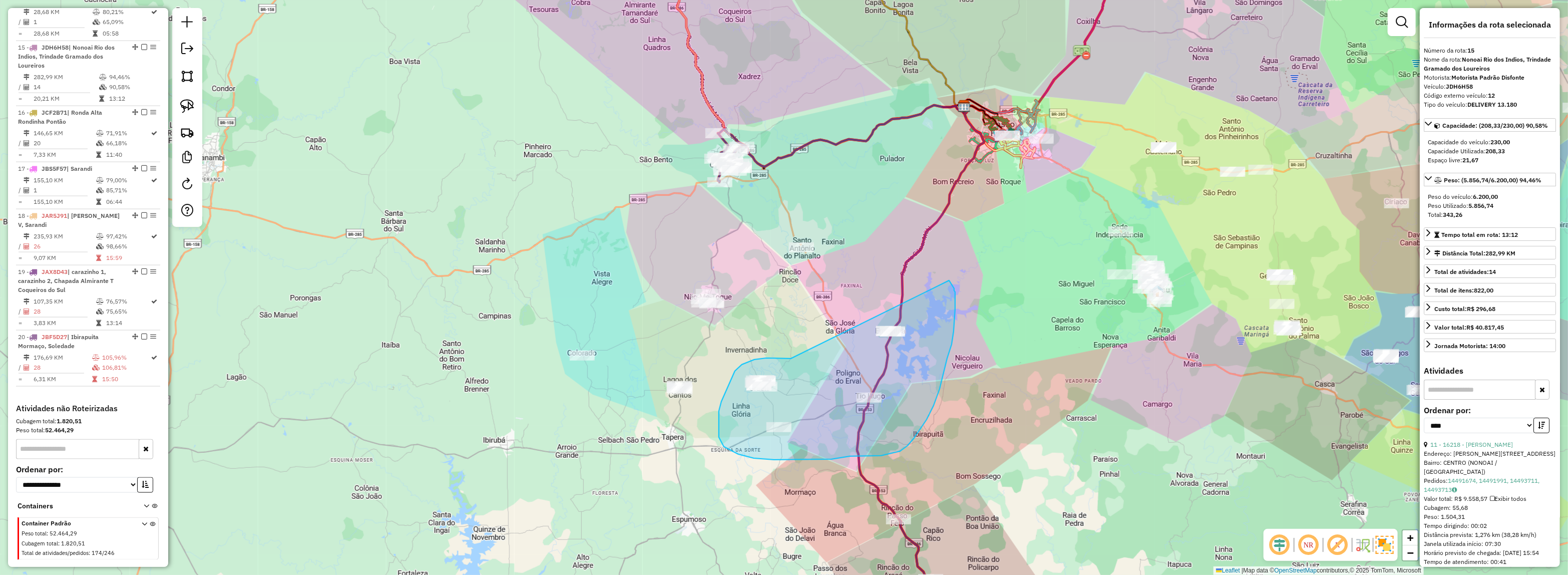
drag, startPoint x: 790, startPoint y: 358, endPoint x: 949, endPoint y: 280, distance: 177.1
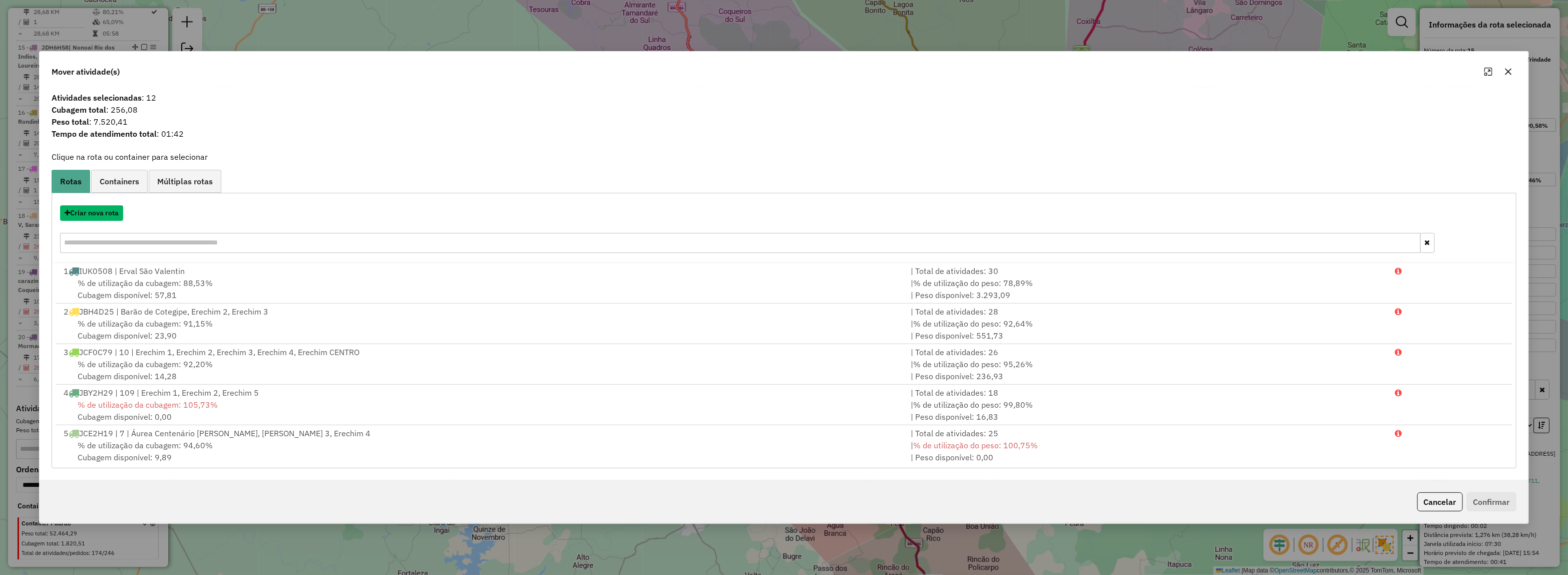
click at [89, 214] on button "Criar nova rota" at bounding box center [92, 213] width 63 height 15
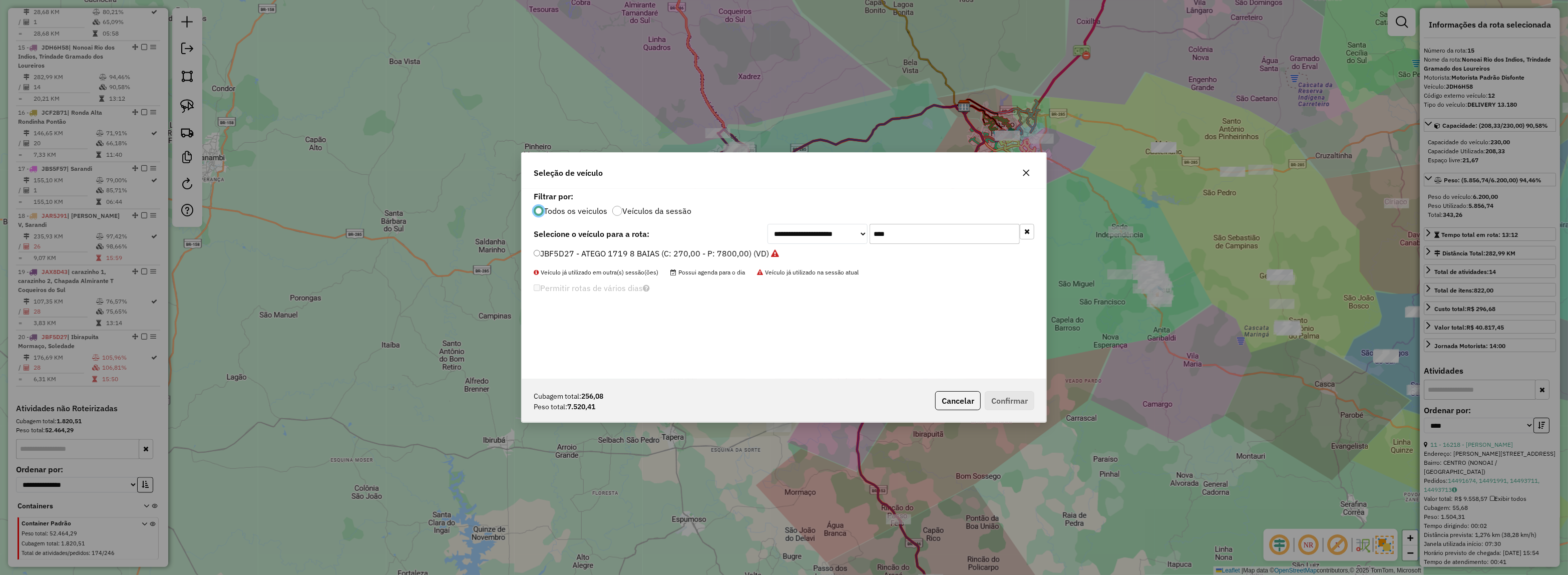
scroll to position [5, 3]
drag, startPoint x: 891, startPoint y: 232, endPoint x: 707, endPoint y: 239, distance: 184.1
click at [709, 239] on div "**********" at bounding box center [784, 234] width 501 height 20
type input "***"
click at [691, 259] on li "JBF0J20 - ATEGO 1719 8 BAIAS (C: 270,00 - P: 7800,00) (VD)" at bounding box center [784, 254] width 501 height 12
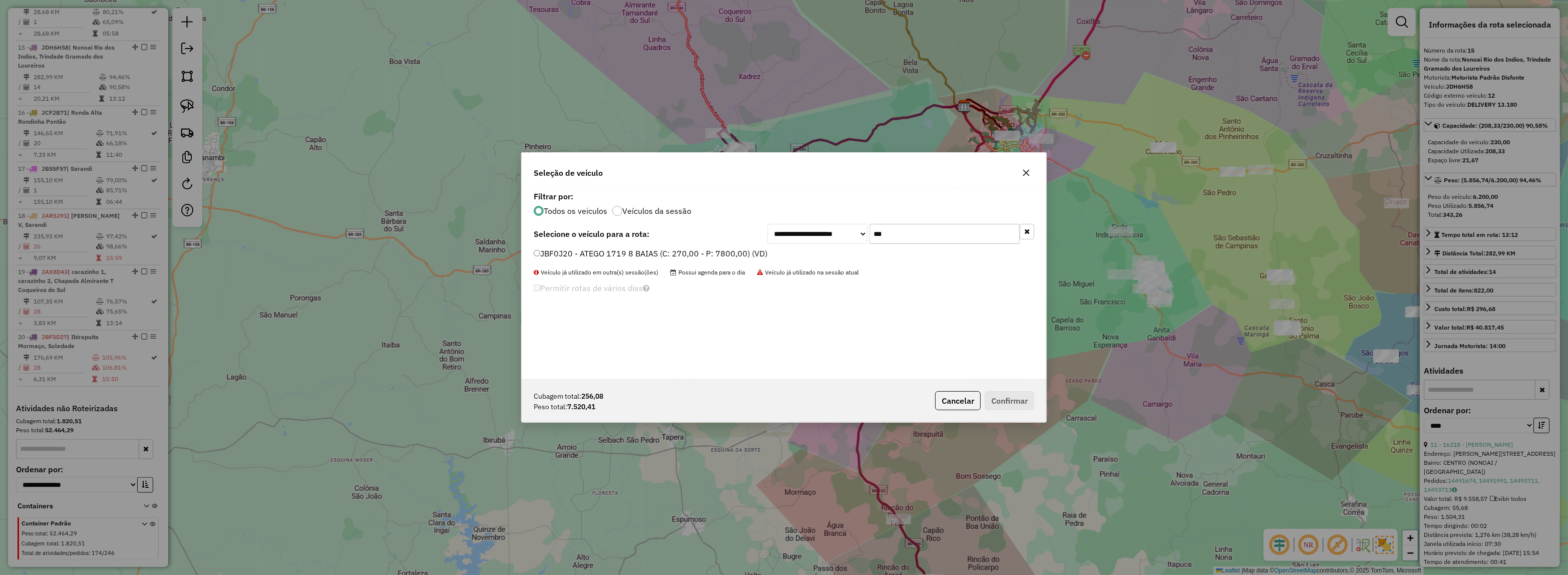
drag, startPoint x: 693, startPoint y: 259, endPoint x: 686, endPoint y: 255, distance: 8.1
click at [689, 259] on li "JBF0J20 - ATEGO 1719 8 BAIAS (C: 270,00 - P: 7800,00) (VD)" at bounding box center [784, 254] width 501 height 12
click at [684, 253] on label "JBF0J20 - ATEGO 1719 8 BAIAS (C: 270,00 - P: 7800,00) (VD)" at bounding box center [650, 253] width 234 height 12
click at [1027, 402] on button "Confirmar" at bounding box center [1009, 400] width 49 height 19
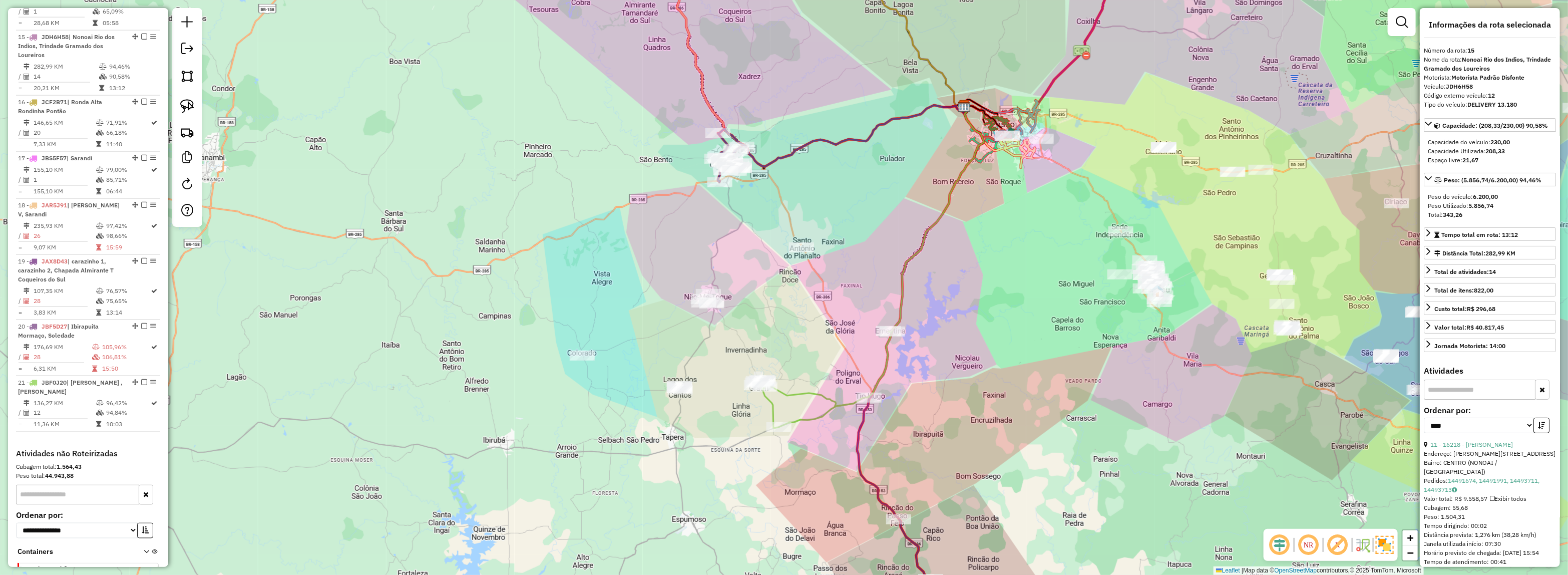
scroll to position [1175, 0]
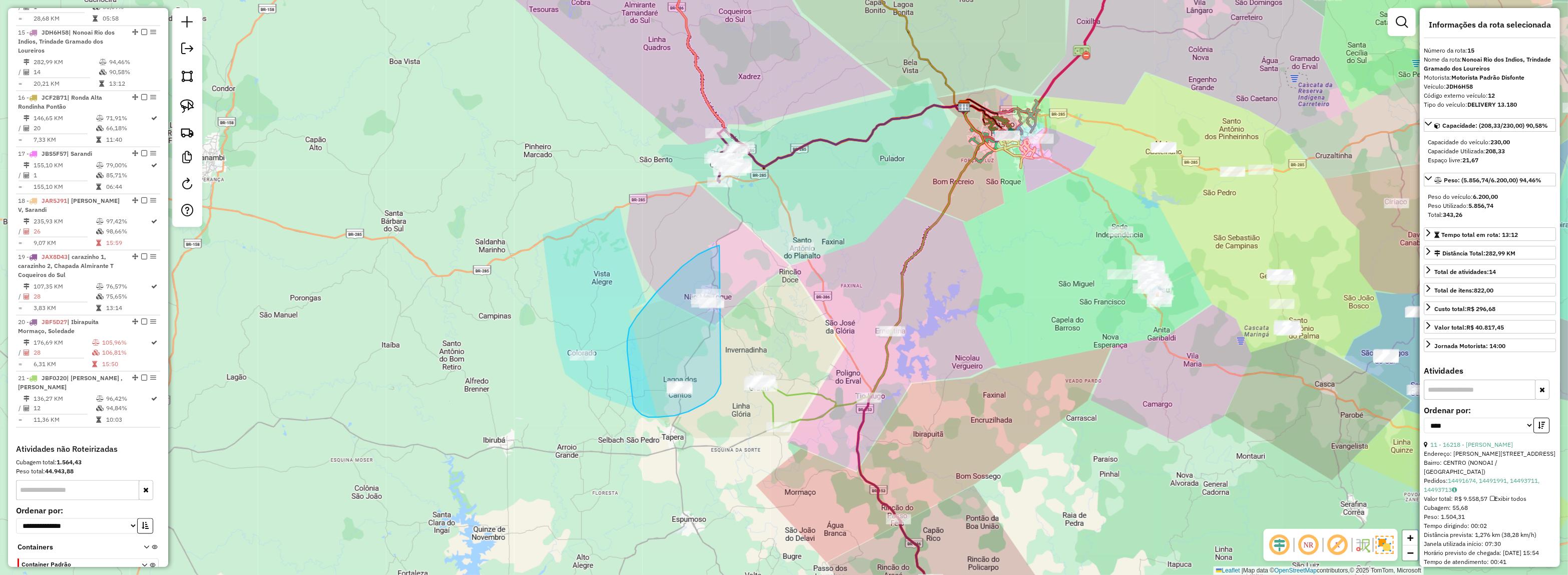
drag, startPoint x: 653, startPoint y: 417, endPoint x: 759, endPoint y: 242, distance: 204.6
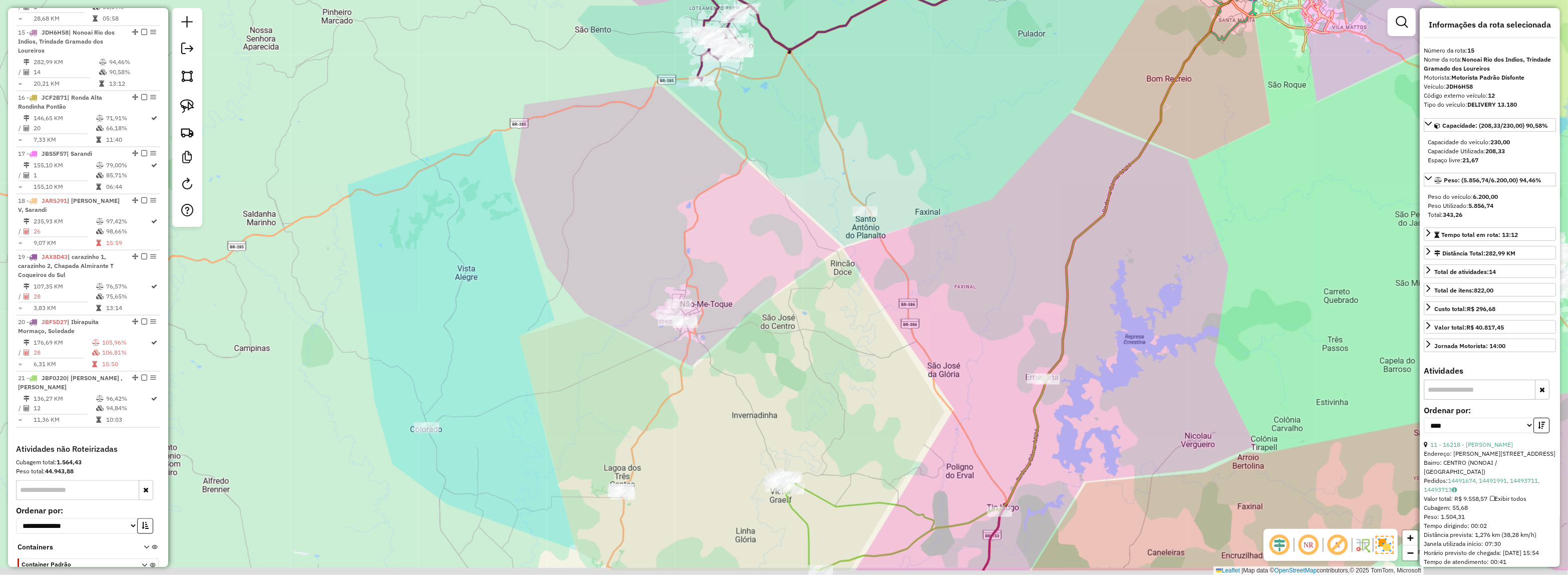
drag, startPoint x: 739, startPoint y: 248, endPoint x: 724, endPoint y: 204, distance: 46.5
click at [724, 204] on div "Janela de atendimento Grade de atendimento Capacidade Transportadoras Veículos …" at bounding box center [784, 288] width 1568 height 575
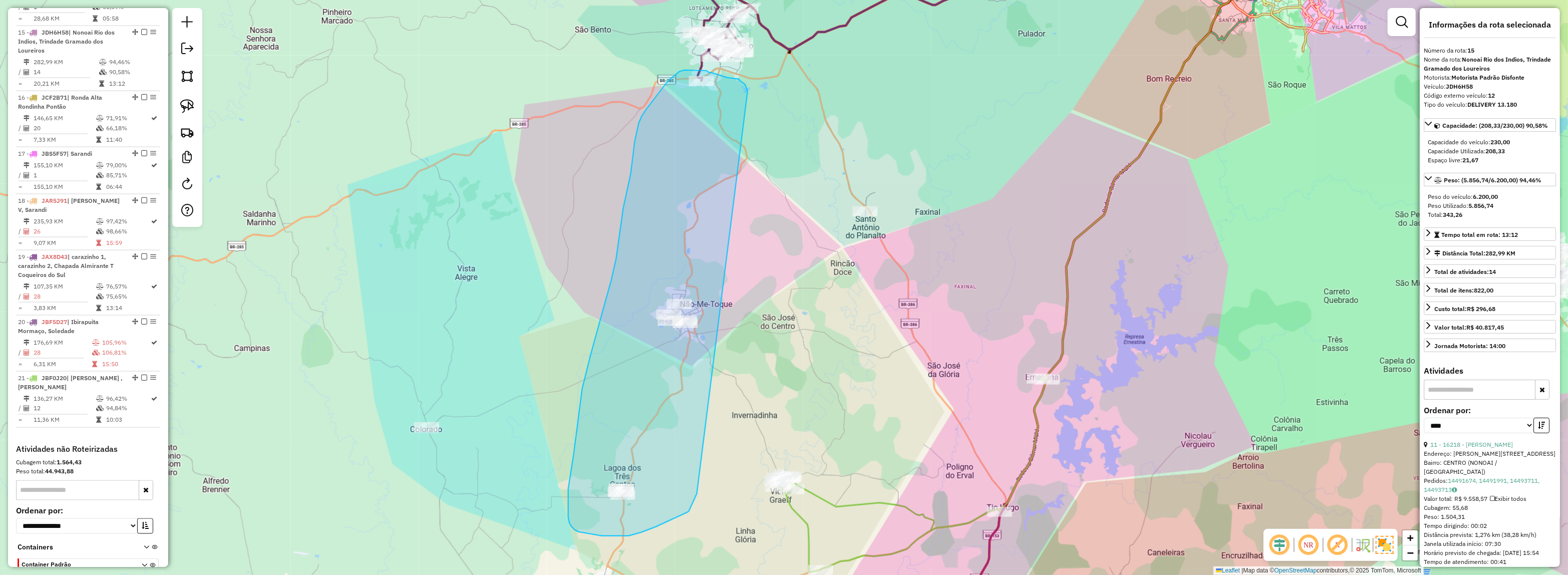
drag, startPoint x: 747, startPoint y: 92, endPoint x: 704, endPoint y: 472, distance: 382.4
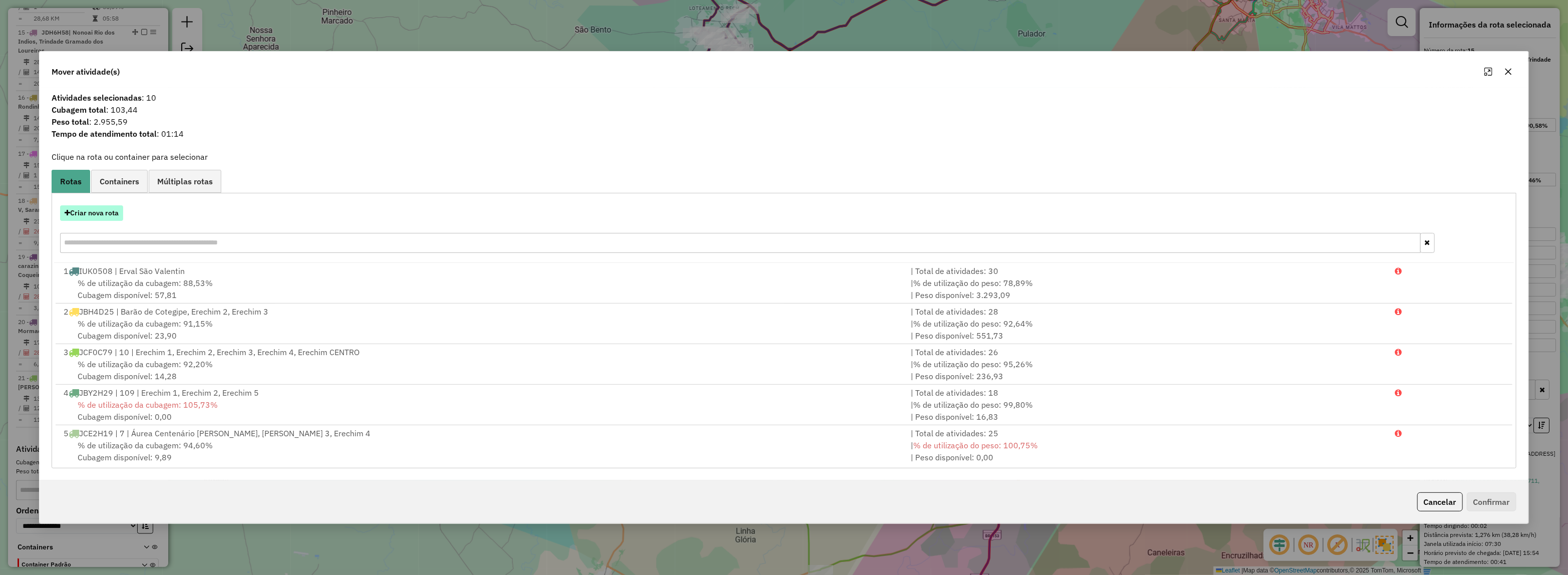
click at [94, 214] on button "Criar nova rota" at bounding box center [92, 213] width 63 height 15
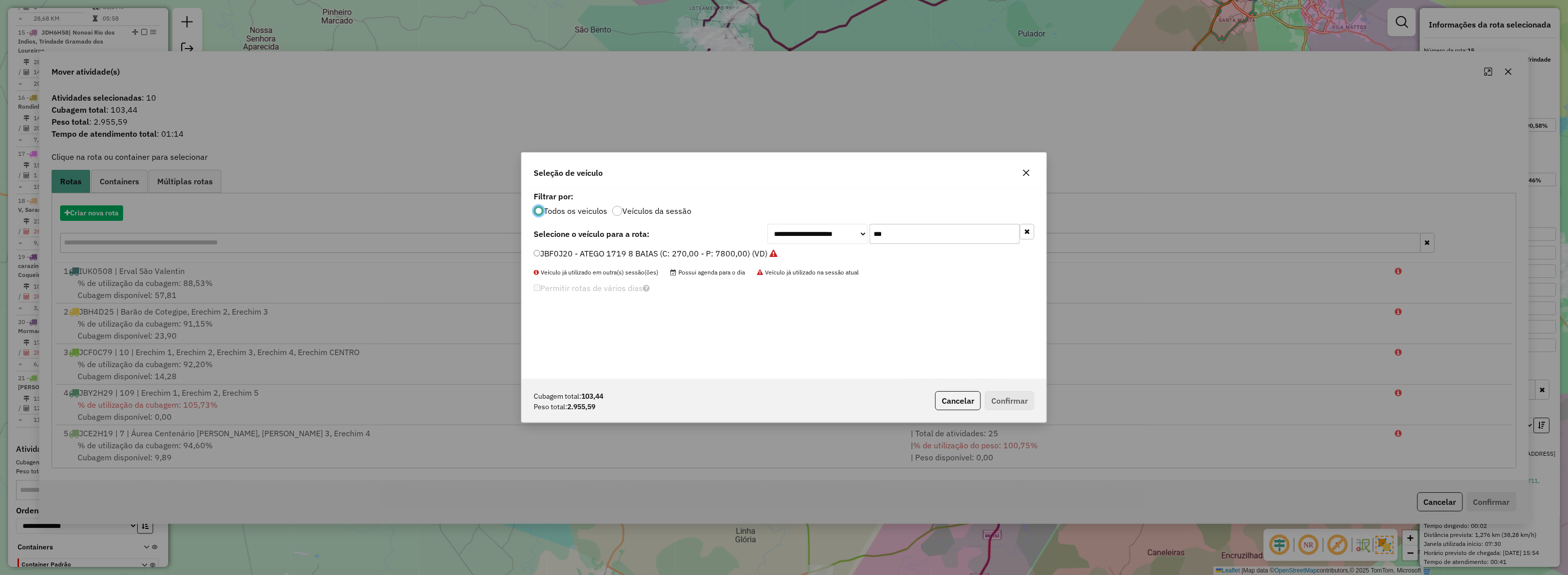
scroll to position [5, 3]
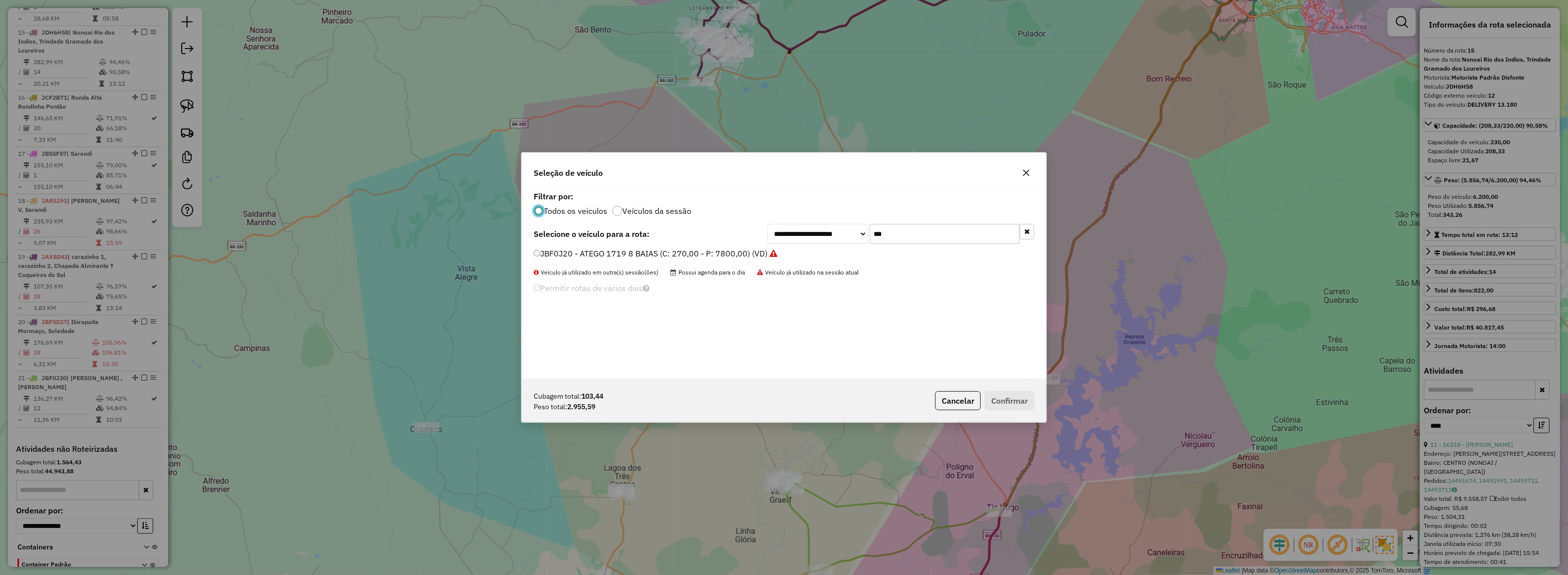
drag, startPoint x: 769, startPoint y: 231, endPoint x: 754, endPoint y: 234, distance: 15.3
click at [761, 231] on div "**********" at bounding box center [784, 234] width 501 height 20
type input "***"
click at [725, 248] on label "JBH0D22 - DELIVERY 13.180 (C: 230,00 - P: 6200,00) (VD)" at bounding box center [645, 253] width 223 height 12
click at [1013, 401] on button "Confirmar" at bounding box center [1009, 400] width 49 height 19
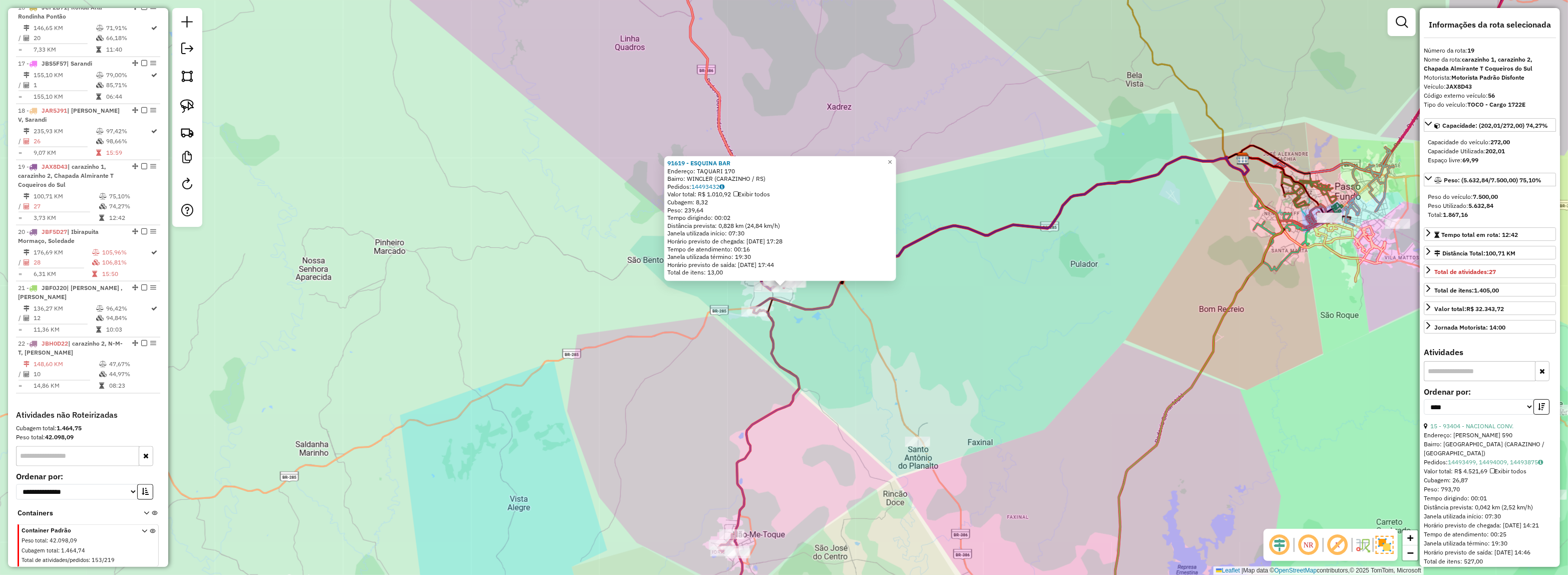
scroll to position [1272, 0]
click at [838, 349] on div "91619 - ESQUINA BAR Endereço: TAQUARI 170 Bairro: WINCLER (CARAZINHO / RS) Pedi…" at bounding box center [784, 288] width 1568 height 575
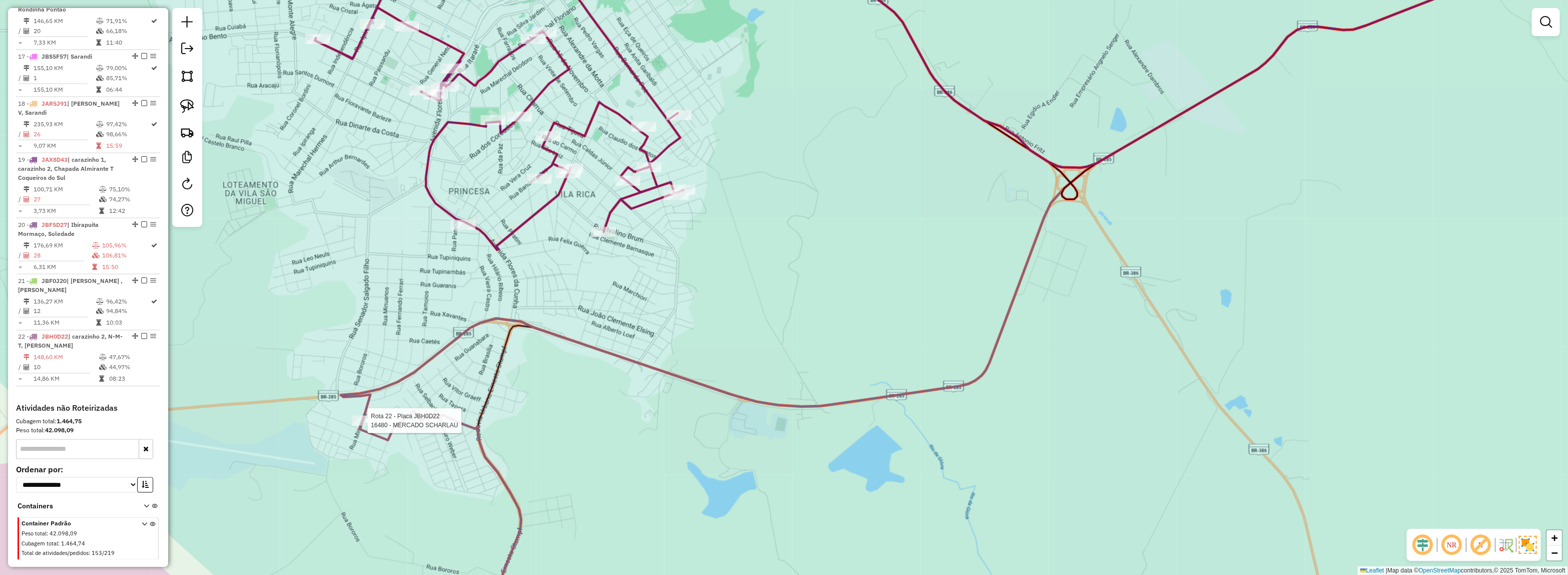
select select "*********"
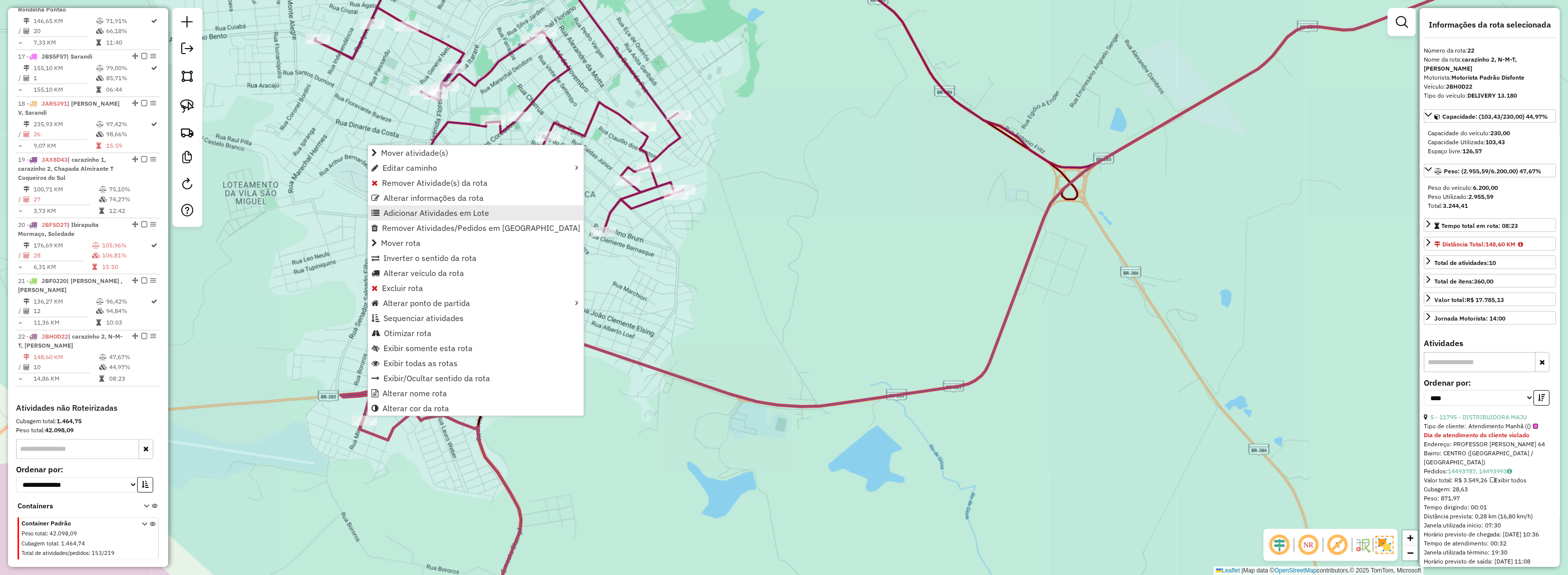
click at [450, 209] on span "Adicionar Atividades em Lote" at bounding box center [436, 213] width 106 height 8
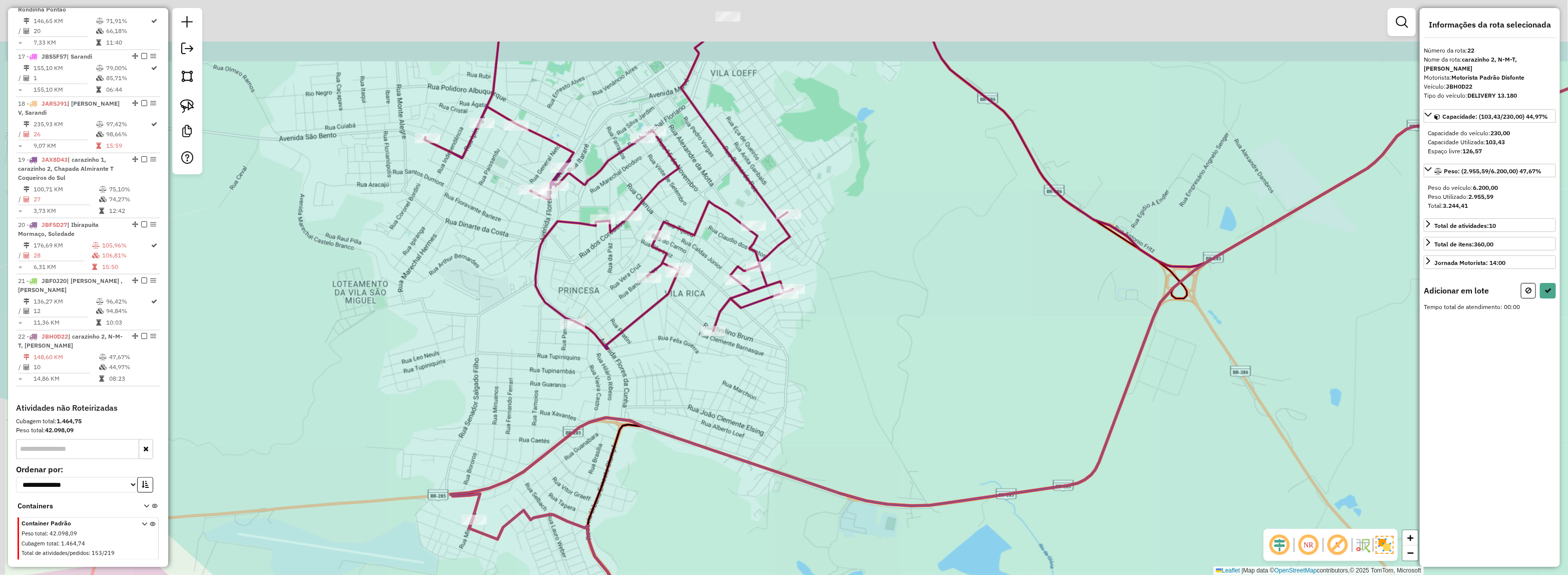
drag, startPoint x: 678, startPoint y: 333, endPoint x: 718, endPoint y: 357, distance: 46.6
click at [720, 357] on div "Janela de atendimento Grade de atendimento Capacidade Transportadoras Veículos …" at bounding box center [784, 288] width 1568 height 575
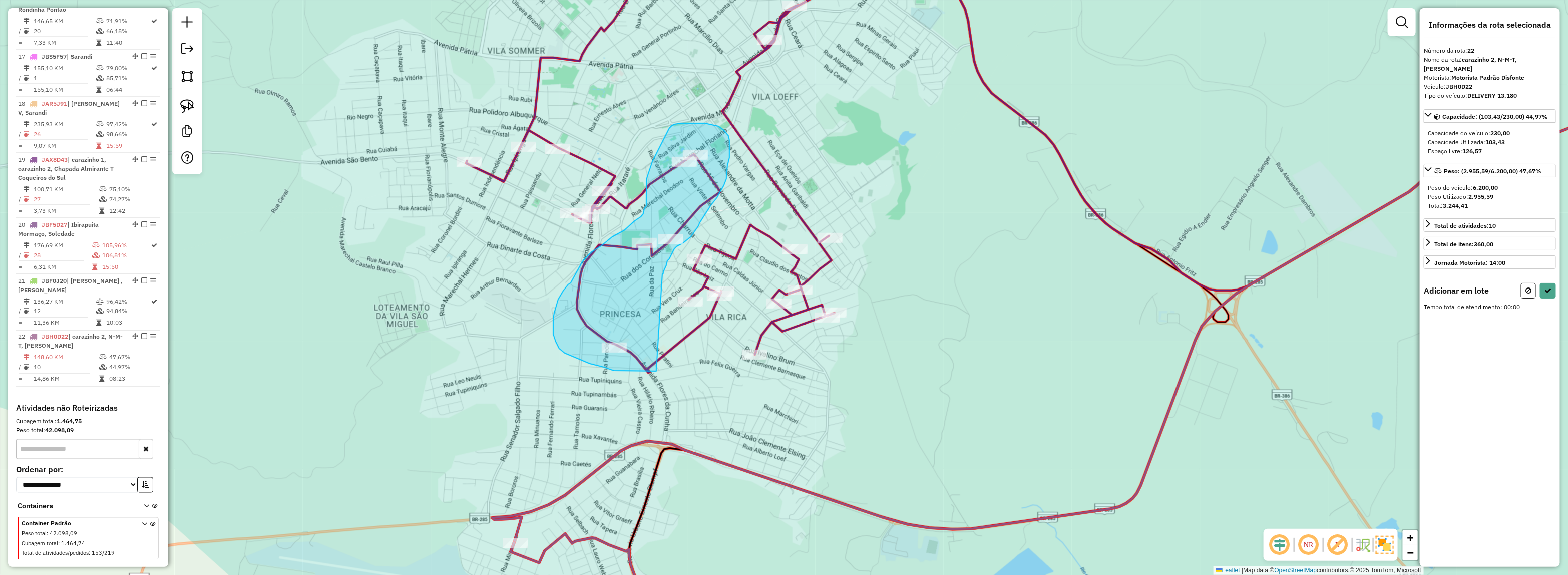
drag, startPoint x: 631, startPoint y: 371, endPoint x: 662, endPoint y: 274, distance: 101.8
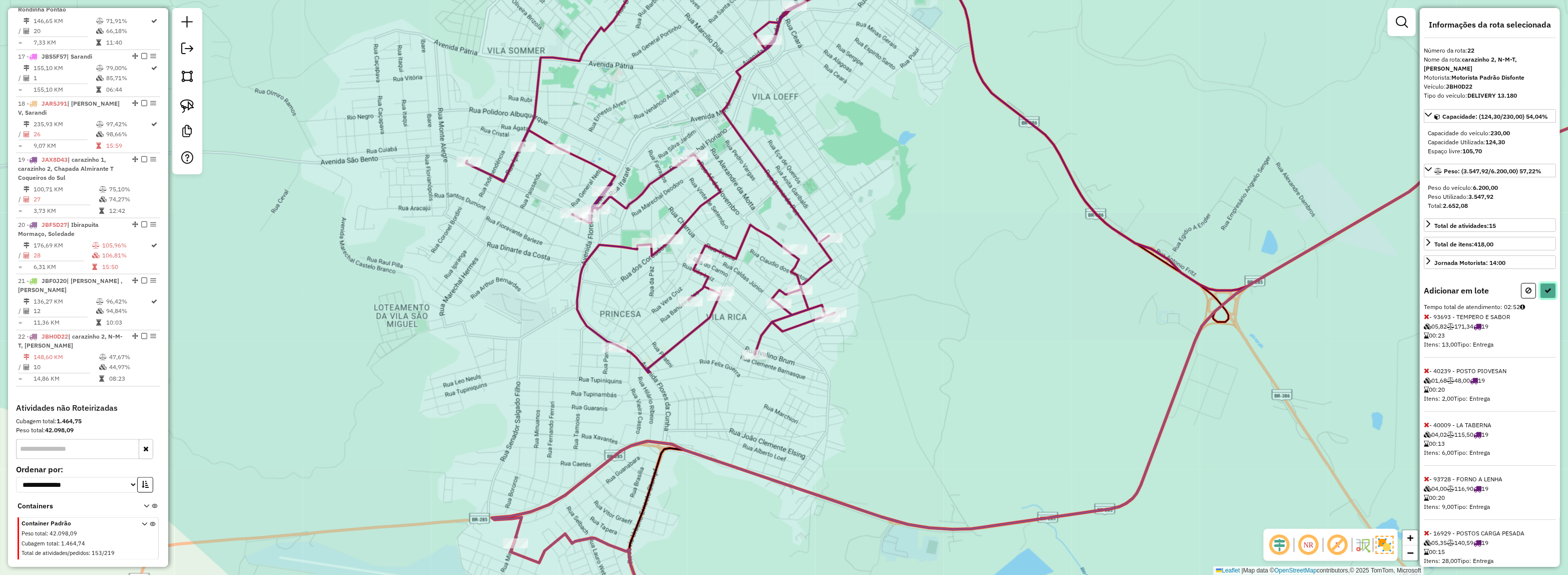
click at [1548, 298] on button at bounding box center [1548, 290] width 16 height 15
select select "*********"
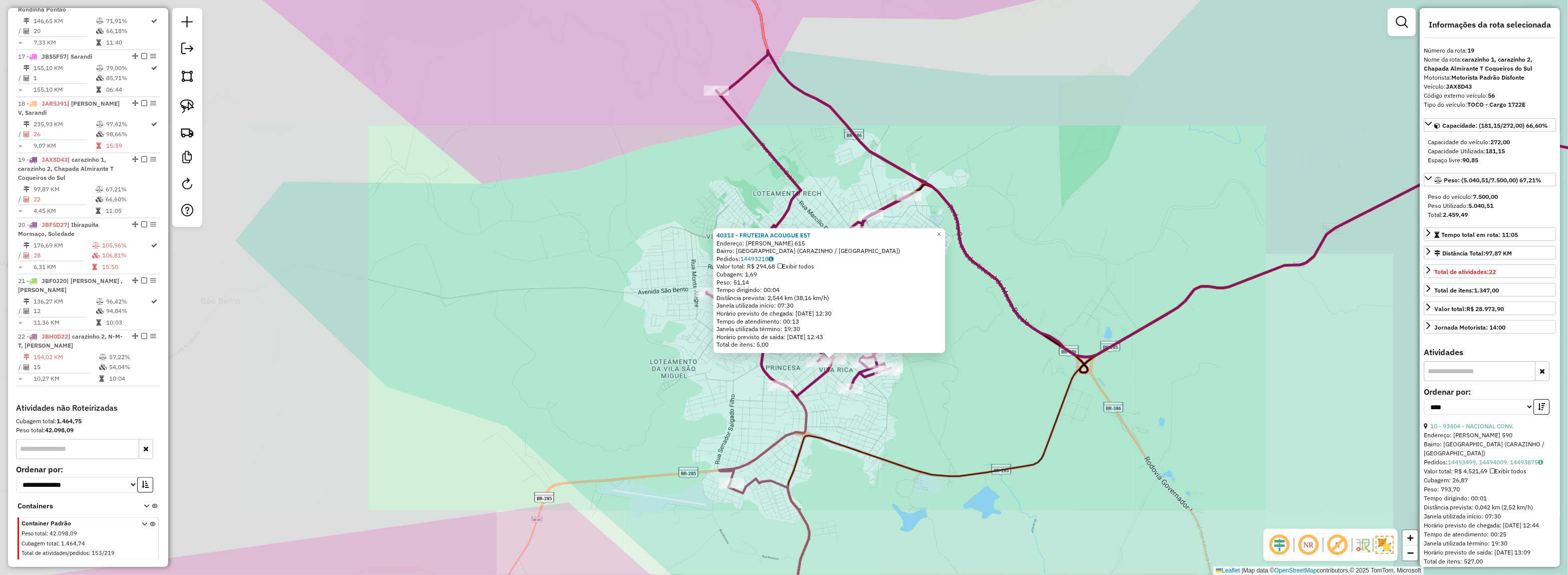
drag, startPoint x: 962, startPoint y: 392, endPoint x: 768, endPoint y: 214, distance: 263.3
click at [788, 221] on icon at bounding box center [1257, 387] width 937 height 492
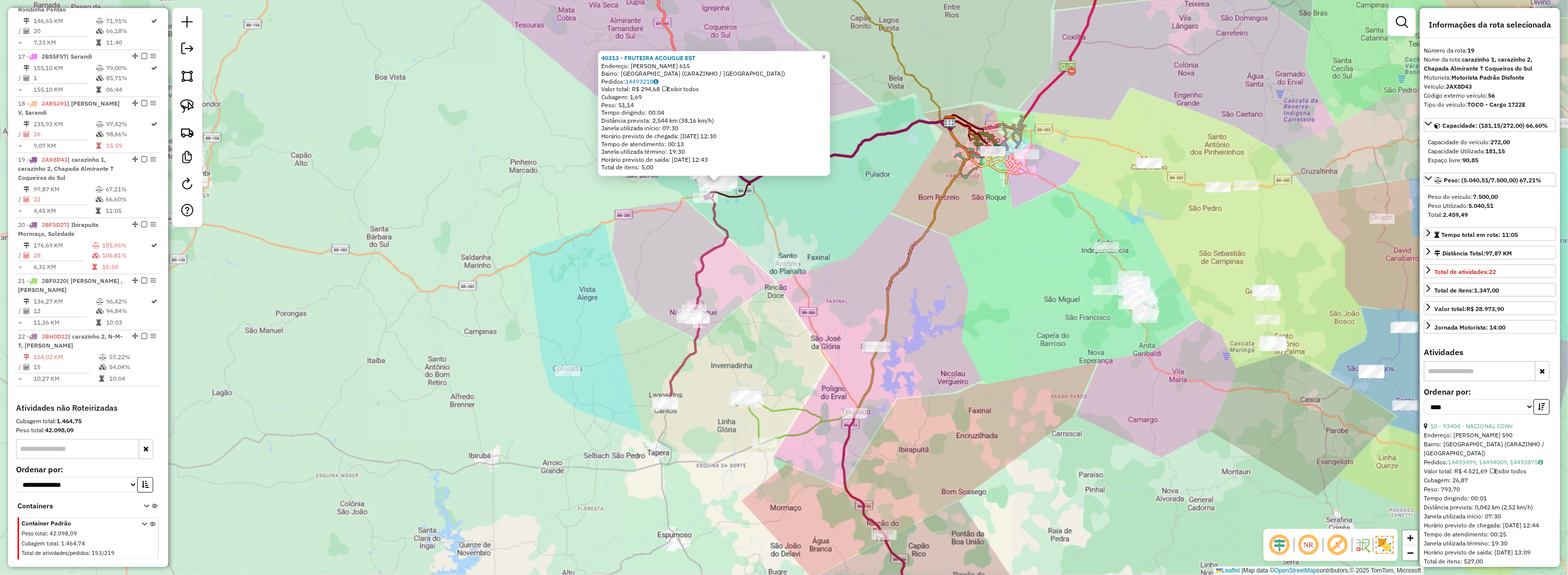
drag, startPoint x: 910, startPoint y: 356, endPoint x: 760, endPoint y: 138, distance: 264.6
click at [760, 138] on div "40313 - FRUTEIRA ACOUGUE EST Endereço: SIQUEIRA CAMPOS 615 Bairro: VILA RICA (C…" at bounding box center [784, 288] width 1568 height 575
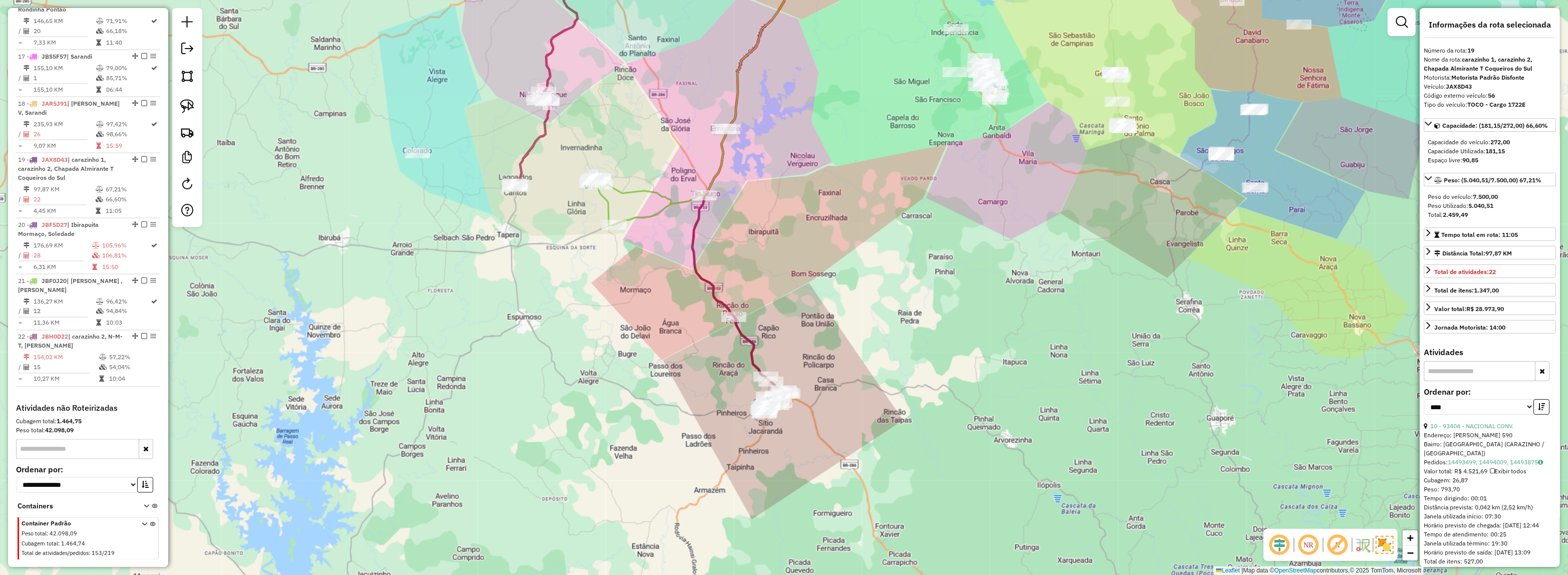
drag, startPoint x: 849, startPoint y: 326, endPoint x: 637, endPoint y: 384, distance: 219.8
click at [637, 384] on div "40313 - FRUTEIRA ACOUGUE EST Endereço: SIQUEIRA CAMPOS 615 Bairro: VILA RICA (C…" at bounding box center [784, 288] width 1568 height 575
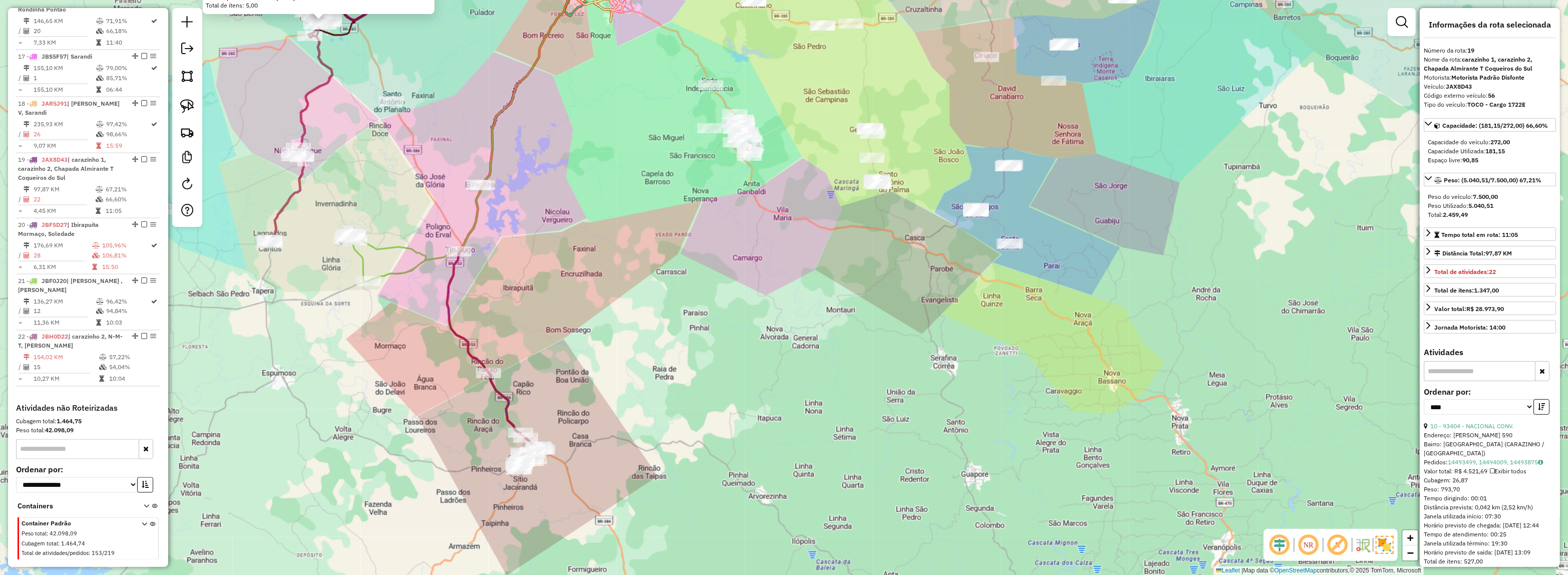
drag, startPoint x: 717, startPoint y: 243, endPoint x: 739, endPoint y: 206, distance: 43.0
click at [720, 241] on div "40313 - FRUTEIRA ACOUGUE EST Endereço: SIQUEIRA CAMPOS 615 Bairro: VILA RICA (C…" at bounding box center [784, 288] width 1568 height 575
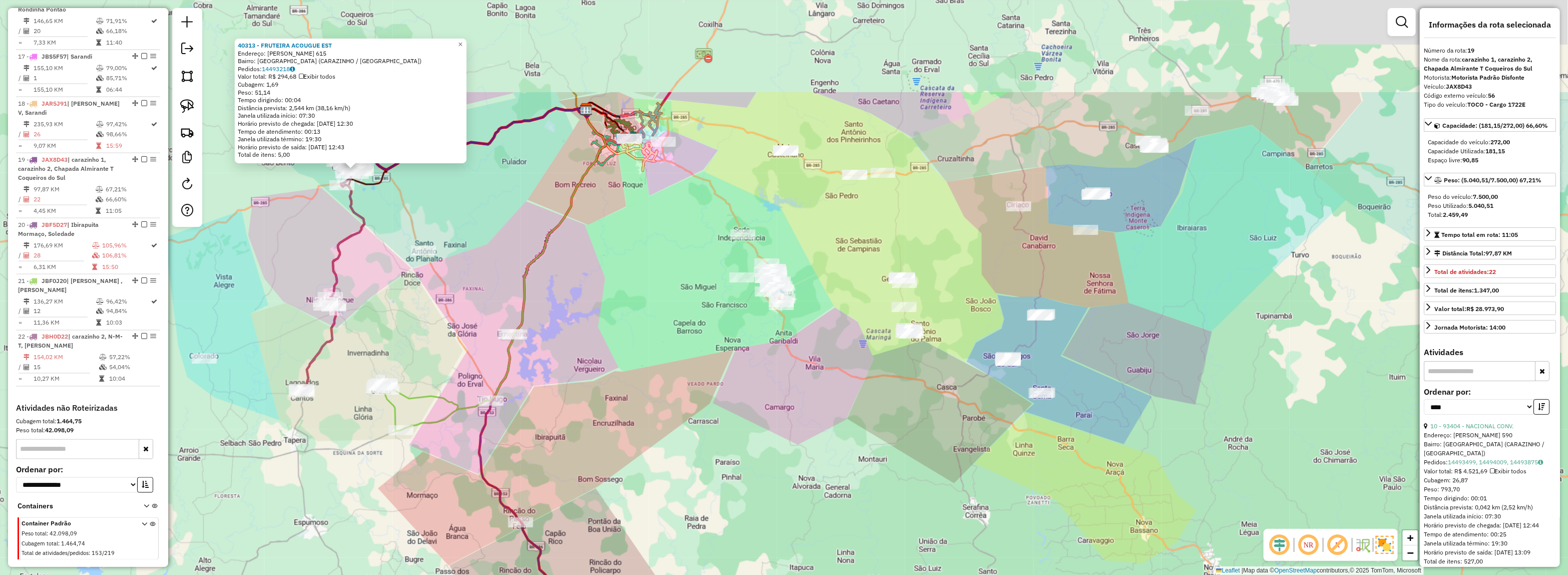
drag, startPoint x: 771, startPoint y: 354, endPoint x: 774, endPoint y: 376, distance: 22.2
click at [774, 376] on div "40313 - FRUTEIRA ACOUGUE EST Endereço: SIQUEIRA CAMPOS 615 Bairro: VILA RICA (C…" at bounding box center [784, 288] width 1568 height 575
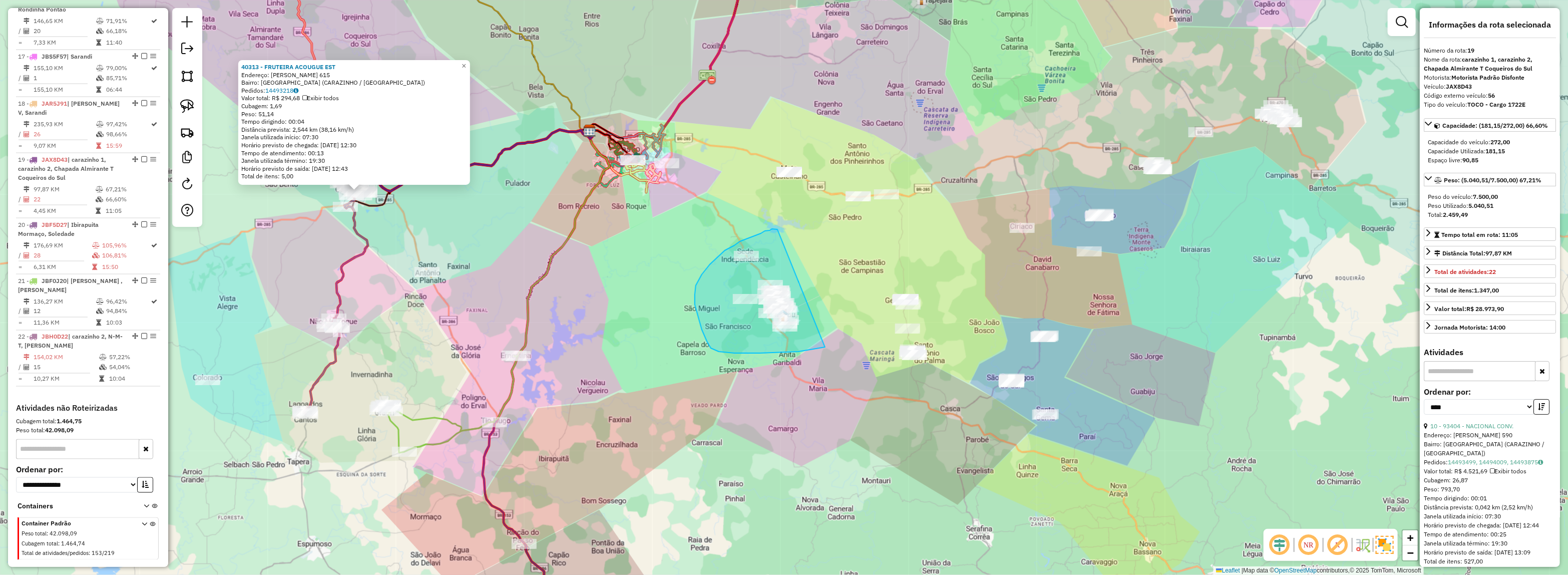
drag, startPoint x: 734, startPoint y: 353, endPoint x: 786, endPoint y: 232, distance: 131.7
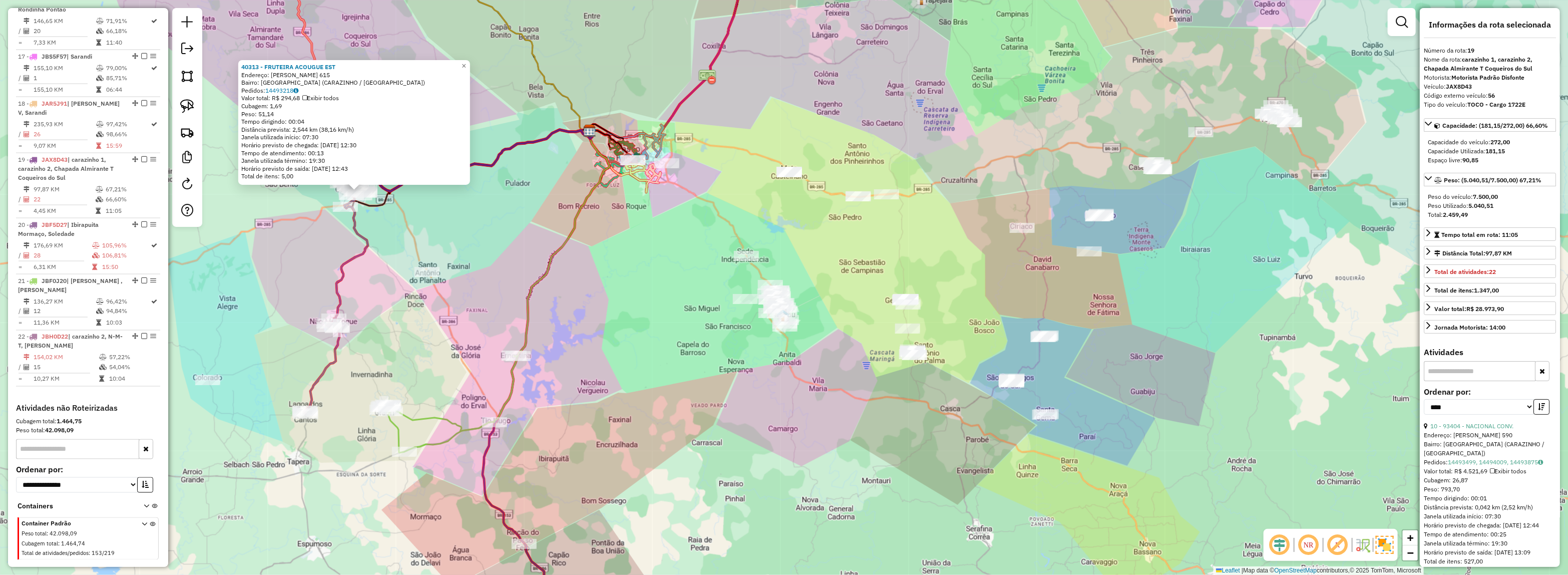
drag, startPoint x: 842, startPoint y: 325, endPoint x: 824, endPoint y: 346, distance: 27.7
click at [826, 346] on div "40313 - FRUTEIRA ACOUGUE EST Endereço: SIQUEIRA CAMPOS 615 Bairro: VILA RICA (C…" at bounding box center [784, 288] width 1568 height 575
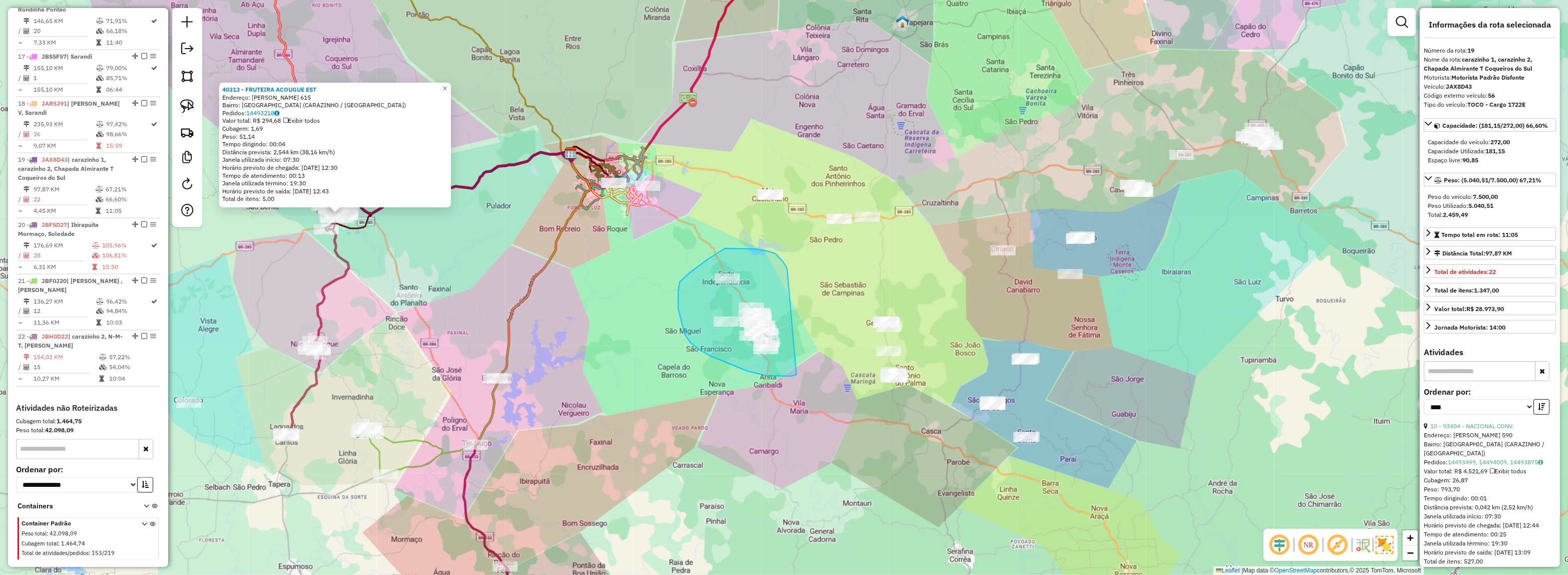
drag, startPoint x: 787, startPoint y: 271, endPoint x: 796, endPoint y: 375, distance: 104.4
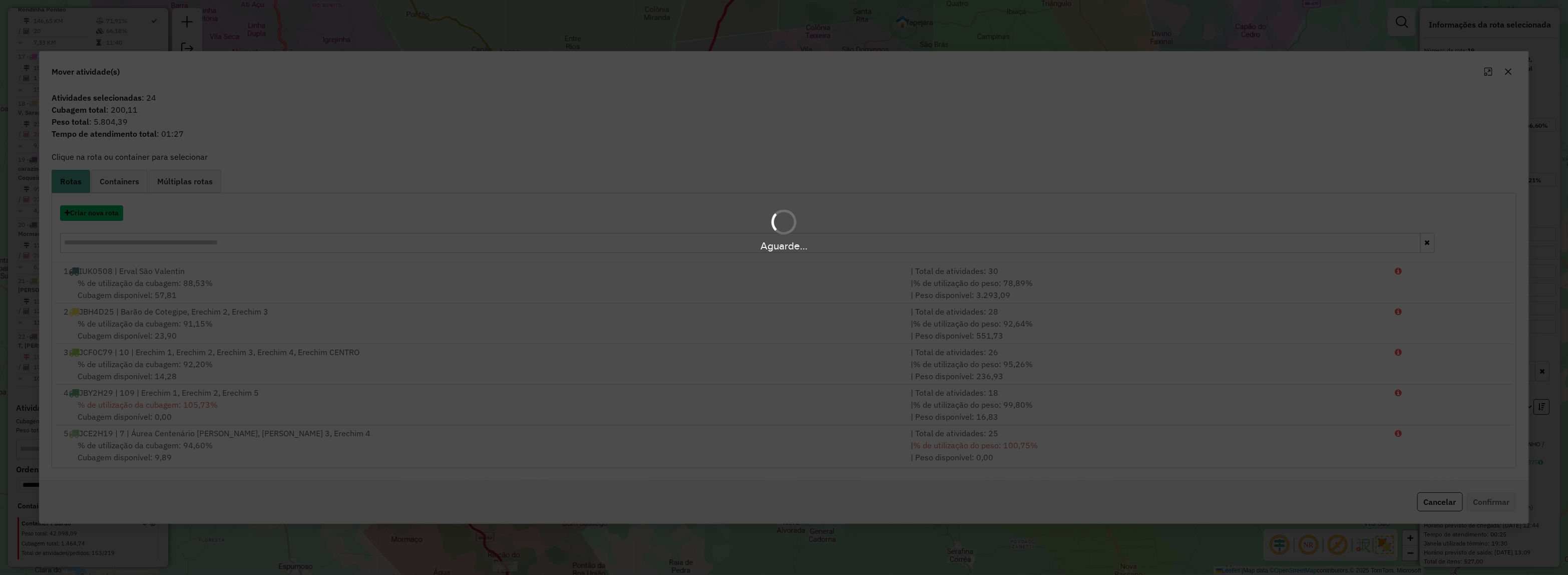
click at [86, 214] on button "Criar nova rota" at bounding box center [92, 213] width 63 height 15
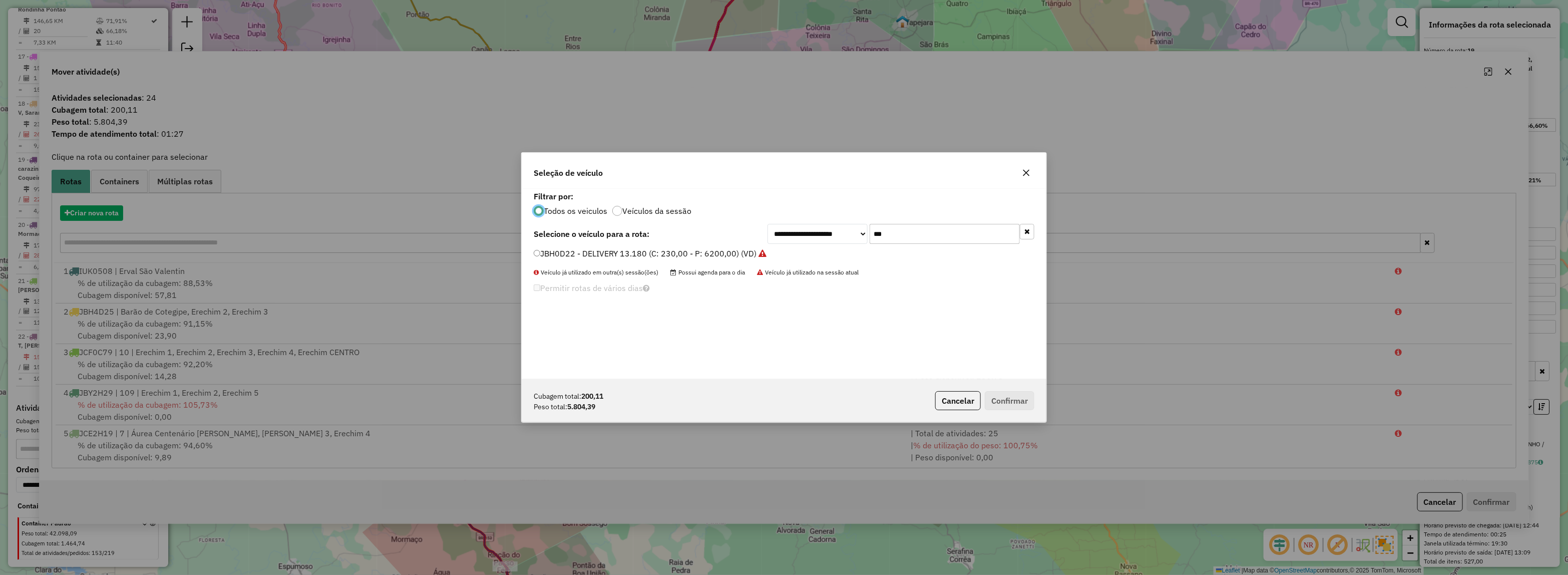
scroll to position [5, 3]
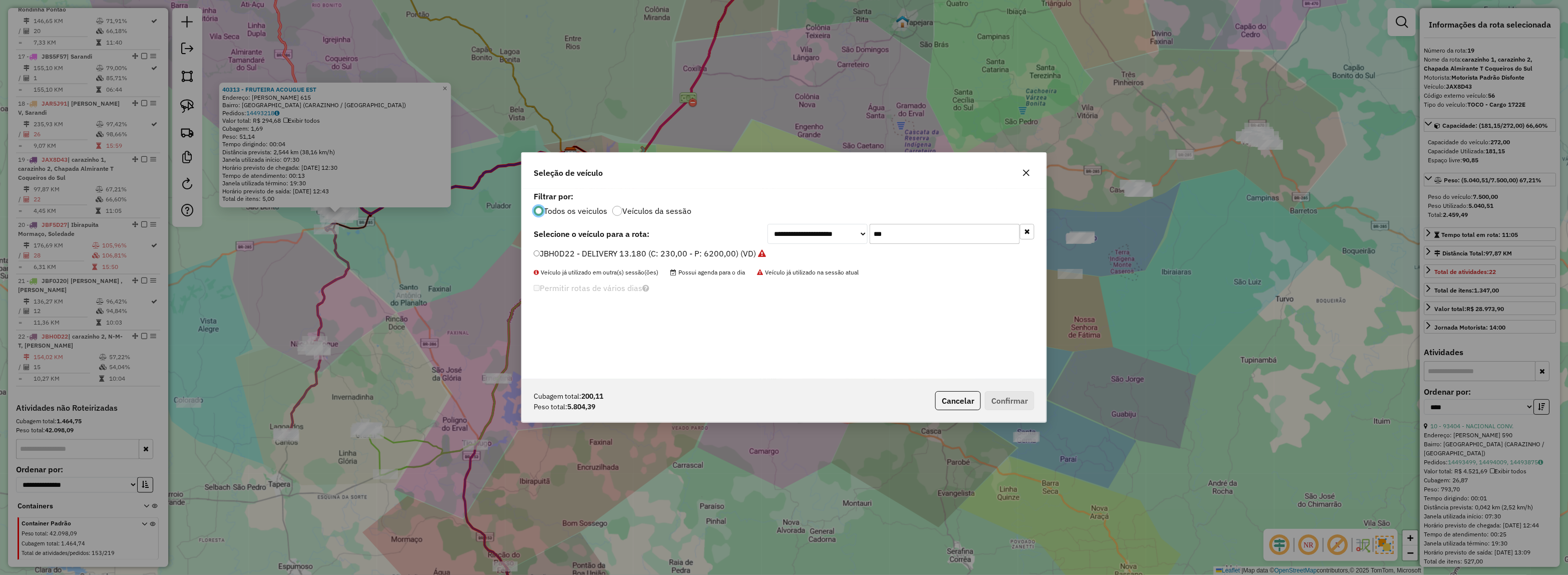
click at [696, 231] on div "**********" at bounding box center [784, 234] width 501 height 20
type input "***"
click at [684, 252] on label "JBF0J44 - ATEGO 1719 8 BAIAS (C: 270,00 - P: 7800,00) (VD)" at bounding box center [650, 253] width 234 height 12
click at [1006, 397] on button "Confirmar" at bounding box center [1009, 400] width 49 height 19
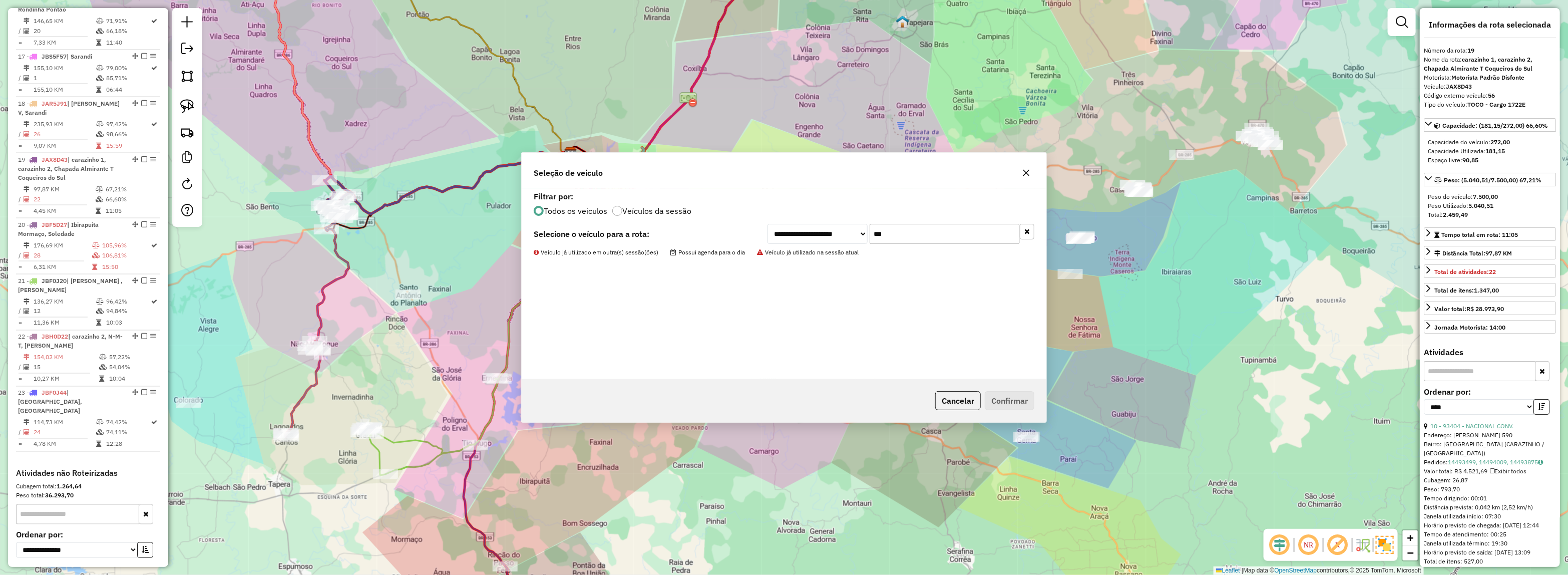
scroll to position [1328, 0]
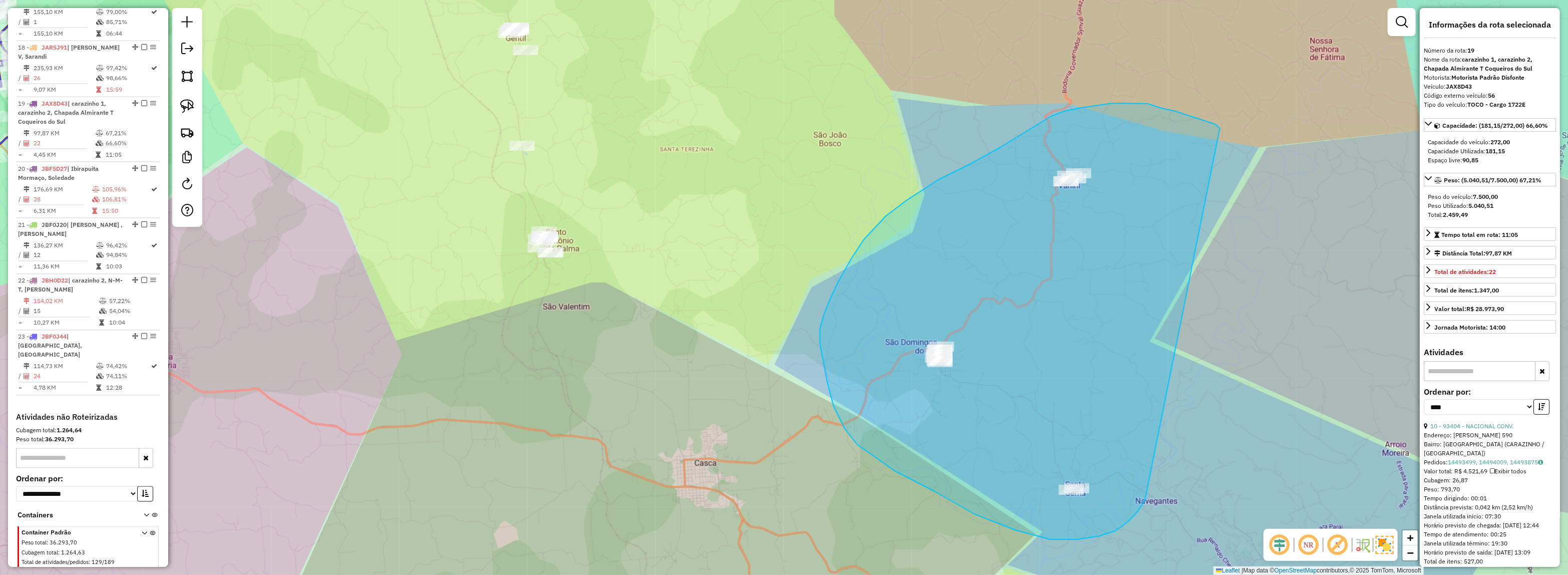
drag, startPoint x: 1078, startPoint y: 539, endPoint x: 1220, endPoint y: 129, distance: 433.9
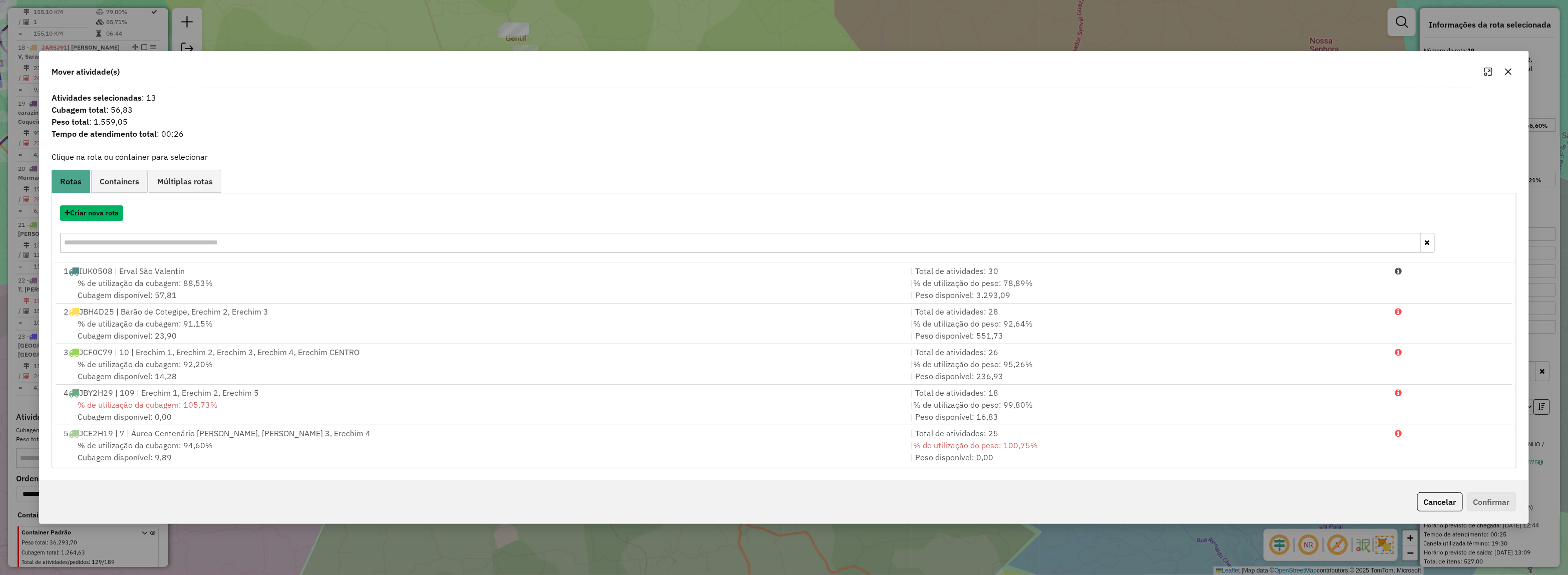
click at [84, 216] on button "Criar nova rota" at bounding box center [92, 213] width 63 height 15
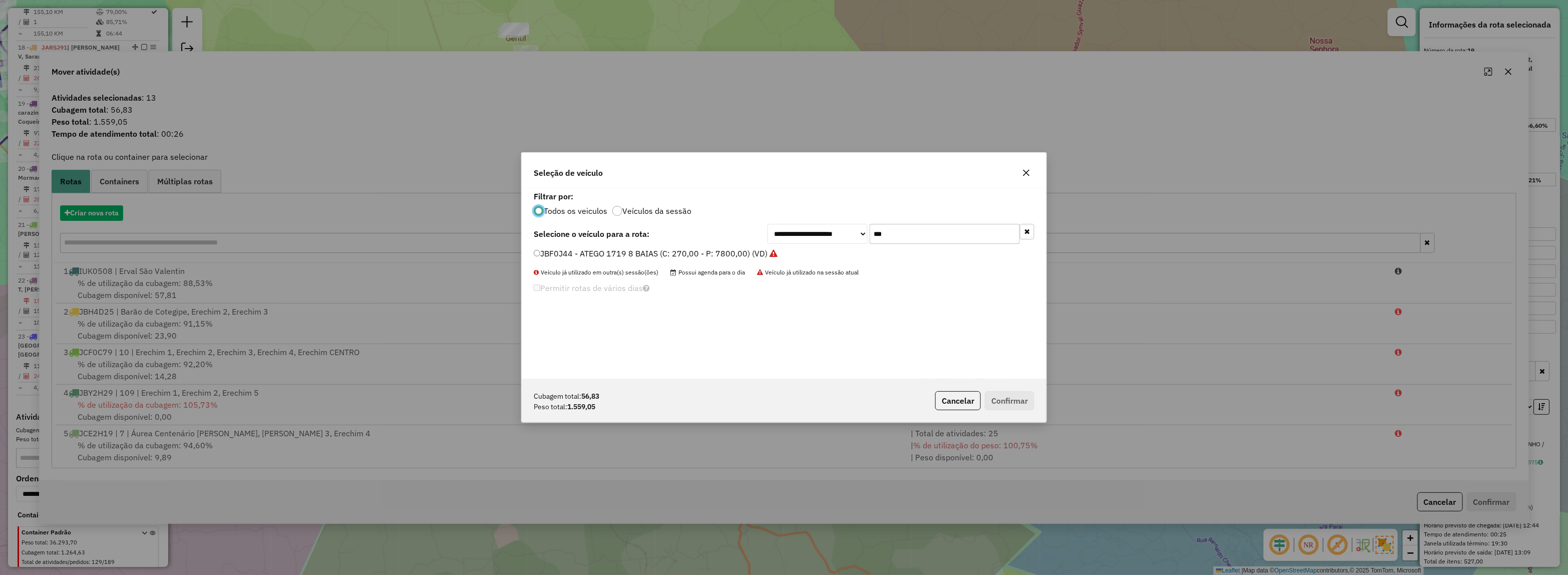
scroll to position [5, 3]
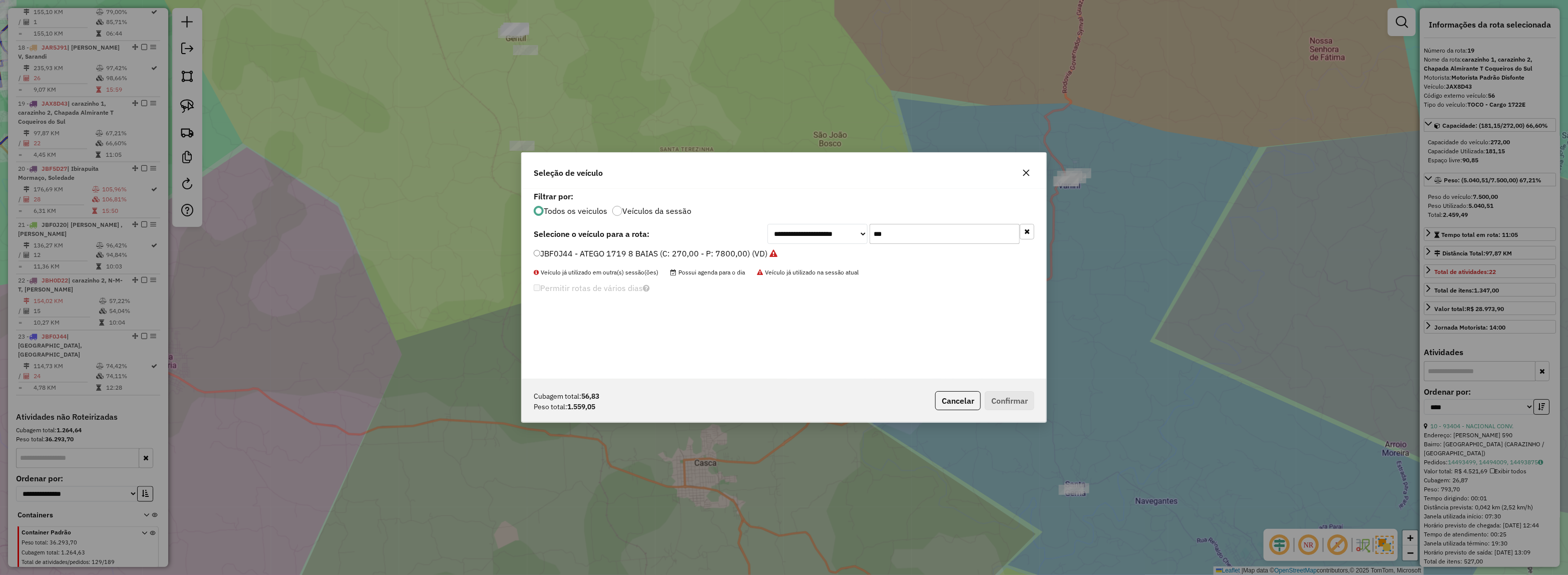
drag, startPoint x: 955, startPoint y: 237, endPoint x: 685, endPoint y: 238, distance: 270.0
click at [706, 237] on div "**********" at bounding box center [784, 234] width 501 height 20
type input "***"
click at [661, 252] on label "JCT0F67 - Master/Van (C: 70,00 - P: 2000,00)" at bounding box center [621, 253] width 176 height 12
click at [1001, 398] on button "Confirmar" at bounding box center [1009, 400] width 49 height 19
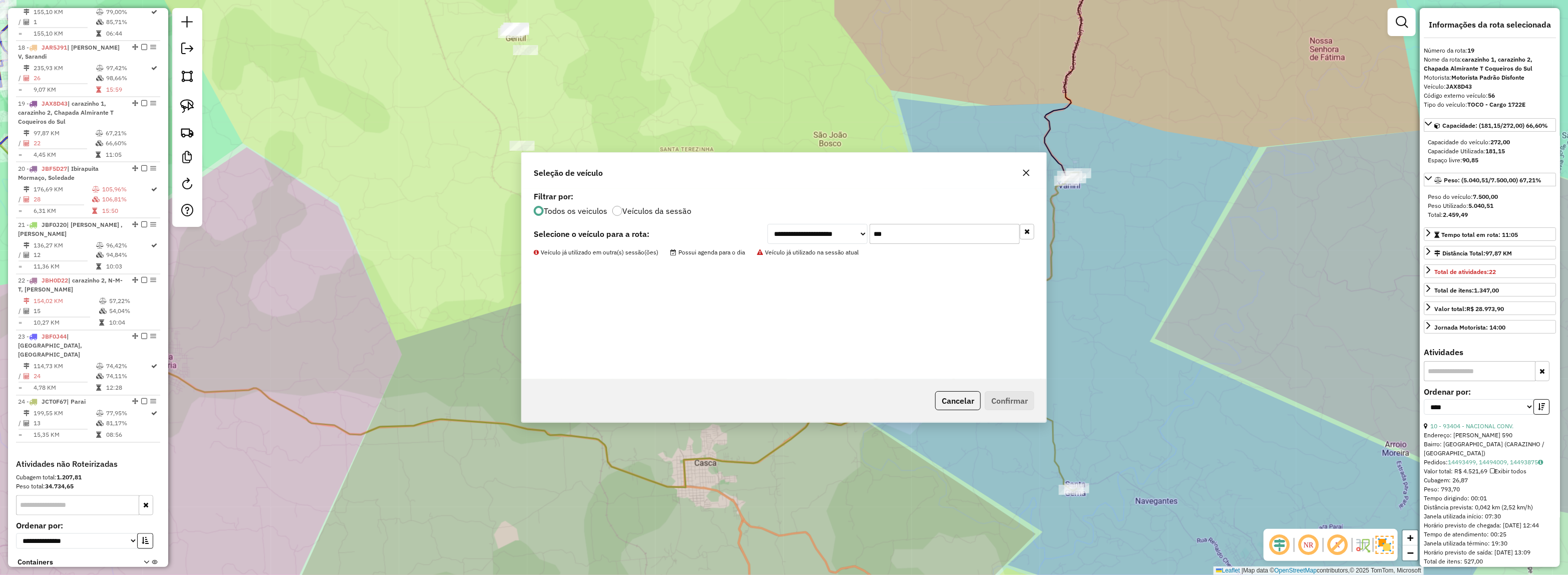
scroll to position [1376, 0]
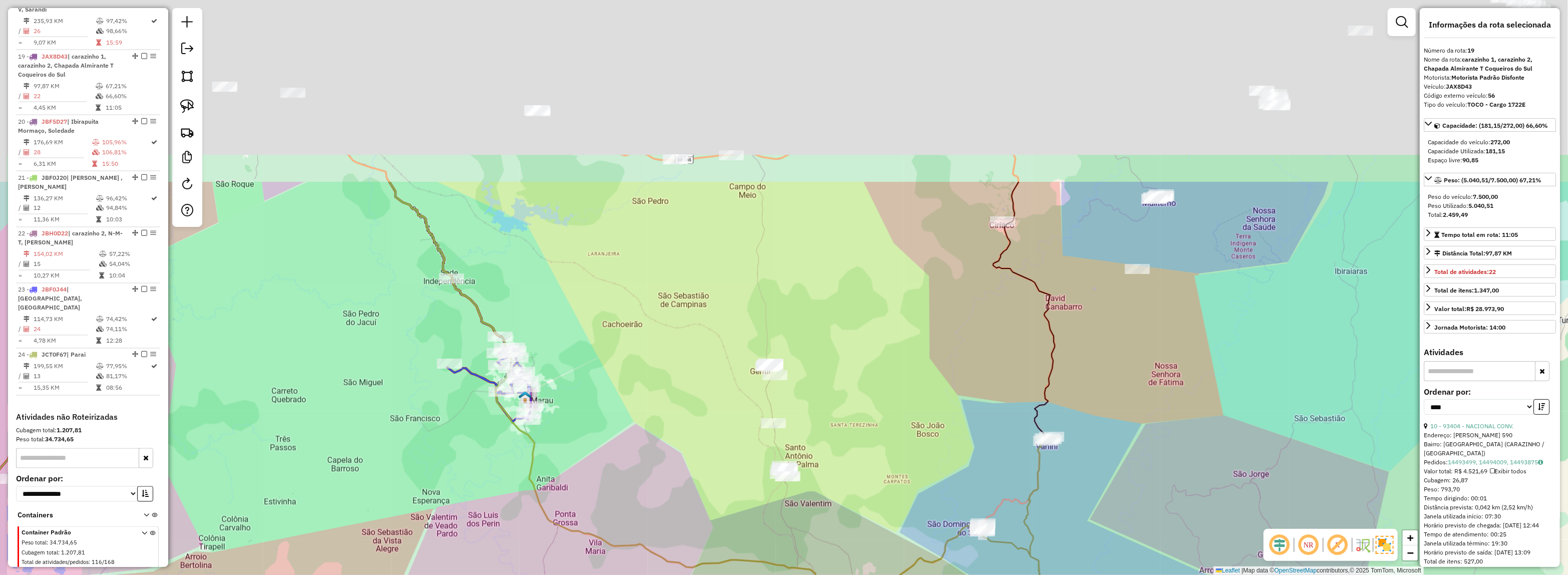
drag, startPoint x: 837, startPoint y: 313, endPoint x: 867, endPoint y: 341, distance: 41.0
click at [867, 341] on div "Janela de atendimento Grade de atendimento Capacidade Transportadoras Veículos …" at bounding box center [784, 288] width 1568 height 575
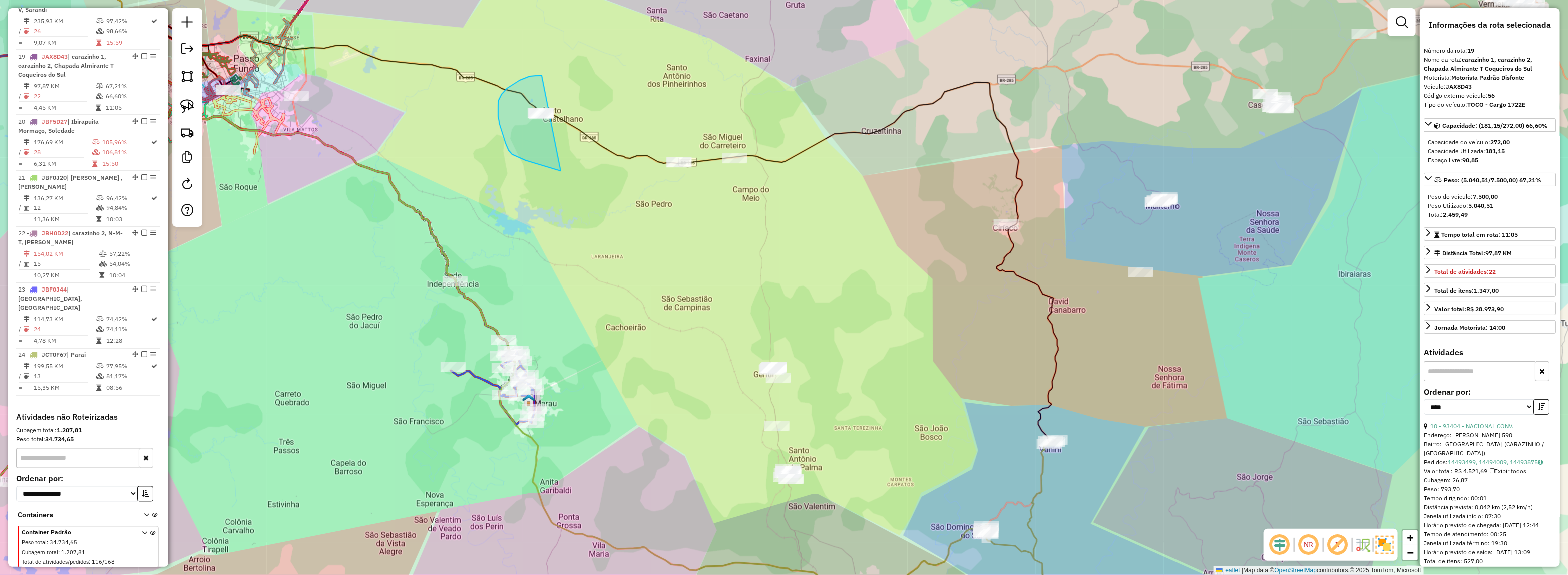
drag, startPoint x: 538, startPoint y: 164, endPoint x: 669, endPoint y: 74, distance: 158.9
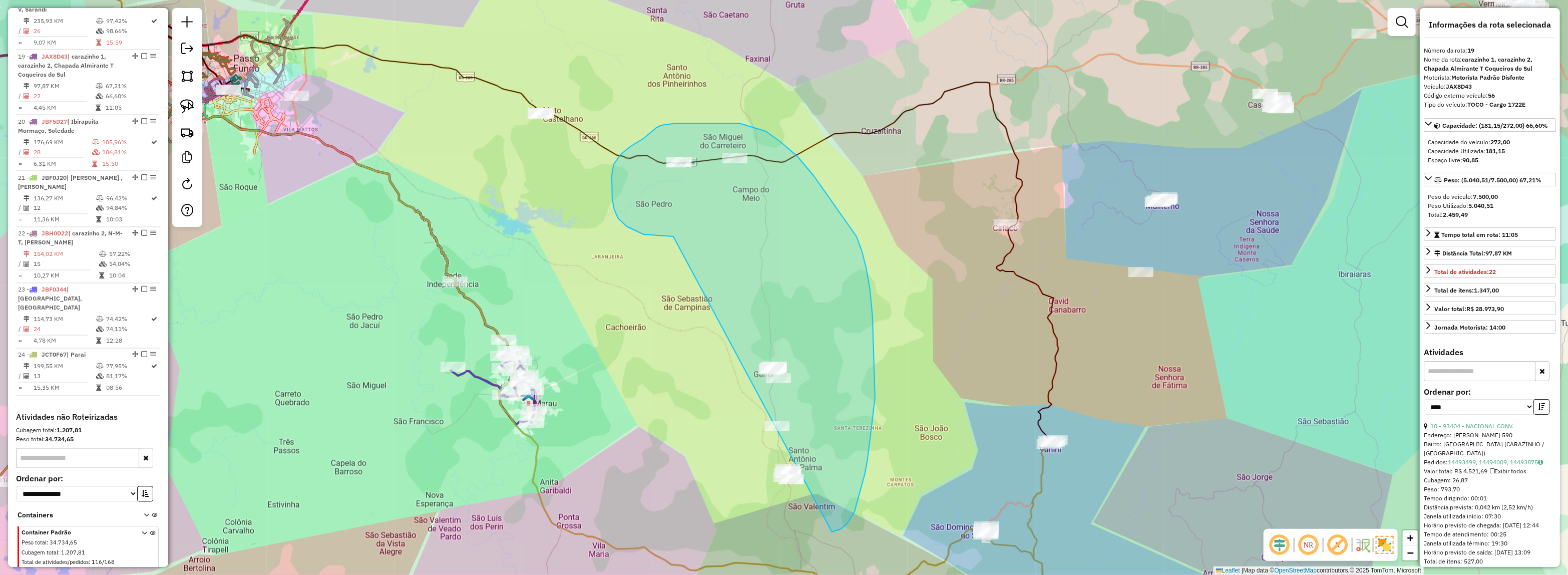
drag, startPoint x: 673, startPoint y: 237, endPoint x: 731, endPoint y: 501, distance: 270.3
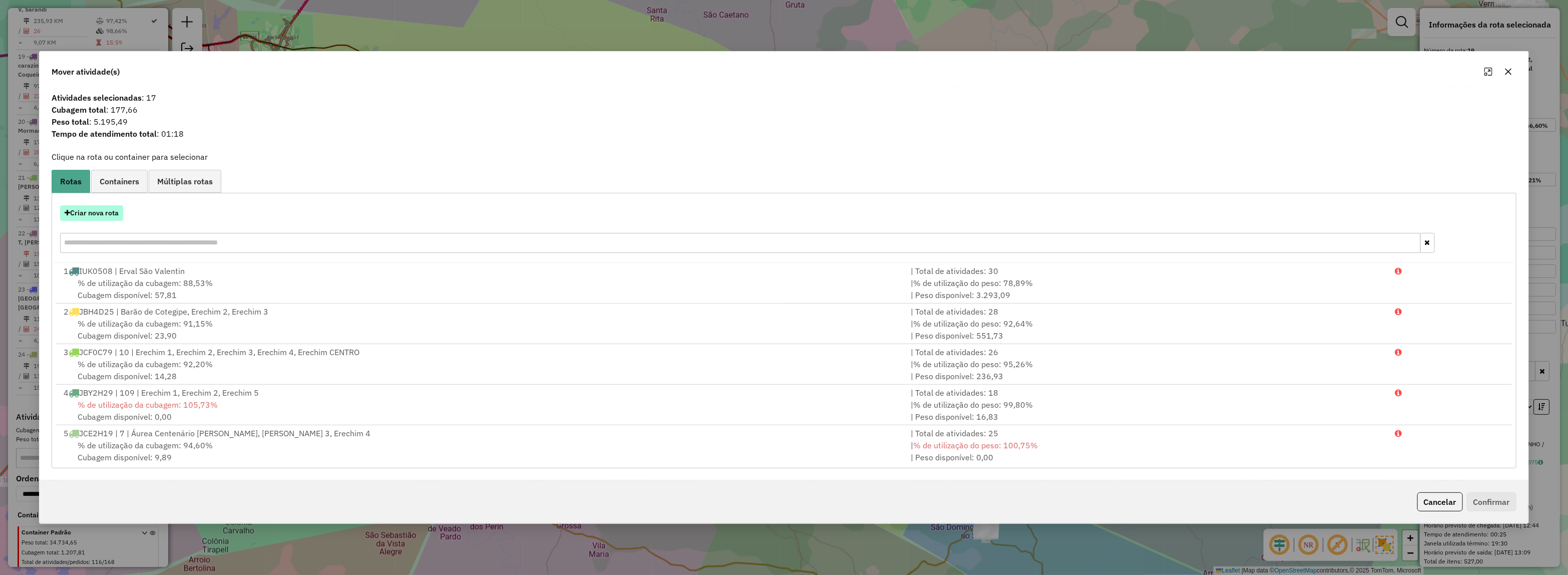
click at [86, 215] on button "Criar nova rota" at bounding box center [92, 213] width 63 height 15
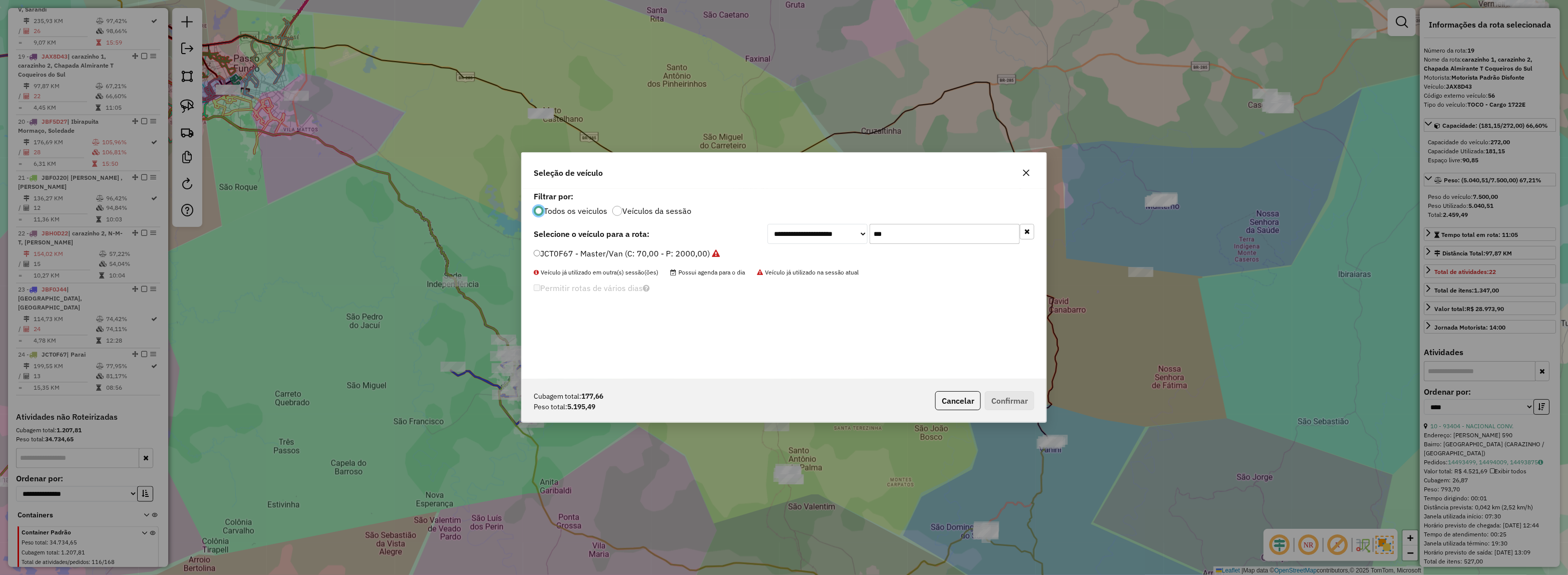
scroll to position [5, 3]
click at [751, 235] on div "**********" at bounding box center [784, 234] width 501 height 20
type input "***"
click at [721, 251] on label "JAS0G23 - 44 - DELIVERY 13.180 (C: 230,00 - P: 6200,00)" at bounding box center [644, 253] width 221 height 12
click at [1010, 397] on button "Confirmar" at bounding box center [1009, 400] width 49 height 19
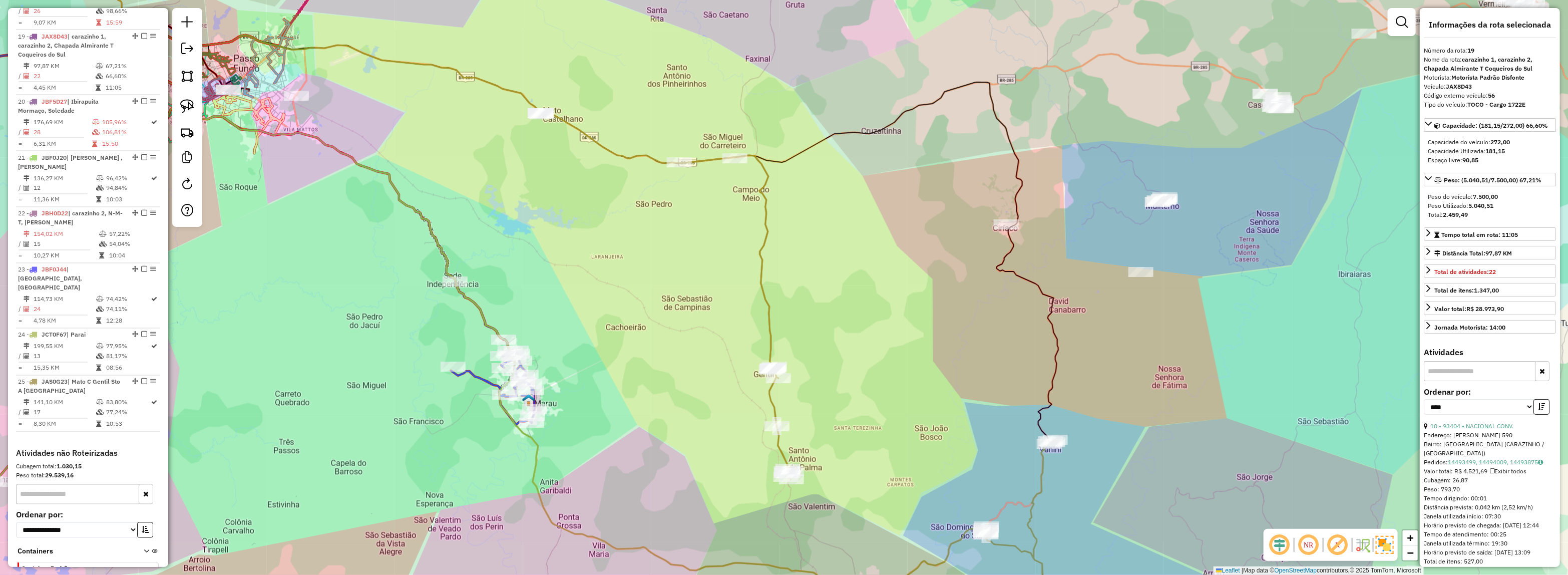
scroll to position [1400, 0]
drag, startPoint x: 570, startPoint y: 124, endPoint x: 571, endPoint y: 64, distance: 60.0
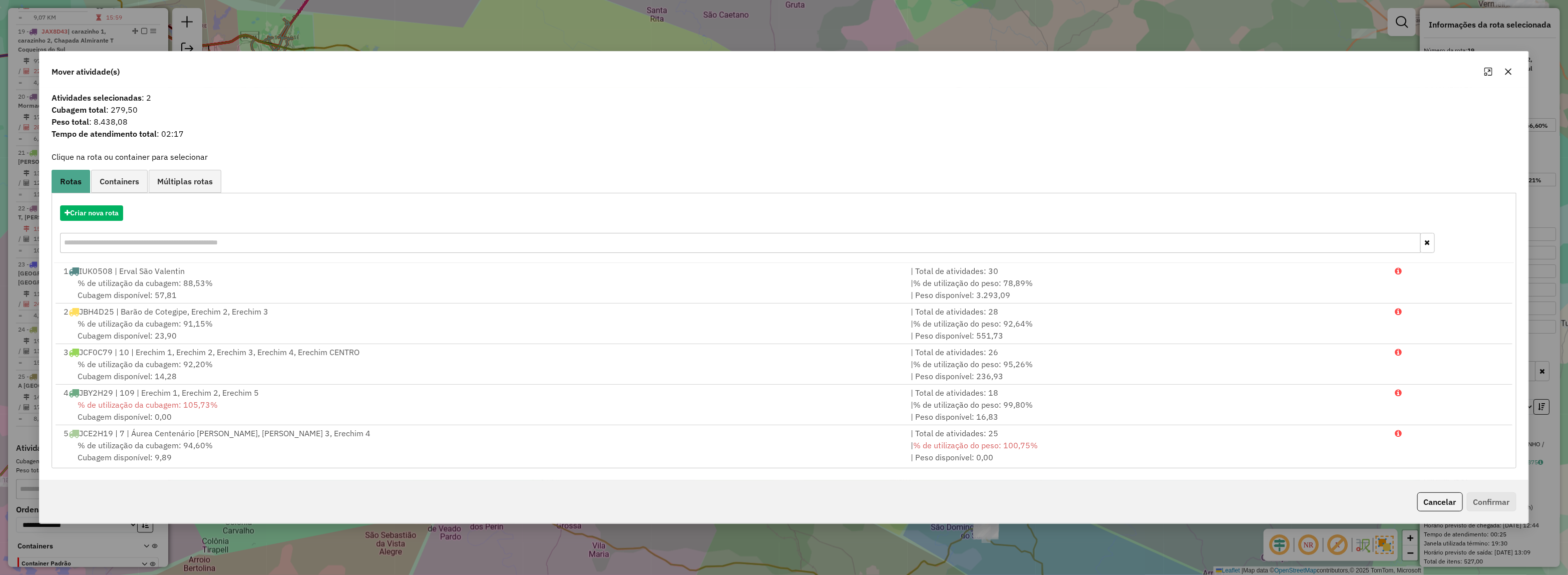
click at [84, 222] on div "Criar nova rota" at bounding box center [783, 230] width 1459 height 65
click at [84, 211] on button "Criar nova rota" at bounding box center [92, 213] width 63 height 15
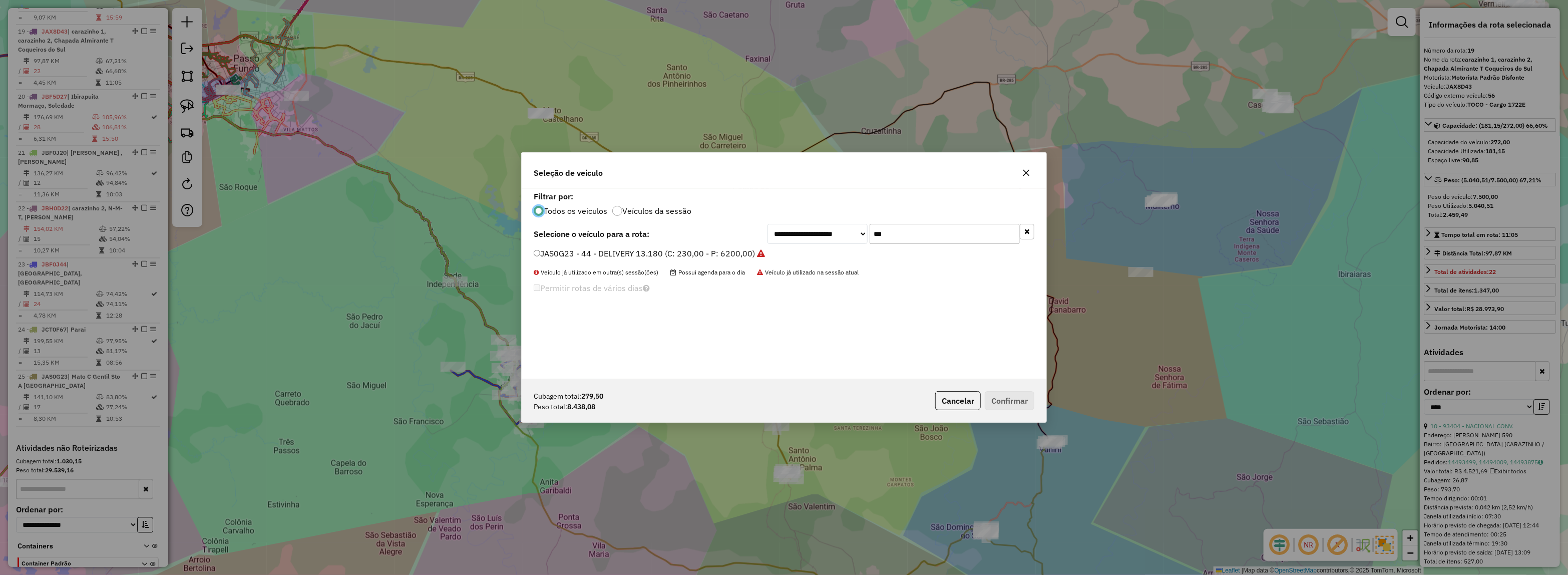
scroll to position [5, 3]
drag, startPoint x: 832, startPoint y: 239, endPoint x: 722, endPoint y: 234, distance: 110.1
click at [736, 233] on div "**********" at bounding box center [784, 234] width 501 height 20
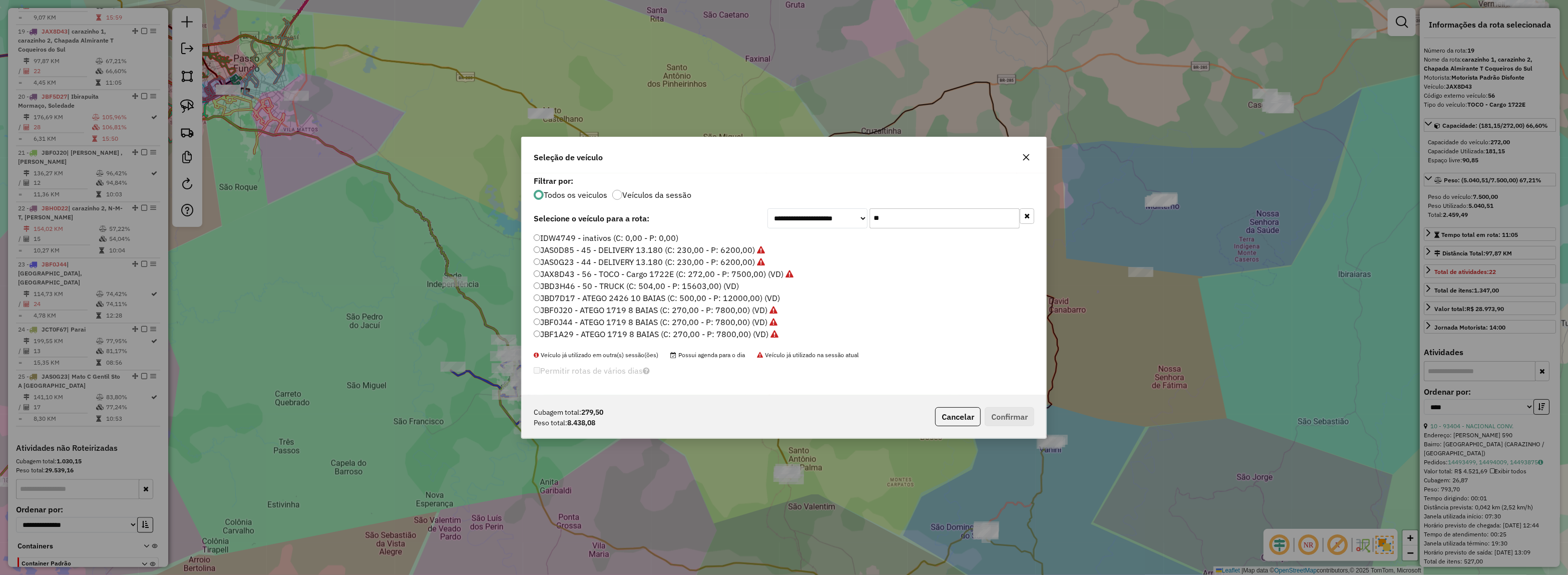
type input "***"
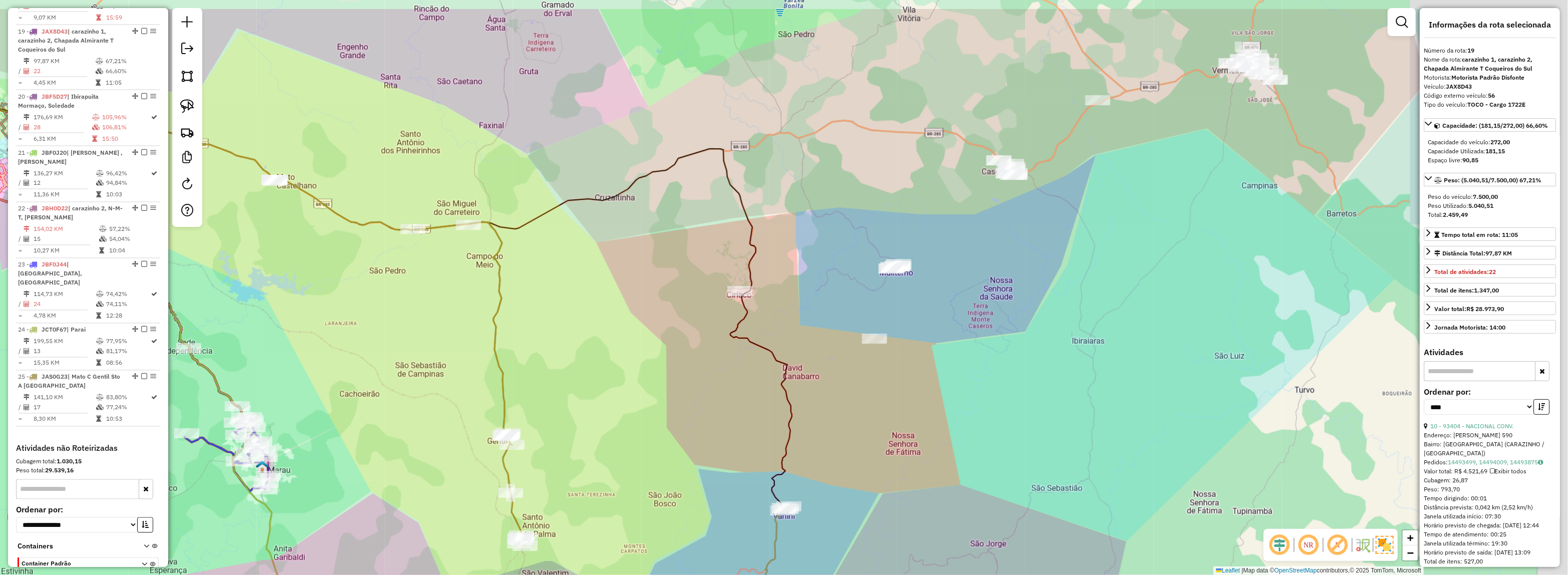
drag, startPoint x: 896, startPoint y: 216, endPoint x: 469, endPoint y: 330, distance: 442.0
click at [469, 330] on div "Janela de atendimento Grade de atendimento Capacidade Transportadoras Veículos …" at bounding box center [784, 288] width 1568 height 575
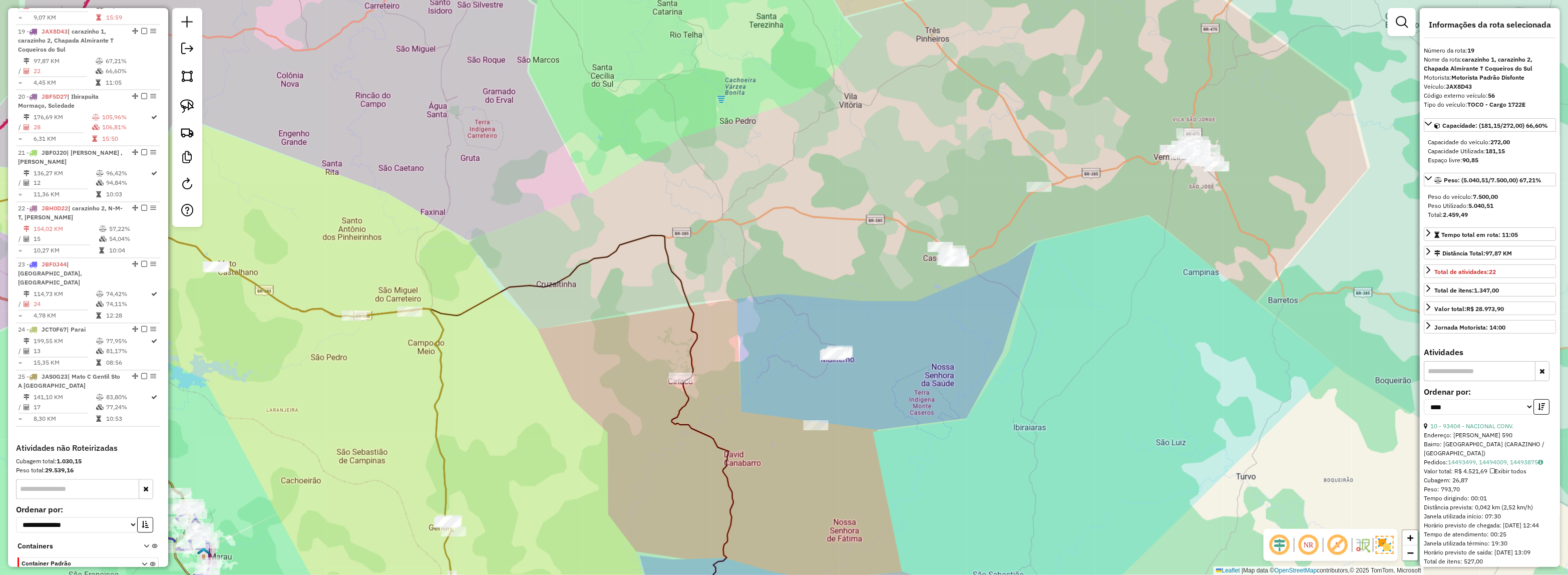
drag, startPoint x: 911, startPoint y: 336, endPoint x: 869, endPoint y: 389, distance: 67.6
click at [880, 391] on div "Janela de atendimento Grade de atendimento Capacidade Transportadoras Veículos …" at bounding box center [784, 288] width 1568 height 575
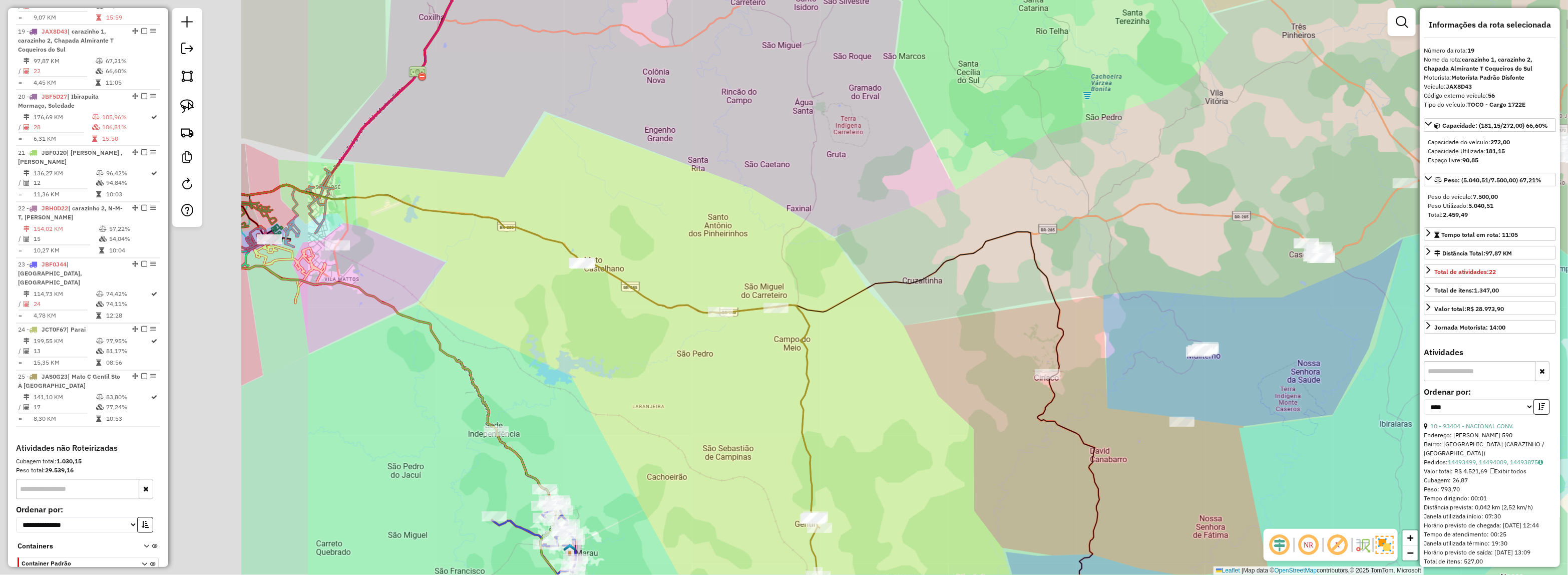
drag, startPoint x: 1097, startPoint y: 283, endPoint x: 909, endPoint y: 288, distance: 188.1
click at [1105, 282] on div "Janela de atendimento Grade de atendimento Capacidade Transportadoras Veículos …" at bounding box center [784, 288] width 1568 height 575
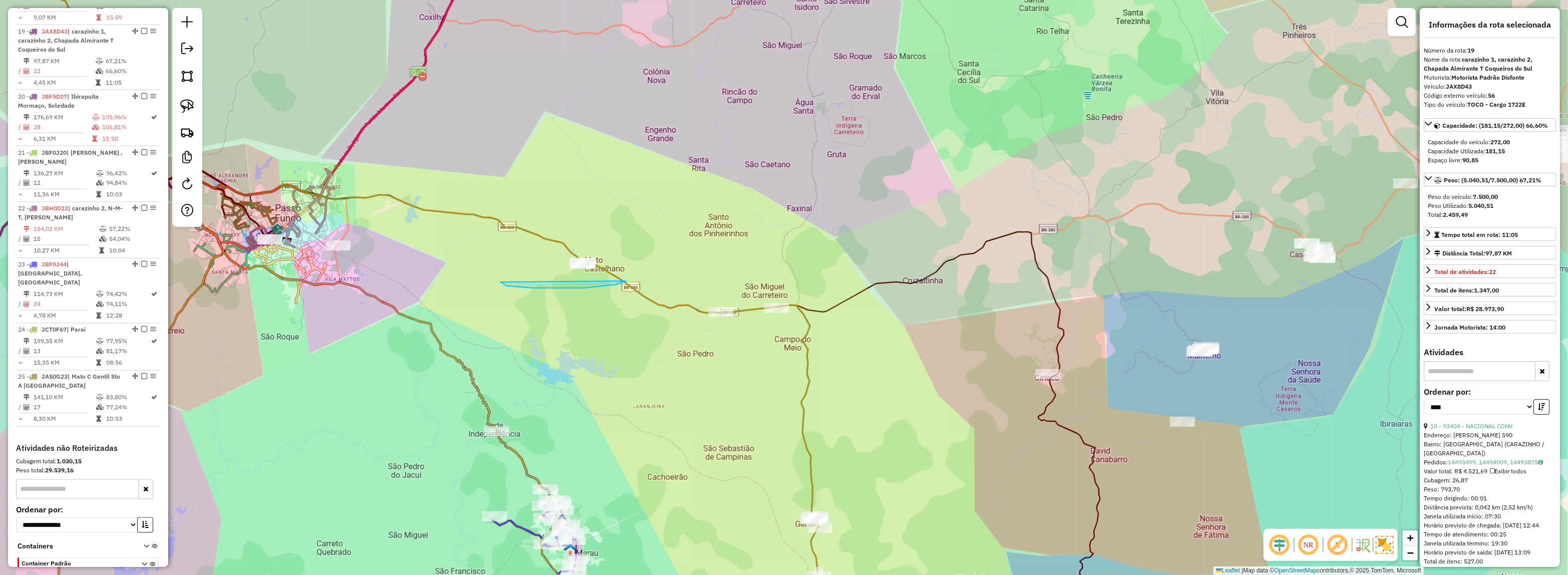
drag, startPoint x: 625, startPoint y: 282, endPoint x: 637, endPoint y: 191, distance: 91.8
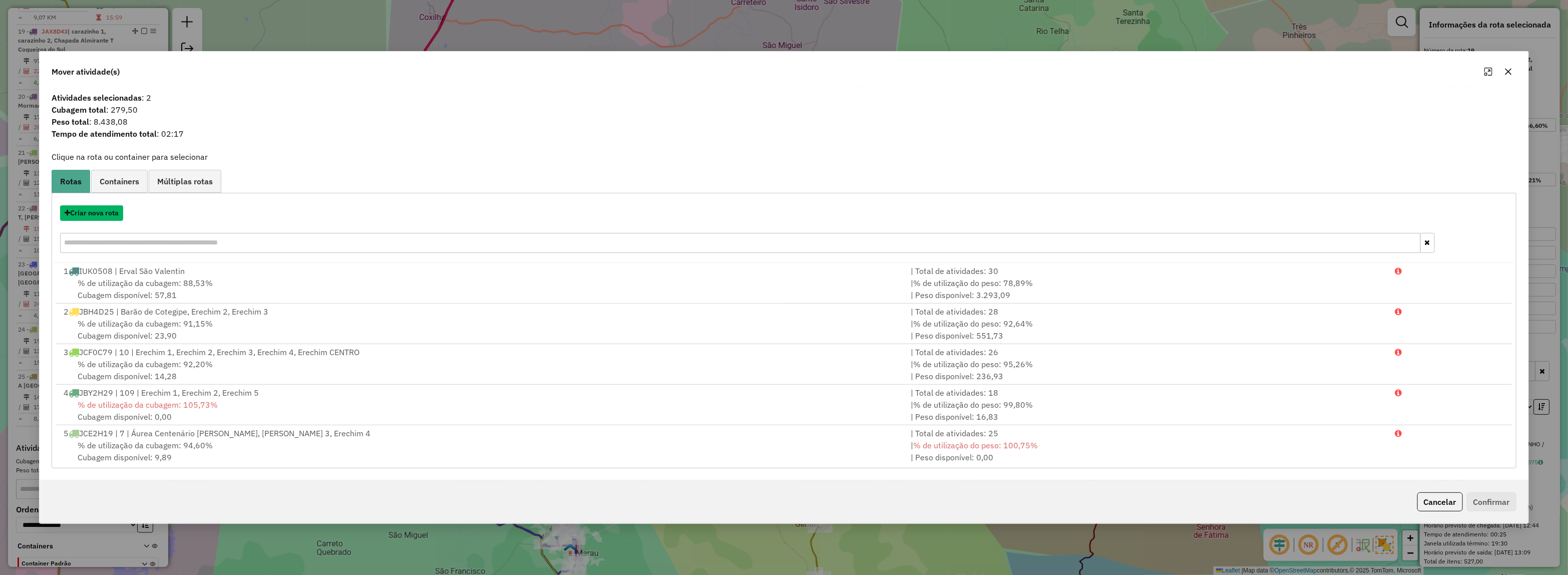
click at [94, 214] on button "Criar nova rota" at bounding box center [92, 213] width 63 height 15
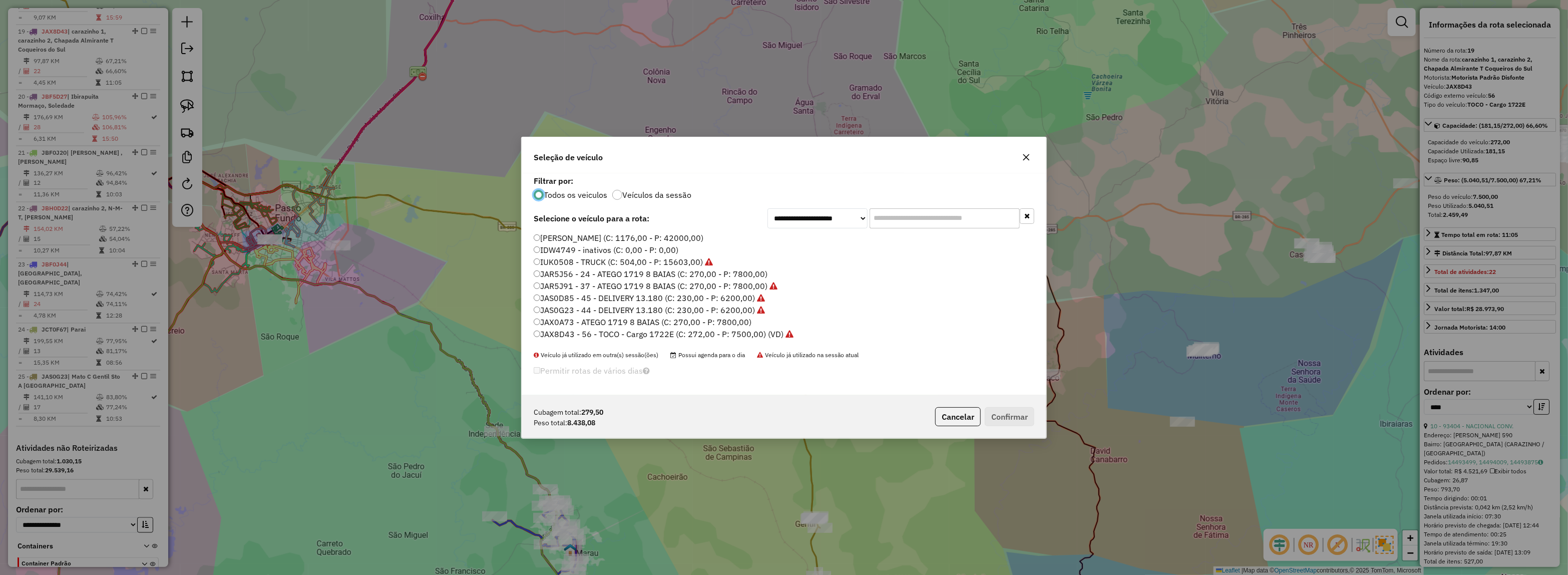
click at [918, 213] on input "text" at bounding box center [944, 218] width 150 height 20
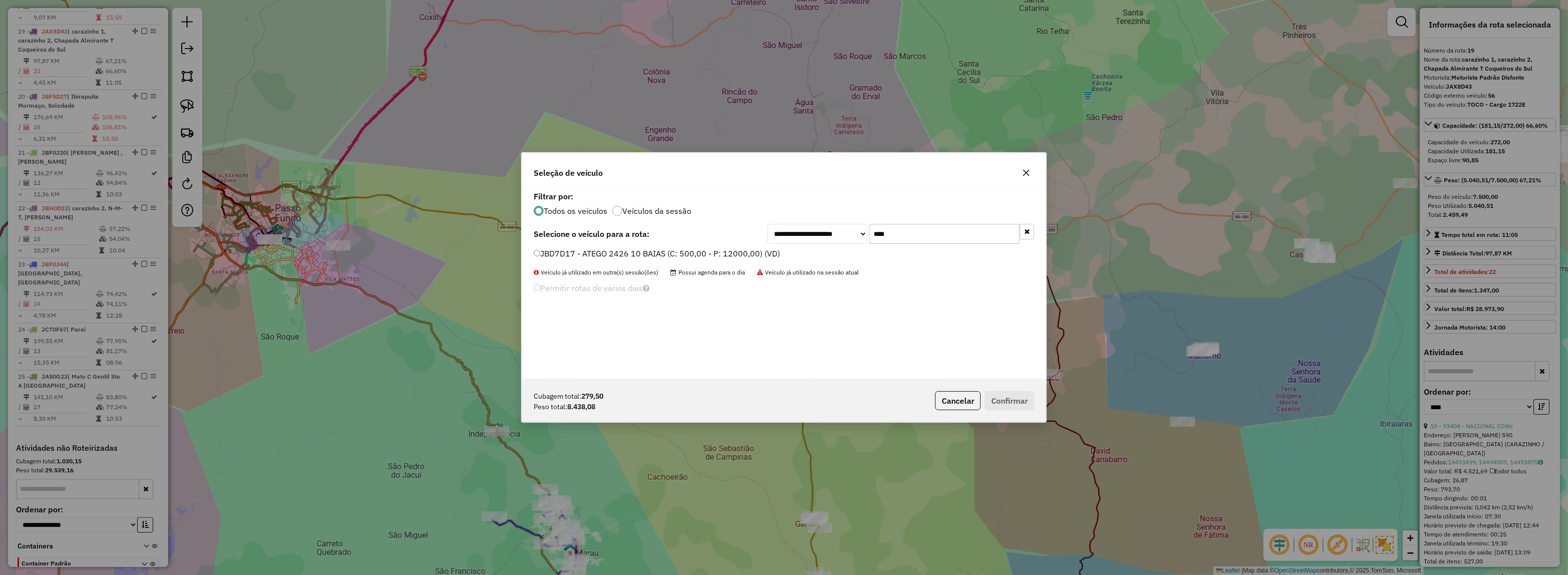
type input "****"
click at [768, 254] on label "JBD7D17 - ATEGO 2426 10 BAIAS (C: 500,00 - P: 12000,00) (VD)" at bounding box center [656, 253] width 246 height 12
click at [1007, 408] on button "Confirmar" at bounding box center [1009, 400] width 49 height 19
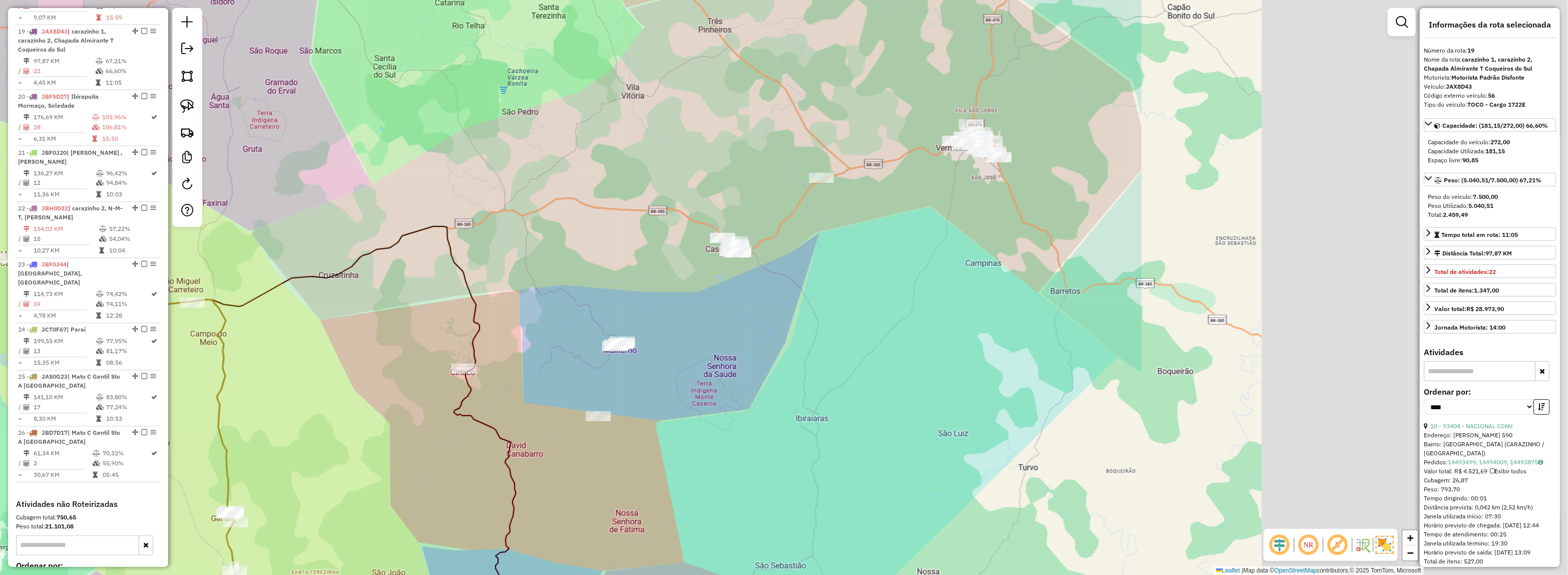
drag, startPoint x: 810, startPoint y: 280, endPoint x: 565, endPoint y: 279, distance: 245.0
click at [565, 279] on div "Janela de atendimento Grade de atendimento Capacidade Transportadoras Veículos …" at bounding box center [784, 288] width 1568 height 575
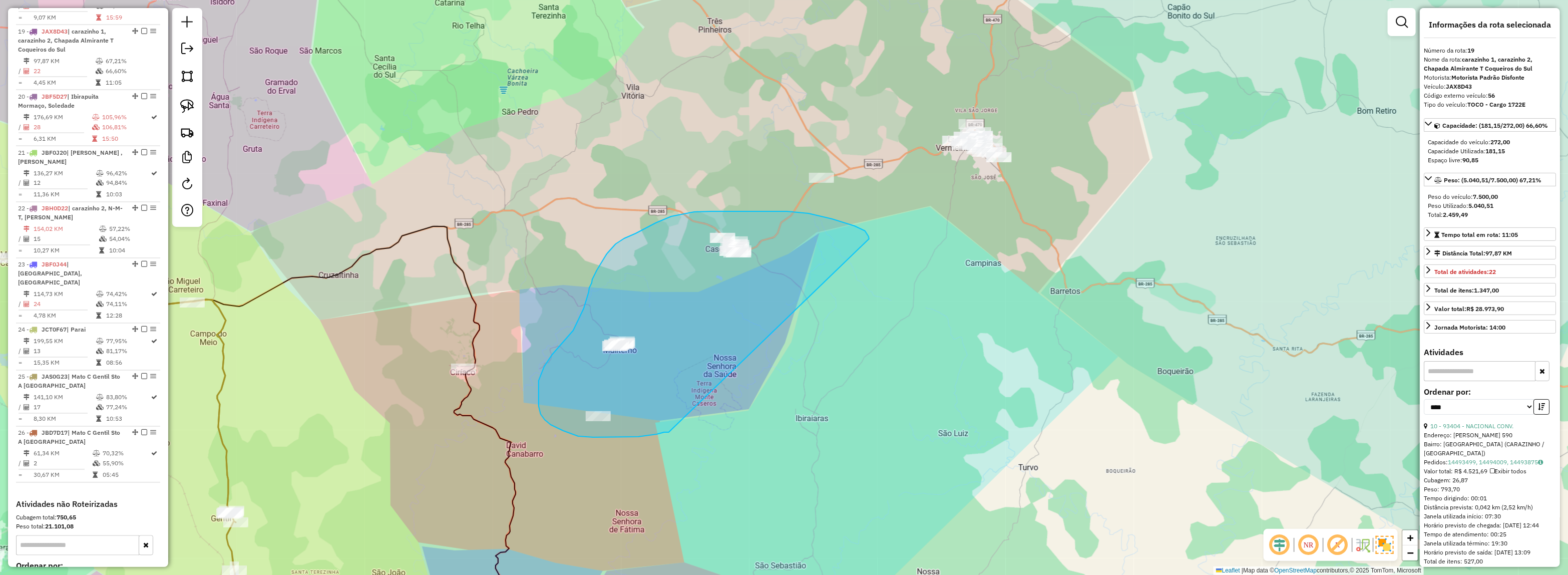
drag, startPoint x: 551, startPoint y: 424, endPoint x: 869, endPoint y: 239, distance: 367.9
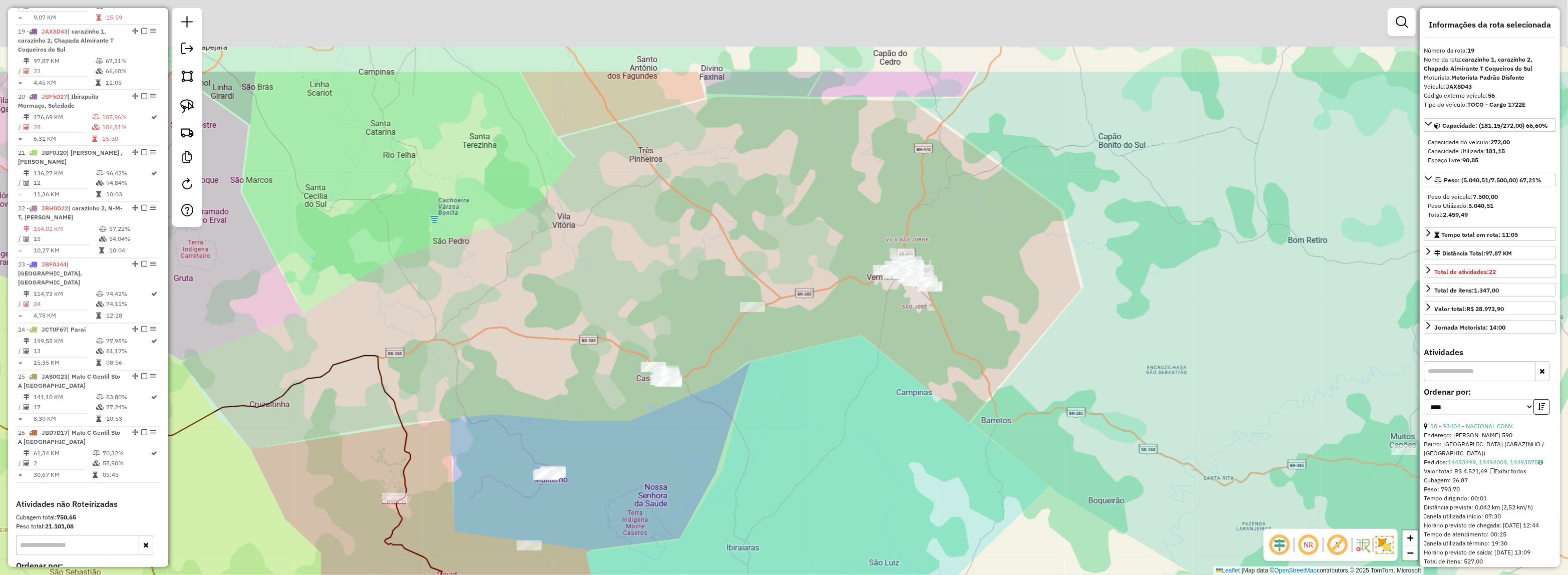
drag, startPoint x: 833, startPoint y: 377, endPoint x: 797, endPoint y: 379, distance: 36.1
click at [819, 383] on div "Janela de atendimento Grade de atendimento Capacidade Transportadoras Veículos …" at bounding box center [784, 288] width 1568 height 575
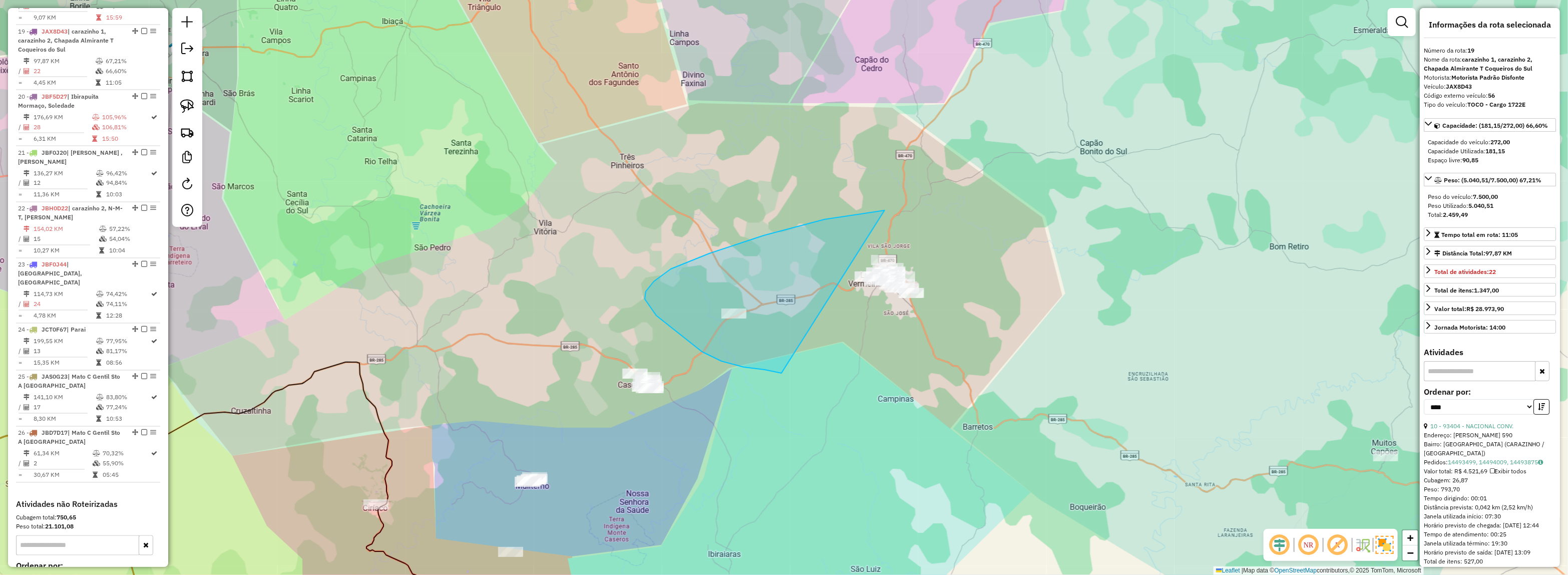
drag, startPoint x: 681, startPoint y: 336, endPoint x: 1156, endPoint y: 280, distance: 478.3
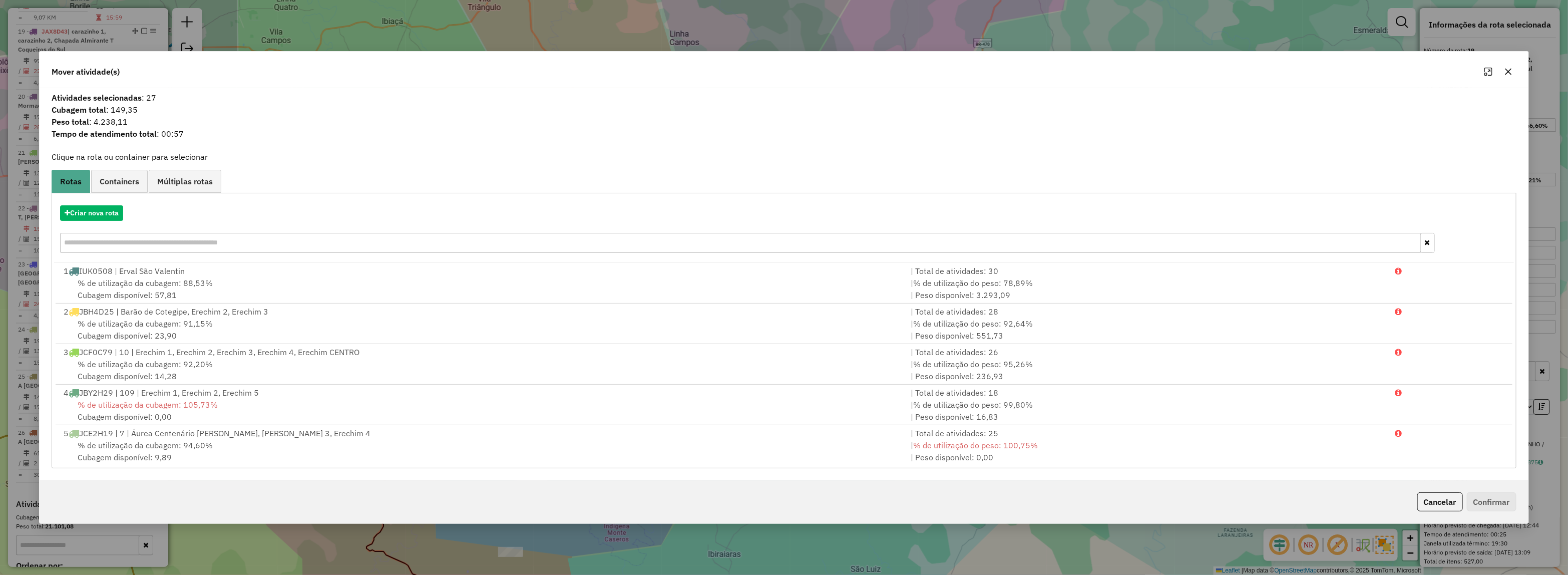
click at [89, 215] on hb-app "Aguarde... Pop-up bloqueado! Seu navegador bloqueou automáticamente a abertura …" at bounding box center [784, 288] width 1568 height 575
click at [89, 215] on button "Criar nova rota" at bounding box center [92, 213] width 63 height 15
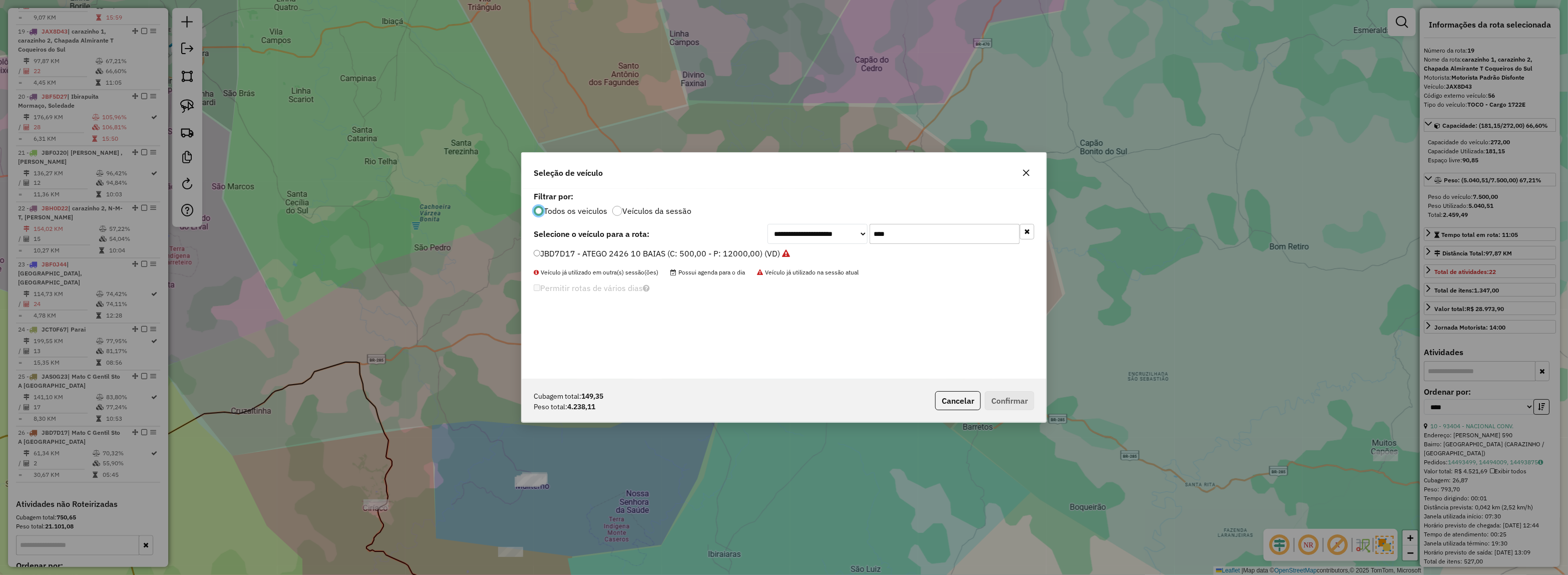
drag, startPoint x: 734, startPoint y: 229, endPoint x: 718, endPoint y: 229, distance: 16.0
click at [718, 229] on div "**********" at bounding box center [784, 234] width 501 height 20
type input "**"
click at [701, 255] on label "JDH6H54 - 8 - DELIVERY 13.180 (C: 230,00 - P: 6200,00)" at bounding box center [642, 253] width 218 height 12
click at [1008, 399] on button "Confirmar" at bounding box center [1009, 400] width 49 height 19
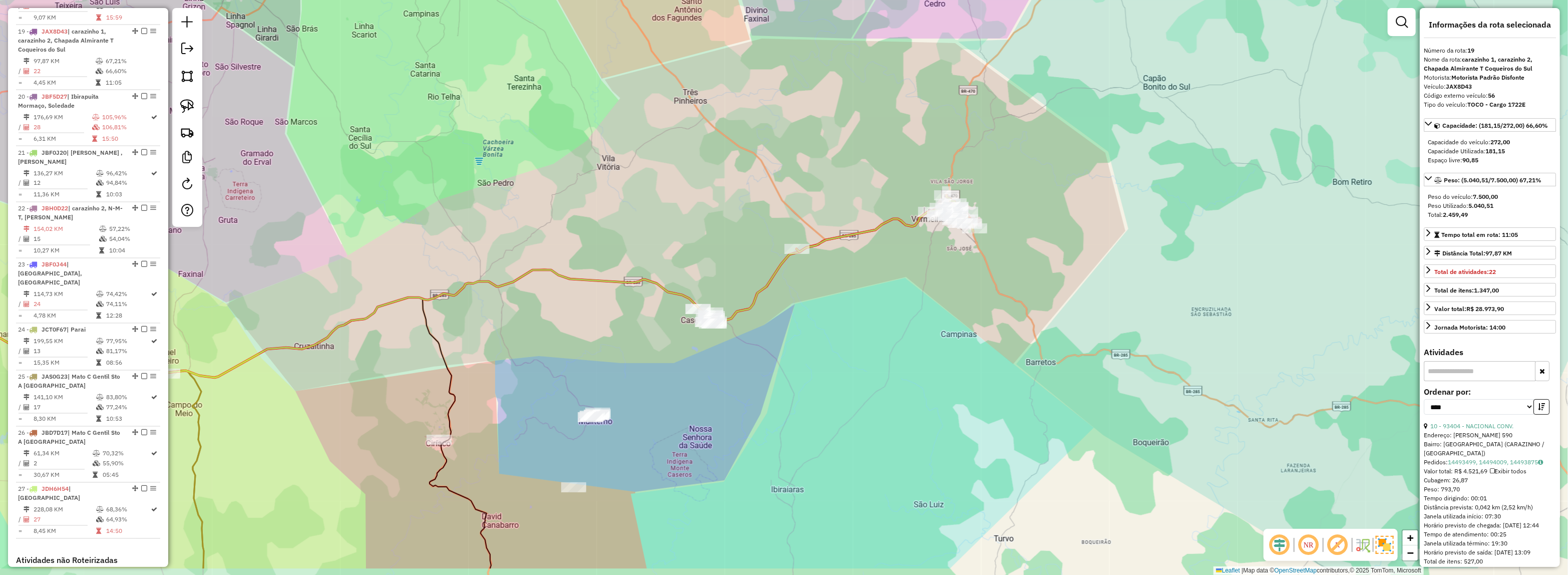
drag, startPoint x: 701, startPoint y: 384, endPoint x: 785, endPoint y: 319, distance: 106.2
click at [785, 319] on div "Janela de atendimento Grade de atendimento Capacidade Transportadoras Veículos …" at bounding box center [784, 288] width 1568 height 575
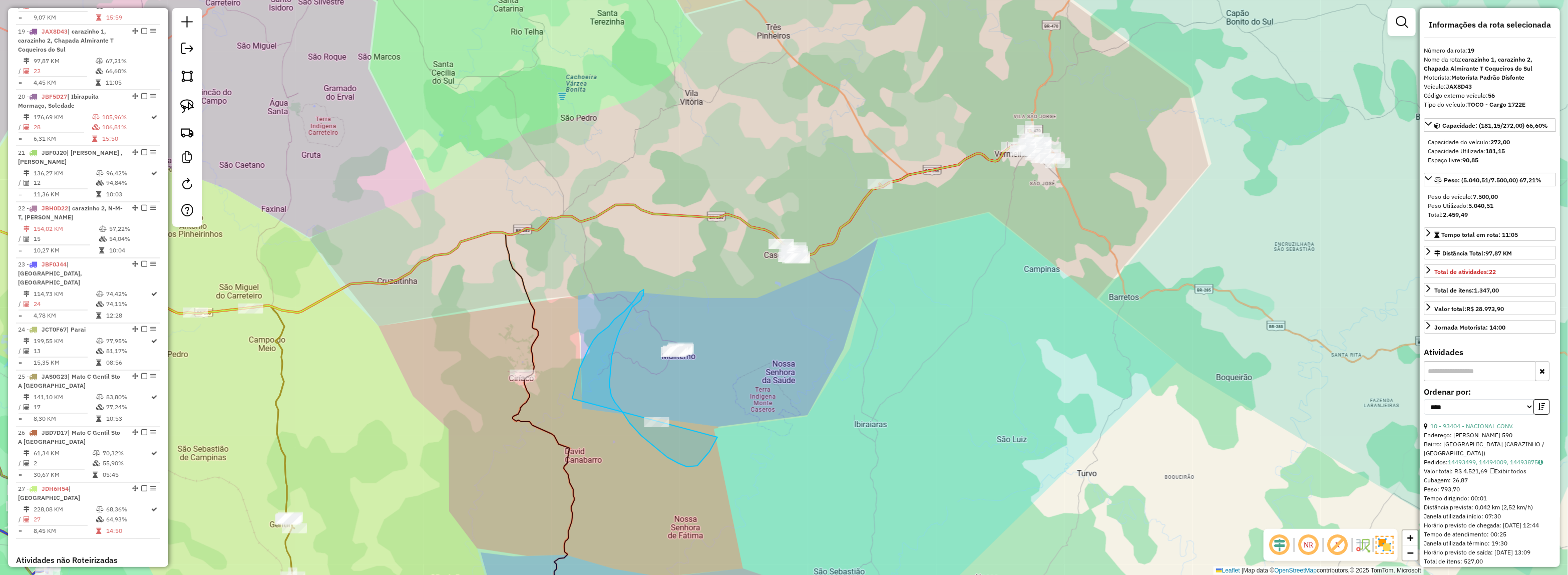
drag, startPoint x: 687, startPoint y: 467, endPoint x: 603, endPoint y: 455, distance: 84.9
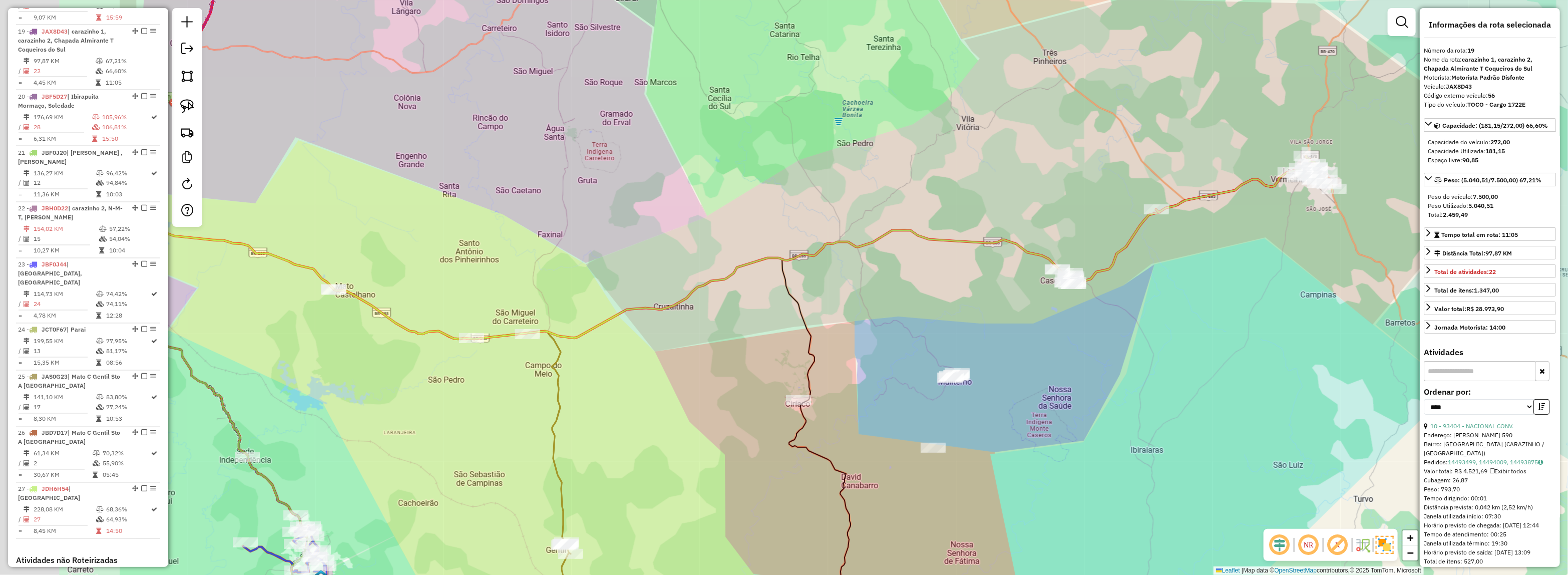
drag, startPoint x: 801, startPoint y: 323, endPoint x: 934, endPoint y: 327, distance: 133.1
click at [934, 327] on div "Janela de atendimento Grade de atendimento Capacidade Transportadoras Veículos …" at bounding box center [784, 288] width 1568 height 575
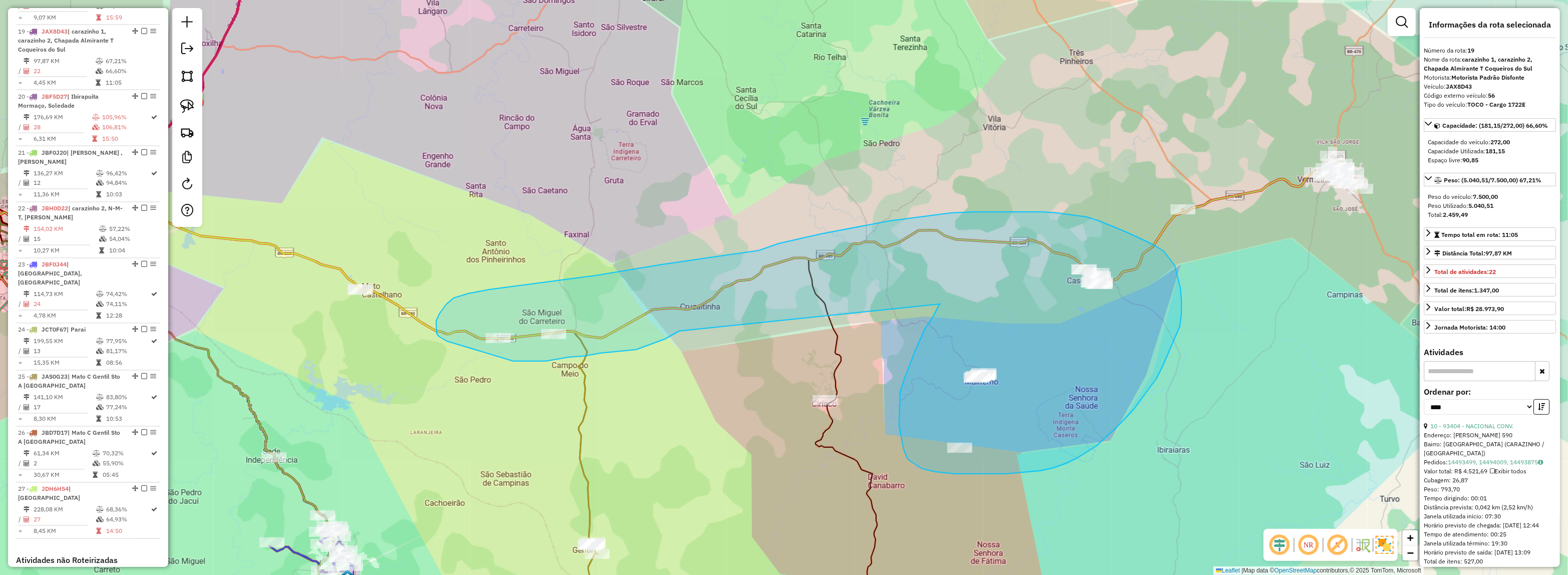
drag, startPoint x: 665, startPoint y: 339, endPoint x: 940, endPoint y: 304, distance: 277.2
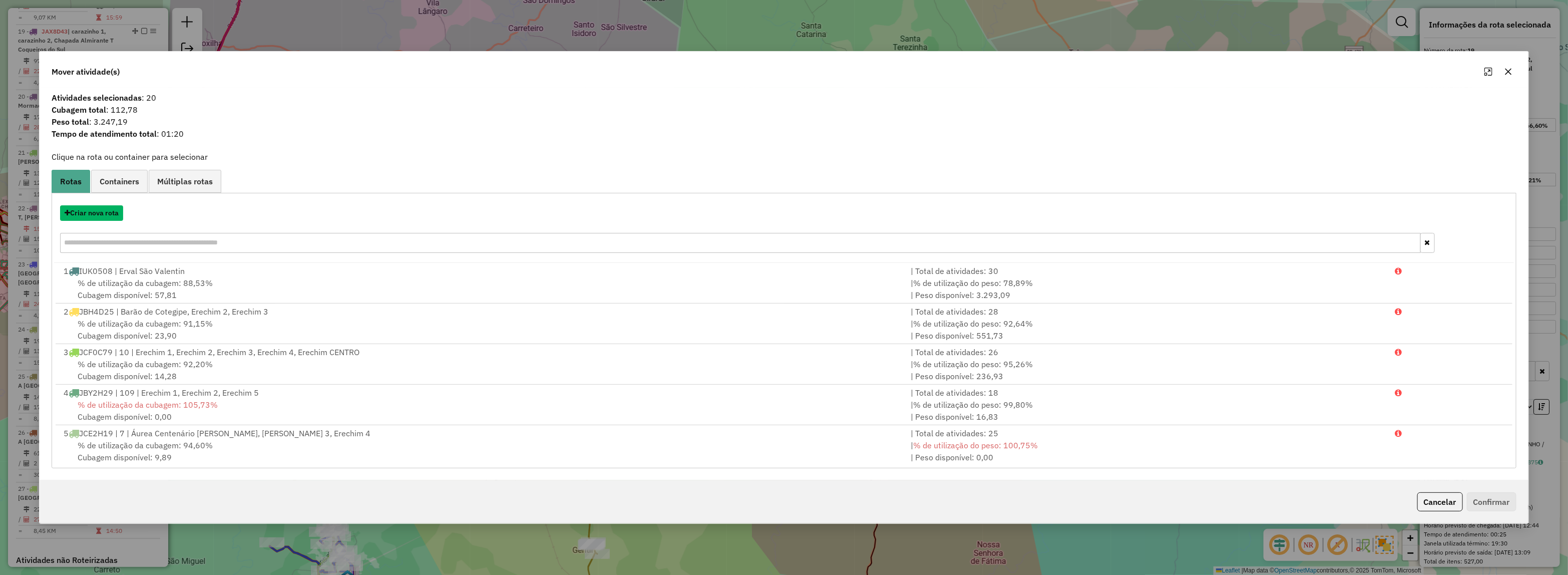
click at [96, 214] on button "Criar nova rota" at bounding box center [92, 213] width 63 height 15
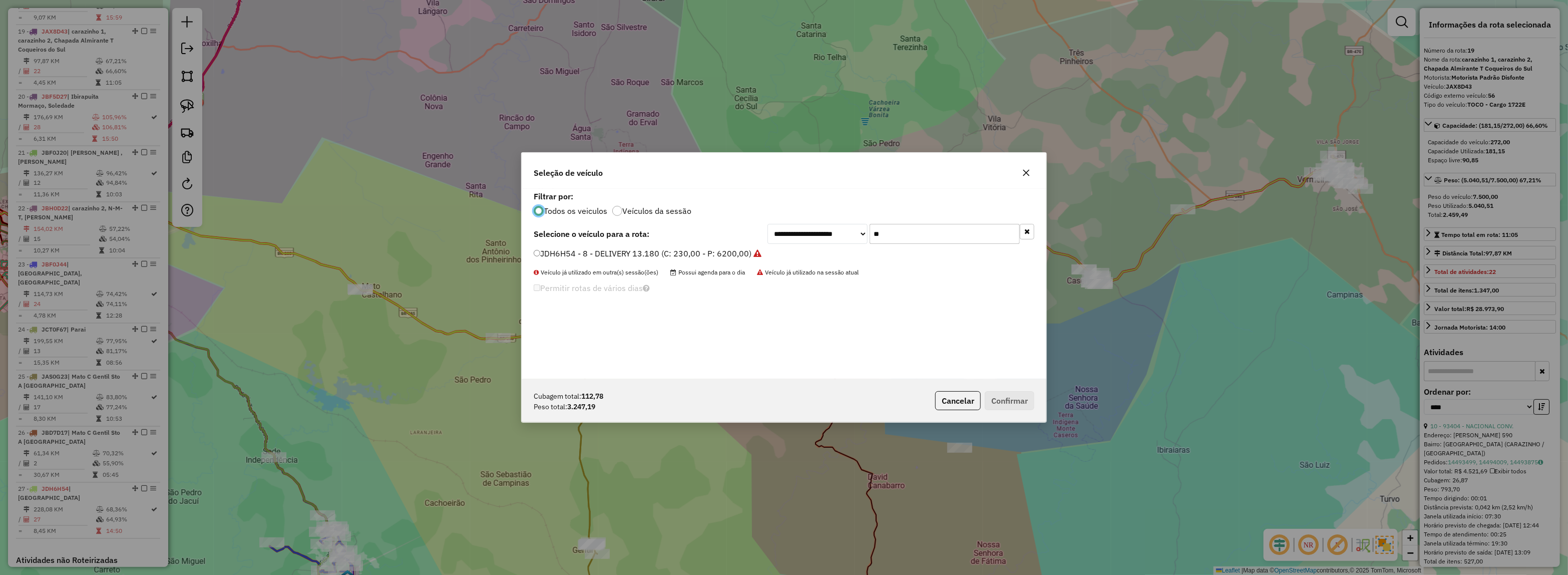
drag, startPoint x: 855, startPoint y: 231, endPoint x: 792, endPoint y: 242, distance: 64.0
click at [834, 236] on div "**********" at bounding box center [901, 234] width 267 height 20
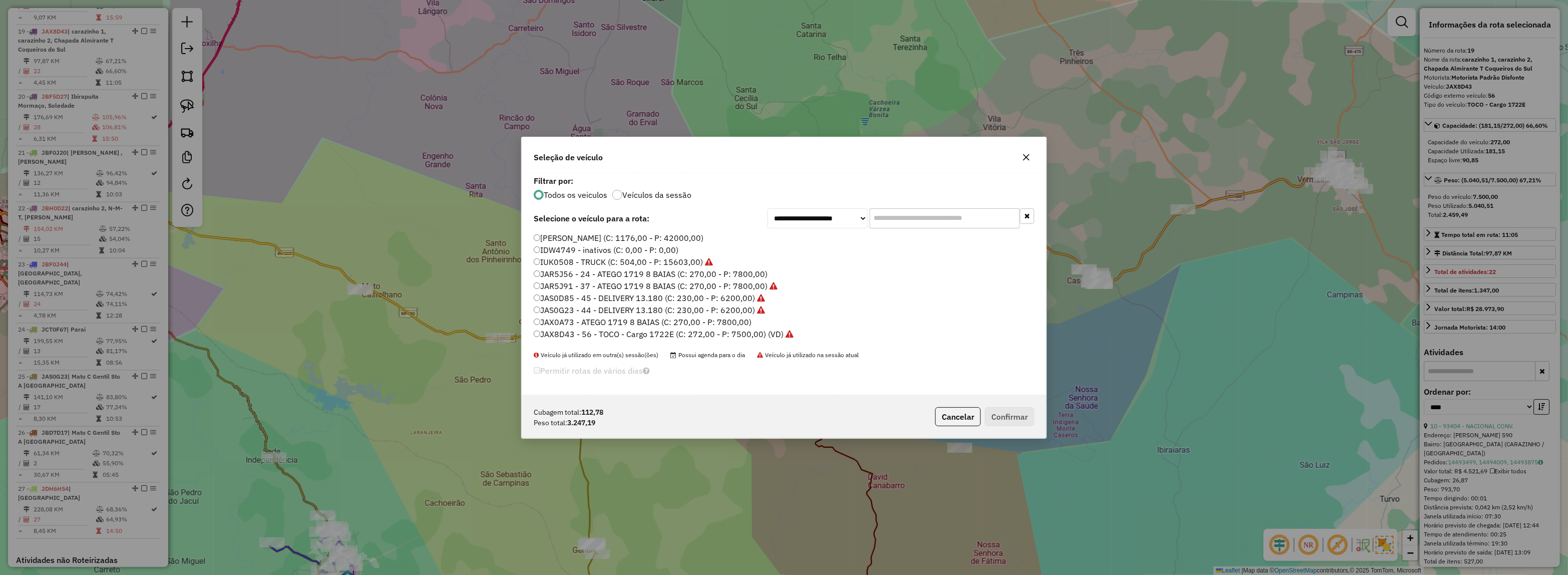
type input "*"
click at [752, 327] on label "JBG8J38 - DELIVERY 13.180 (C: 230,00 - P: 6200,00) (VD)" at bounding box center [644, 329] width 221 height 12
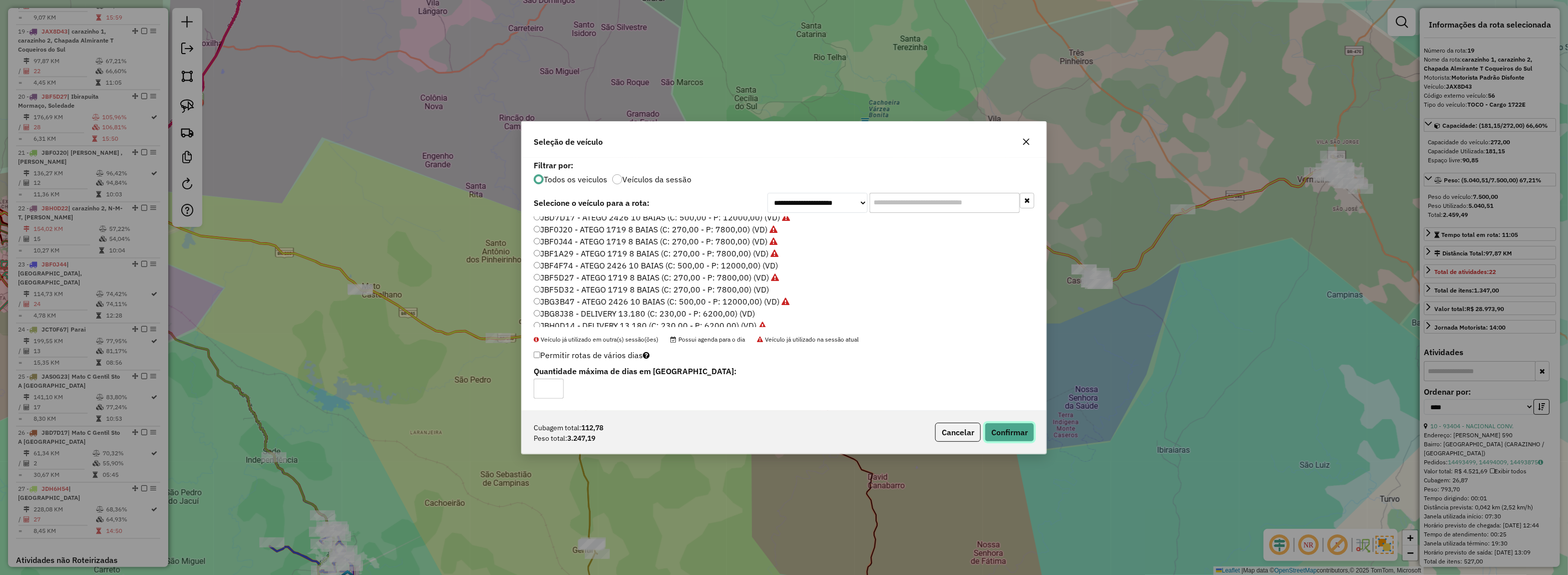
click at [1010, 429] on button "Confirmar" at bounding box center [1009, 432] width 49 height 19
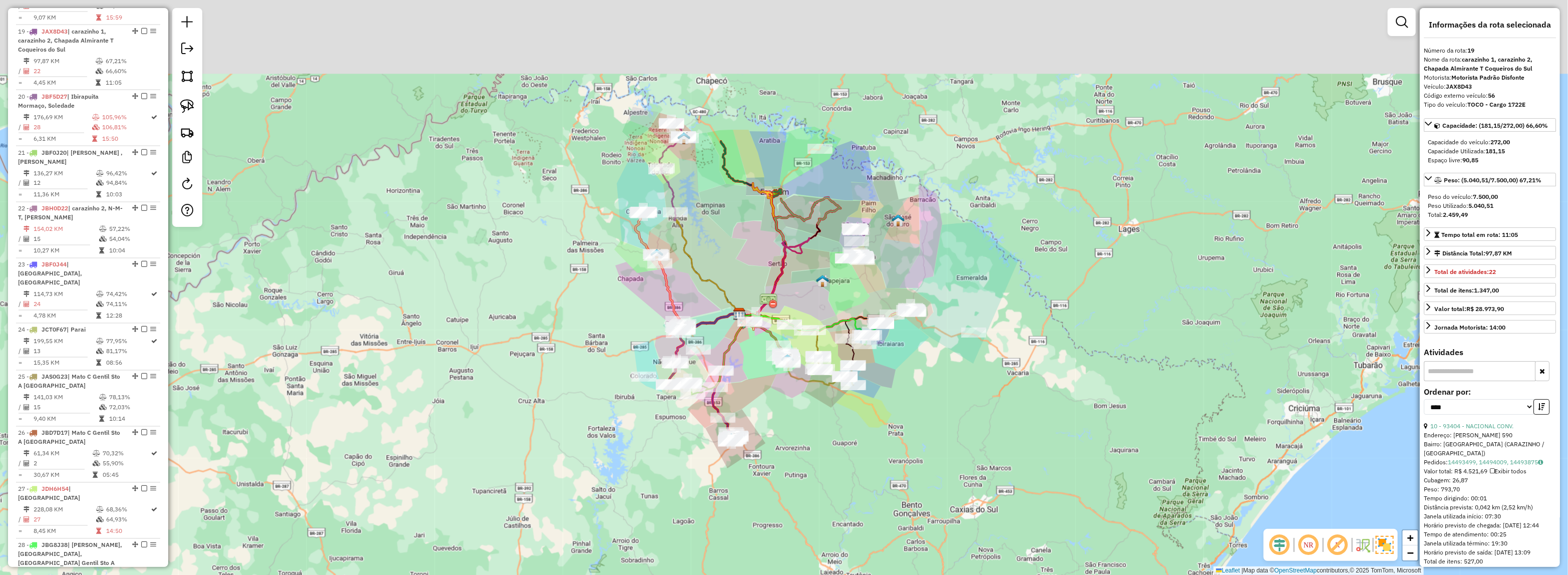
drag, startPoint x: 897, startPoint y: 223, endPoint x: 856, endPoint y: 317, distance: 102.6
click at [856, 317] on div "Janela de atendimento Grade de atendimento Capacidade Transportadoras Veículos …" at bounding box center [784, 288] width 1568 height 575
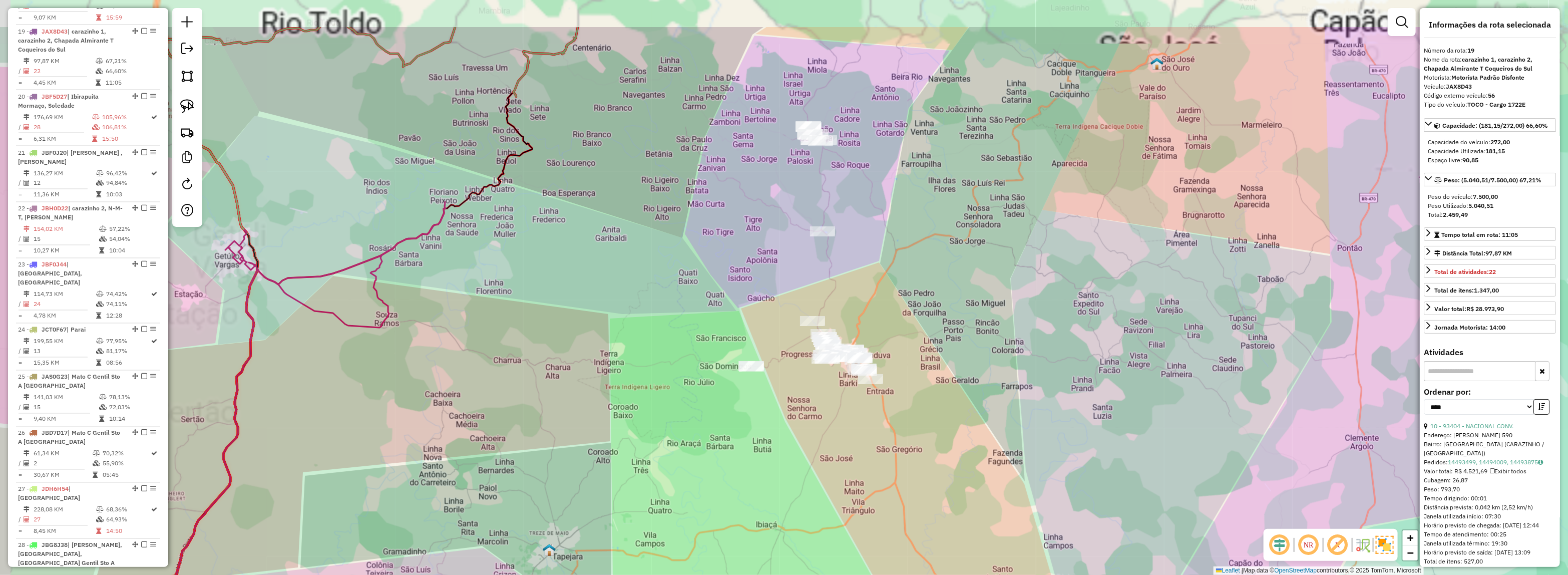
drag, startPoint x: 869, startPoint y: 212, endPoint x: 912, endPoint y: 296, distance: 94.4
click at [912, 296] on div "Janela de atendimento Grade de atendimento Capacidade Transportadoras Veículos …" at bounding box center [784, 288] width 1568 height 575
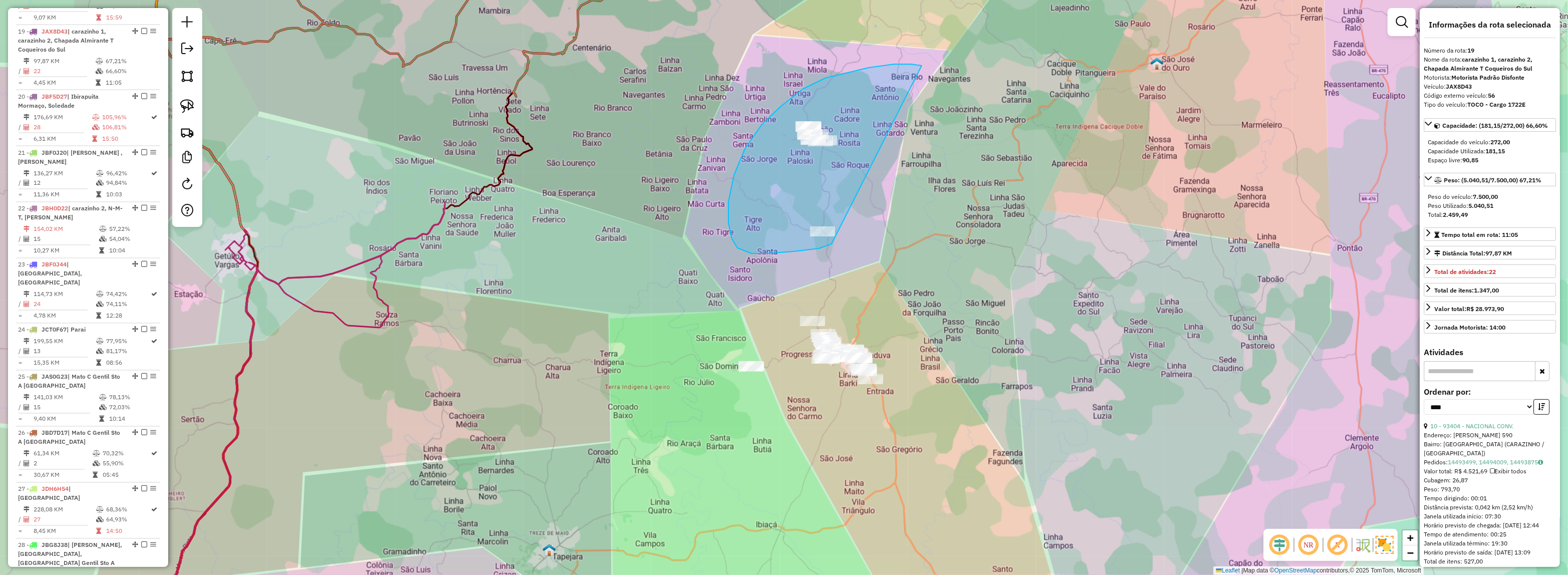
drag, startPoint x: 819, startPoint y: 248, endPoint x: 958, endPoint y: 116, distance: 191.7
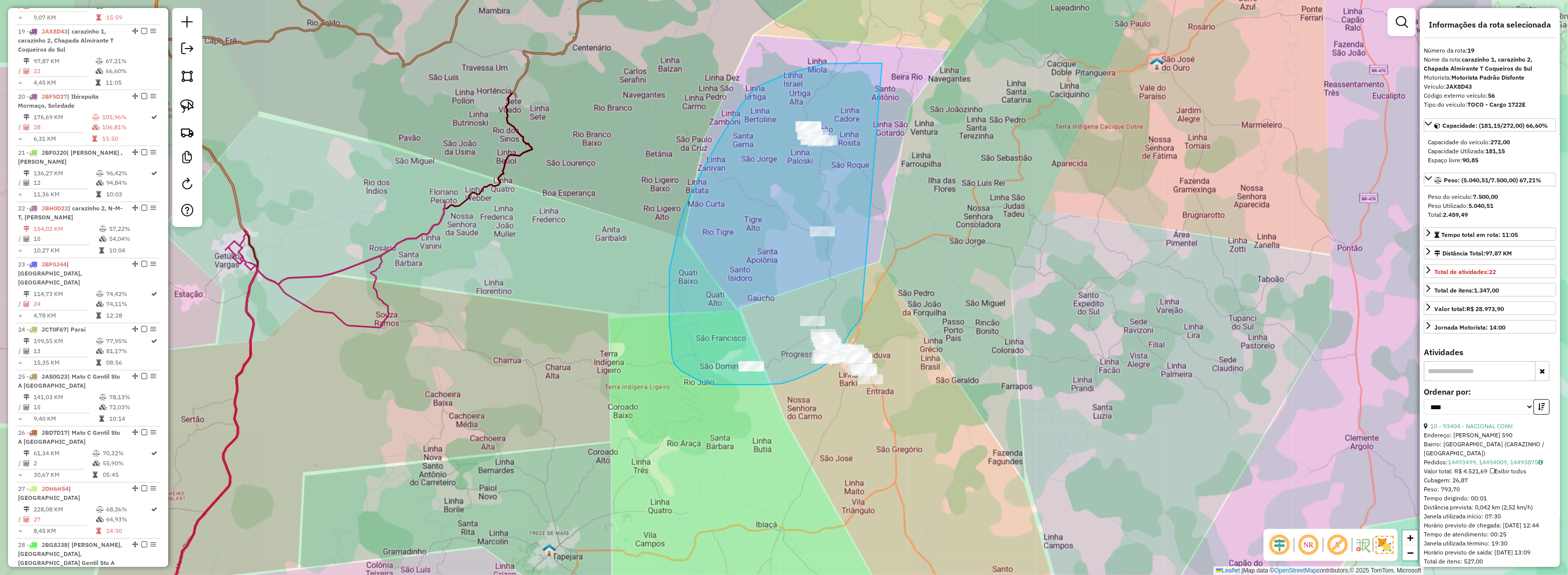
drag, startPoint x: 857, startPoint y: 323, endPoint x: 887, endPoint y: 64, distance: 260.7
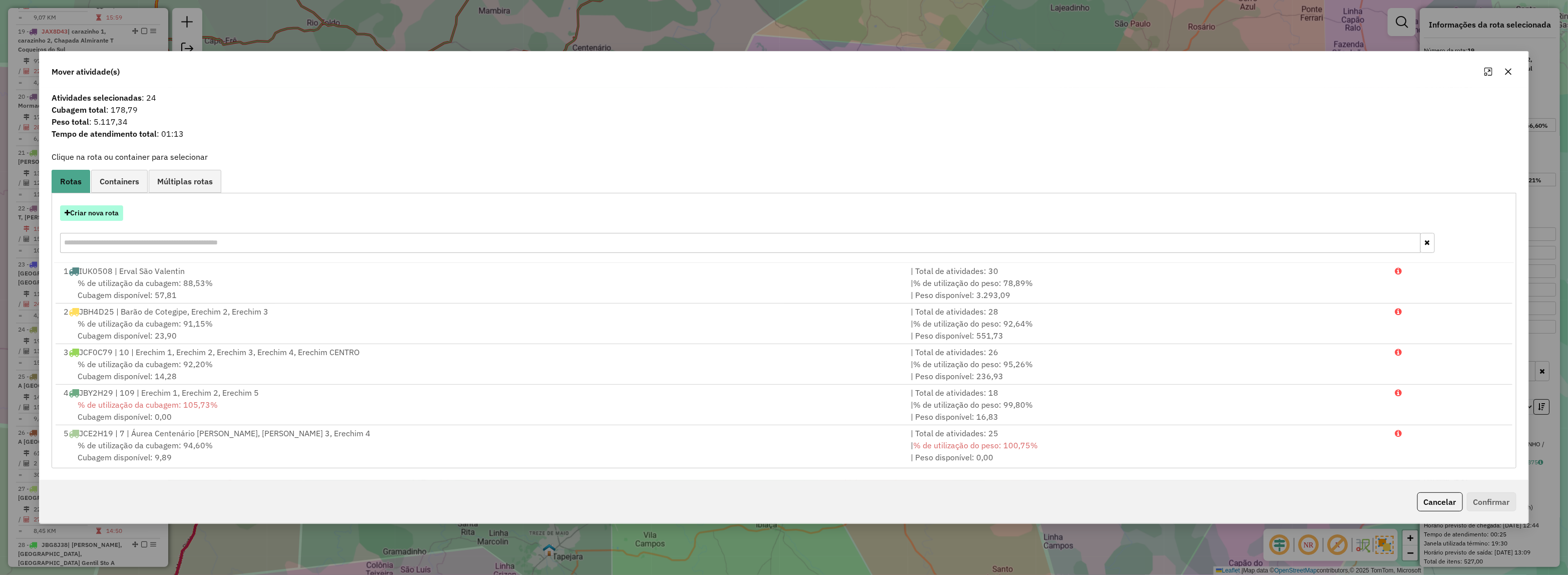
click at [71, 209] on button "Criar nova rota" at bounding box center [92, 213] width 63 height 15
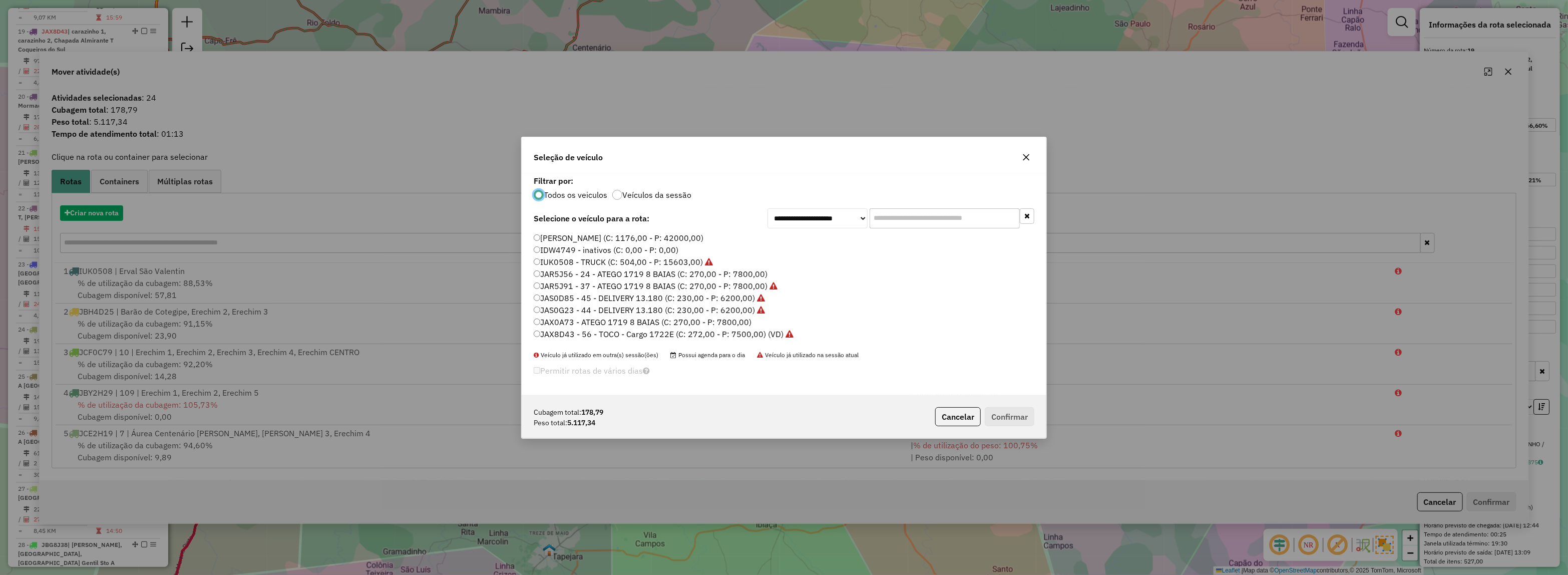
scroll to position [5, 3]
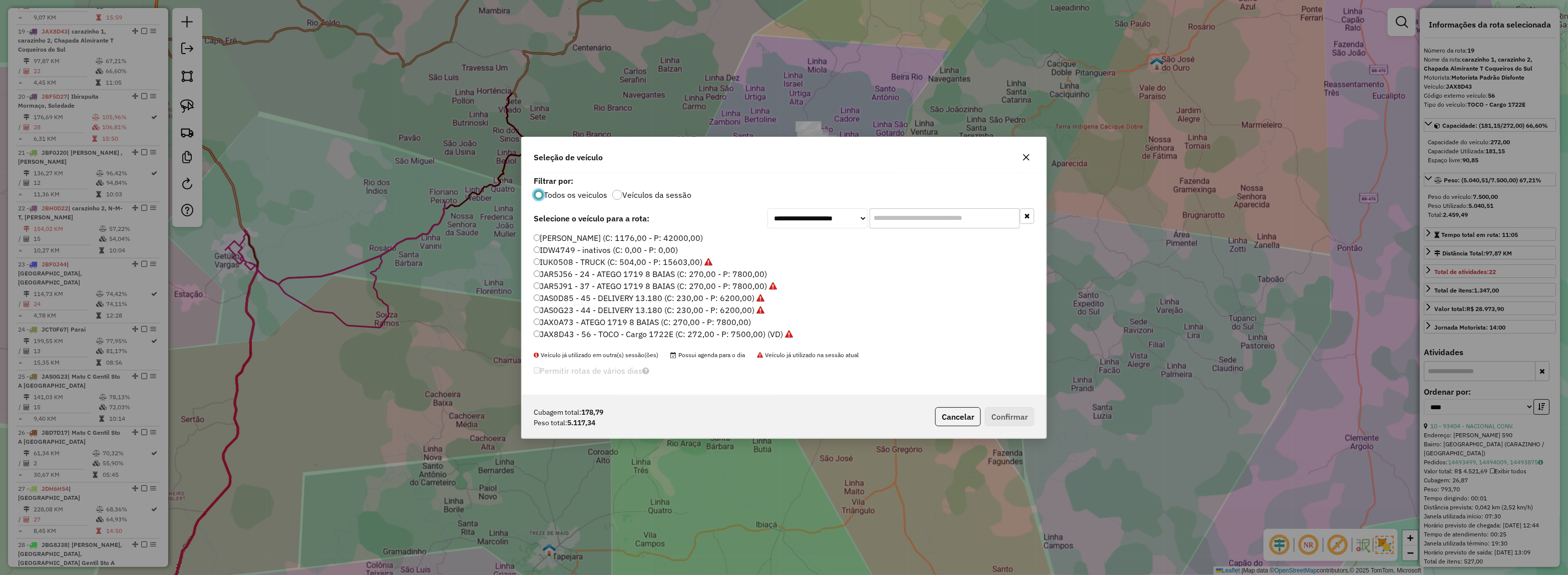
click at [907, 211] on input "text" at bounding box center [944, 218] width 150 height 20
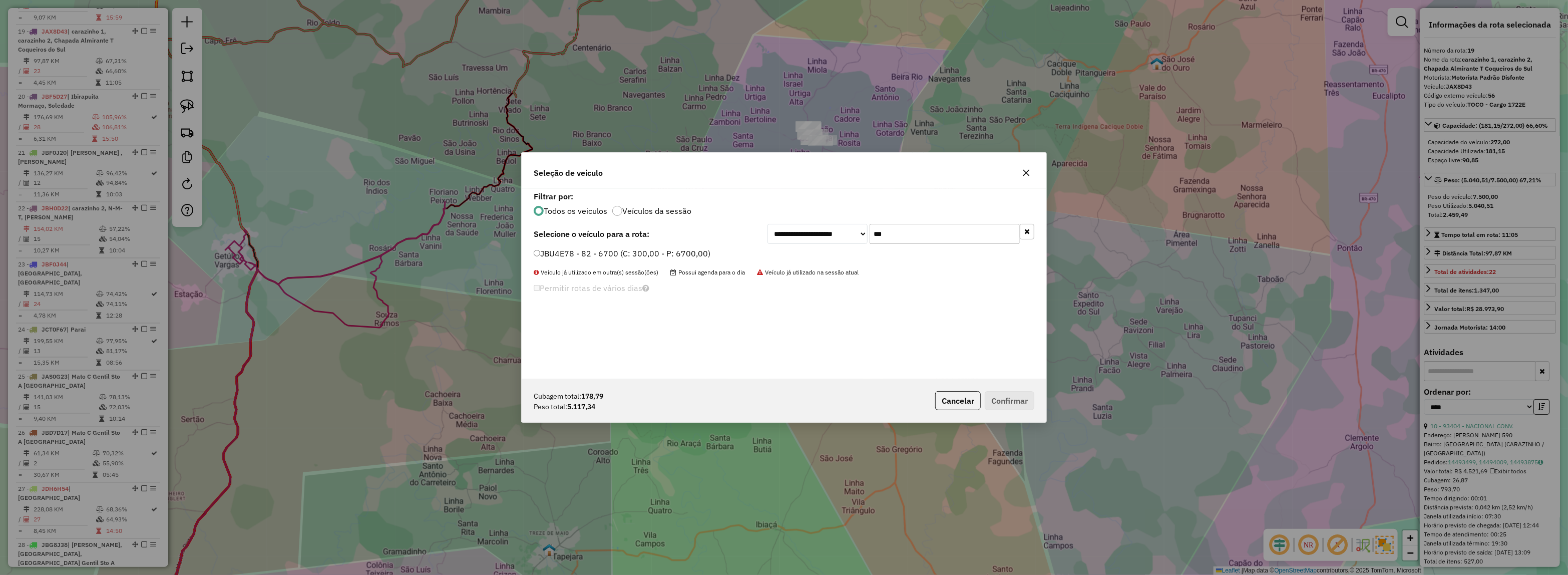
type input "***"
click at [684, 250] on label "JBU4E78 - 82 - 6700 (C: 300,00 - P: 6700,00)" at bounding box center [621, 253] width 177 height 12
click at [1005, 397] on button "Confirmar" at bounding box center [1009, 400] width 49 height 19
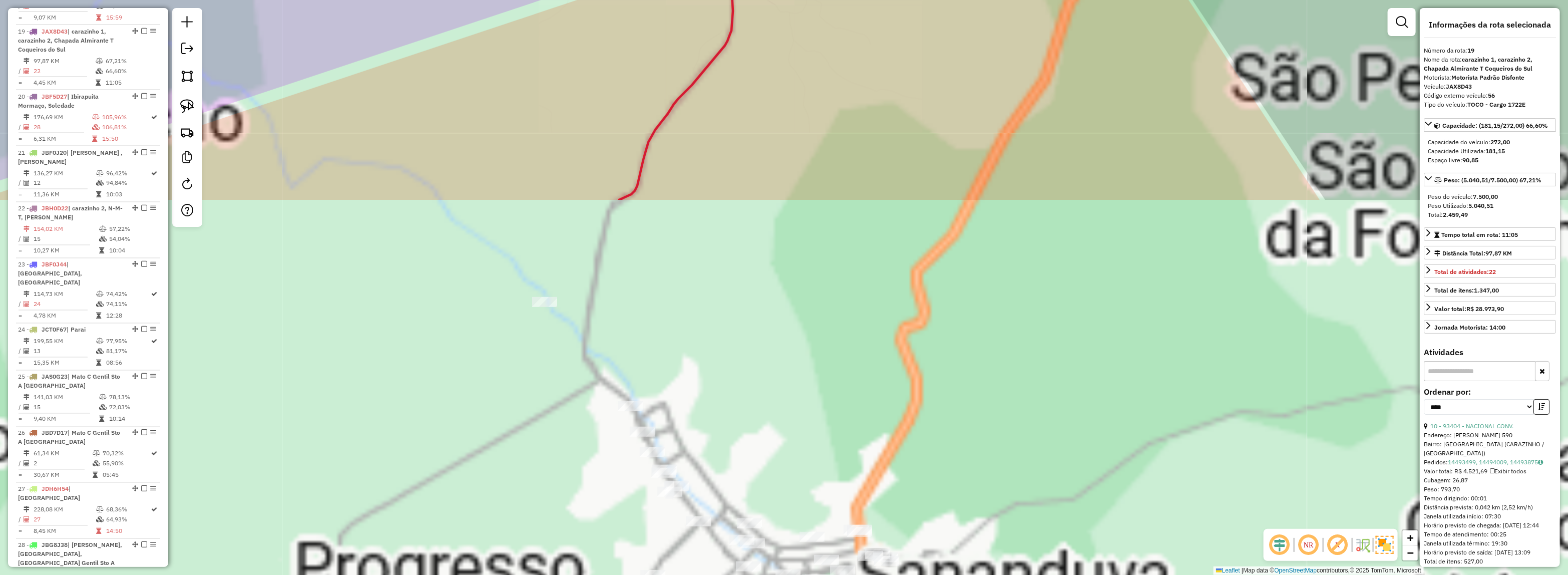
drag, startPoint x: 902, startPoint y: 331, endPoint x: 829, endPoint y: 7, distance: 332.1
click at [821, 0] on html "Aguarde... Pop-up bloqueado! Seu navegador bloqueou automáticamente a abertura …" at bounding box center [784, 288] width 1568 height 575
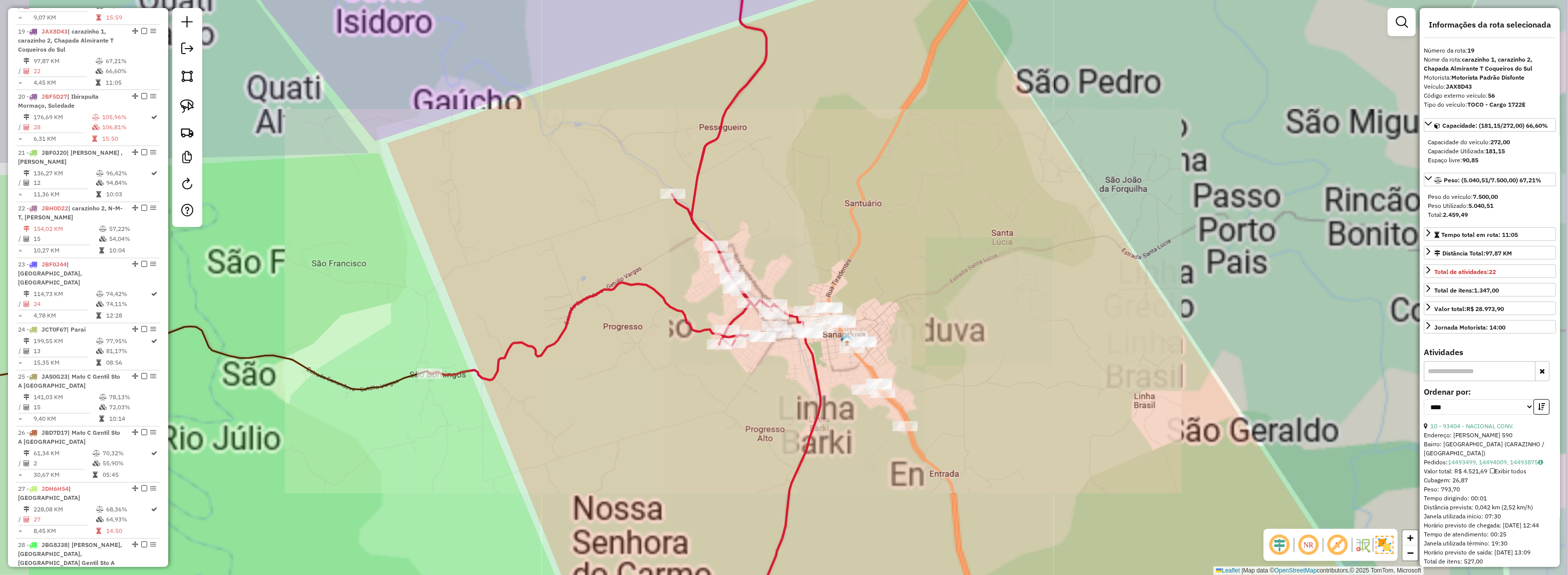
drag, startPoint x: 864, startPoint y: 189, endPoint x: 840, endPoint y: 162, distance: 36.1
click at [840, 162] on div "Janela de atendimento Grade de atendimento Capacidade Transportadoras Veículos …" at bounding box center [784, 288] width 1568 height 575
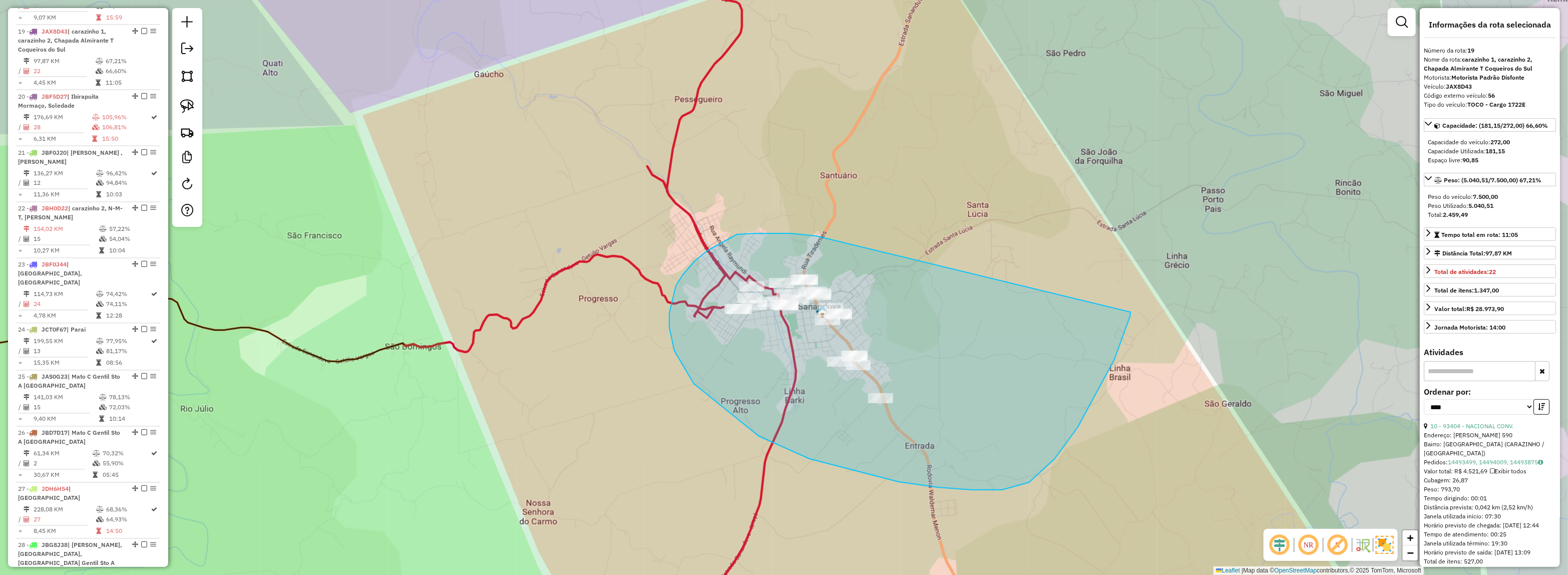
drag, startPoint x: 805, startPoint y: 234, endPoint x: 1131, endPoint y: 311, distance: 335.0
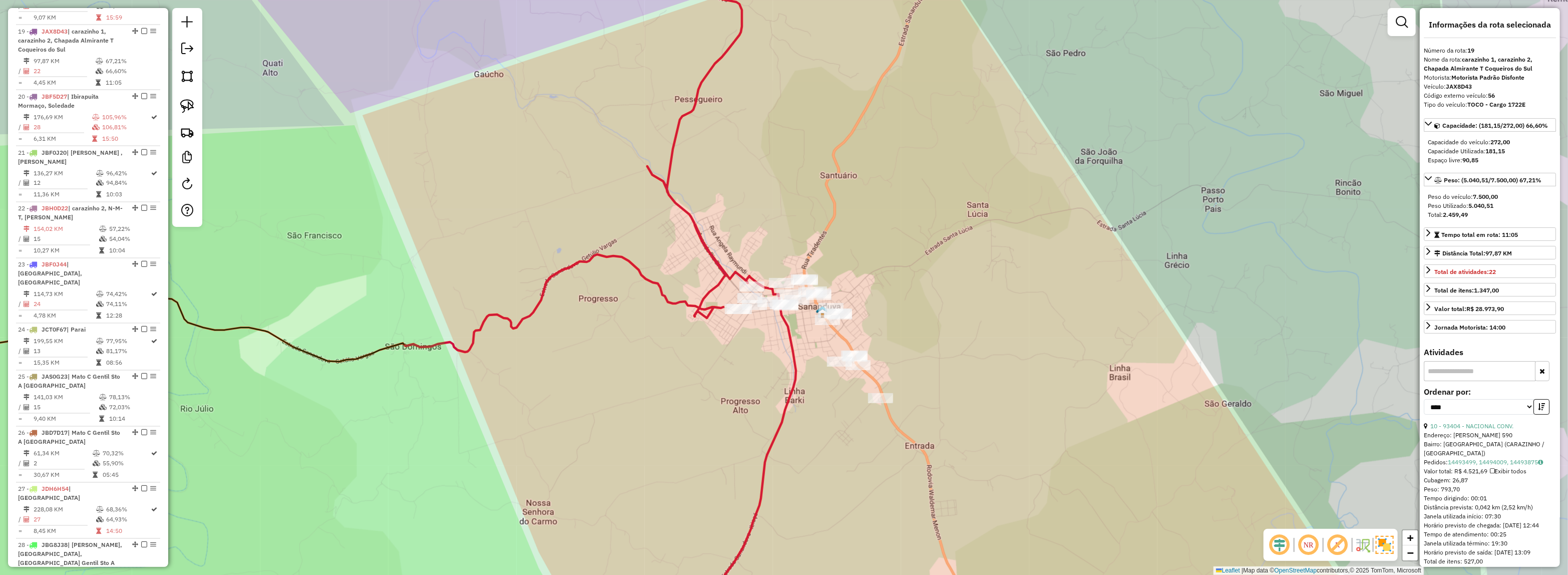
click at [707, 253] on icon at bounding box center [578, 147] width 345 height 410
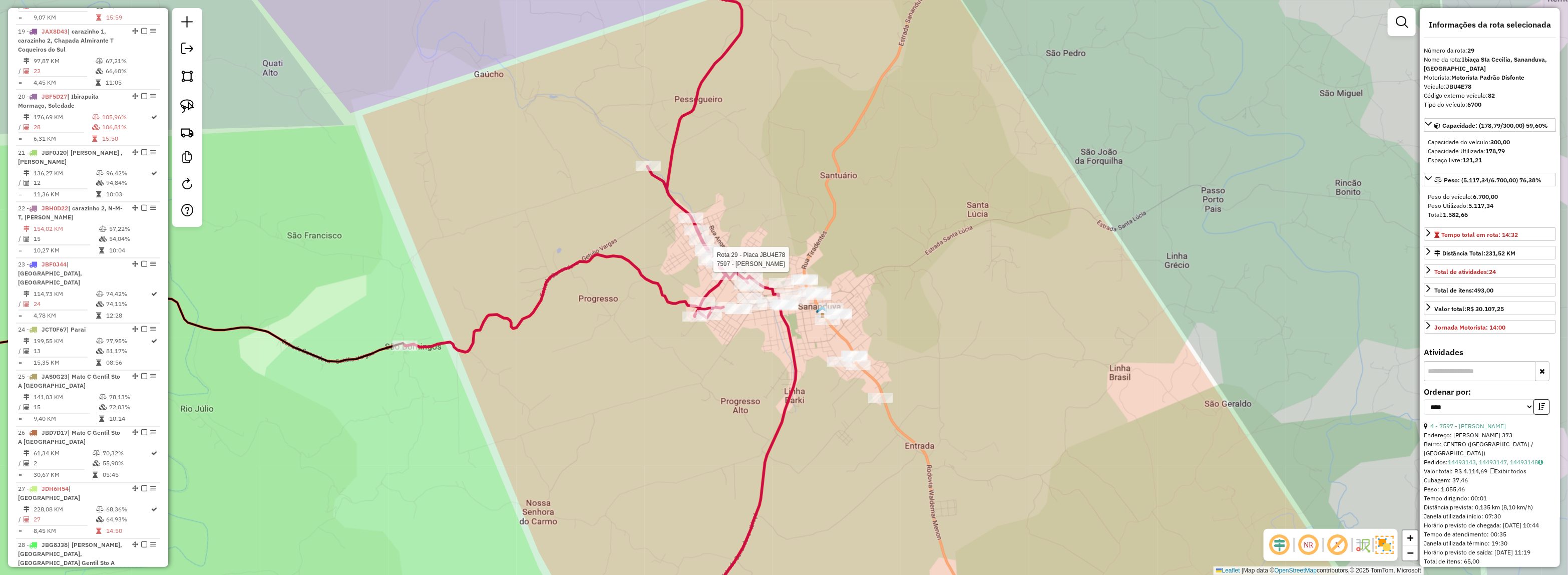
scroll to position [1674, 0]
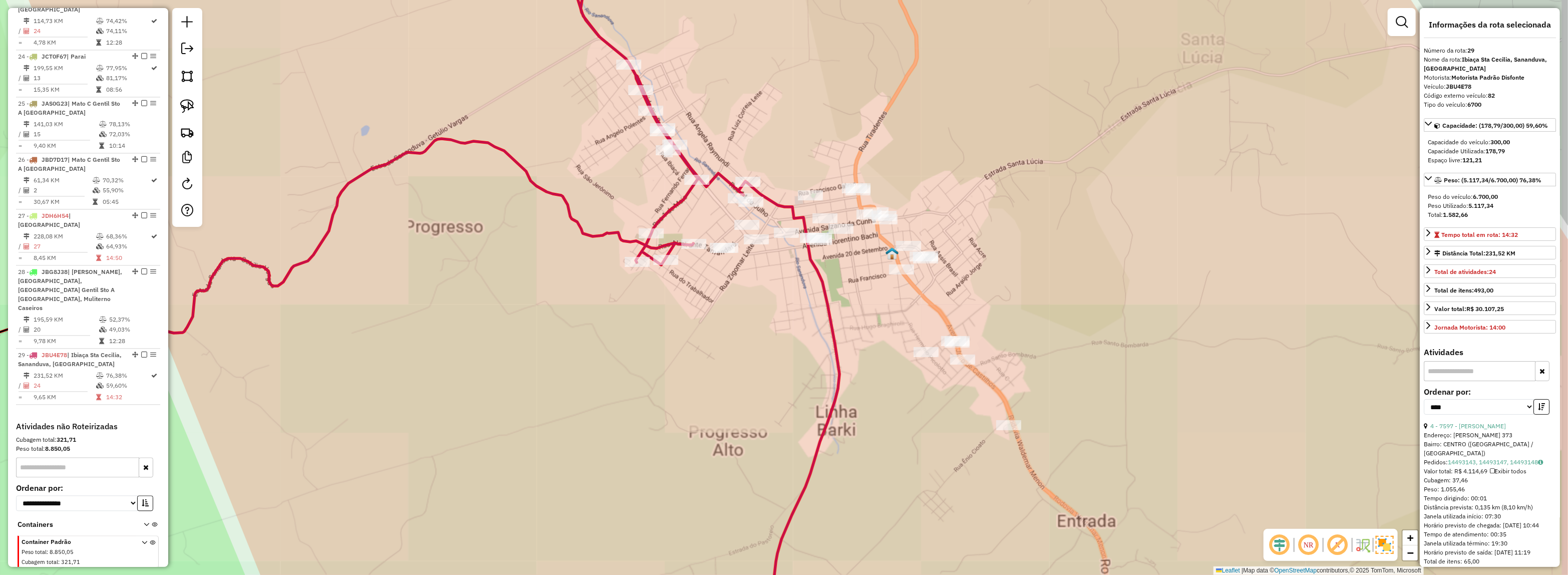
drag, startPoint x: 757, startPoint y: 365, endPoint x: 722, endPoint y: 358, distance: 35.7
click at [723, 359] on div "Janela de atendimento Grade de atendimento Capacidade Transportadoras Veículos …" at bounding box center [784, 288] width 1568 height 575
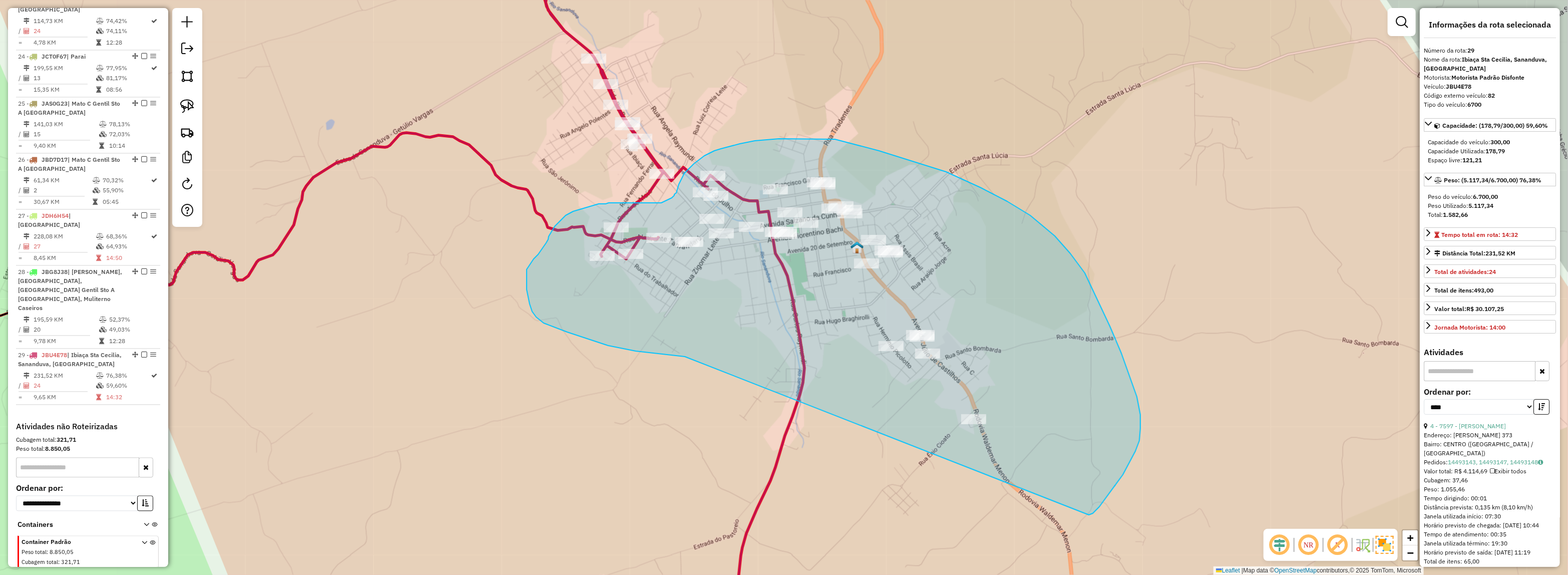
drag, startPoint x: 554, startPoint y: 327, endPoint x: 1086, endPoint y: 516, distance: 564.6
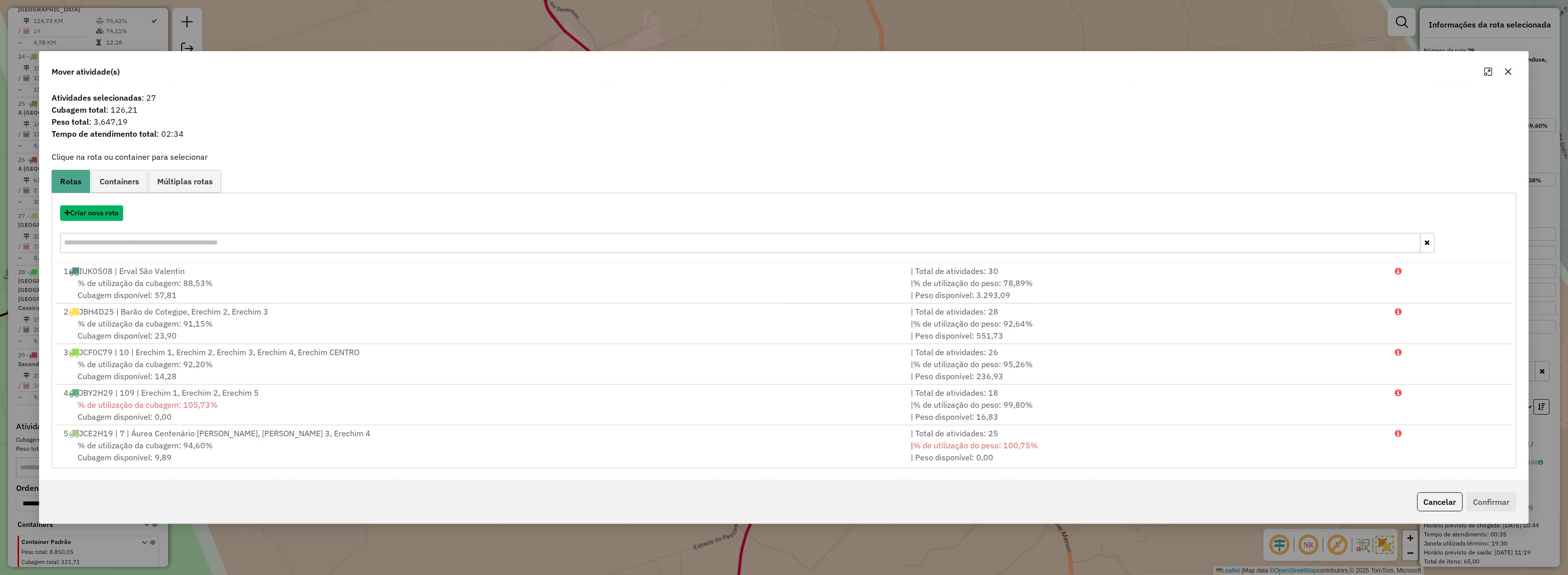
drag, startPoint x: 89, startPoint y: 215, endPoint x: 94, endPoint y: 215, distance: 5.0
click at [94, 215] on button "Criar nova rota" at bounding box center [92, 213] width 63 height 15
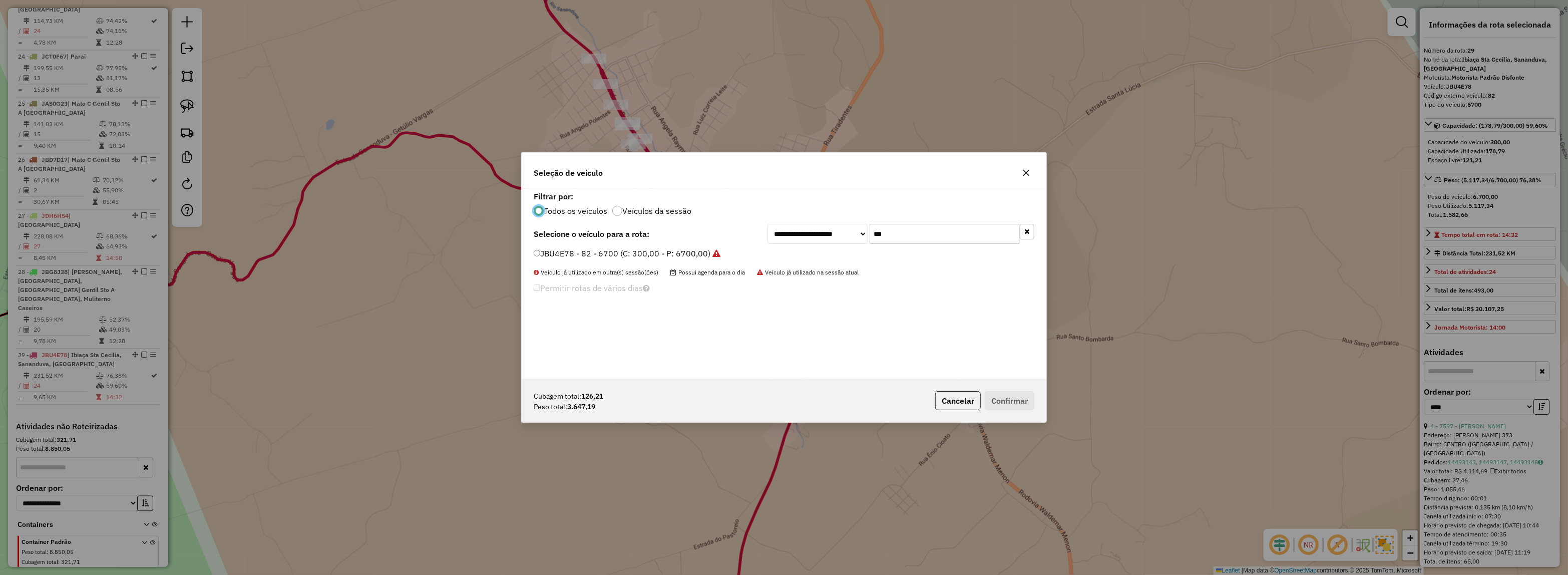
scroll to position [5, 3]
drag, startPoint x: 919, startPoint y: 233, endPoint x: 729, endPoint y: 234, distance: 190.0
click at [750, 234] on div "**********" at bounding box center [784, 234] width 501 height 20
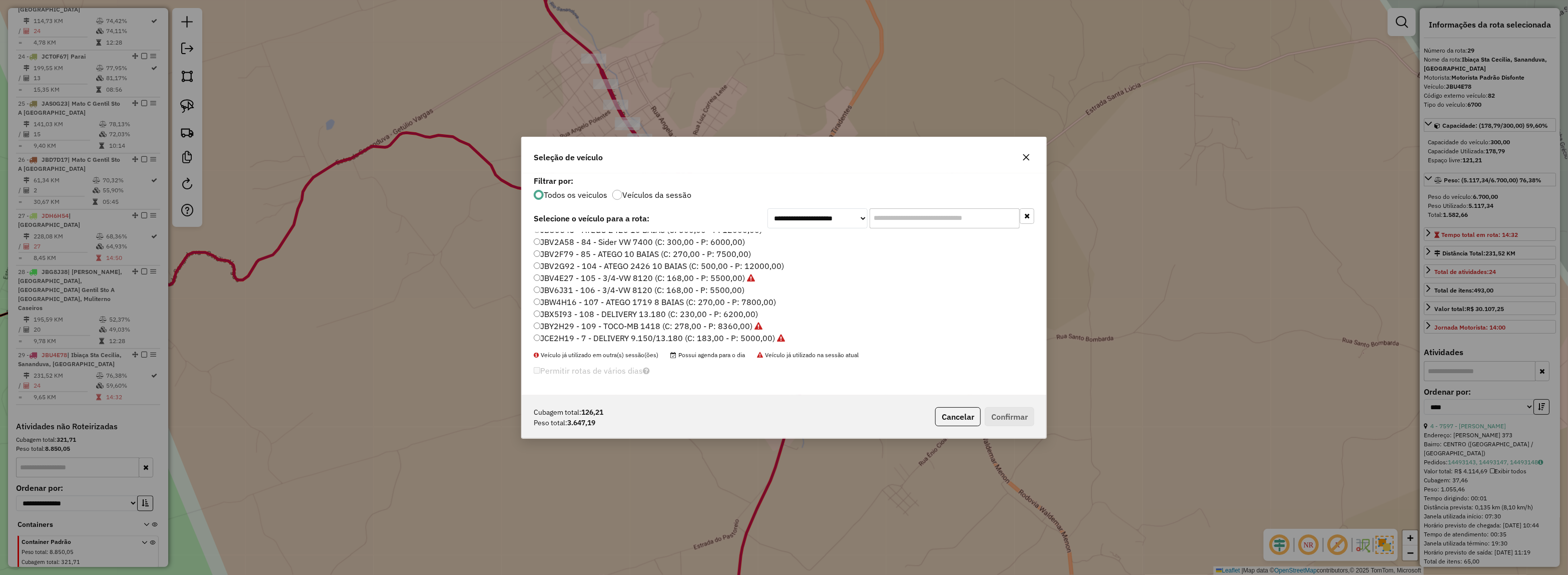
scroll to position [376, 0]
click at [752, 295] on label "JBX5I93 - 108 - DELIVERY 13.180 (C: 230,00 - P: 6200,00)" at bounding box center [645, 295] width 224 height 12
drag, startPoint x: 1006, startPoint y: 419, endPoint x: 957, endPoint y: 377, distance: 64.5
click at [1007, 419] on button "Confirmar" at bounding box center [1009, 416] width 49 height 19
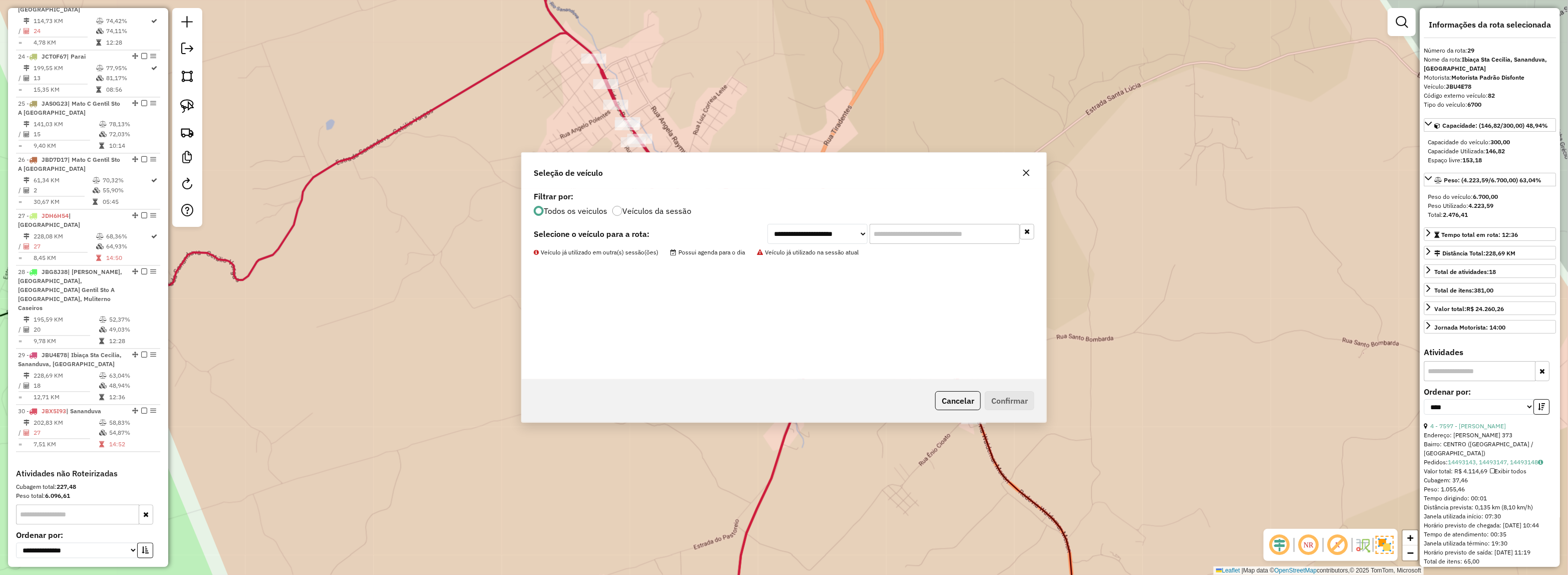
scroll to position [1721, 0]
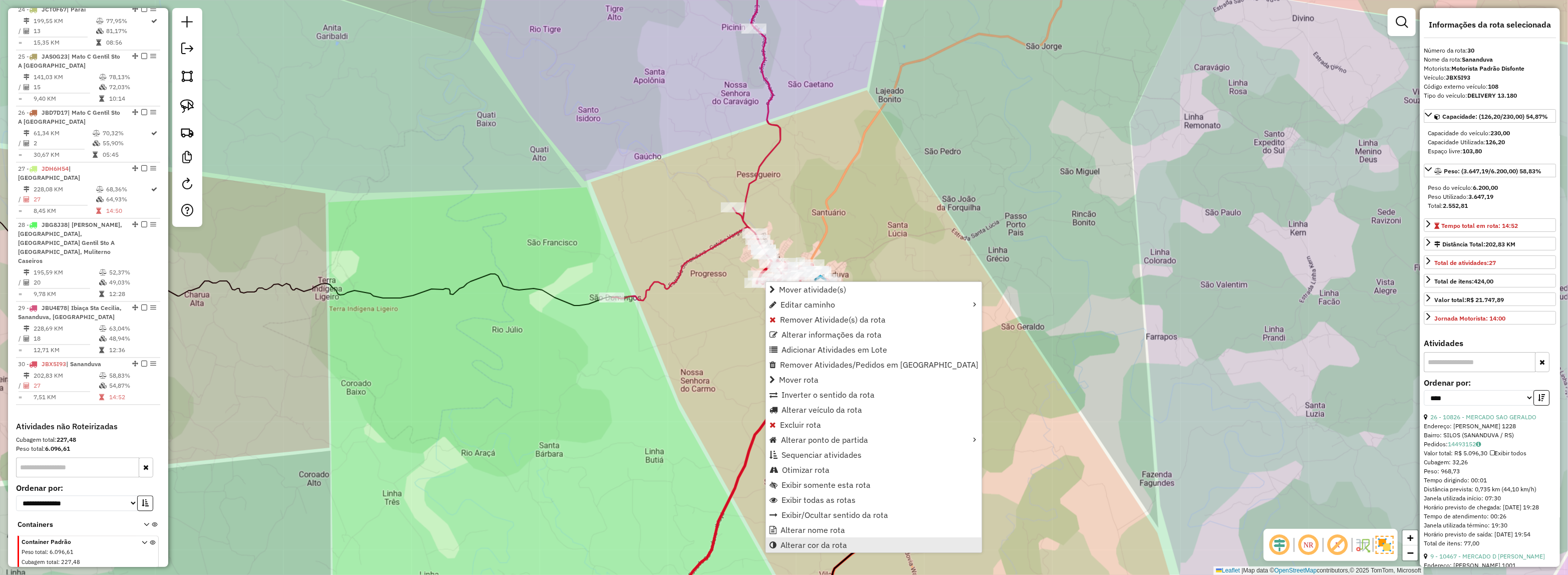
click at [810, 539] on link "Alterar cor da rota" at bounding box center [874, 544] width 215 height 15
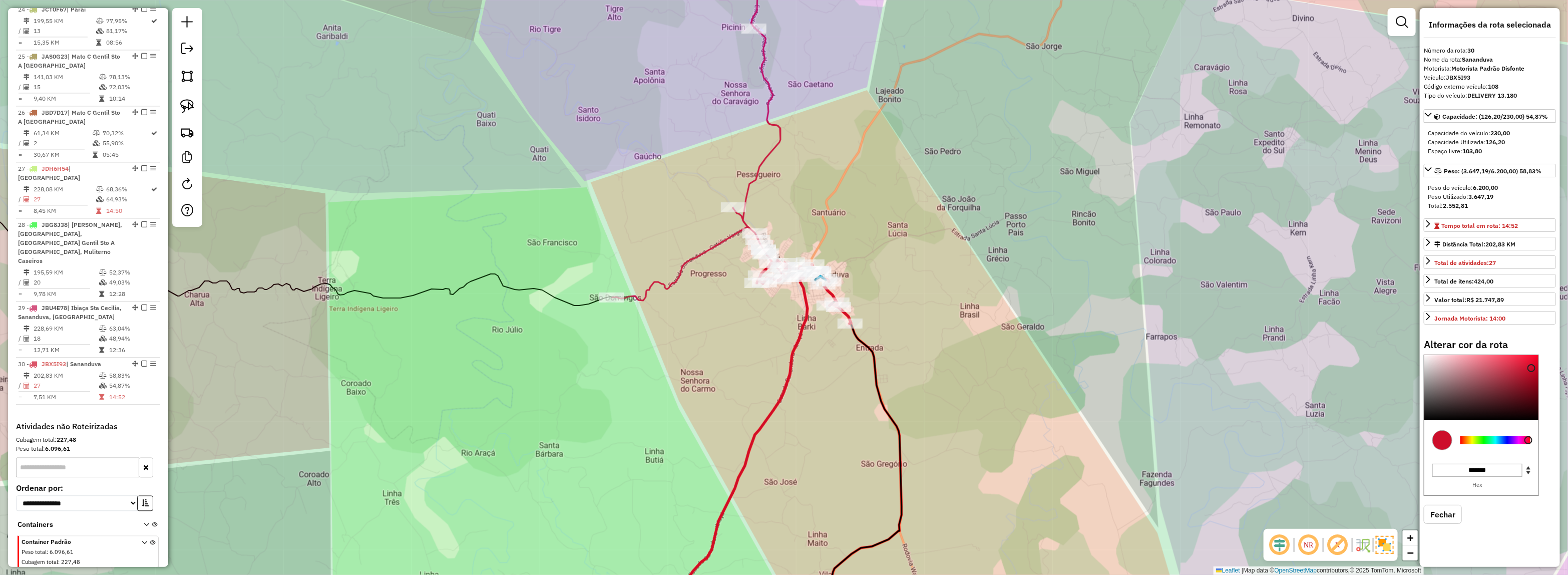
type input "*******"
drag, startPoint x: 1490, startPoint y: 400, endPoint x: 1162, endPoint y: 301, distance: 342.6
click at [1172, 304] on hb-router-mapa "Informações da Sessão 979543 - 15/08/2025 Criação: 14/08/2025 17:29 Depósito: D…" at bounding box center [784, 288] width 1568 height 575
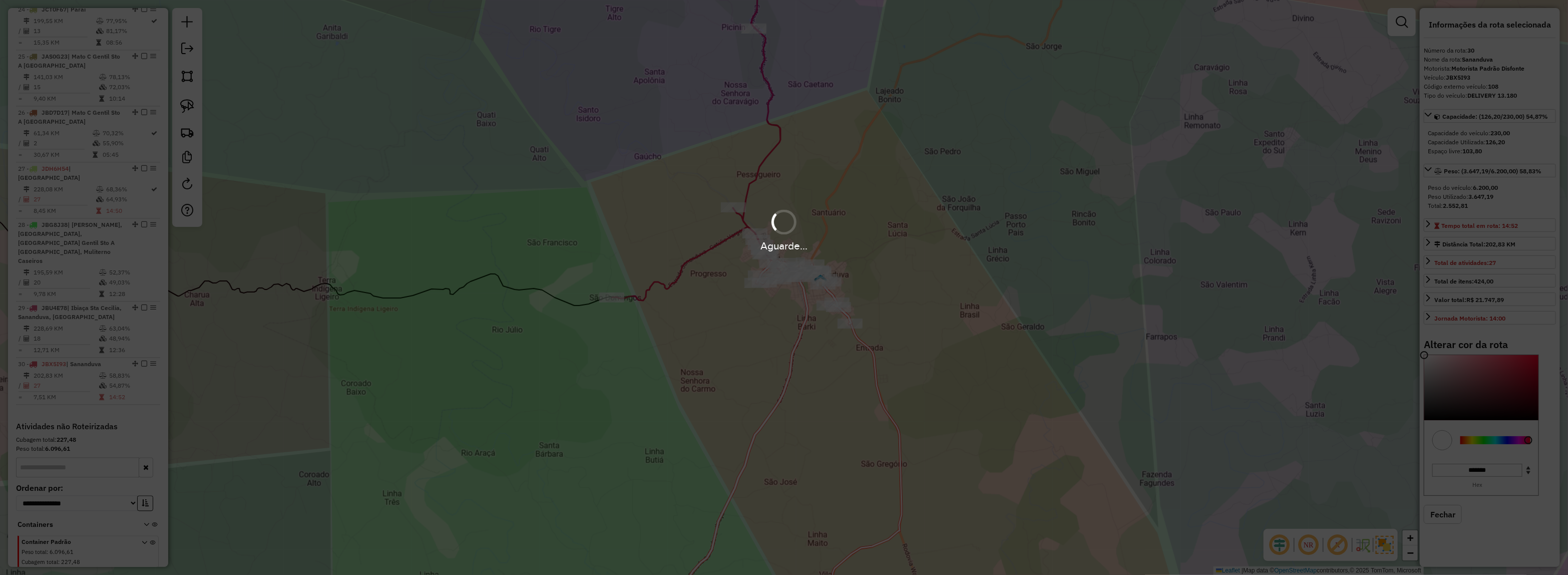
click at [681, 442] on div "Aguarde..." at bounding box center [784, 288] width 1568 height 575
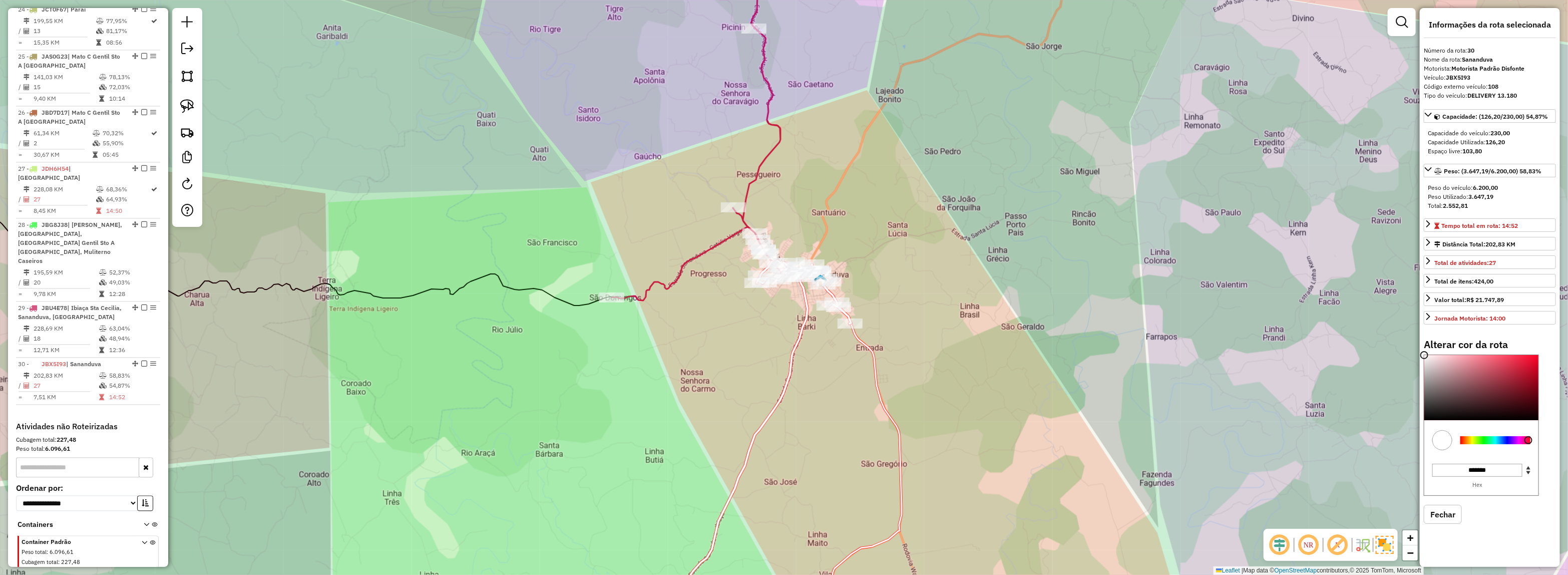
drag, startPoint x: 666, startPoint y: 453, endPoint x: 849, endPoint y: 253, distance: 271.1
click at [835, 262] on div "Janela de atendimento Grade de atendimento Capacidade Transportadoras Veículos …" at bounding box center [784, 288] width 1568 height 575
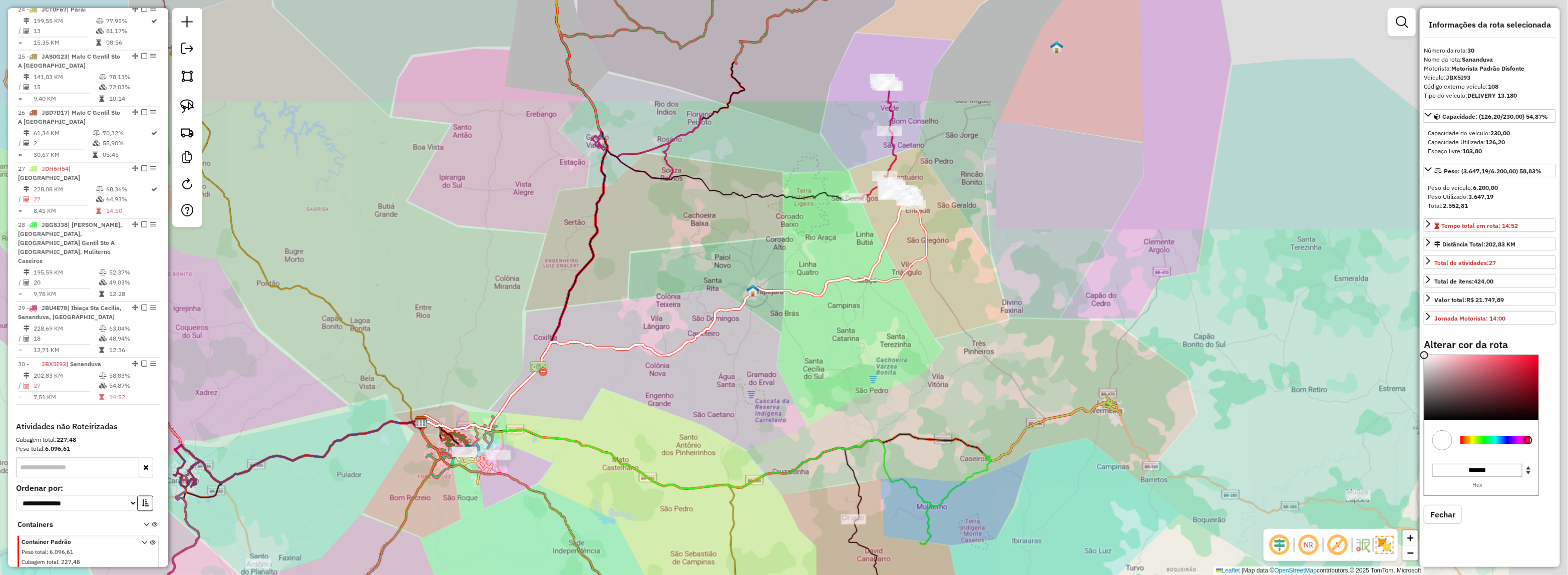
click at [819, 261] on div "Janela de atendimento Grade de atendimento Capacidade Transportadoras Veículos …" at bounding box center [784, 288] width 1568 height 575
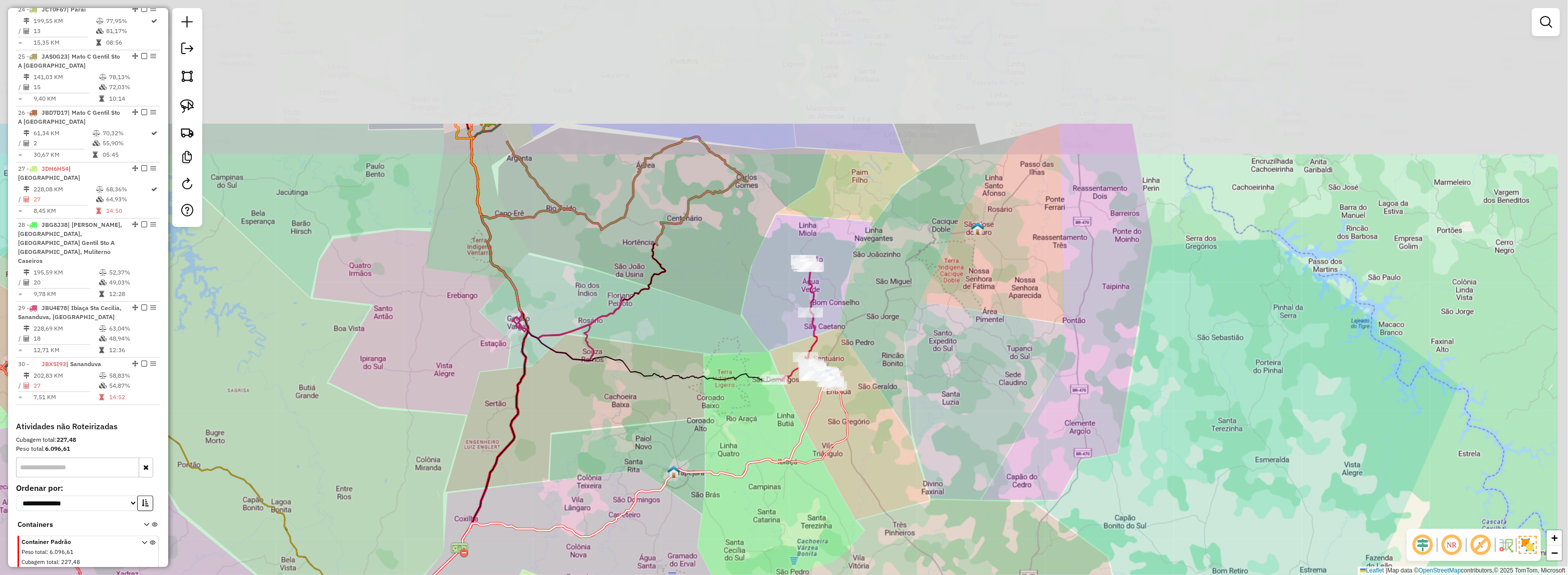
drag, startPoint x: 817, startPoint y: 269, endPoint x: 894, endPoint y: 232, distance: 85.4
click at [894, 232] on div "Janela de atendimento Grade de atendimento Capacidade Transportadoras Veículos …" at bounding box center [784, 288] width 1568 height 575
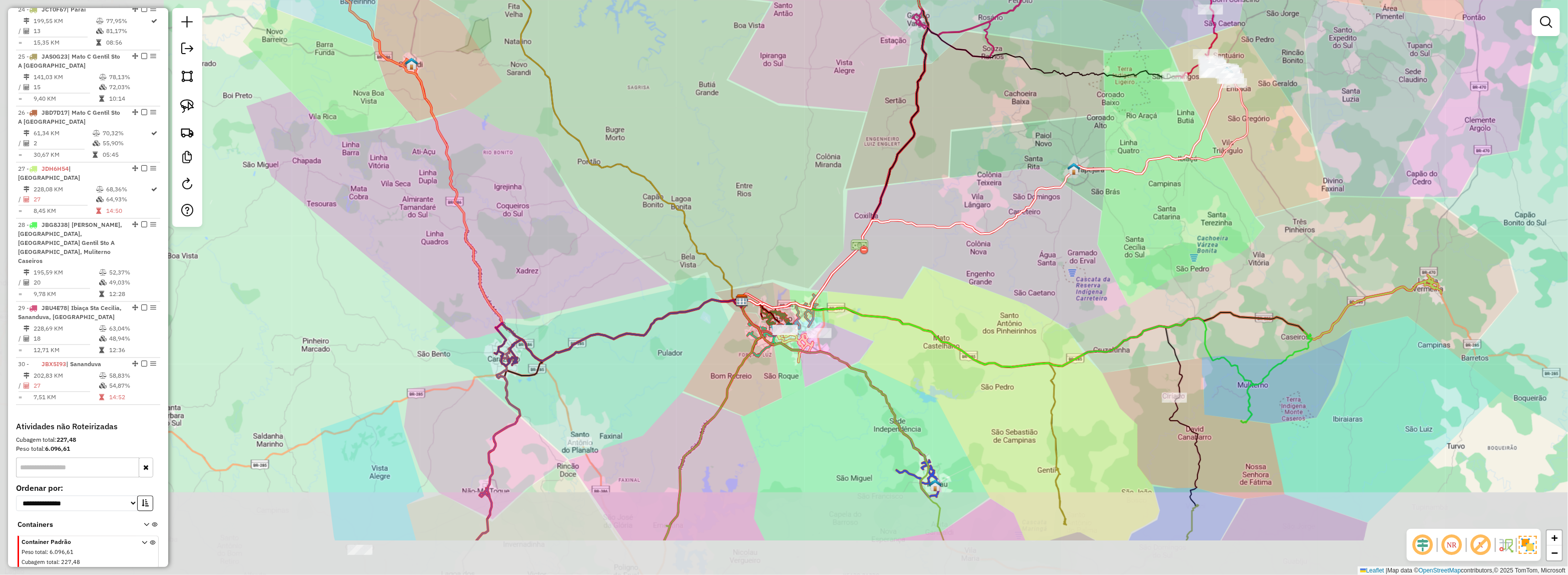
drag, startPoint x: 731, startPoint y: 346, endPoint x: 965, endPoint y: 259, distance: 249.6
click at [965, 259] on div "Janela de atendimento Grade de atendimento Capacidade Transportadoras Veículos …" at bounding box center [784, 288] width 1568 height 575
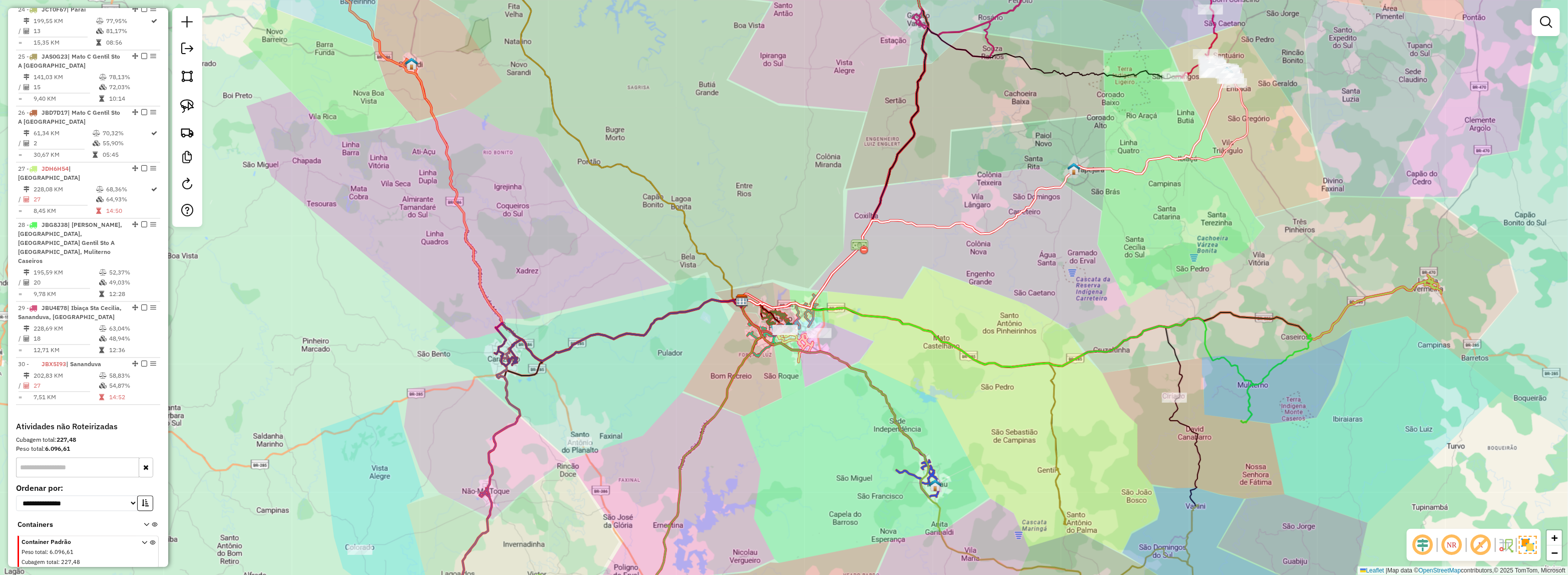
click at [142, 540] on icon at bounding box center [145, 559] width 6 height 38
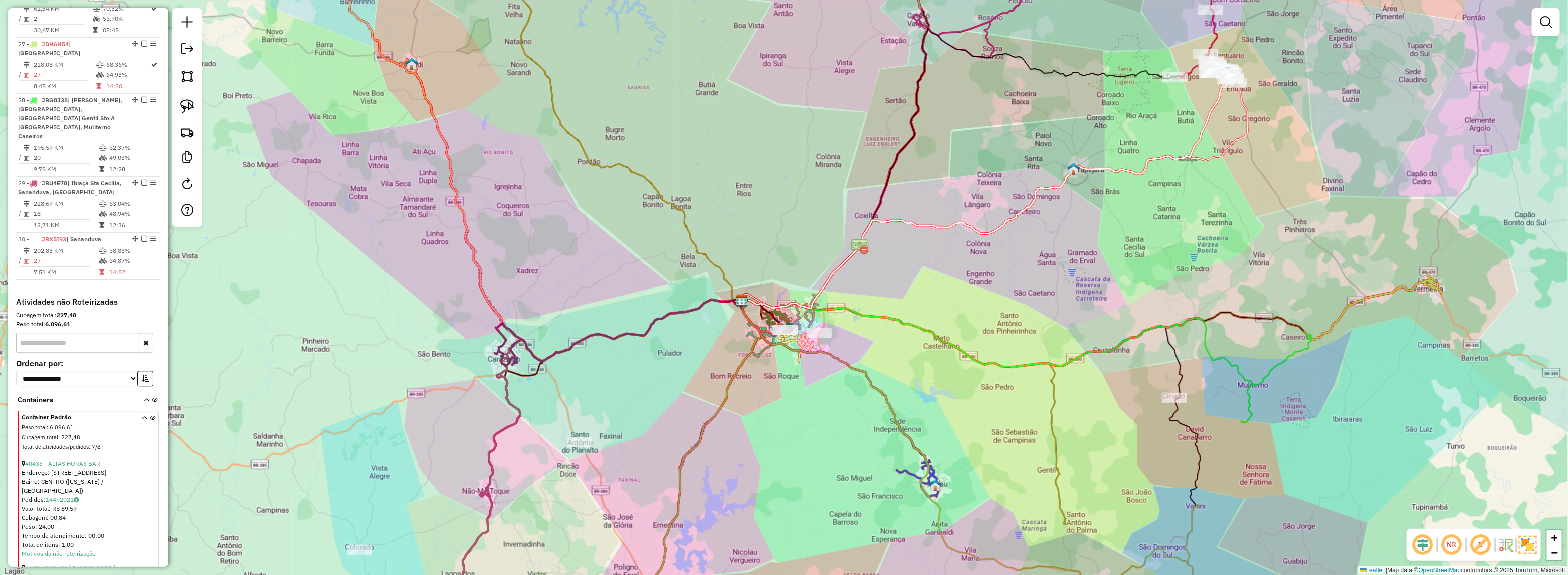
scroll to position [1846, 0]
click at [147, 370] on button "button" at bounding box center [145, 377] width 16 height 15
click at [145, 374] on icon "button" at bounding box center [146, 378] width 7 height 7
click at [71, 370] on select "**********" at bounding box center [76, 377] width 122 height 15
select select "*********"
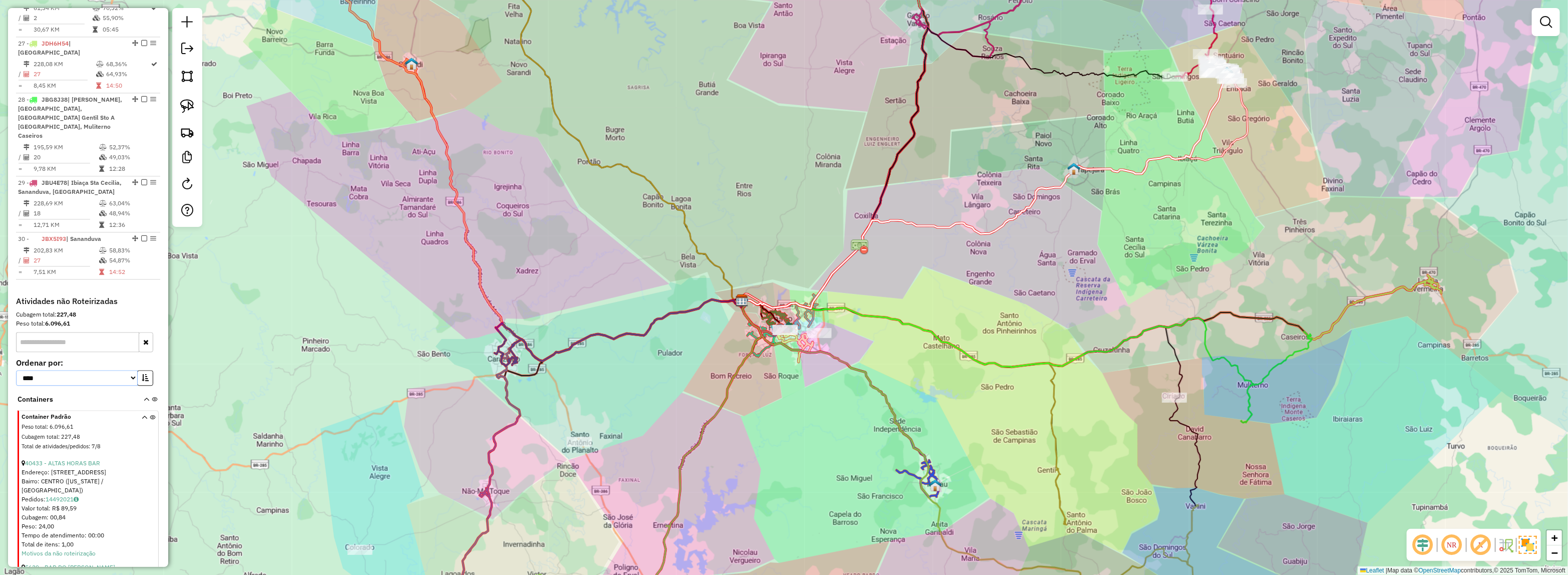
click at [16, 370] on select "**********" at bounding box center [76, 377] width 122 height 15
click at [140, 370] on button "button" at bounding box center [145, 377] width 16 height 15
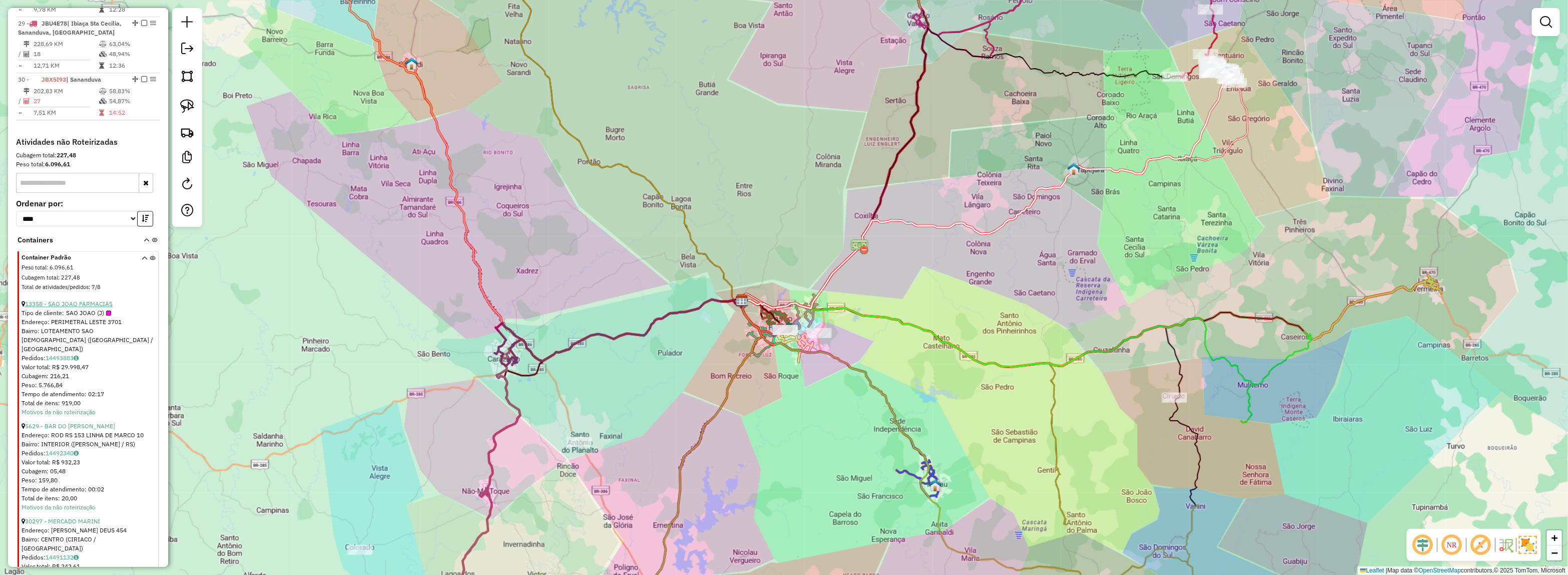
scroll to position [2034, 0]
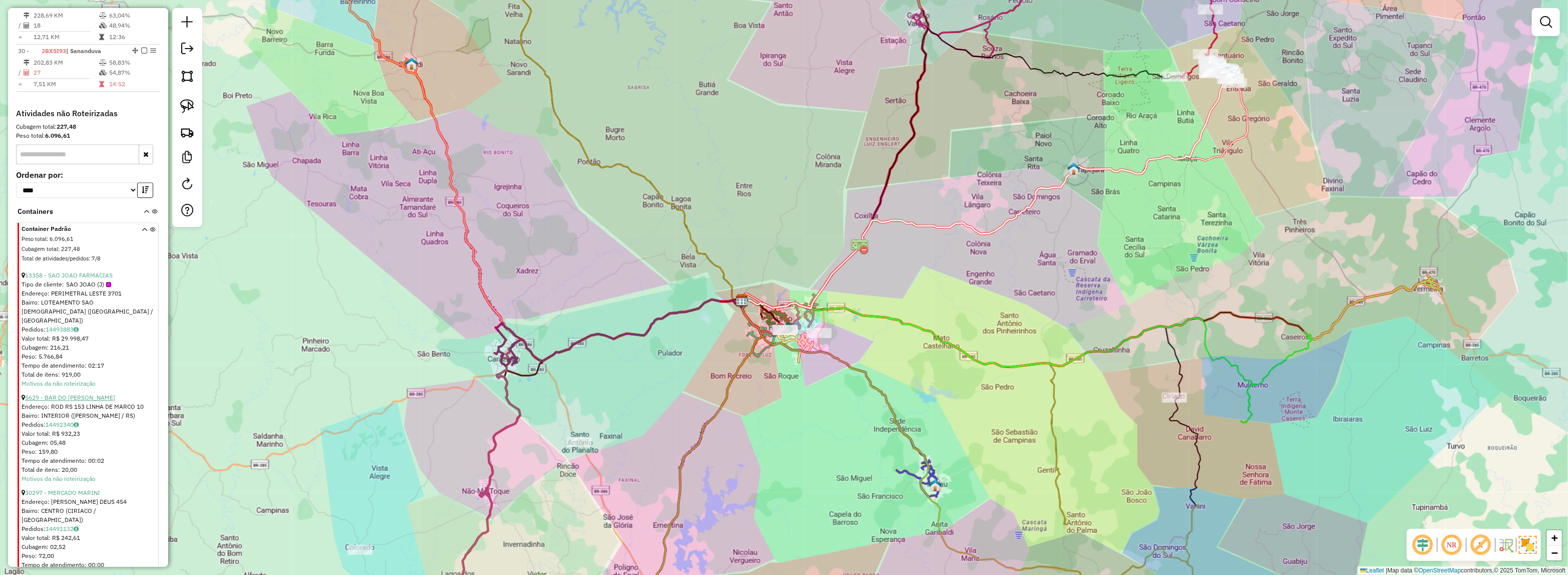
click at [69, 394] on link "5629 - BAR DO [PERSON_NAME]" at bounding box center [70, 397] width 90 height 7
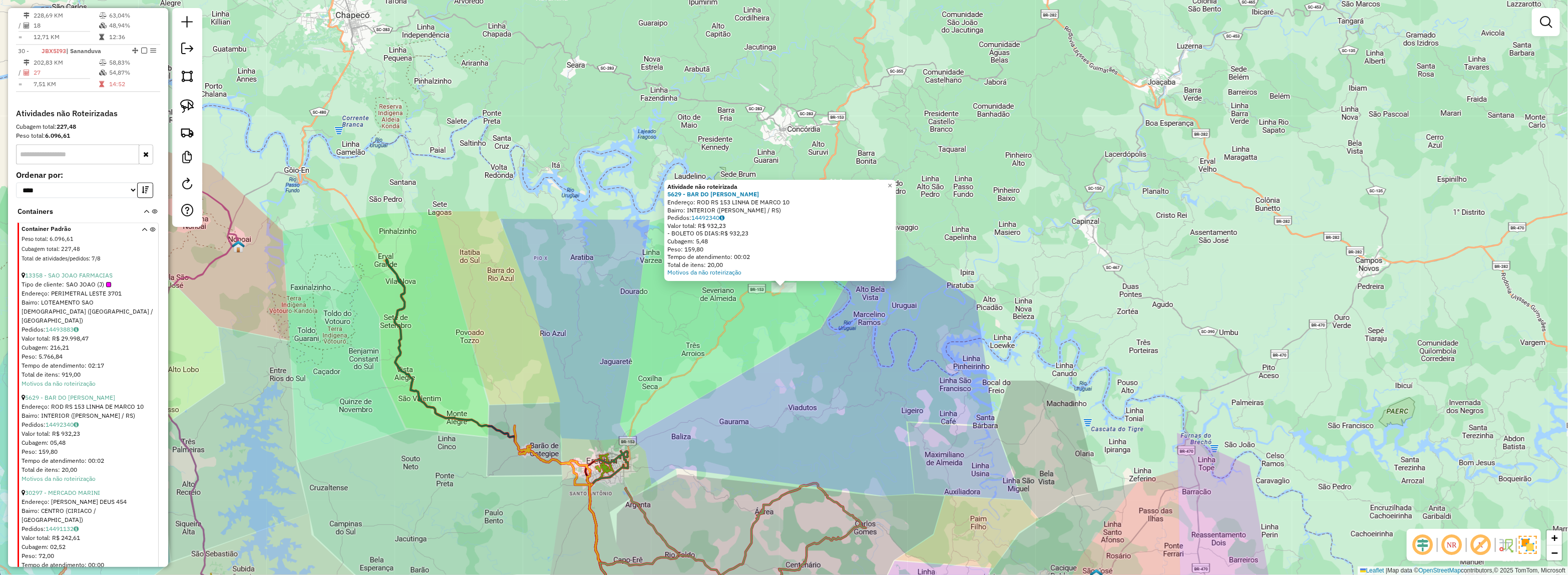
click at [741, 367] on div "Atividade não roteirizada 5629 - BAR DO ISIDORO Endereço: ROD RS 153 LINHA DE M…" at bounding box center [784, 288] width 1568 height 575
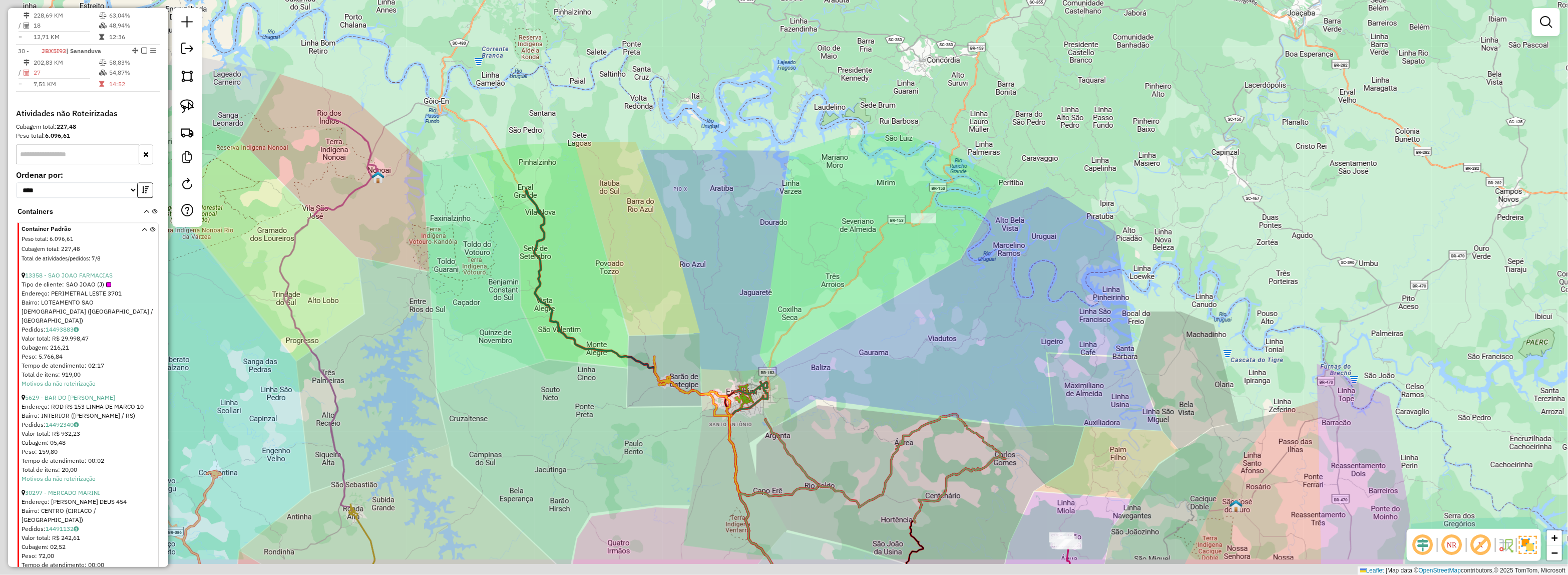
drag, startPoint x: 722, startPoint y: 393, endPoint x: 947, endPoint y: 292, distance: 246.6
click at [936, 296] on div "Janela de atendimento Grade de atendimento Capacidade Transportadoras Veículos …" at bounding box center [784, 288] width 1568 height 575
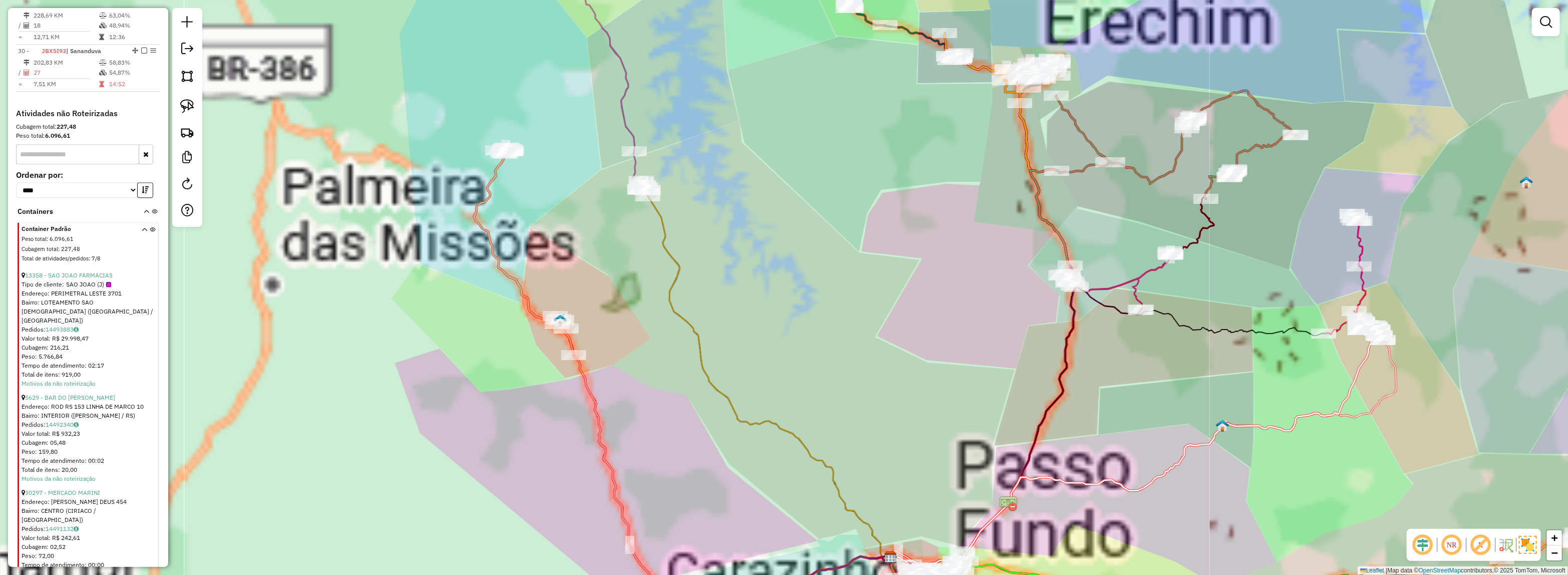
click at [723, 139] on div "Janela de atendimento Grade de atendimento Capacidade Transportadoras Veículos …" at bounding box center [784, 288] width 1568 height 575
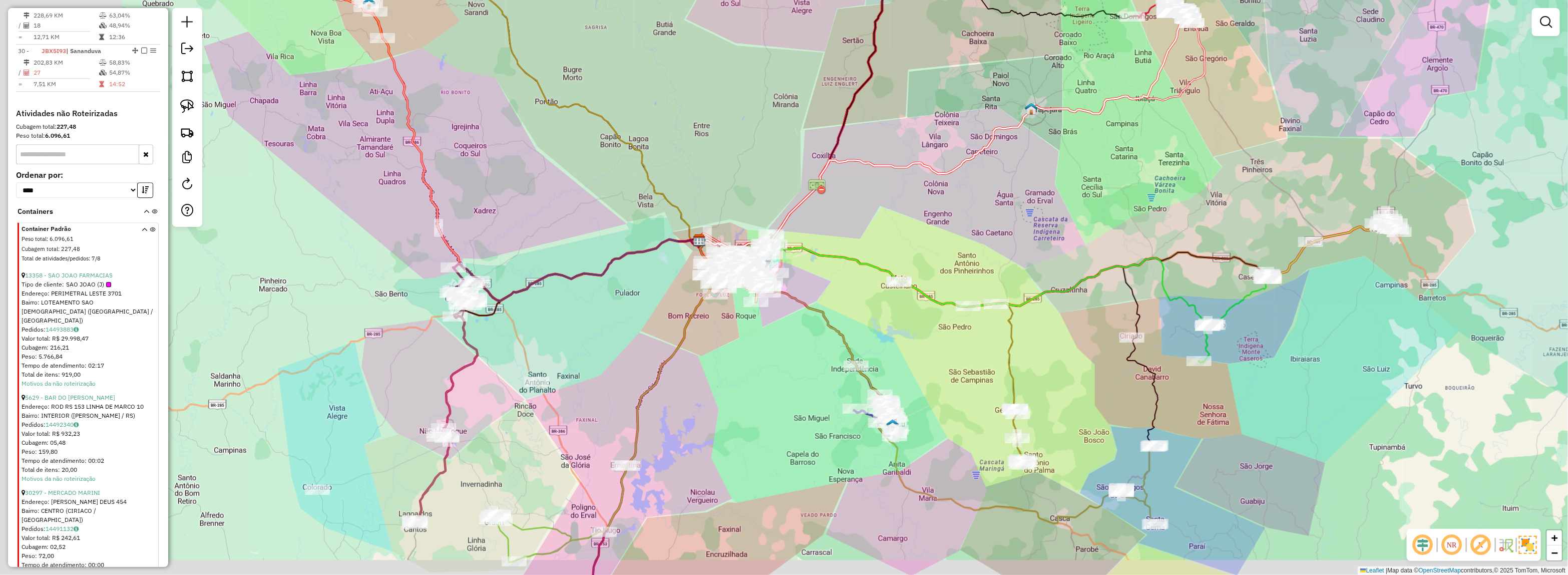
drag, startPoint x: 729, startPoint y: 354, endPoint x: 909, endPoint y: 325, distance: 182.3
click at [909, 325] on div "Janela de atendimento Grade de atendimento Capacidade Transportadoras Veículos …" at bounding box center [784, 288] width 1568 height 575
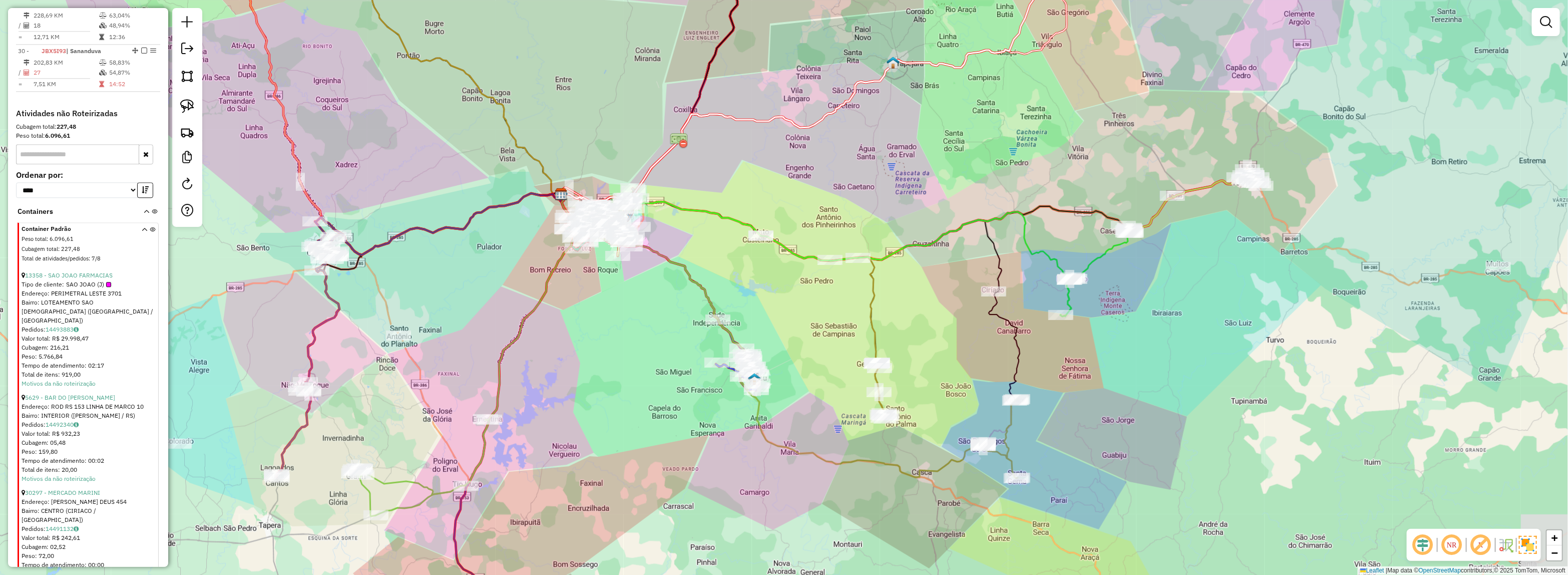
drag, startPoint x: 958, startPoint y: 342, endPoint x: 886, endPoint y: 311, distance: 78.4
click at [886, 311] on div "Janela de atendimento Grade de atendimento Capacidade Transportadoras Veículos …" at bounding box center [784, 288] width 1568 height 575
select select "*********"
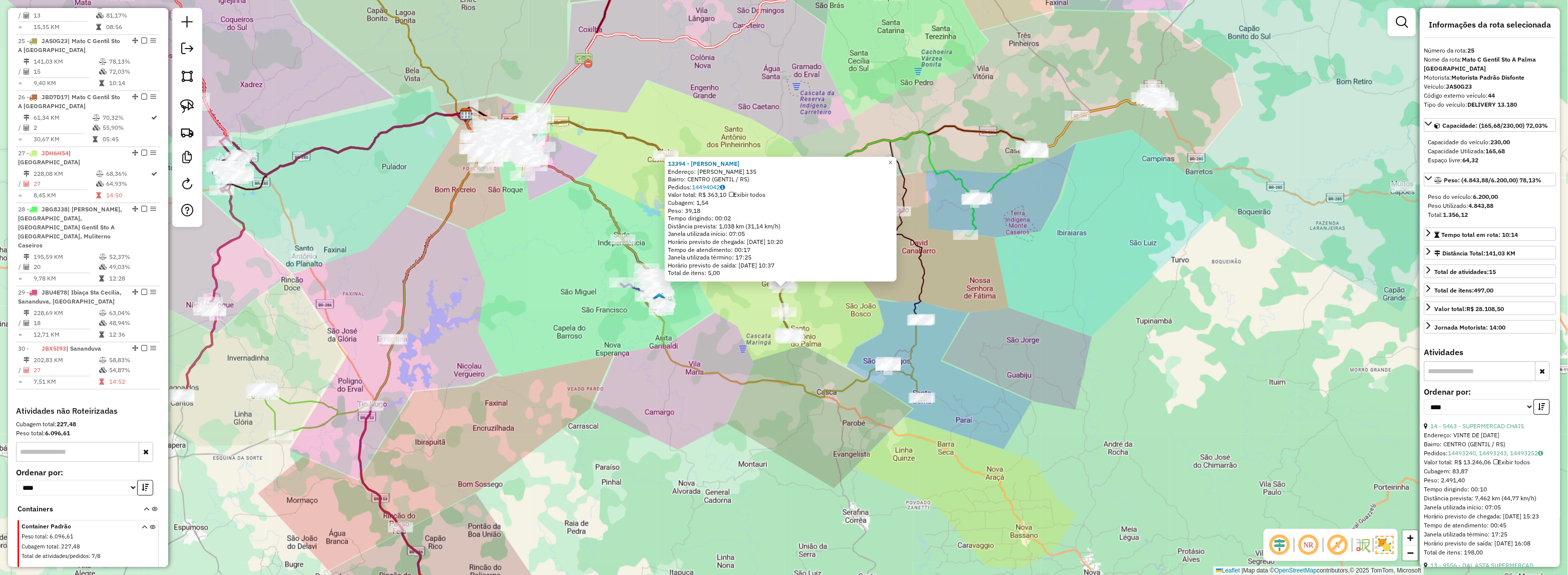
click at [845, 384] on div "Rota 24 - Placa JCT0F67 30193 - SUPERMERCADO PERIN 13394 - BARBEARIA KAEMPFER E…" at bounding box center [784, 288] width 1568 height 575
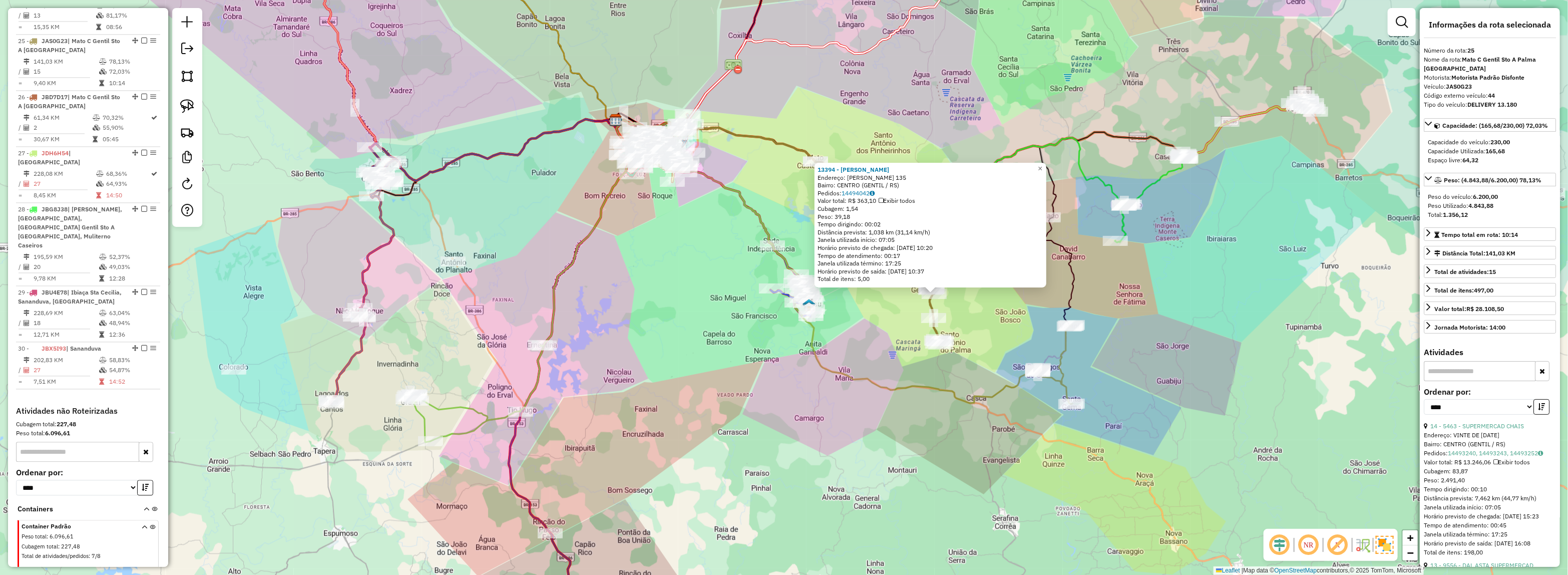
click at [887, 386] on icon at bounding box center [827, 261] width 422 height 283
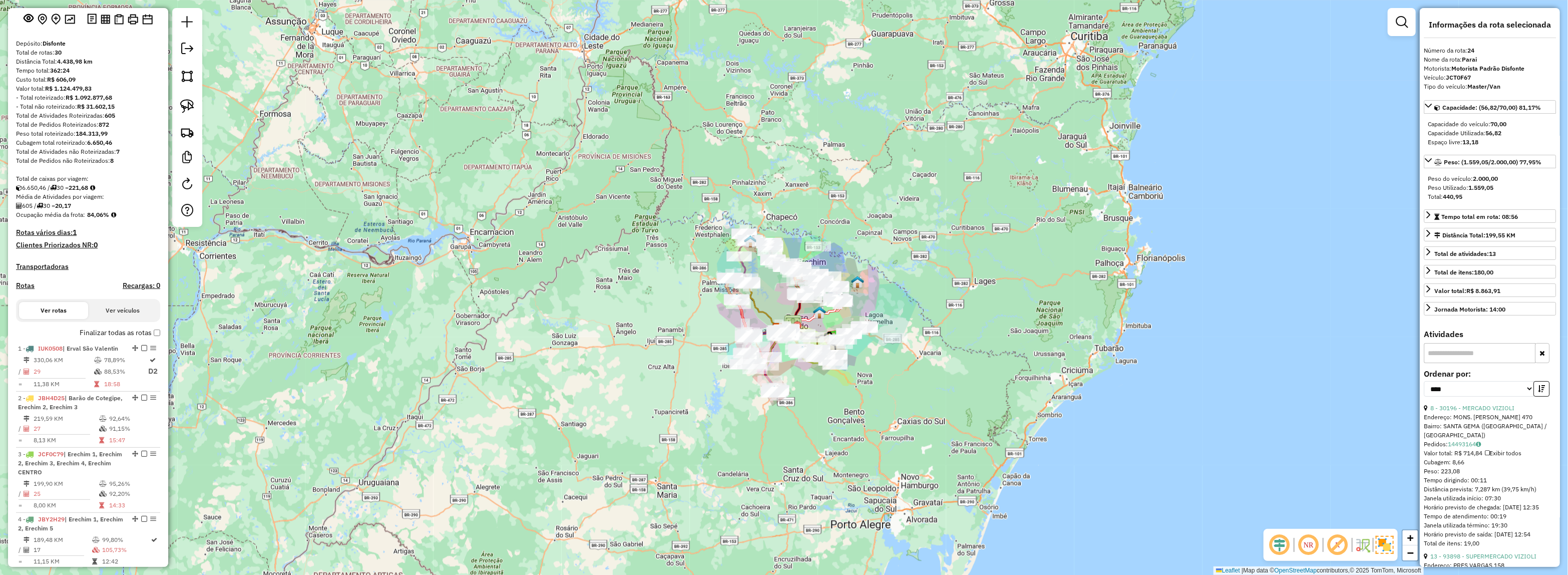
scroll to position [0, 0]
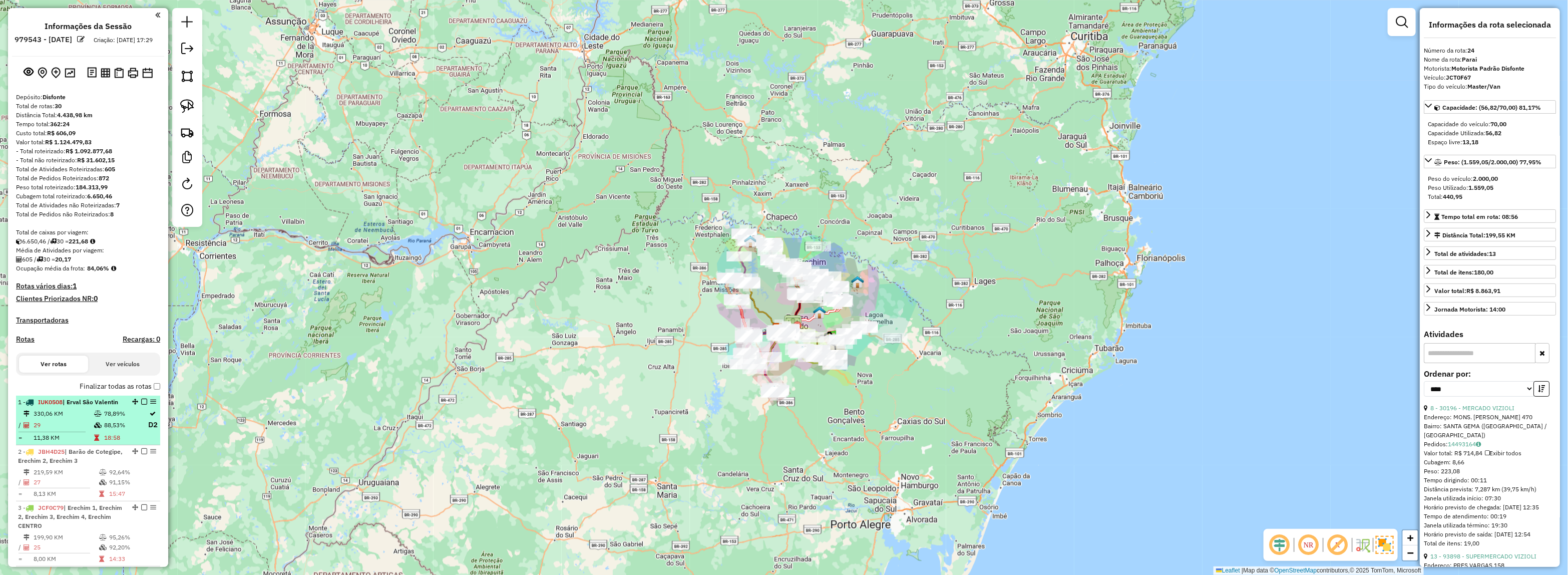
click at [76, 431] on td "29" at bounding box center [63, 424] width 60 height 12
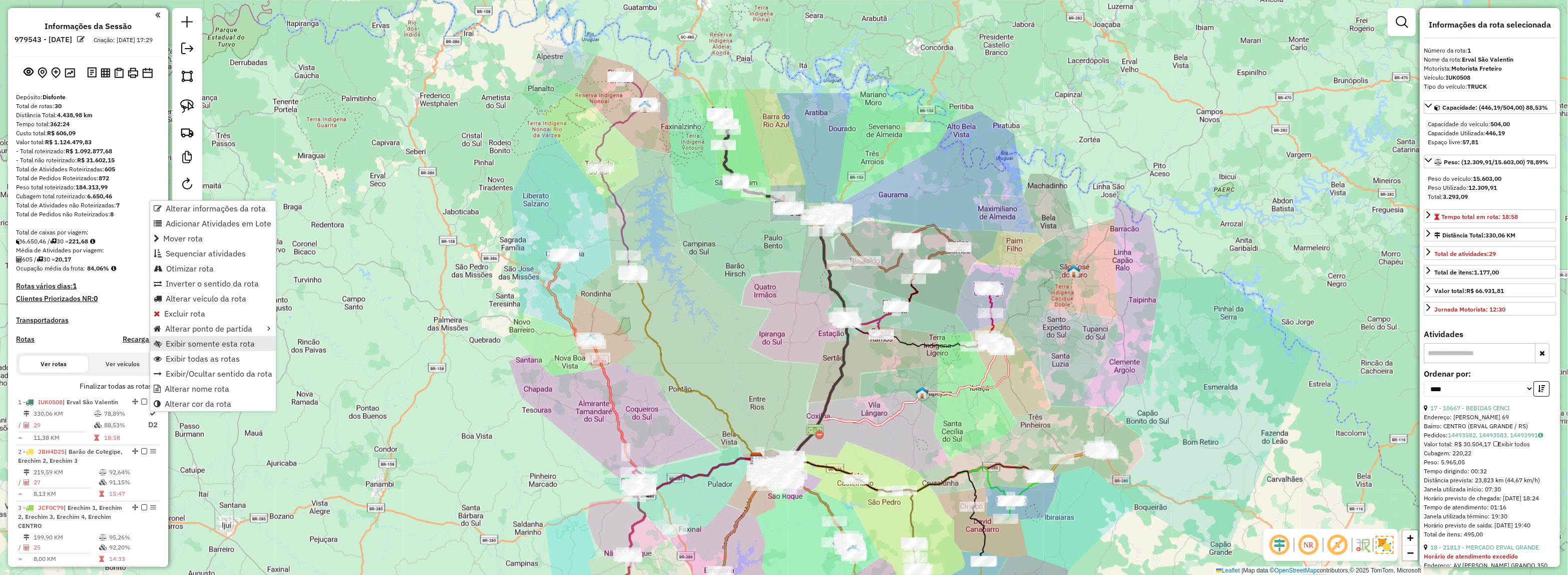
click at [180, 341] on span "Exibir somente esta rota" at bounding box center [210, 343] width 89 height 8
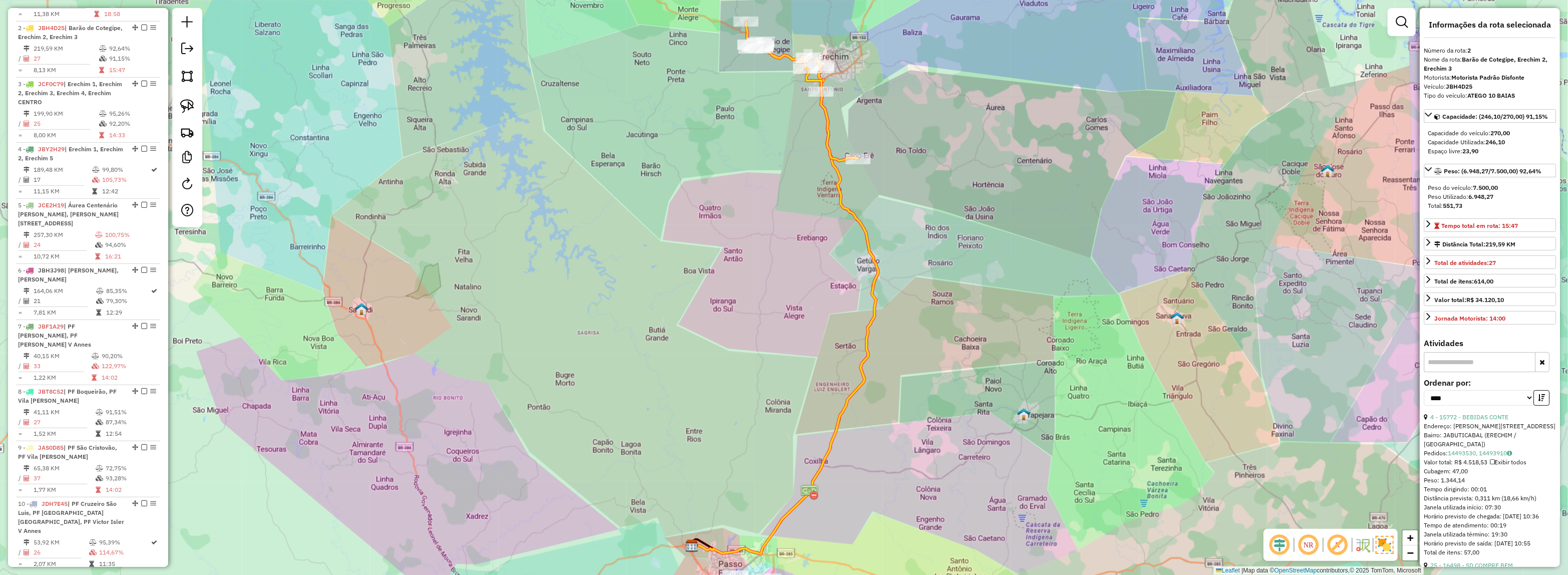
scroll to position [446, 0]
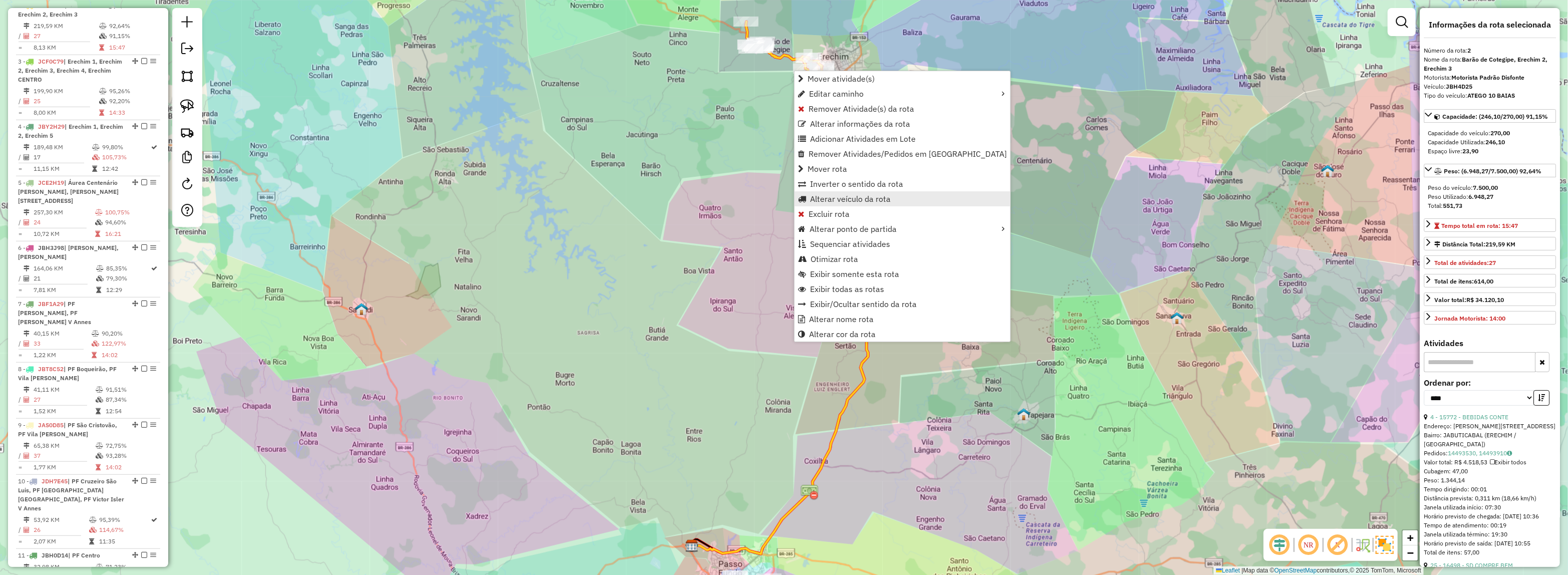
click at [827, 198] on span "Alterar veículo da rota" at bounding box center [850, 199] width 81 height 8
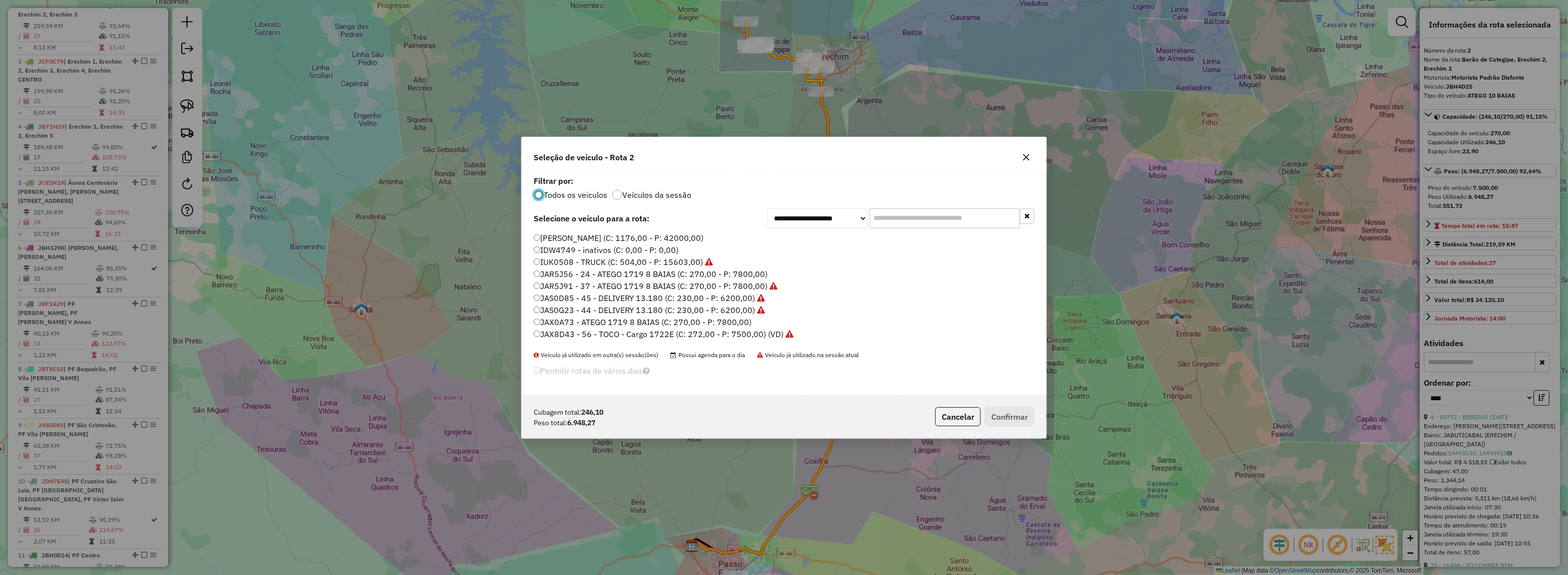
scroll to position [5, 3]
click at [897, 217] on input "text" at bounding box center [944, 218] width 150 height 20
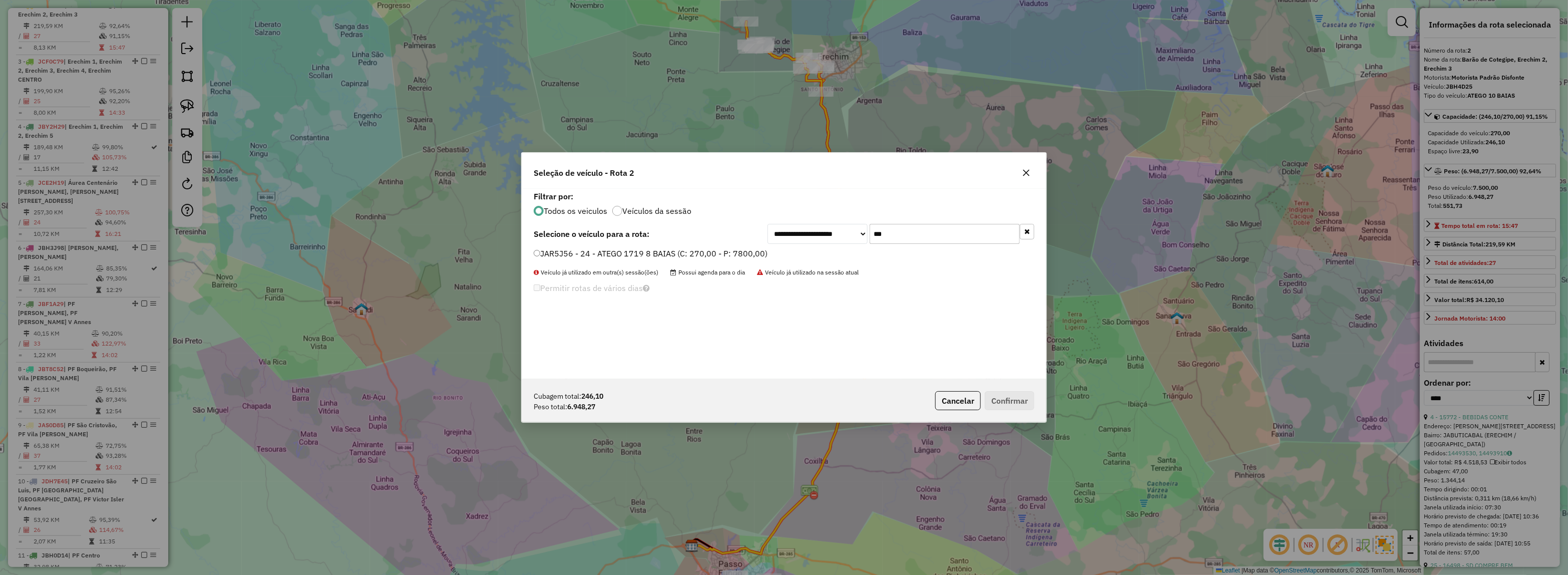
click at [736, 257] on label "JAR5J56 - 24 - ATEGO 1719 8 BAIAS (C: 270,00 - P: 7800,00)" at bounding box center [650, 253] width 234 height 12
click at [824, 239] on div "**********" at bounding box center [901, 234] width 267 height 20
type input "***"
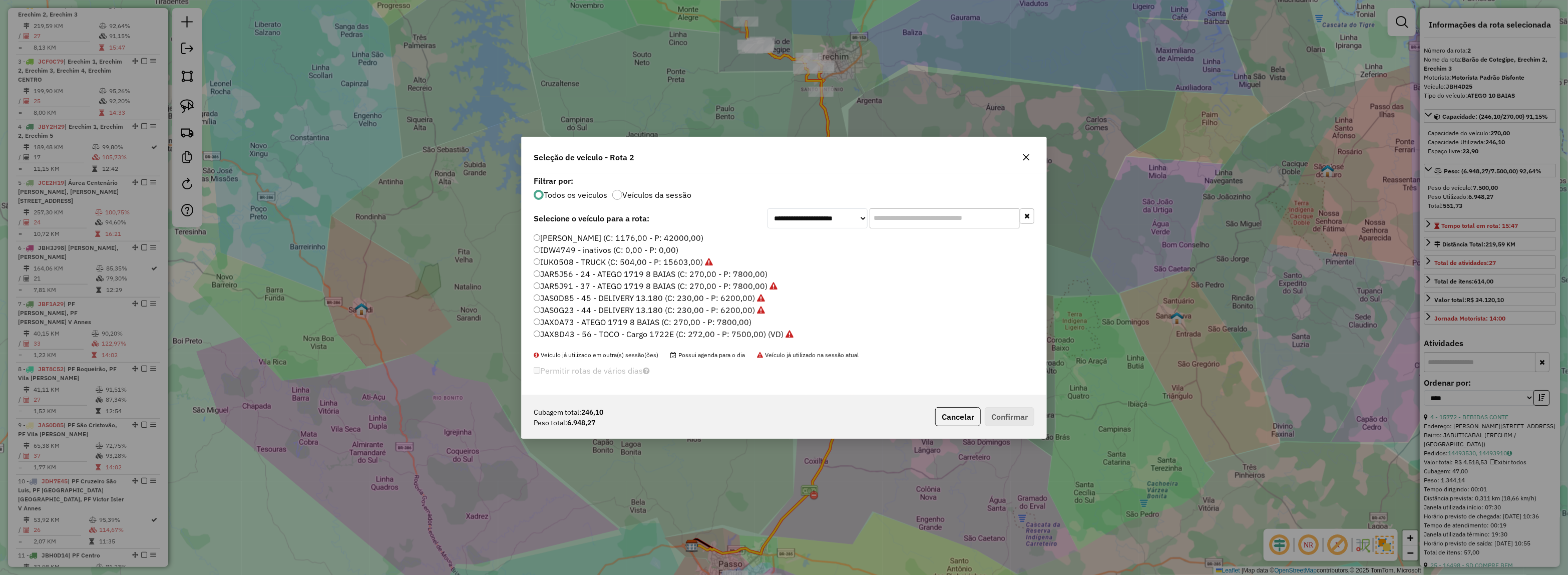
click at [747, 320] on label "JAX0A73 - ATEGO 1719 8 BAIAS (C: 270,00 - P: 7800,00)" at bounding box center [642, 322] width 218 height 12
click at [1019, 413] on button "Confirmar" at bounding box center [1009, 416] width 49 height 19
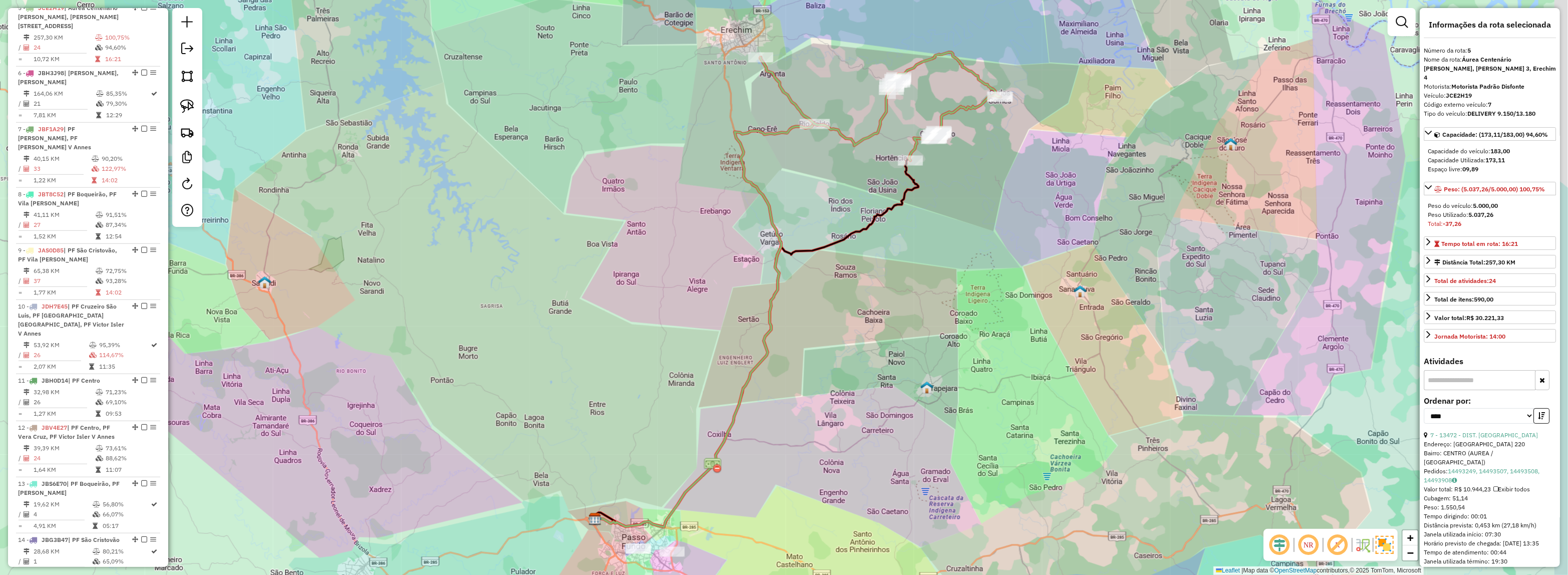
scroll to position [623, 0]
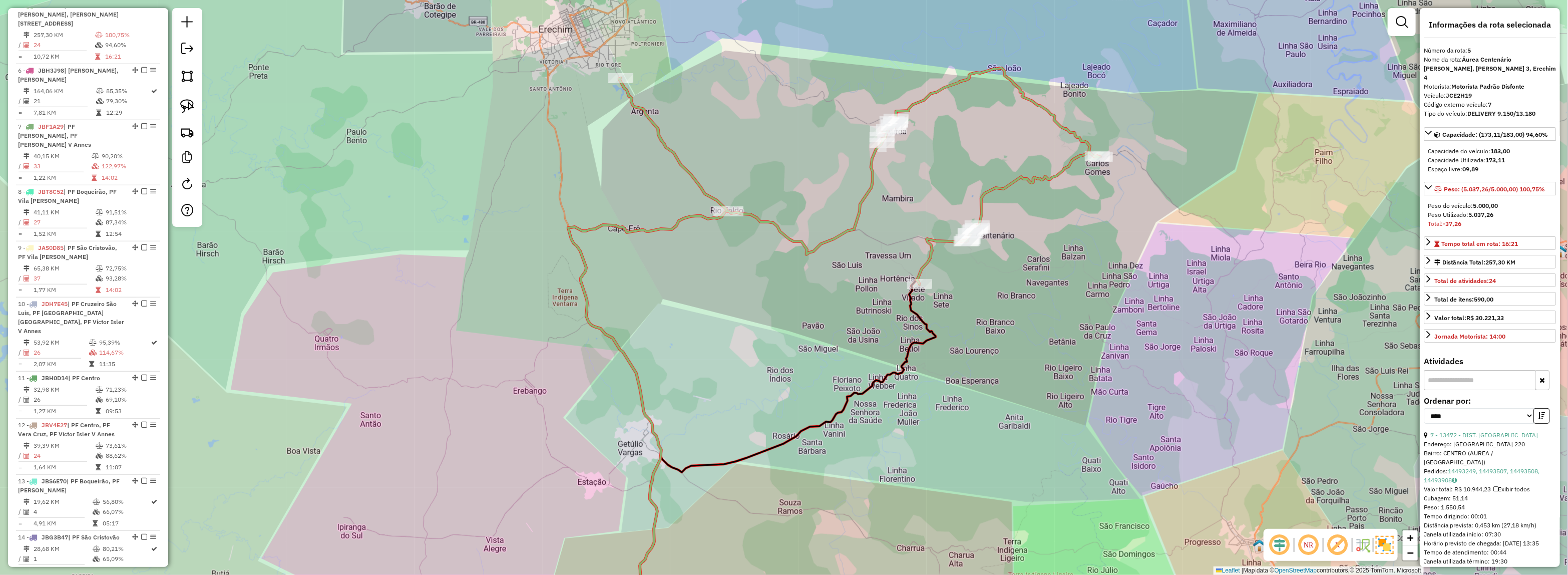
drag, startPoint x: 895, startPoint y: 237, endPoint x: 835, endPoint y: 293, distance: 82.1
click at [835, 293] on div "Janela de atendimento Grade de atendimento Capacidade Transportadoras Veículos …" at bounding box center [784, 288] width 1568 height 575
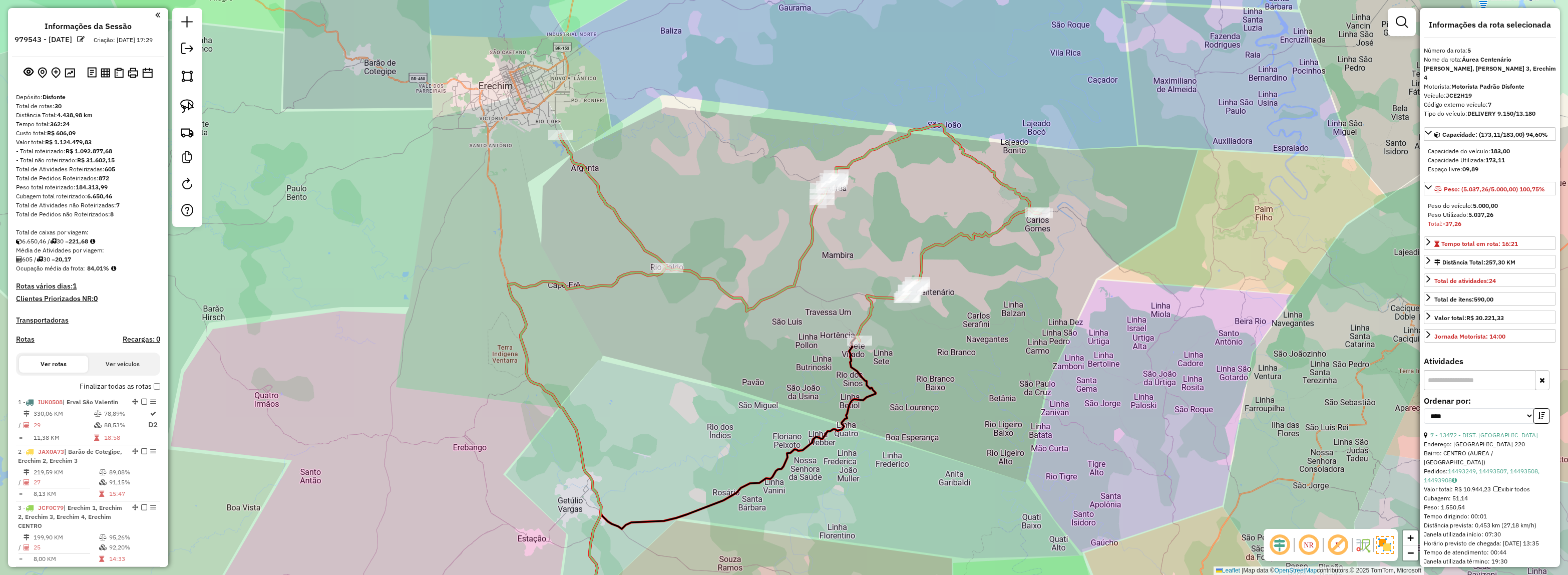
select select "*********"
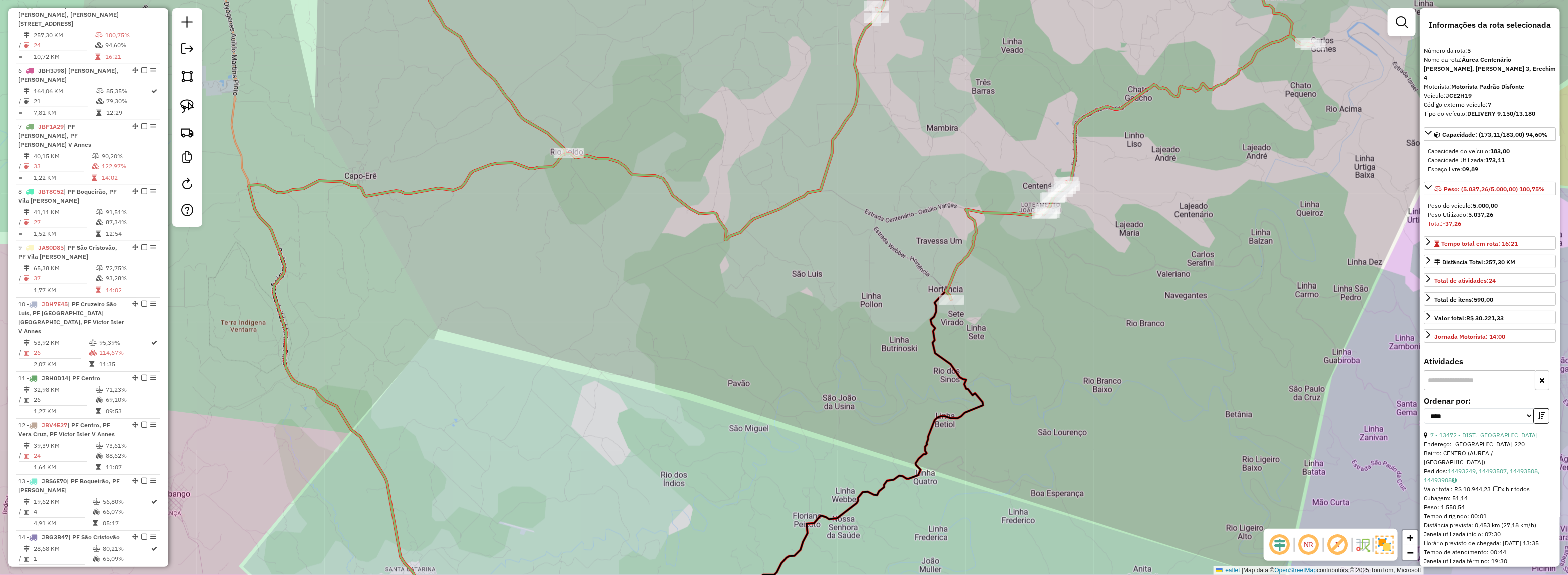
drag, startPoint x: 923, startPoint y: 386, endPoint x: 912, endPoint y: 440, distance: 55.1
click at [916, 468] on icon at bounding box center [812, 462] width 342 height 342
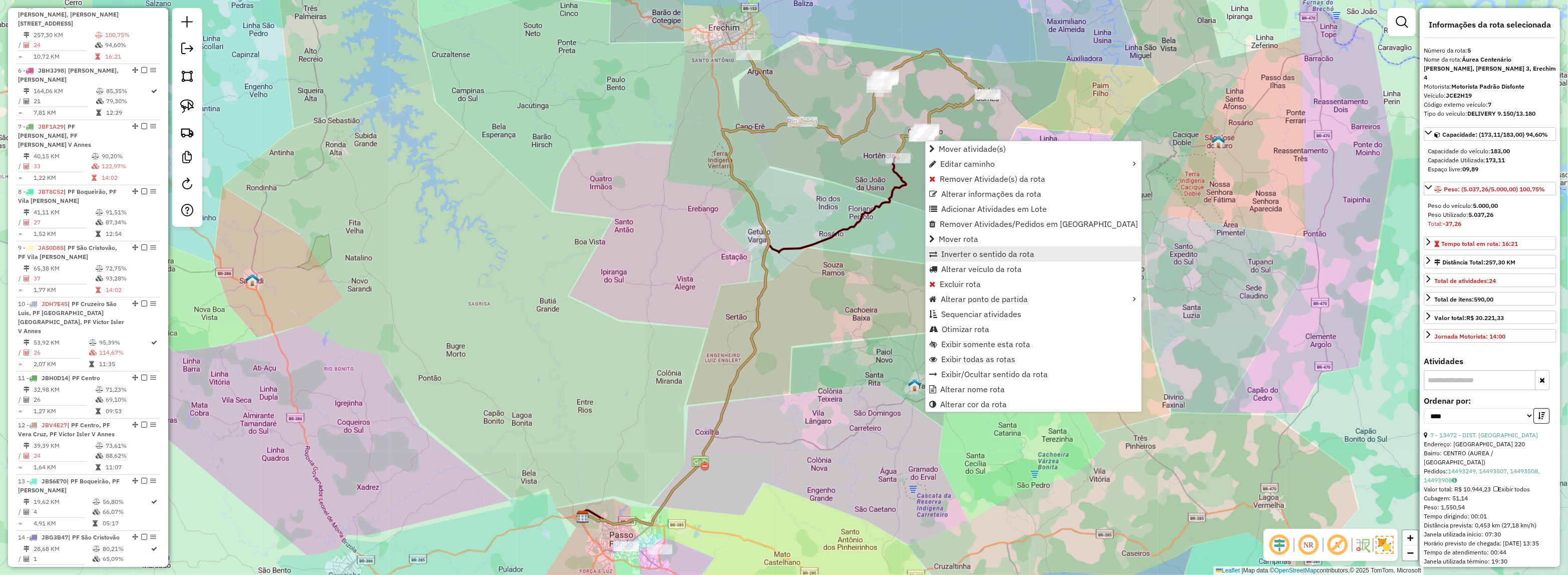
click at [944, 259] on link "Inverter o sentido da rota" at bounding box center [1033, 253] width 215 height 15
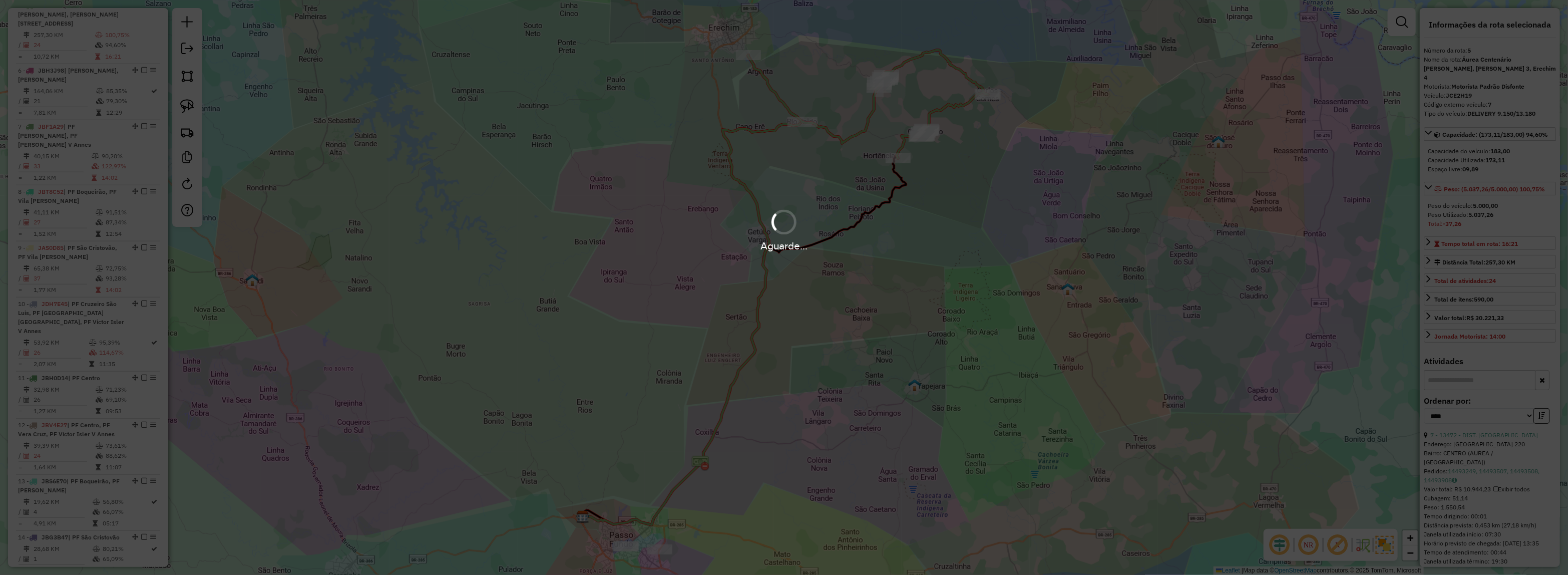
click at [937, 193] on div "Aguarde..." at bounding box center [784, 288] width 1568 height 575
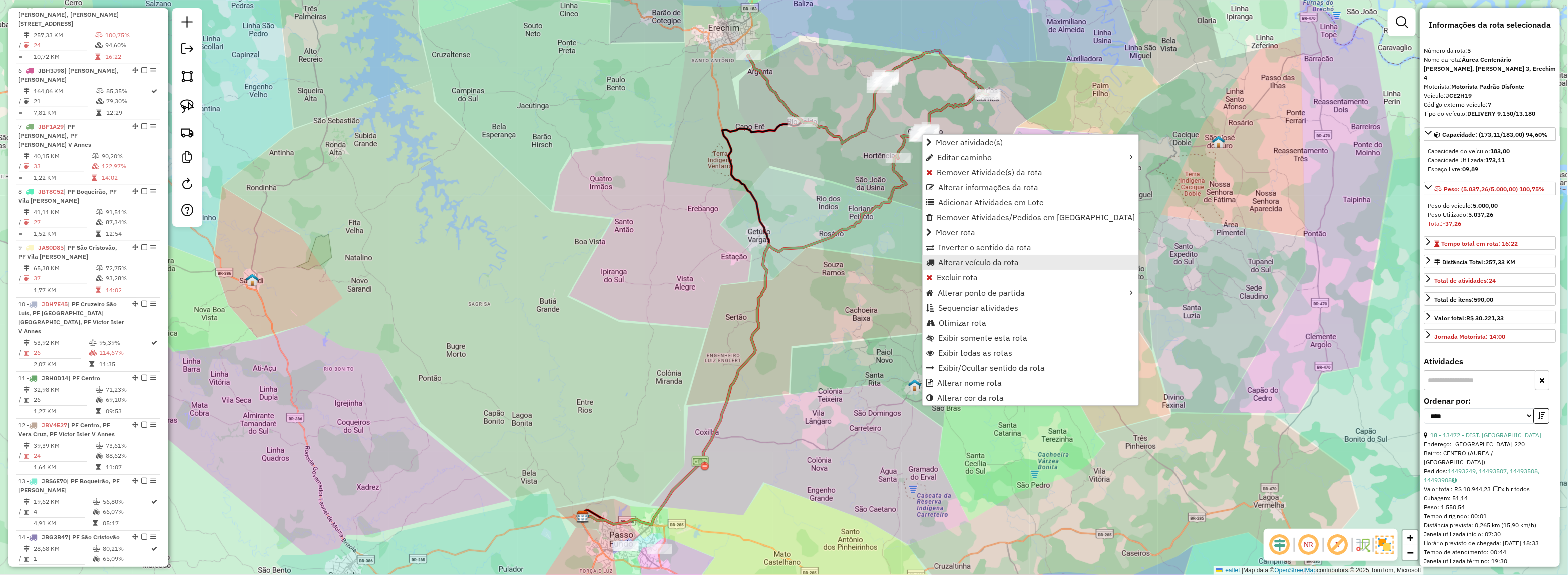
click at [959, 258] on span "Alterar veículo da rota" at bounding box center [978, 262] width 81 height 8
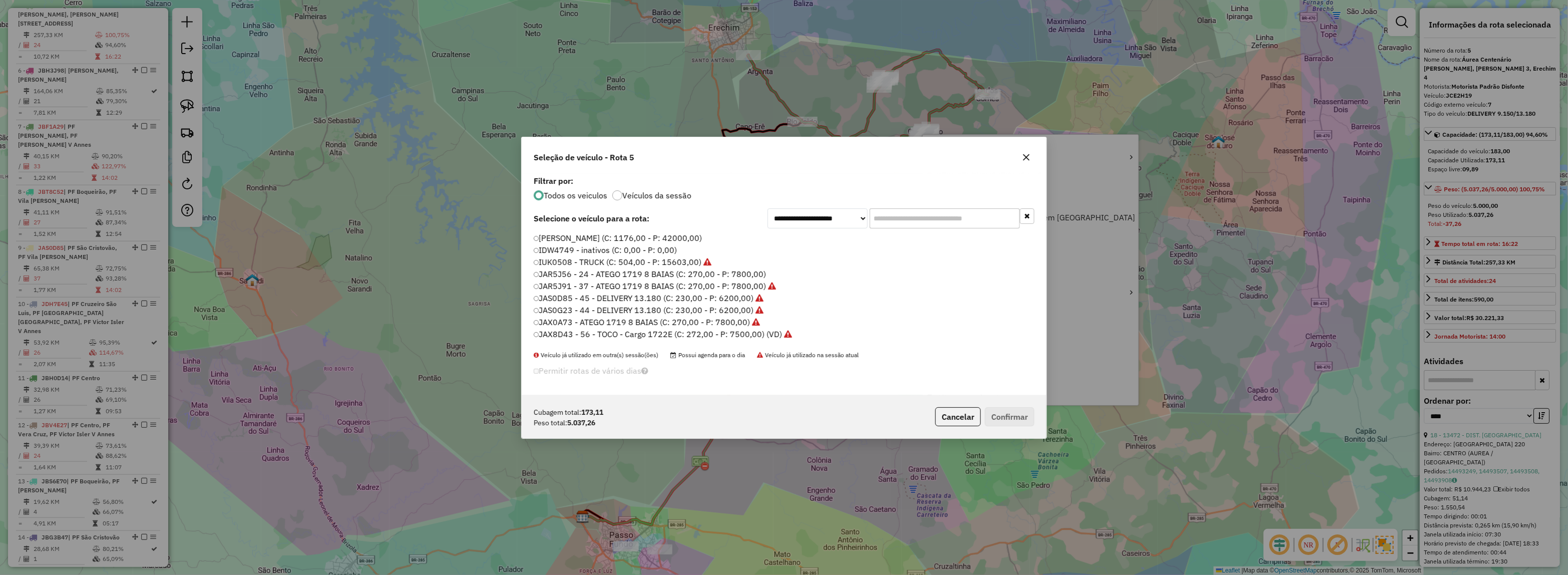
scroll to position [5, 3]
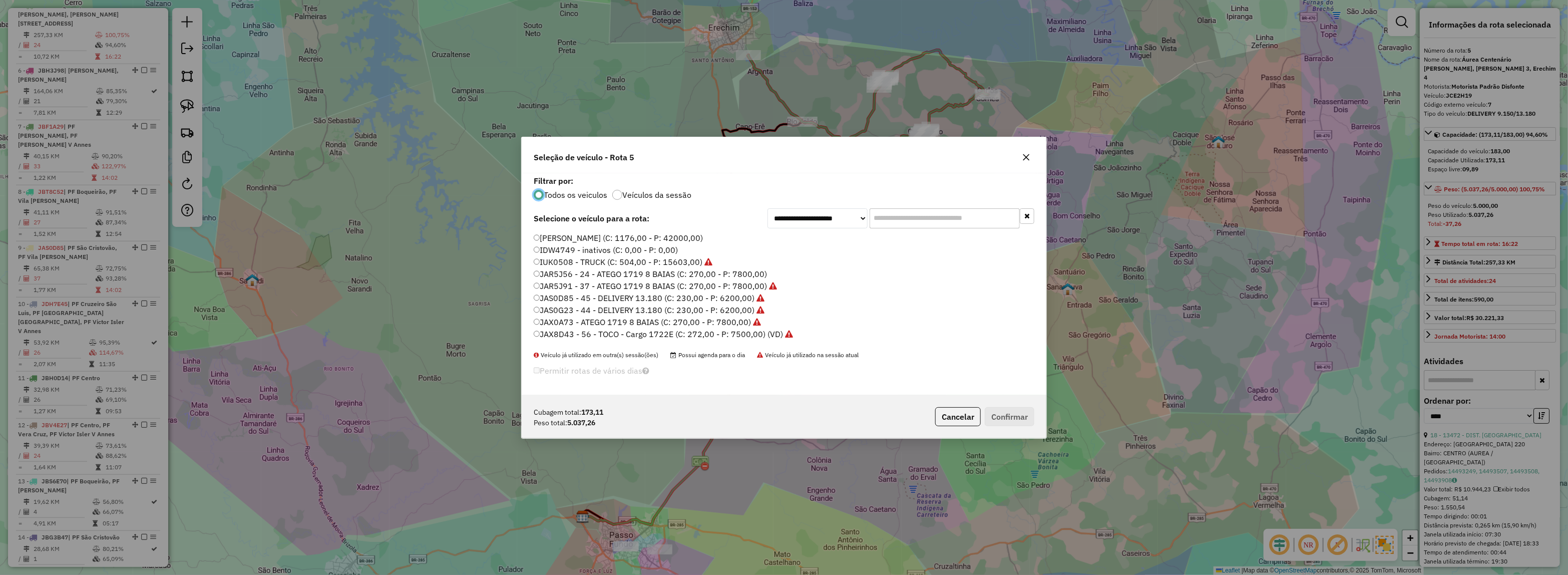
drag, startPoint x: 931, startPoint y: 217, endPoint x: 830, endPoint y: 266, distance: 112.3
click at [931, 217] on input "text" at bounding box center [944, 218] width 150 height 20
click at [751, 313] on label "JBH4D25 - ATEGO 10 BAIAS (C: 270,00 - P: 7500,00) (VD)" at bounding box center [642, 314] width 219 height 12
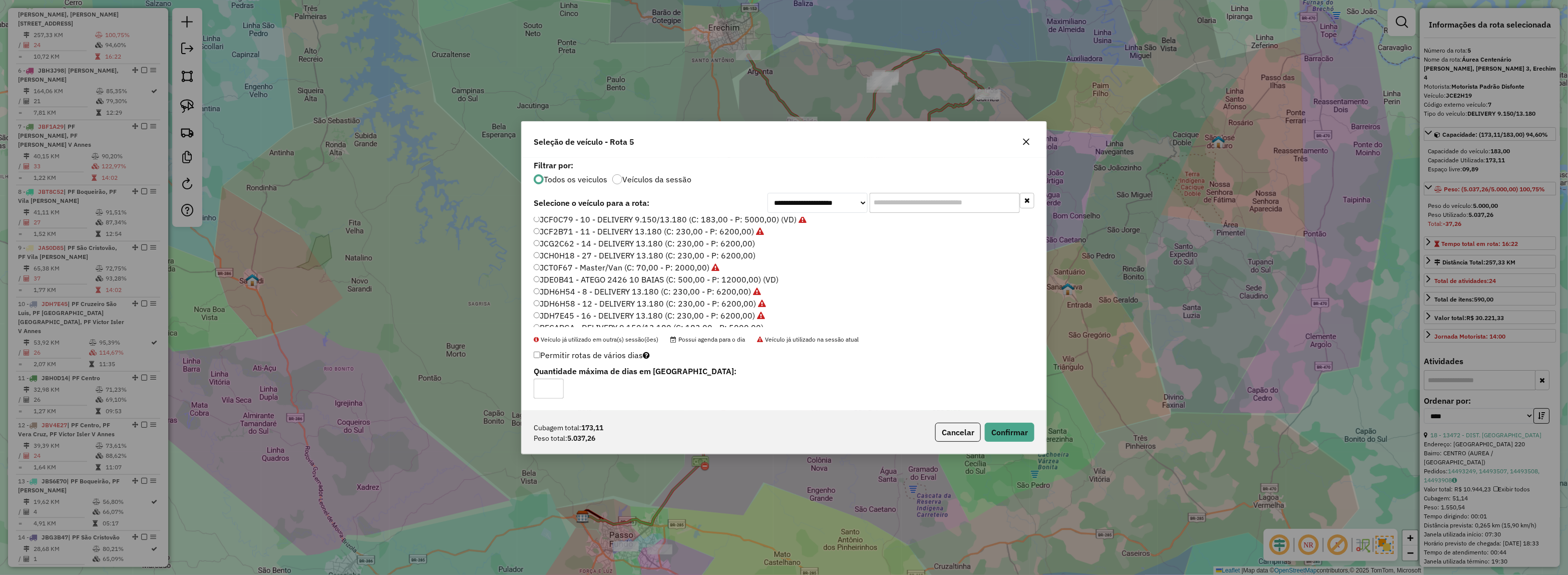
scroll to position [478, 0]
click at [902, 200] on input "text" at bounding box center [944, 203] width 150 height 20
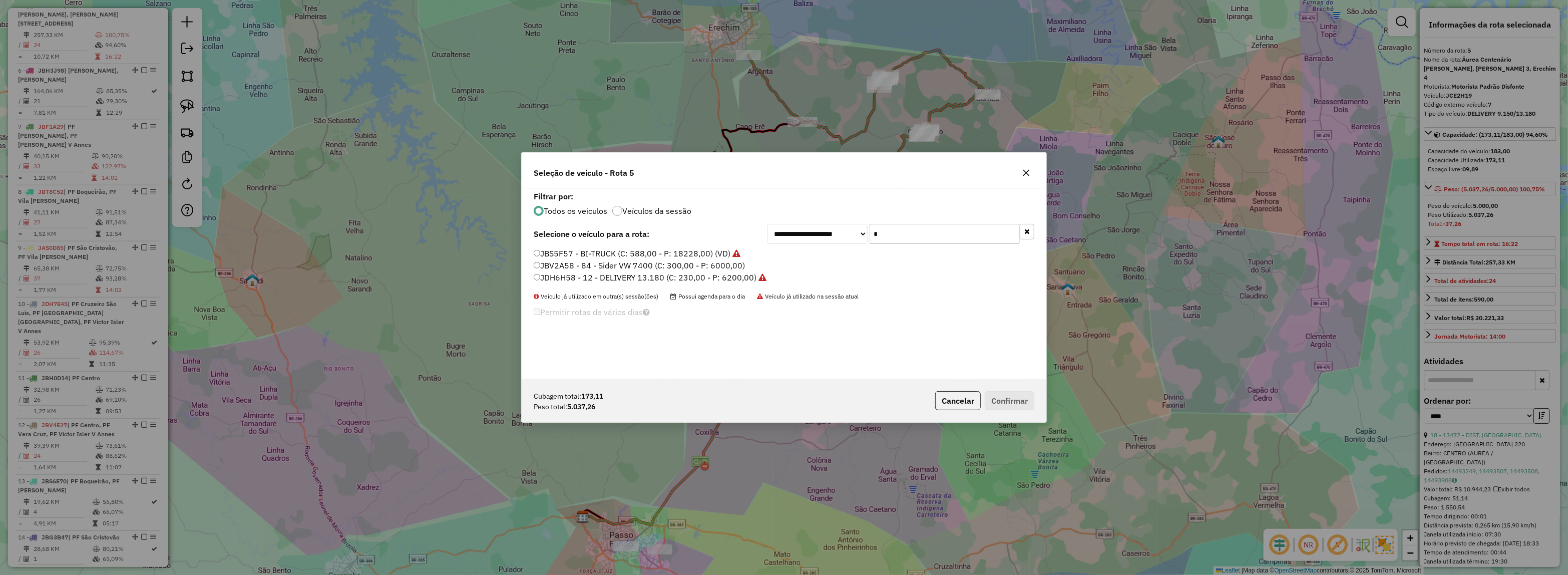
type input "**"
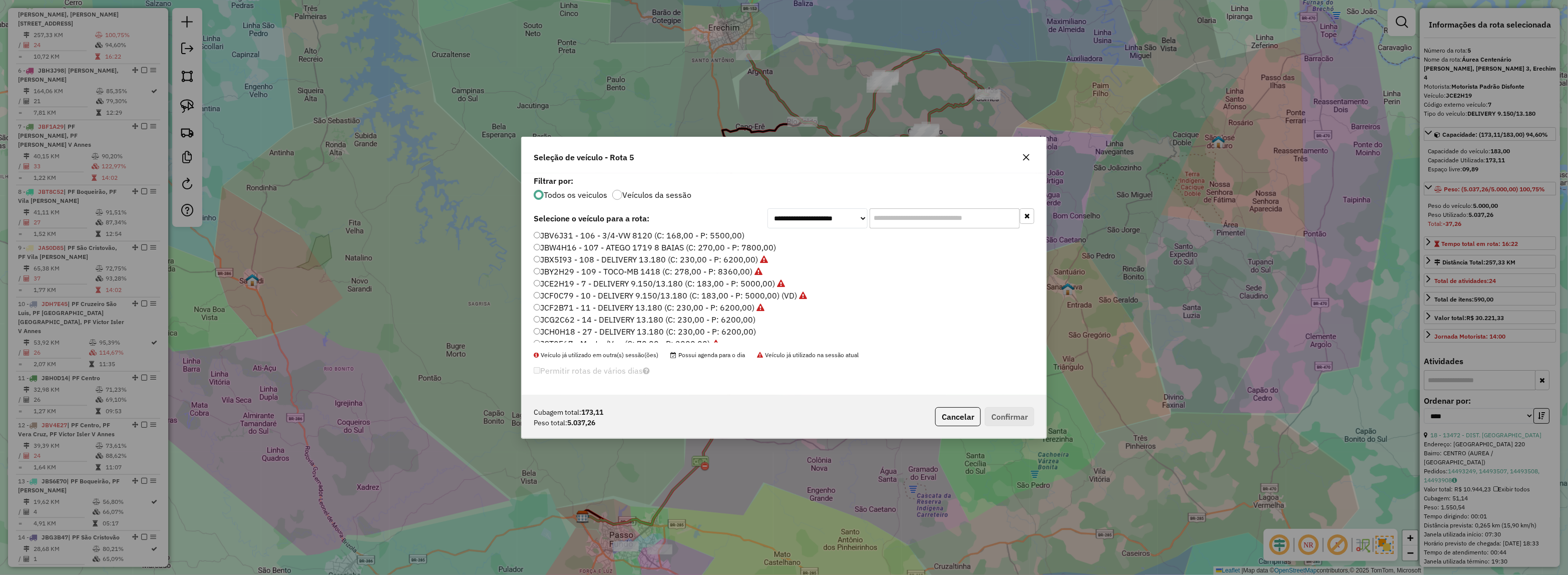
scroll to position [438, 0]
click at [754, 301] on label "JCH0H18 - 27 - DELIVERY 13.180 (C: 230,00 - P: 6200,00)" at bounding box center [644, 304] width 222 height 12
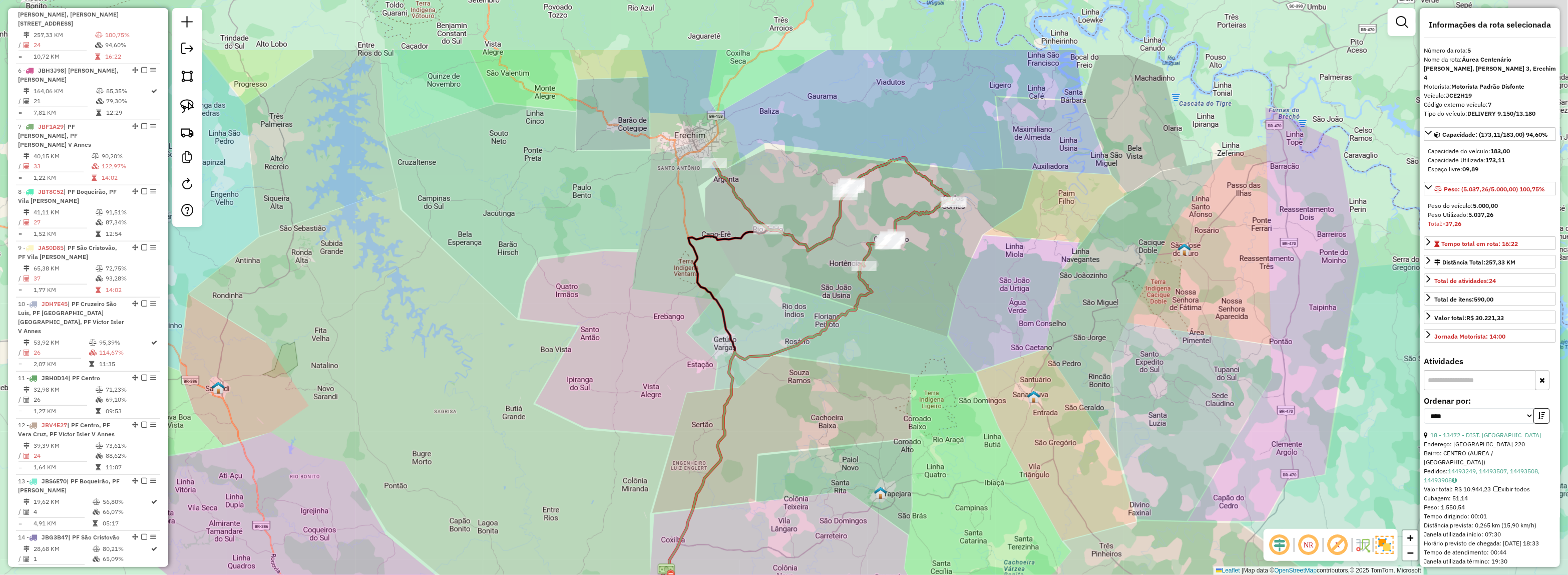
drag, startPoint x: 864, startPoint y: 148, endPoint x: 833, endPoint y: 254, distance: 110.4
click at [833, 254] on div "Janela de atendimento Grade de atendimento Capacidade Transportadoras Veículos …" at bounding box center [784, 288] width 1568 height 575
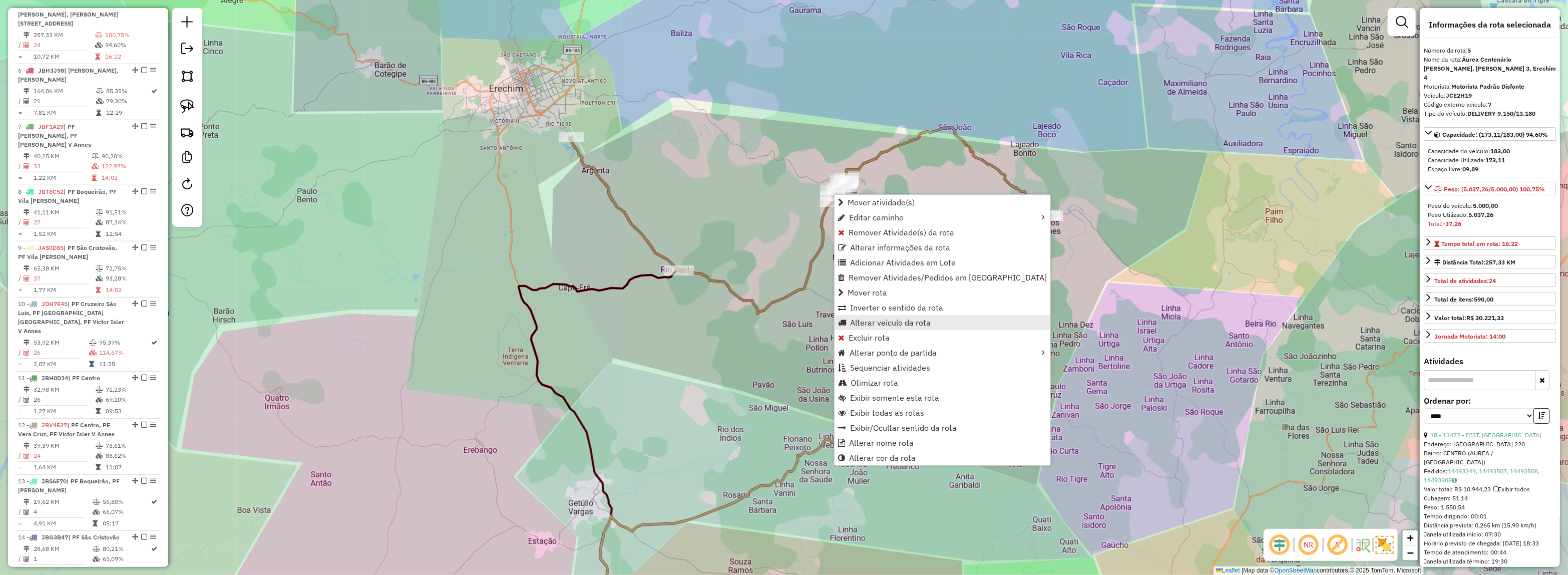
click at [869, 320] on span "Alterar veículo da rota" at bounding box center [890, 322] width 81 height 8
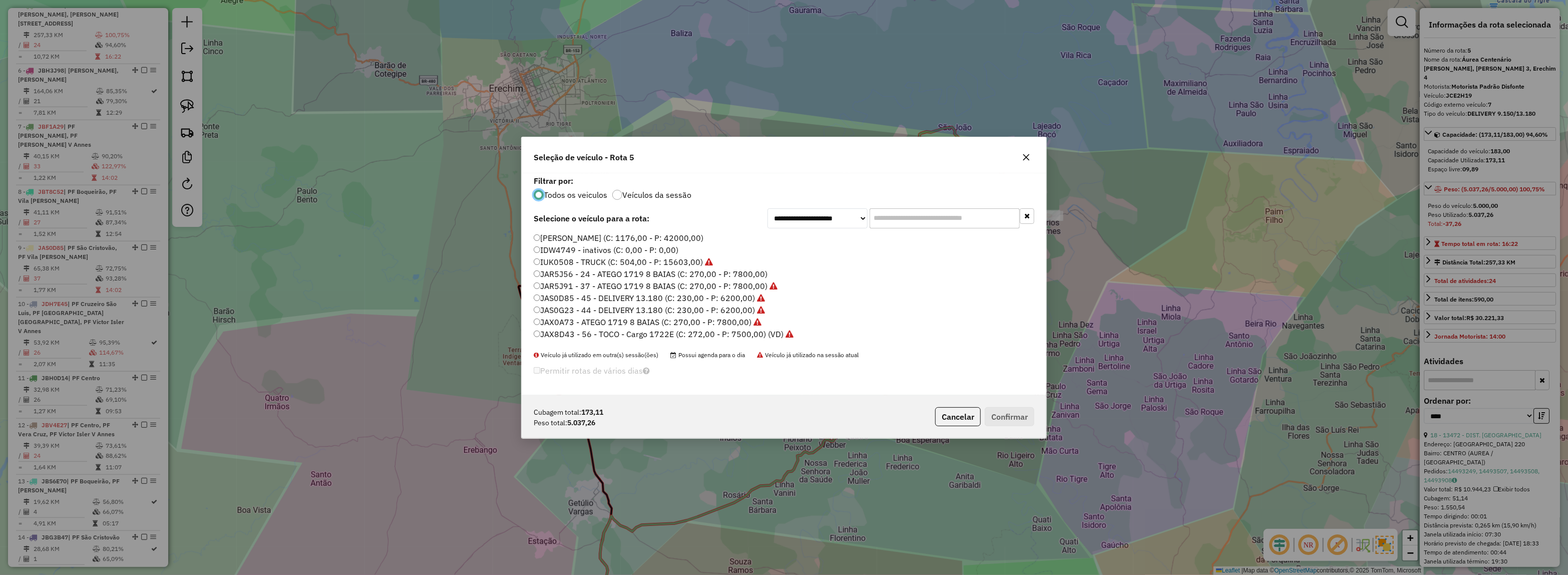
scroll to position [5, 3]
click at [892, 221] on input "text" at bounding box center [944, 218] width 150 height 20
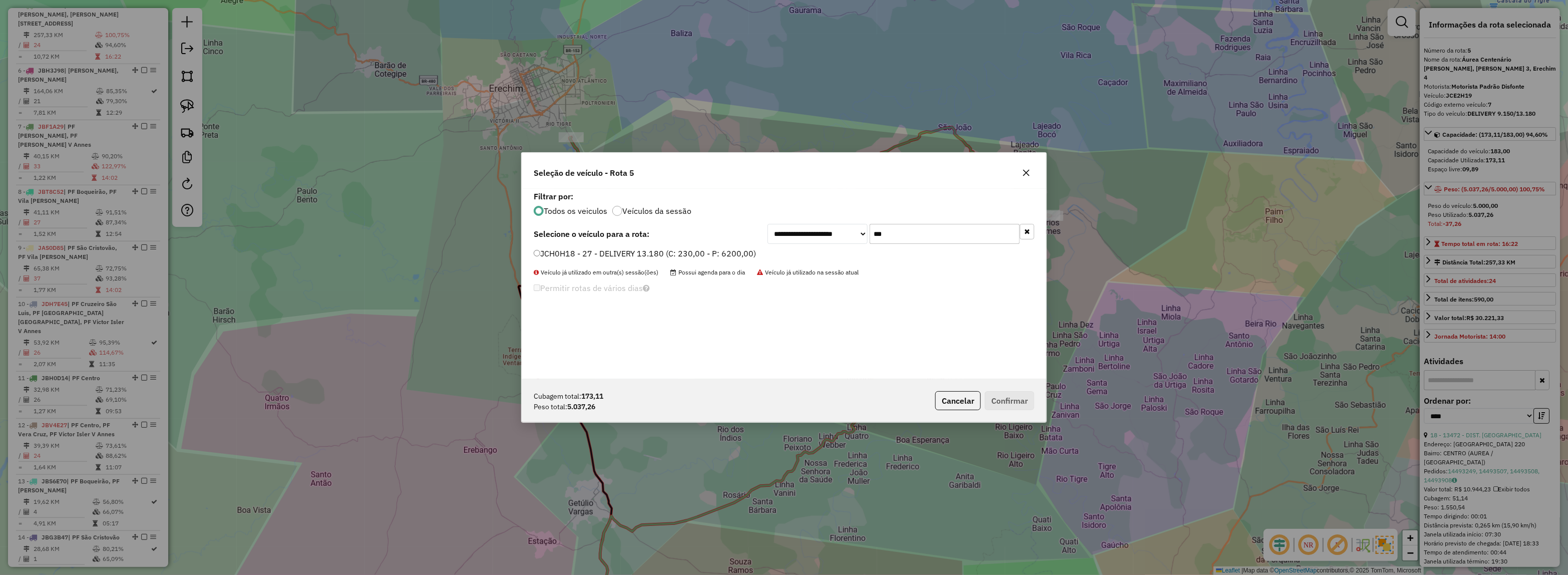
type input "***"
drag, startPoint x: 719, startPoint y: 247, endPoint x: 769, endPoint y: 285, distance: 62.8
click at [719, 248] on div "**********" at bounding box center [784, 283] width 525 height 190
click at [701, 254] on label "JCH0H18 - 27 - DELIVERY 13.180 (C: 230,00 - P: 6200,00)" at bounding box center [644, 253] width 222 height 12
click at [1011, 400] on button "Confirmar" at bounding box center [1009, 400] width 49 height 19
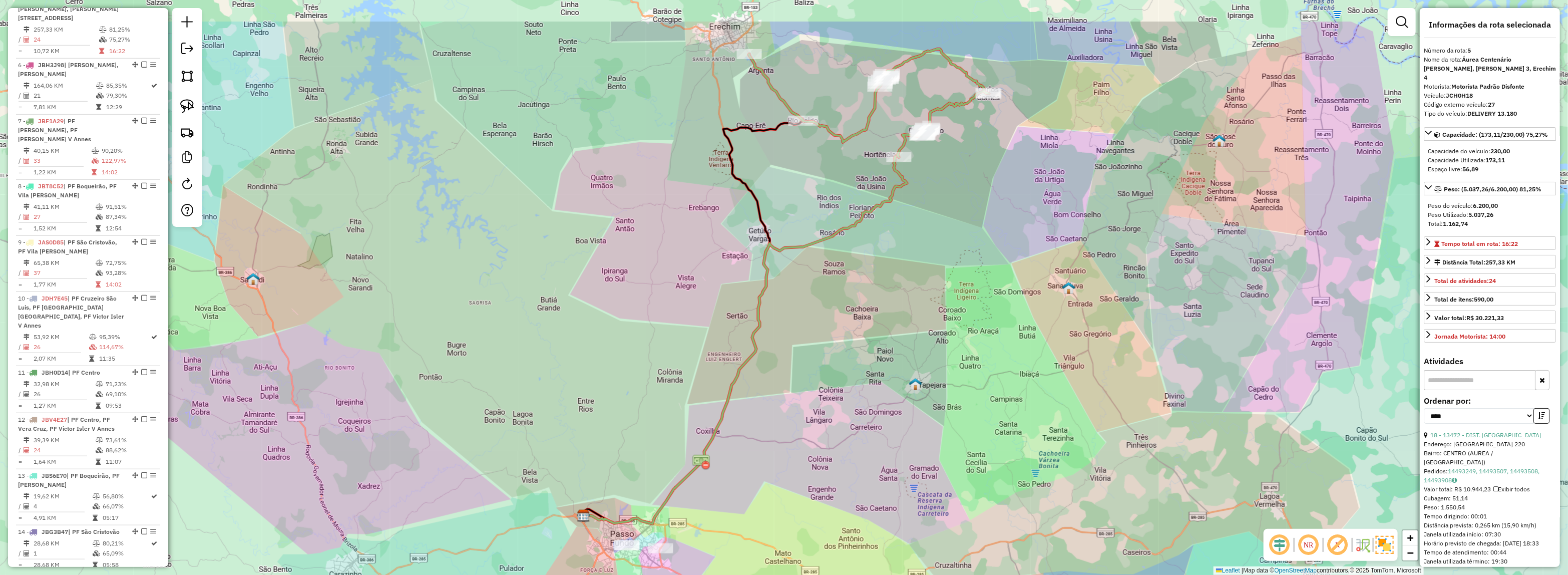
scroll to position [623, 0]
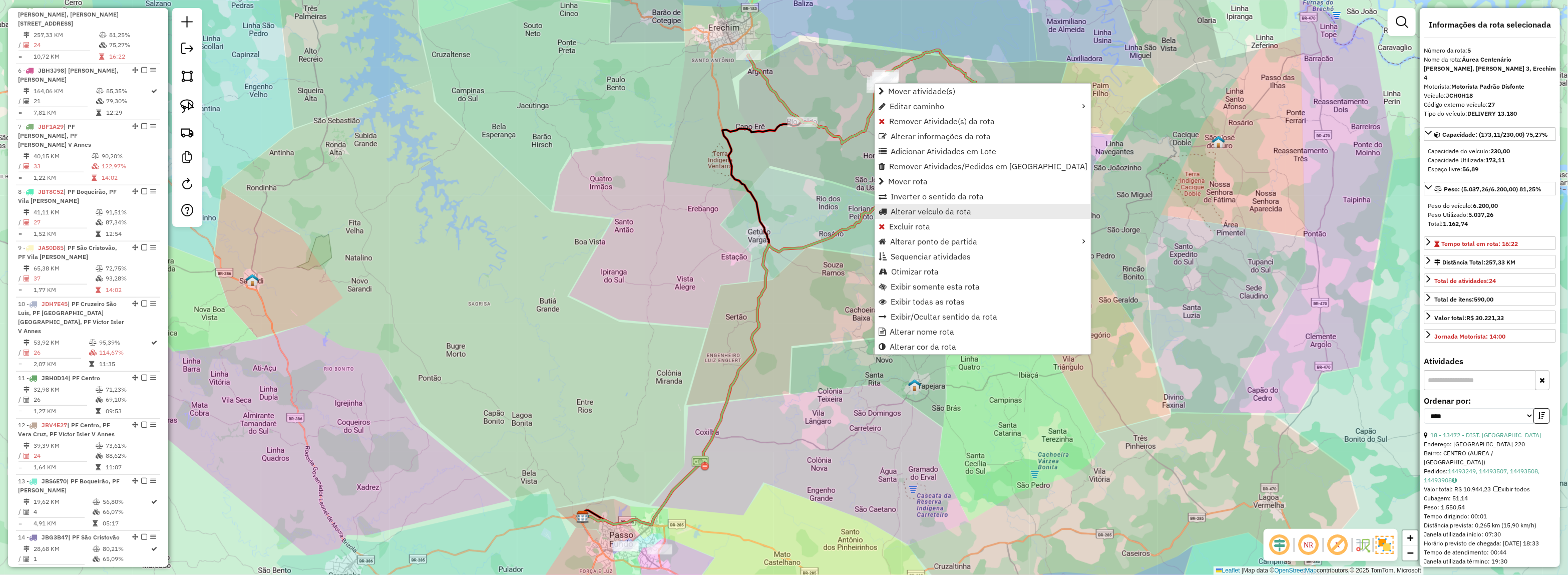
click at [920, 217] on link "Alterar veículo da rota" at bounding box center [983, 211] width 215 height 15
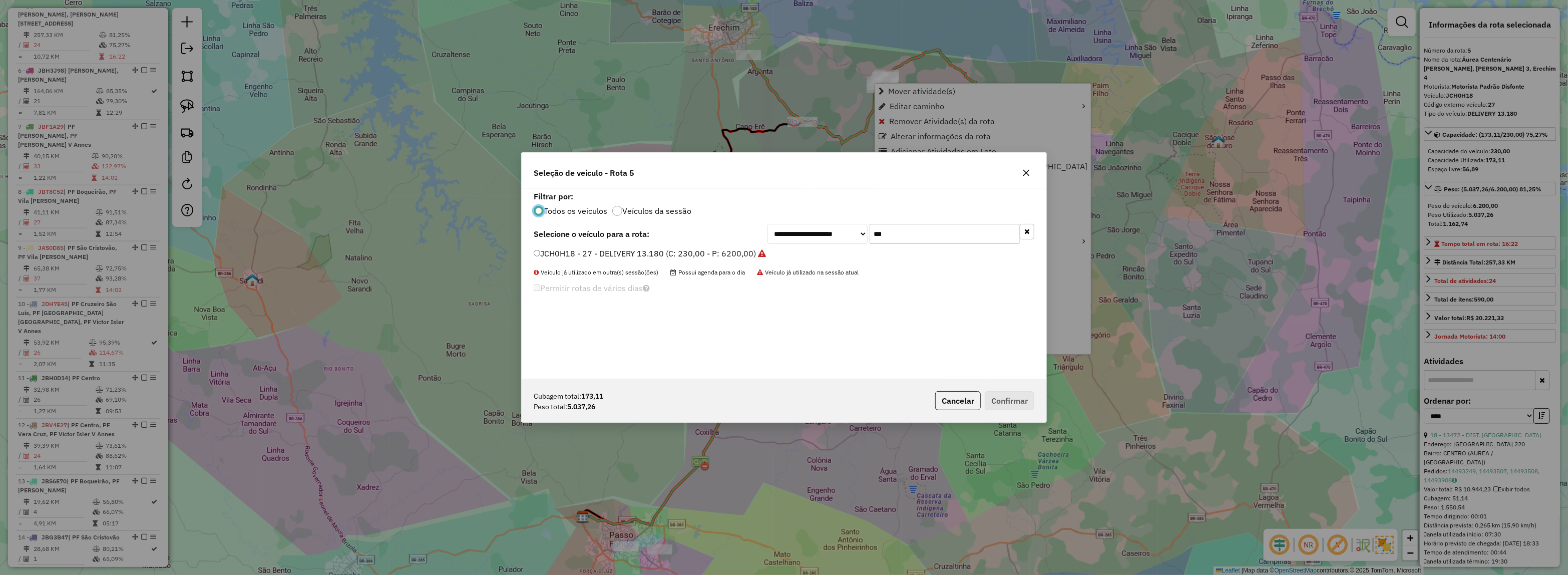
scroll to position [5, 3]
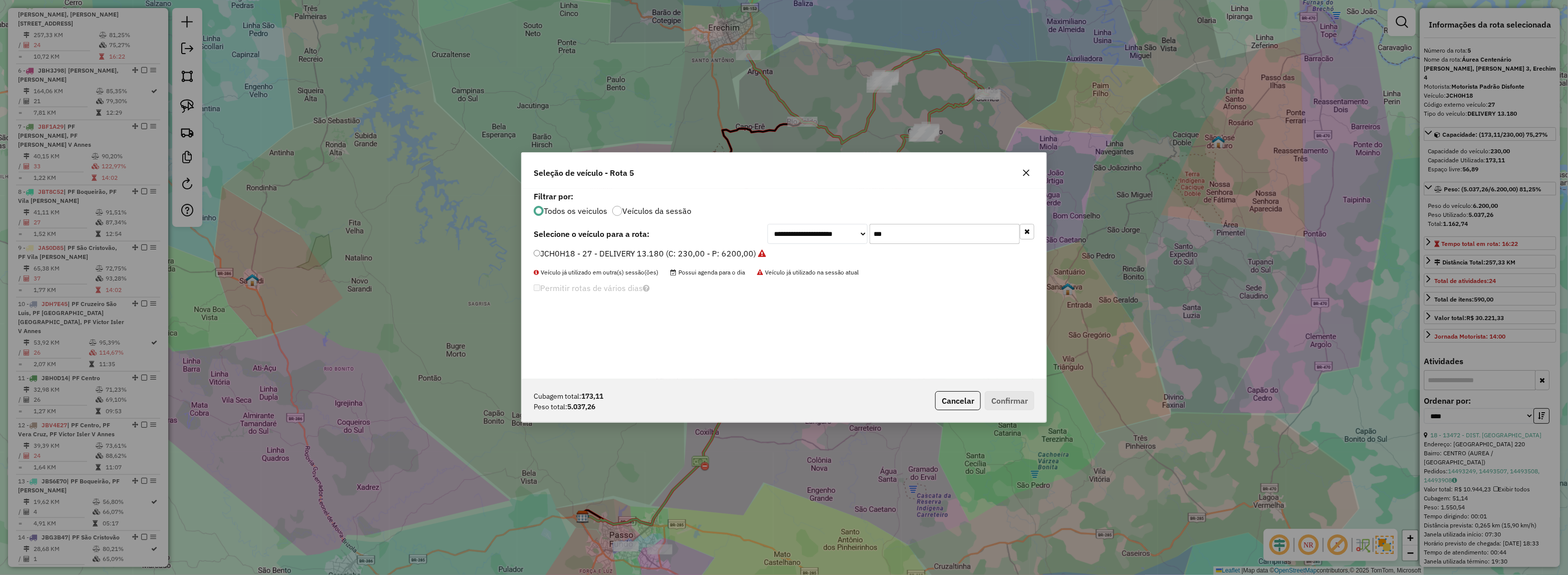
drag, startPoint x: 859, startPoint y: 238, endPoint x: 765, endPoint y: 234, distance: 94.1
click at [747, 243] on div "**********" at bounding box center [784, 234] width 501 height 20
type input "****"
click at [720, 250] on label "JBS7B62 - ATEGO 10 BAIAS (C: 270,00 - P: 7500,00) (VD)" at bounding box center [642, 253] width 218 height 12
click at [1005, 393] on button "Confirmar" at bounding box center [1009, 400] width 49 height 19
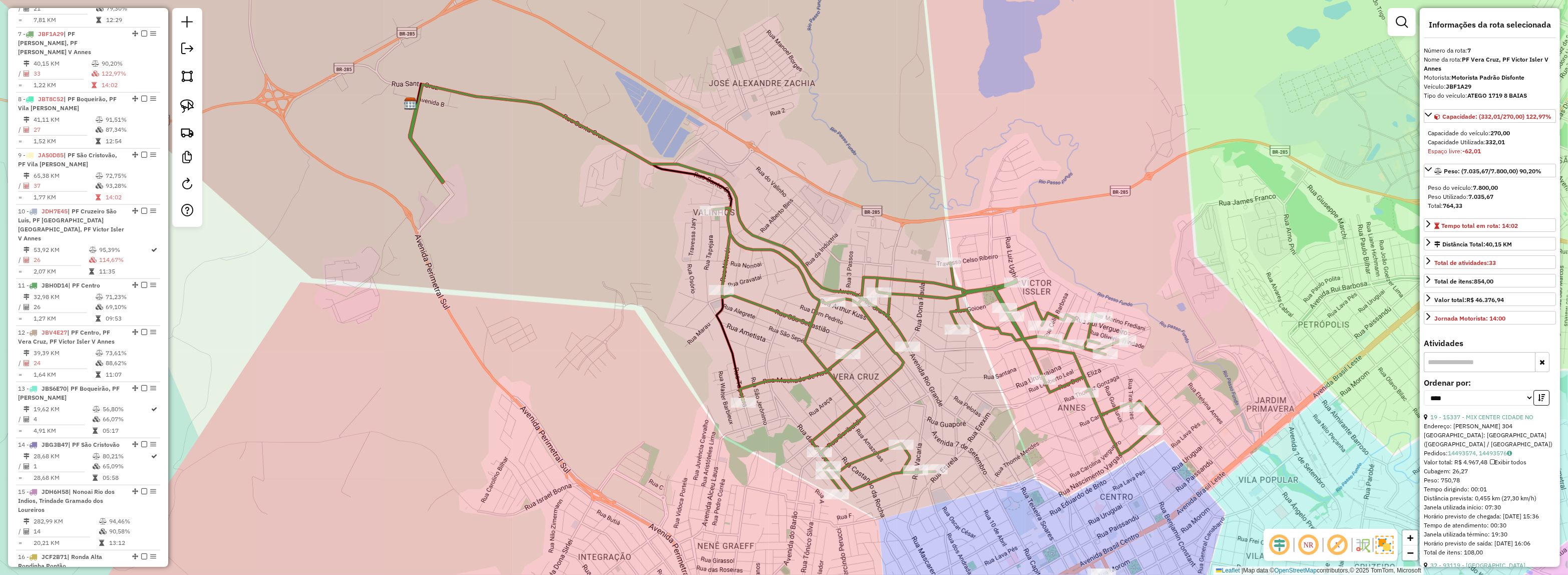
scroll to position [735, 0]
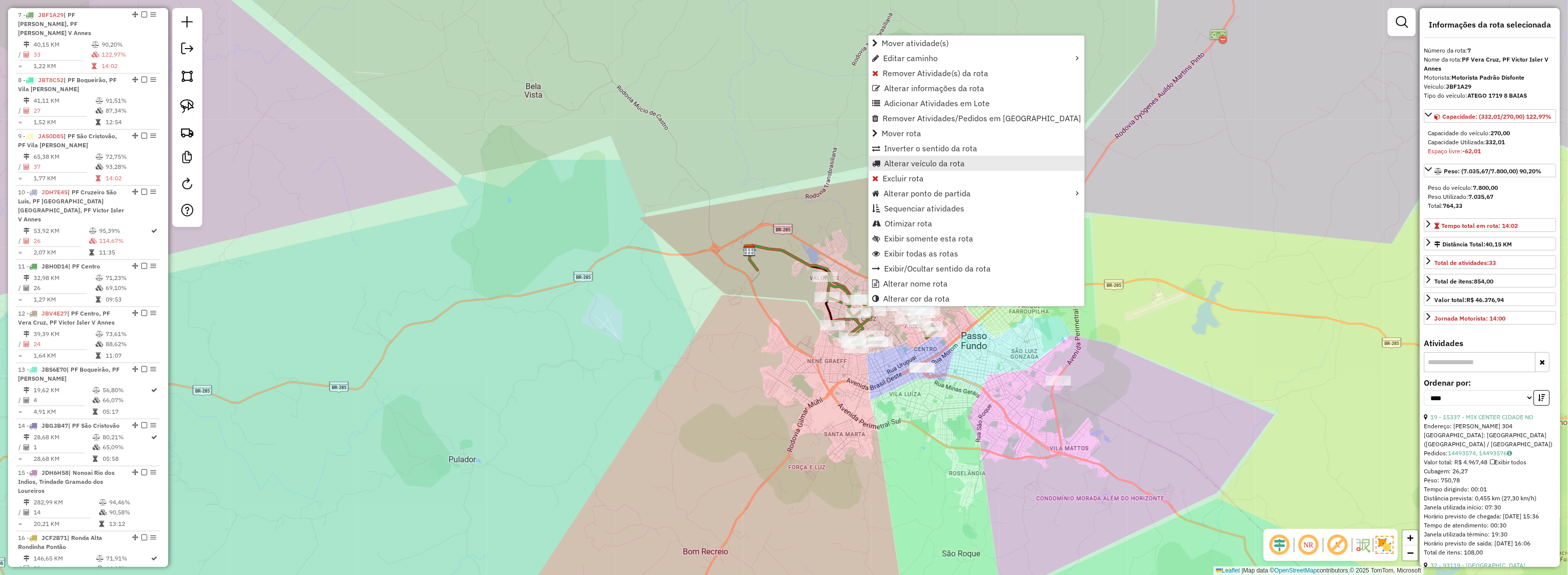
click at [912, 161] on span "Alterar veículo da rota" at bounding box center [924, 163] width 81 height 8
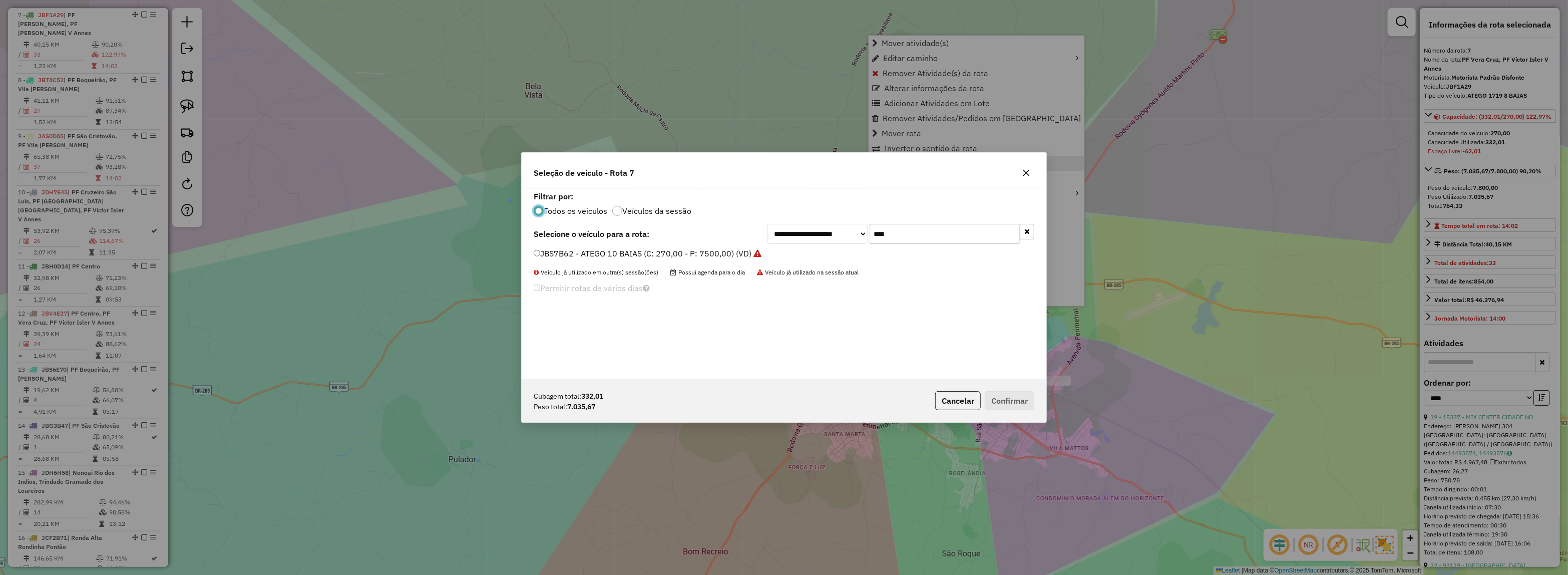
scroll to position [5, 3]
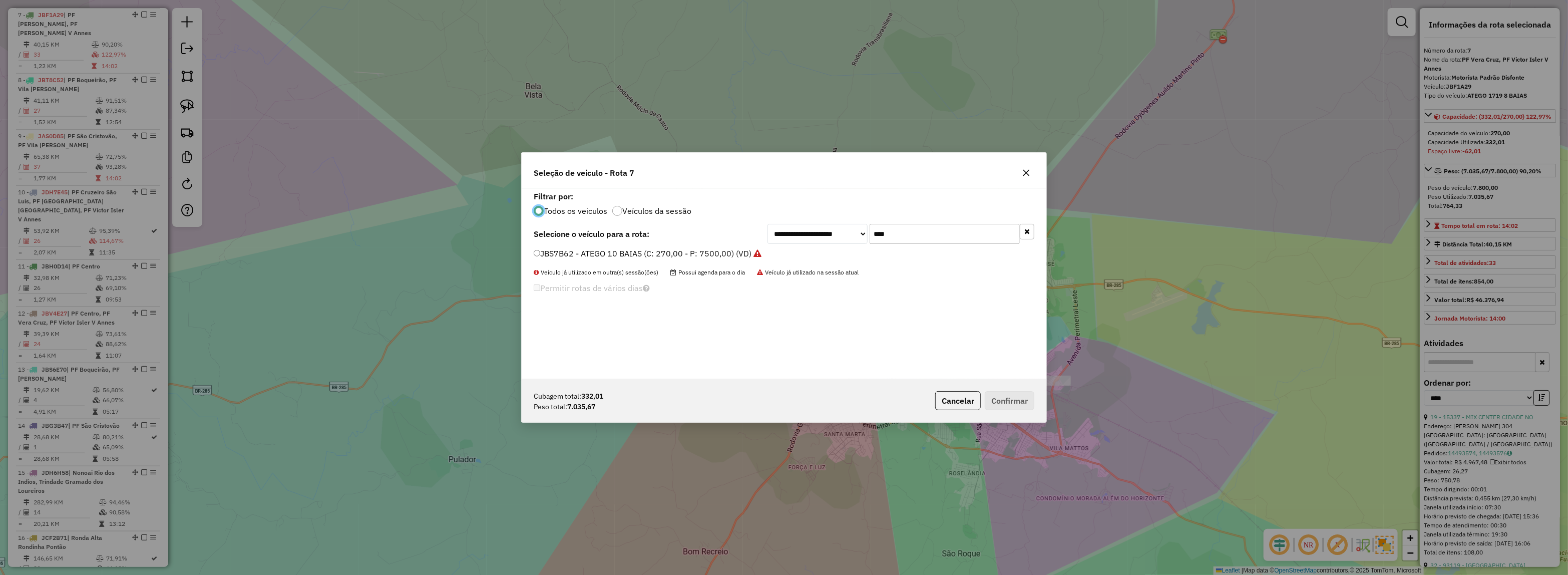
click at [739, 237] on div "**********" at bounding box center [784, 234] width 501 height 20
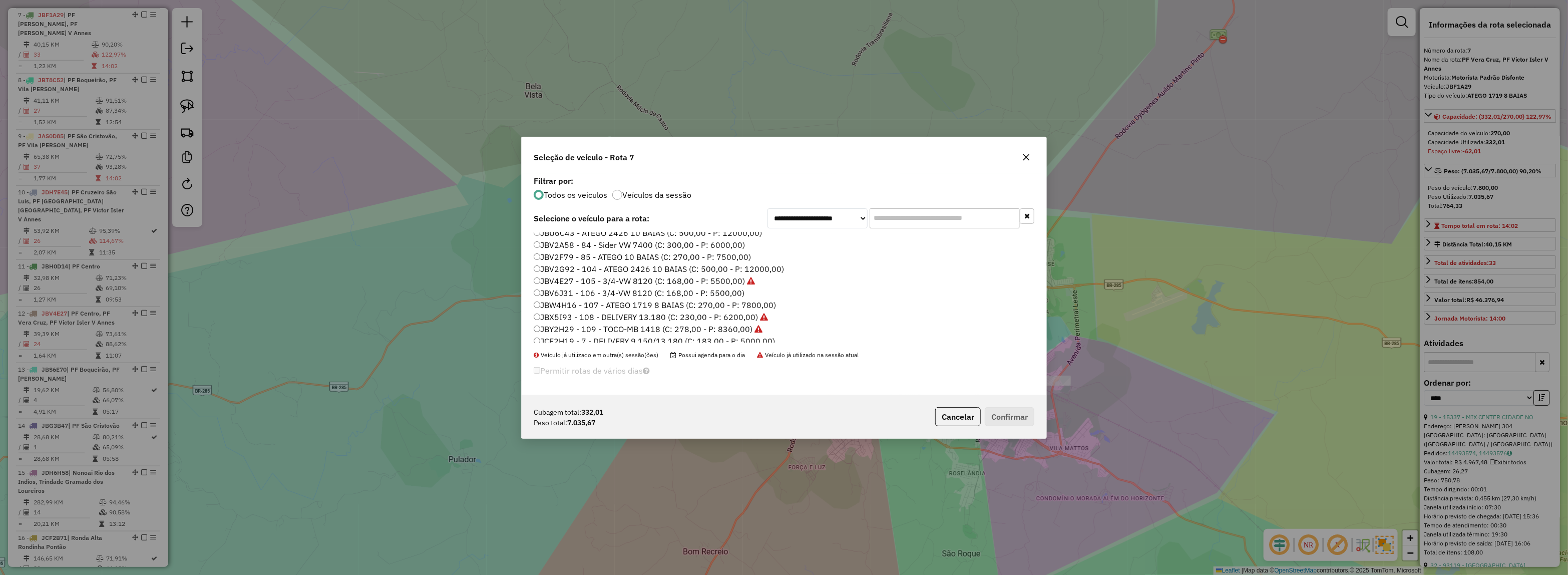
scroll to position [376, 0]
click at [709, 275] on label "JBV6J31 - 106 - 3/4-VW 8120 (C: 168,00 - P: 5500,00)" at bounding box center [639, 271] width 211 height 12
click at [747, 279] on label "JBW4H16 - 107 - ATEGO 1719 8 BAIAS (C: 270,00 - P: 7800,00)" at bounding box center [654, 282] width 242 height 12
click at [954, 214] on input "text" at bounding box center [944, 218] width 150 height 20
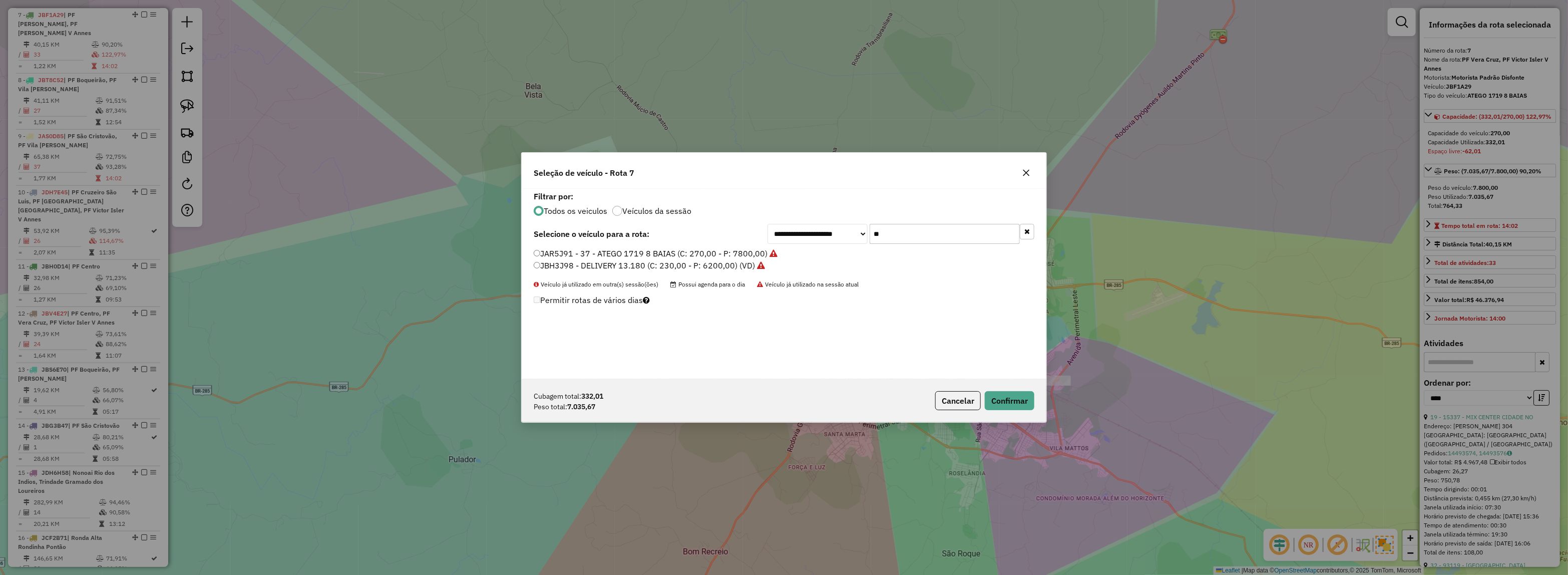
scroll to position [0, 0]
type input "***"
click at [706, 250] on label "JAR5J91 - 37 - ATEGO 1719 8 BAIAS (C: 270,00 - P: 7800,00)" at bounding box center [655, 253] width 244 height 12
click at [1006, 394] on button "Confirmar" at bounding box center [1009, 400] width 49 height 19
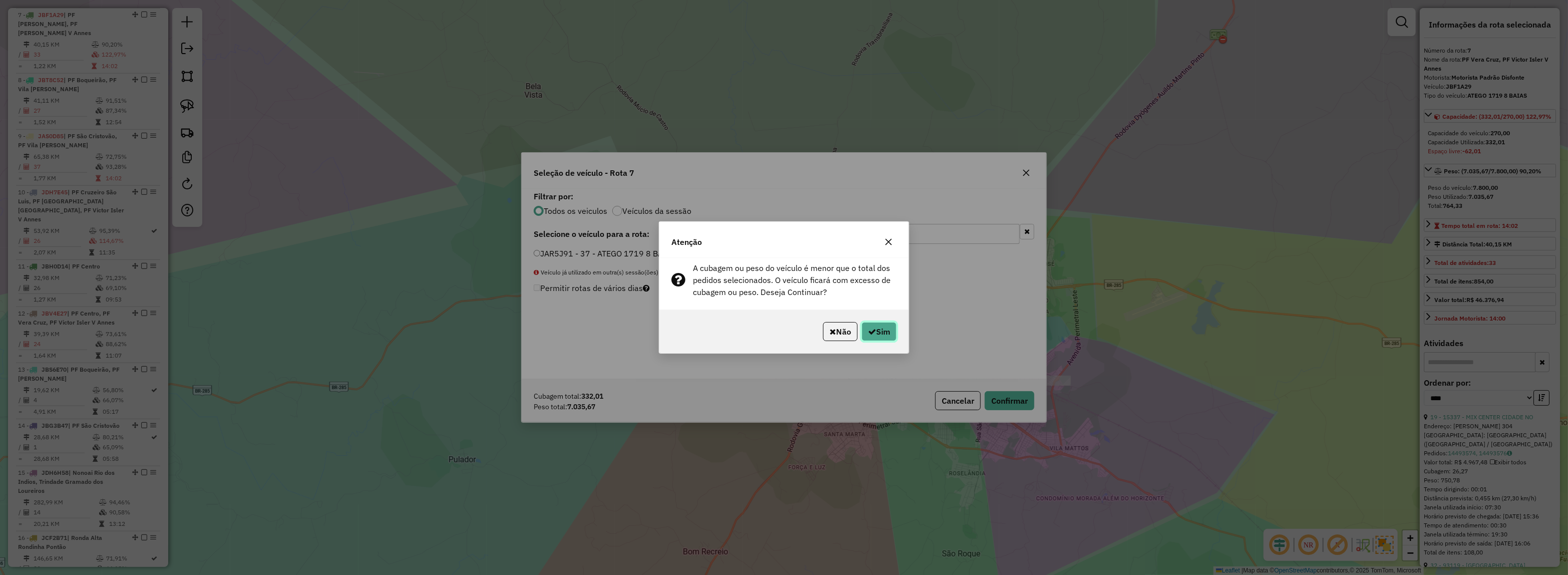
click at [884, 331] on button "Sim" at bounding box center [879, 331] width 35 height 19
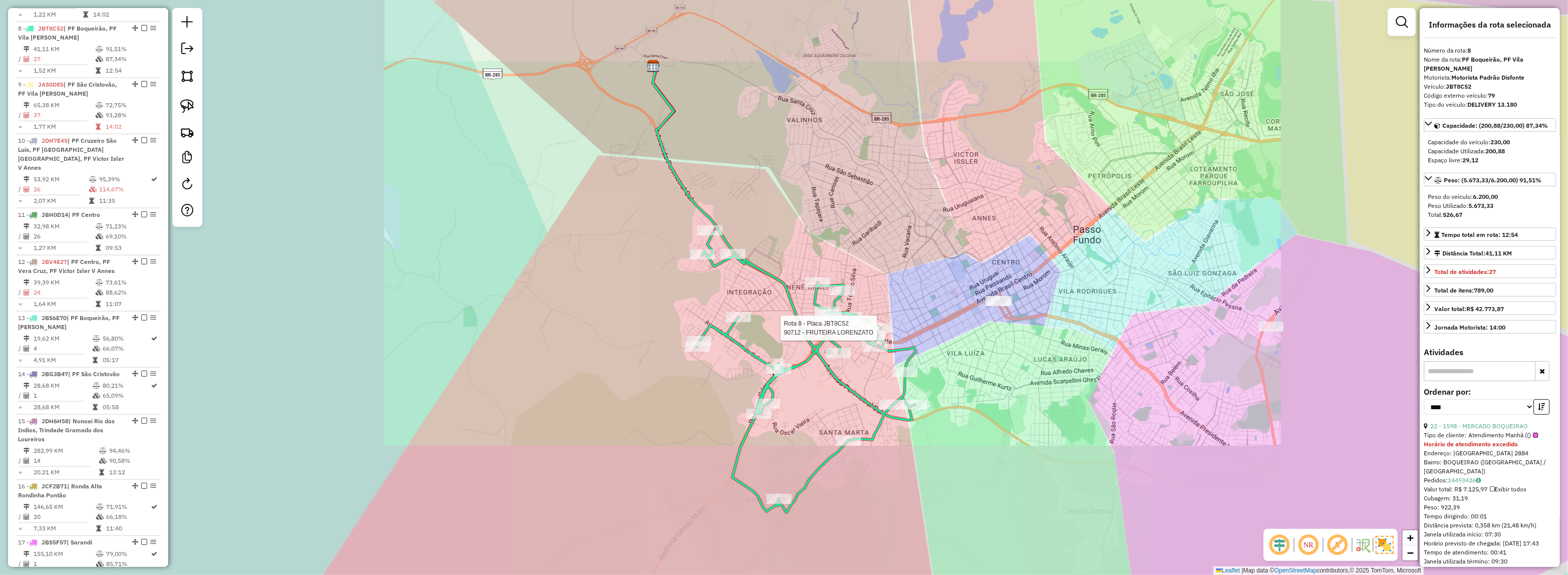
scroll to position [794, 0]
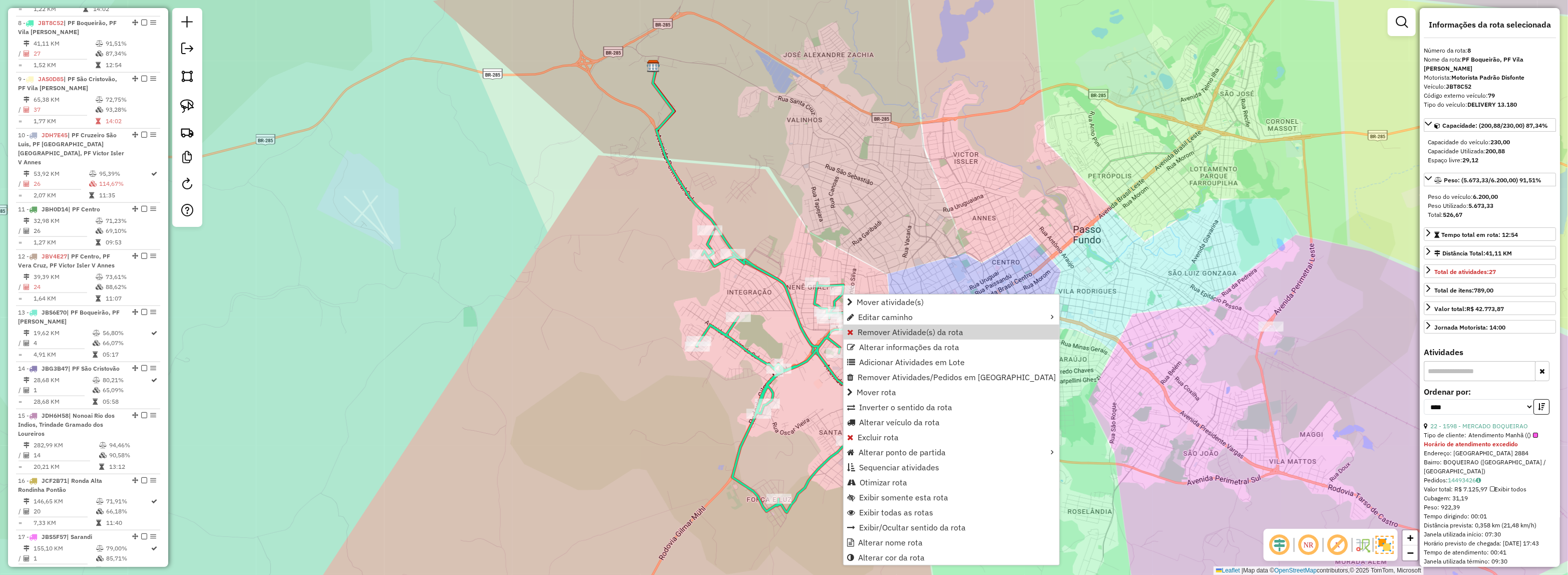
click at [1105, 360] on div "Janela de atendimento Grade de atendimento Capacidade Transportadoras Veículos …" at bounding box center [784, 288] width 1568 height 575
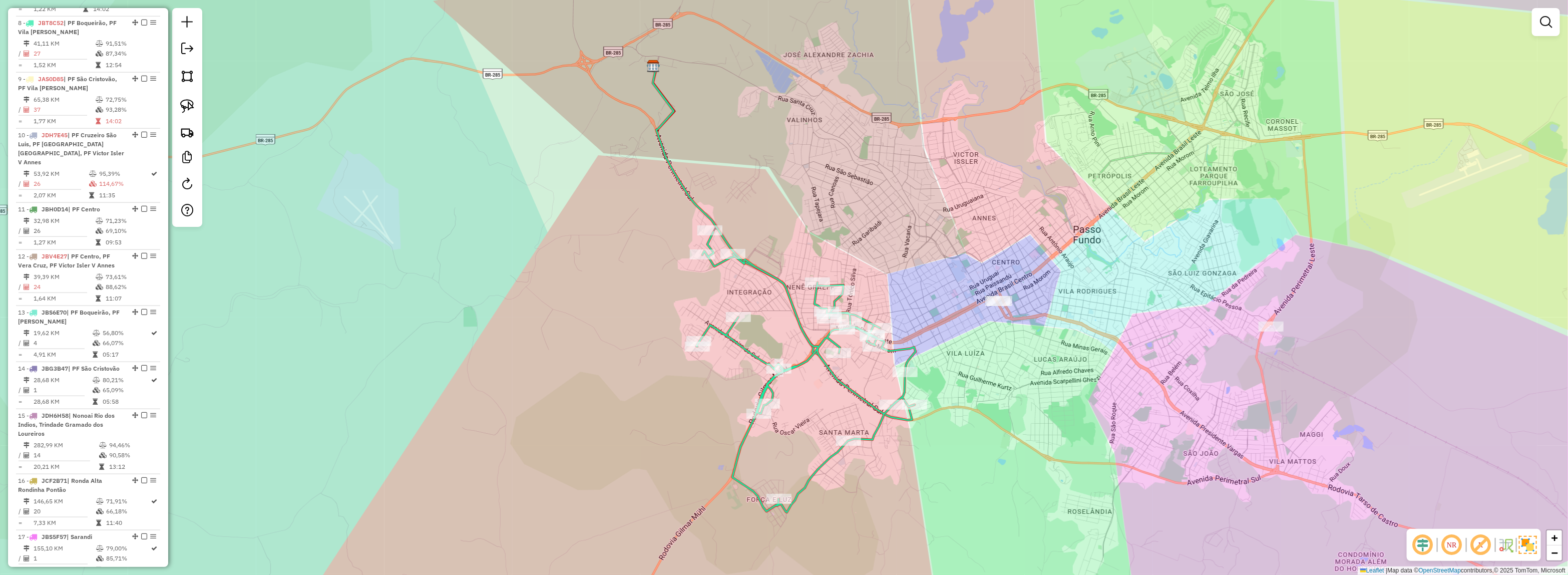
select select "*********"
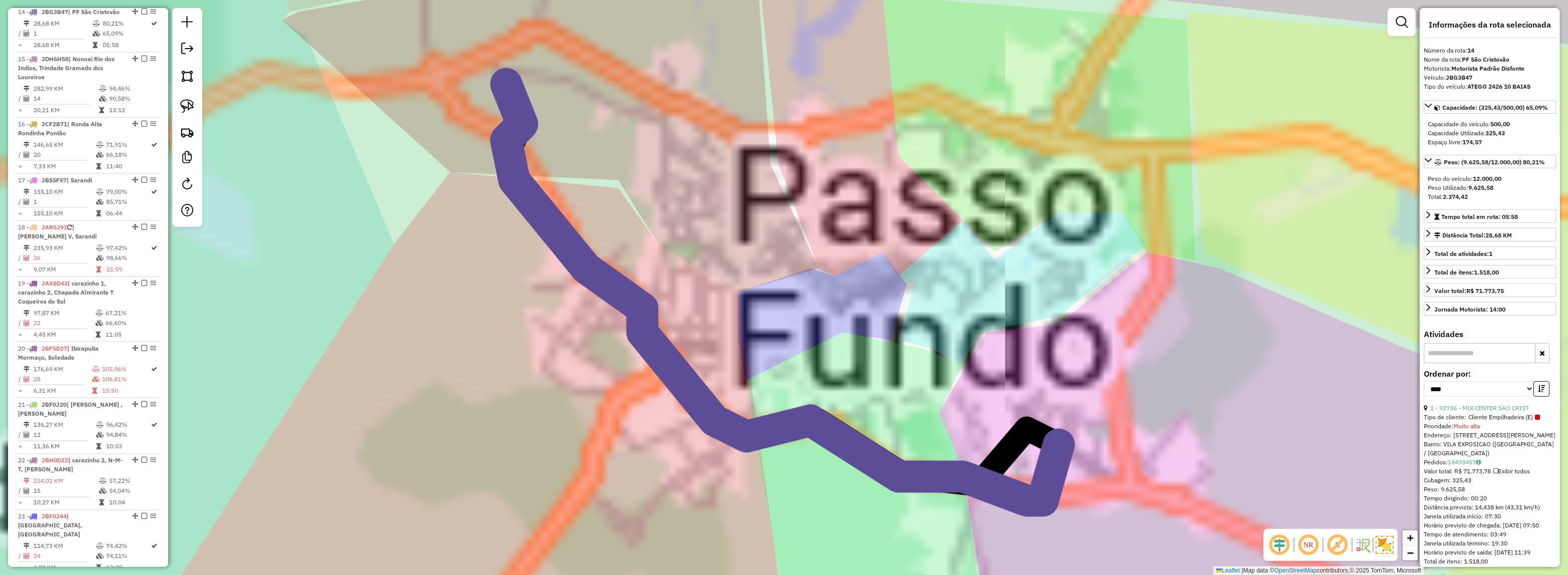
scroll to position [1130, 0]
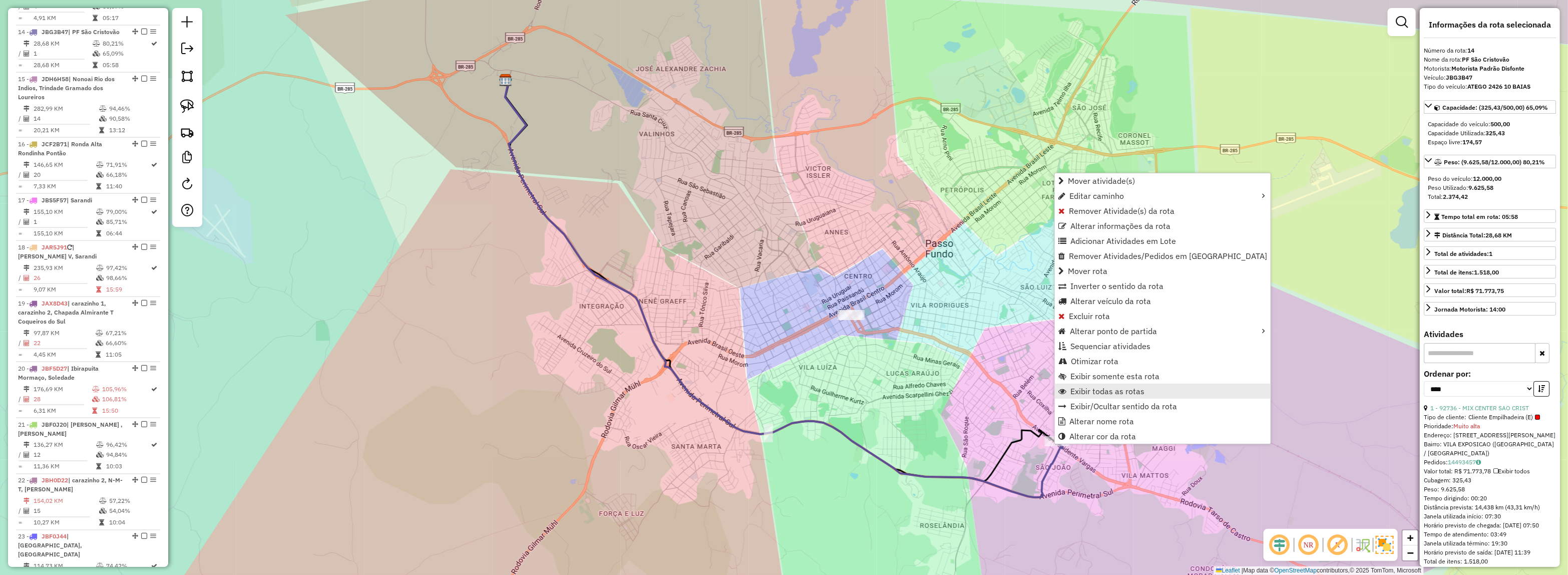
click at [1078, 393] on span "Exibir todas as rotas" at bounding box center [1107, 391] width 74 height 8
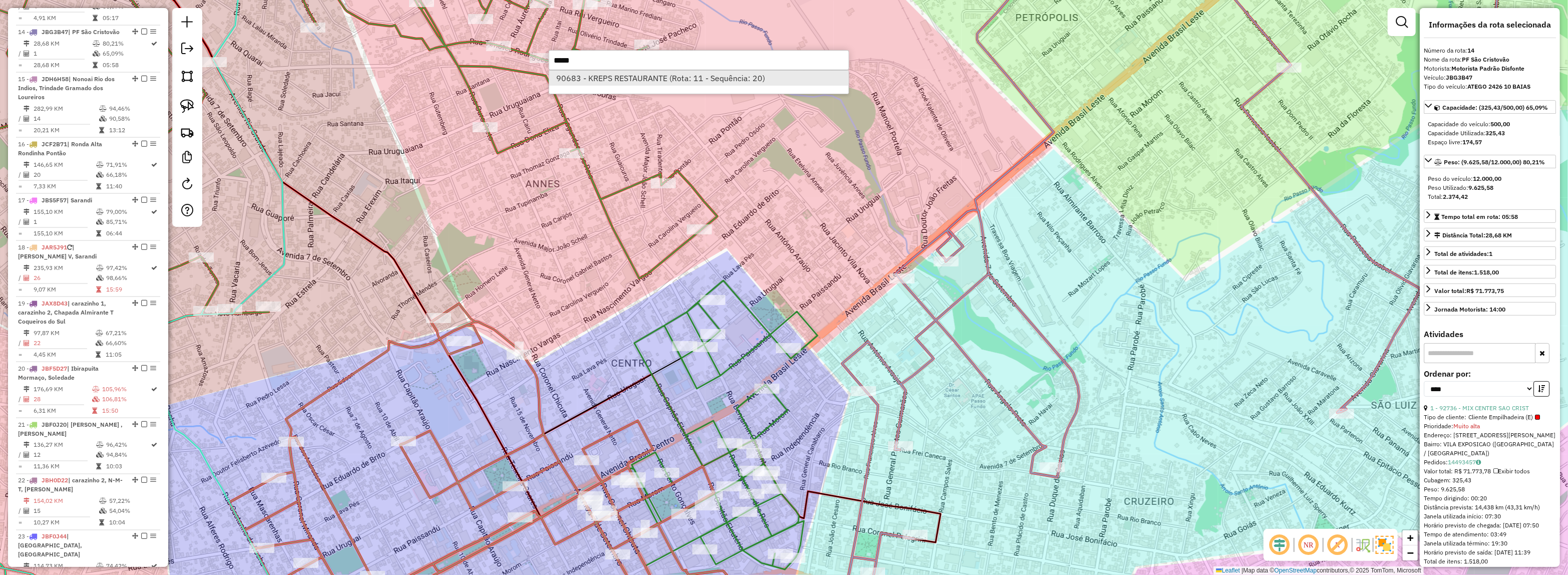
type input "*****"
click at [661, 75] on li "90683 - KREPS RESTAURANTE (Rota: 11 - Sequência: 20)" at bounding box center [699, 78] width 299 height 15
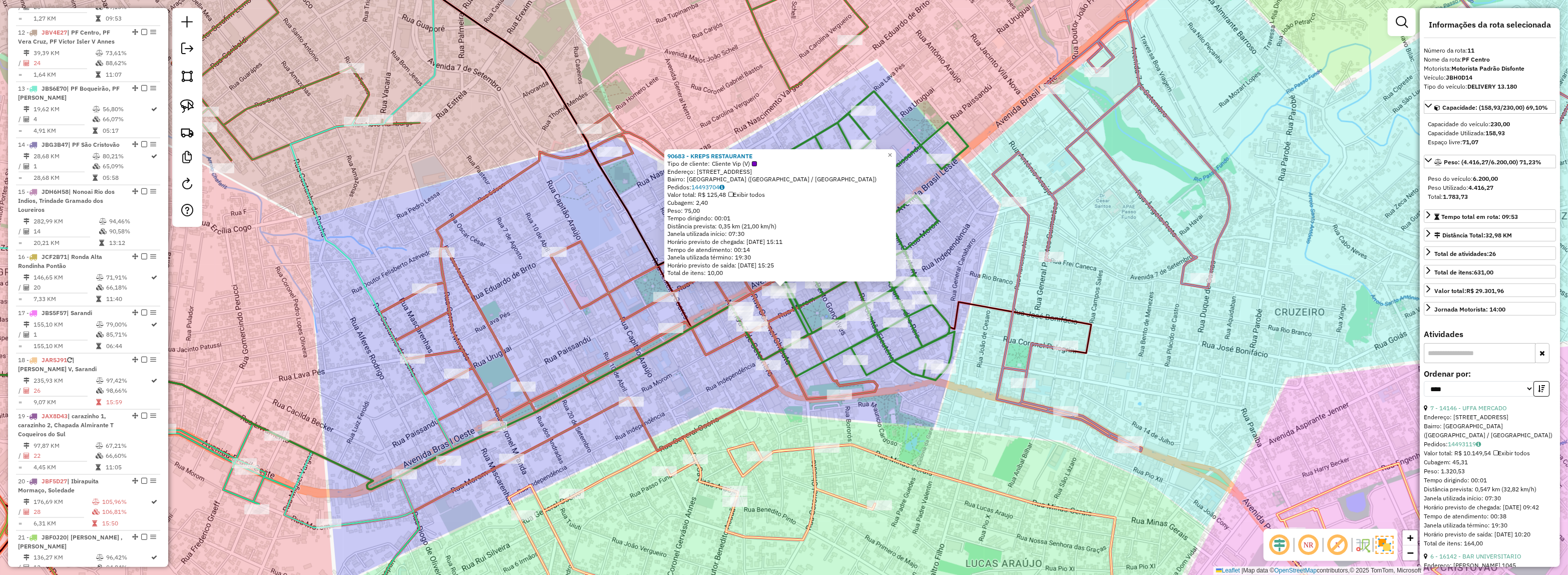
scroll to position [972, 0]
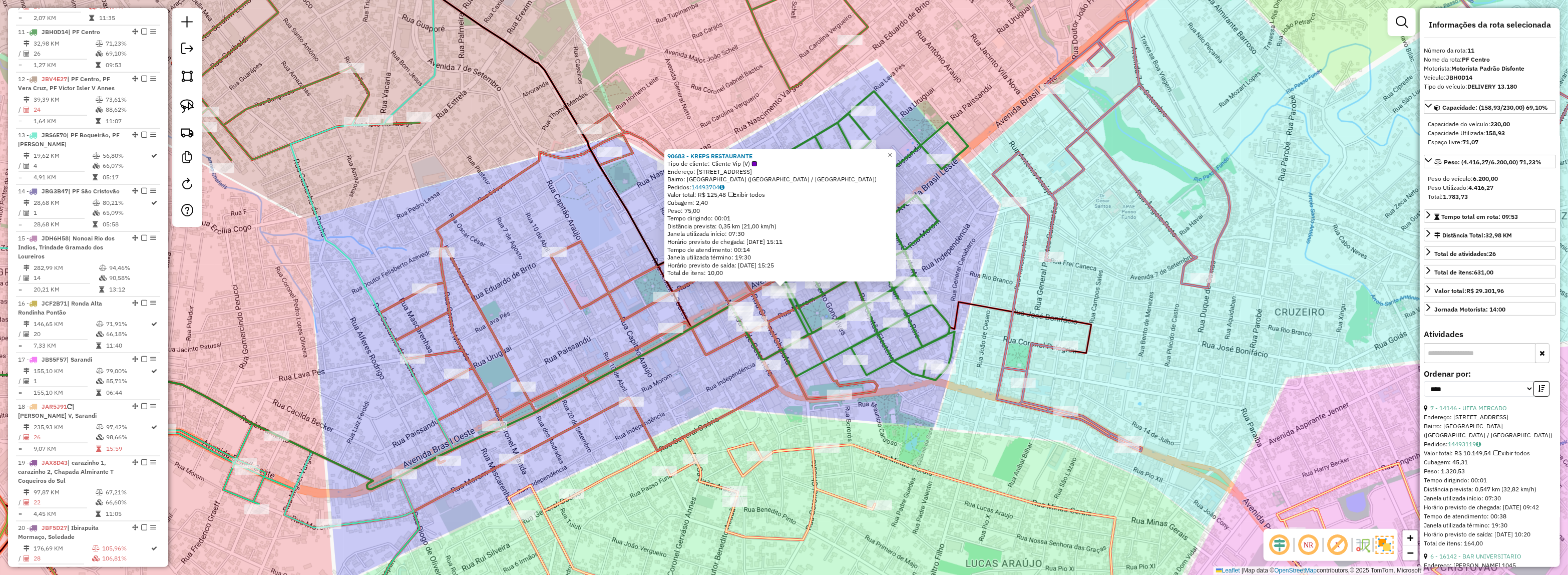
click at [556, 277] on icon at bounding box center [629, 313] width 498 height 397
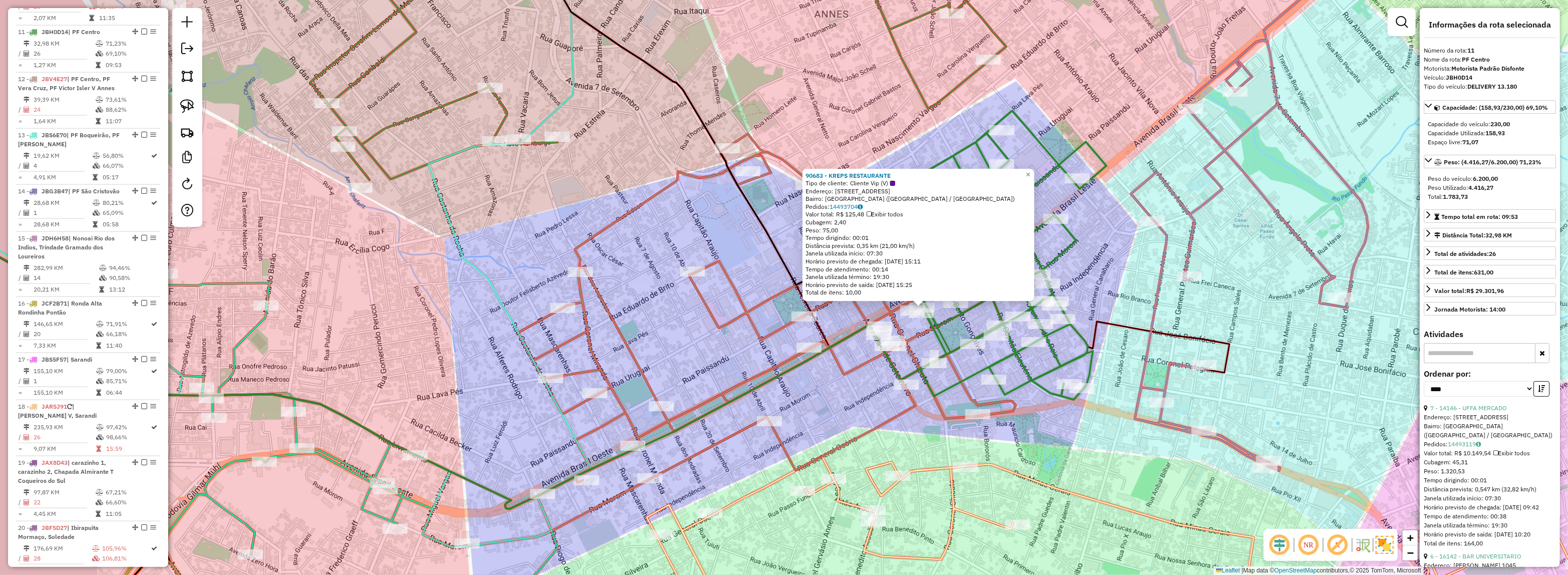
drag, startPoint x: 538, startPoint y: 285, endPoint x: 586, endPoint y: 187, distance: 109.1
click at [765, 299] on div "90683 - KREPS RESTAURANTE Tipo de cliente: Cliente Vip (V) Endereço: AV BRASIL …" at bounding box center [784, 288] width 1568 height 575
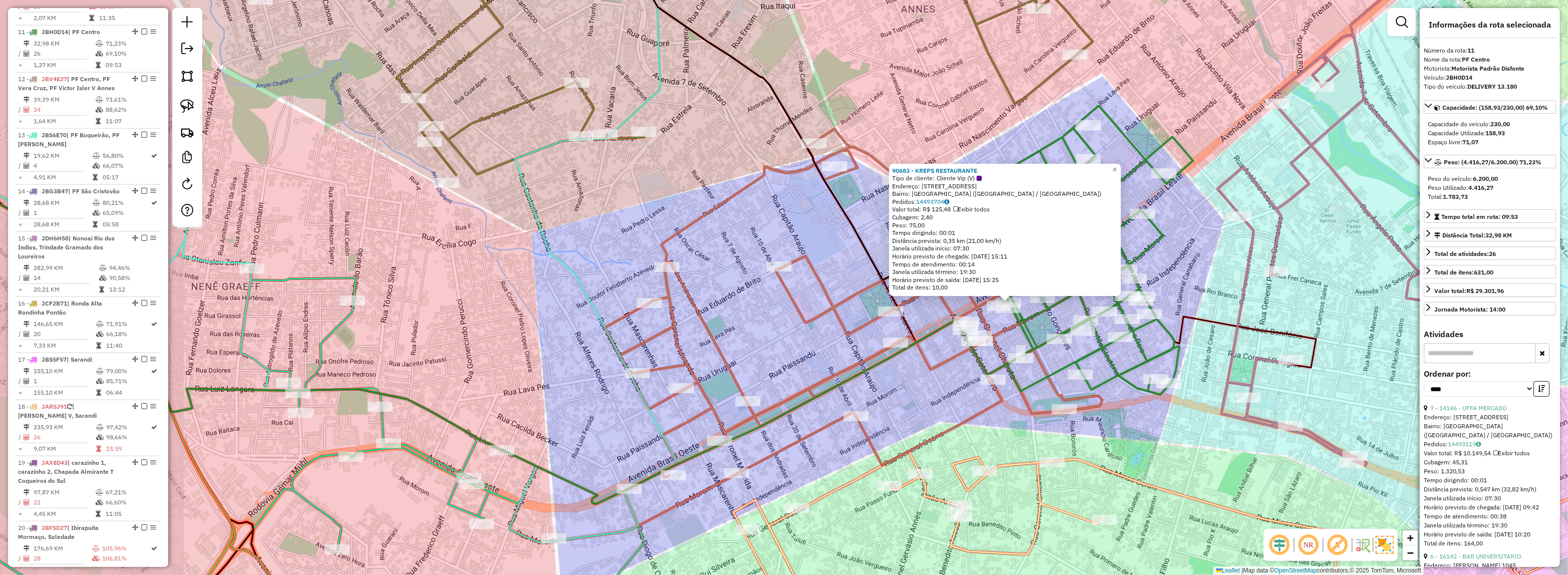
click at [564, 186] on div "90683 - KREPS RESTAURANTE Tipo de cliente: Cliente Vip (V) Endereço: AV BRASIL …" at bounding box center [784, 288] width 1568 height 575
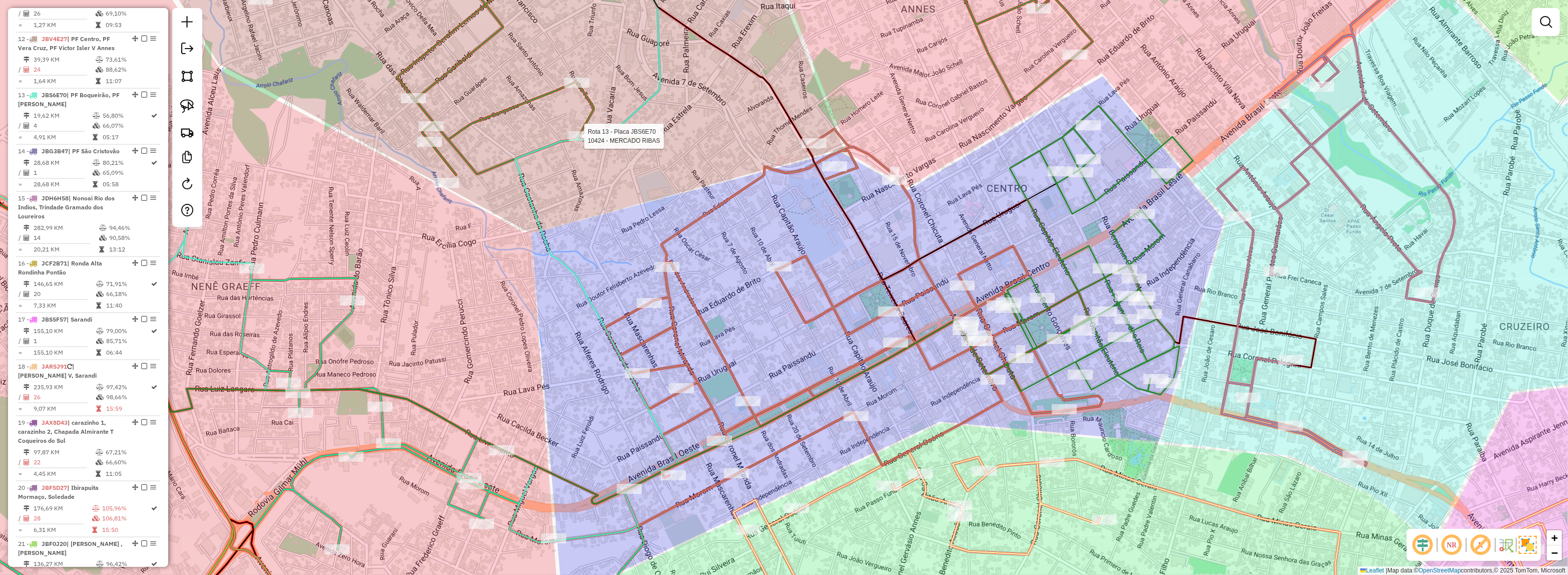
select select "*********"
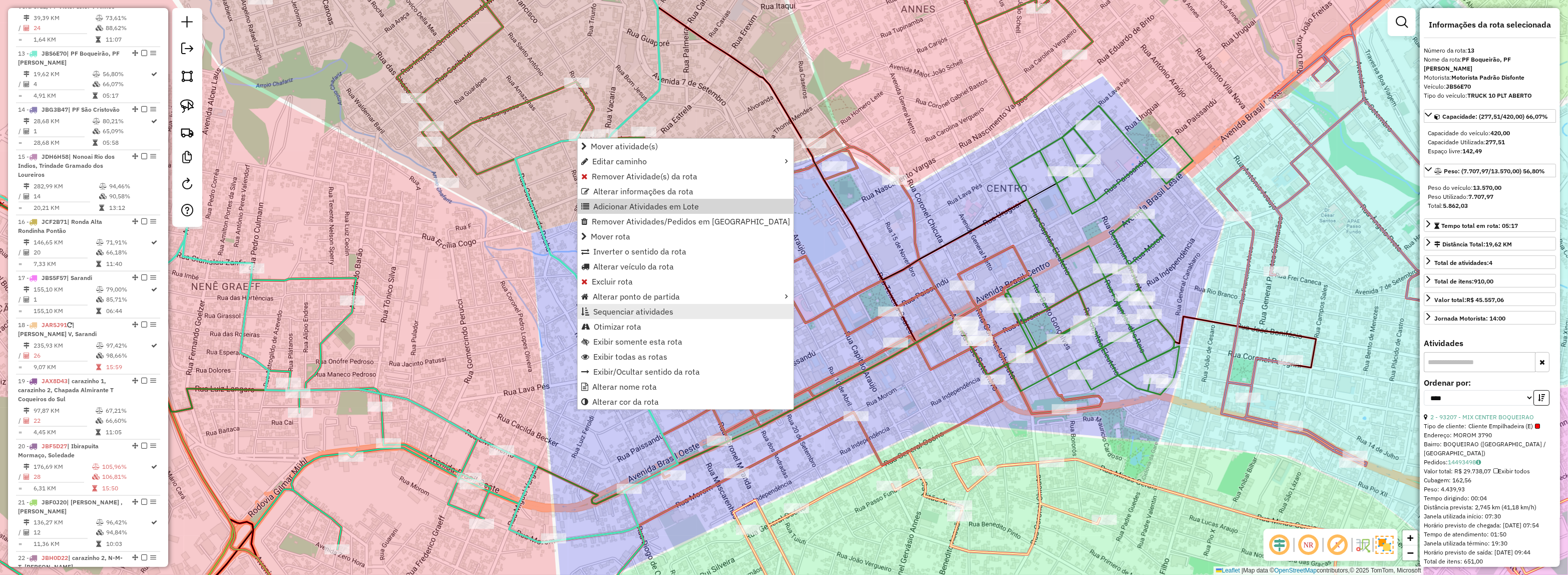
scroll to position [1074, 0]
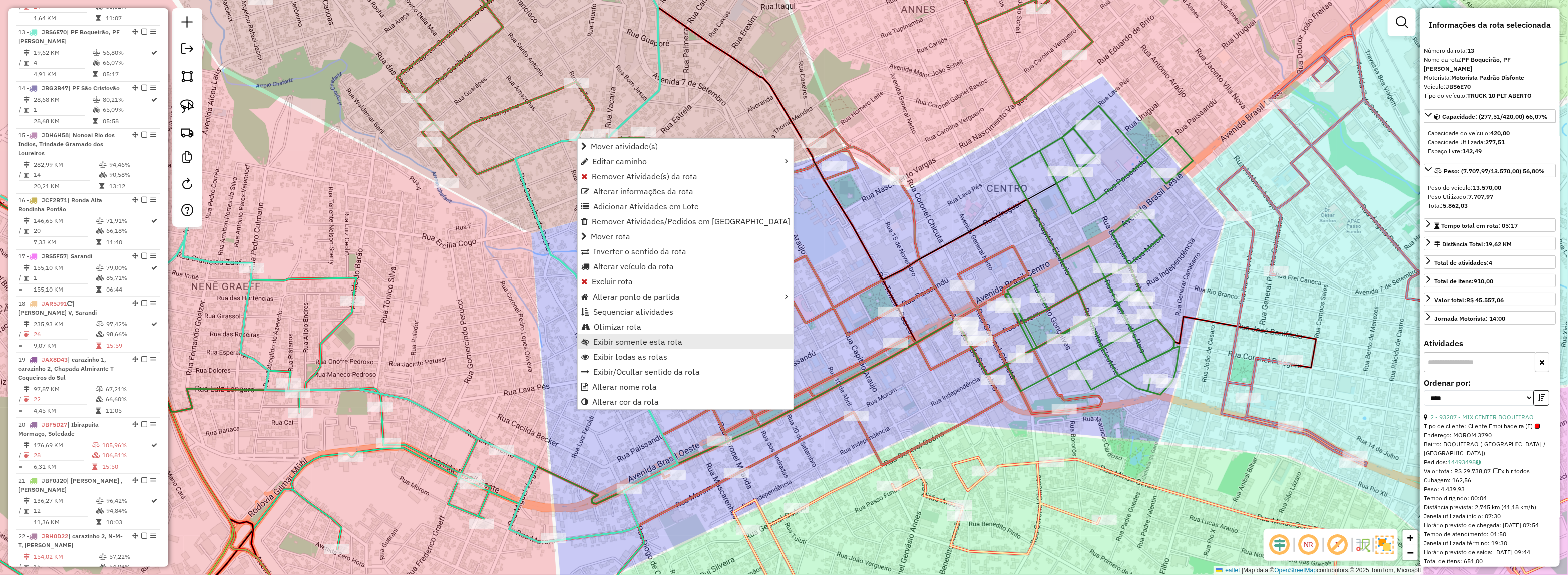
click at [620, 343] on span "Exibir somente esta rota" at bounding box center [637, 341] width 89 height 8
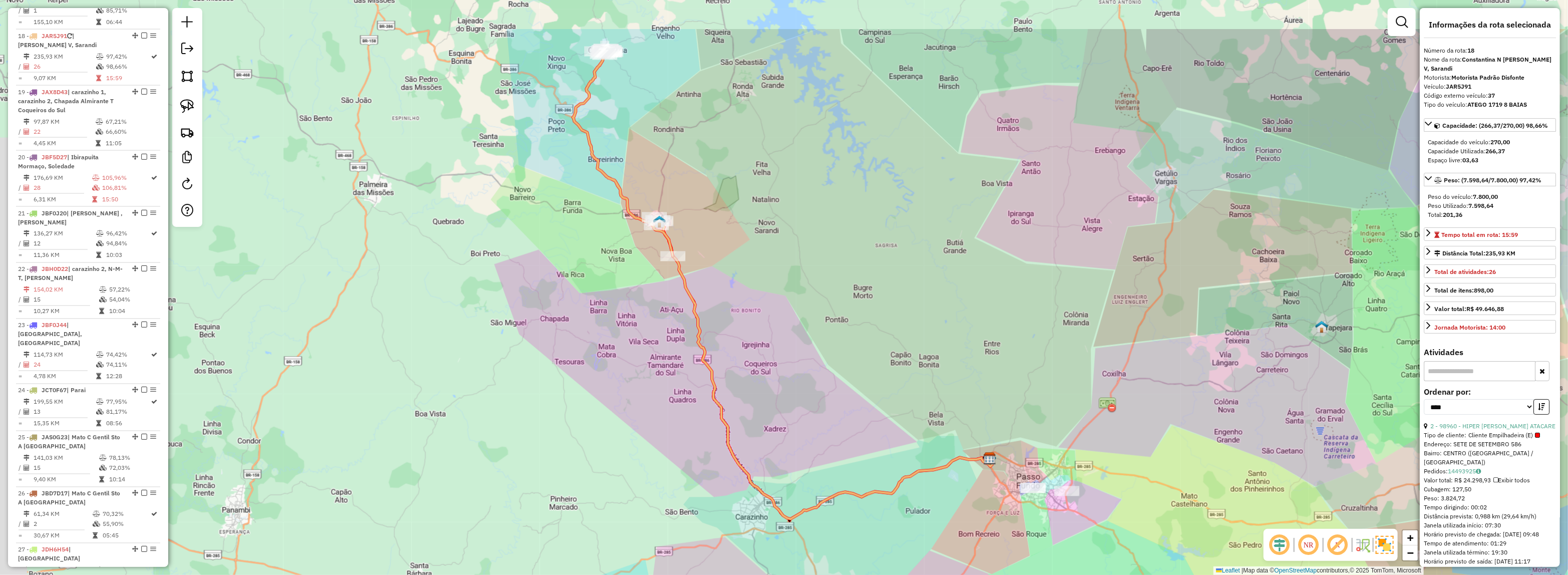
scroll to position [1346, 0]
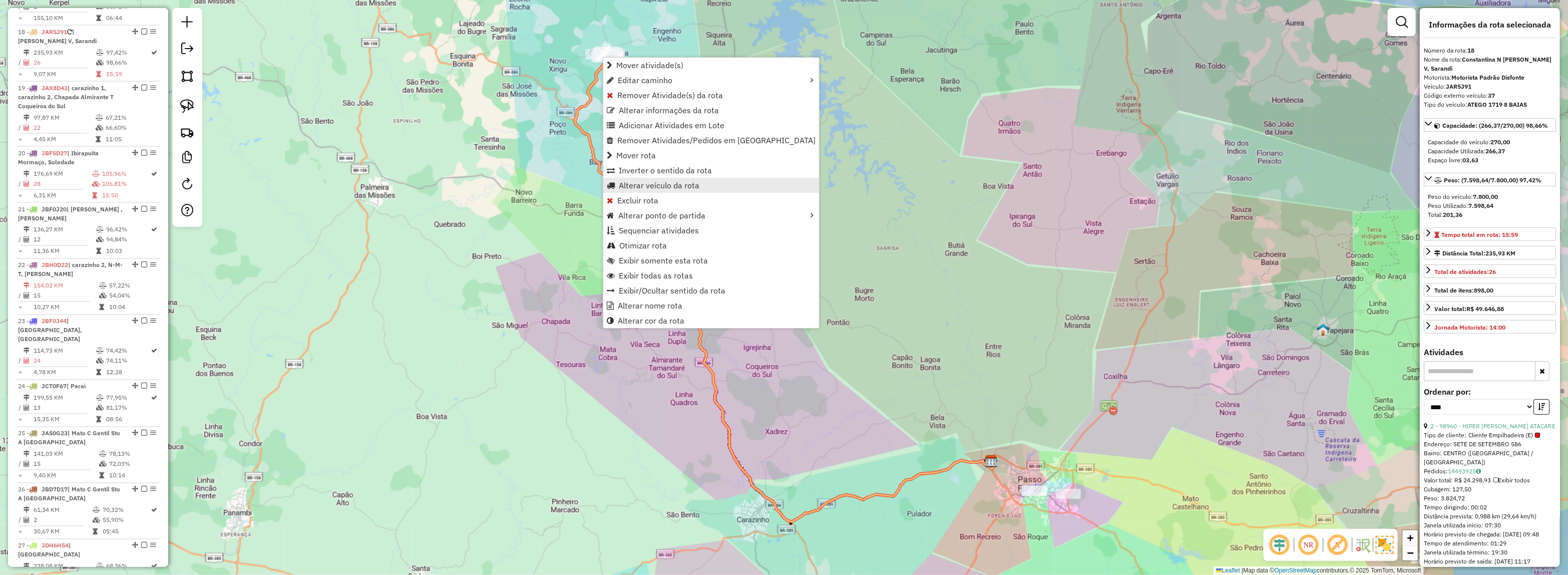
click at [638, 189] on span "Alterar veículo da rota" at bounding box center [658, 185] width 81 height 8
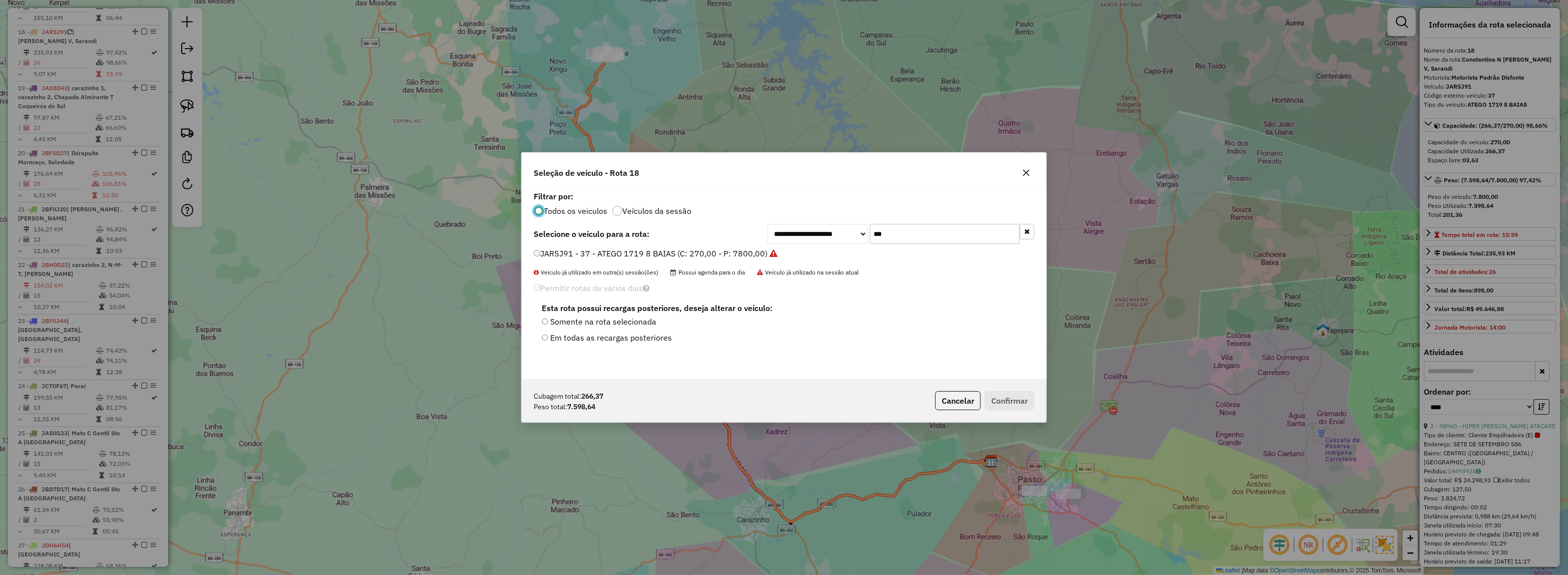
scroll to position [5, 3]
drag, startPoint x: 920, startPoint y: 232, endPoint x: 712, endPoint y: 247, distance: 208.5
click at [732, 242] on div "**********" at bounding box center [784, 234] width 501 height 20
type input "***"
click at [735, 250] on label "JBW4H16 - 107 - ATEGO 1719 8 BAIAS (C: 270,00 - P: 7800,00)" at bounding box center [654, 253] width 242 height 12
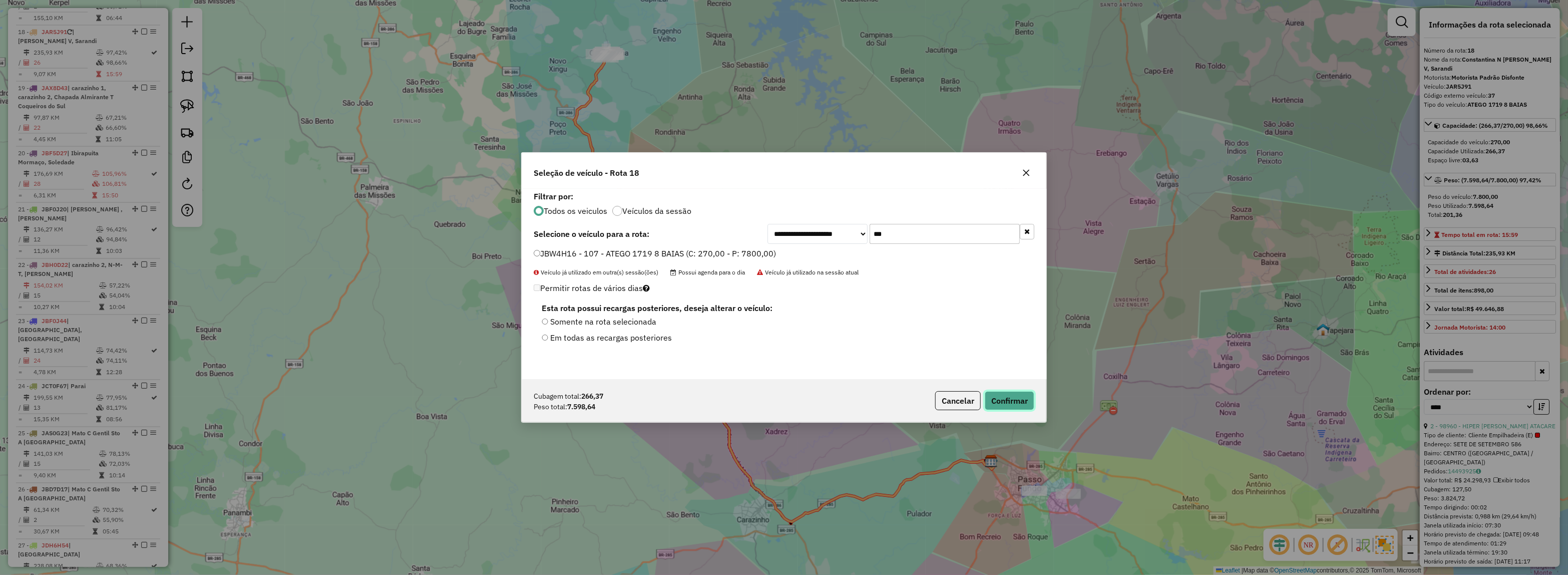
click at [1002, 400] on button "Confirmar" at bounding box center [1009, 400] width 49 height 19
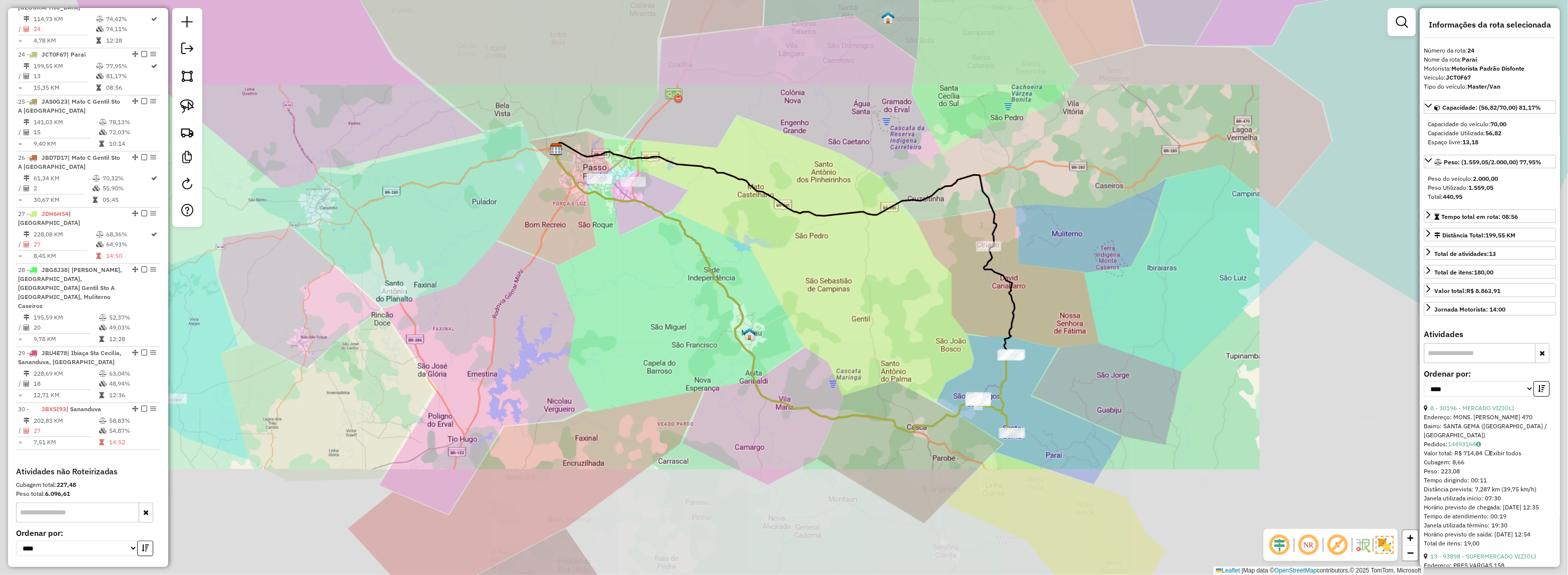
scroll to position [1690, 0]
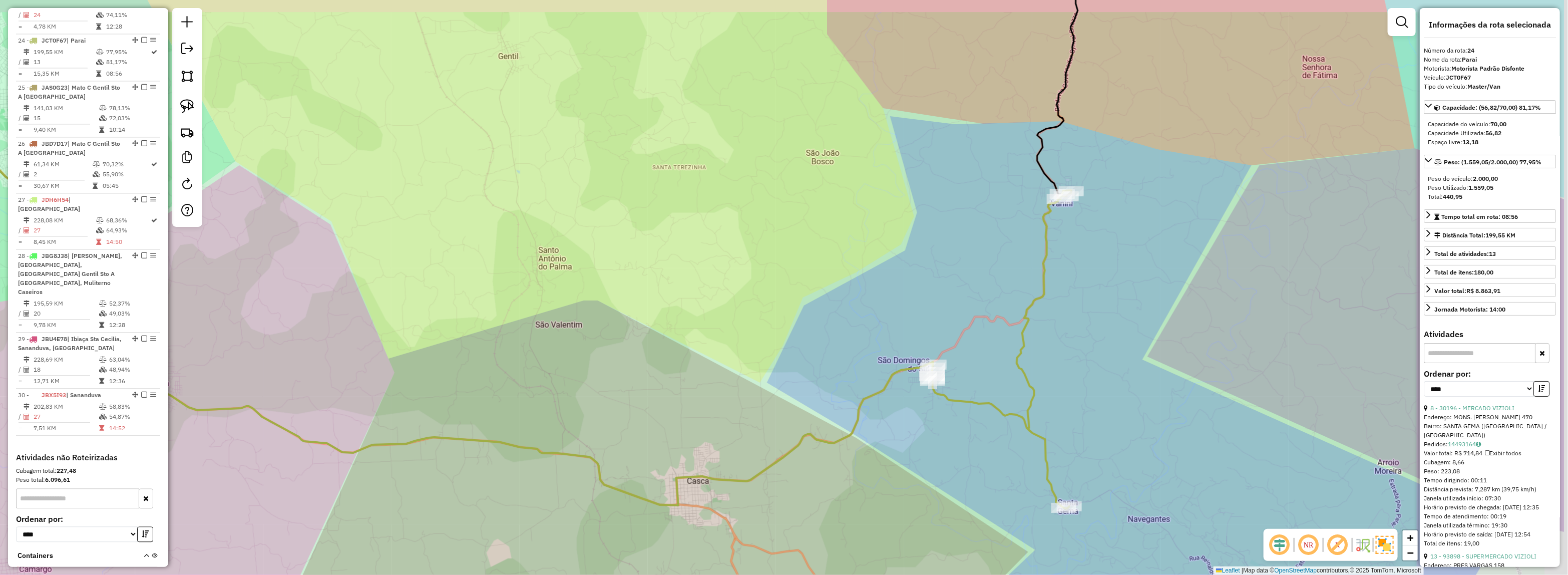
drag, startPoint x: 884, startPoint y: 432, endPoint x: 931, endPoint y: 315, distance: 126.1
click at [872, 436] on div "Janela de atendimento Grade de atendimento Capacidade Transportadoras Veículos …" at bounding box center [784, 288] width 1568 height 575
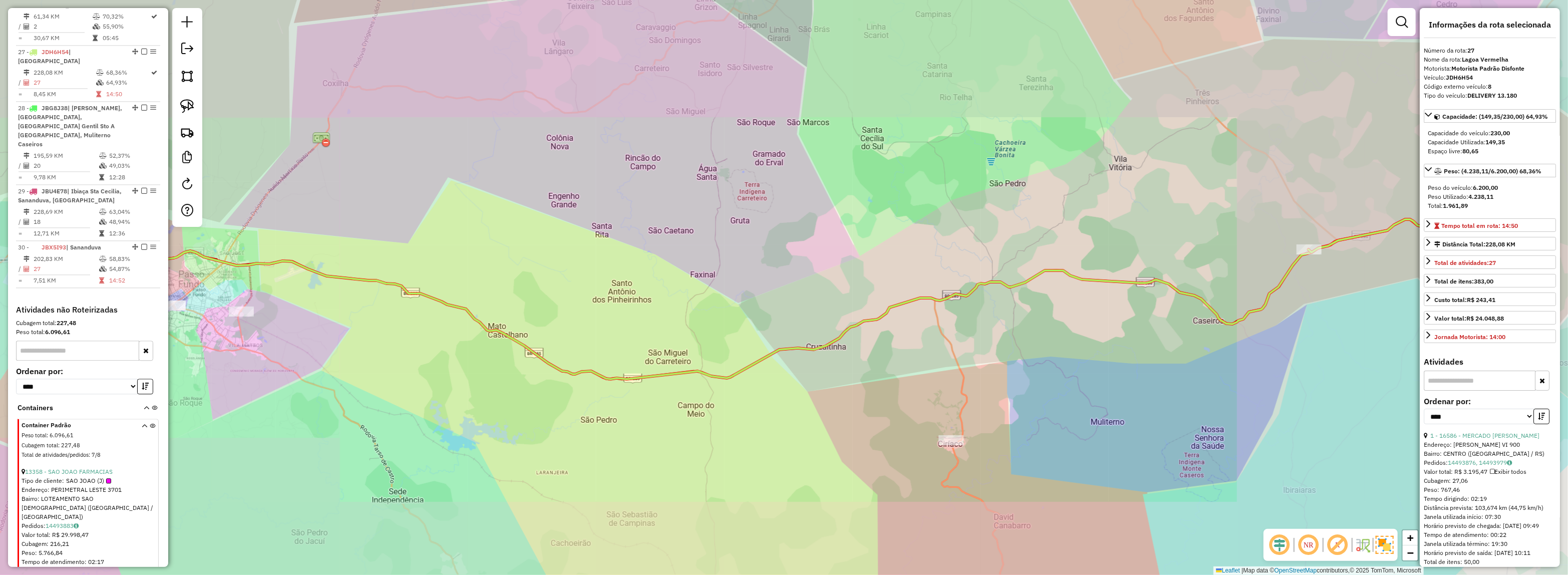
scroll to position [1849, 0]
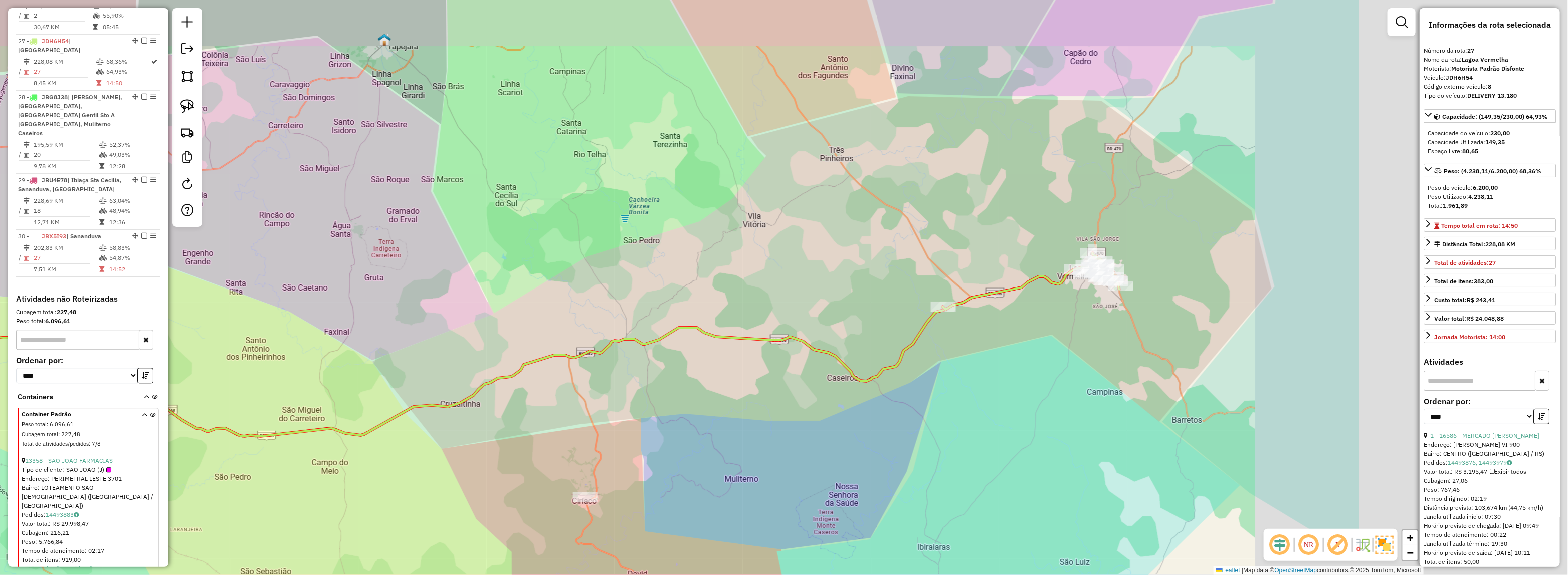
drag, startPoint x: 1300, startPoint y: 298, endPoint x: 910, endPoint y: 373, distance: 397.1
click at [910, 373] on div "Janela de atendimento Grade de atendimento Capacidade Transportadoras Veículos …" at bounding box center [784, 288] width 1568 height 575
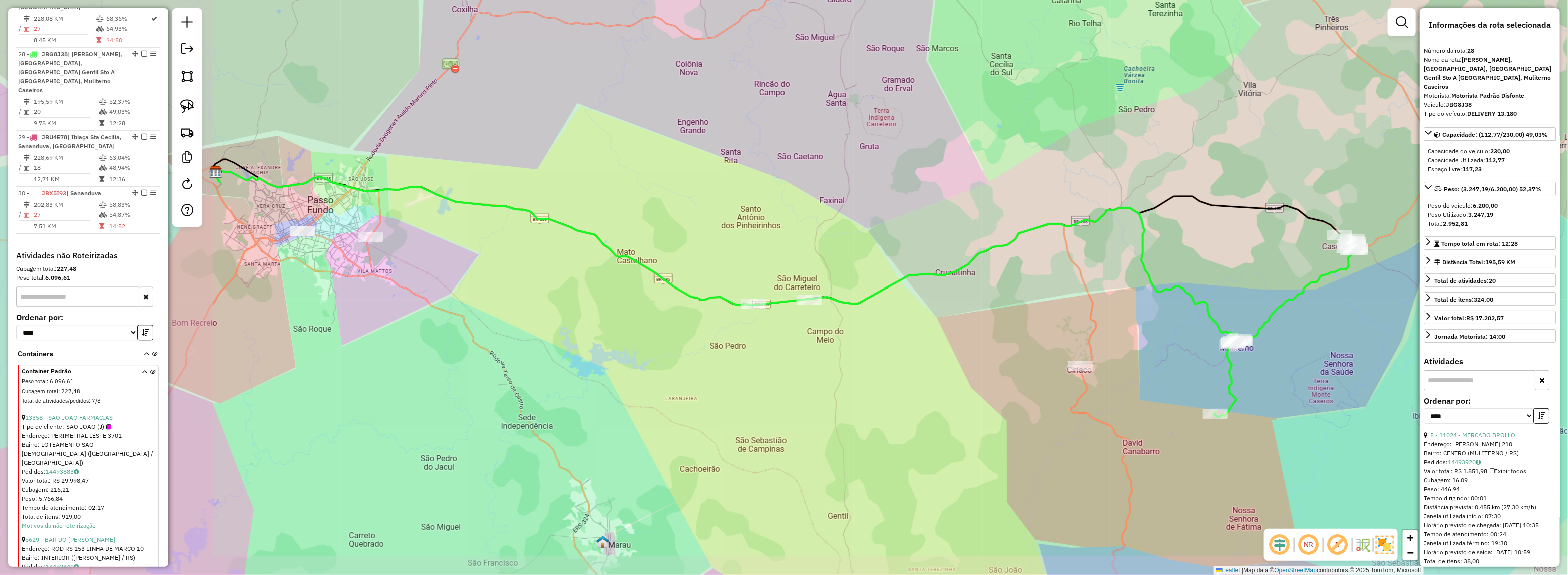
scroll to position [1896, 0]
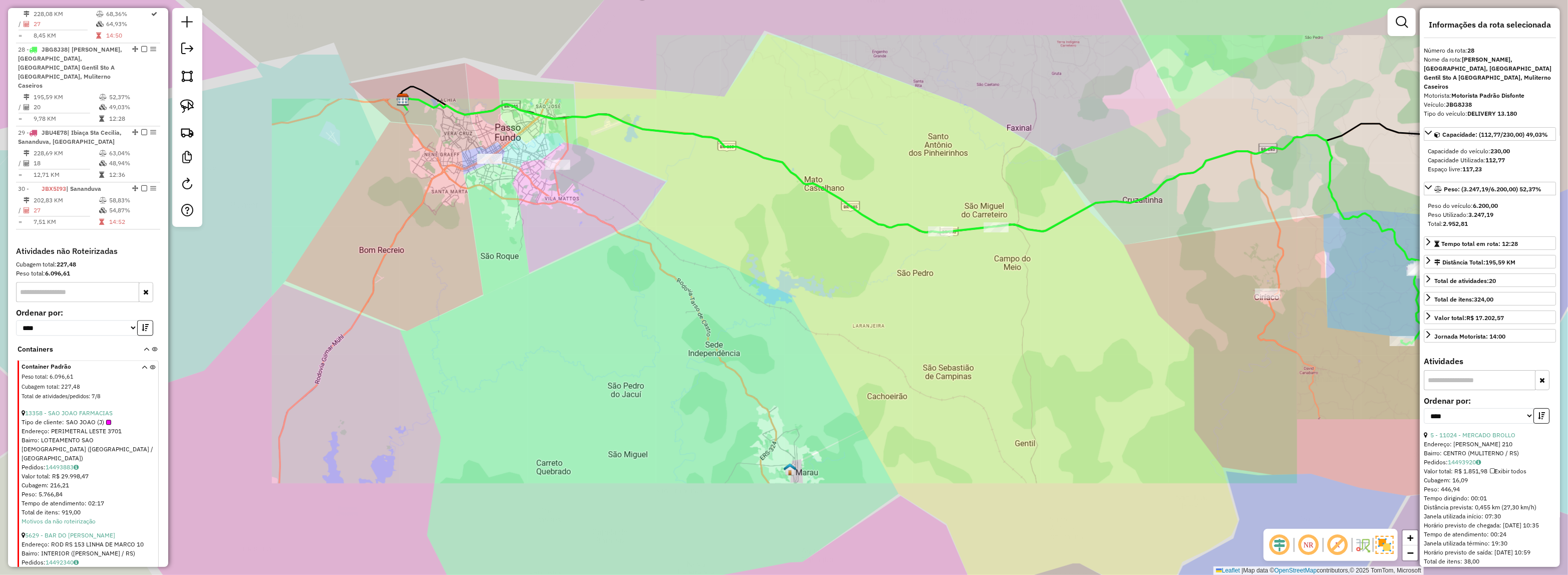
drag, startPoint x: 1380, startPoint y: 205, endPoint x: 1062, endPoint y: 282, distance: 327.2
click at [1059, 282] on div "Janela de atendimento Grade de atendimento Capacidade Transportadoras Veículos …" at bounding box center [784, 288] width 1568 height 575
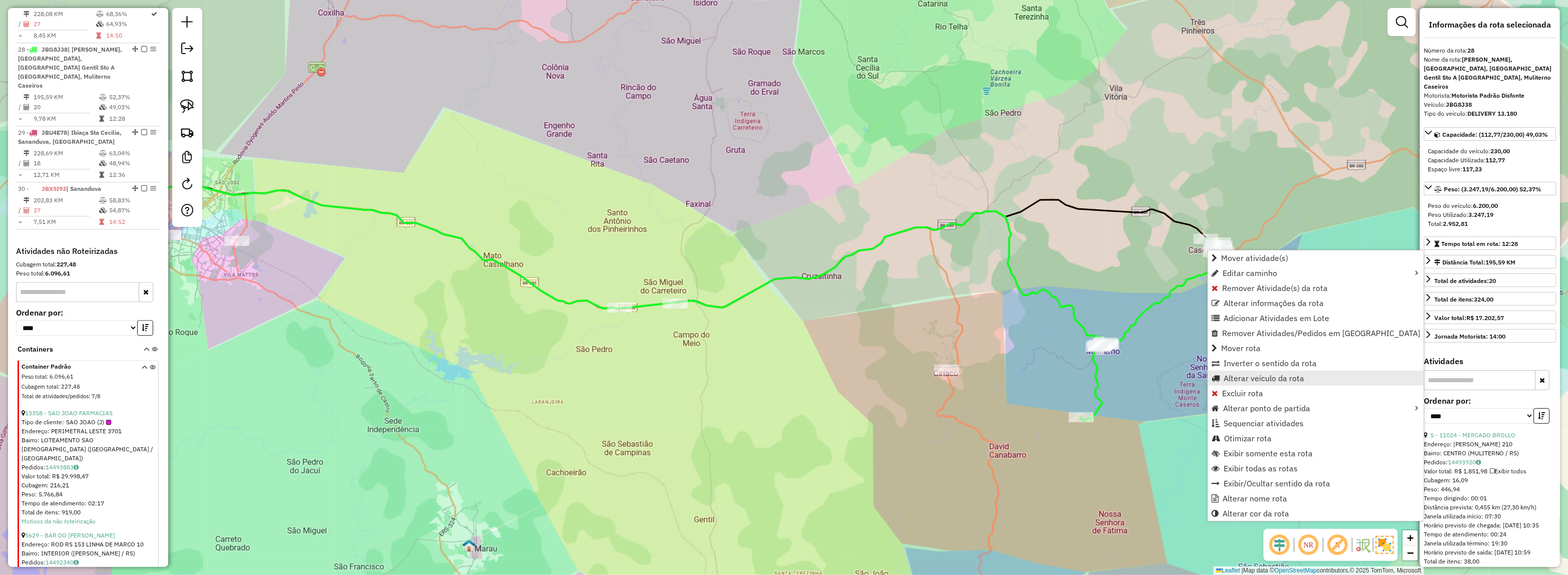
click at [1245, 381] on span "Alterar veículo da rota" at bounding box center [1263, 378] width 81 height 8
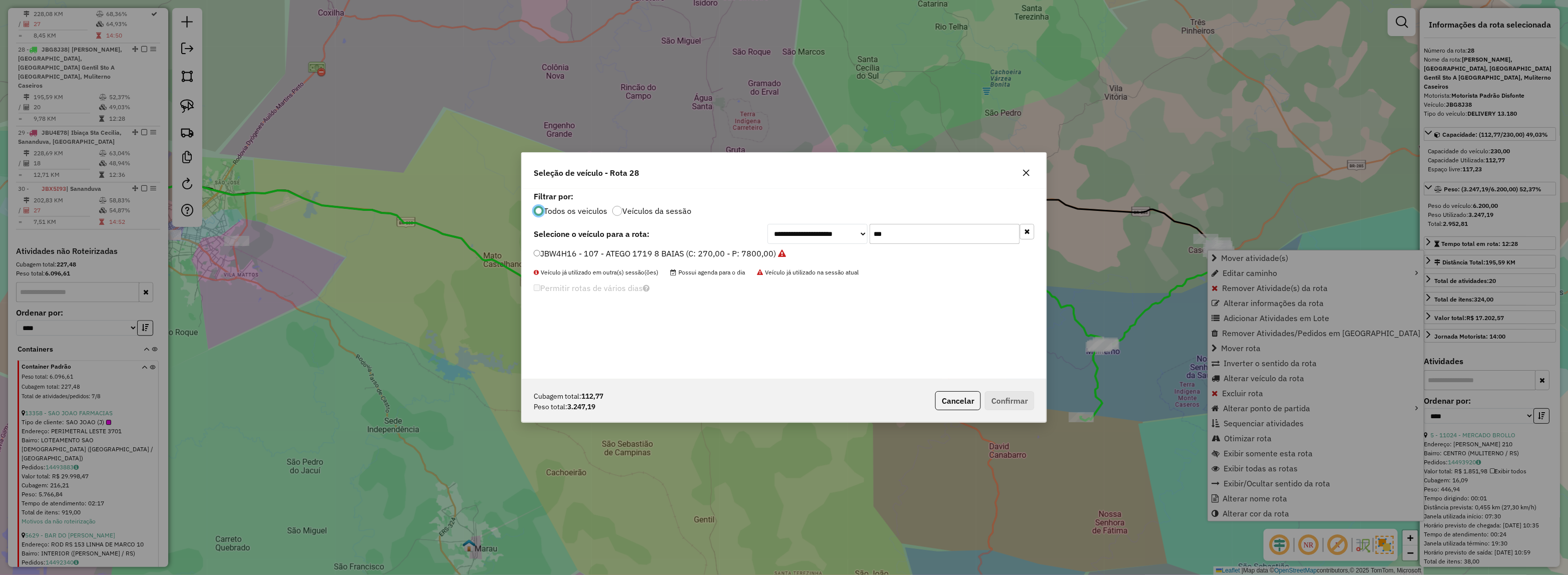
scroll to position [5, 3]
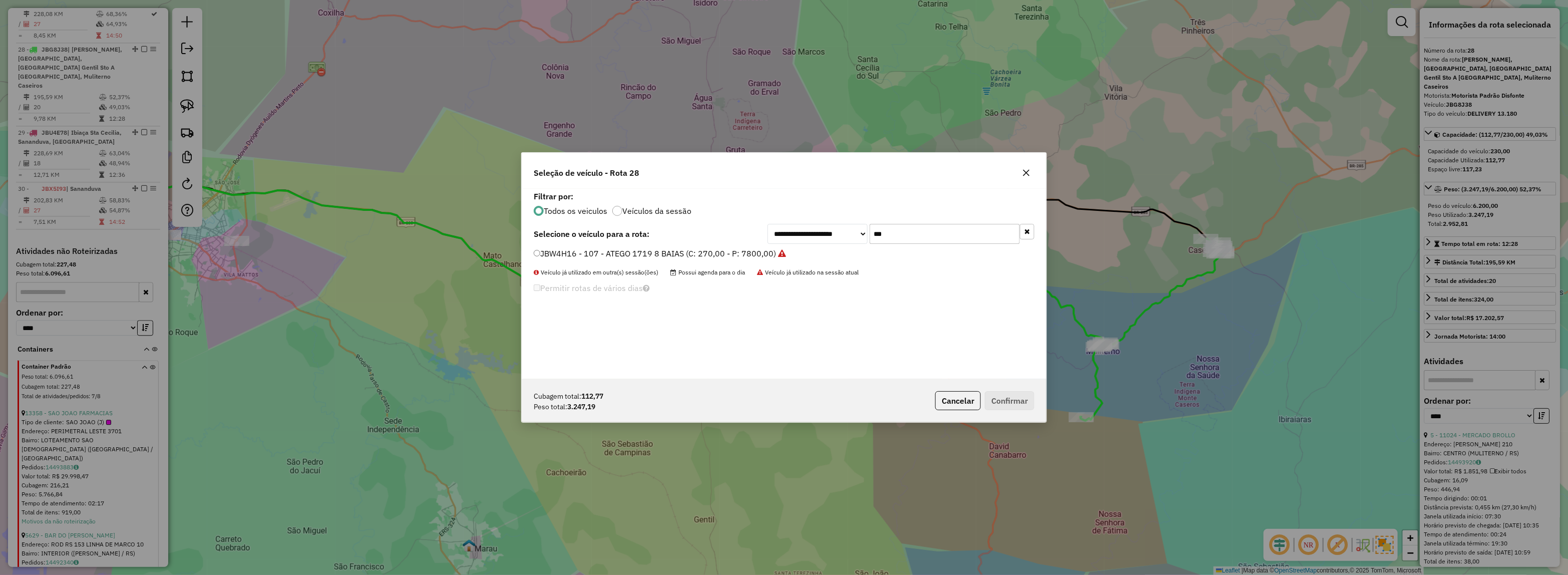
drag, startPoint x: 937, startPoint y: 234, endPoint x: 727, endPoint y: 224, distance: 210.2
click at [744, 239] on div "**********" at bounding box center [784, 234] width 501 height 20
type input "***"
click at [717, 255] on label "JCE2H19 - 7 - DELIVERY 9.150/13.180 (C: 183,00 - P: 5000,00)" at bounding box center [654, 253] width 242 height 12
click at [1016, 403] on button "Confirmar" at bounding box center [1009, 400] width 49 height 19
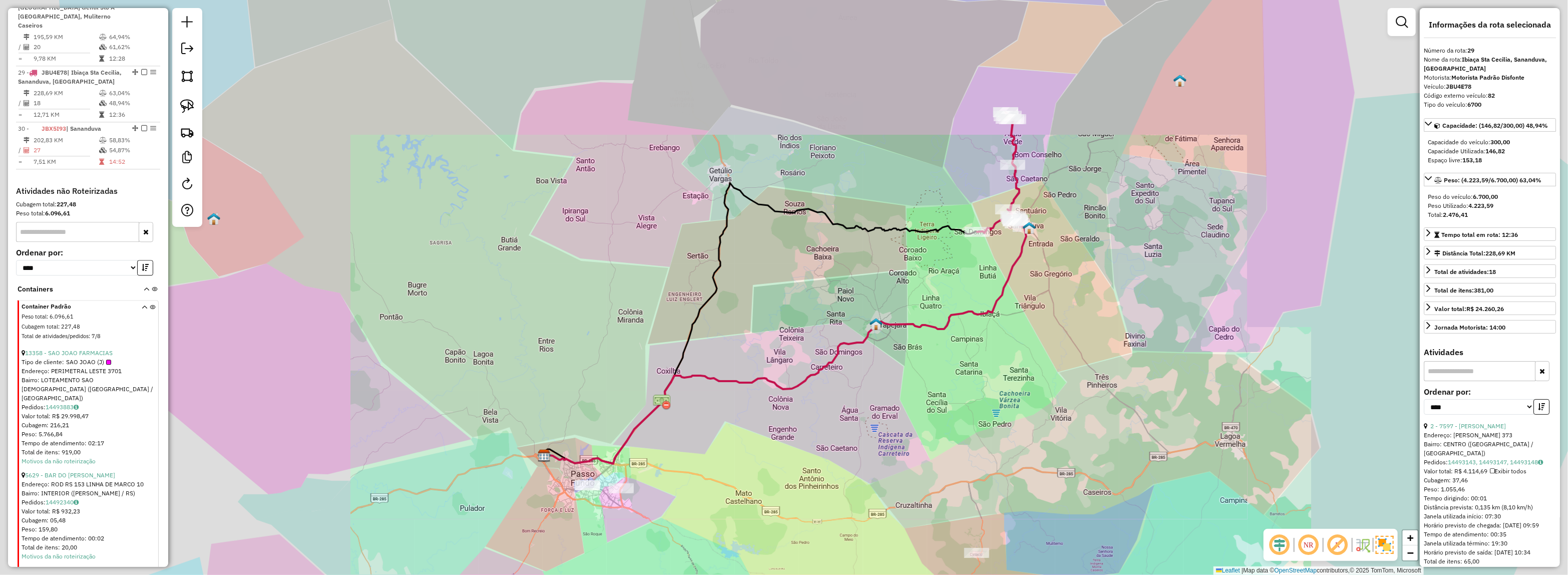
scroll to position [1971, 0]
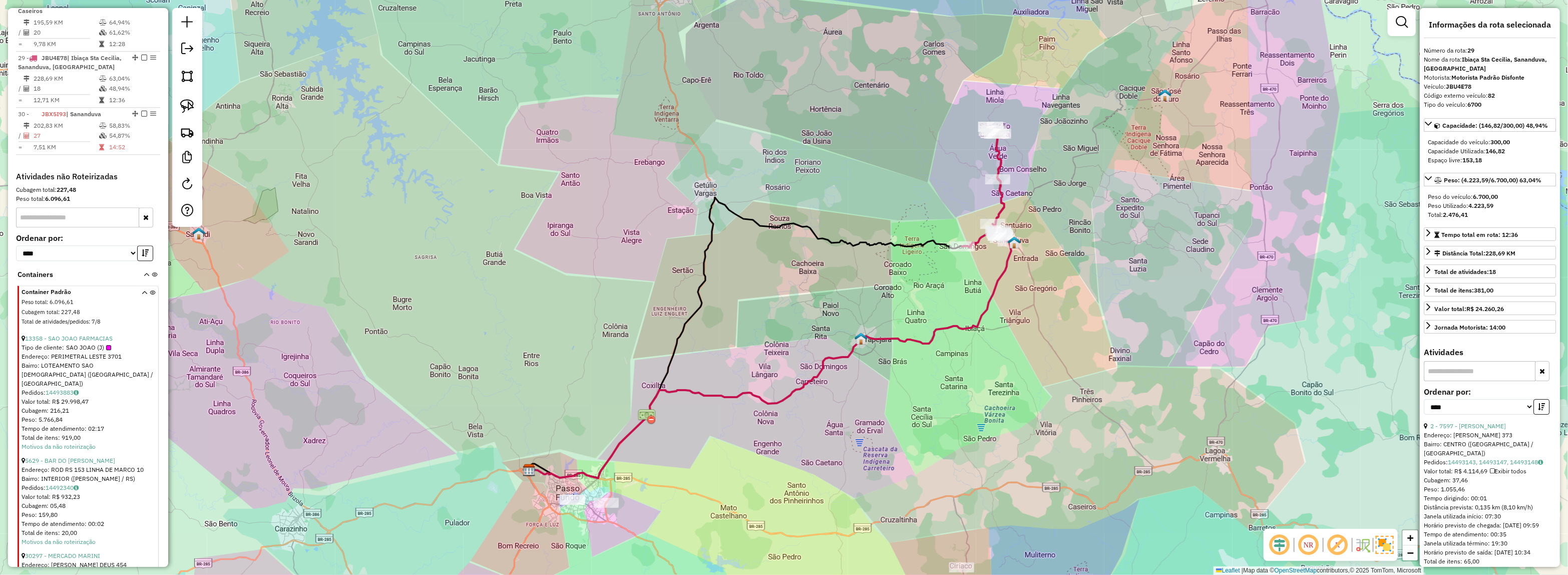
drag, startPoint x: 1090, startPoint y: 325, endPoint x: 1072, endPoint y: 341, distance: 24.1
click at [1072, 341] on div "Janela de atendimento Grade de atendimento Capacidade Transportadoras Veículos …" at bounding box center [784, 288] width 1568 height 575
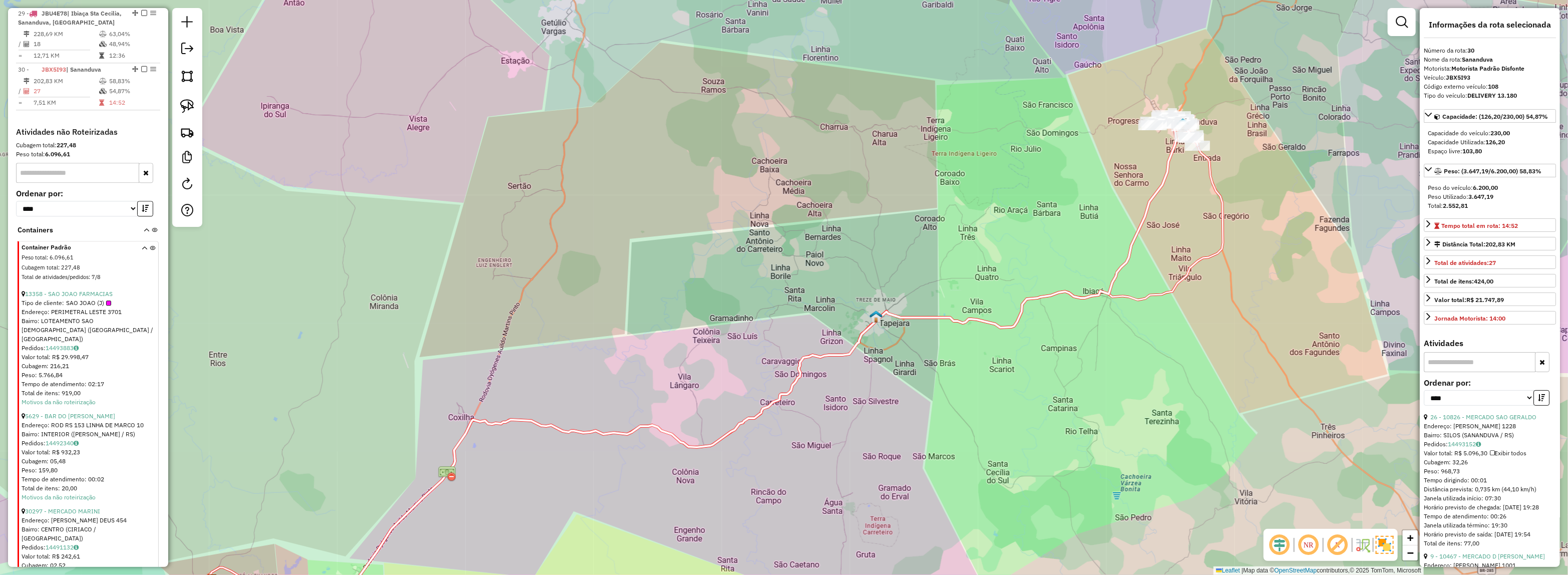
scroll to position [2036, 0]
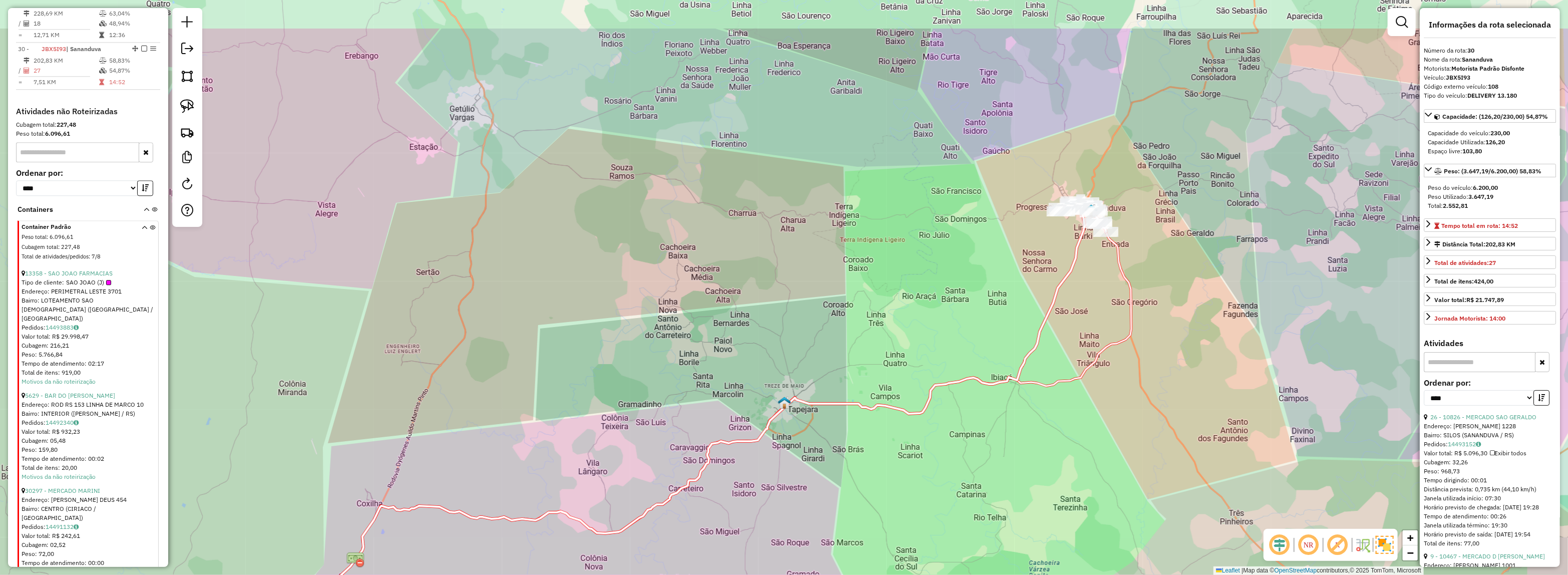
drag, startPoint x: 1109, startPoint y: 226, endPoint x: 922, endPoint y: 377, distance: 240.4
click at [922, 377] on div "Janela de atendimento Grade de atendimento Capacidade Transportadoras Veículos …" at bounding box center [784, 288] width 1568 height 575
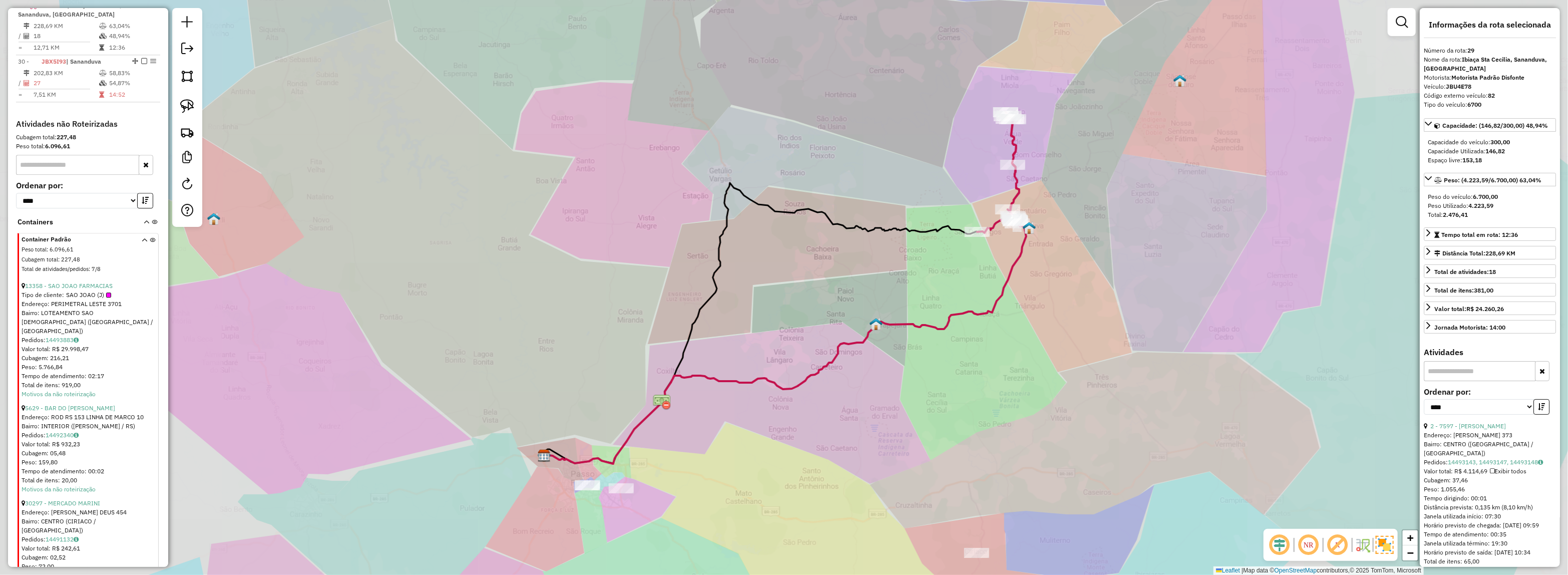
scroll to position [1971, 0]
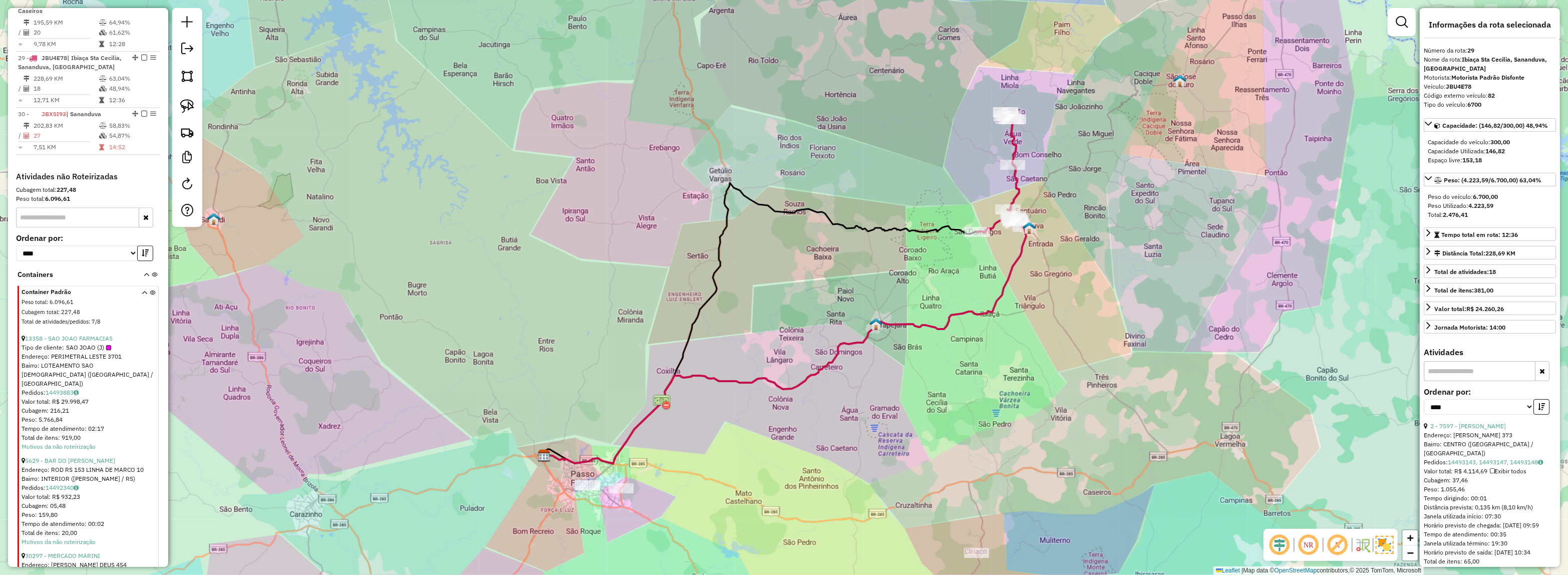
drag, startPoint x: 991, startPoint y: 282, endPoint x: 981, endPoint y: 314, distance: 33.5
click at [981, 314] on div "Janela de atendimento Grade de atendimento Capacidade Transportadoras Veículos …" at bounding box center [784, 288] width 1568 height 575
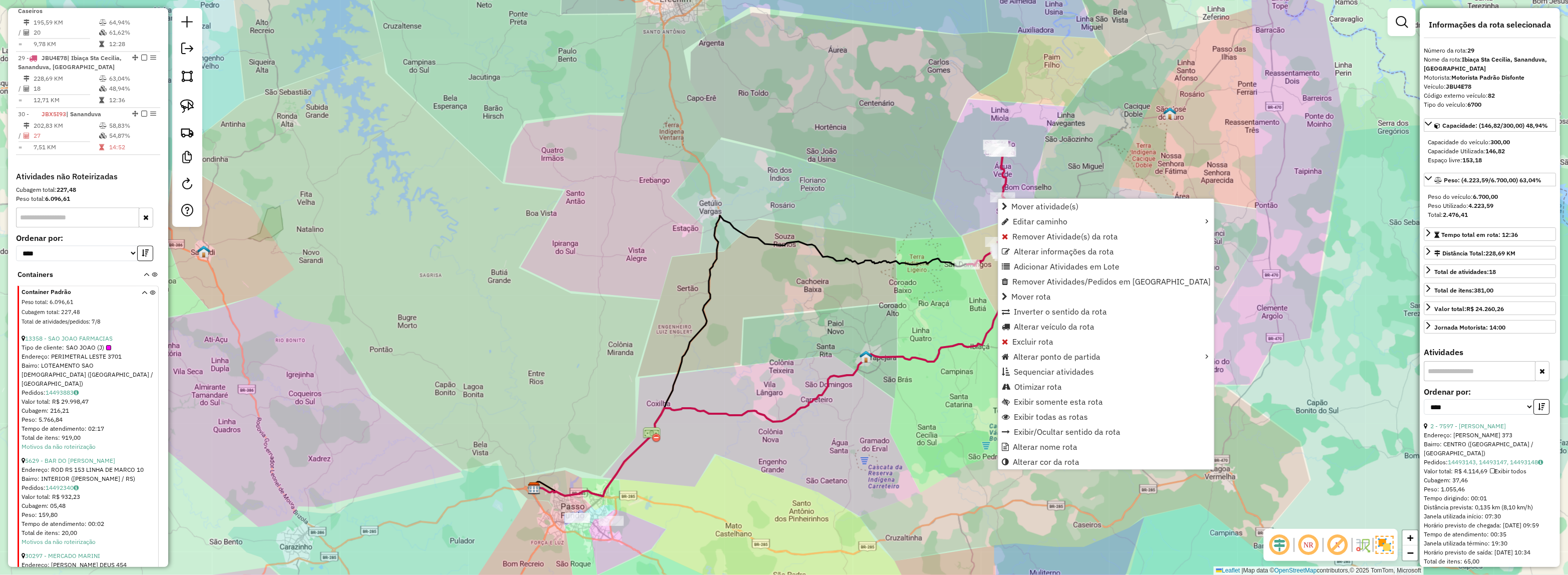
click at [907, 218] on div "Rota 29 - Placa JBU4E78 9326 - RESTAURANTE PICININ Janela de atendimento Grade …" at bounding box center [784, 288] width 1568 height 575
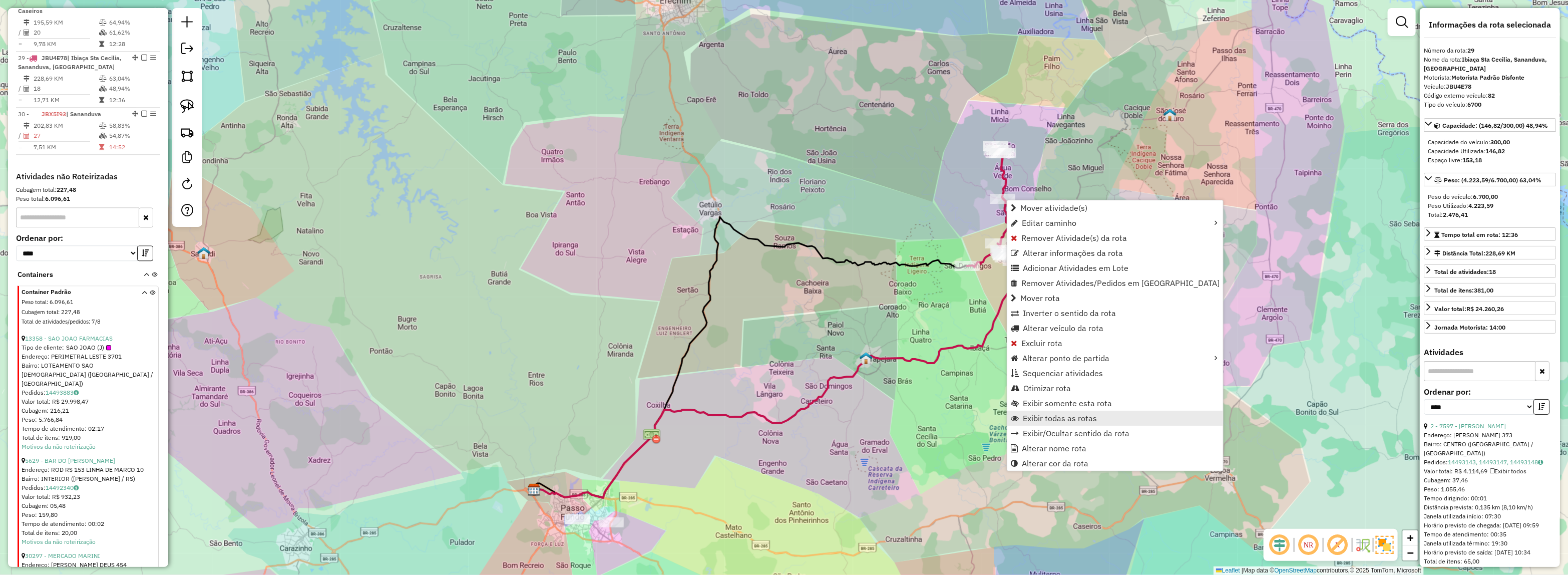
click at [1045, 411] on link "Exibir todas as rotas" at bounding box center [1115, 418] width 215 height 15
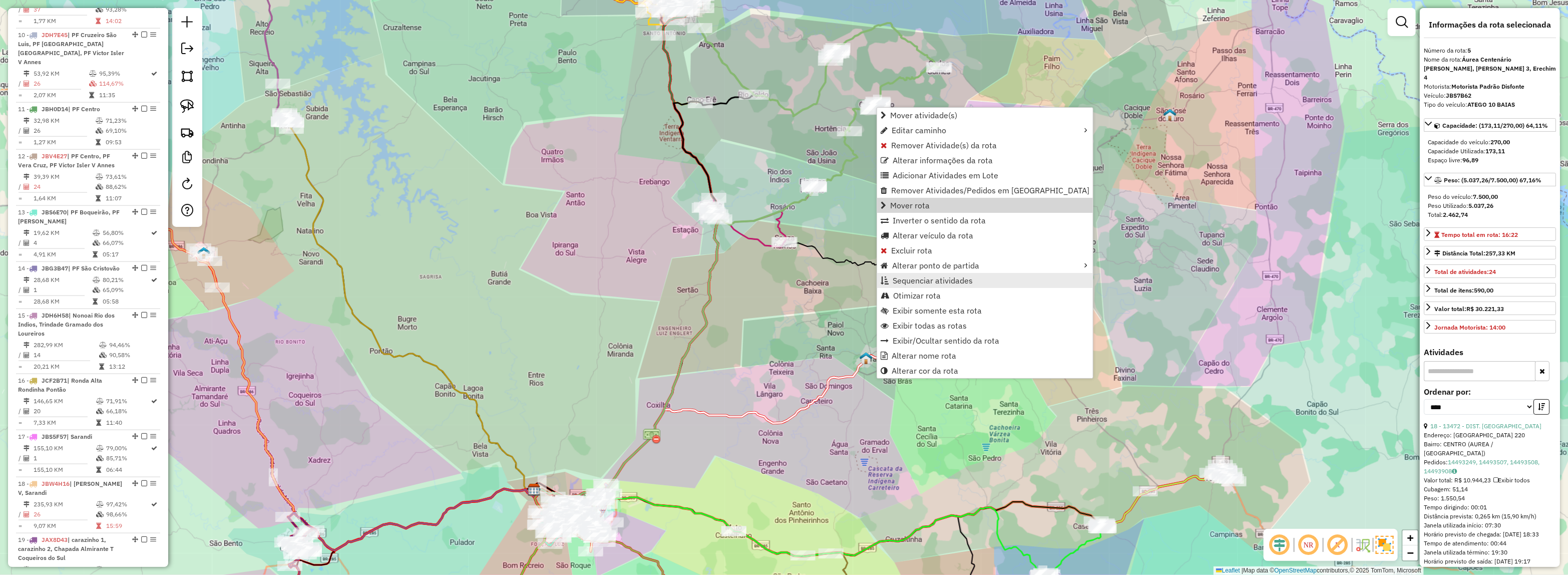
scroll to position [623, 0]
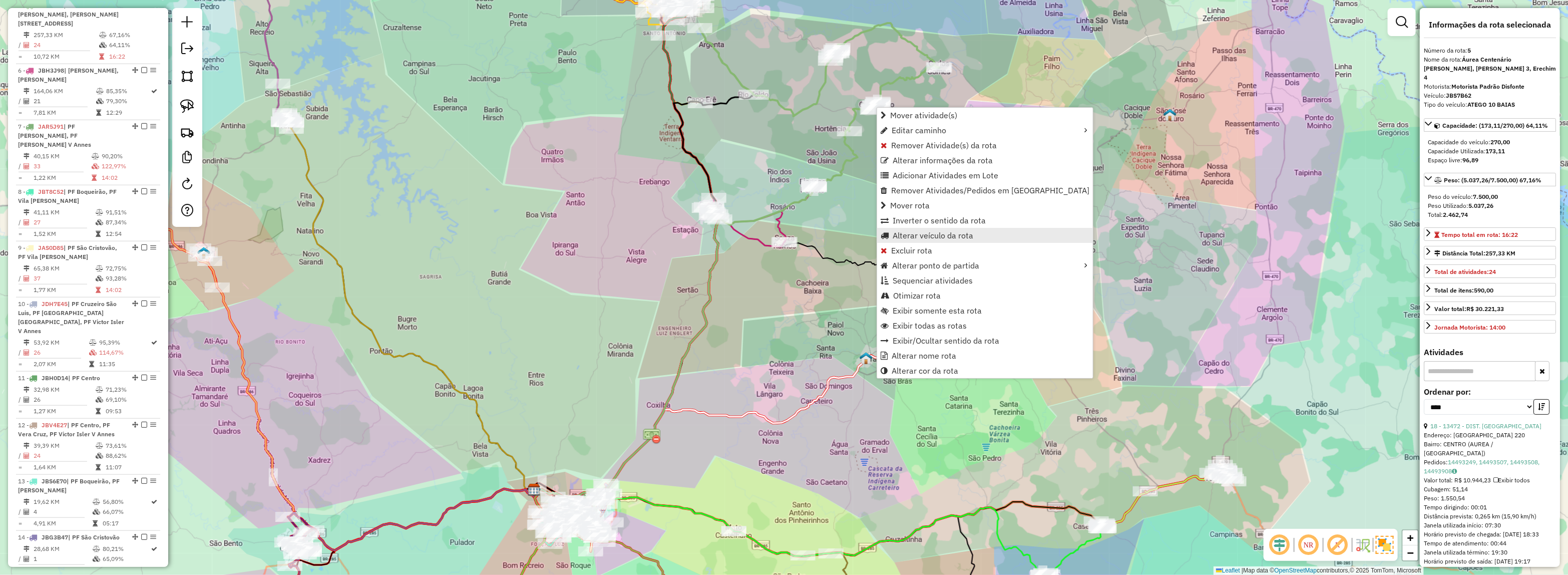
click at [921, 235] on span "Alterar veículo da rota" at bounding box center [933, 235] width 81 height 8
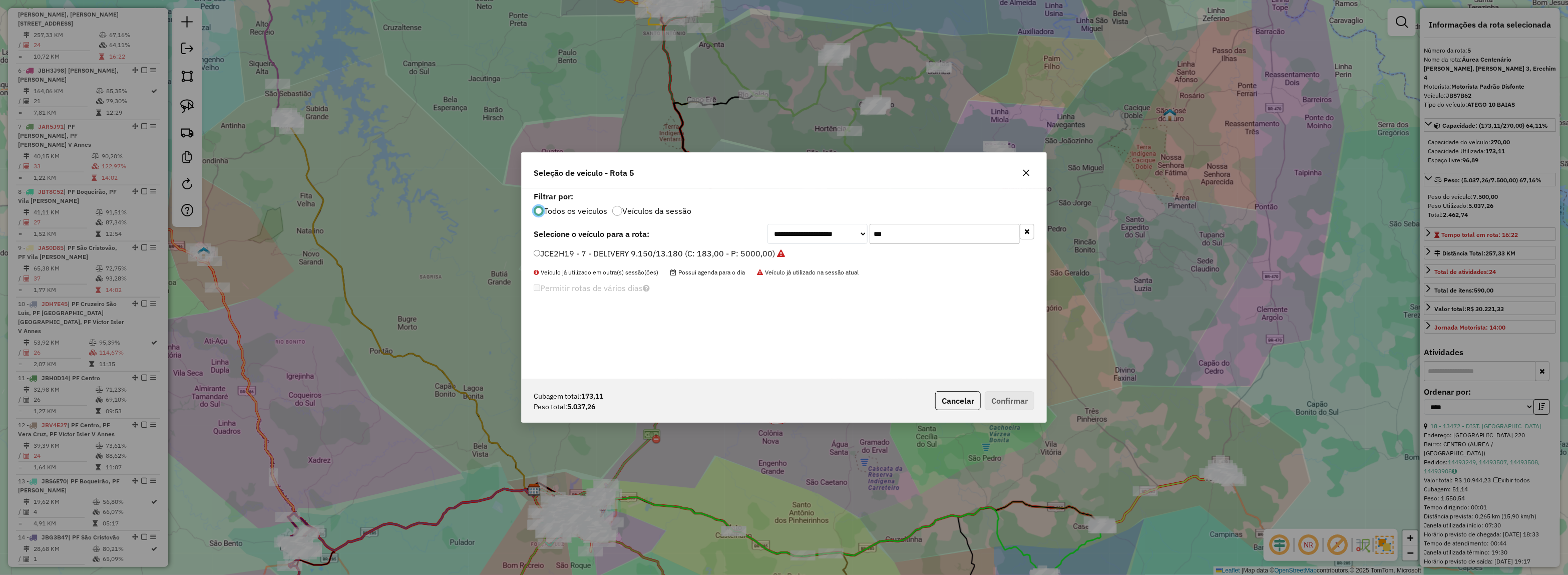
scroll to position [5, 3]
drag, startPoint x: 854, startPoint y: 231, endPoint x: 764, endPoint y: 234, distance: 90.0
click at [765, 234] on div "**********" at bounding box center [784, 234] width 501 height 20
type input "****"
click at [724, 248] on label "JBG8J38 - DELIVERY 13.180 (C: 230,00 - P: 6200,00) (VD)" at bounding box center [644, 253] width 221 height 12
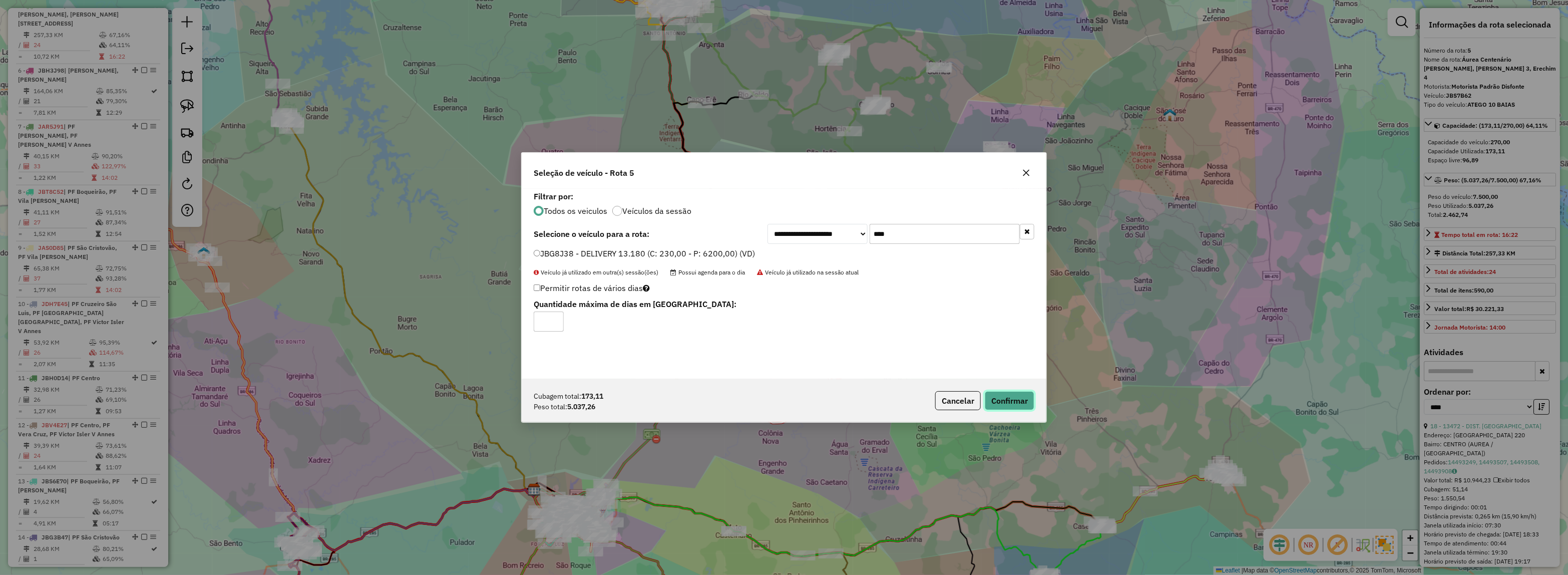
drag, startPoint x: 1003, startPoint y: 399, endPoint x: 906, endPoint y: 363, distance: 103.5
click at [1002, 399] on button "Confirmar" at bounding box center [1009, 400] width 49 height 19
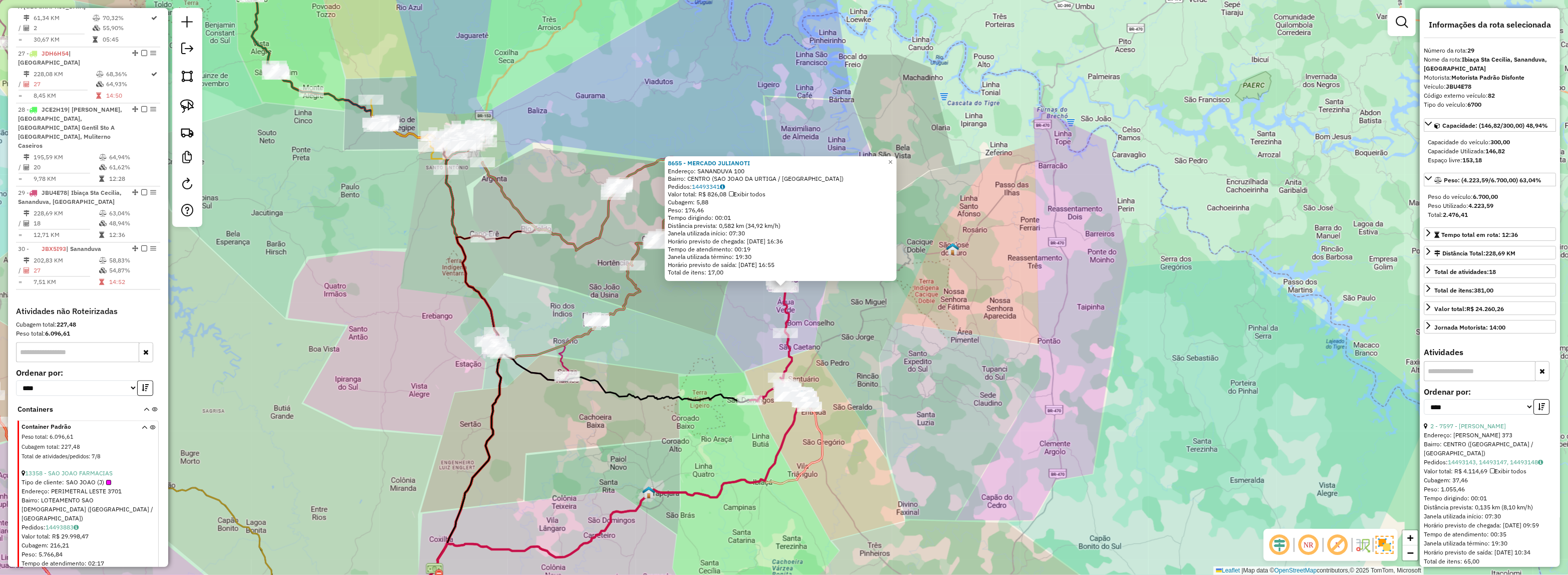
scroll to position [1971, 0]
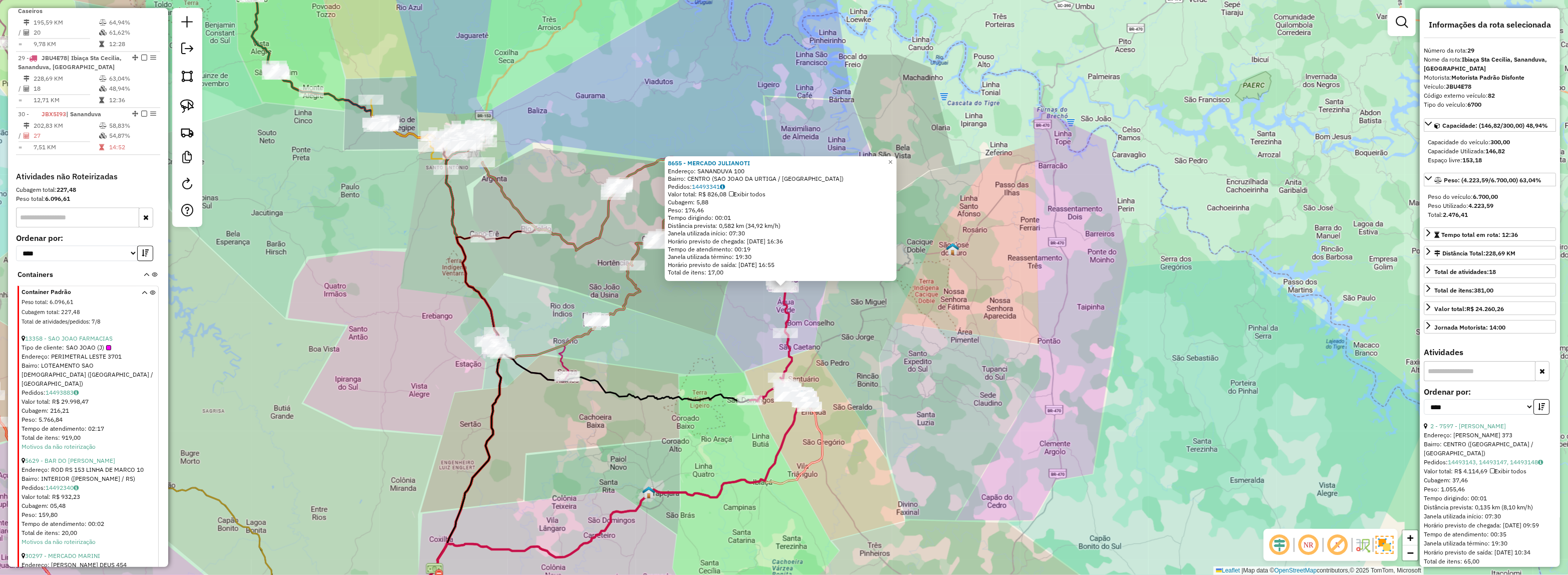
click at [799, 306] on div "8655 - MERCADO [PERSON_NAME]: SANANDUVA 100 Bairro: CENTRO (SAO JOAO DA URTIGA …" at bounding box center [784, 288] width 1568 height 575
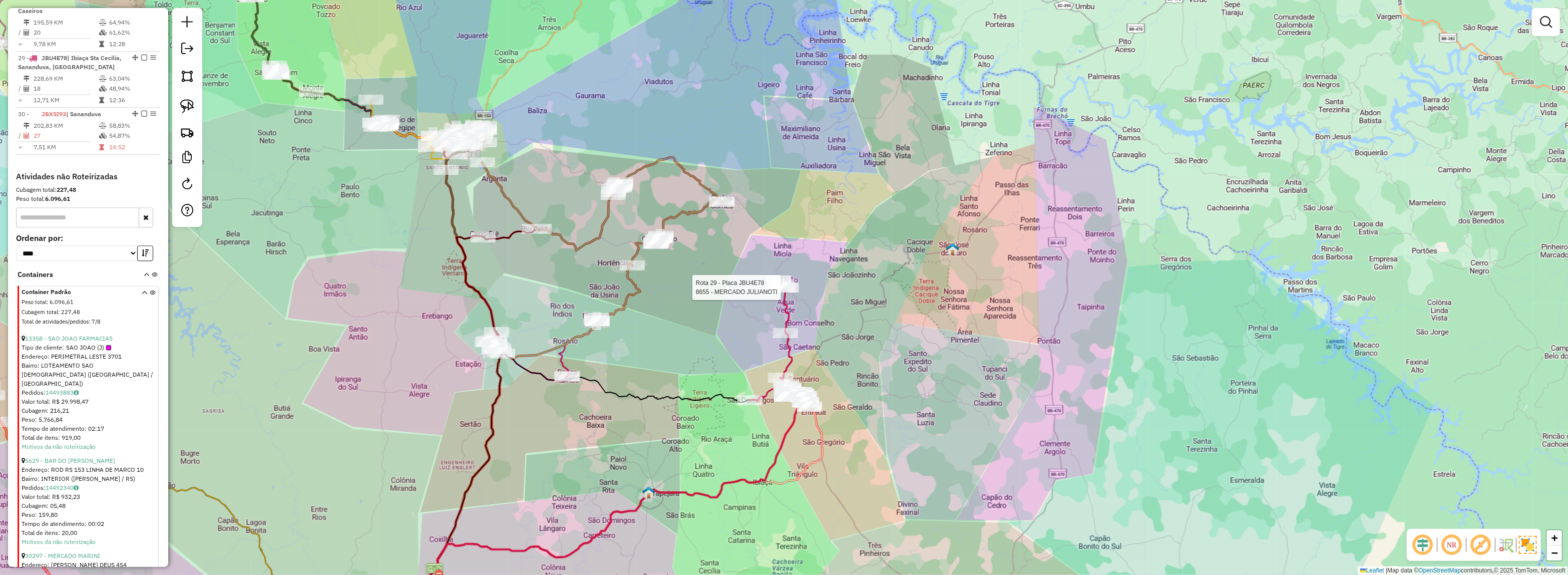
select select "*********"
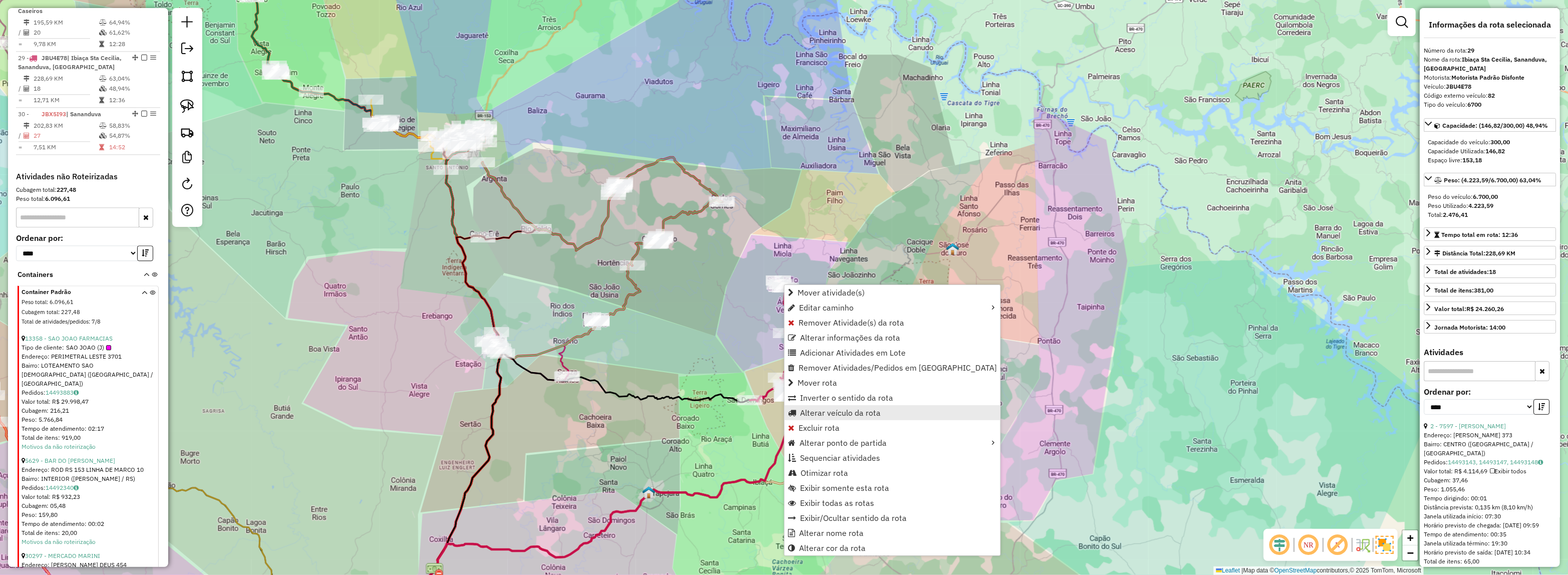
click at [826, 409] on span "Alterar veículo da rota" at bounding box center [840, 412] width 81 height 8
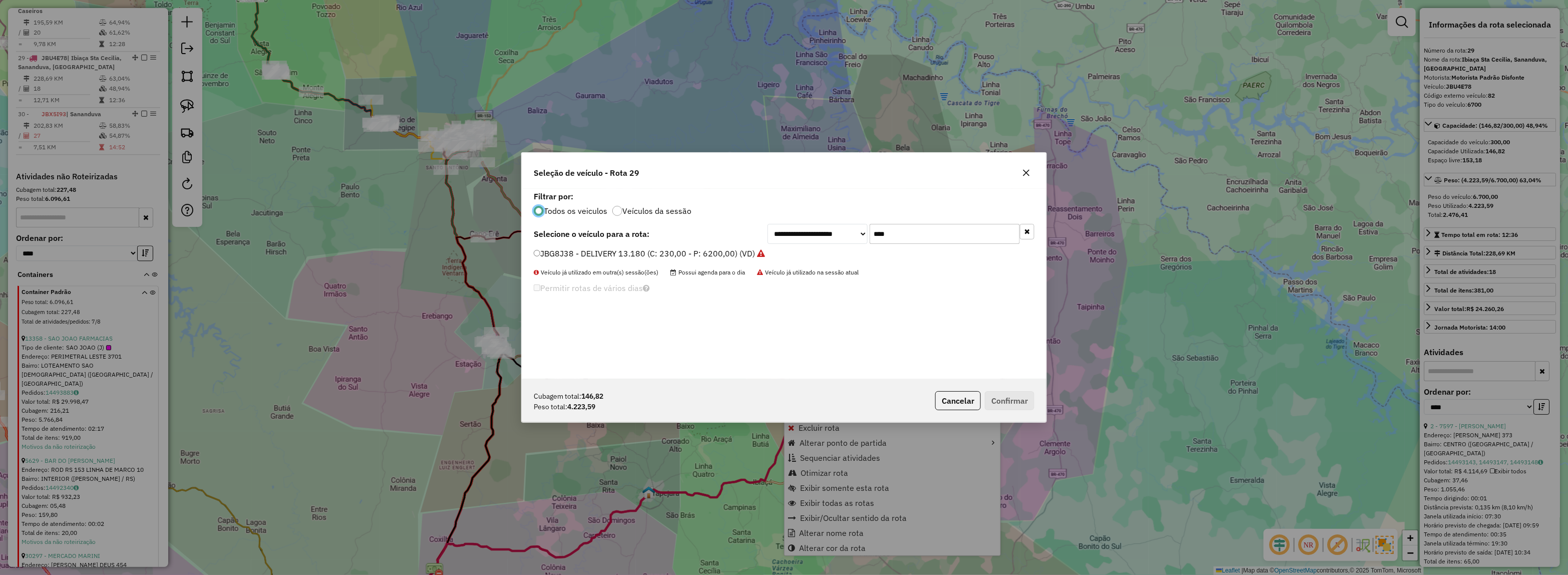
scroll to position [5, 3]
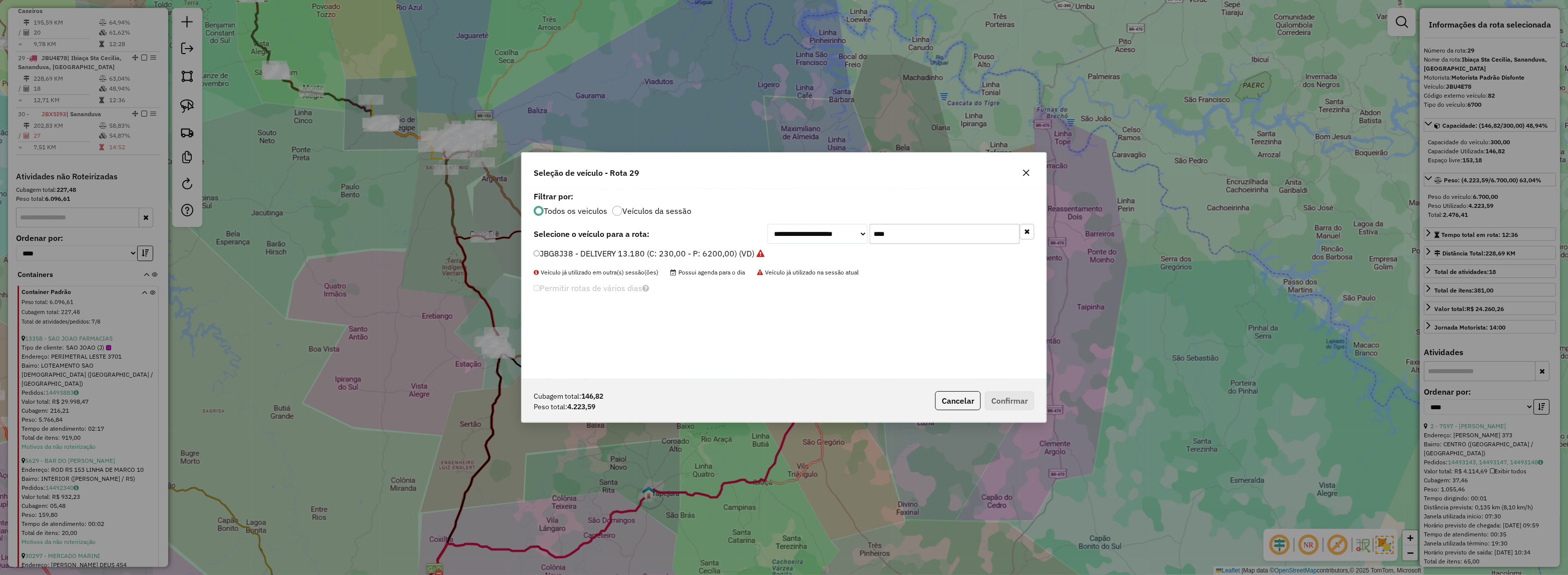
drag, startPoint x: 910, startPoint y: 222, endPoint x: 816, endPoint y: 231, distance: 94.4
click at [832, 229] on div "**********" at bounding box center [784, 283] width 525 height 190
drag, startPoint x: 950, startPoint y: 223, endPoint x: 822, endPoint y: 224, distance: 128.0
click at [822, 224] on div "**********" at bounding box center [784, 283] width 525 height 190
click at [917, 232] on input "****" at bounding box center [944, 234] width 150 height 20
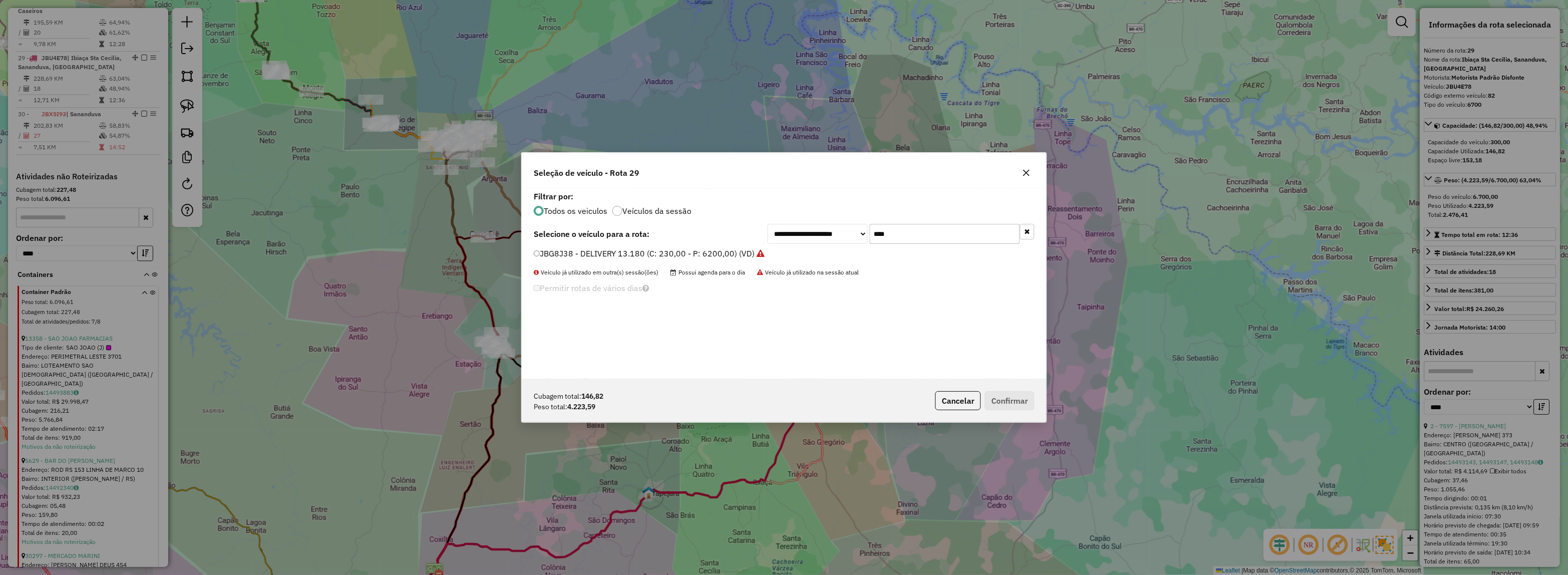
click at [917, 232] on input "****" at bounding box center [944, 234] width 150 height 20
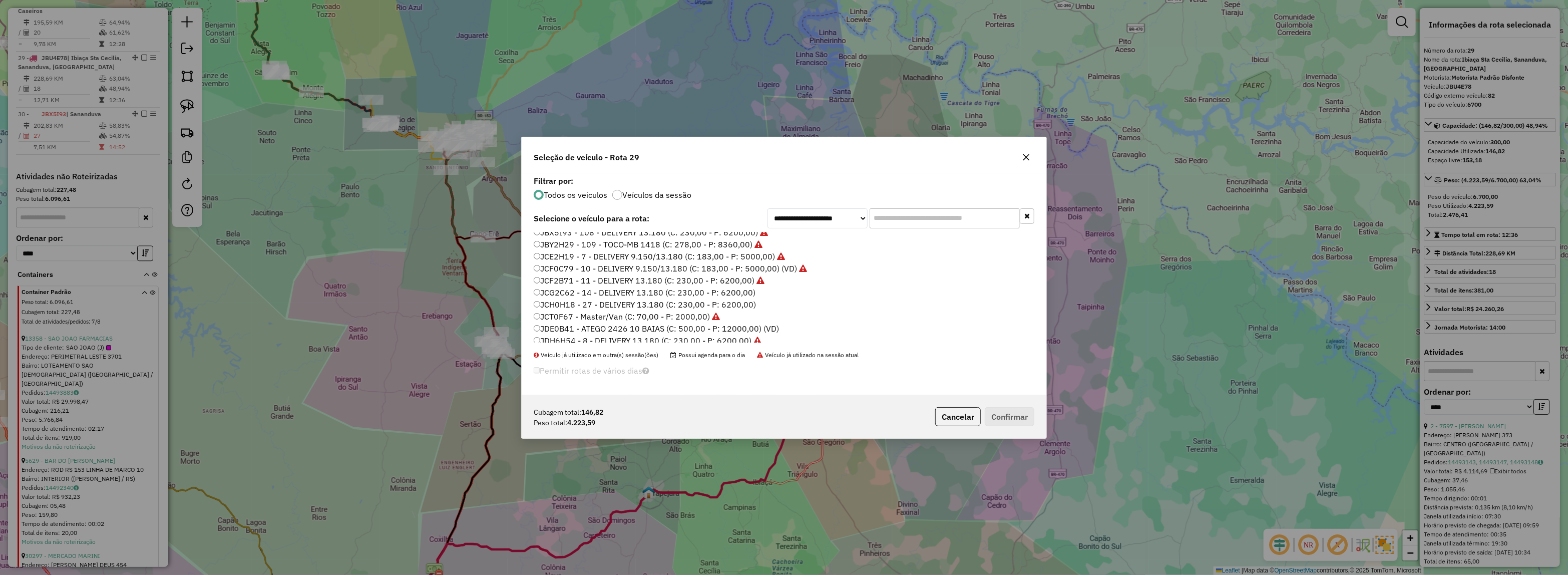
scroll to position [478, 0]
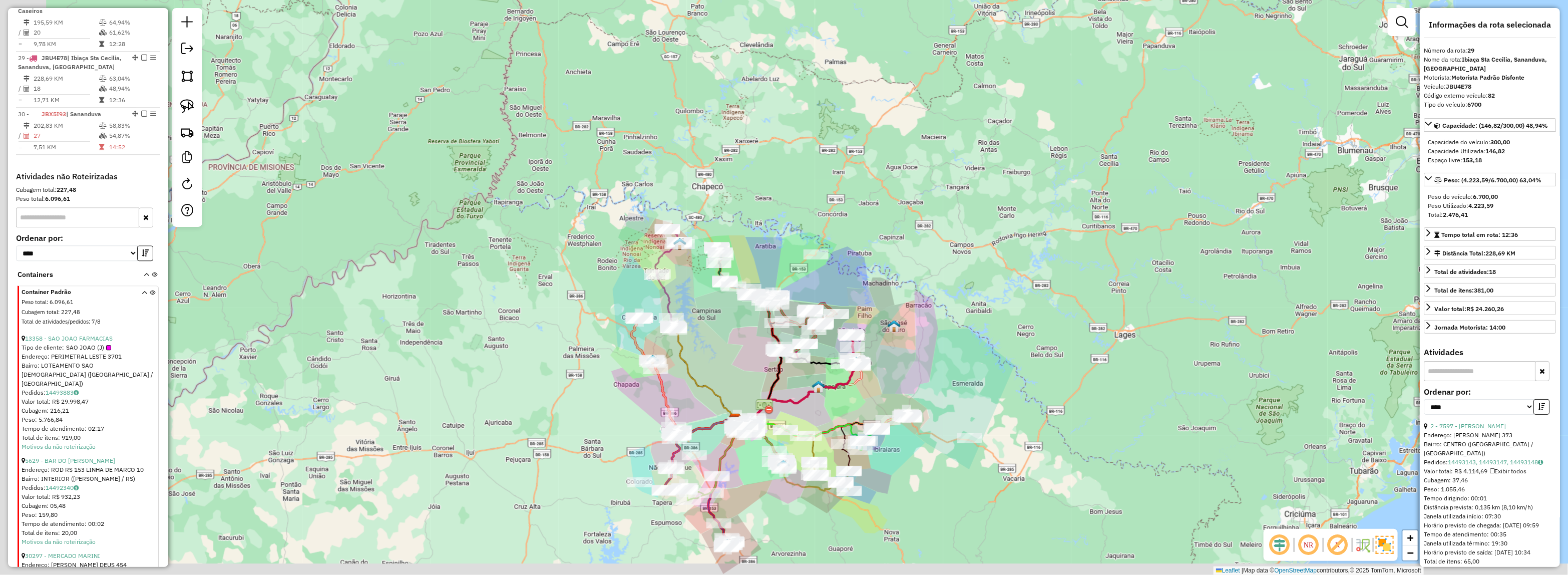
drag, startPoint x: 798, startPoint y: 427, endPoint x: 854, endPoint y: 389, distance: 67.7
click at [854, 389] on icon at bounding box center [798, 392] width 127 height 58
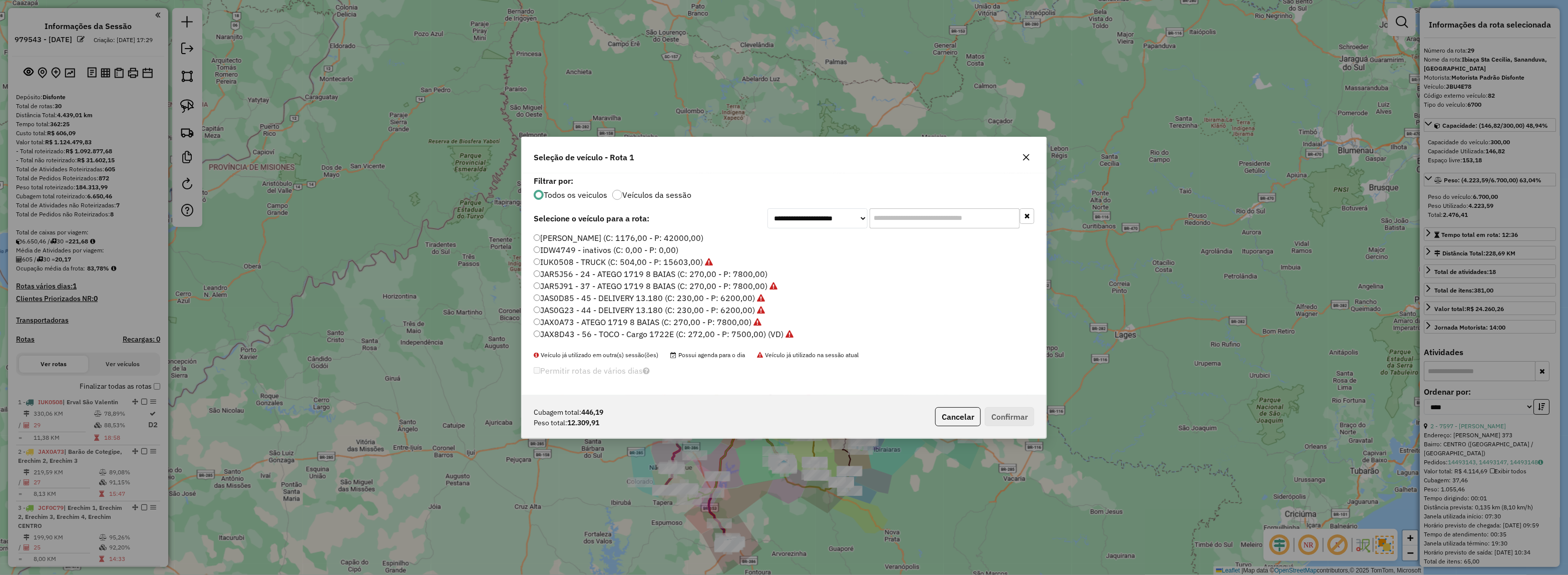
scroll to position [5, 3]
click at [925, 211] on input "text" at bounding box center [944, 218] width 150 height 20
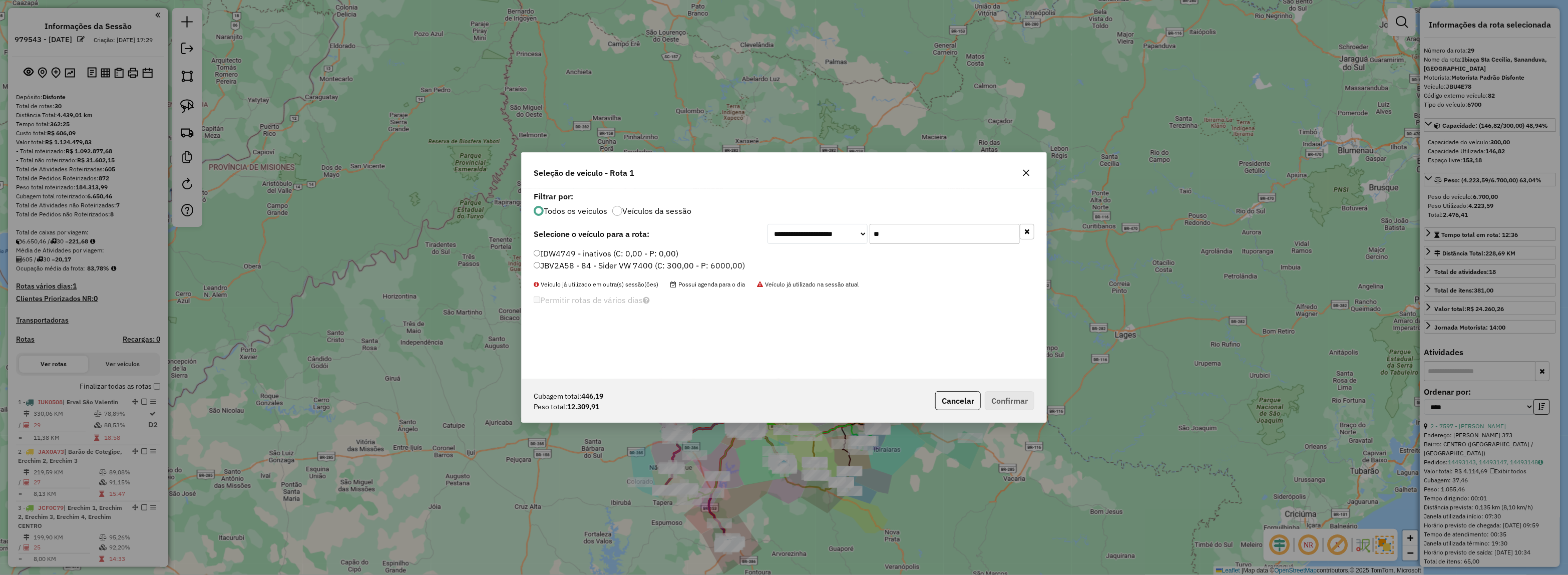
type input "***"
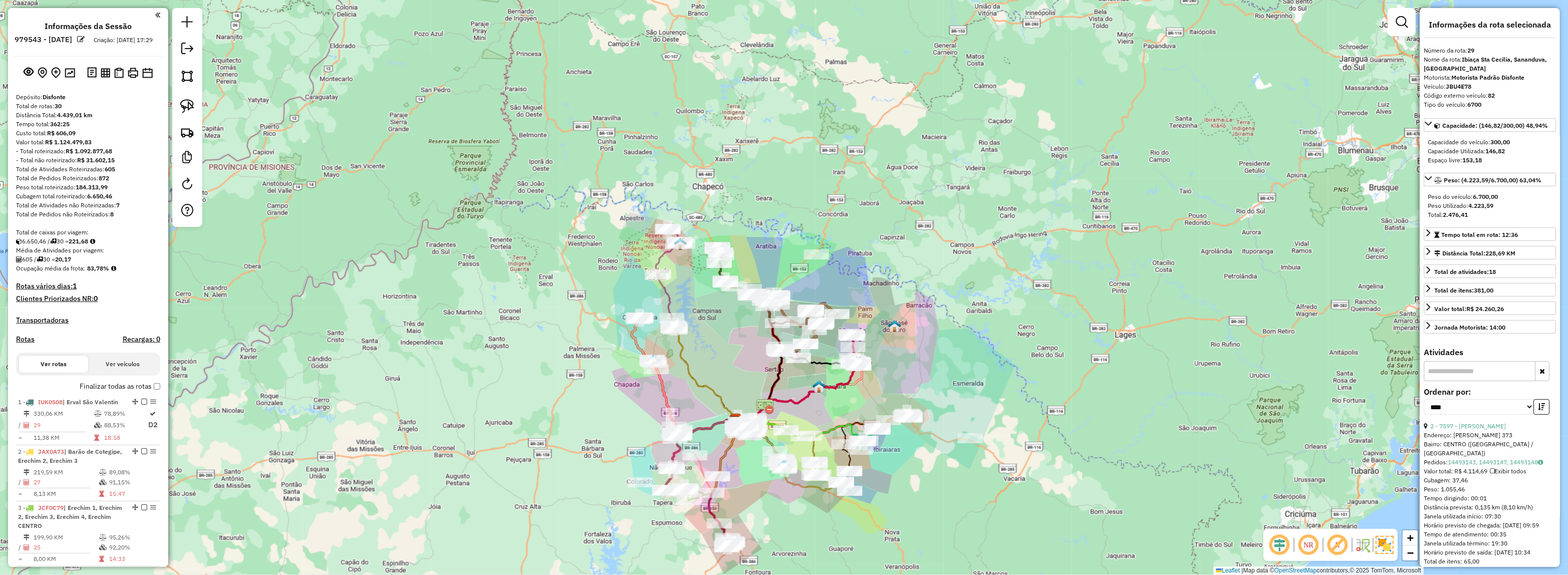
click at [172, 50] on div at bounding box center [187, 117] width 30 height 219
click at [190, 46] on em at bounding box center [187, 48] width 12 height 12
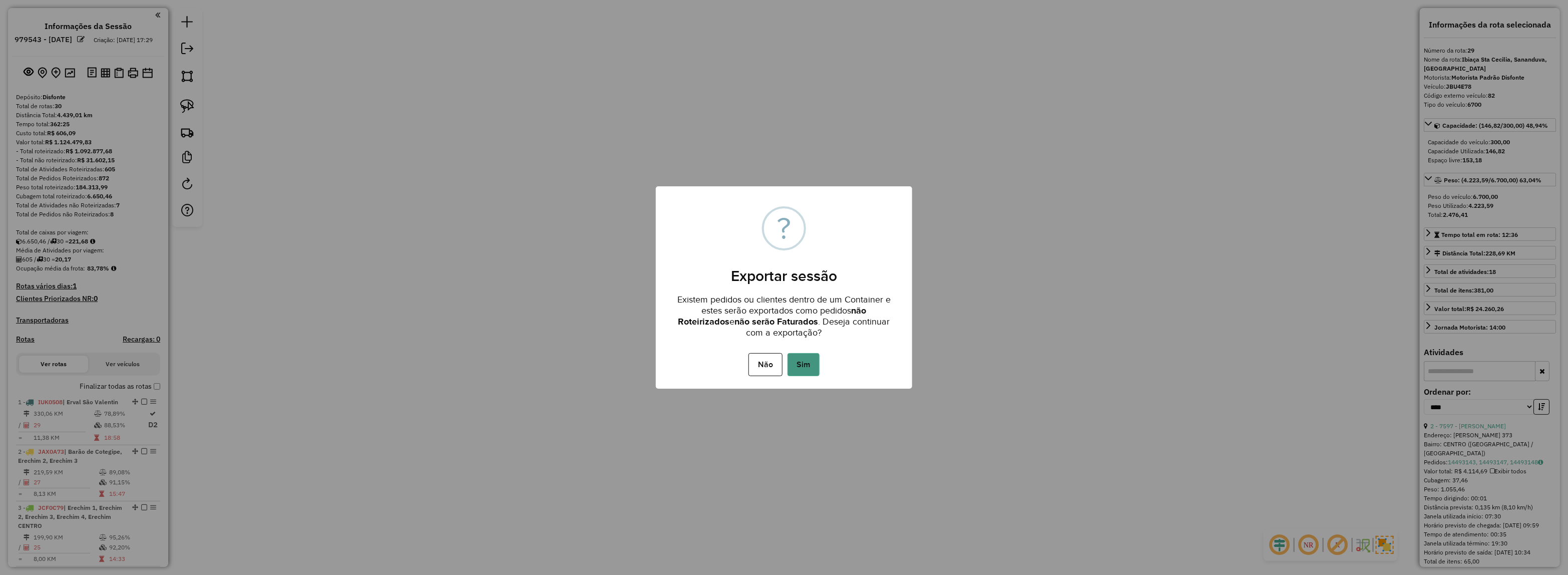
click at [808, 372] on button "Sim" at bounding box center [803, 365] width 32 height 23
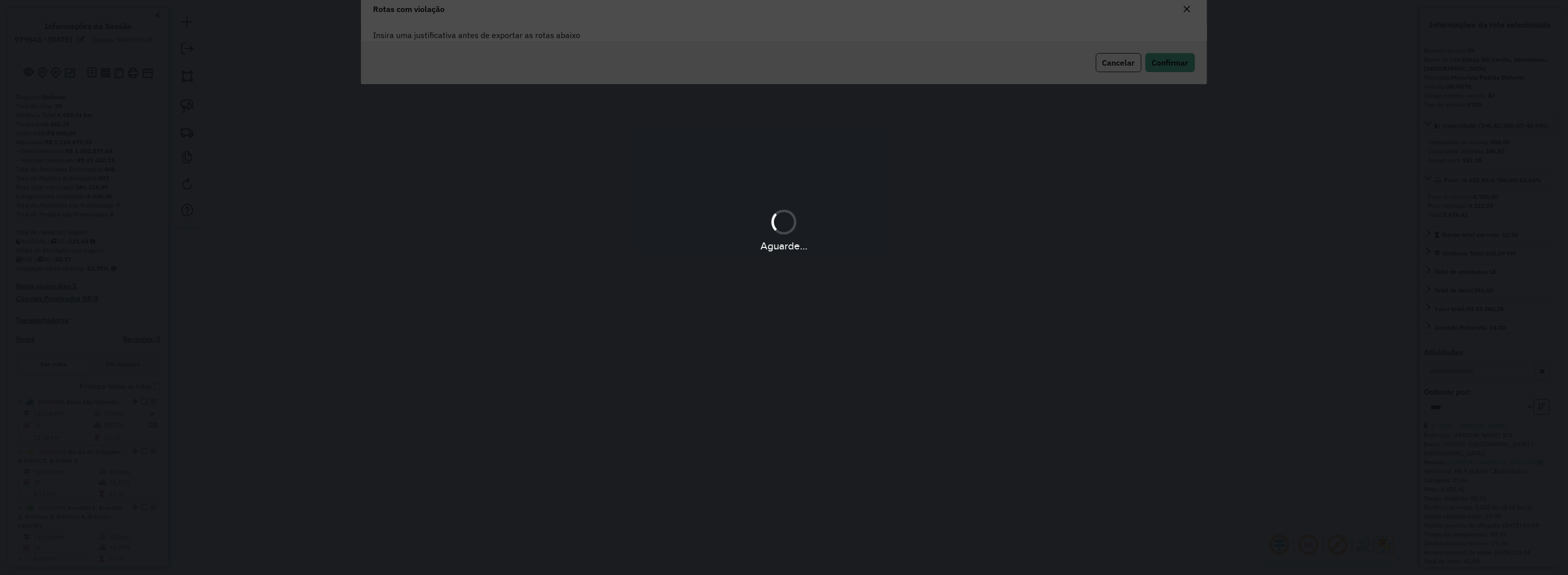
scroll to position [54, 0]
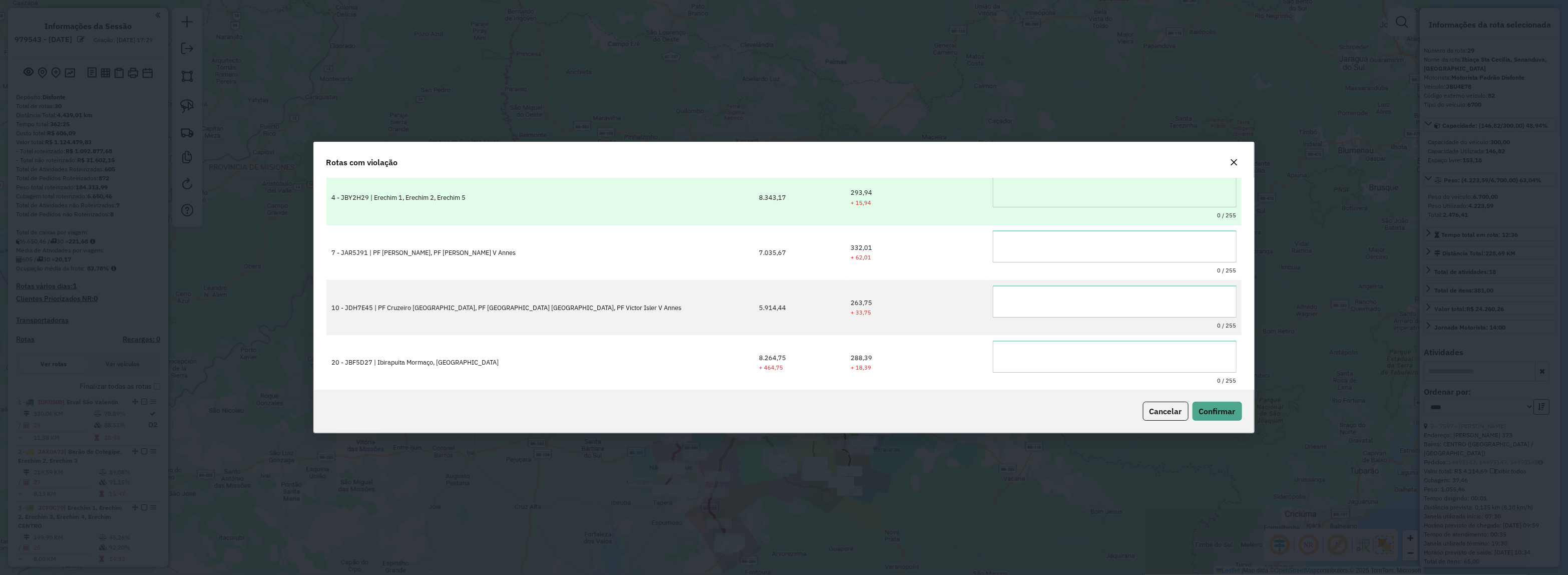
click at [1017, 200] on textarea at bounding box center [1114, 191] width 243 height 32
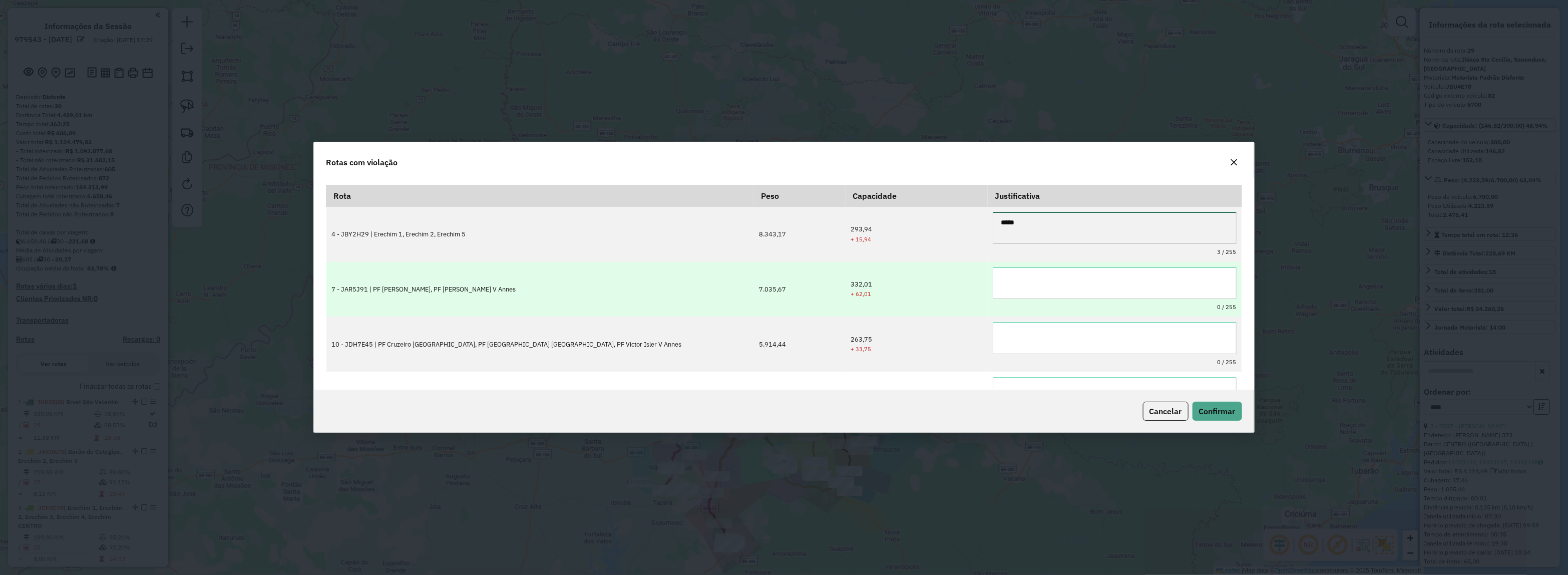
scroll to position [0, 0]
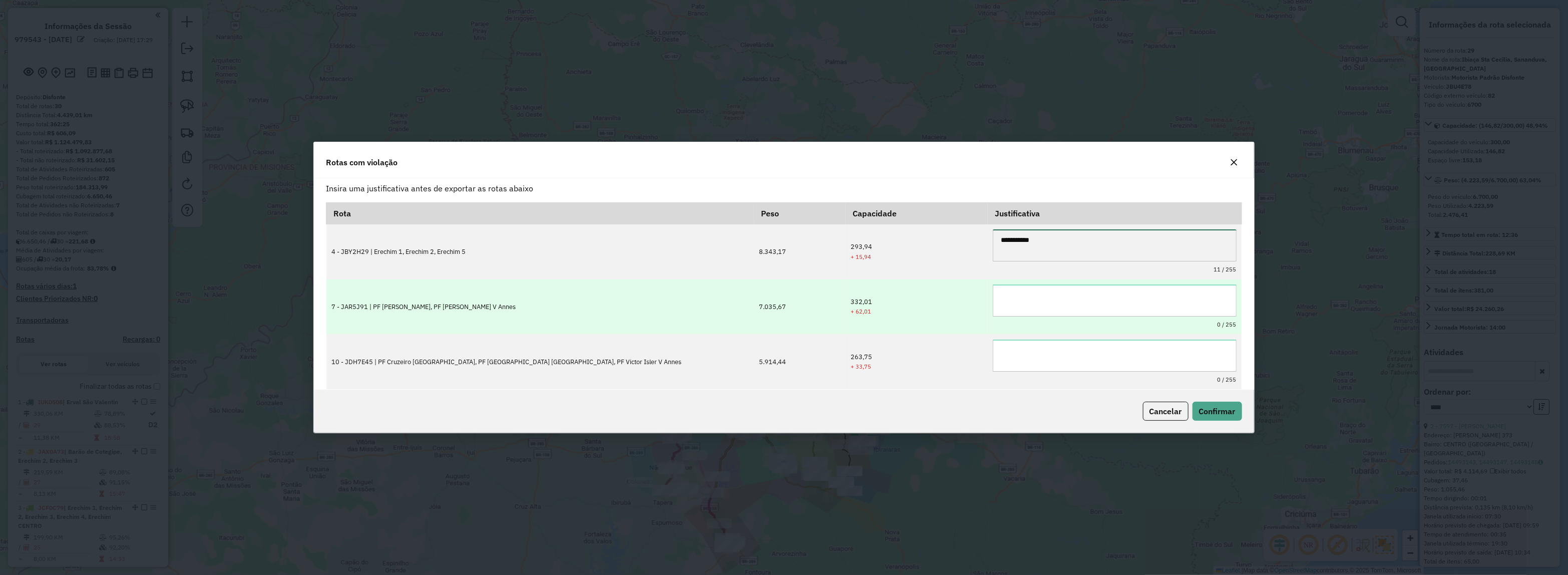
type textarea "**********"
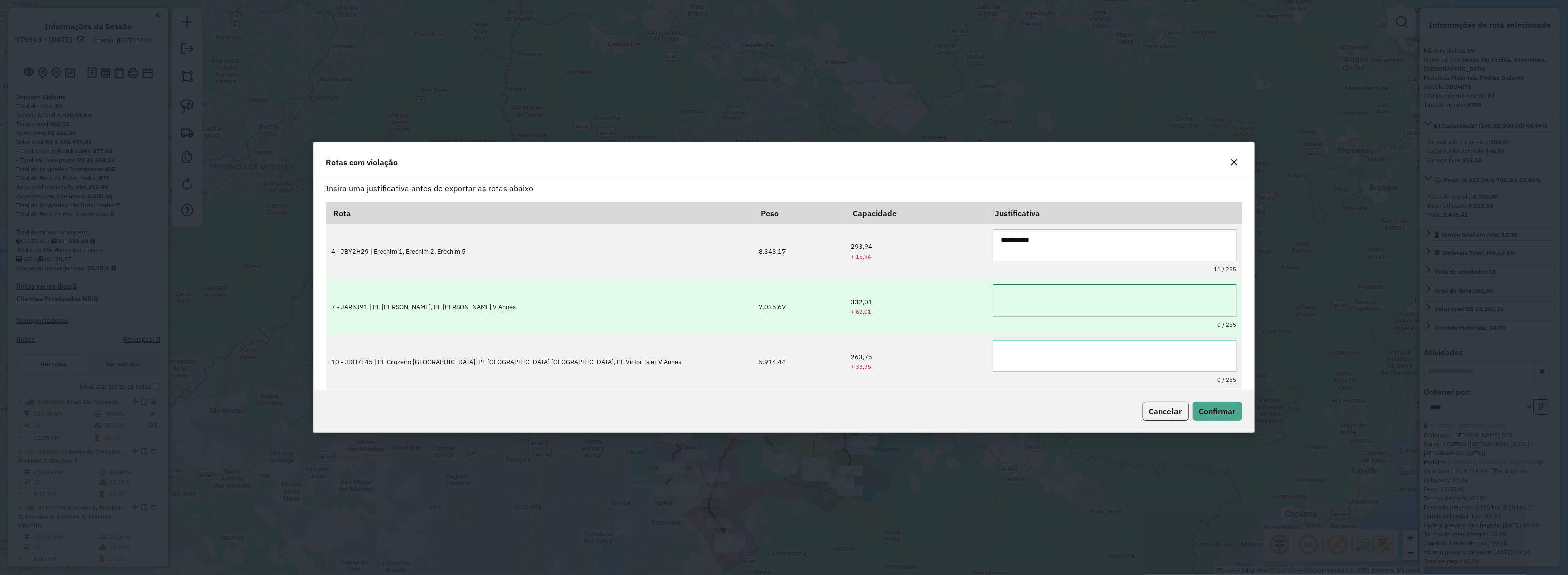
paste textarea "**********"
type textarea "**********"
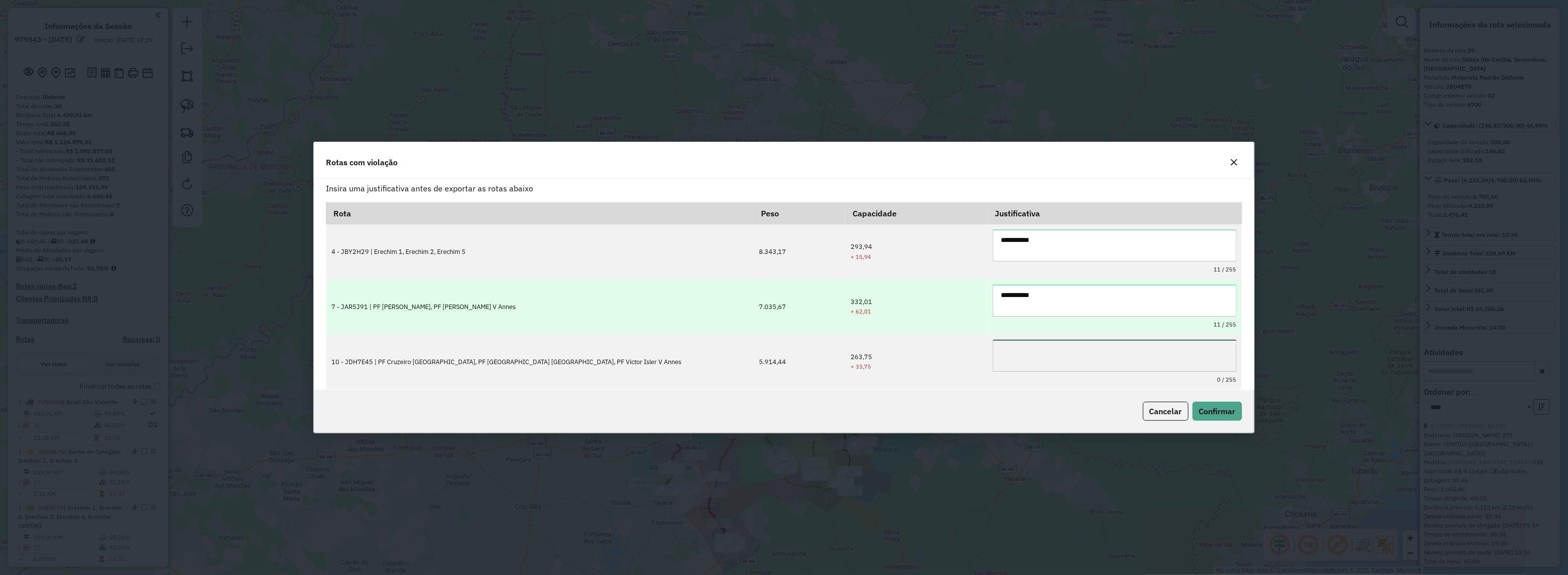
paste textarea "**********"
type textarea "**********"
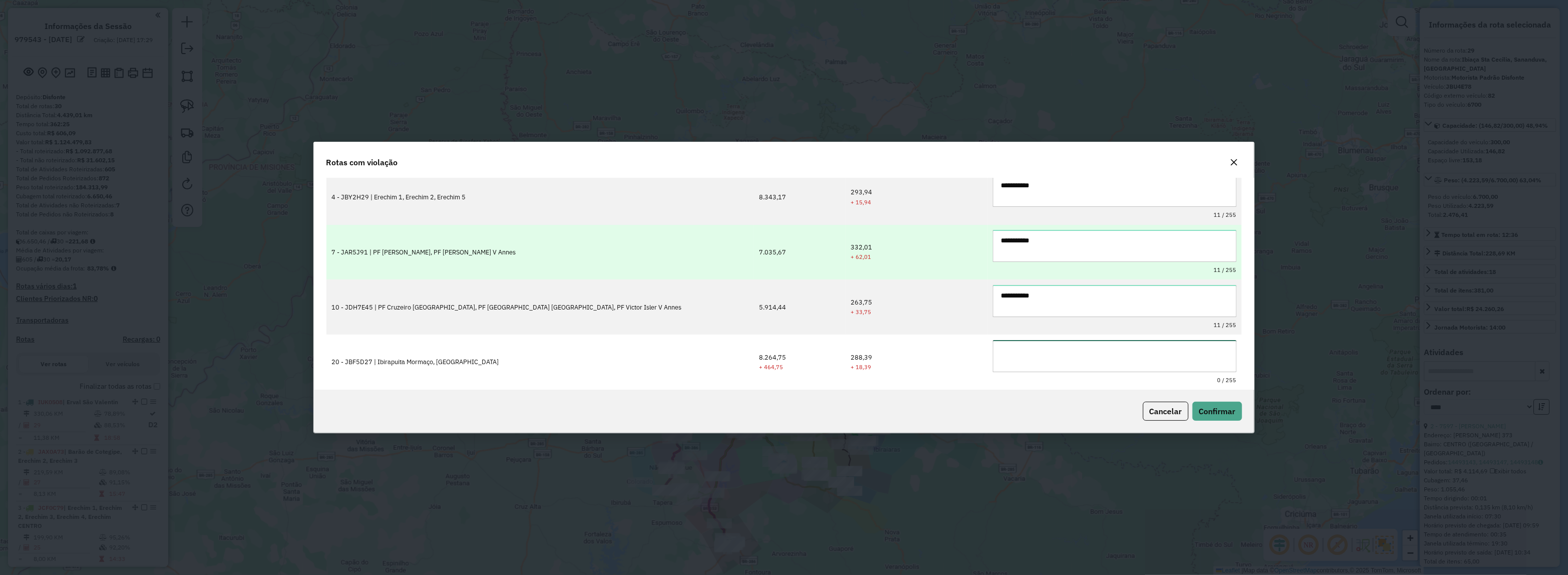
paste textarea "**********"
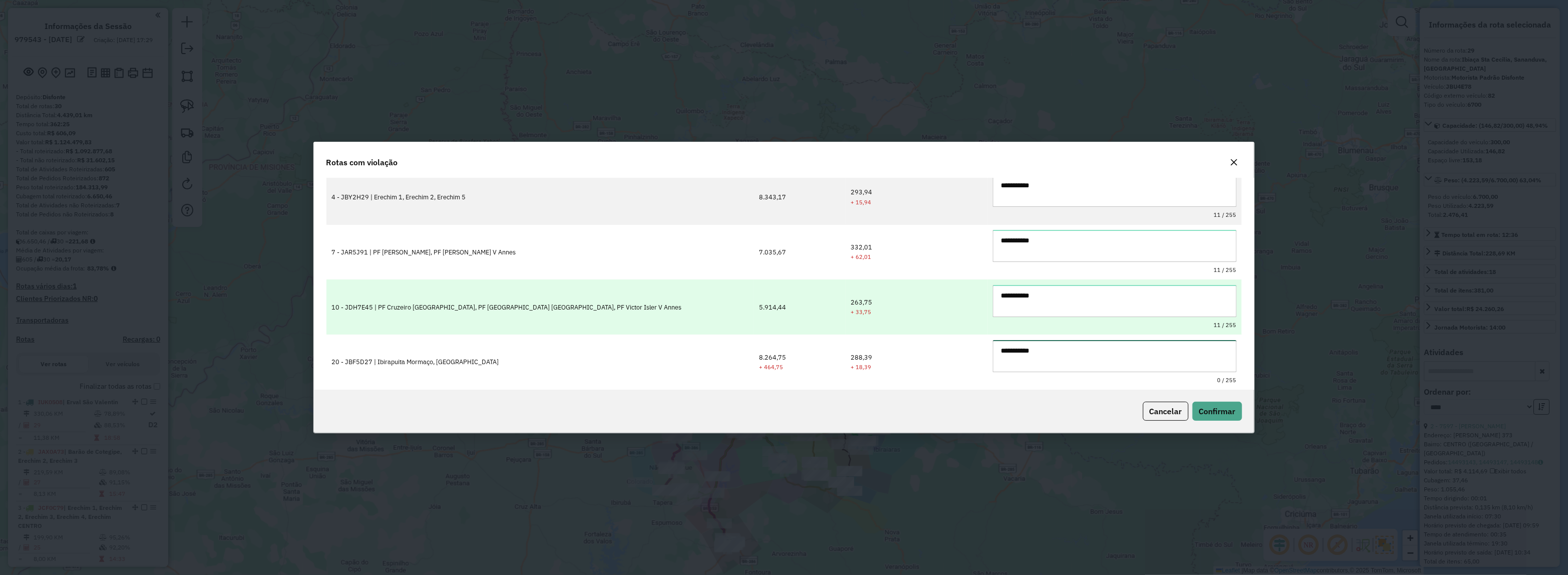
type textarea "**********"
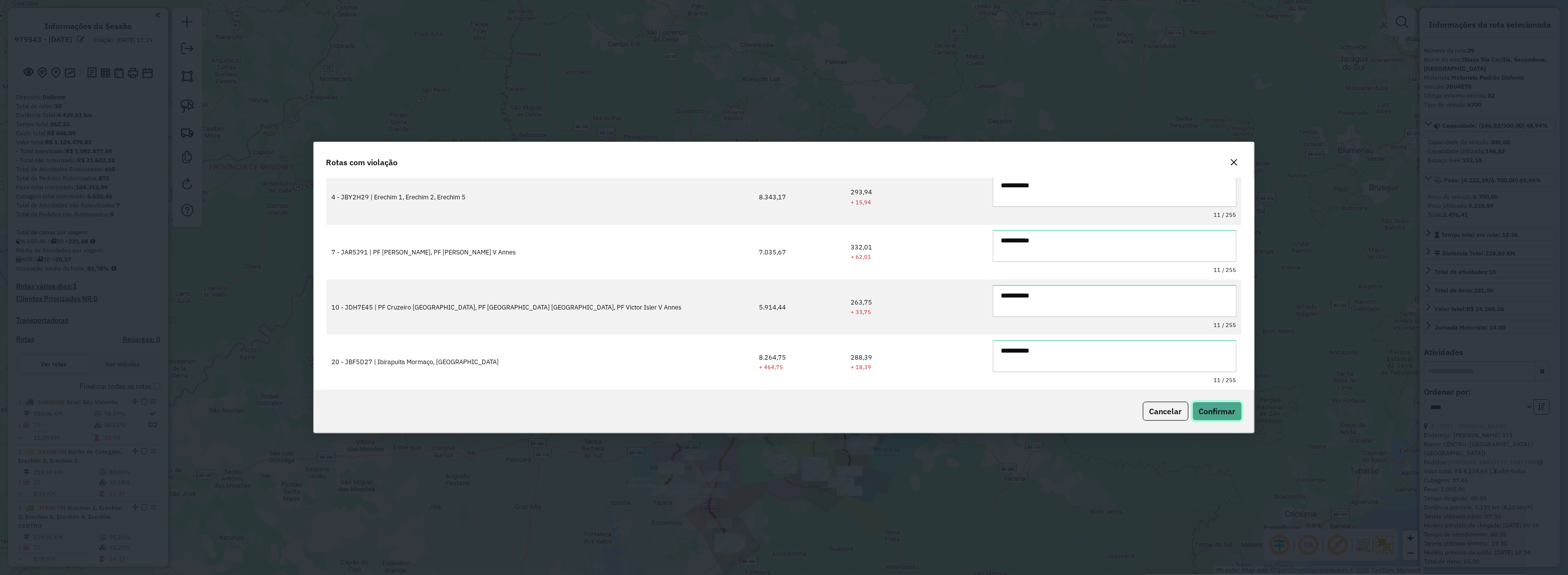
click at [1229, 408] on span "Confirmar" at bounding box center [1217, 411] width 36 height 10
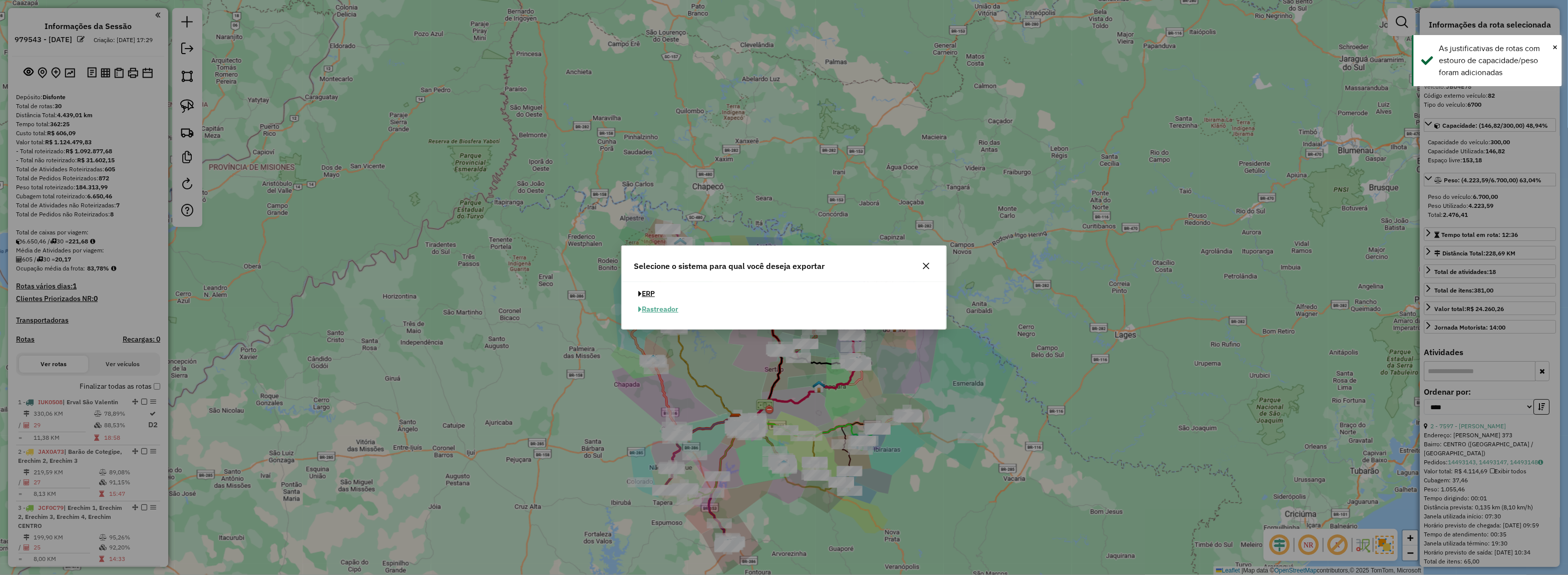
click at [647, 296] on button "ERP" at bounding box center [646, 293] width 25 height 15
select select "**"
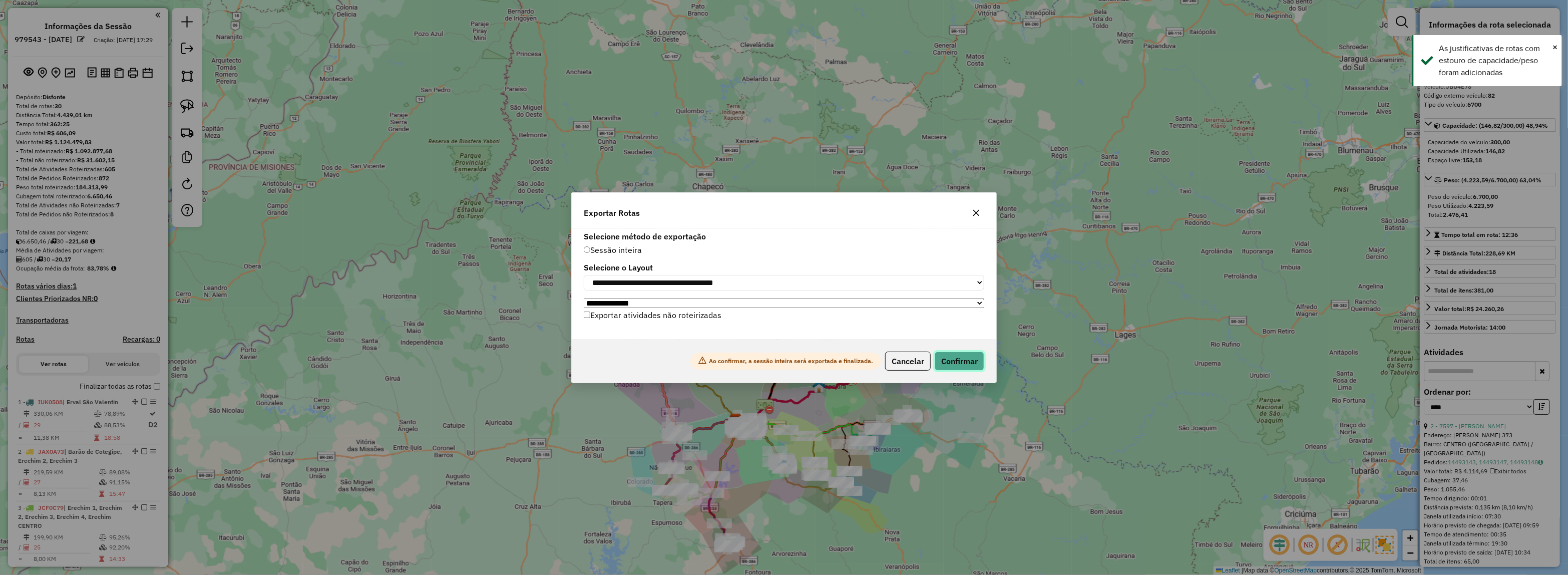
click at [955, 357] on button "Confirmar" at bounding box center [959, 361] width 49 height 19
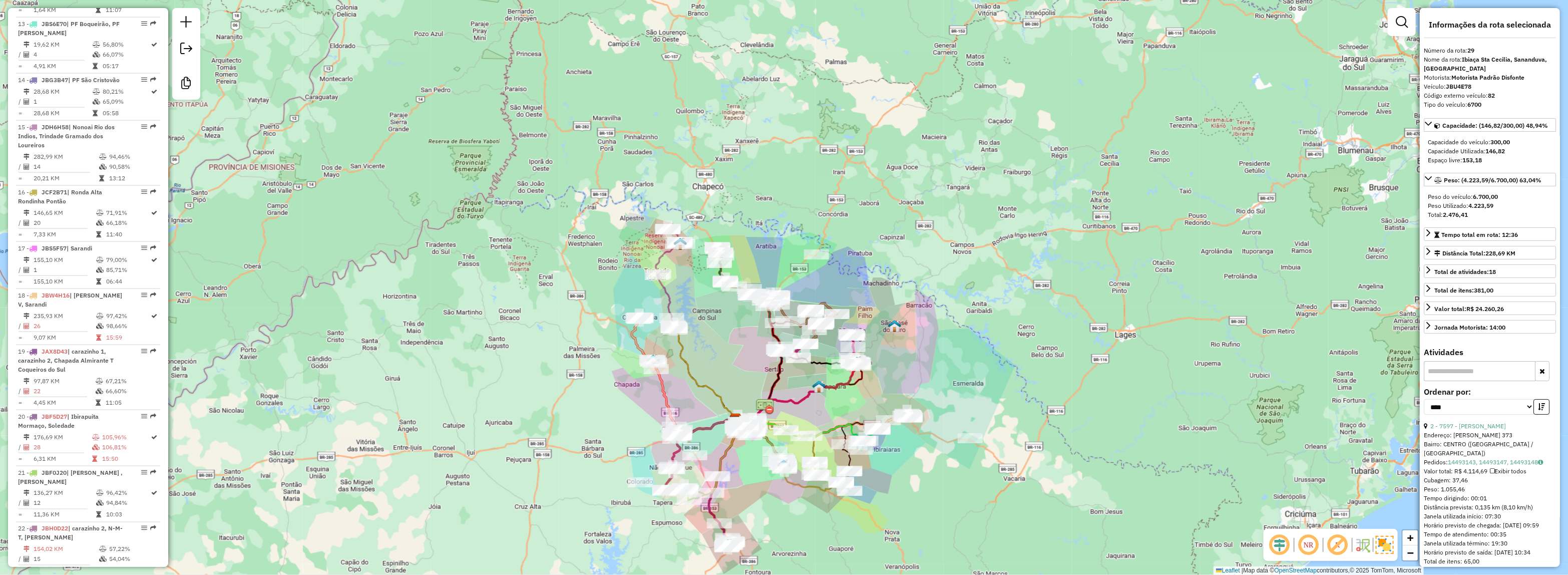
scroll to position [1978, 0]
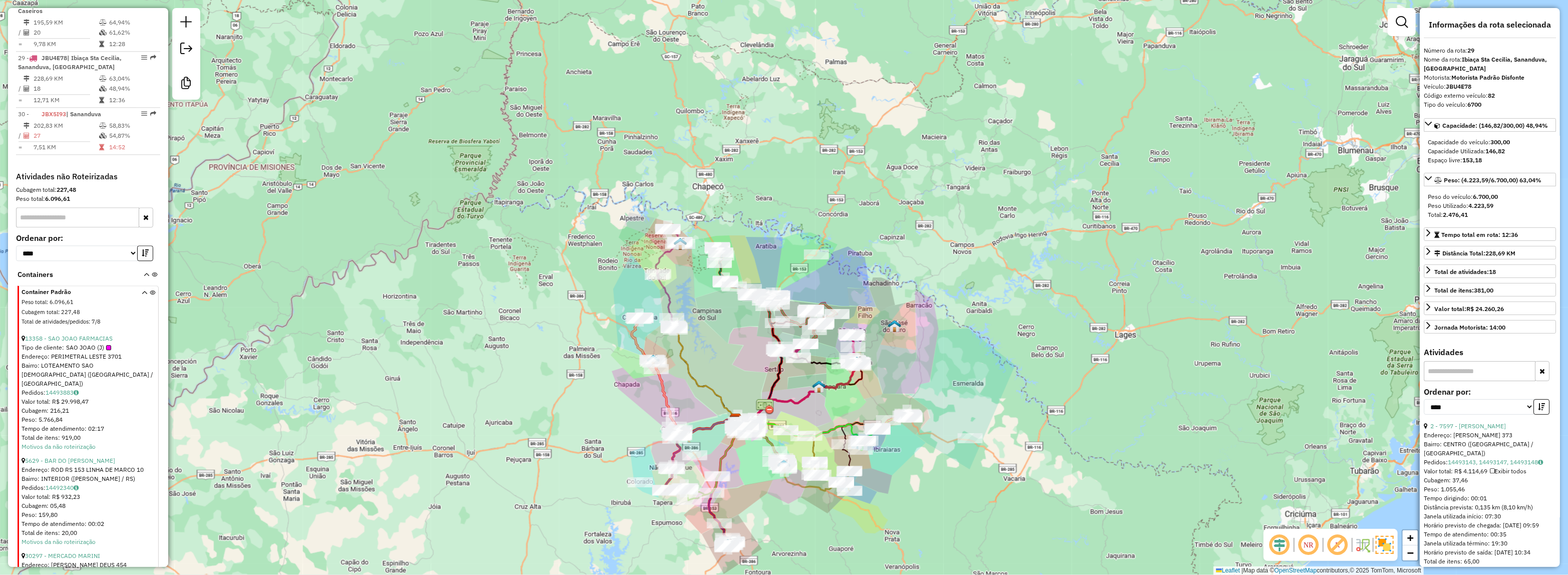
click at [567, 221] on div "Janela de atendimento Grade de atendimento Capacidade Transportadoras Veículos …" at bounding box center [784, 288] width 1568 height 575
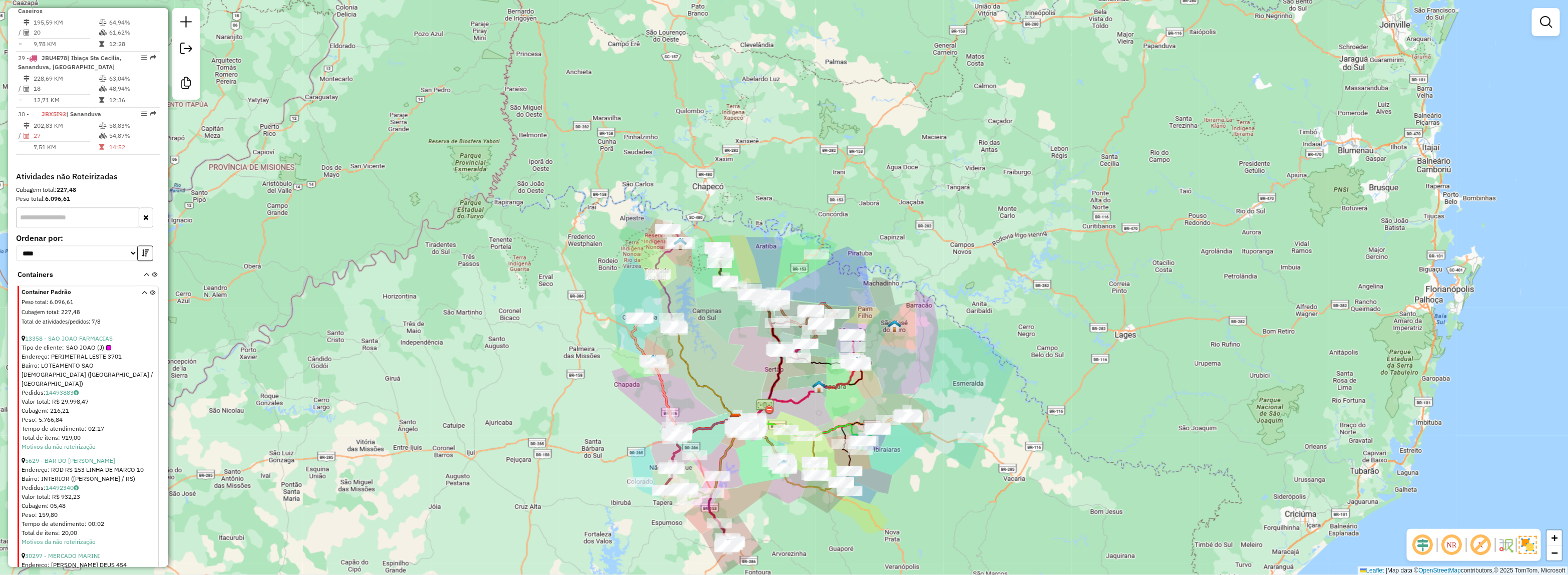
drag, startPoint x: 952, startPoint y: 341, endPoint x: 1059, endPoint y: 172, distance: 200.0
click at [1059, 172] on div "Janela de atendimento Grade de atendimento Capacidade Transportadoras Veículos …" at bounding box center [784, 288] width 1568 height 575
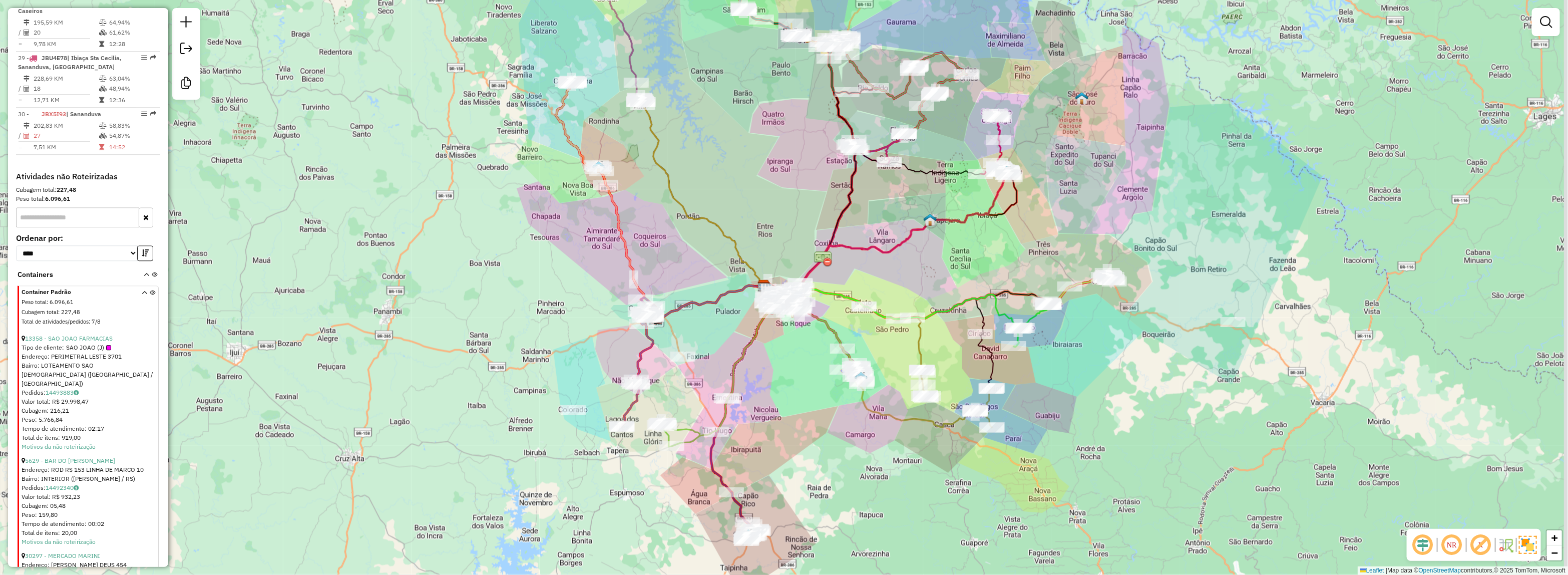
drag, startPoint x: 909, startPoint y: 266, endPoint x: 426, endPoint y: 9, distance: 547.1
click at [907, 266] on div "Janela de atendimento Grade de atendimento Capacidade Transportadoras Veículos …" at bounding box center [784, 288] width 1568 height 575
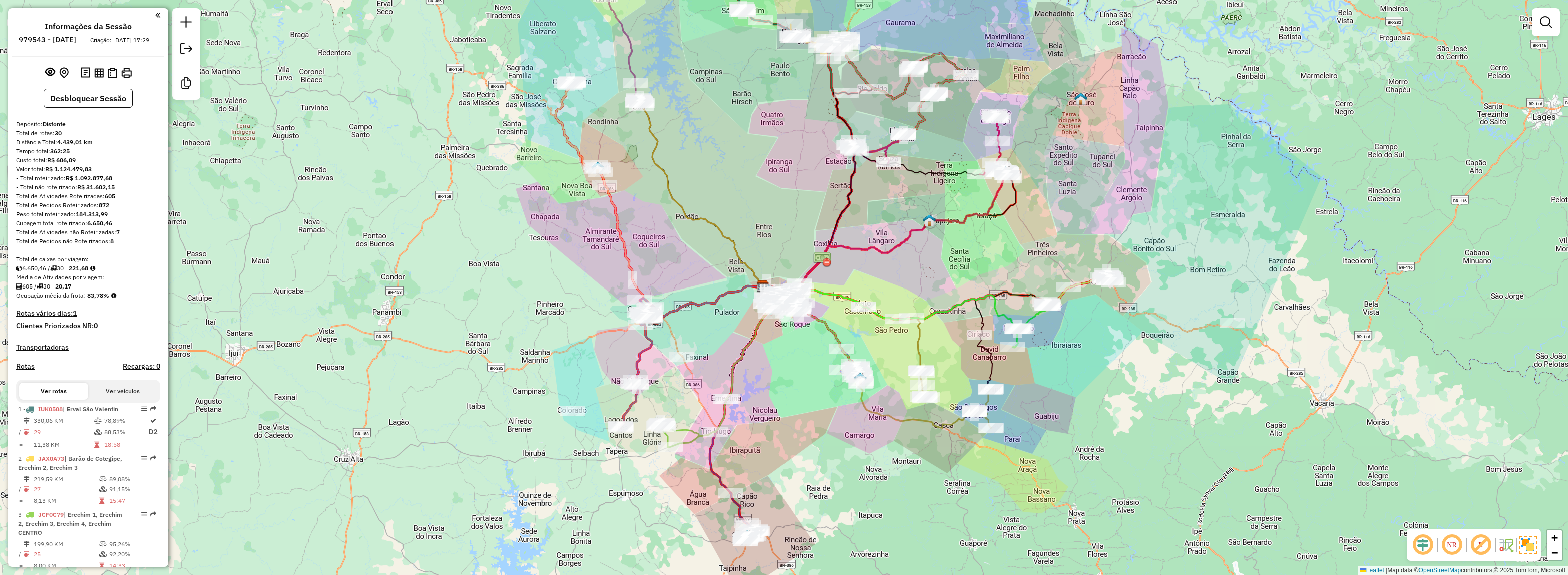
select select "*********"
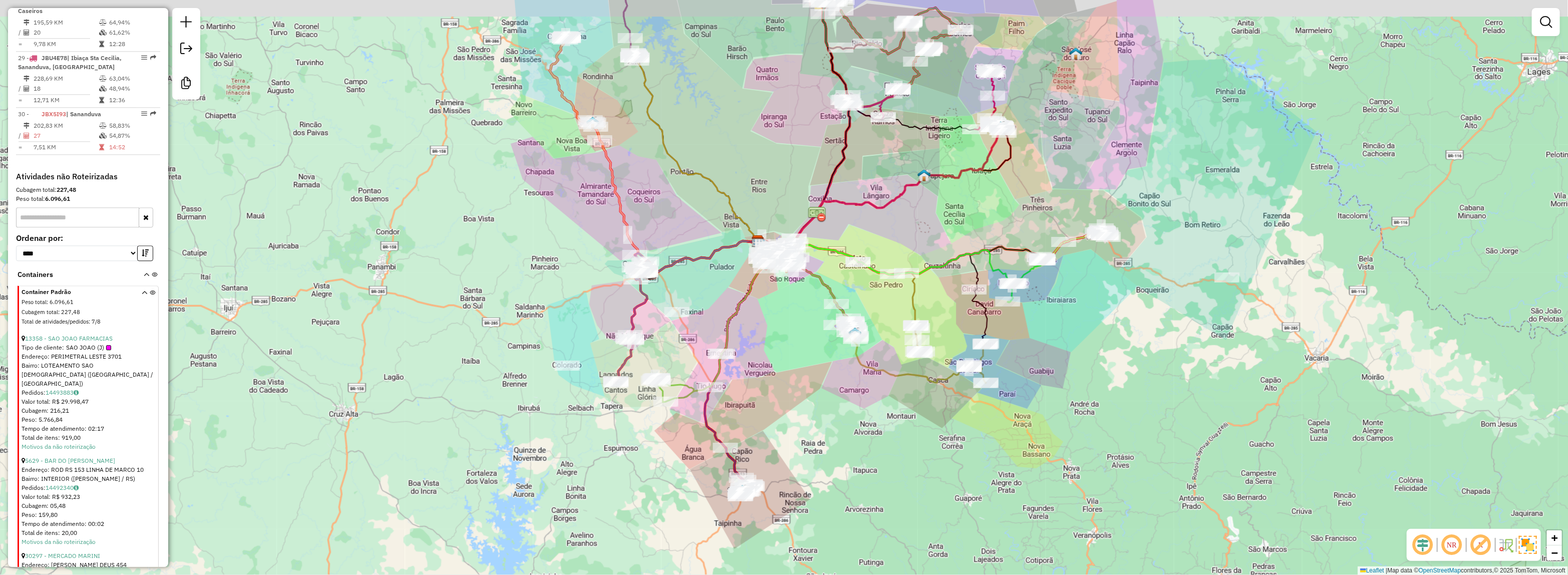
drag, startPoint x: 786, startPoint y: 314, endPoint x: 766, endPoint y: 393, distance: 81.5
click at [766, 422] on div "Janela de atendimento Grade de atendimento Capacidade Transportadoras Veículos …" at bounding box center [784, 288] width 1568 height 575
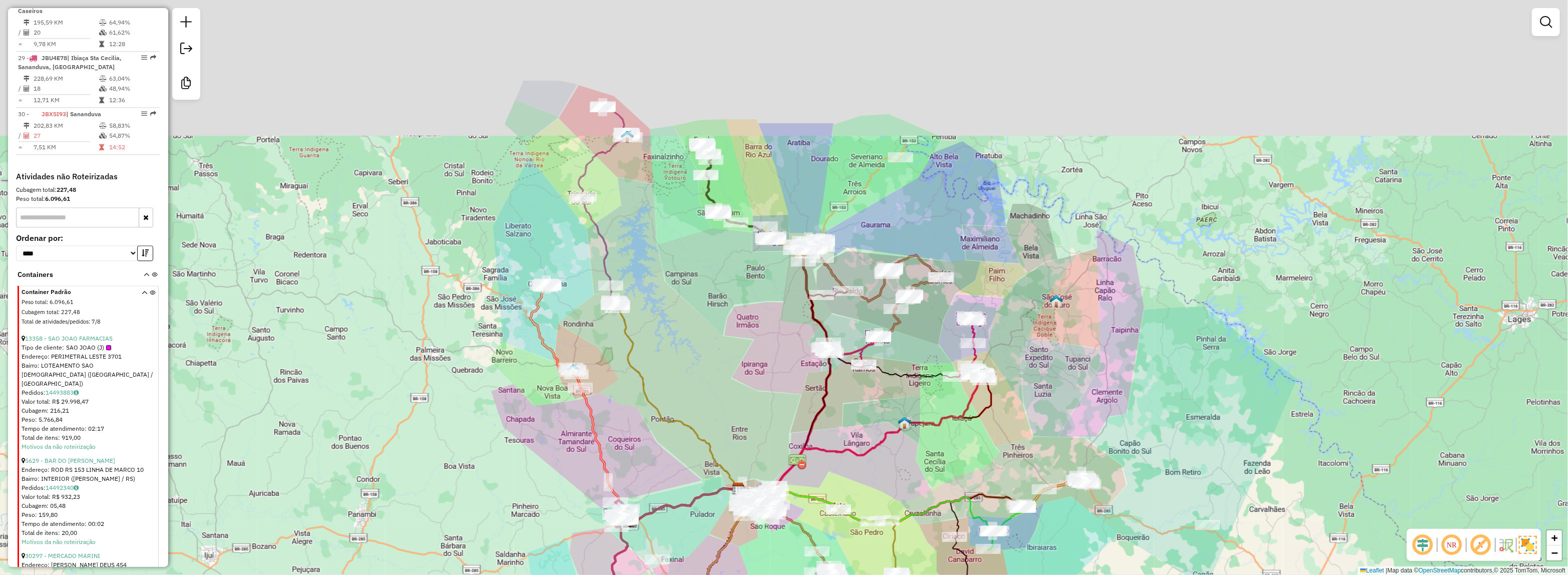
drag, startPoint x: 752, startPoint y: 323, endPoint x: 752, endPoint y: 349, distance: 26.0
click at [747, 403] on div "Janela de atendimento Grade de atendimento Capacidade Transportadoras Veículos …" at bounding box center [784, 288] width 1568 height 575
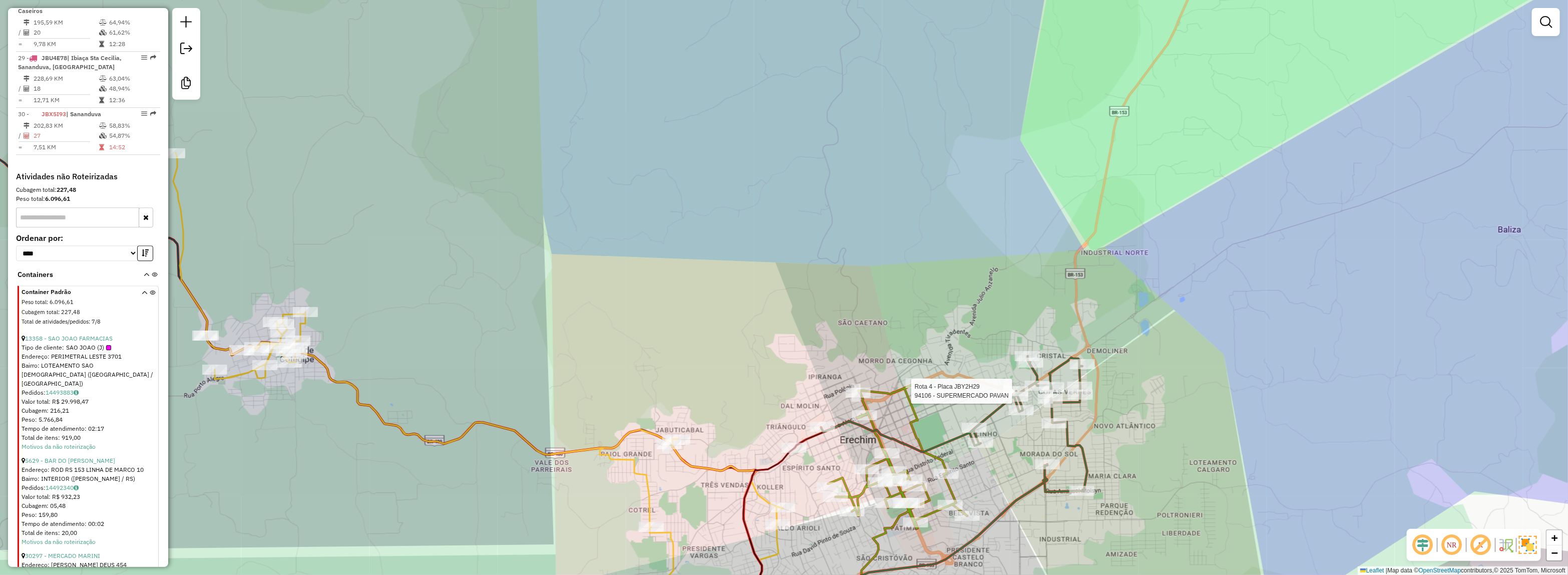
select select "*********"
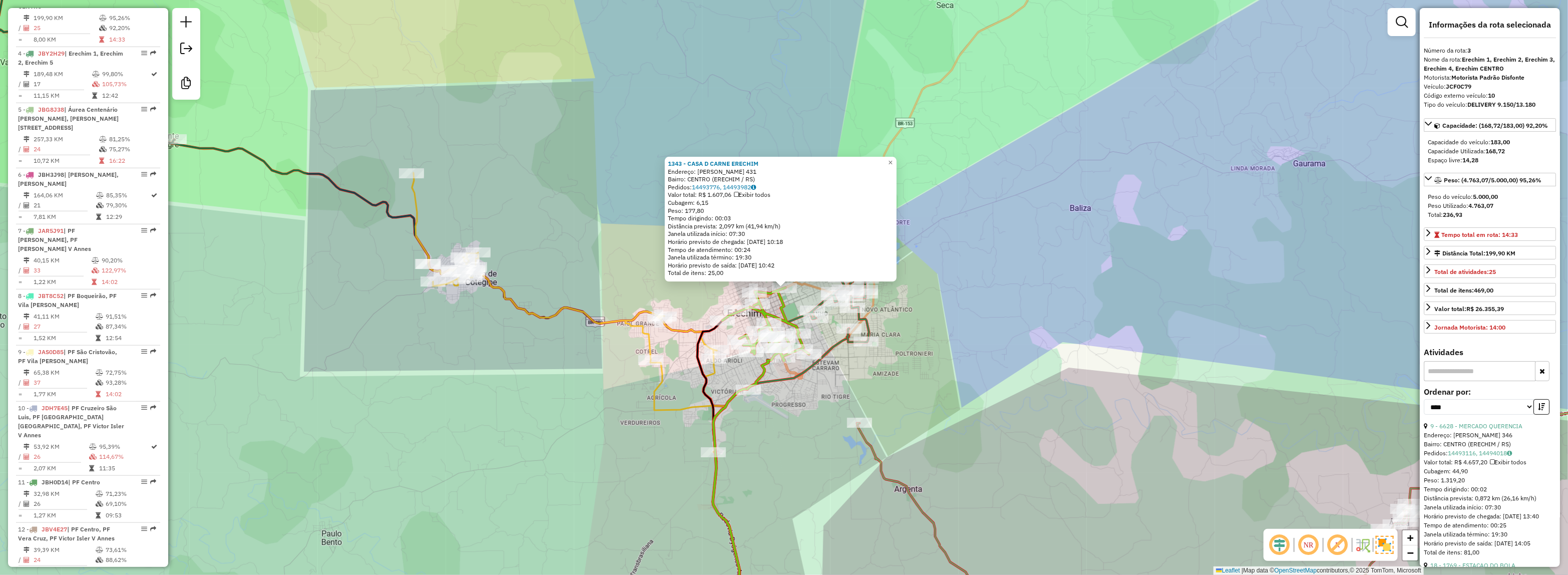
scroll to position [509, 0]
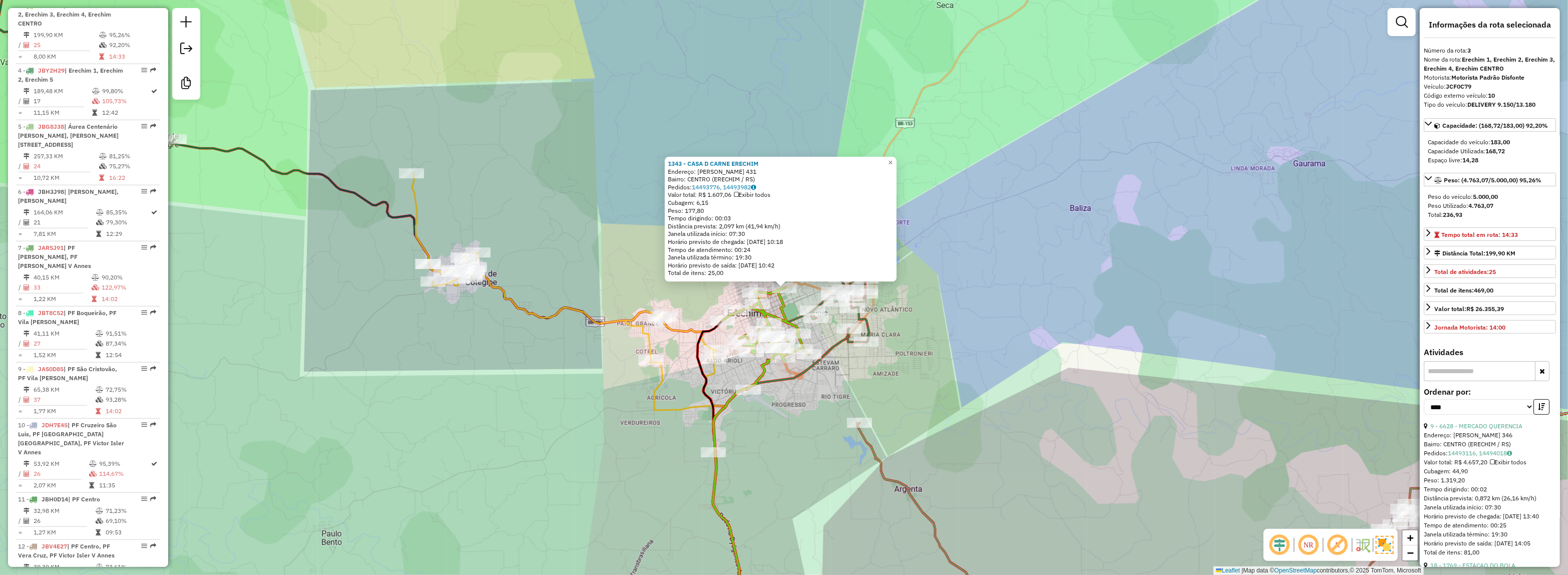
click at [909, 368] on div "1343 - CASA D CARNE [PERSON_NAME]: [PERSON_NAME] 431 Bairro: [GEOGRAPHIC_DATA] …" at bounding box center [784, 288] width 1568 height 575
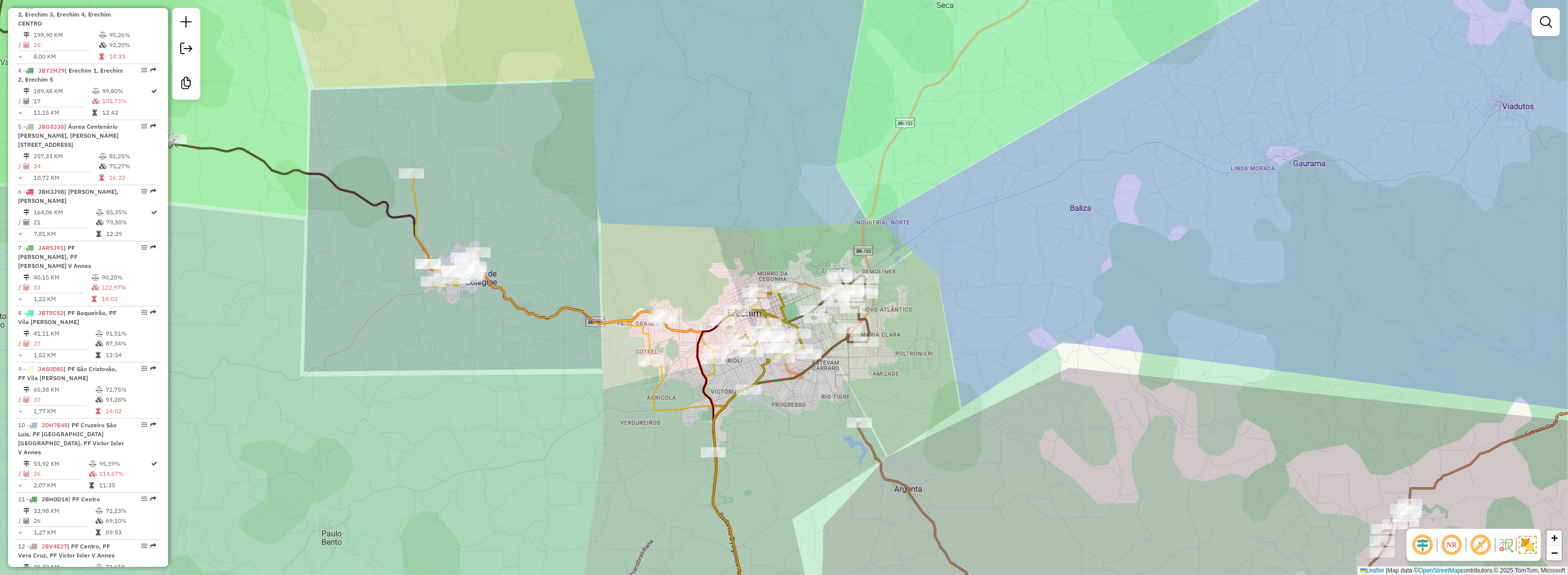
click at [777, 296] on icon at bounding box center [765, 338] width 87 height 102
select select "*********"
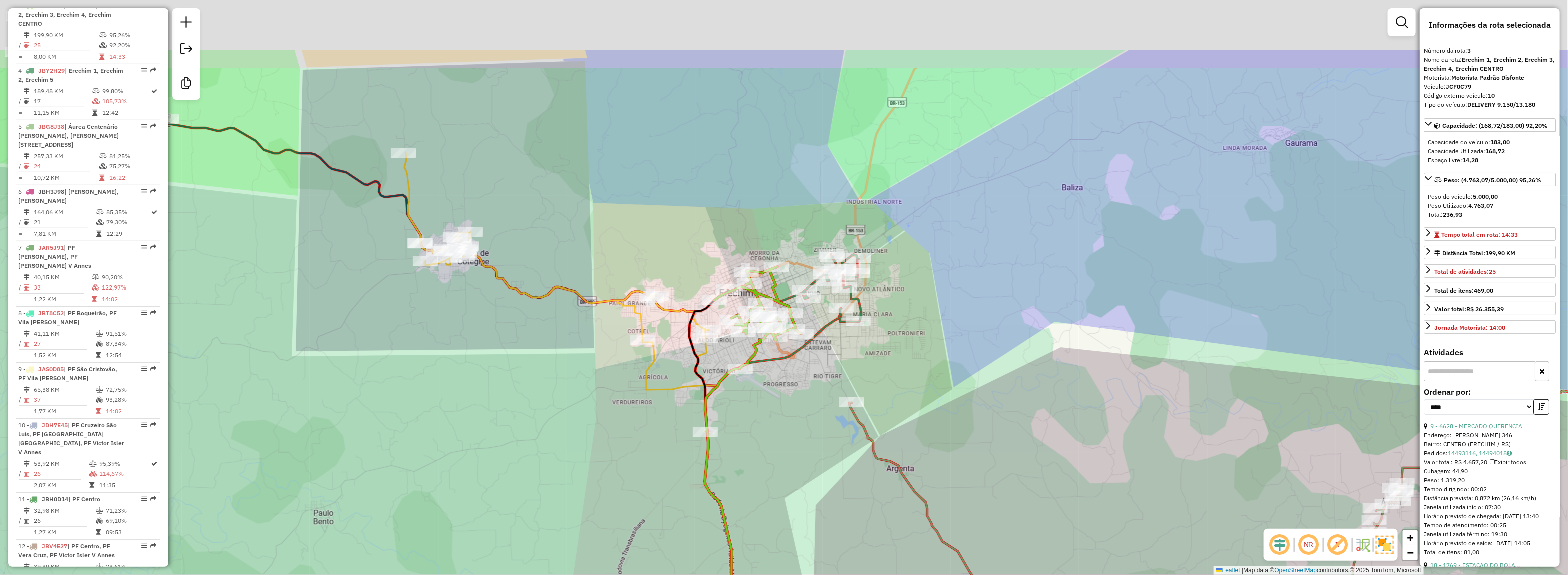
drag, startPoint x: 702, startPoint y: 116, endPoint x: 739, endPoint y: 269, distance: 157.4
click at [739, 269] on div "Janela de atendimento Grade de atendimento Capacidade Transportadoras Veículos …" at bounding box center [784, 288] width 1568 height 575
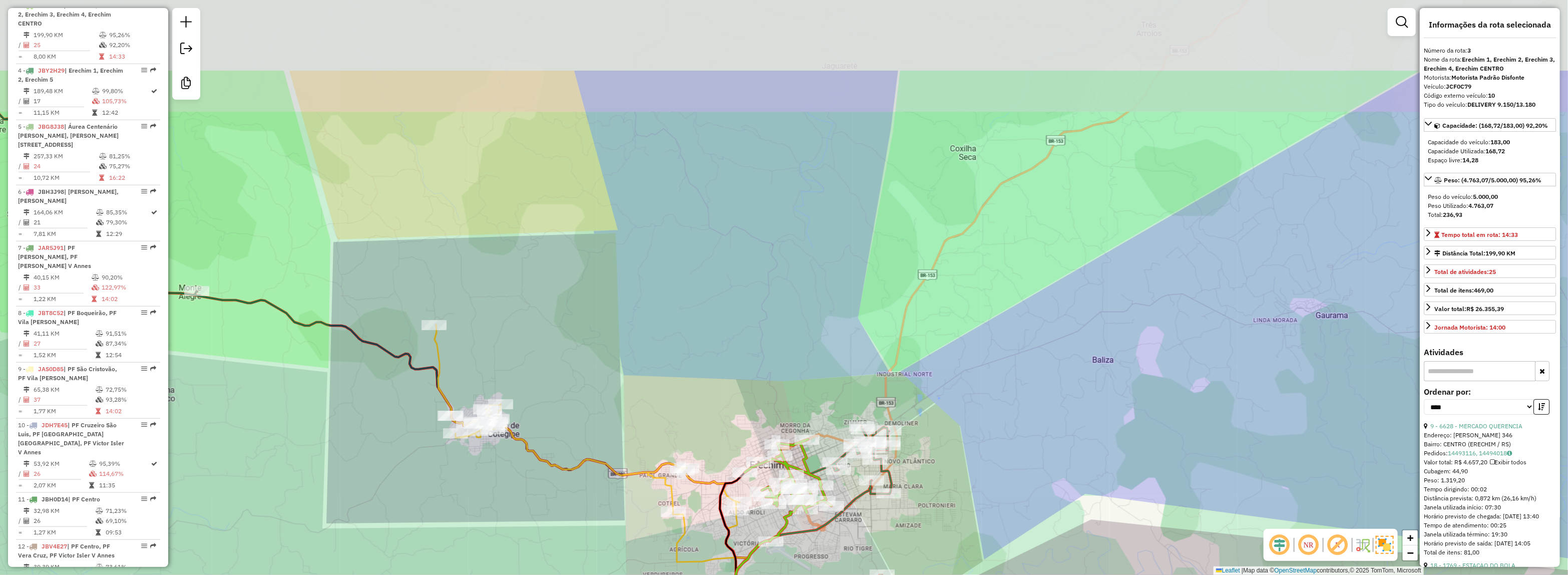
drag, startPoint x: 731, startPoint y: 218, endPoint x: 754, endPoint y: 331, distance: 115.3
click at [754, 331] on div "Janela de atendimento Grade de atendimento Capacidade Transportadoras Veículos …" at bounding box center [784, 288] width 1568 height 575
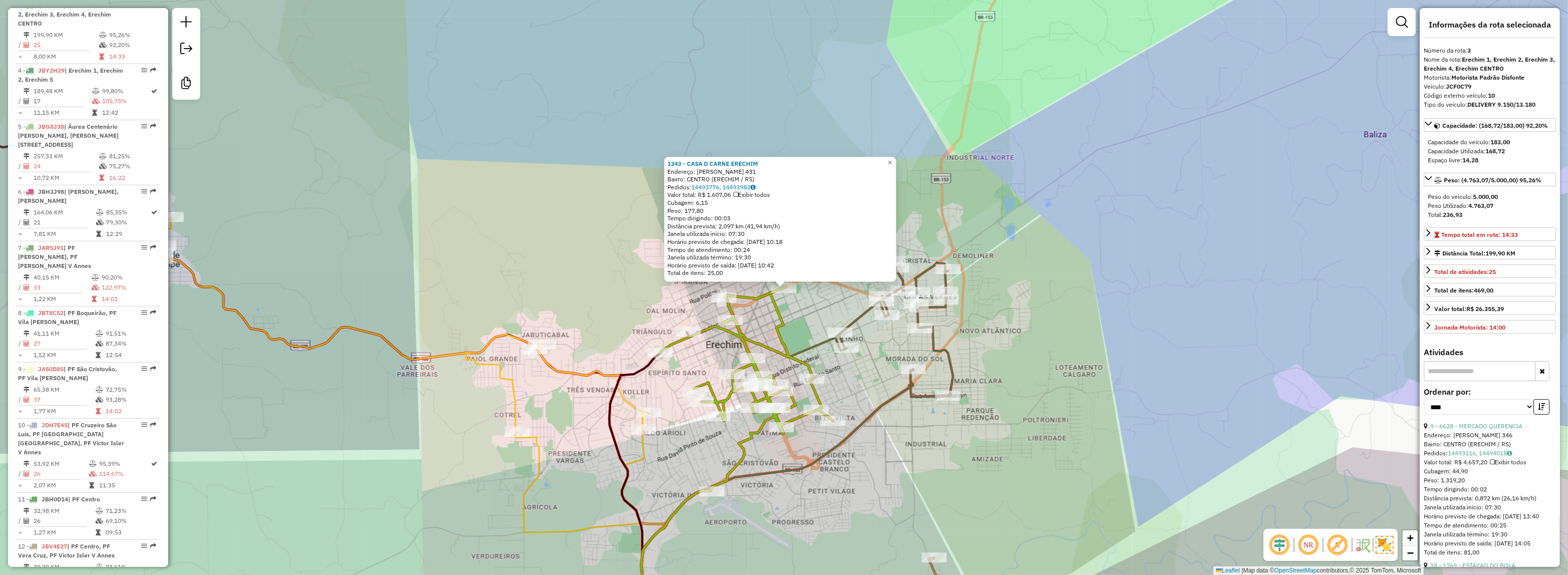
click at [859, 309] on div "1343 - CASA D CARNE [PERSON_NAME]: [PERSON_NAME] 431 Bairro: [GEOGRAPHIC_DATA] …" at bounding box center [784, 288] width 1568 height 575
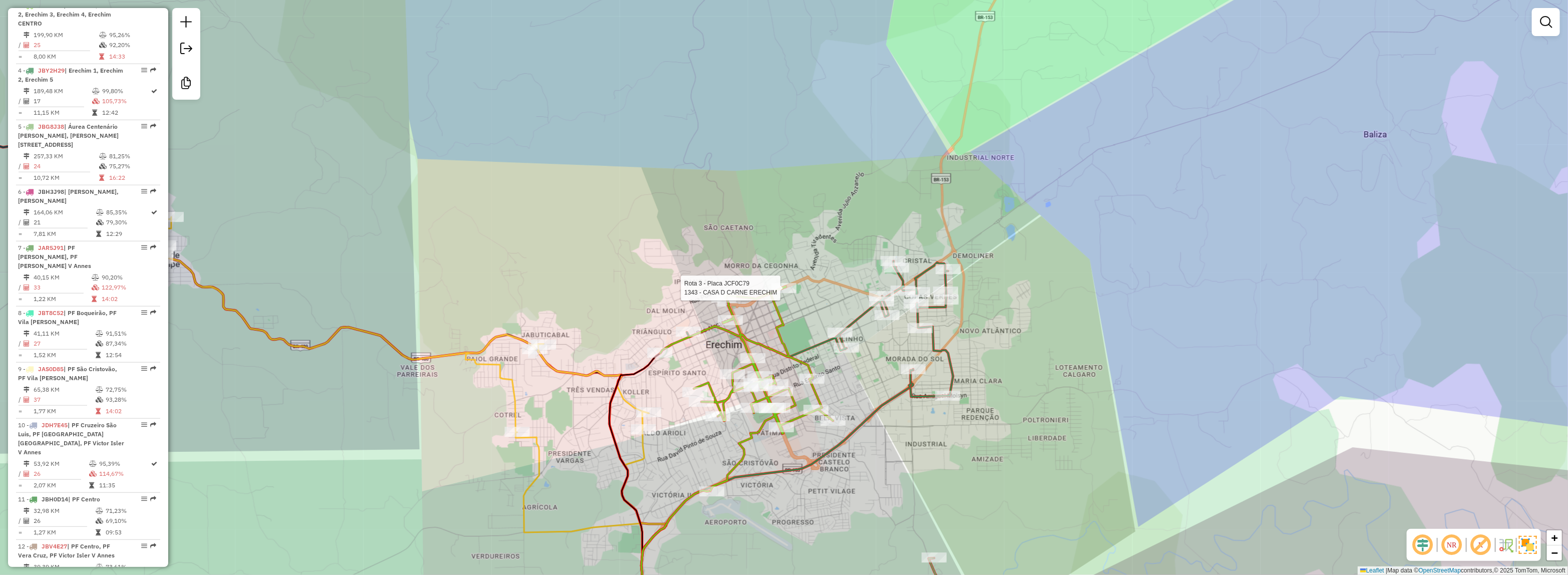
select select "*********"
